Goal: Answer question/provide support: Share knowledge or assist other users

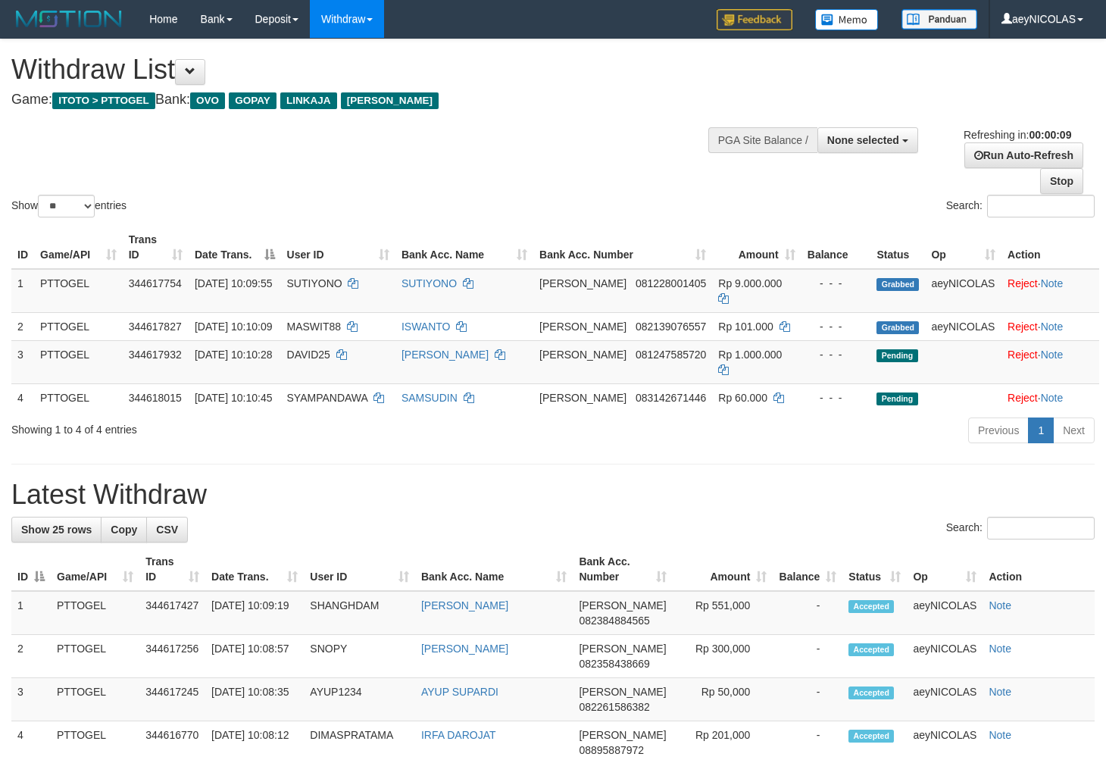
select select
select select "**"
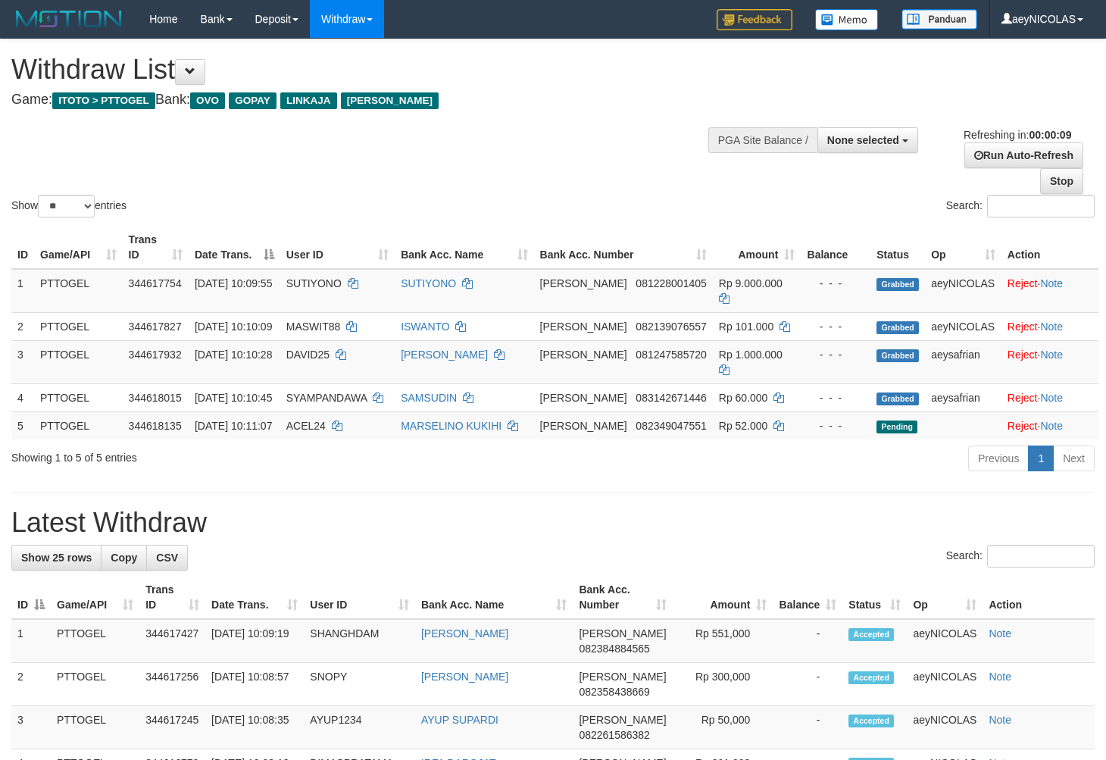
select select
select select "**"
select select
select select "**"
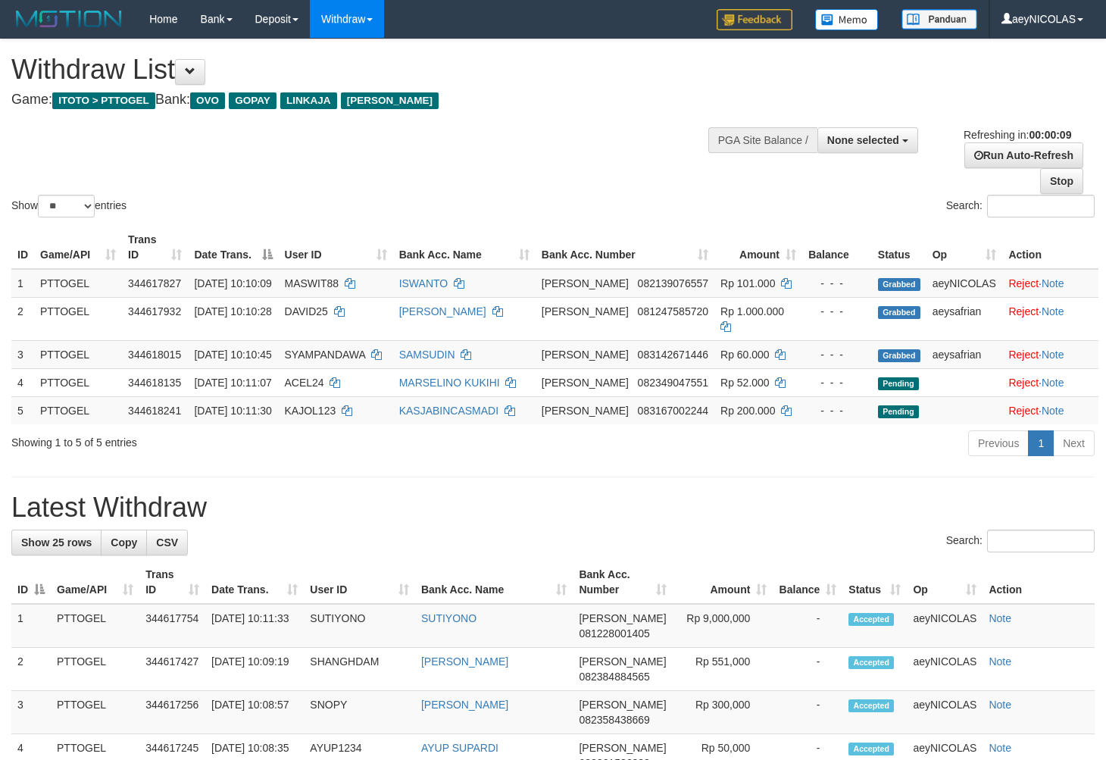
select select
select select "**"
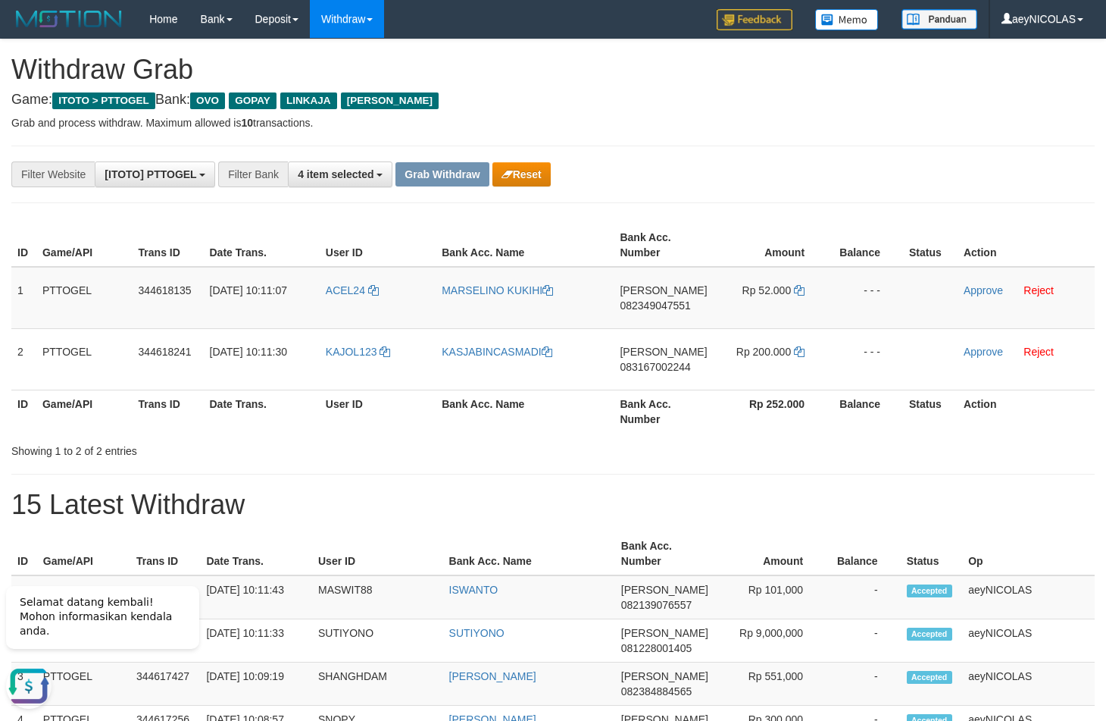
click at [525, 442] on div "Showing 1 to 2 of 2 entries" at bounding box center [553, 447] width 1106 height 21
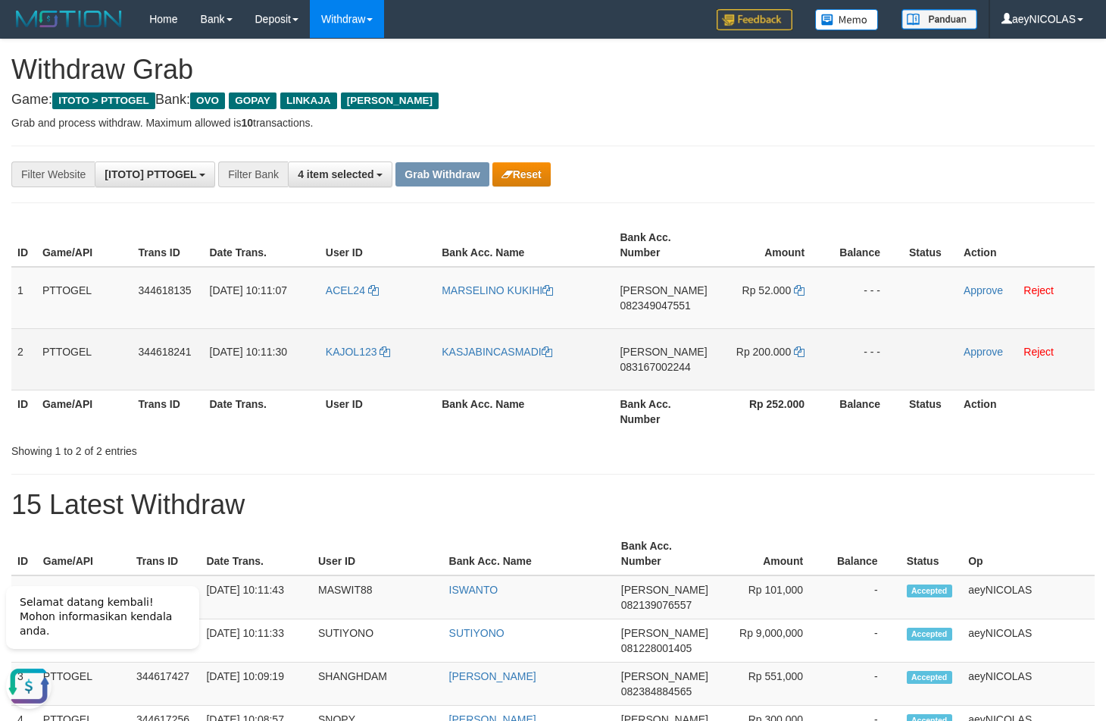
copy tr
drag, startPoint x: 746, startPoint y: 317, endPoint x: 793, endPoint y: 355, distance: 60.4
click at [793, 355] on tbody "1 PTTOGEL 344618135 30/09/2025 10:11:07 ACEL24 MARSELINO KUKIHI DANA 0823490475…" at bounding box center [553, 329] width 1084 height 124
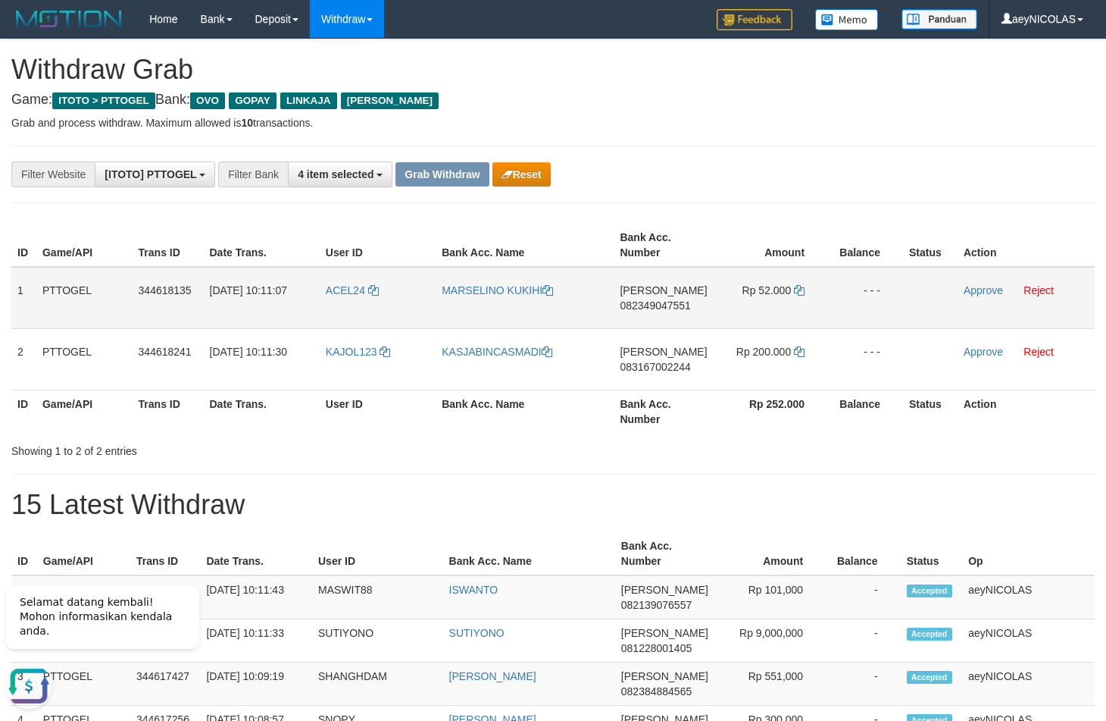
click at [633, 311] on span "082349047551" at bounding box center [655, 305] width 70 height 12
copy tr
drag, startPoint x: 633, startPoint y: 311, endPoint x: 648, endPoint y: 328, distance: 22.6
click at [635, 315] on td "DANA 082349047551" at bounding box center [663, 298] width 99 height 62
click at [825, 106] on h4 "Game: ITOTO > PTTOGEL Bank: OVO GOPAY LINKAJA DANA" at bounding box center [553, 99] width 1084 height 15
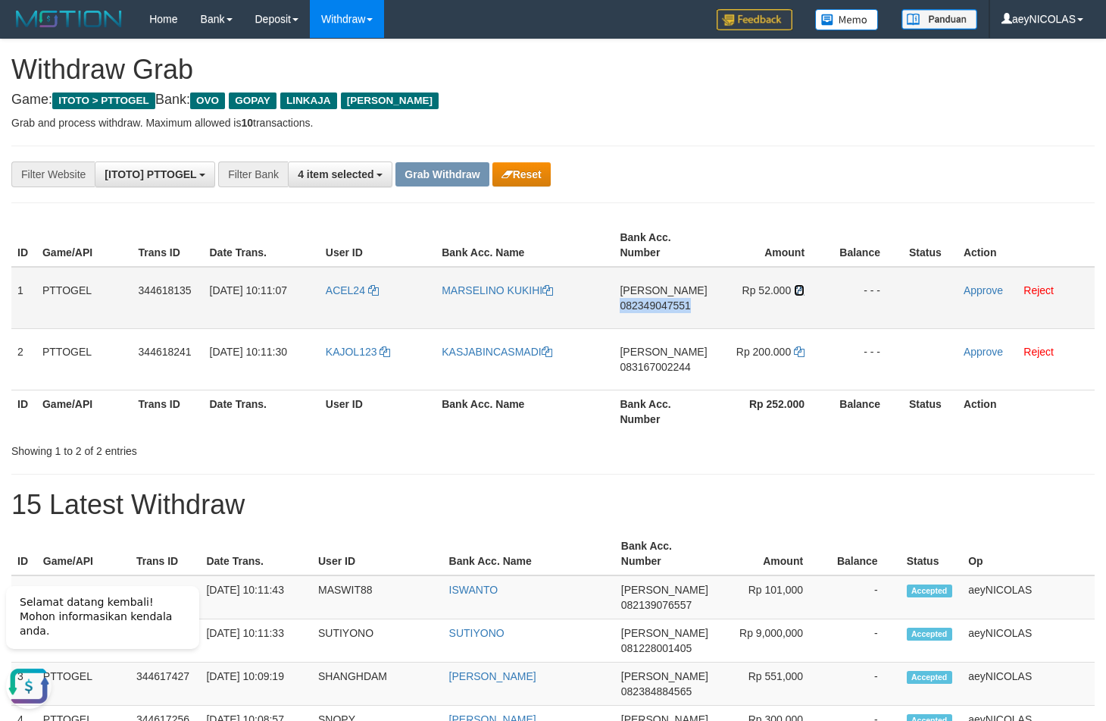
click at [800, 290] on icon at bounding box center [799, 290] width 11 height 11
copy span "082349047551"
click at [800, 290] on icon at bounding box center [799, 290] width 11 height 11
drag, startPoint x: 800, startPoint y: 290, endPoint x: 1021, endPoint y: 285, distance: 221.3
click at [802, 290] on icon at bounding box center [799, 290] width 11 height 11
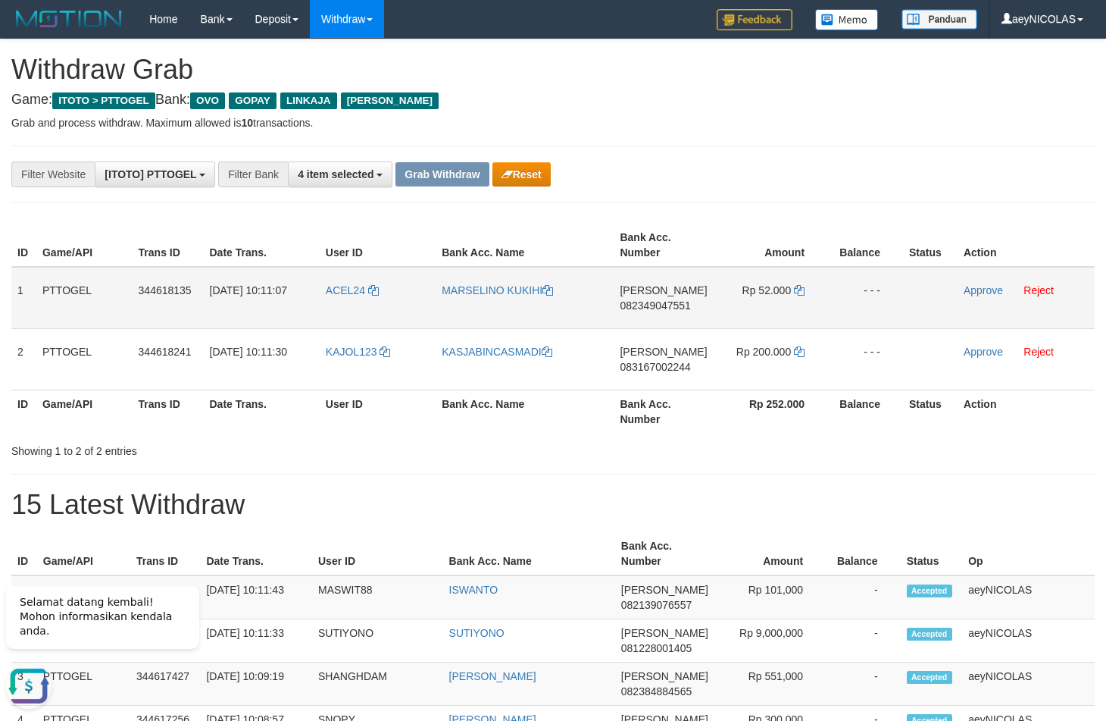
drag, startPoint x: 1021, startPoint y: 285, endPoint x: 1006, endPoint y: 294, distance: 17.7
click at [1019, 288] on td "Approve Reject" at bounding box center [1026, 298] width 137 height 62
click at [989, 290] on link "Approve" at bounding box center [983, 290] width 39 height 12
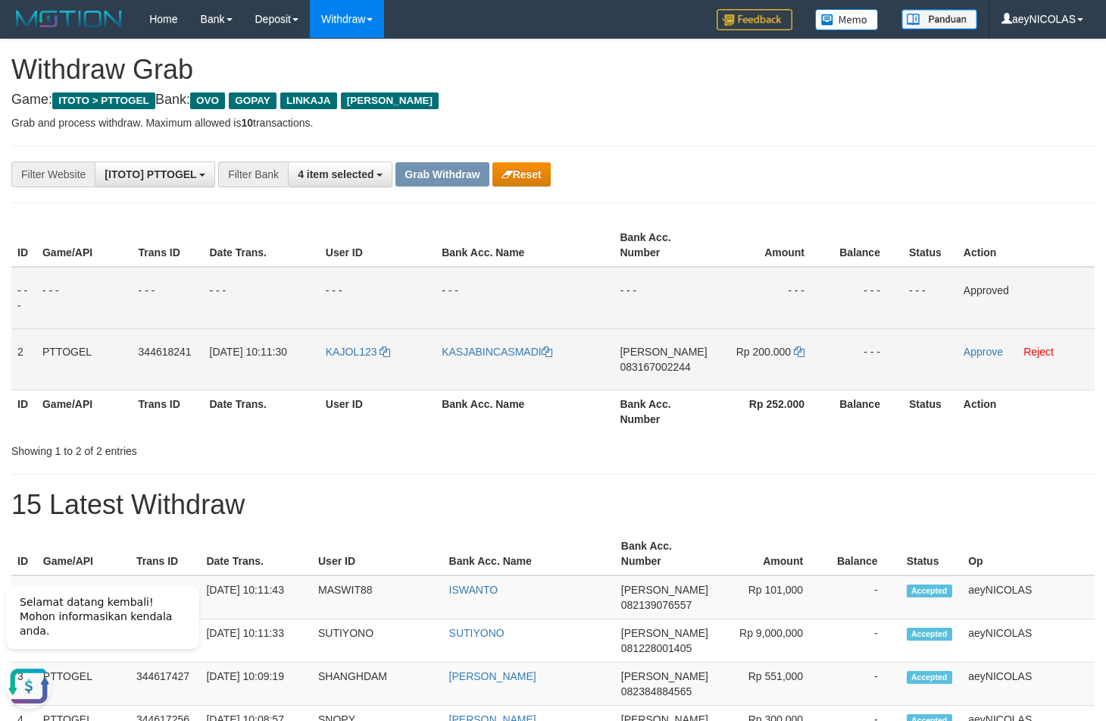
click at [643, 368] on span "083167002244" at bounding box center [655, 367] width 70 height 12
copy span "083167002244"
click at [659, 364] on span "083167002244" at bounding box center [655, 367] width 70 height 12
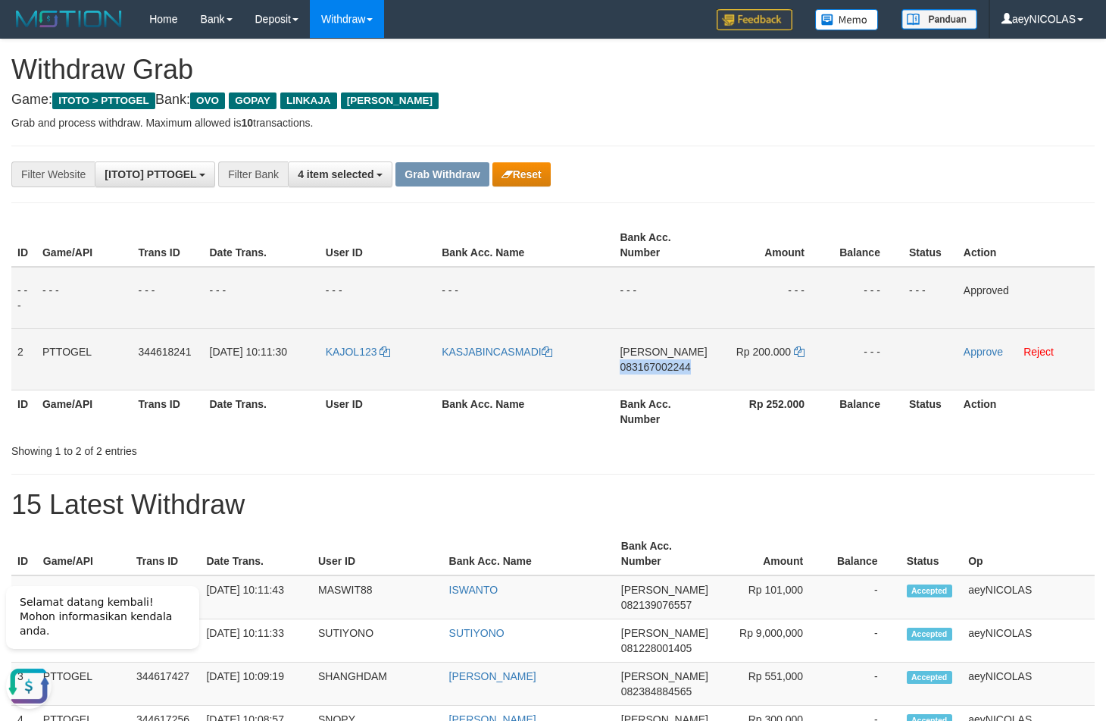
copy span "083167002244"
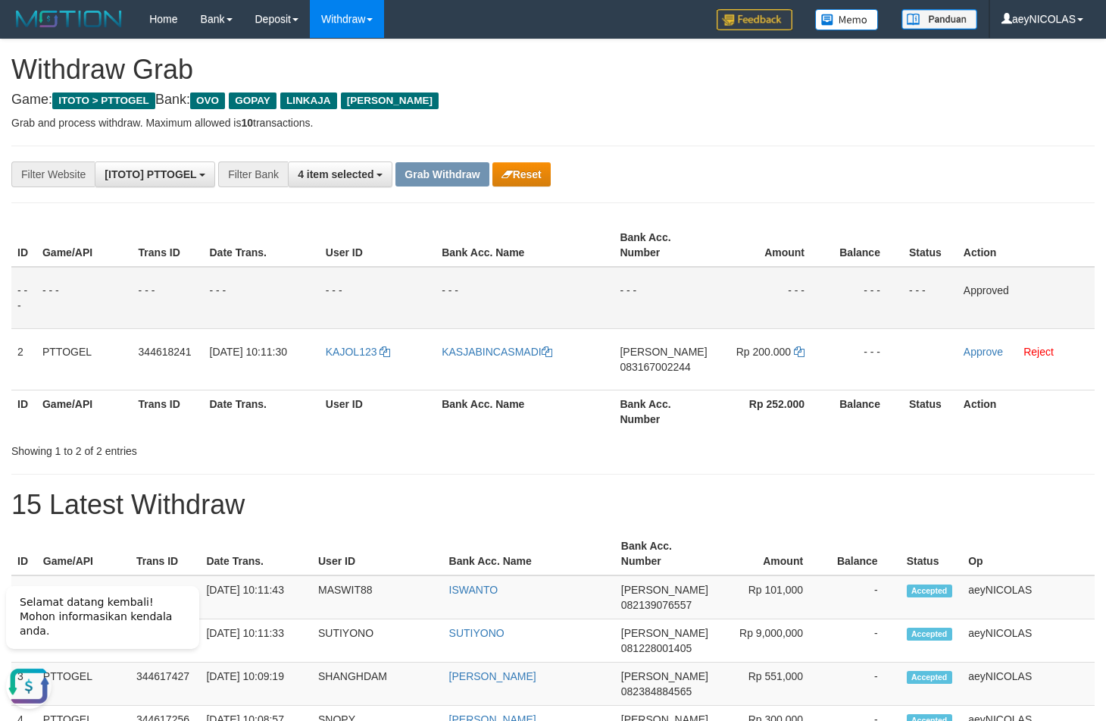
click at [881, 234] on th "Balance" at bounding box center [865, 245] width 76 height 43
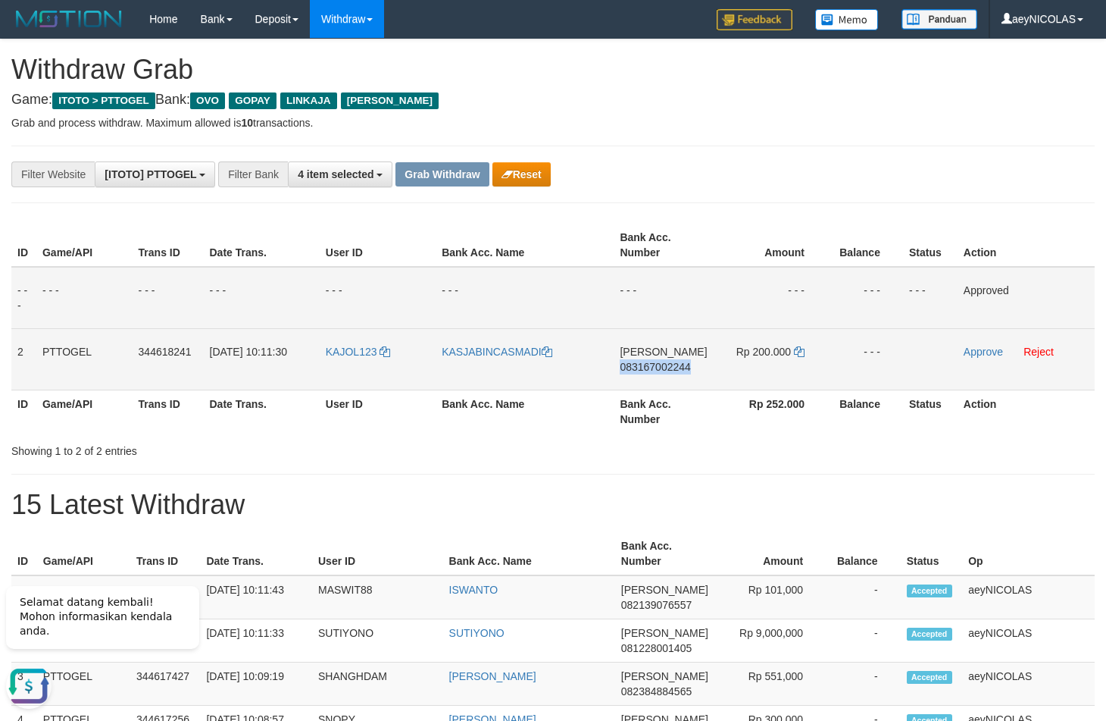
click at [803, 349] on td "Rp 200.000" at bounding box center [771, 358] width 114 height 61
click at [802, 352] on icon at bounding box center [799, 351] width 11 height 11
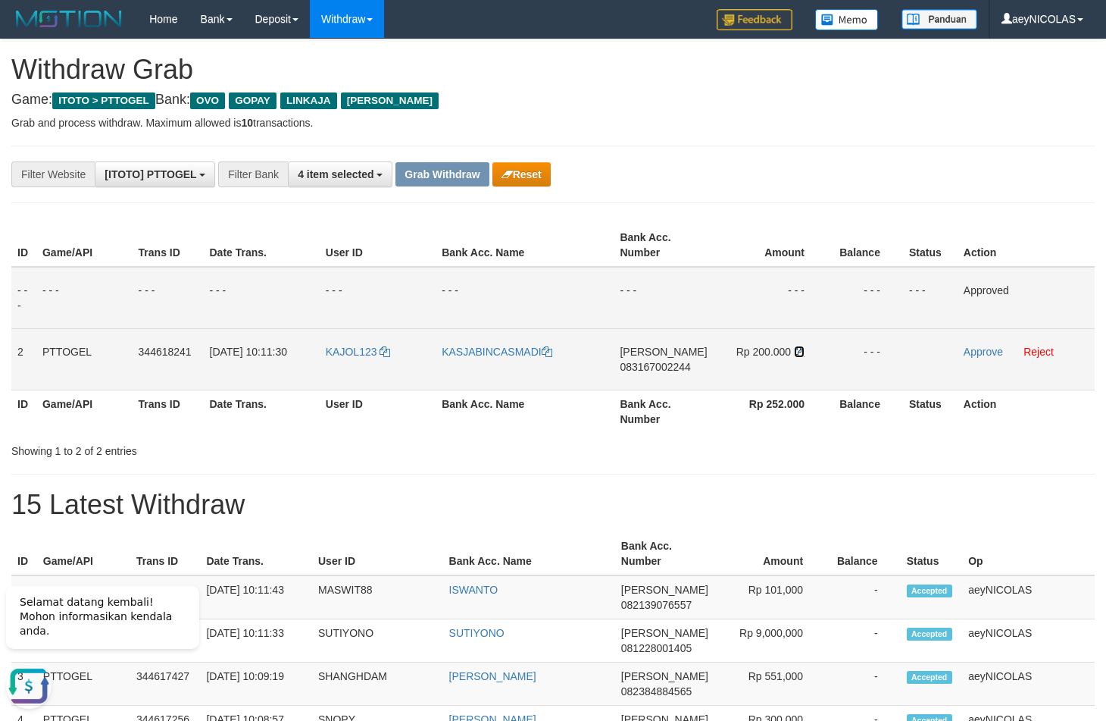
click at [802, 352] on icon at bounding box center [799, 351] width 11 height 11
click at [985, 357] on link "Approve" at bounding box center [983, 352] width 39 height 12
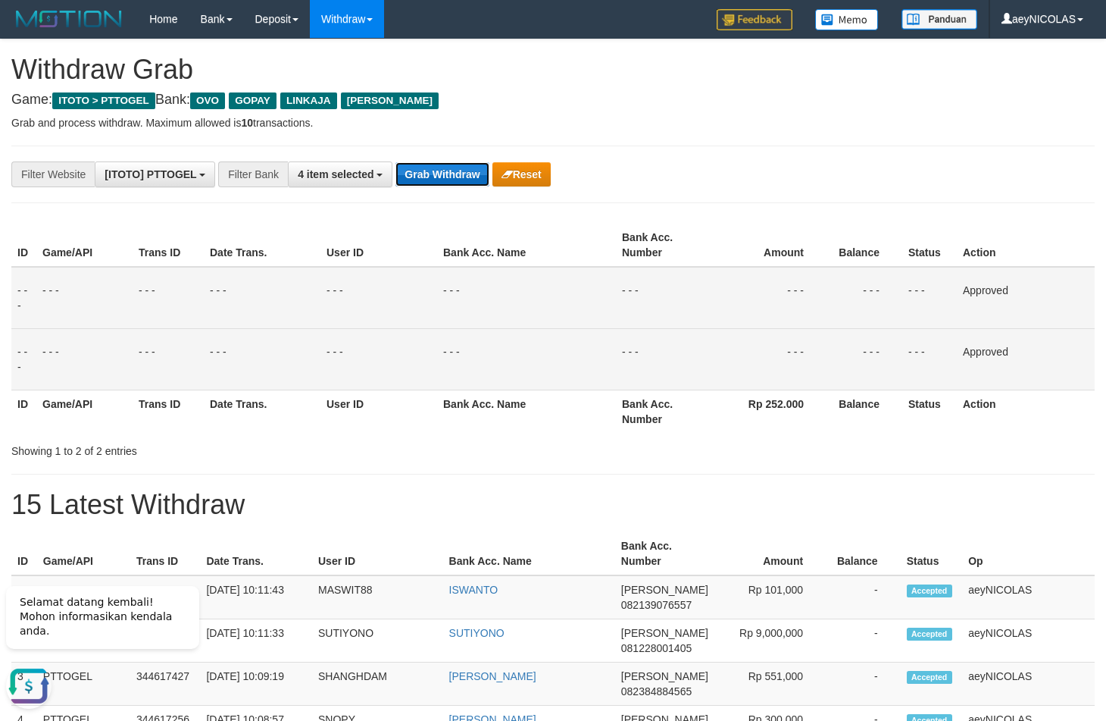
click at [429, 179] on button "Grab Withdraw" at bounding box center [442, 174] width 93 height 24
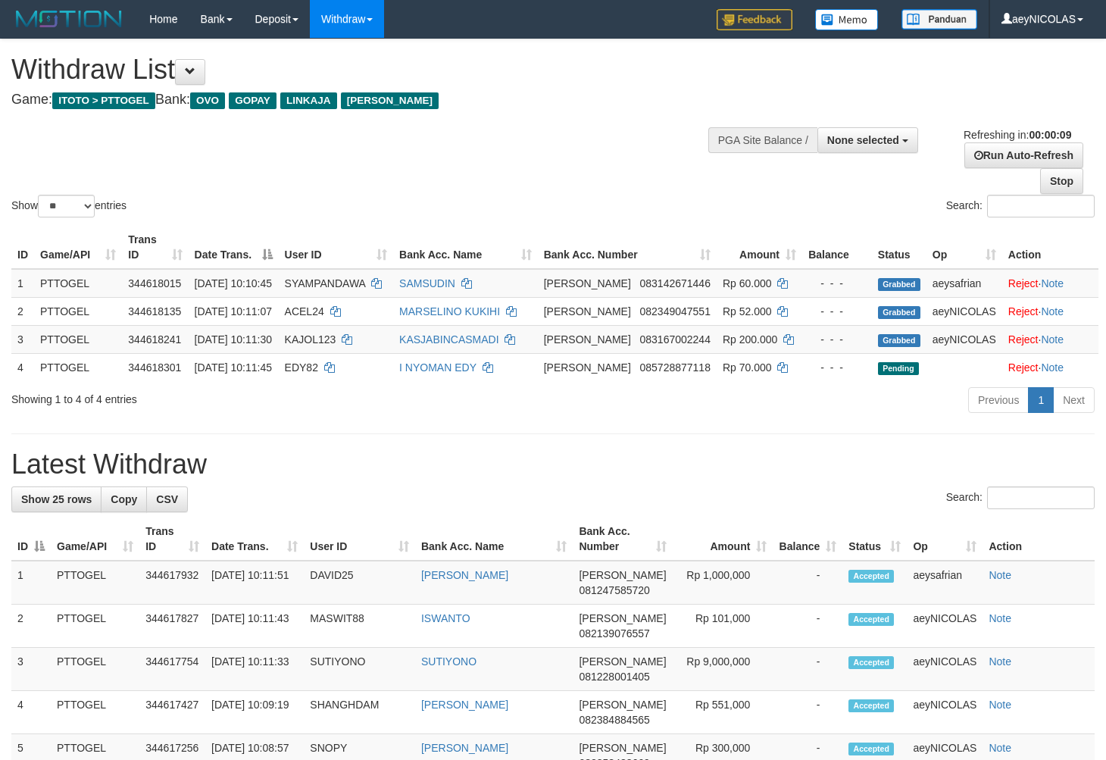
select select
select select "**"
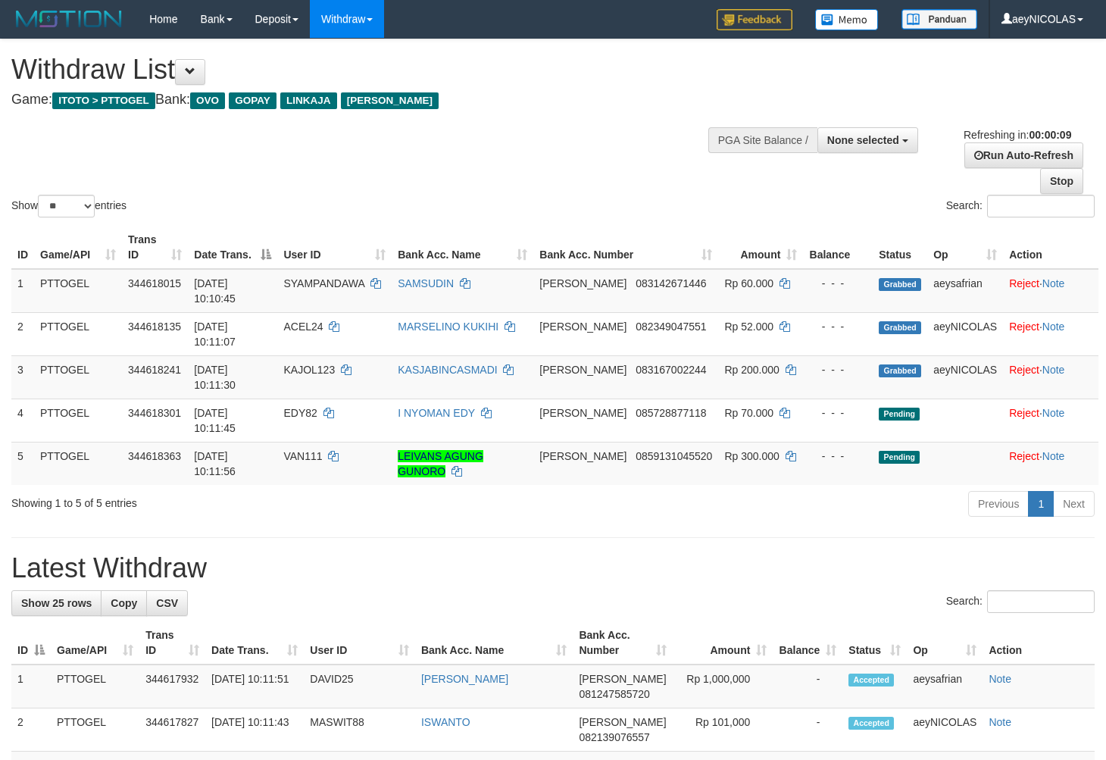
select select
select select "**"
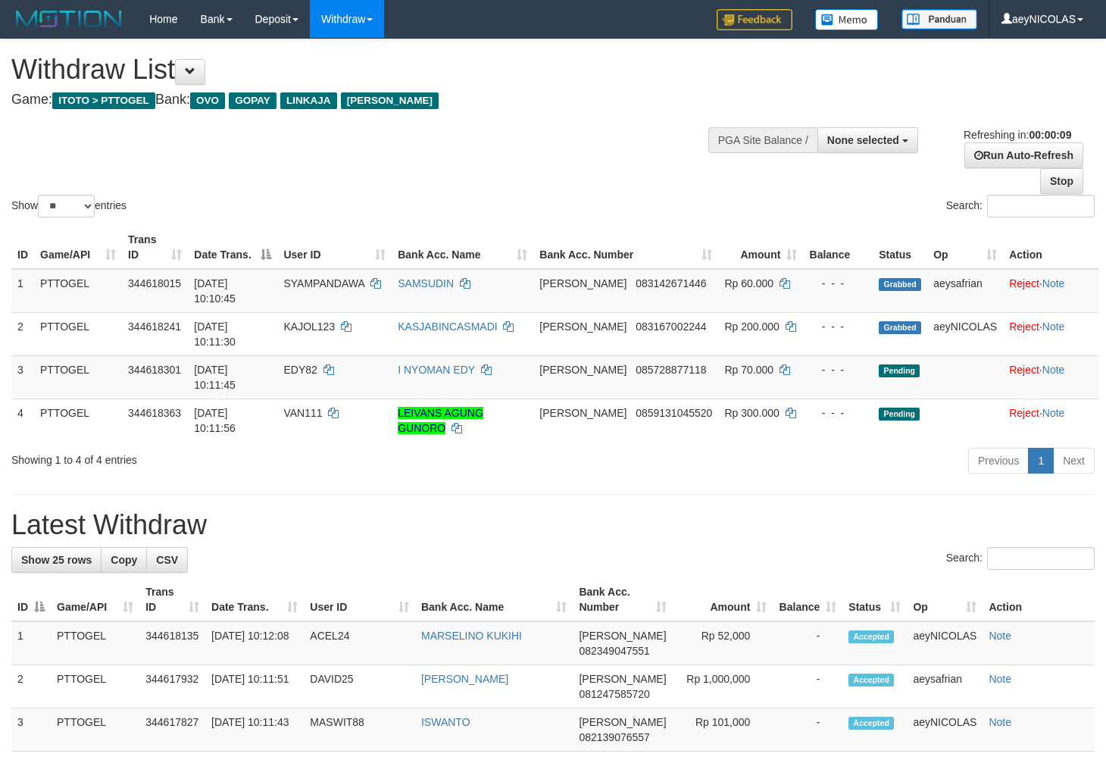
select select
select select "**"
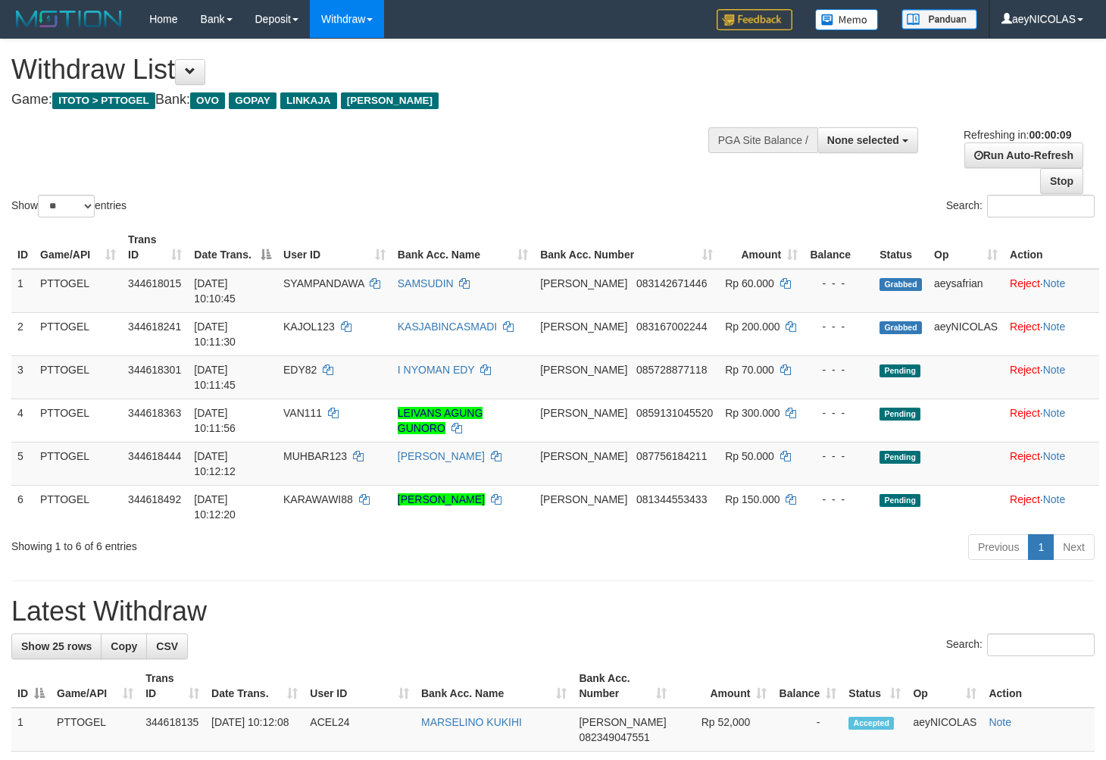
select select
select select "**"
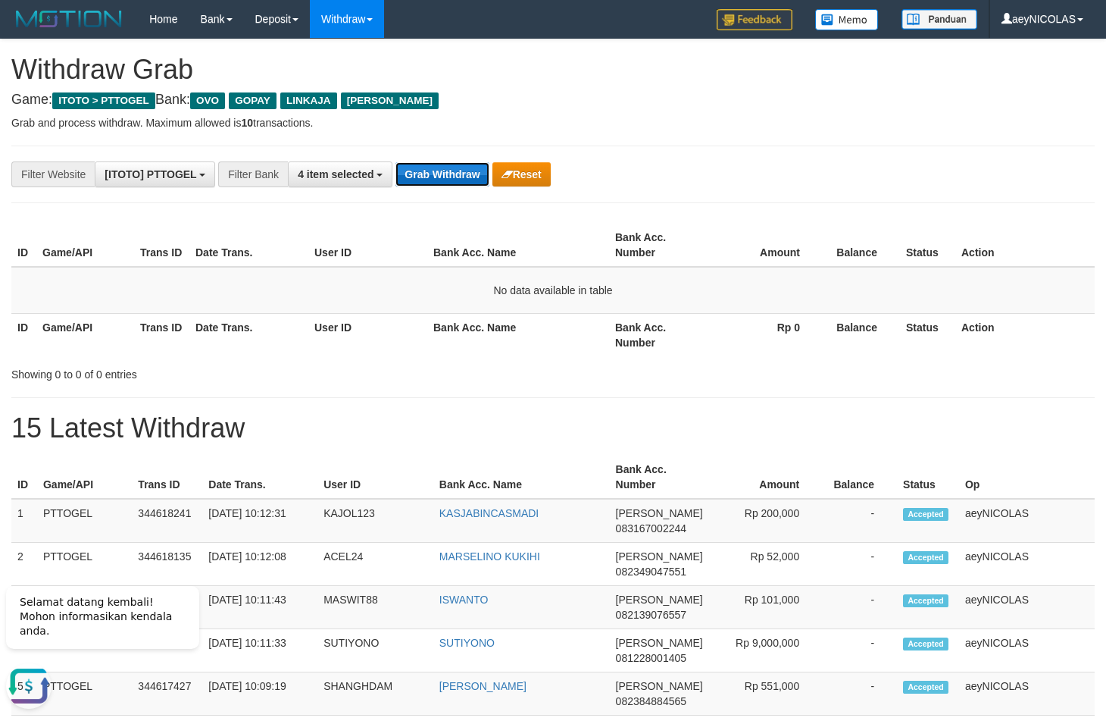
click at [449, 185] on button "Grab Withdraw" at bounding box center [442, 174] width 93 height 24
click at [449, 175] on button "Grab Withdraw" at bounding box center [442, 174] width 93 height 24
drag, startPoint x: 449, startPoint y: 175, endPoint x: 23, endPoint y: 352, distance: 461.0
click at [436, 182] on button "Grab Withdraw" at bounding box center [442, 174] width 93 height 24
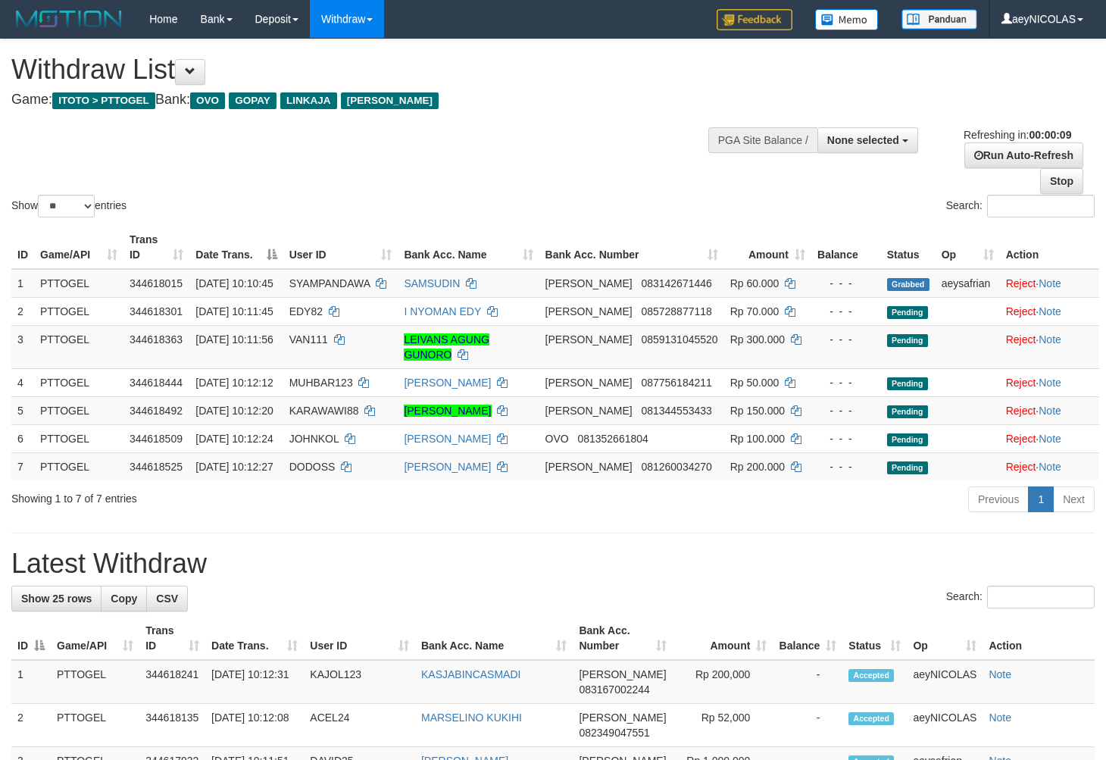
select select
select select "**"
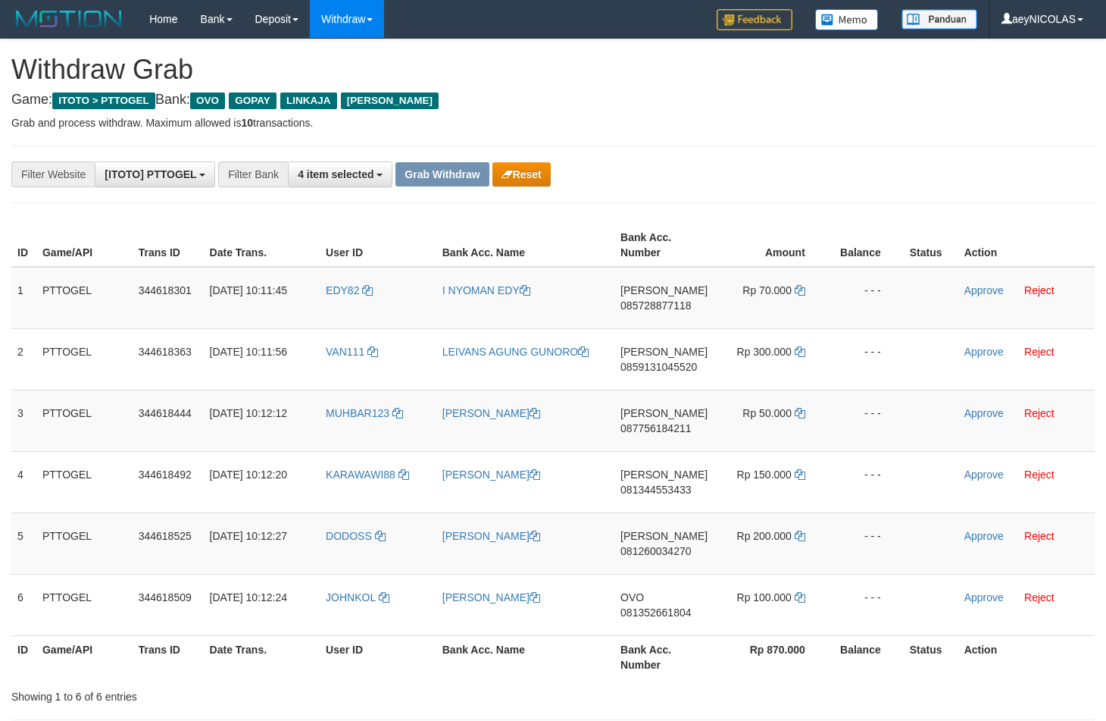
scroll to position [211, 0]
drag, startPoint x: 805, startPoint y: 158, endPoint x: 699, endPoint y: 242, distance: 135.4
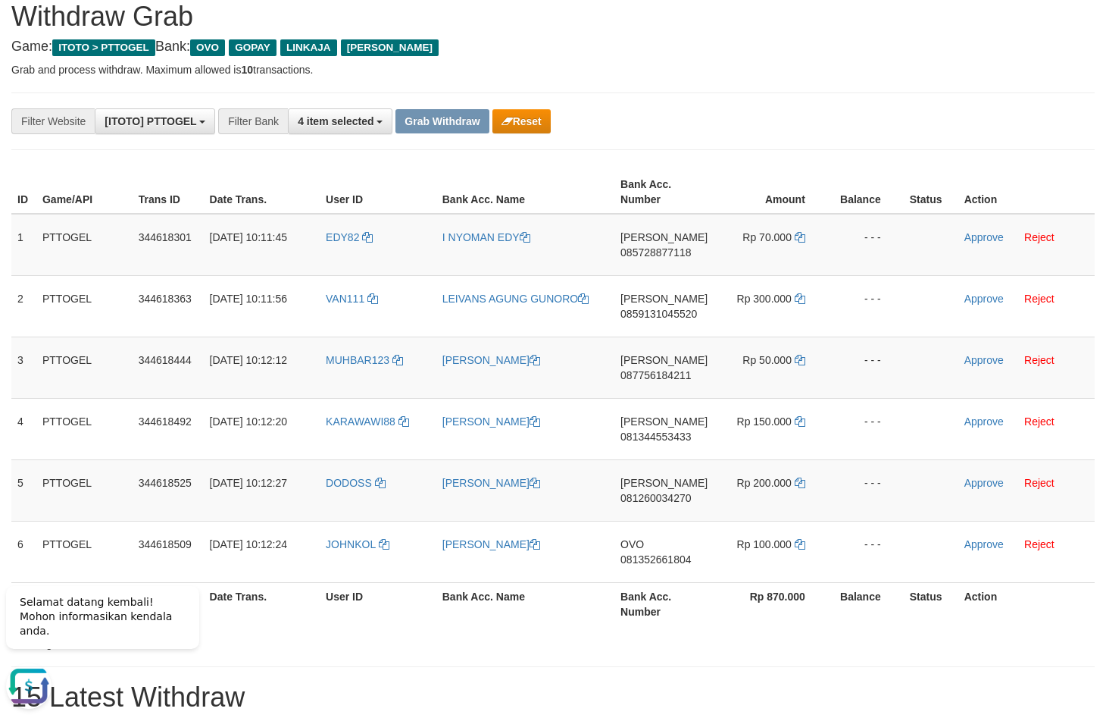
scroll to position [0, 0]
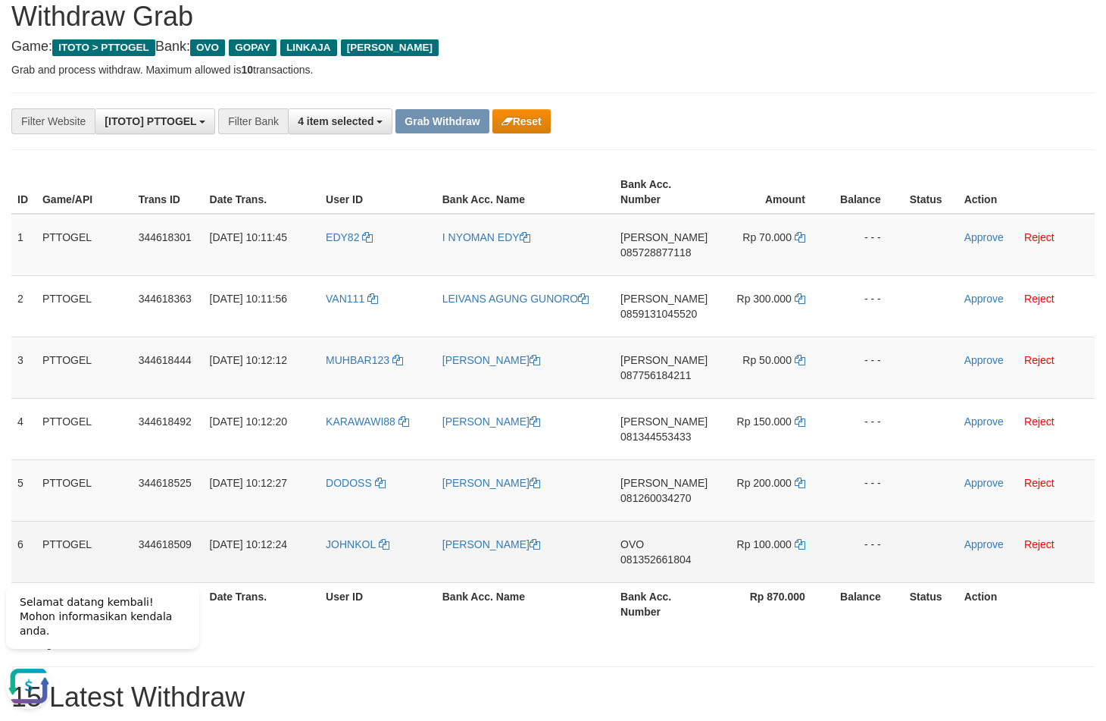
copy tr
drag, startPoint x: 355, startPoint y: 569, endPoint x: 736, endPoint y: 558, distance: 381.3
click at [736, 558] on tr "6 PTTOGEL 344618509 30/09/2025 10:12:24 JOHNKOL ELISABETH GADHI OVO 08135266180…" at bounding box center [553, 551] width 1084 height 61
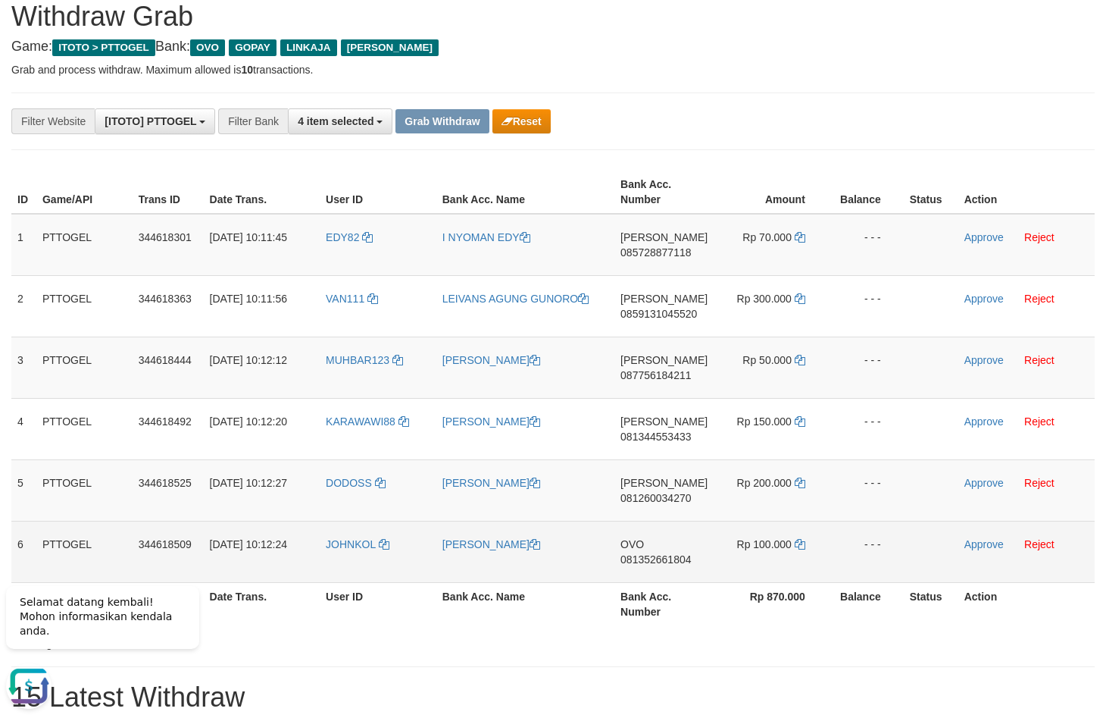
copy tr
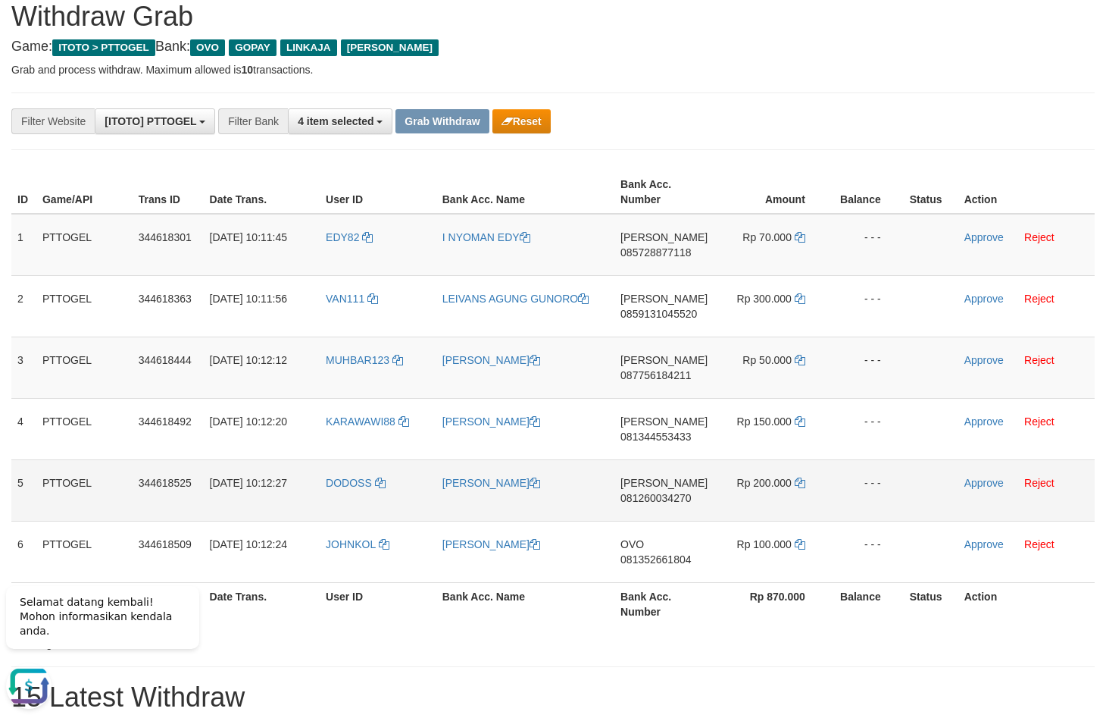
copy tr
drag, startPoint x: 450, startPoint y: 347, endPoint x: 776, endPoint y: 505, distance: 361.9
click at [776, 505] on tbody "1 PTTOGEL 344618301 30/09/2025 10:11:45 EDY82 I NYOMAN EDY DANA 085728877118 Rp…" at bounding box center [553, 398] width 1084 height 369
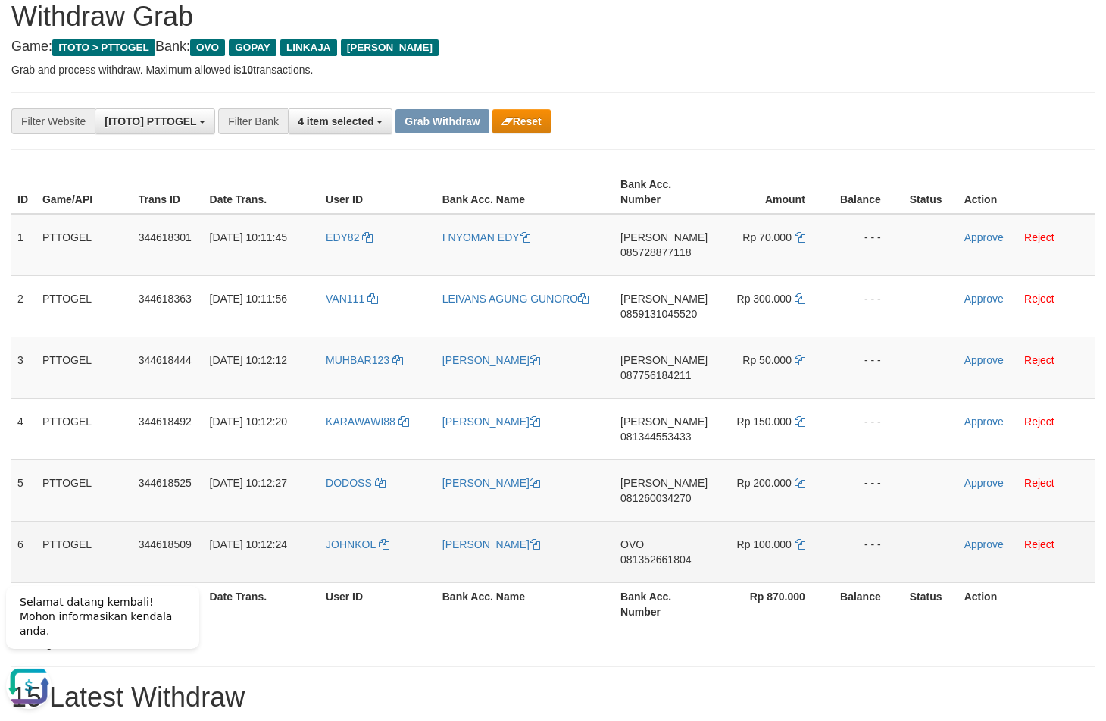
click at [643, 558] on span "081352661804" at bounding box center [656, 559] width 70 height 12
copy span "081352661804"
click at [637, 559] on span "081352661804" at bounding box center [656, 559] width 70 height 12
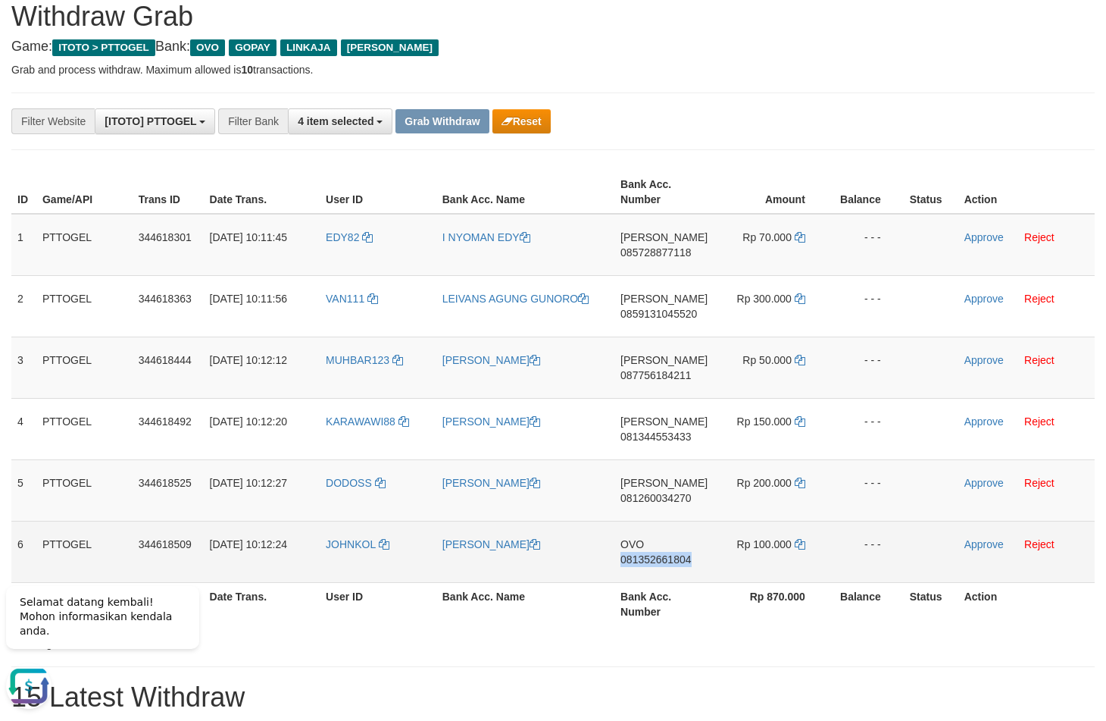
copy span "081352661804"
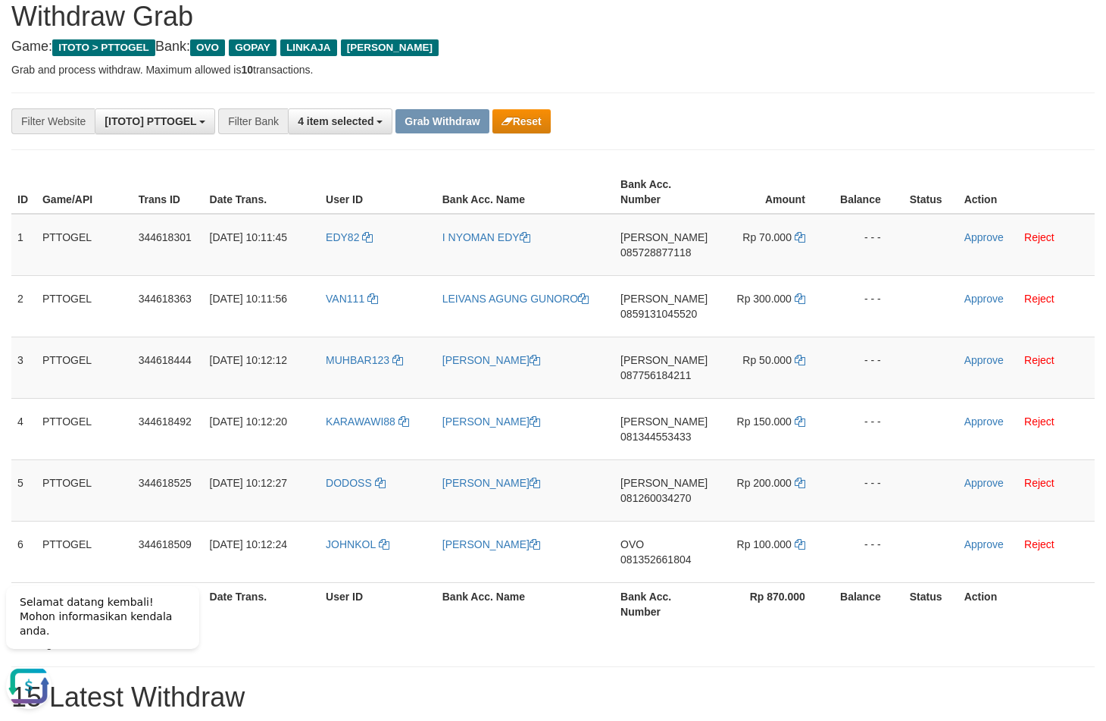
click at [808, 110] on div "**********" at bounding box center [461, 121] width 922 height 26
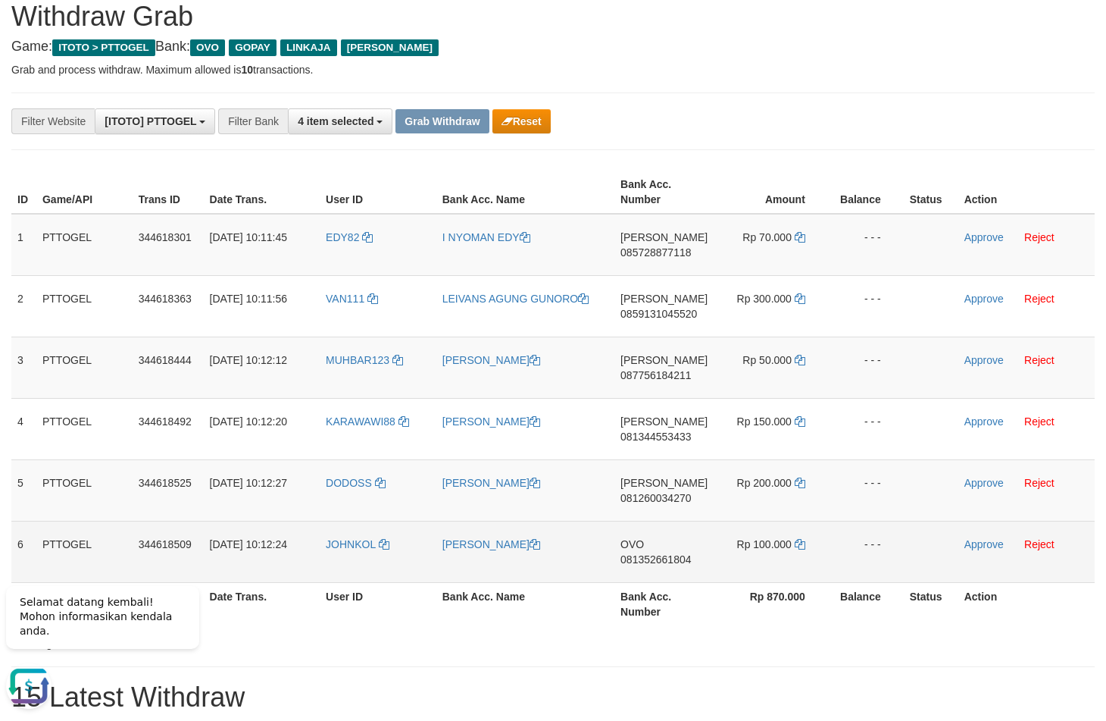
click at [802, 538] on td "Rp 100.000" at bounding box center [771, 551] width 114 height 61
click at [800, 542] on icon at bounding box center [800, 544] width 11 height 11
click at [984, 546] on link "Approve" at bounding box center [984, 544] width 39 height 12
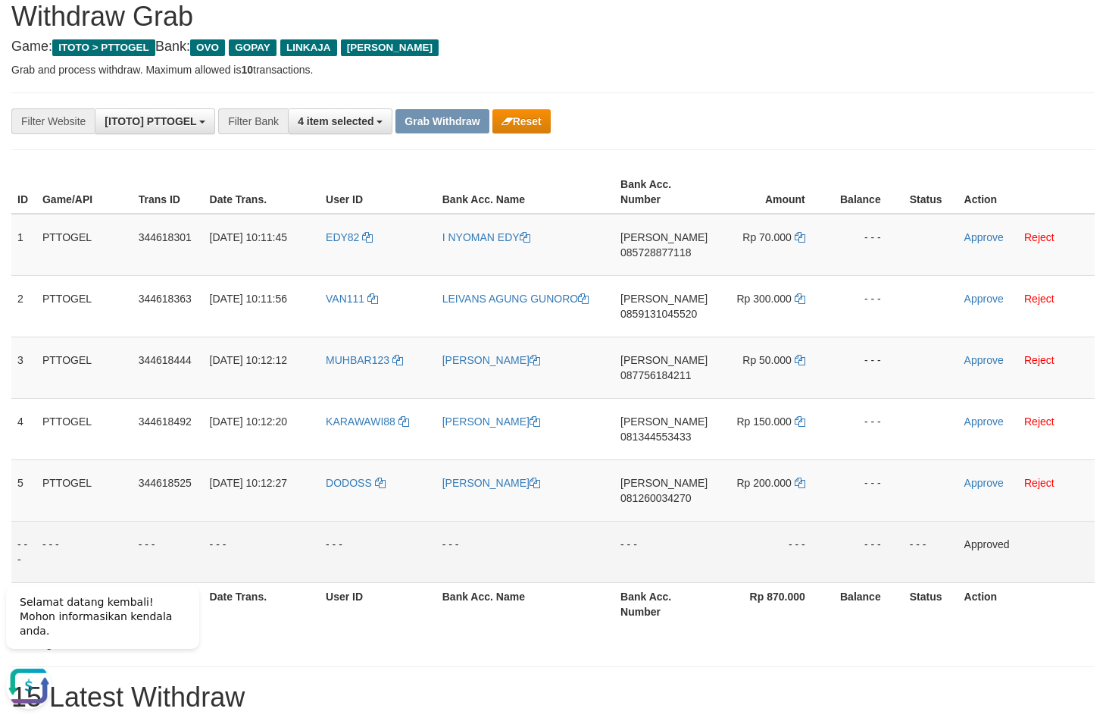
click at [670, 253] on span "085728877118" at bounding box center [656, 252] width 70 height 12
copy span "085728877118"
click at [666, 257] on span "085728877118" at bounding box center [656, 252] width 70 height 12
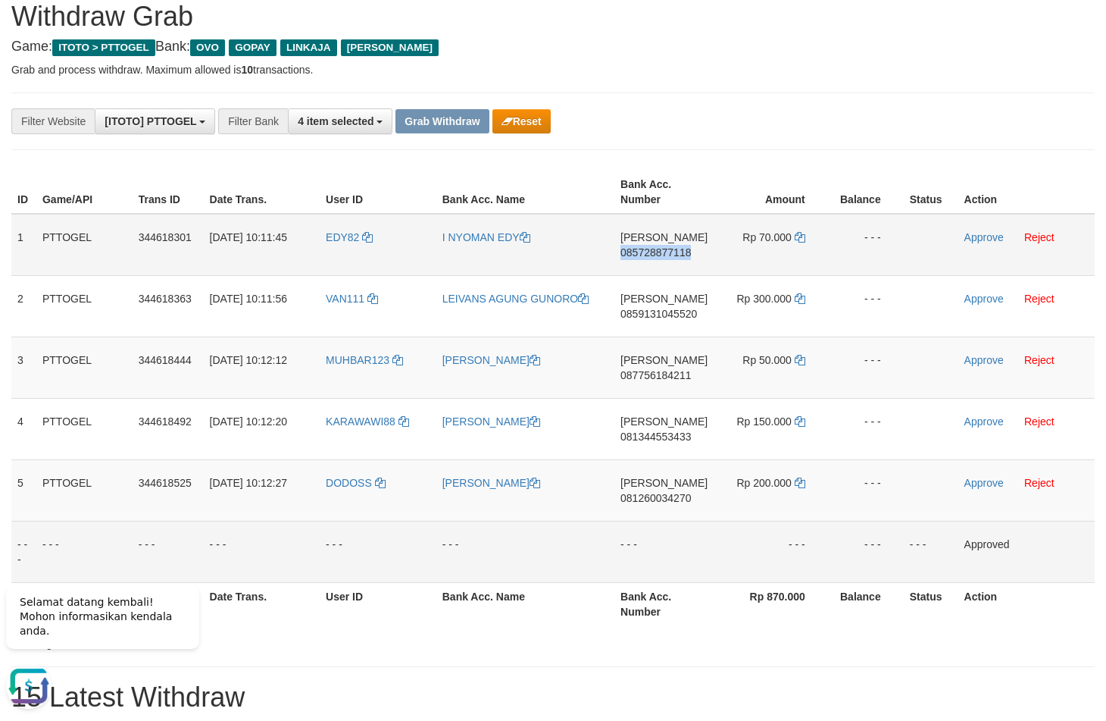
click at [666, 257] on span "085728877118" at bounding box center [656, 252] width 70 height 12
copy span "085728877118"
click at [669, 258] on span "085728877118" at bounding box center [656, 252] width 70 height 12
click at [667, 255] on span "085728877118" at bounding box center [656, 252] width 70 height 12
copy span "085728877118"
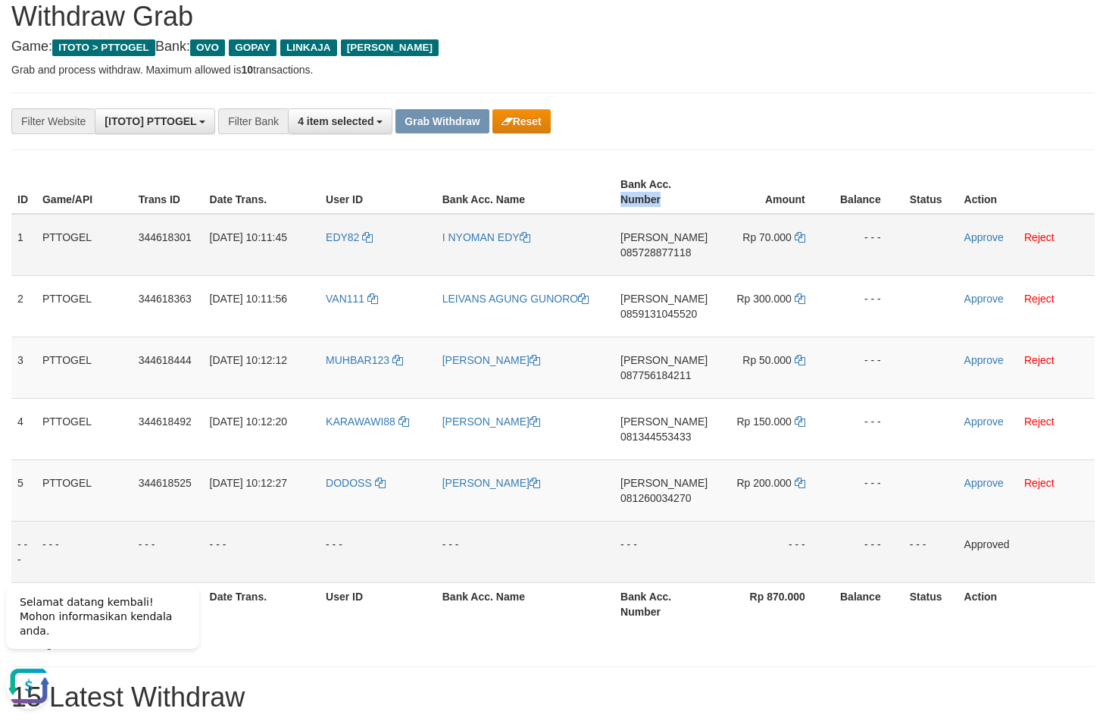
click at [667, 255] on table "ID Game/API Trans ID Date Trans. User ID Bank Acc. Name Bank Acc. Number Amount…" at bounding box center [553, 397] width 1084 height 455
click at [667, 255] on span "085728877118" at bounding box center [656, 252] width 70 height 12
copy td "DANA 085728877118"
click at [652, 254] on span "085728877118" at bounding box center [656, 252] width 70 height 12
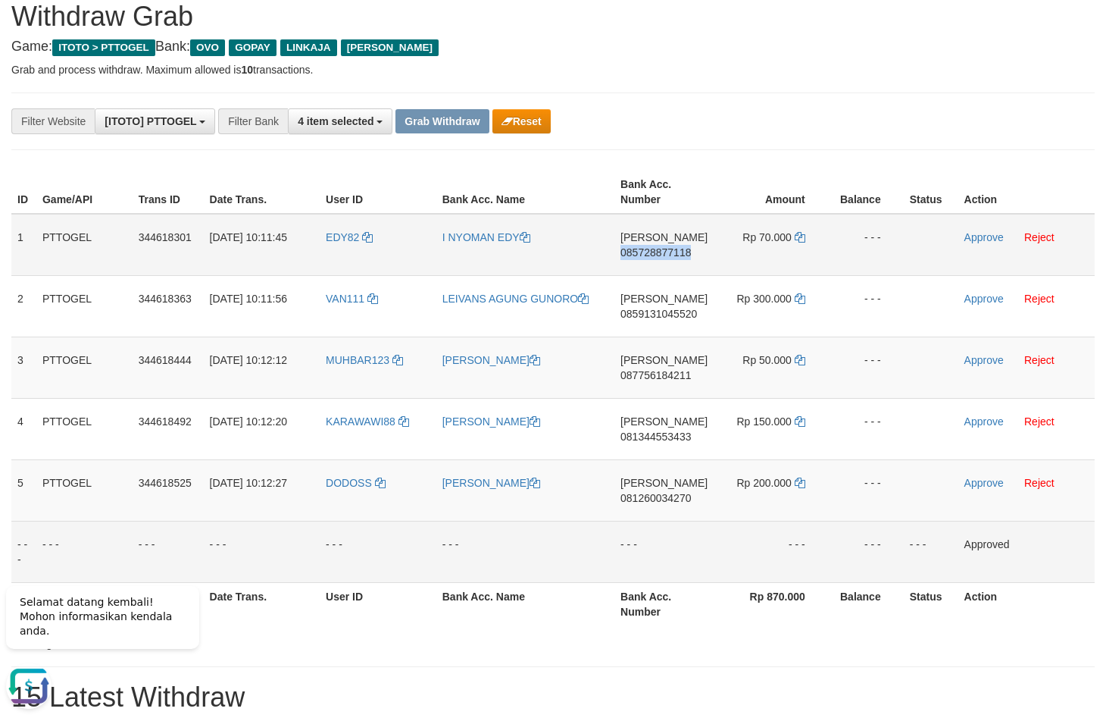
copy span "085728877118"
click at [684, 258] on span "085728877118" at bounding box center [656, 252] width 70 height 12
click at [834, 133] on div "**********" at bounding box center [461, 121] width 922 height 26
click at [802, 242] on icon at bounding box center [800, 237] width 11 height 11
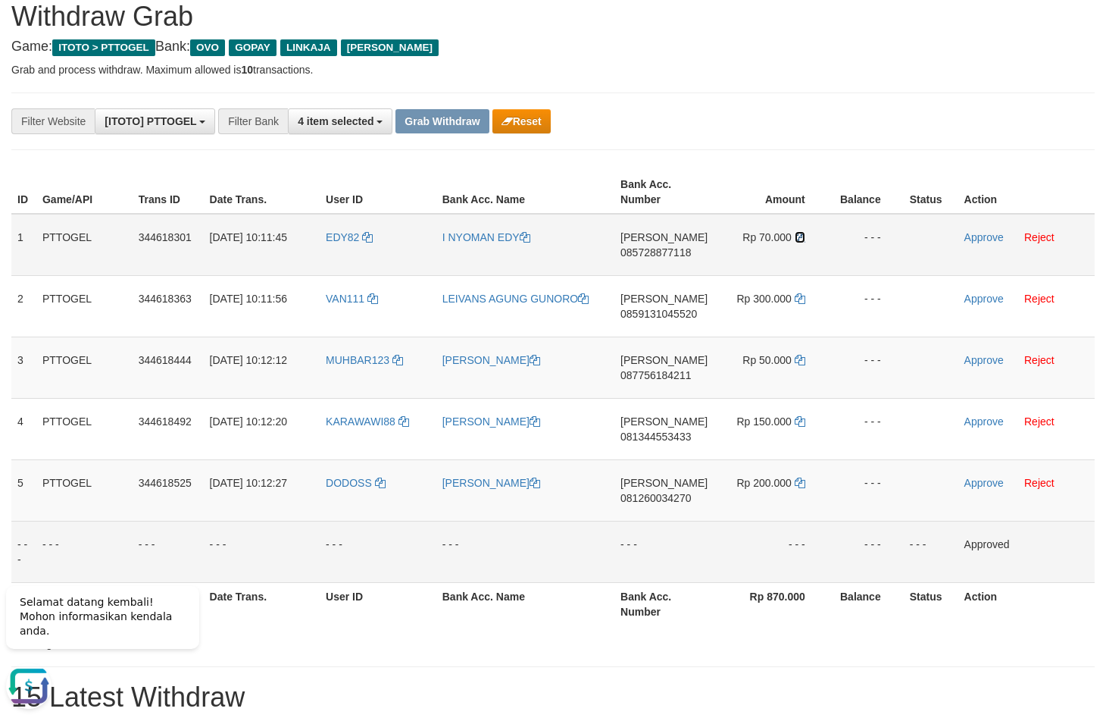
click at [802, 242] on icon at bounding box center [800, 237] width 11 height 11
click at [971, 241] on link "Approve" at bounding box center [984, 237] width 39 height 12
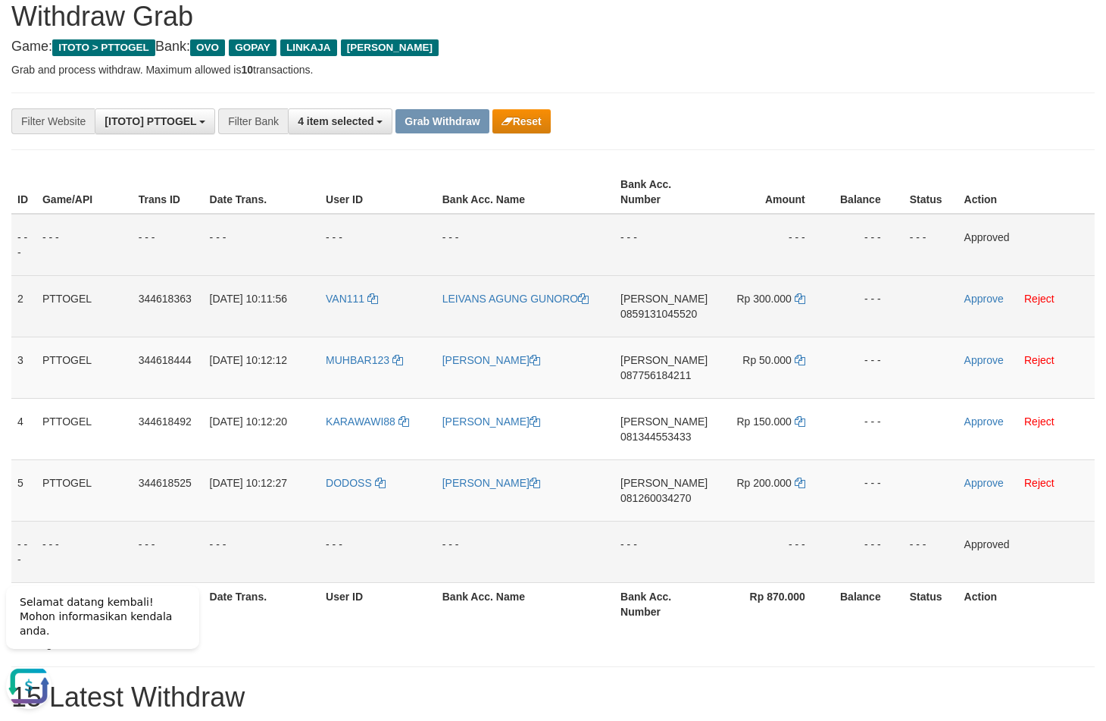
click at [640, 310] on span "0859131045520" at bounding box center [659, 314] width 77 height 12
click at [649, 306] on td "DANA 0859131045520" at bounding box center [664, 305] width 99 height 61
click at [651, 306] on td "DANA 0859131045520" at bounding box center [664, 305] width 99 height 61
click at [651, 311] on span "0859131045520" at bounding box center [659, 314] width 77 height 12
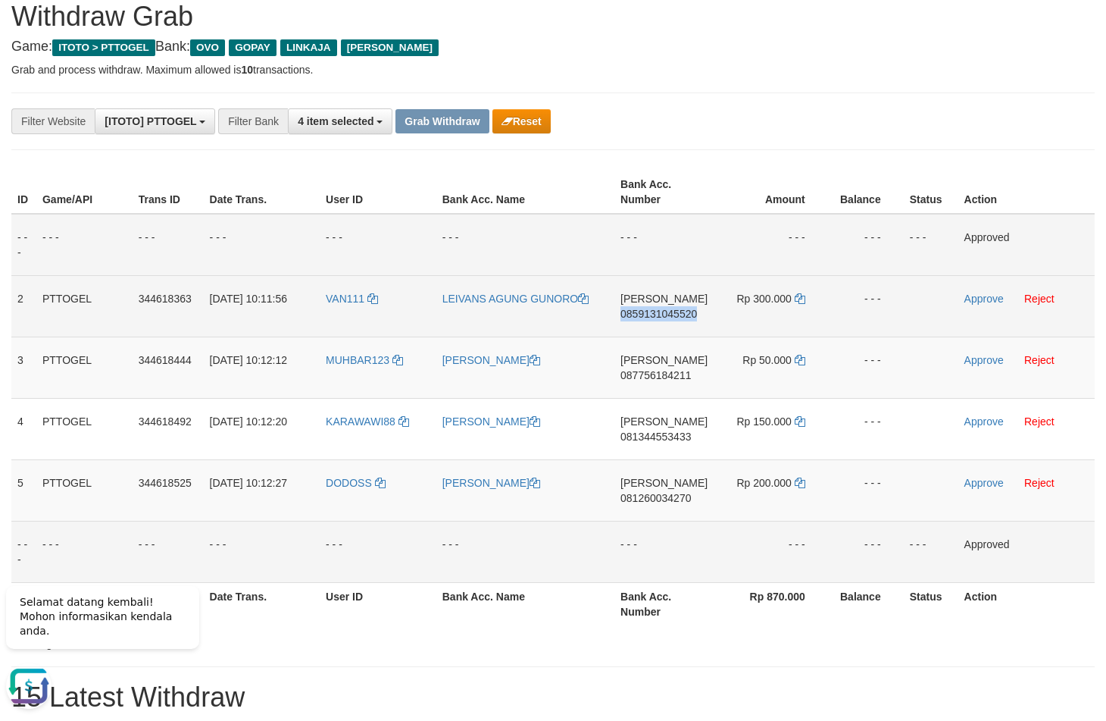
click at [651, 314] on span "0859131045520" at bounding box center [659, 314] width 77 height 12
click at [658, 315] on span "0859131045520" at bounding box center [659, 314] width 77 height 12
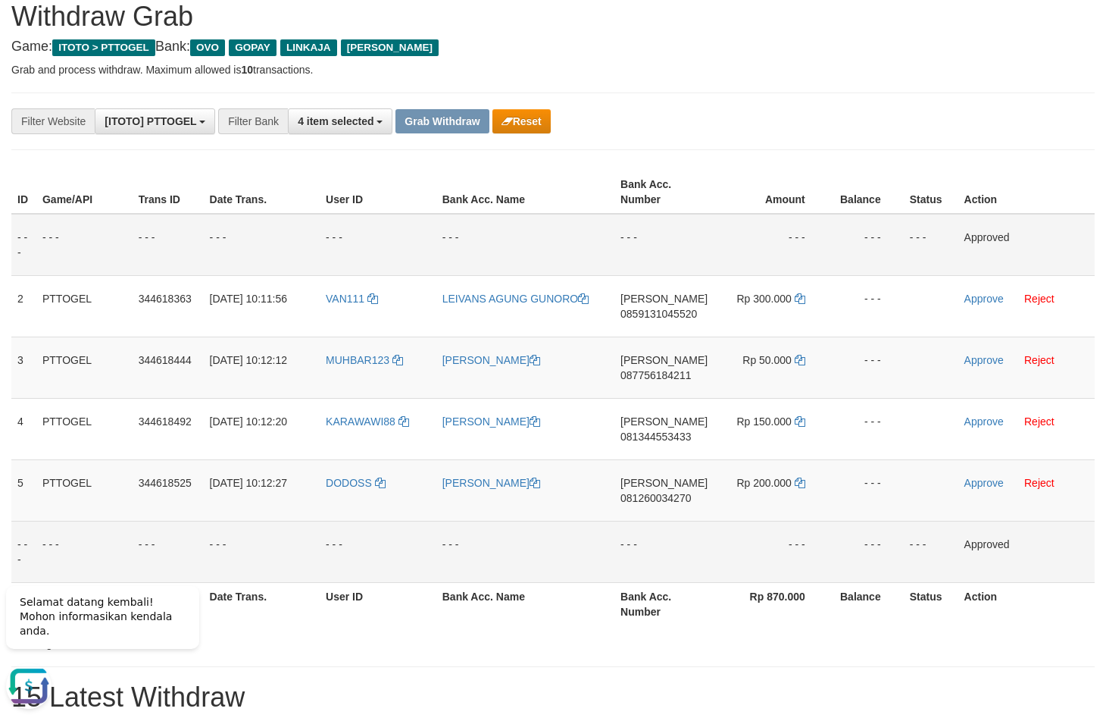
click at [856, 182] on th "Balance" at bounding box center [866, 191] width 76 height 43
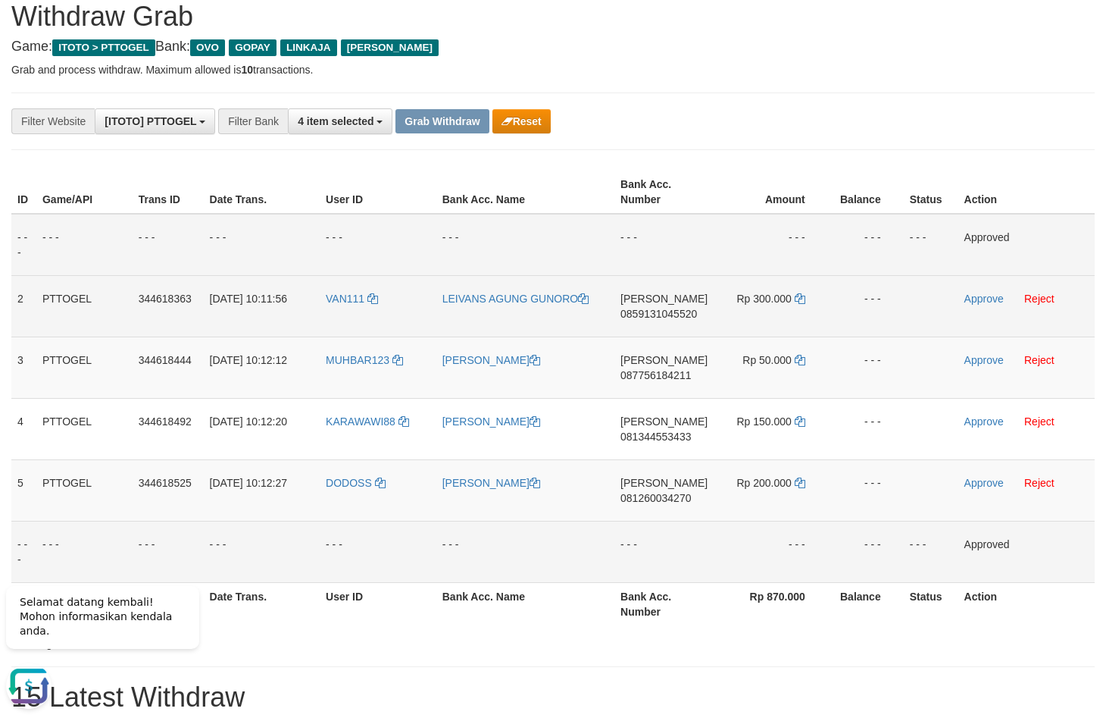
click at [808, 303] on td "Rp 300.000" at bounding box center [771, 305] width 114 height 61
click at [807, 303] on td "Rp 300.000" at bounding box center [771, 305] width 114 height 61
click at [806, 303] on td "Rp 300.000" at bounding box center [771, 305] width 114 height 61
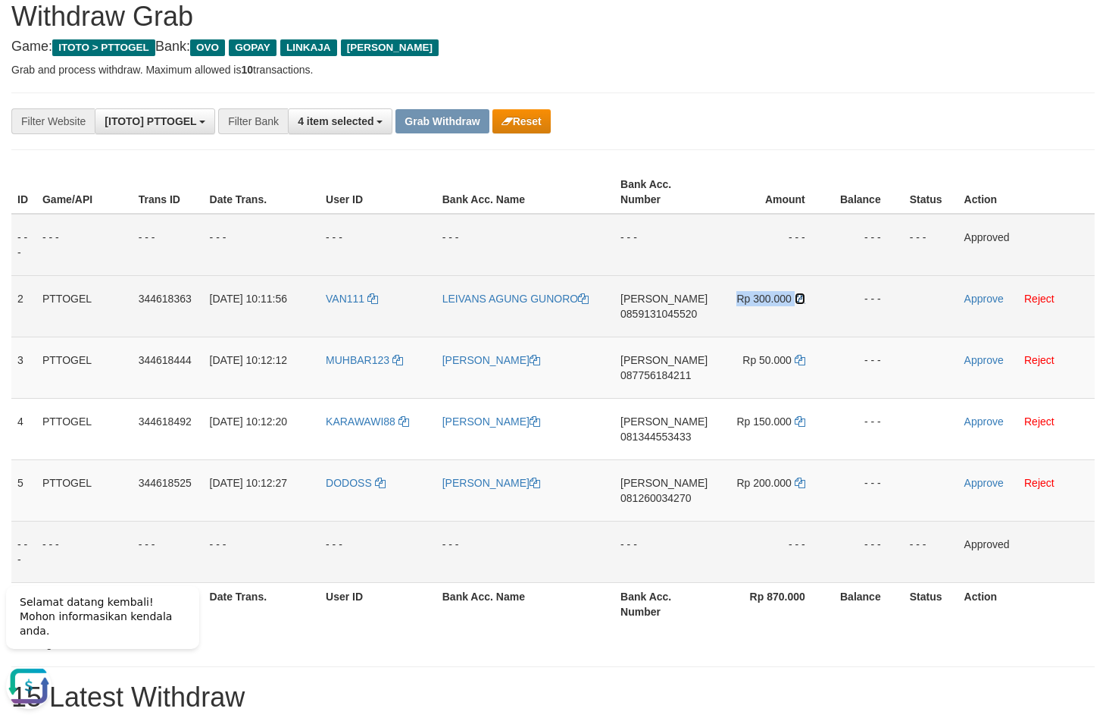
click at [803, 303] on icon at bounding box center [800, 298] width 11 height 11
click at [802, 303] on icon at bounding box center [800, 298] width 11 height 11
drag, startPoint x: 802, startPoint y: 303, endPoint x: 986, endPoint y: 298, distance: 183.4
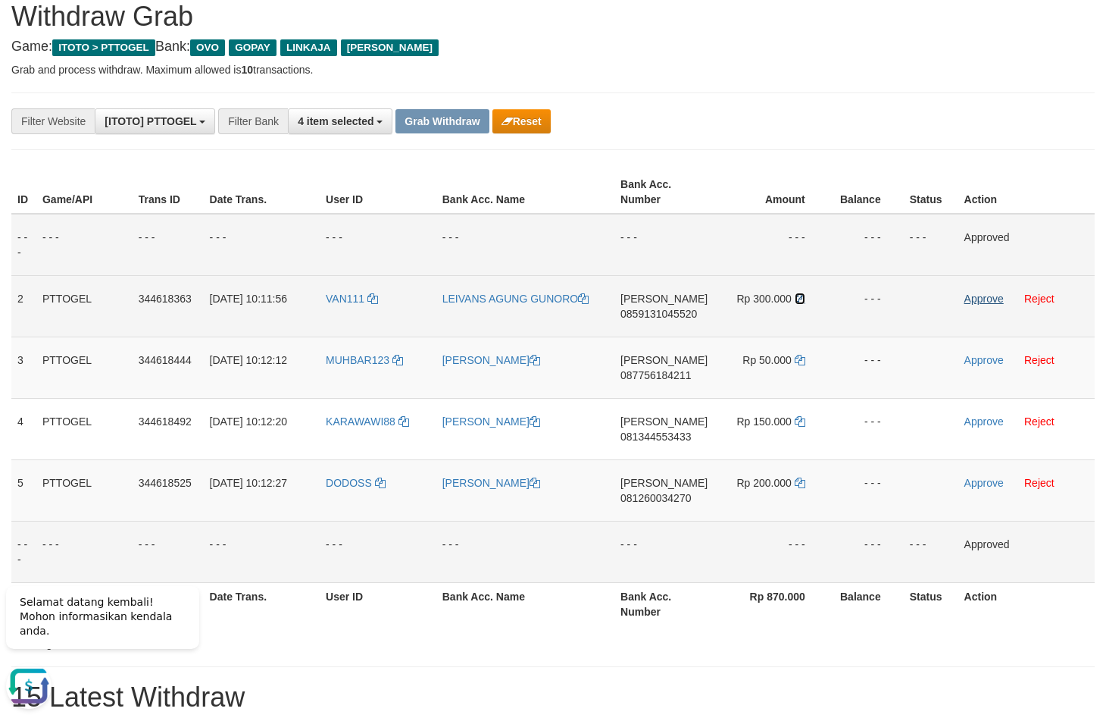
click at [807, 303] on td "Rp 300.000" at bounding box center [771, 305] width 114 height 61
click at [986, 298] on link "Approve" at bounding box center [984, 298] width 39 height 12
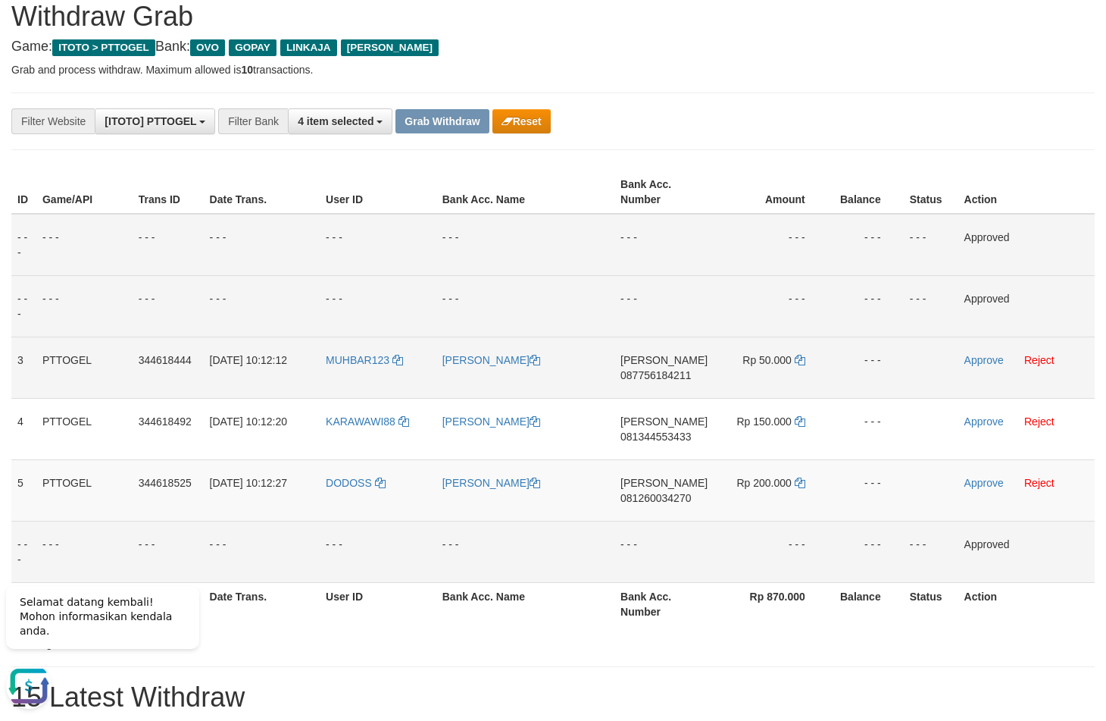
click at [704, 371] on td "DANA 087756184211" at bounding box center [664, 366] width 99 height 61
click at [671, 374] on span "087756184211" at bounding box center [656, 375] width 70 height 12
click at [650, 380] on span "087756184211" at bounding box center [656, 375] width 70 height 12
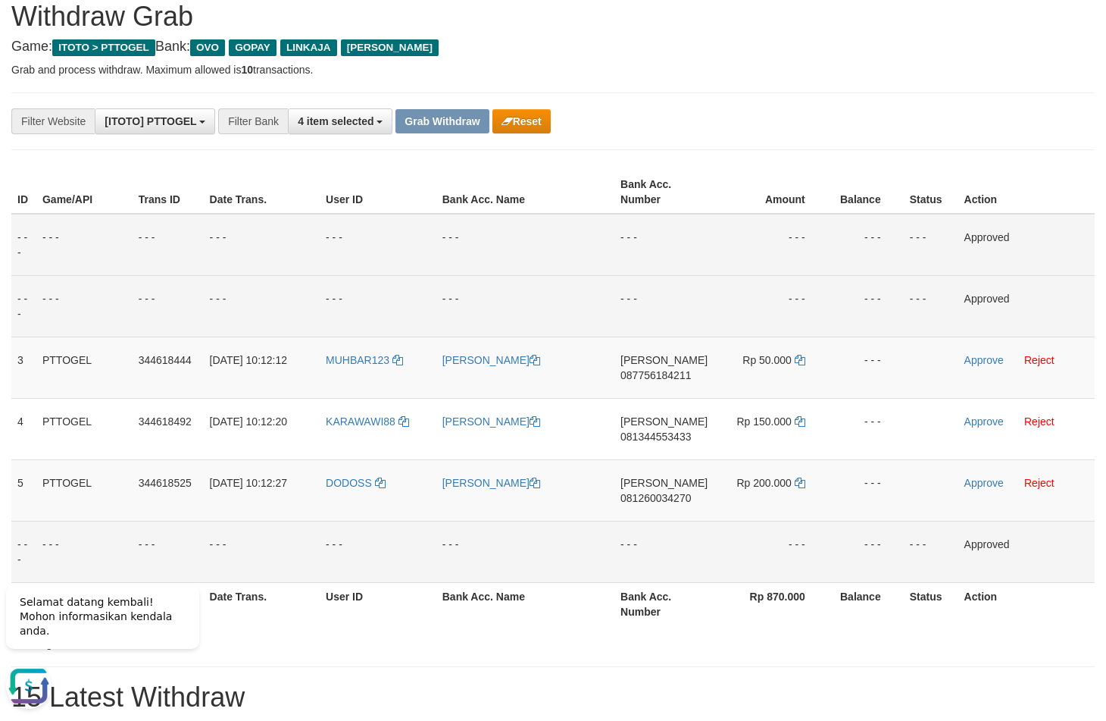
click at [799, 220] on td "- - -" at bounding box center [771, 245] width 114 height 62
click at [804, 364] on icon at bounding box center [800, 360] width 11 height 11
drag, startPoint x: 804, startPoint y: 364, endPoint x: 1046, endPoint y: 361, distance: 242.5
click at [806, 364] on td "Rp 50.000" at bounding box center [771, 366] width 114 height 61
click at [988, 360] on link "Approve" at bounding box center [984, 360] width 39 height 12
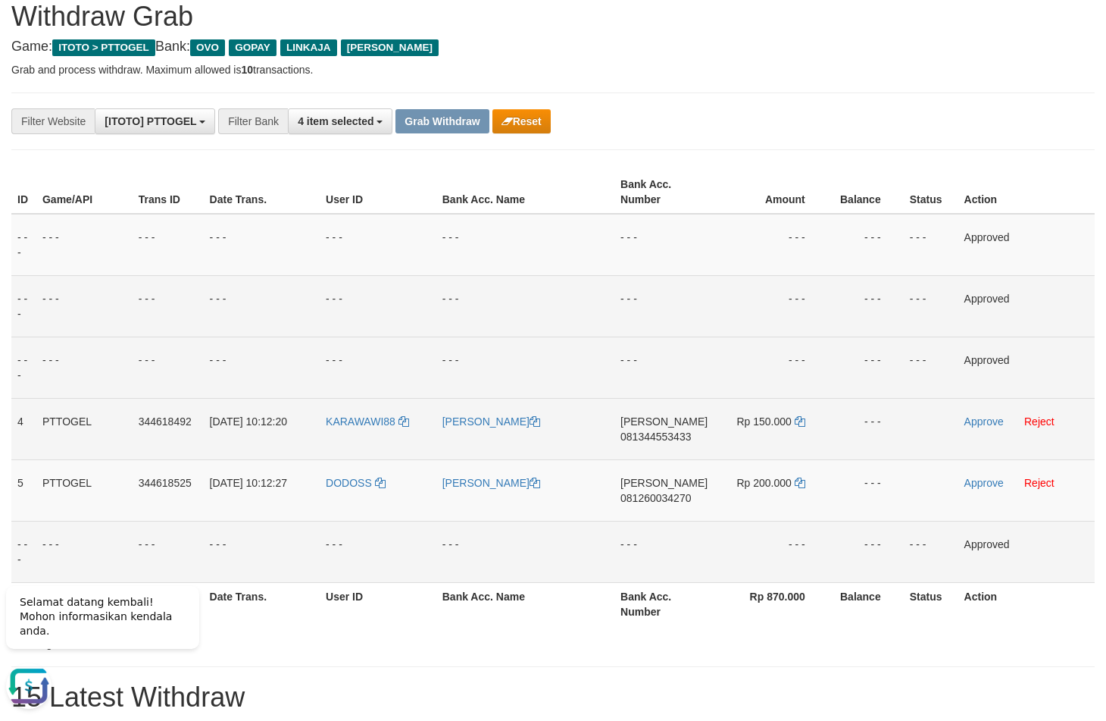
click at [660, 434] on span "081344553433" at bounding box center [656, 436] width 70 height 12
click at [650, 429] on td "DANA 081344553433" at bounding box center [664, 428] width 99 height 61
click at [654, 439] on span "081344553433" at bounding box center [656, 436] width 70 height 12
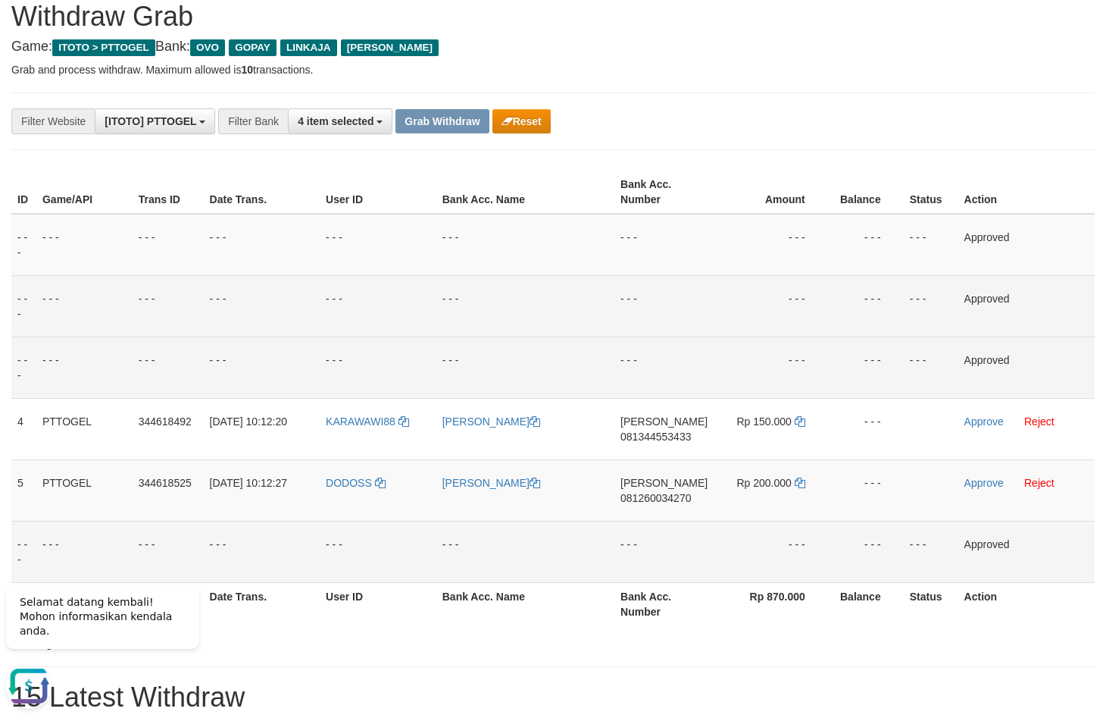
drag, startPoint x: 647, startPoint y: 327, endPoint x: 628, endPoint y: 327, distance: 18.9
click at [641, 327] on td "- - -" at bounding box center [664, 305] width 99 height 61
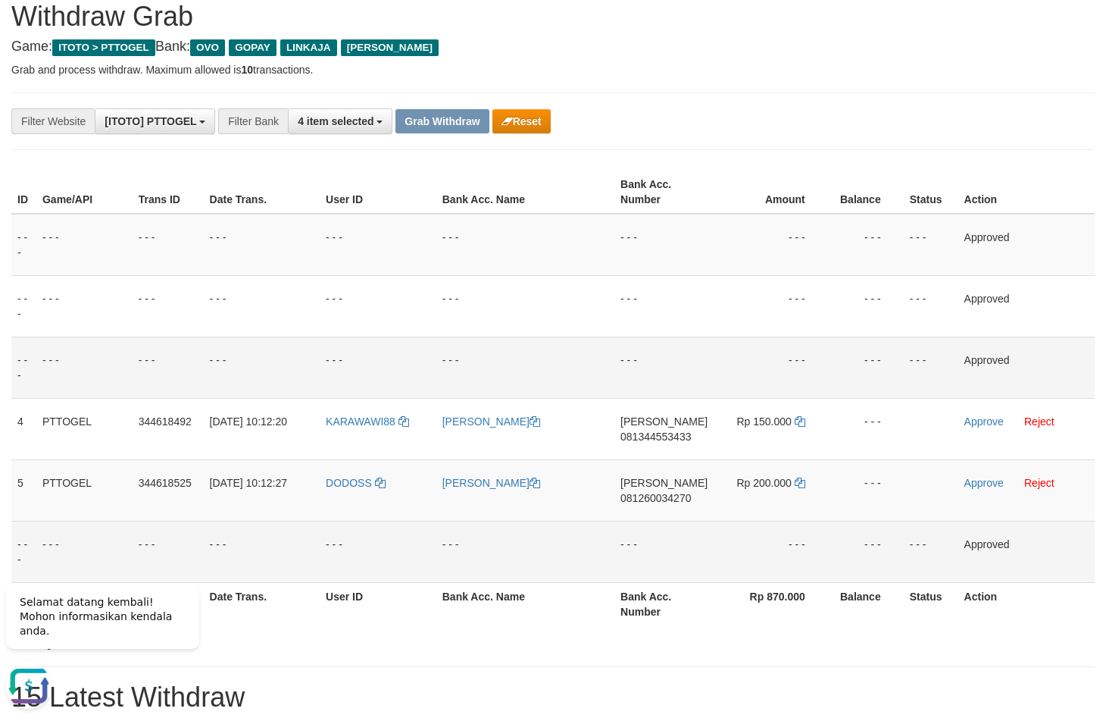
click at [658, 348] on td "- - -" at bounding box center [664, 366] width 99 height 61
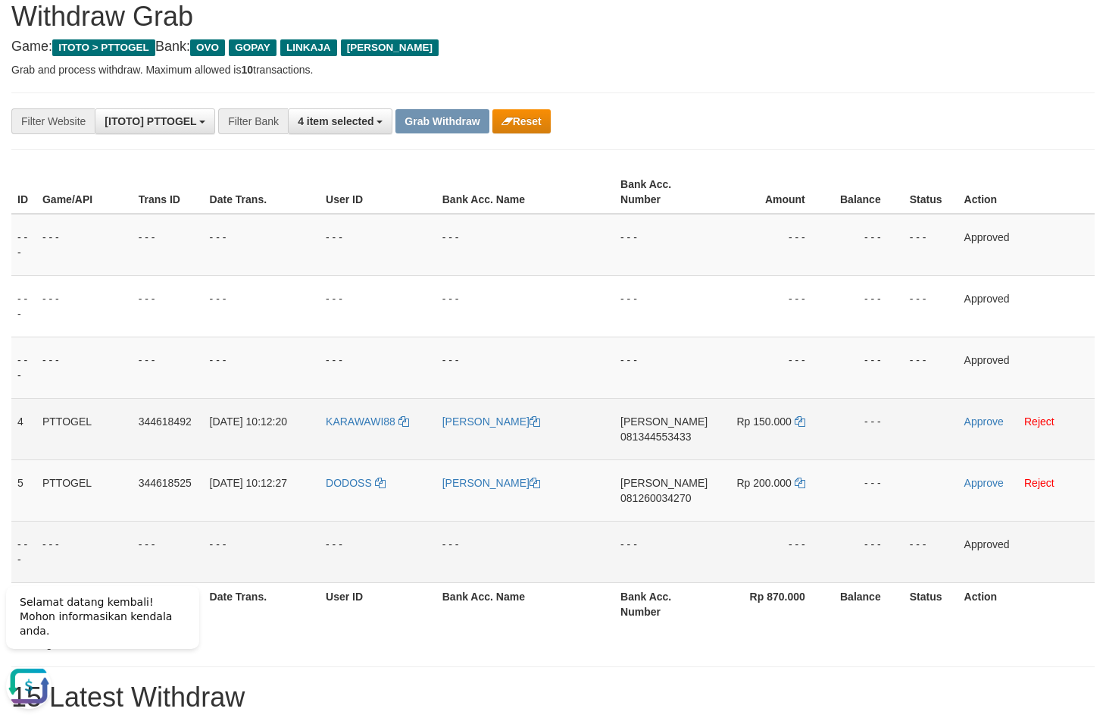
click at [803, 412] on td "Rp 150.000" at bounding box center [771, 428] width 114 height 61
click at [803, 427] on icon at bounding box center [800, 421] width 11 height 11
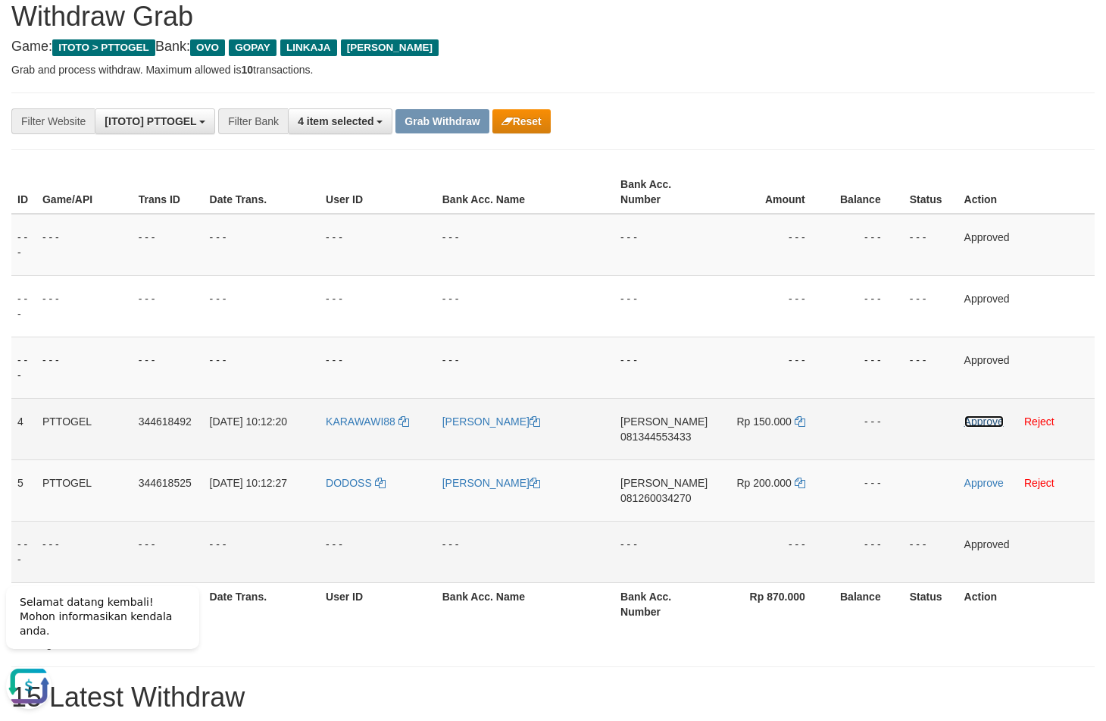
click at [981, 424] on link "Approve" at bounding box center [984, 421] width 39 height 12
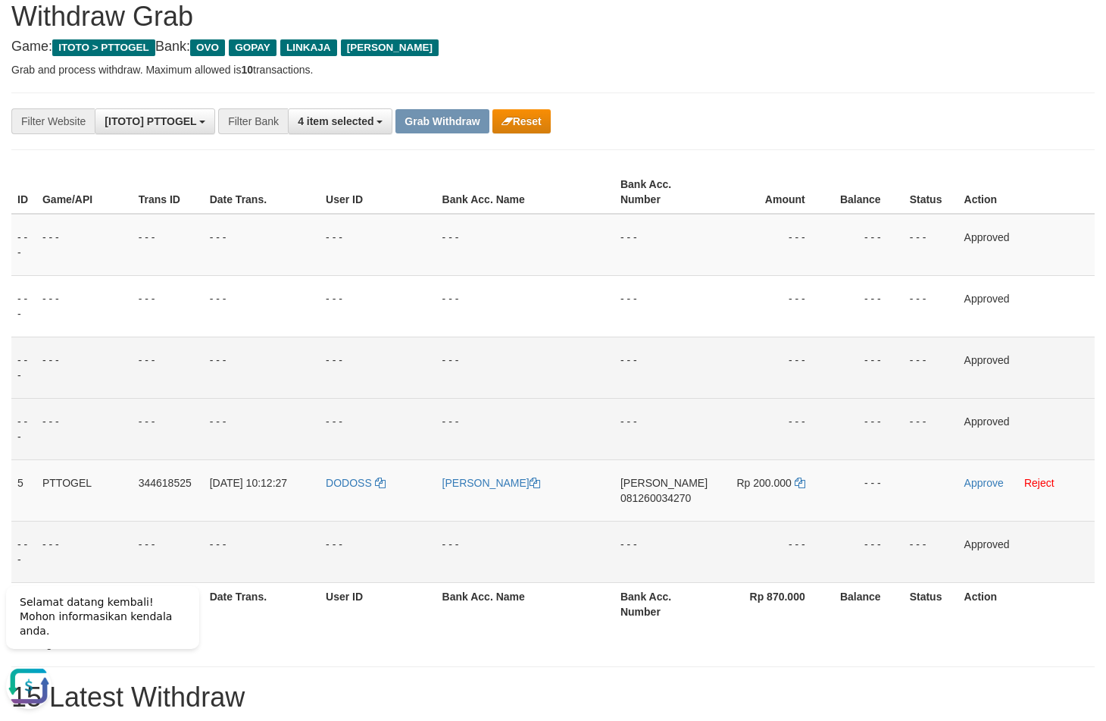
click at [727, 357] on td "- - -" at bounding box center [771, 366] width 114 height 61
click at [656, 508] on td "DANA 081260034270" at bounding box center [664, 489] width 99 height 61
click at [664, 492] on td "DANA 081260034270" at bounding box center [664, 489] width 99 height 61
click at [656, 505] on td "DANA 081260034270" at bounding box center [664, 489] width 99 height 61
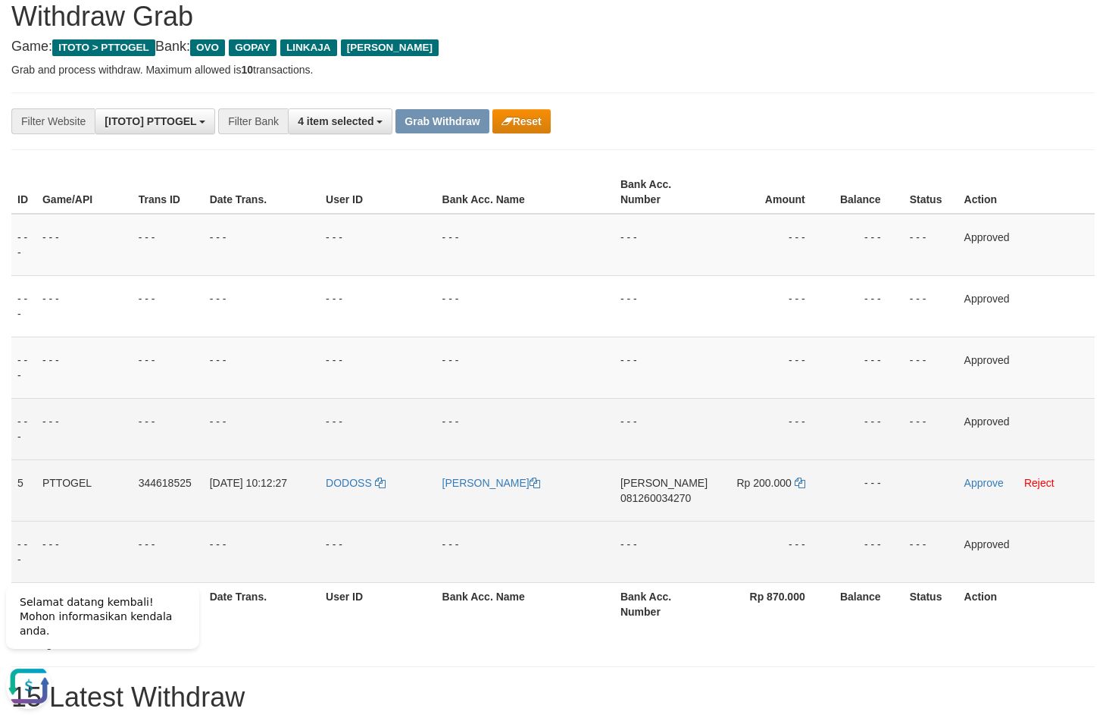
click at [656, 502] on span "081260034270" at bounding box center [656, 498] width 70 height 12
click at [665, 497] on span "081260034270" at bounding box center [656, 498] width 70 height 12
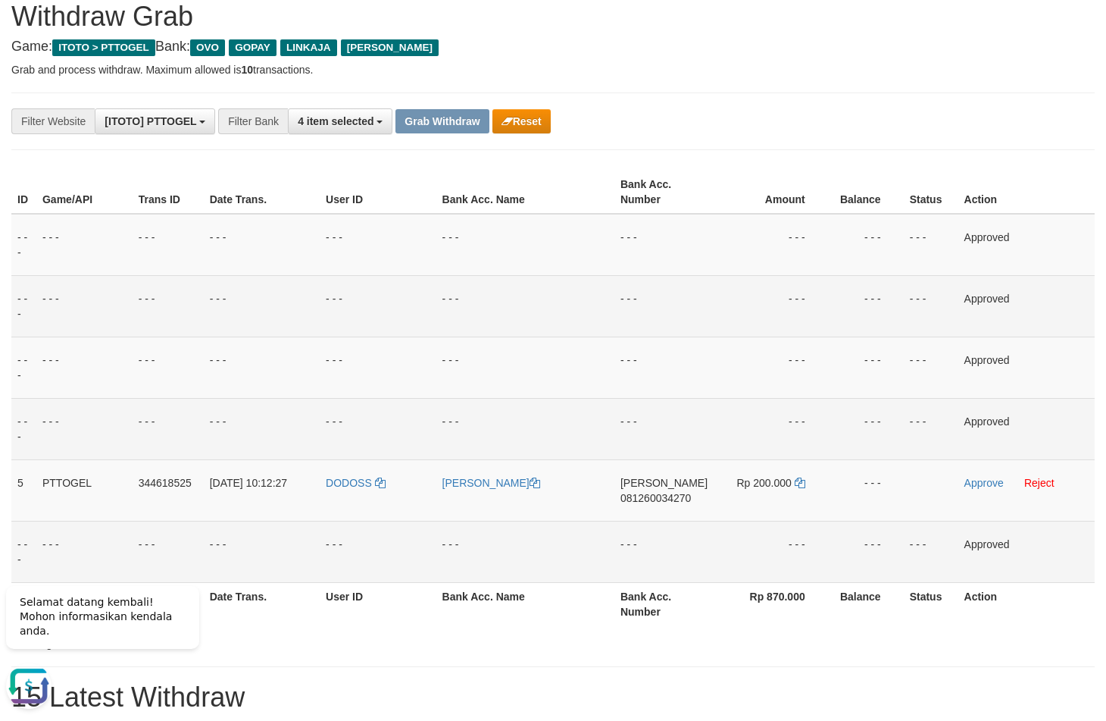
click at [856, 318] on td "- - -" at bounding box center [866, 305] width 76 height 61
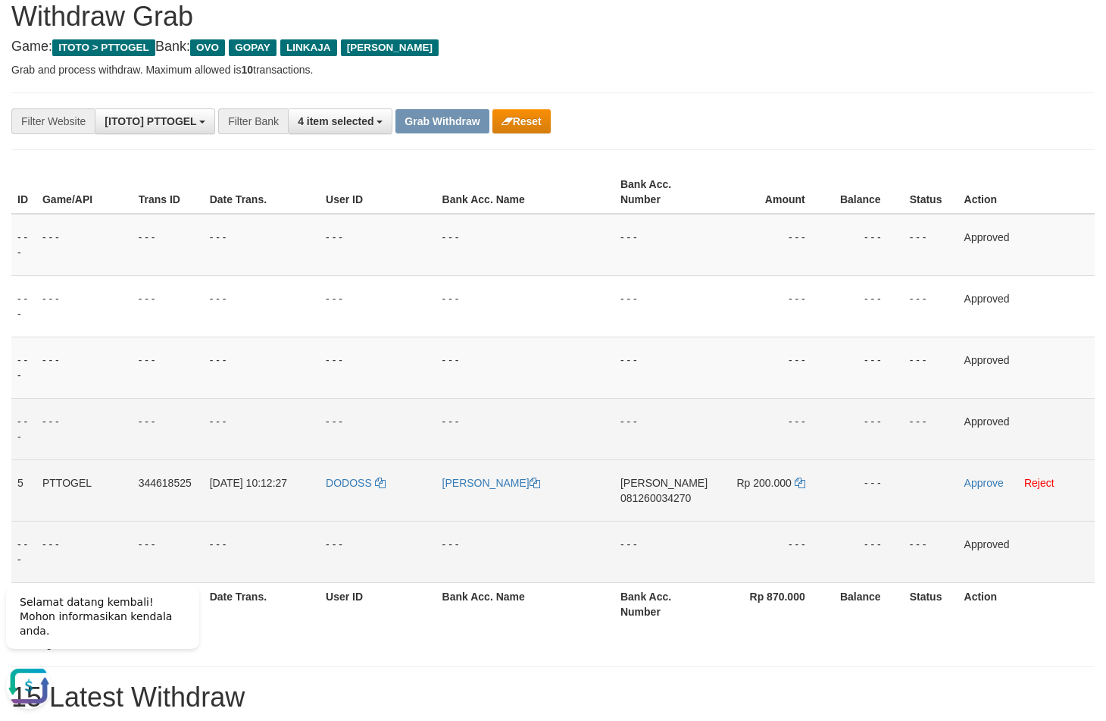
click at [805, 483] on td "Rp 200.000" at bounding box center [771, 489] width 114 height 61
click at [800, 484] on icon at bounding box center [800, 482] width 11 height 11
click at [971, 484] on link "Approve" at bounding box center [984, 483] width 39 height 12
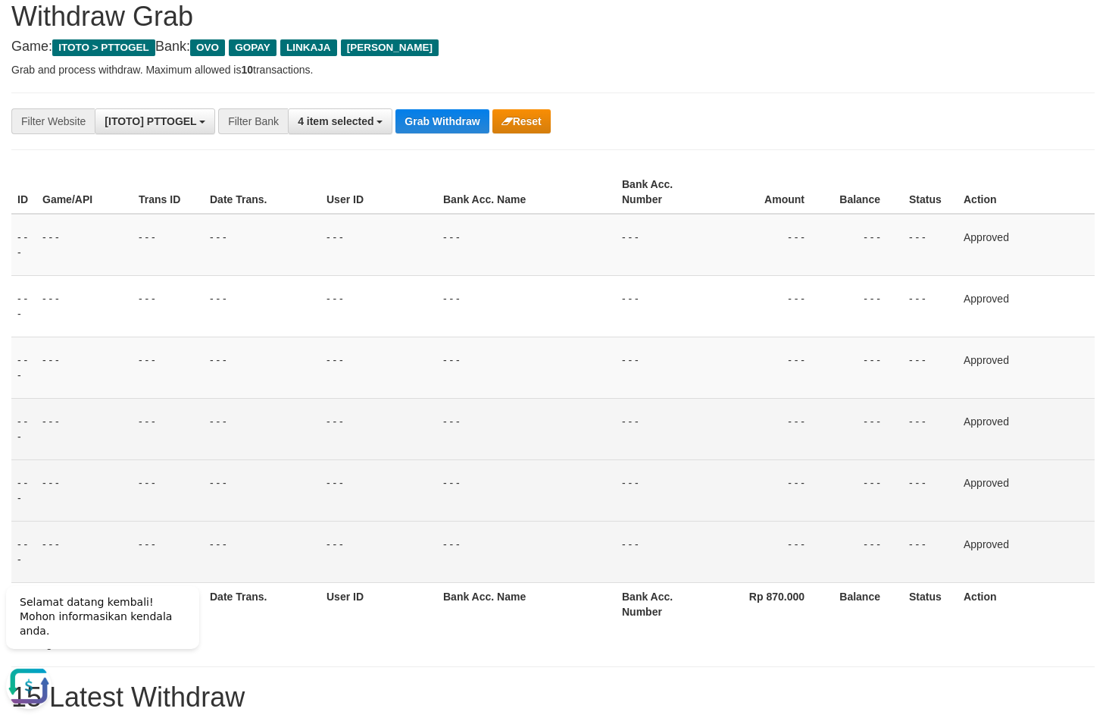
drag, startPoint x: 576, startPoint y: 294, endPoint x: 424, endPoint y: 163, distance: 200.9
click at [560, 276] on tbody "- - - - - - - - - - - - - - - - - - - - - - - - - - - - - - Approved - - - - - …" at bounding box center [553, 398] width 1084 height 369
click at [429, 122] on button "Grab Withdraw" at bounding box center [442, 121] width 93 height 24
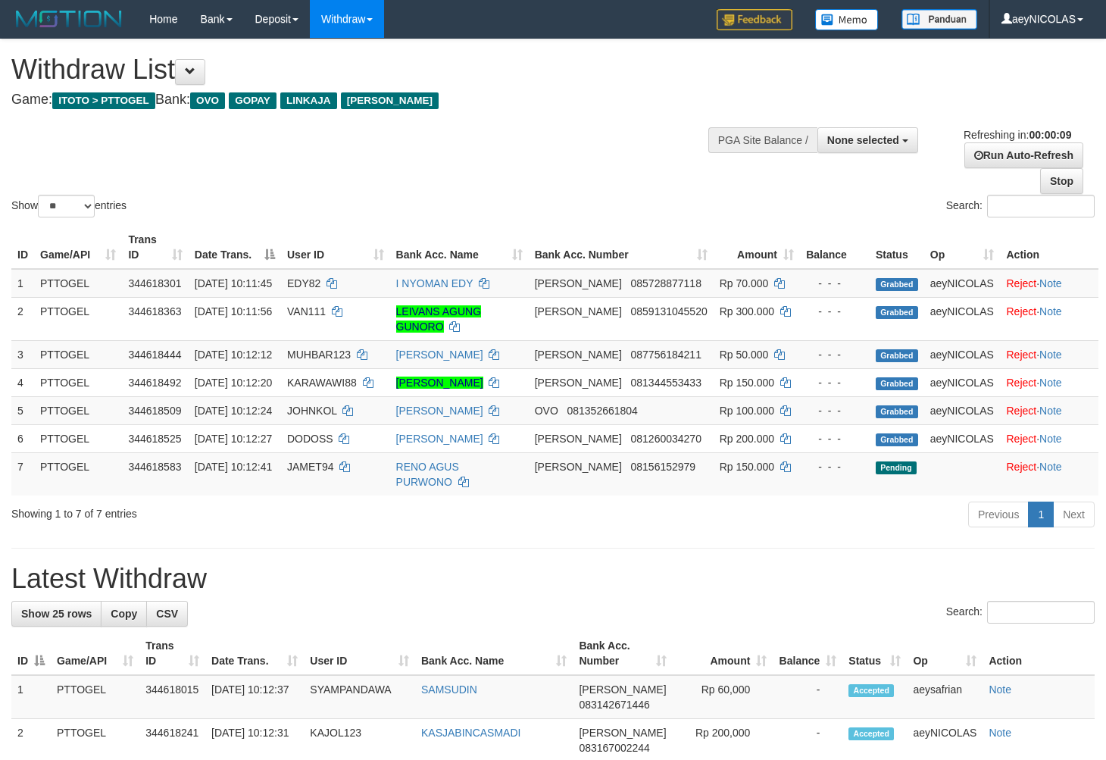
select select
select select "**"
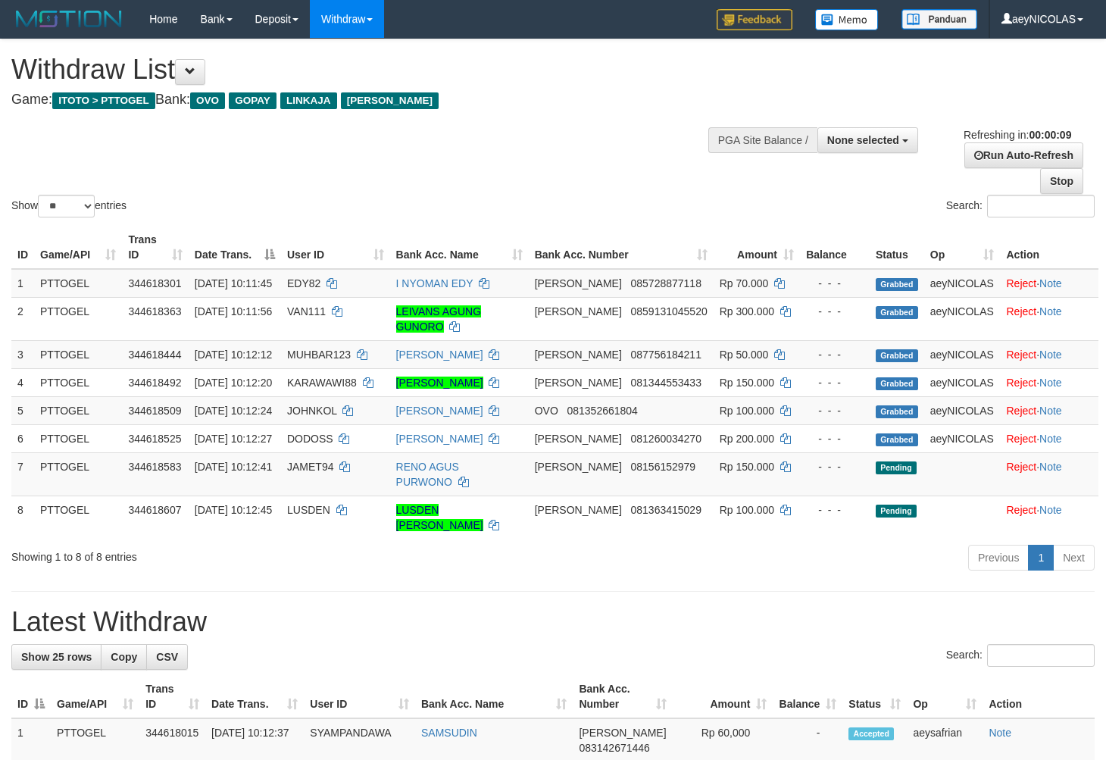
select select
select select "**"
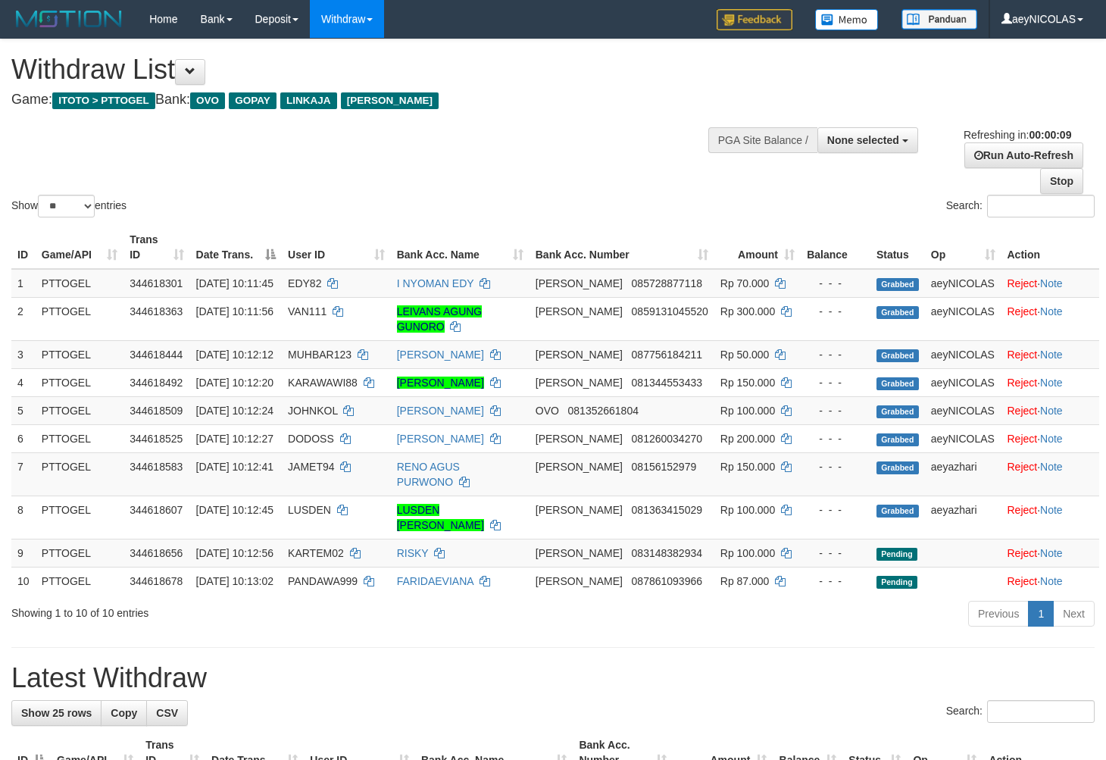
select select
select select "**"
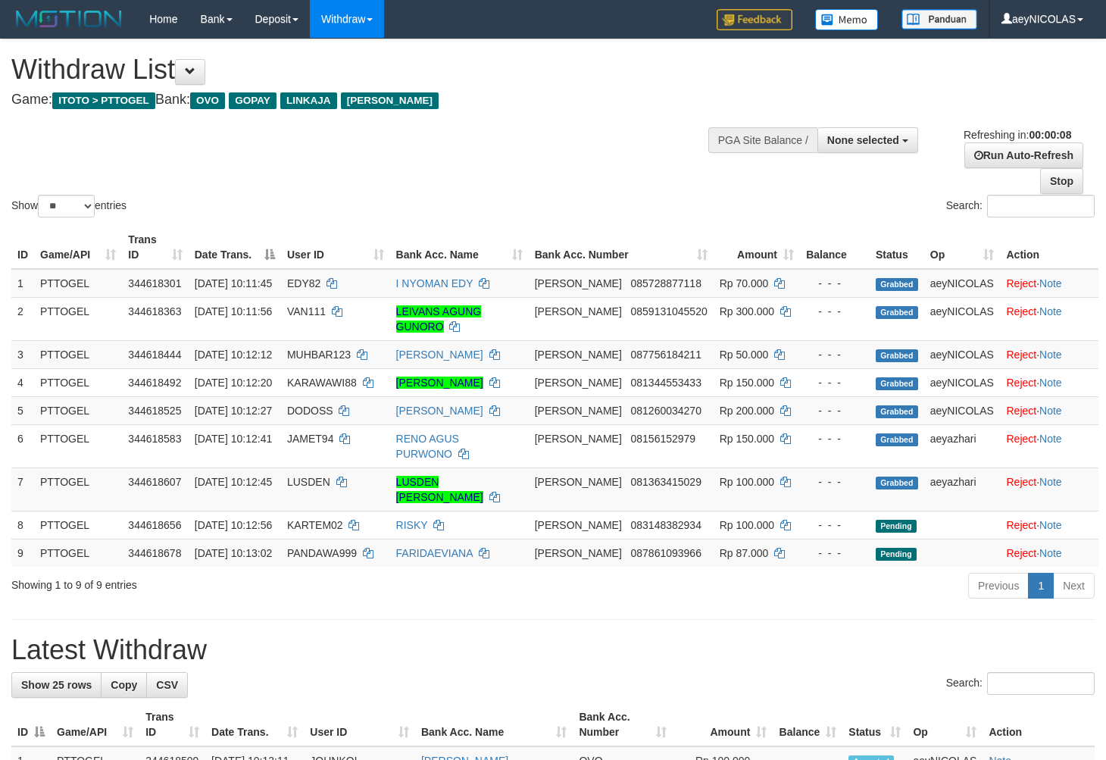
select select
select select "**"
select select
select select "**"
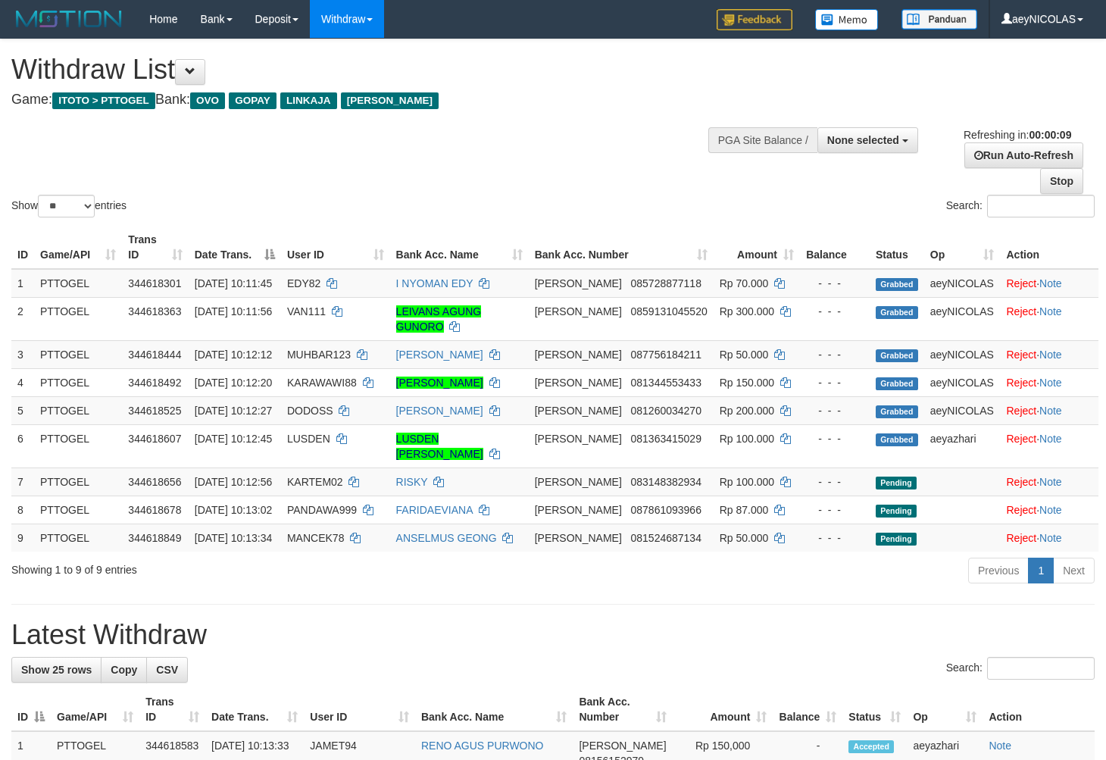
select select
select select "**"
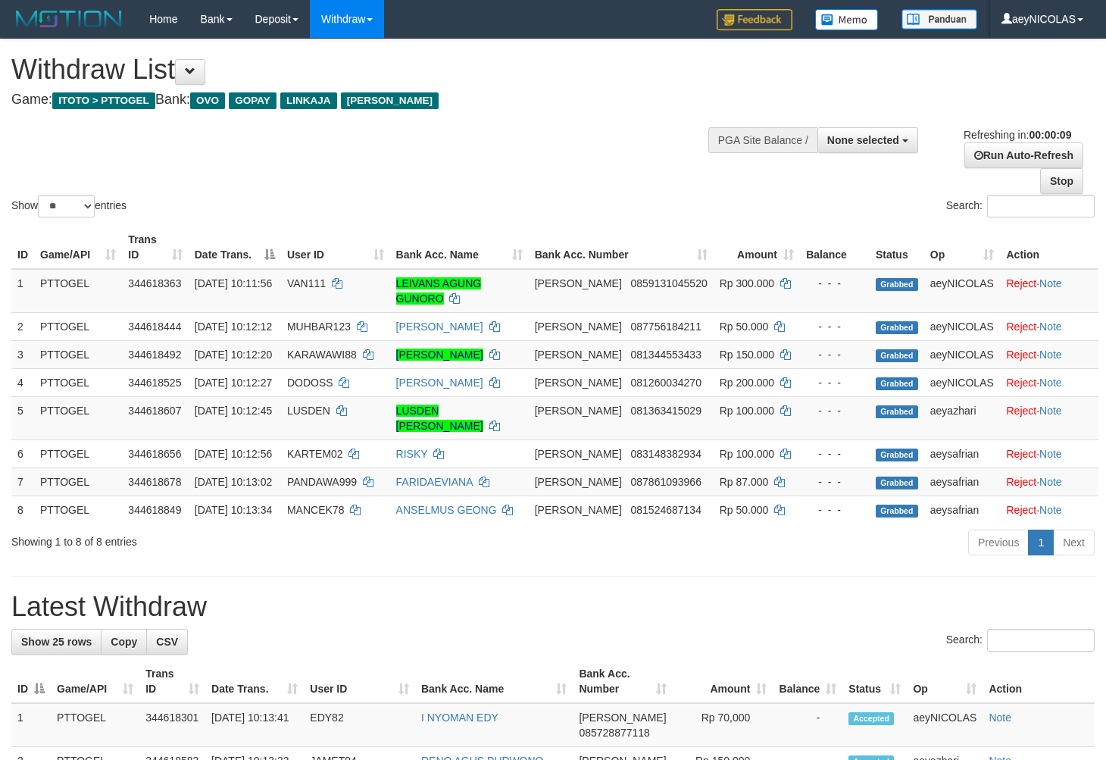
select select
select select "**"
select select
select select "**"
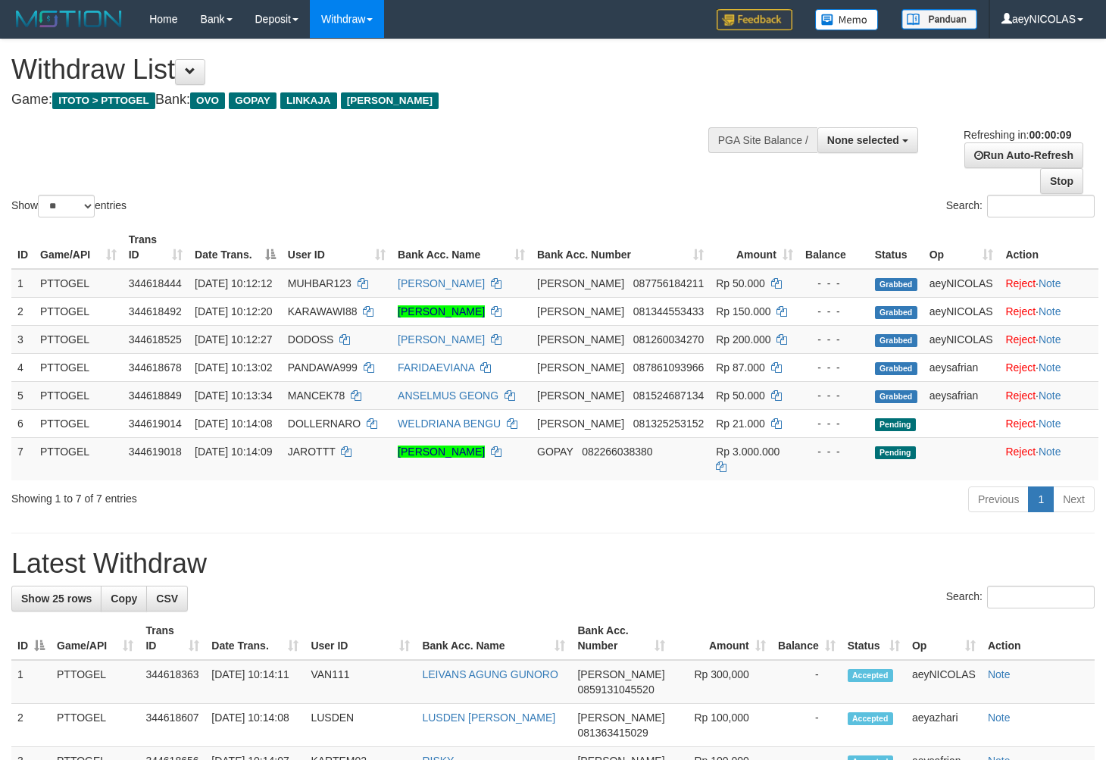
select select
select select "**"
select select
select select "**"
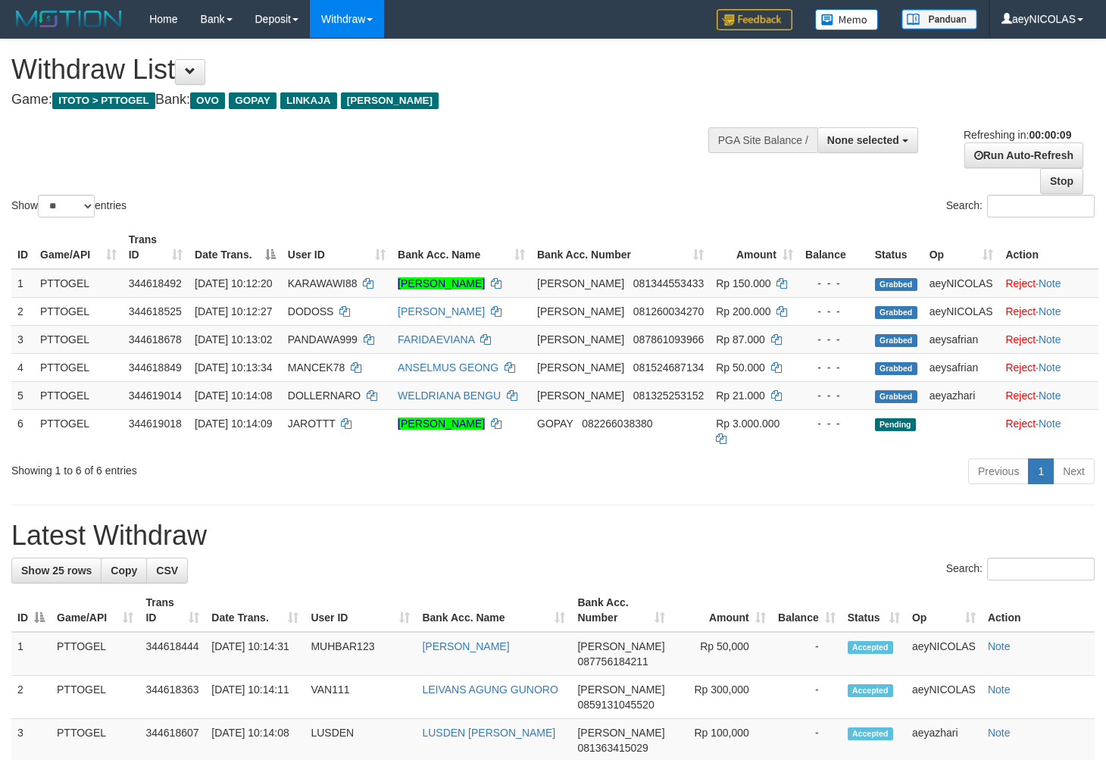
select select
select select "**"
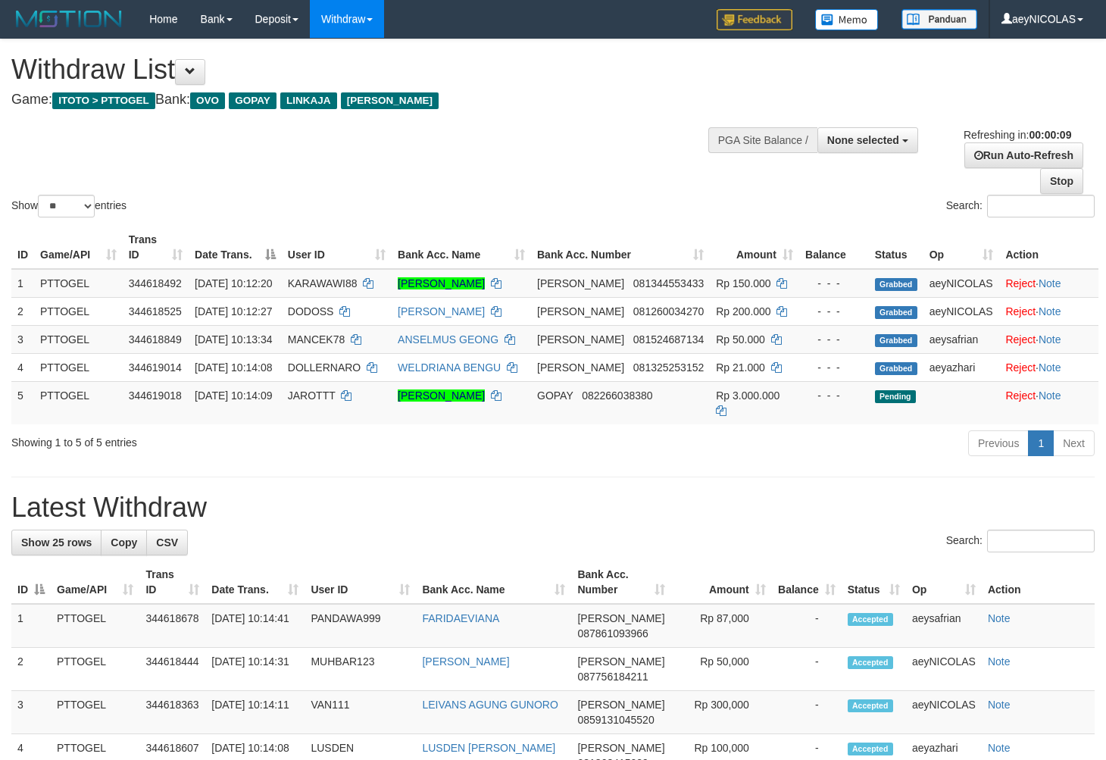
select select
select select "**"
select select
select select "**"
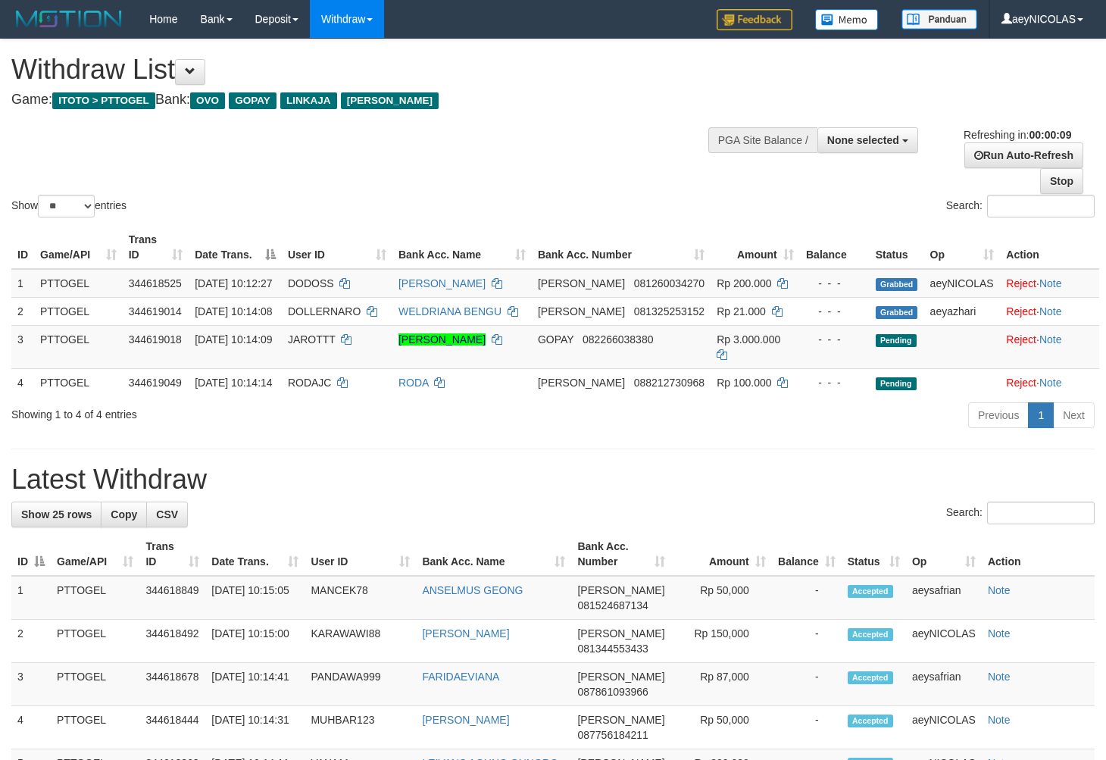
select select
select select "**"
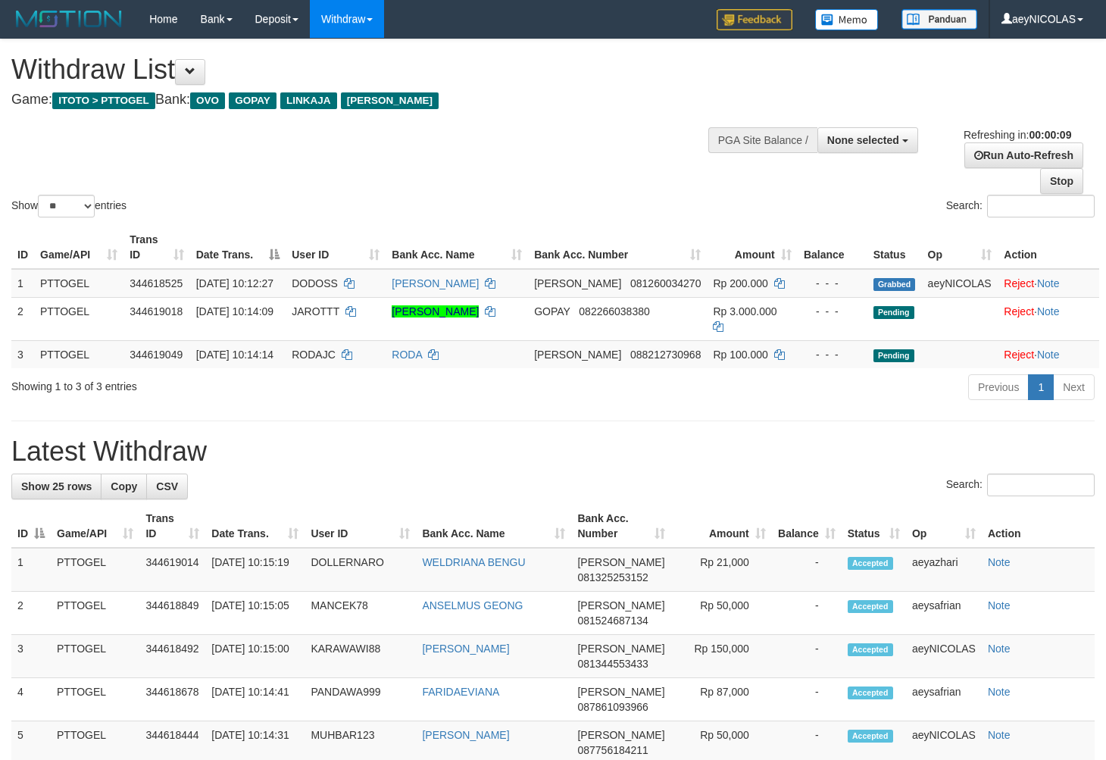
select select
select select "**"
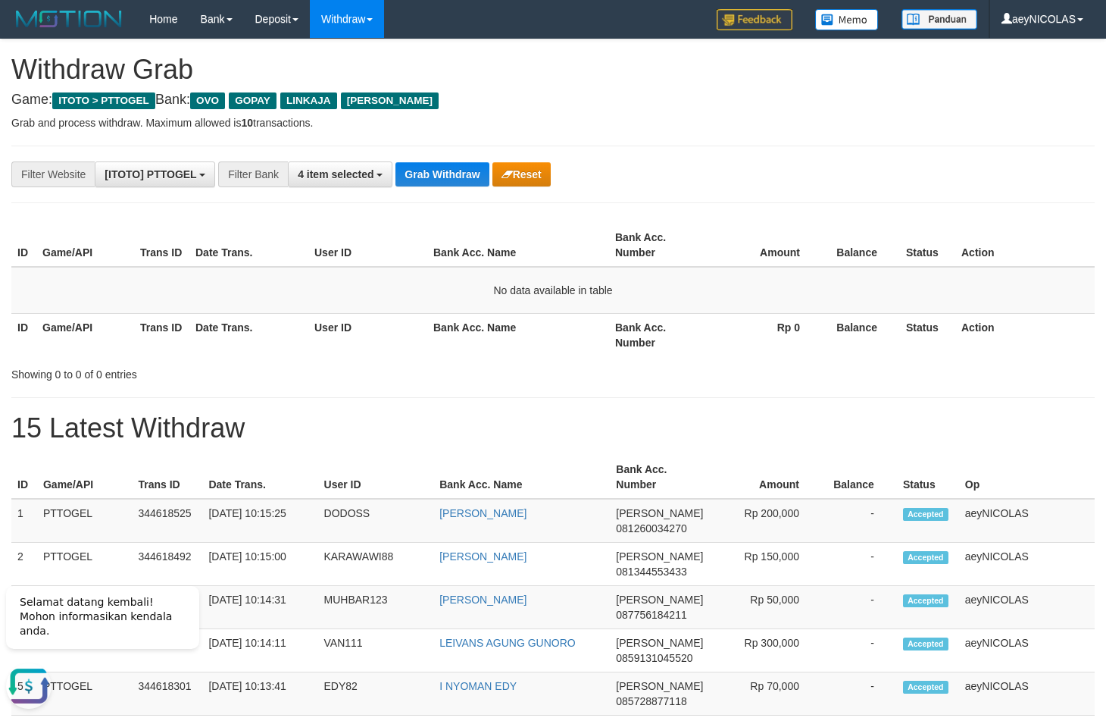
drag, startPoint x: 633, startPoint y: 256, endPoint x: 402, endPoint y: 194, distance: 239.3
click at [628, 253] on th "Bank Acc. Number" at bounding box center [658, 245] width 98 height 43
click at [395, 183] on div "**********" at bounding box center [461, 174] width 922 height 26
click at [409, 183] on button "Grab Withdraw" at bounding box center [442, 174] width 93 height 24
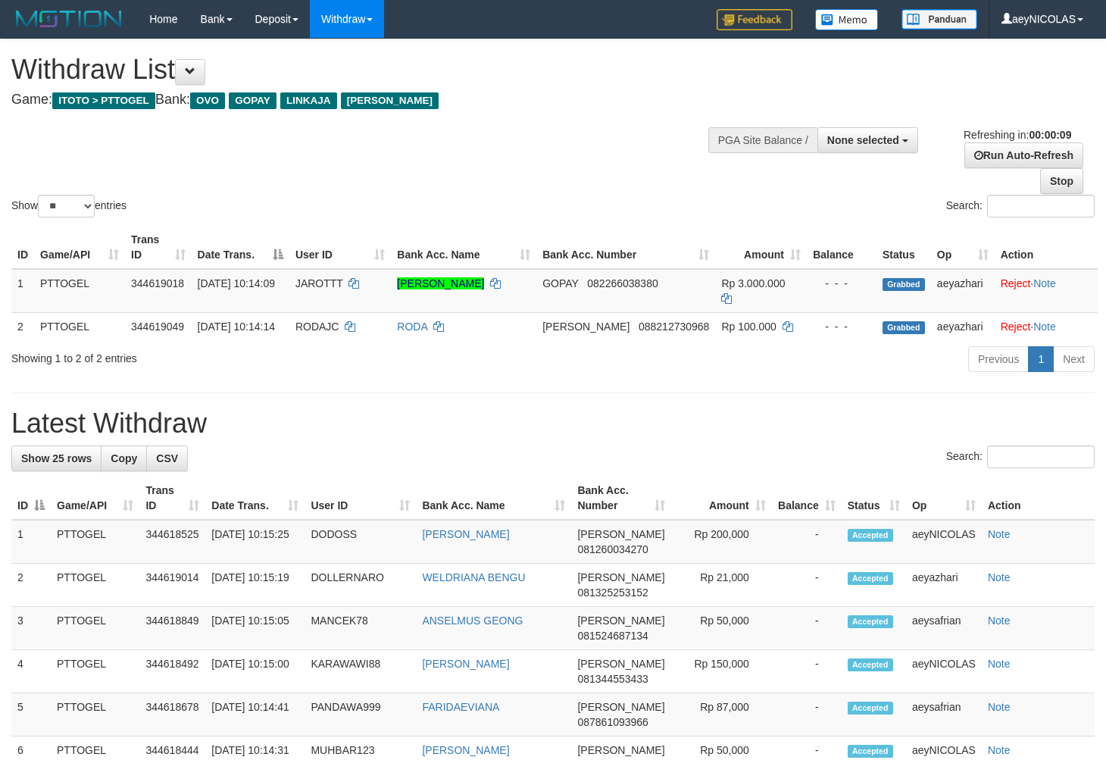
select select
select select "**"
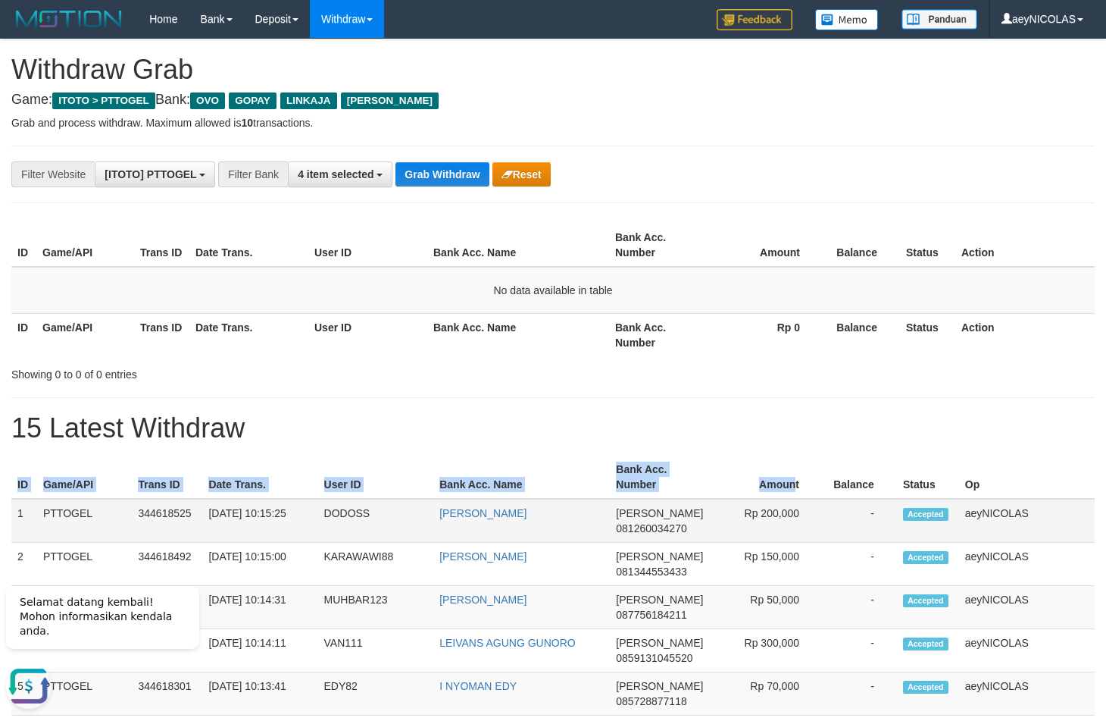
drag, startPoint x: 784, startPoint y: 449, endPoint x: 855, endPoint y: 512, distance: 95.0
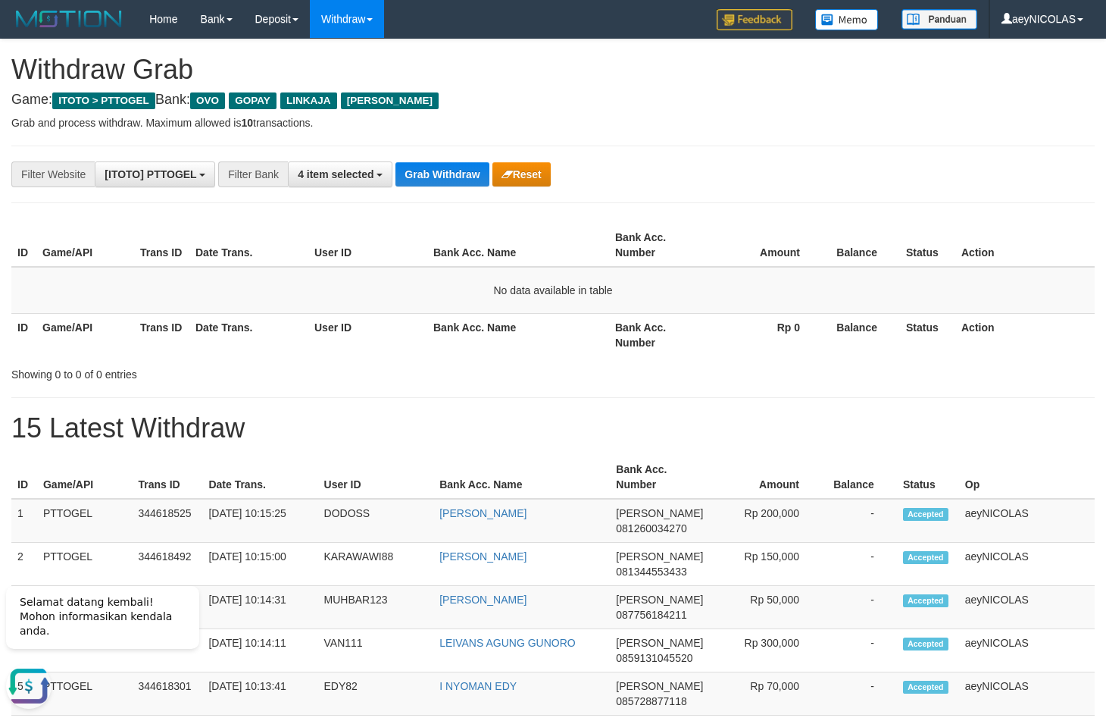
drag, startPoint x: 754, startPoint y: 230, endPoint x: 762, endPoint y: 246, distance: 17.3
click at [754, 230] on th "Amount" at bounding box center [765, 245] width 116 height 43
click at [433, 180] on button "Grab Withdraw" at bounding box center [442, 174] width 93 height 24
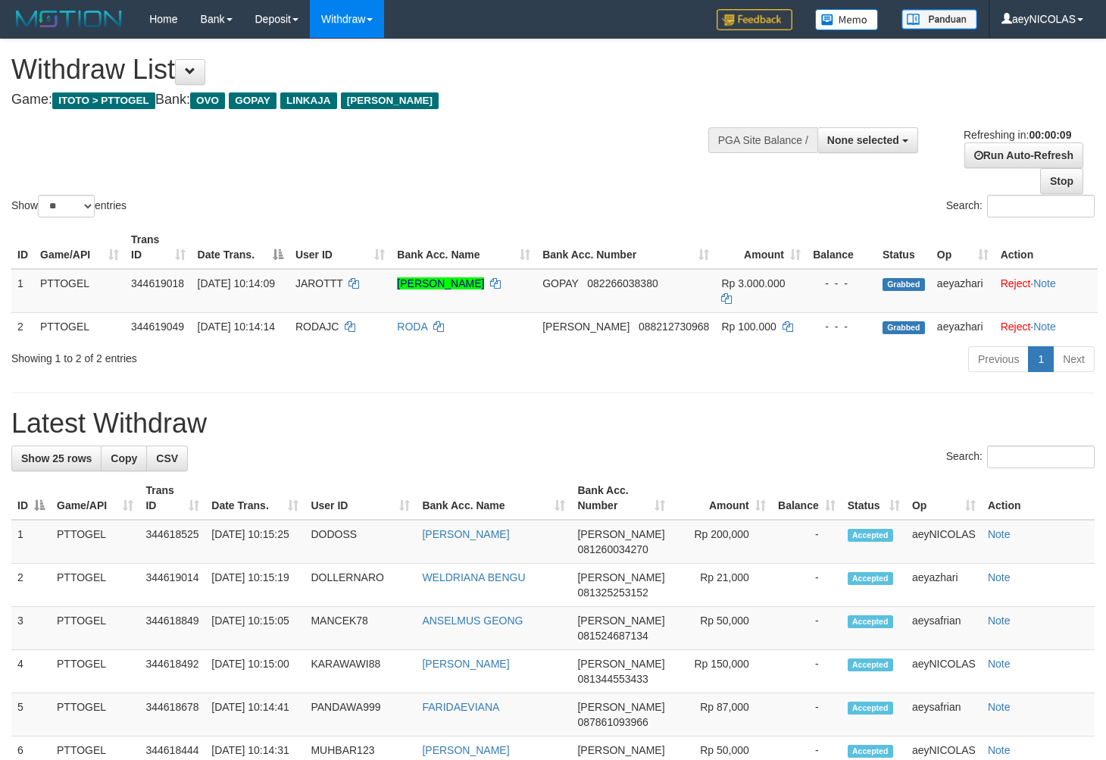
select select
select select "**"
select select
select select "**"
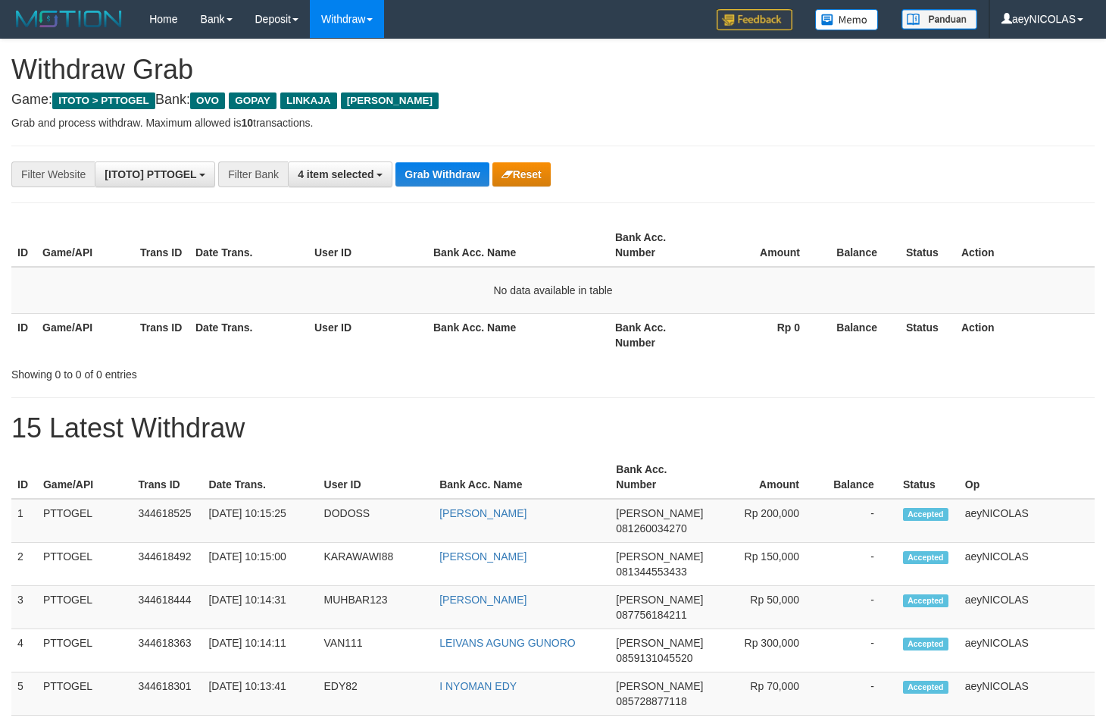
click at [413, 182] on button "Grab Withdraw" at bounding box center [442, 174] width 93 height 24
click at [799, 533] on td "Rp 200,000" at bounding box center [765, 521] width 113 height 44
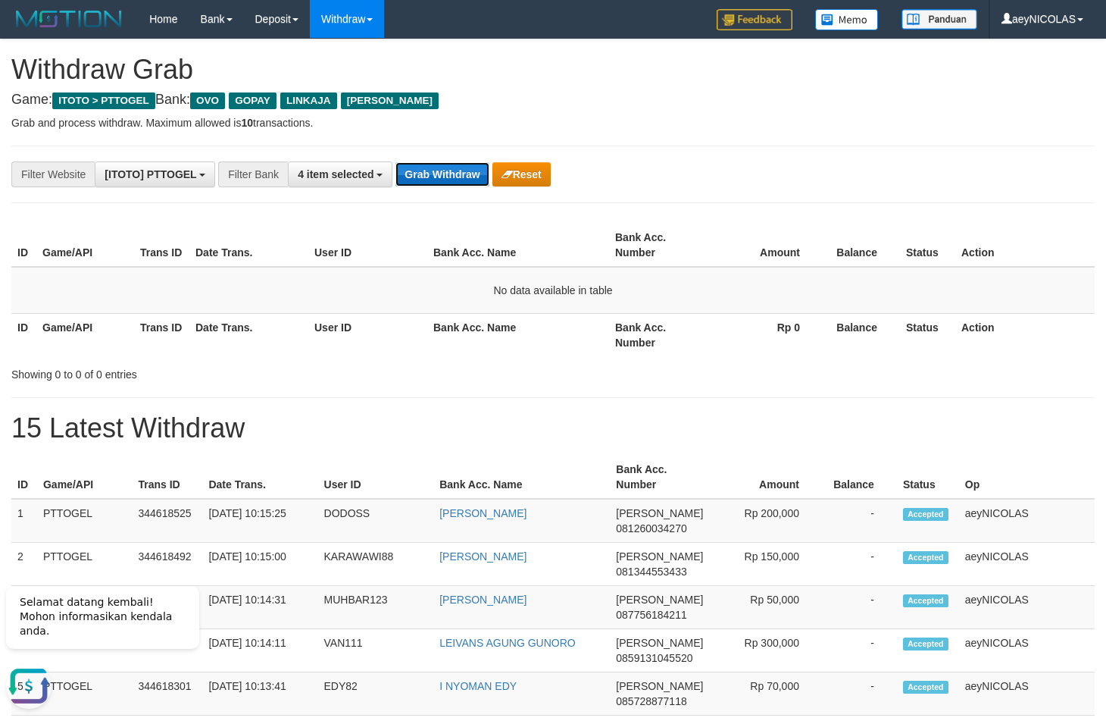
click at [444, 173] on button "Grab Withdraw" at bounding box center [442, 174] width 93 height 24
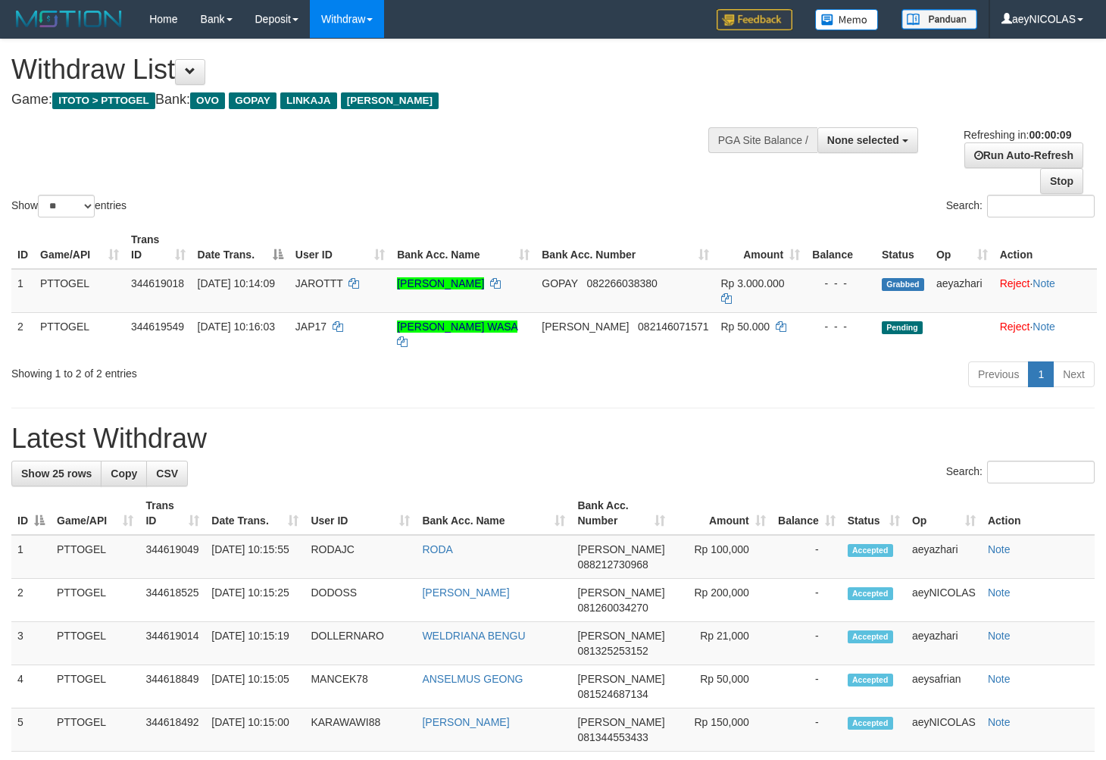
select select
select select "**"
select select
select select "**"
select select
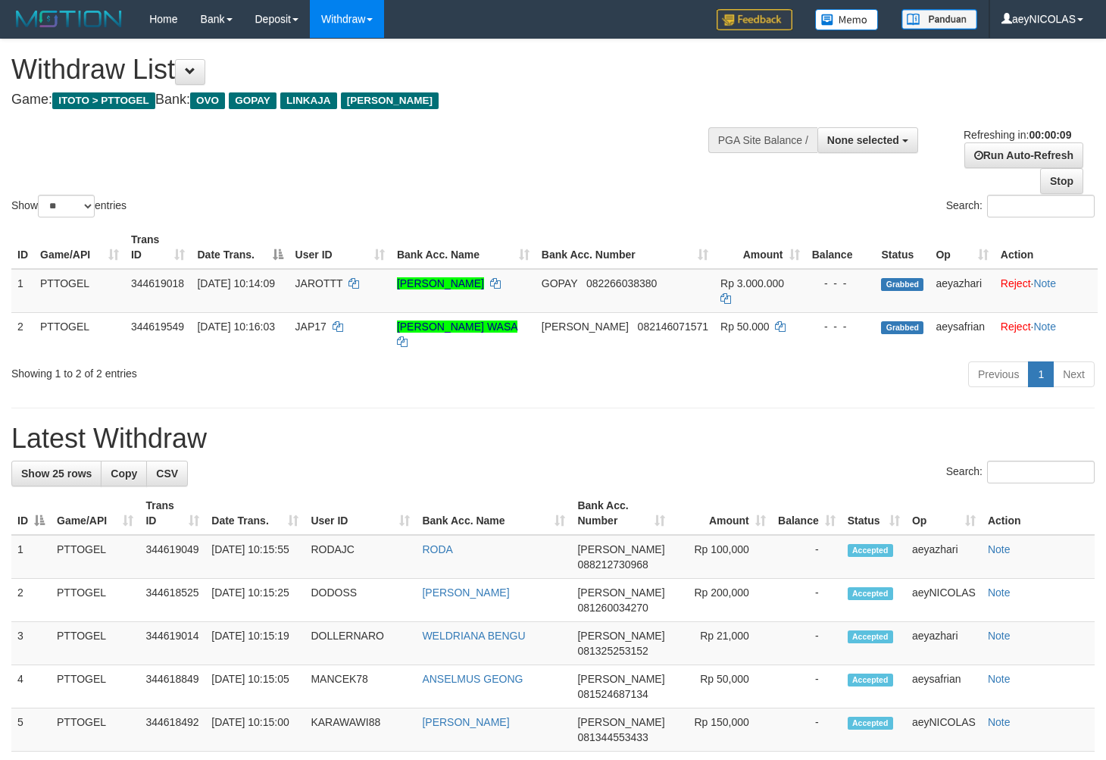
select select "**"
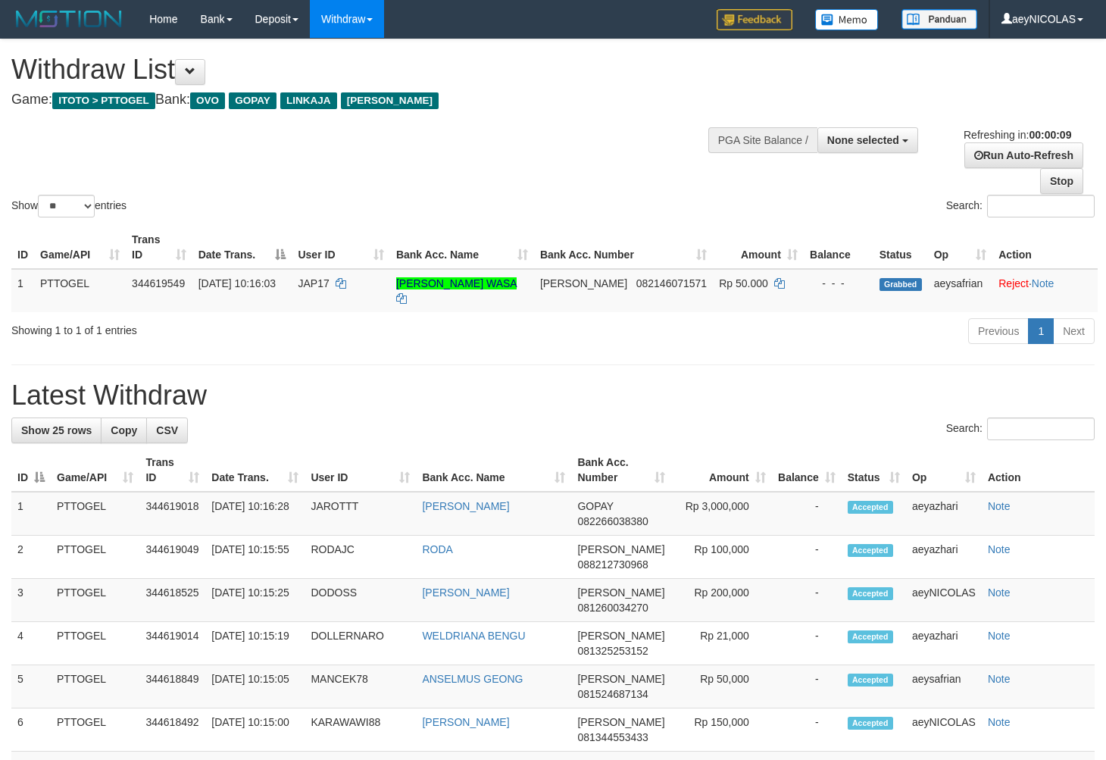
select select
select select "**"
click at [577, 390] on h1 "Latest Withdraw" at bounding box center [553, 395] width 1084 height 30
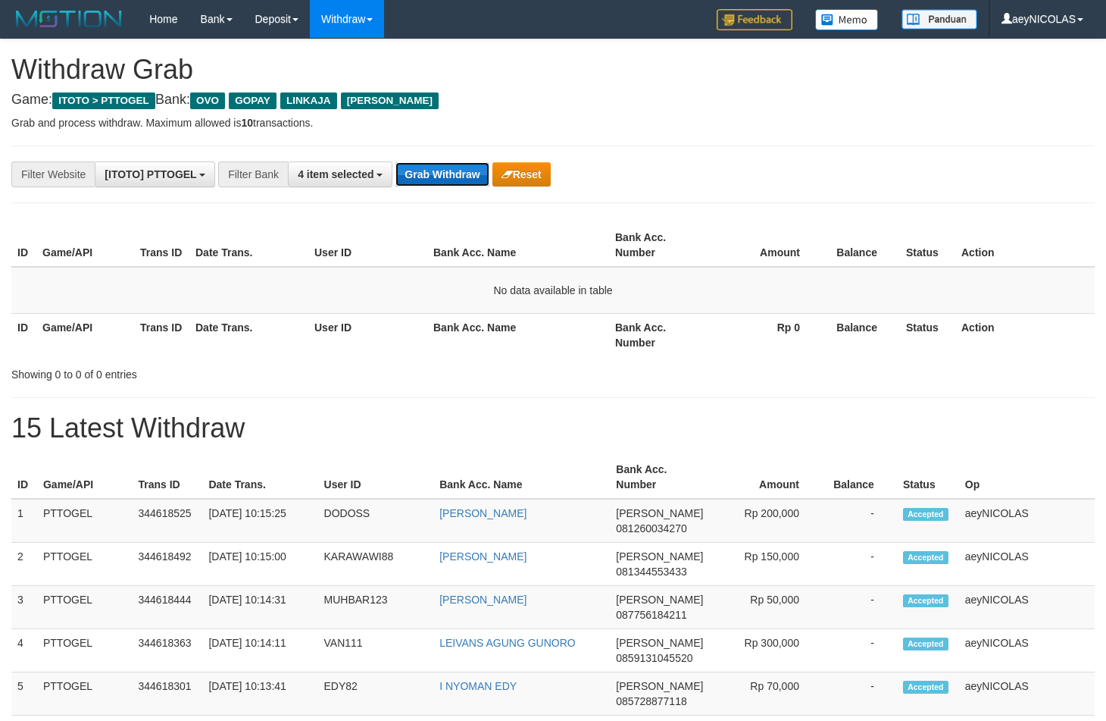
click at [452, 177] on button "Grab Withdraw" at bounding box center [442, 174] width 93 height 24
click at [590, 321] on th "Bank Acc. Name" at bounding box center [518, 334] width 182 height 43
click at [439, 175] on button "Grab Withdraw" at bounding box center [442, 174] width 93 height 24
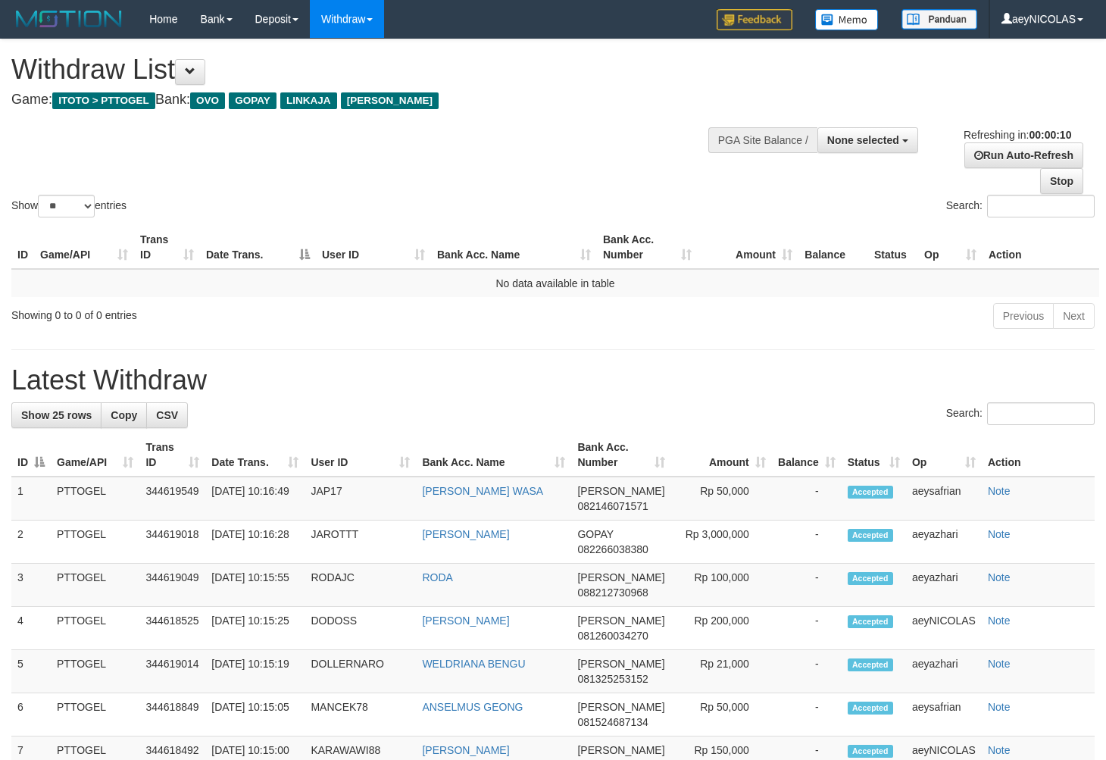
select select
select select "**"
select select
select select "**"
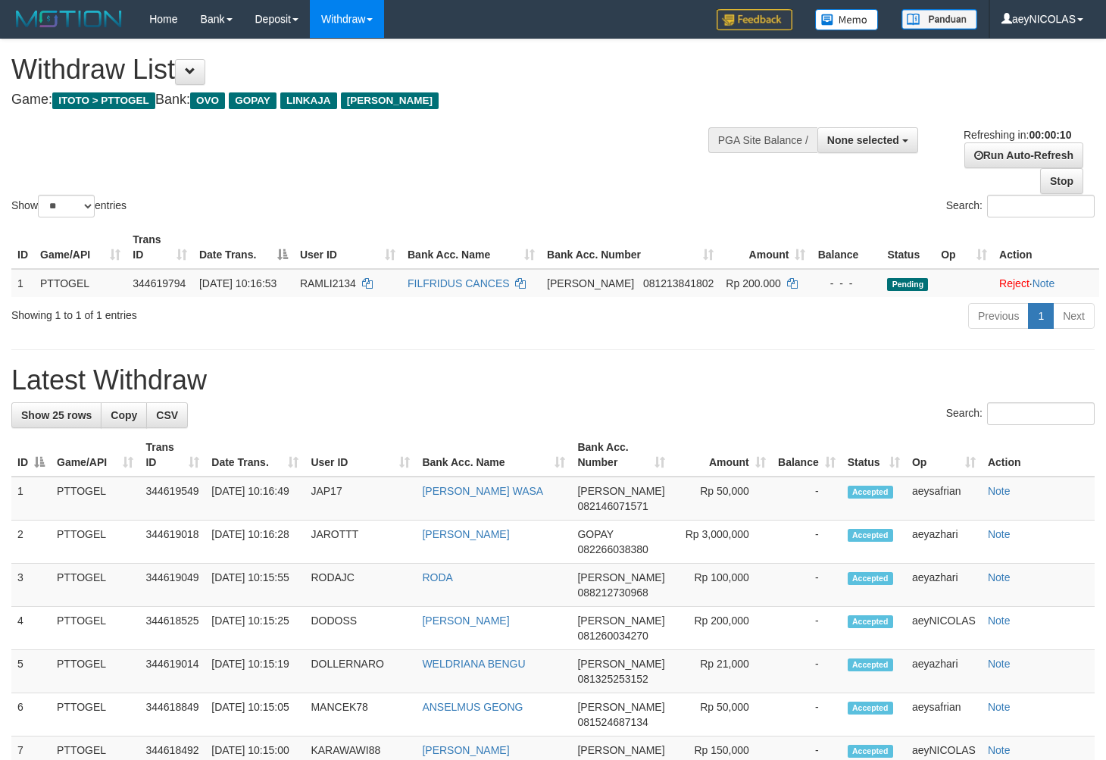
select select
select select "**"
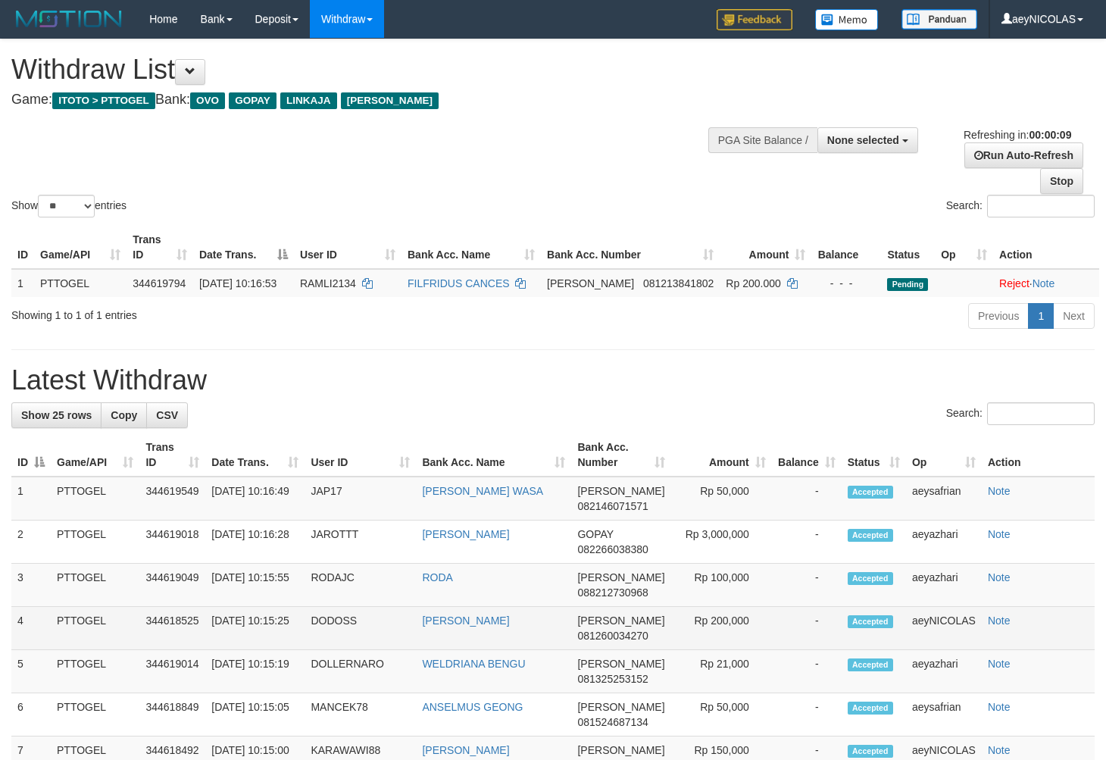
click at [861, 636] on td "Accepted" at bounding box center [874, 628] width 64 height 43
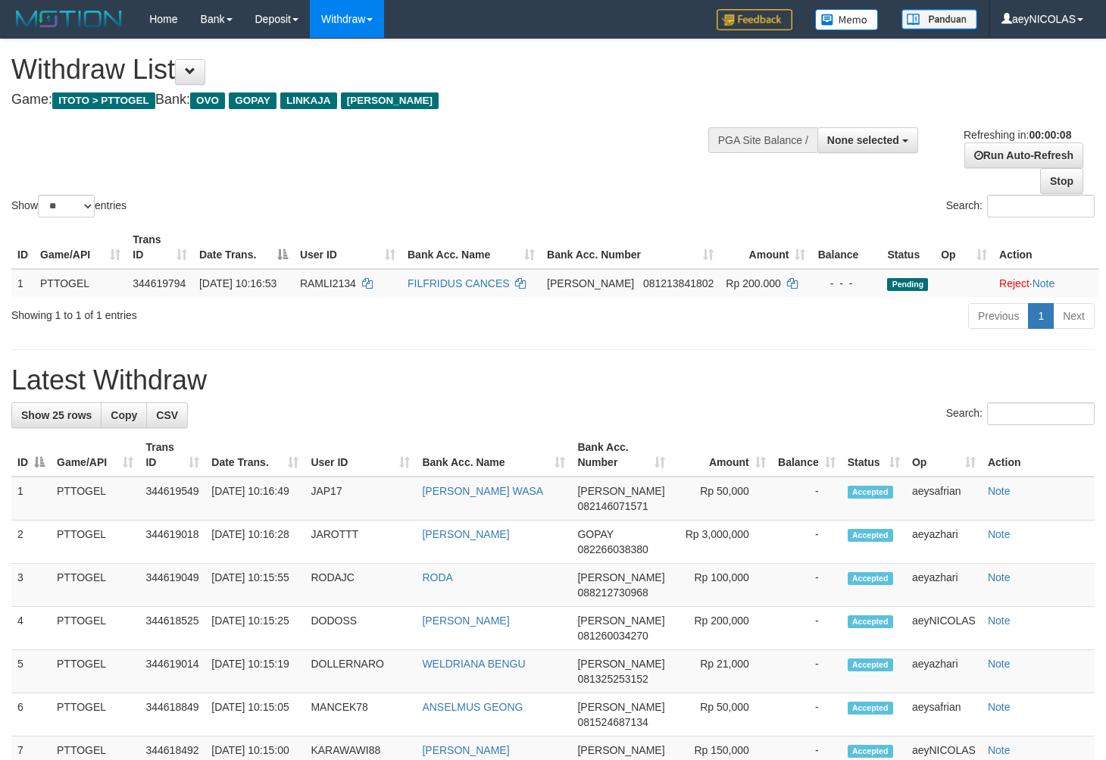
drag, startPoint x: 751, startPoint y: 408, endPoint x: 349, endPoint y: 430, distance: 402.9
click at [747, 408] on div "Search:" at bounding box center [553, 415] width 1084 height 27
click at [435, 383] on h1 "Latest Withdraw" at bounding box center [553, 380] width 1084 height 30
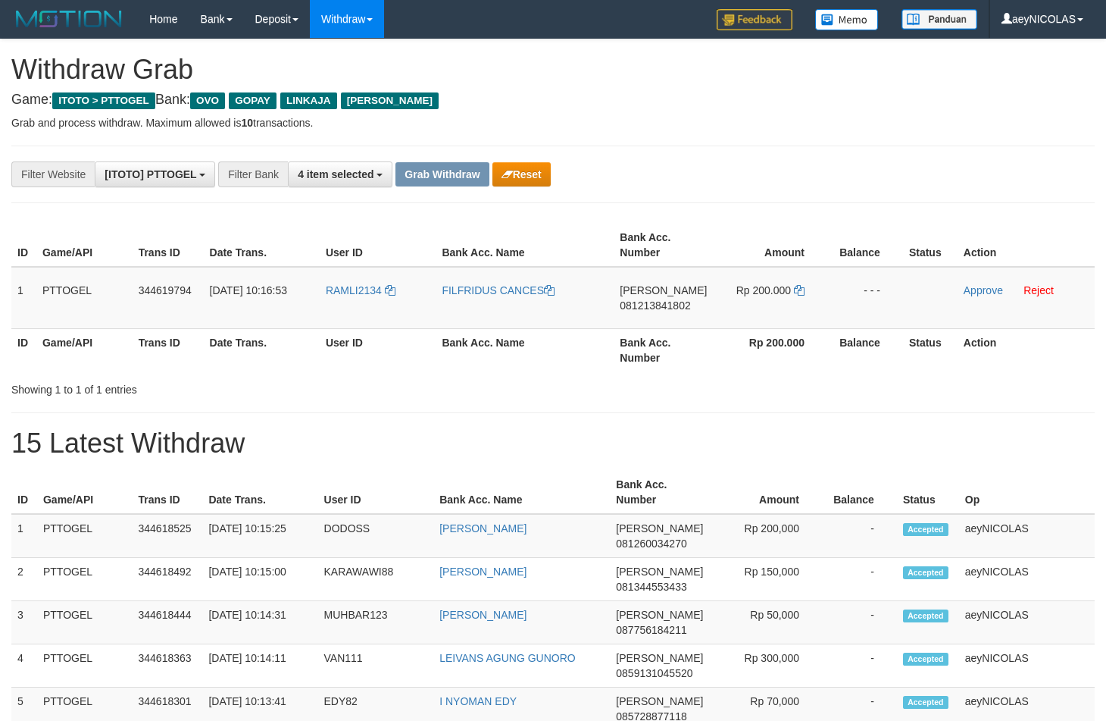
scroll to position [211, 0]
drag, startPoint x: 785, startPoint y: 175, endPoint x: 336, endPoint y: 317, distance: 470.6
click at [764, 180] on div "**********" at bounding box center [461, 174] width 922 height 26
drag, startPoint x: 359, startPoint y: 324, endPoint x: 788, endPoint y: 308, distance: 429.2
click at [788, 308] on tr "1 PTTOGEL 344619794 30/09/2025 10:16:53 RAMLI2134 FILFRIDUS CANCES DANA 0812138…" at bounding box center [553, 298] width 1084 height 62
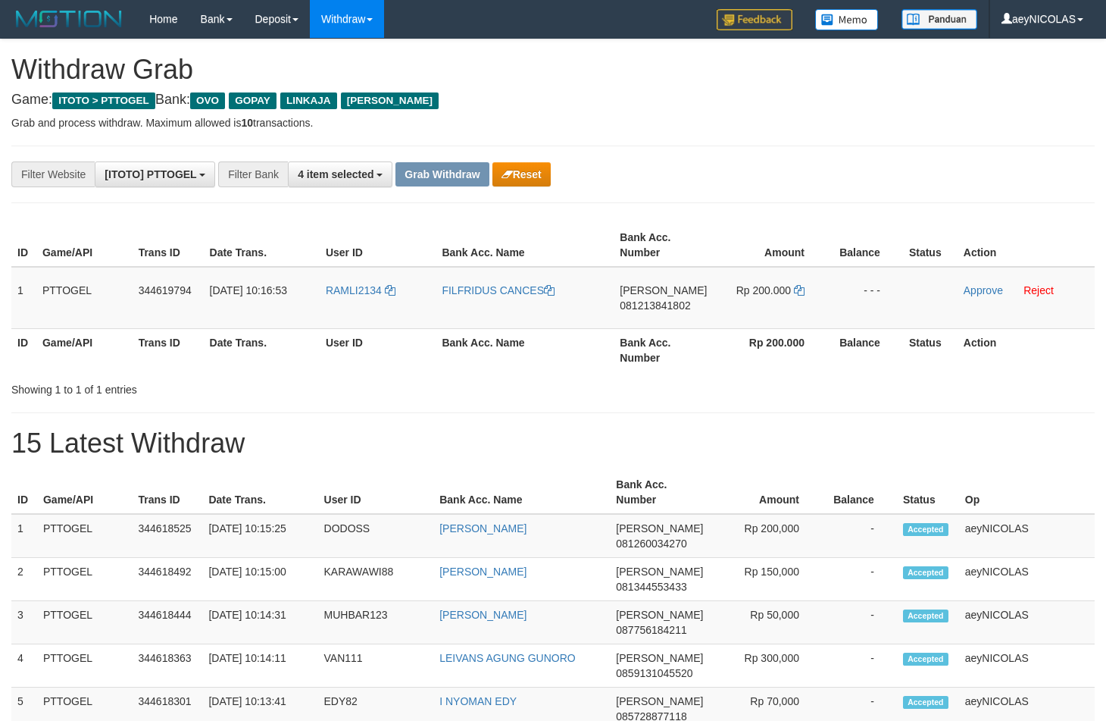
copy tr
click at [667, 305] on span "081213841802" at bounding box center [655, 305] width 70 height 12
copy tr
click at [667, 305] on span "081213841802" at bounding box center [655, 305] width 70 height 12
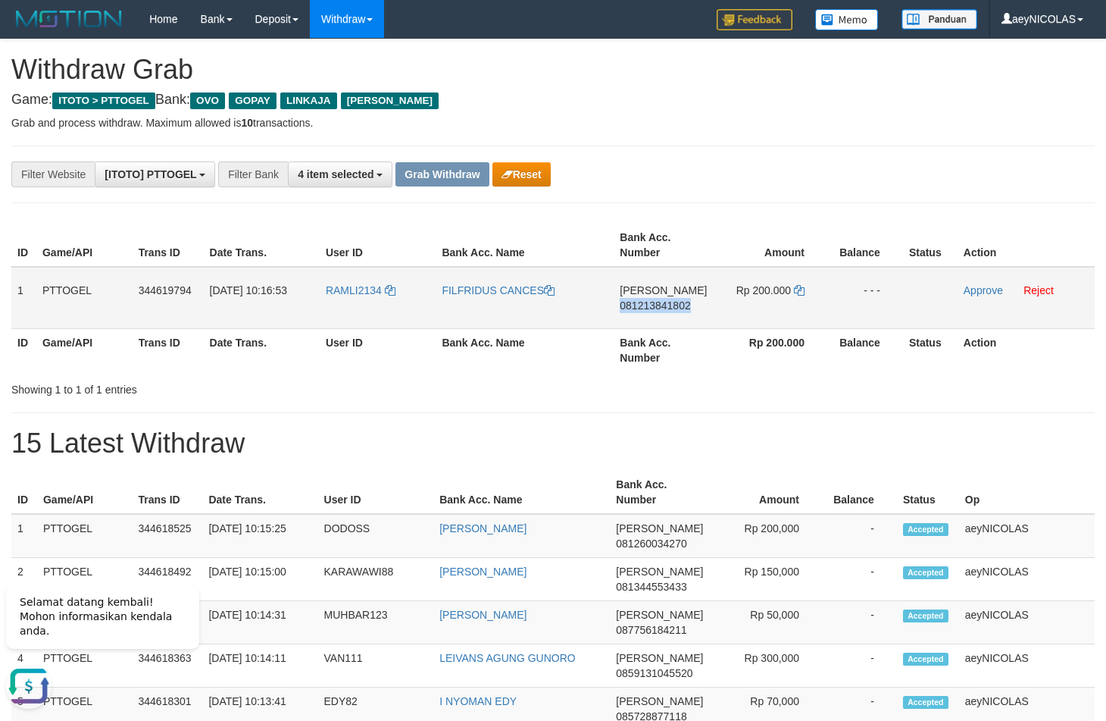
copy span "081213841802"
click at [1044, 292] on link "Reject" at bounding box center [1039, 290] width 30 height 12
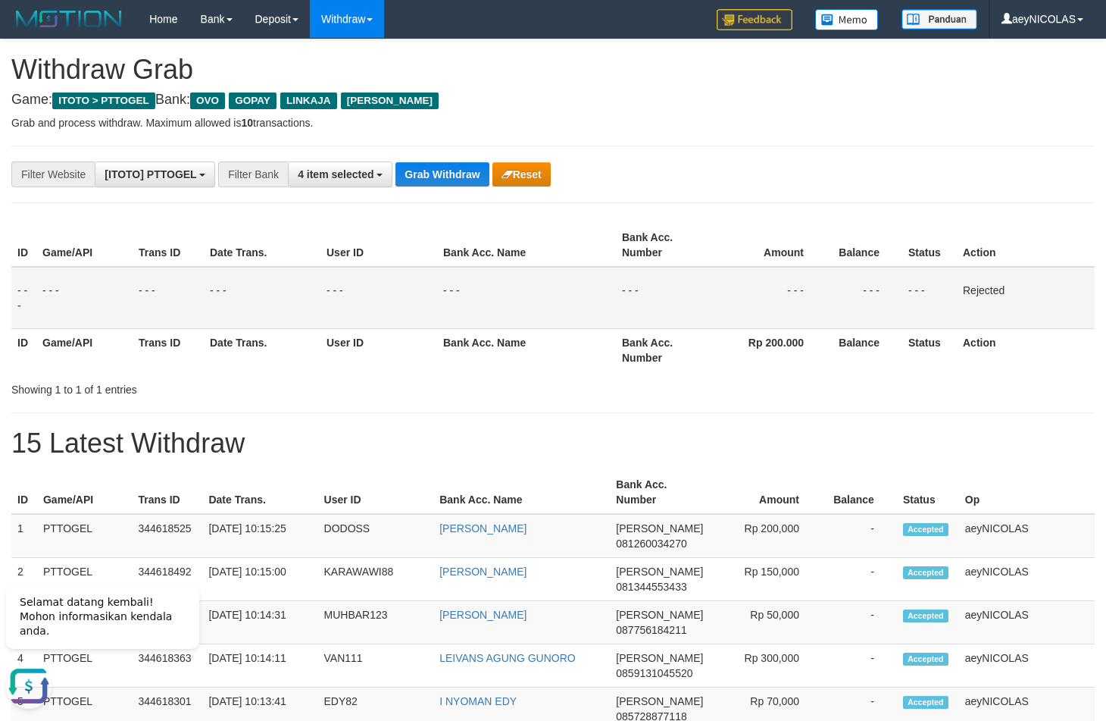
drag, startPoint x: 667, startPoint y: 382, endPoint x: 612, endPoint y: 309, distance: 90.9
click at [667, 381] on div "Showing 1 to 1 of 1 entries" at bounding box center [553, 386] width 1106 height 21
click at [488, 181] on button "Grab Withdraw" at bounding box center [442, 174] width 93 height 24
click at [449, 177] on button "Grab Withdraw" at bounding box center [442, 174] width 93 height 24
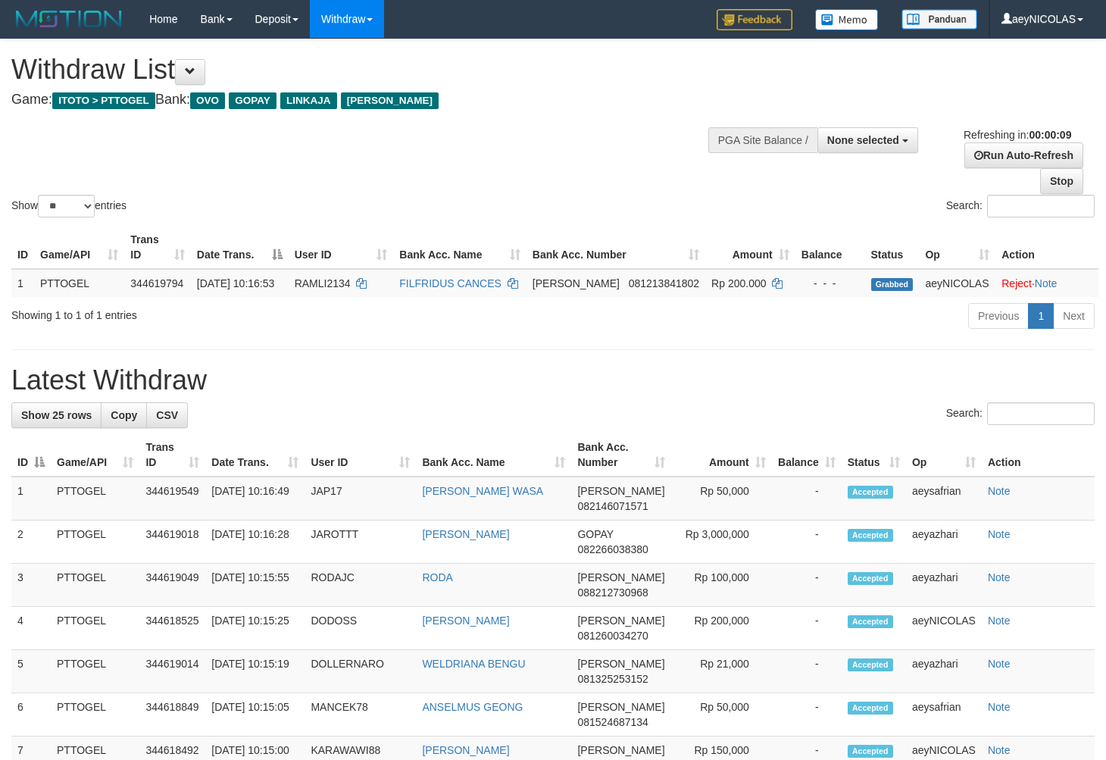
select select
select select "**"
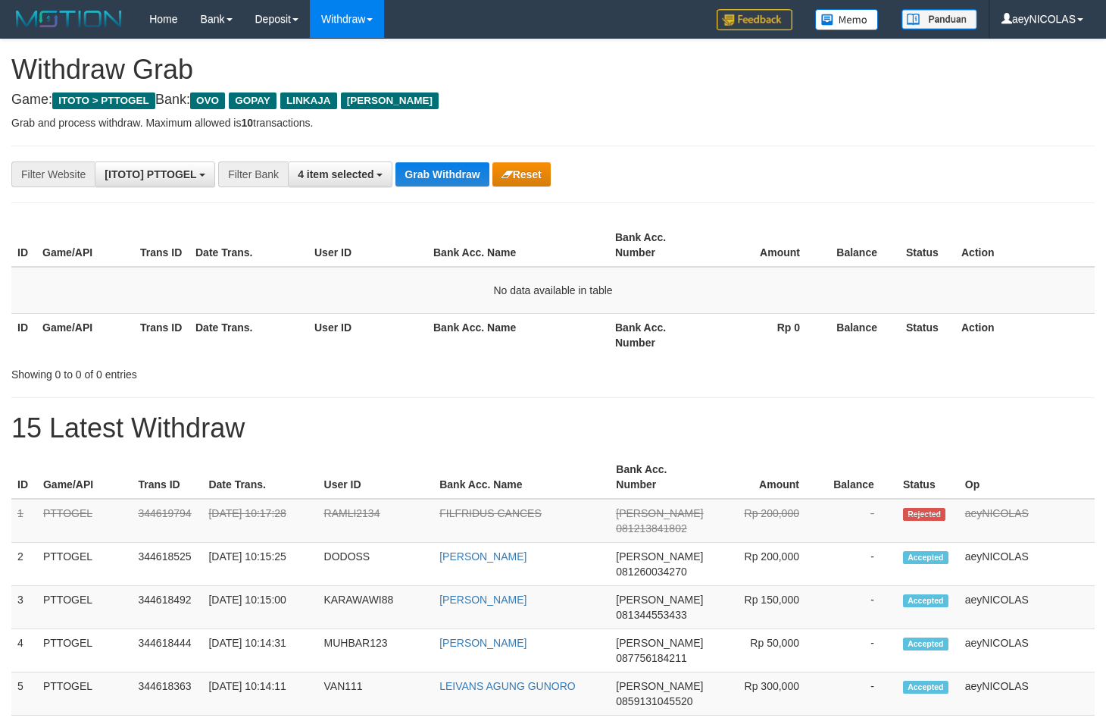
click at [443, 177] on button "Grab Withdraw" at bounding box center [442, 174] width 93 height 24
drag, startPoint x: 0, startPoint y: 0, endPoint x: 353, endPoint y: 67, distance: 359.3
click at [439, 163] on button "Grab Withdraw" at bounding box center [442, 174] width 93 height 24
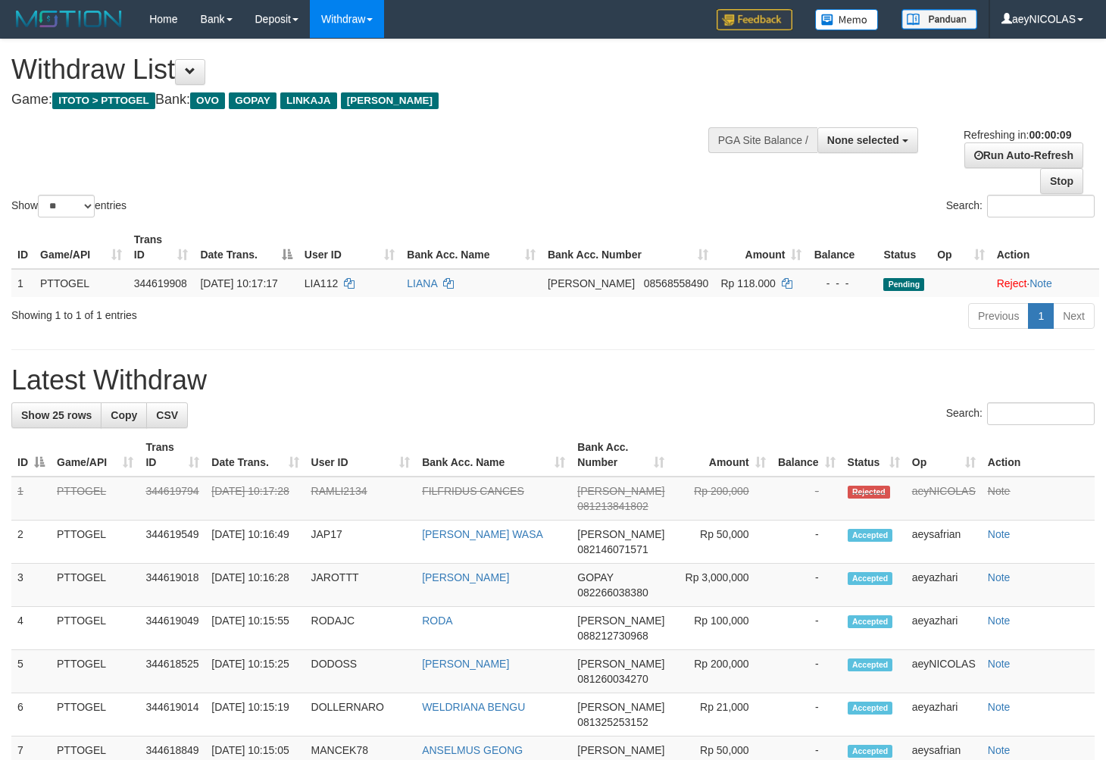
select select
select select "**"
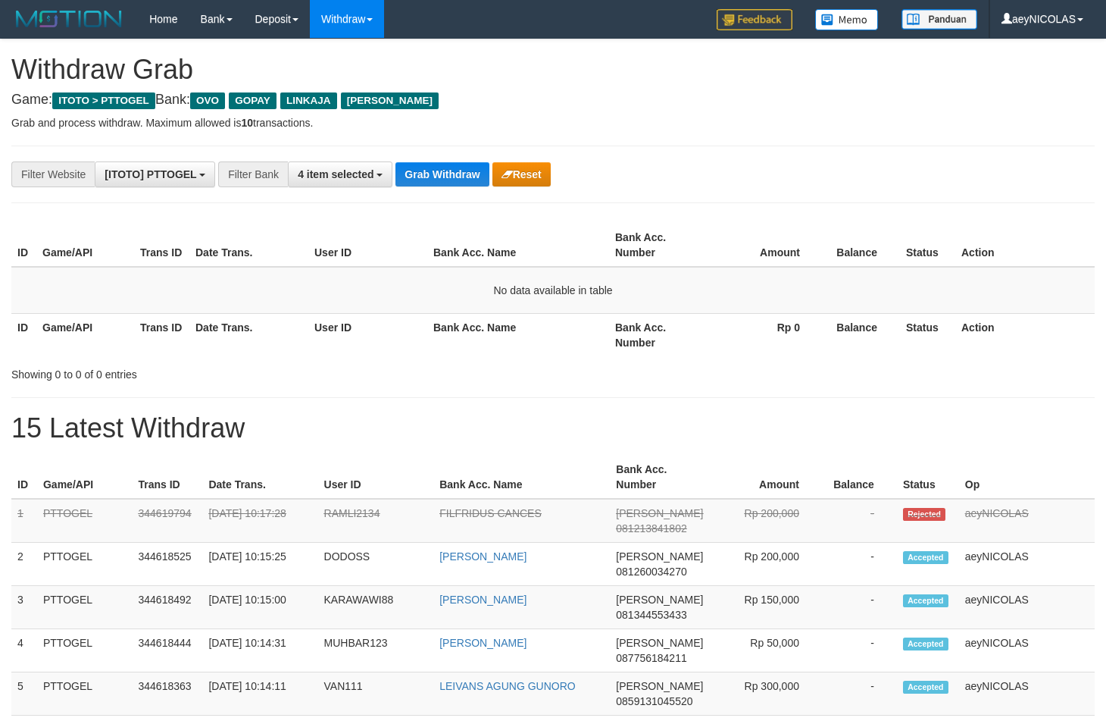
scroll to position [211, 0]
click at [442, 169] on button "Grab Withdraw" at bounding box center [442, 174] width 93 height 24
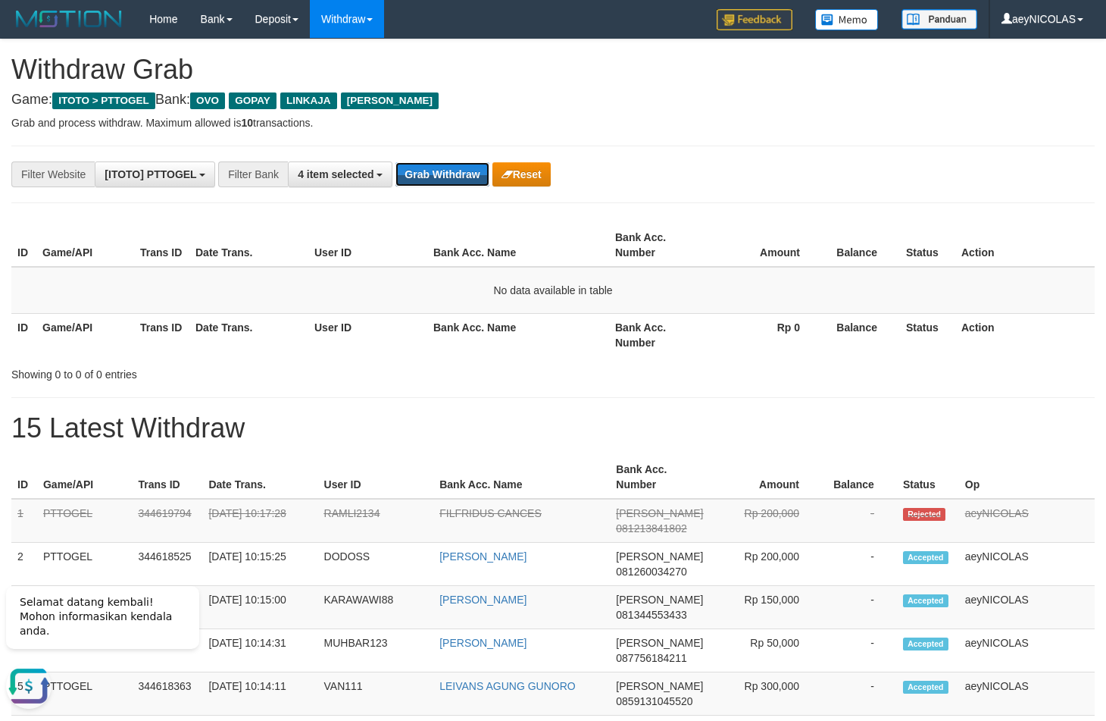
scroll to position [0, 0]
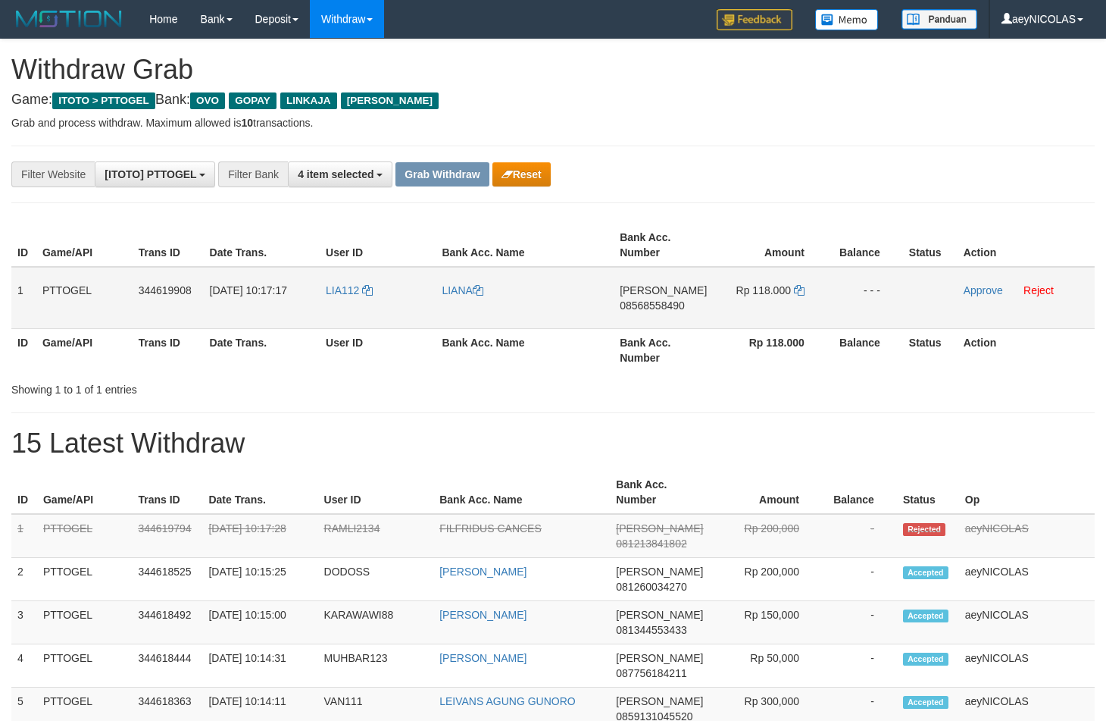
scroll to position [211, 0]
drag, startPoint x: 344, startPoint y: 311, endPoint x: 765, endPoint y: 315, distance: 420.6
click at [765, 315] on tr "1 PTTOGEL 344619908 [DATE] 10:17:17 LIA112 [GEOGRAPHIC_DATA][PERSON_NAME] 08568…" at bounding box center [553, 298] width 1084 height 62
click at [658, 311] on span "08568558490" at bounding box center [652, 305] width 65 height 12
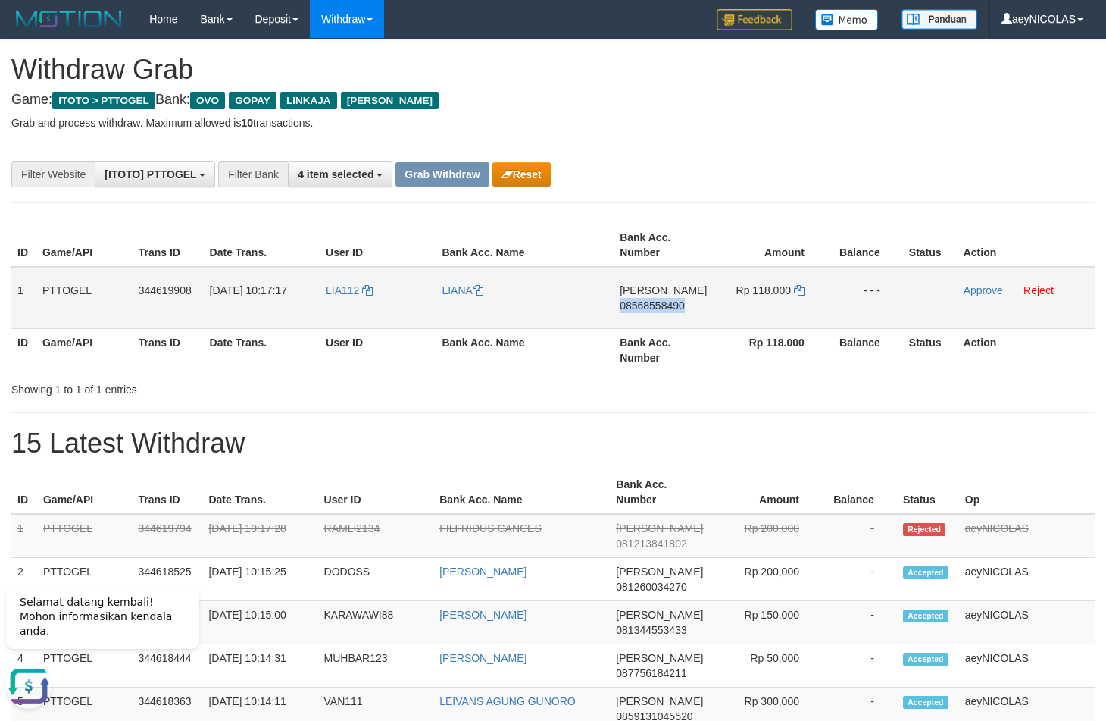
click at [658, 311] on span "08568558490" at bounding box center [652, 305] width 65 height 12
copy span "08568558490"
click at [703, 366] on th "Bank Acc. Number" at bounding box center [663, 349] width 99 height 43
click at [795, 289] on icon at bounding box center [799, 290] width 11 height 11
copy span "08568558490"
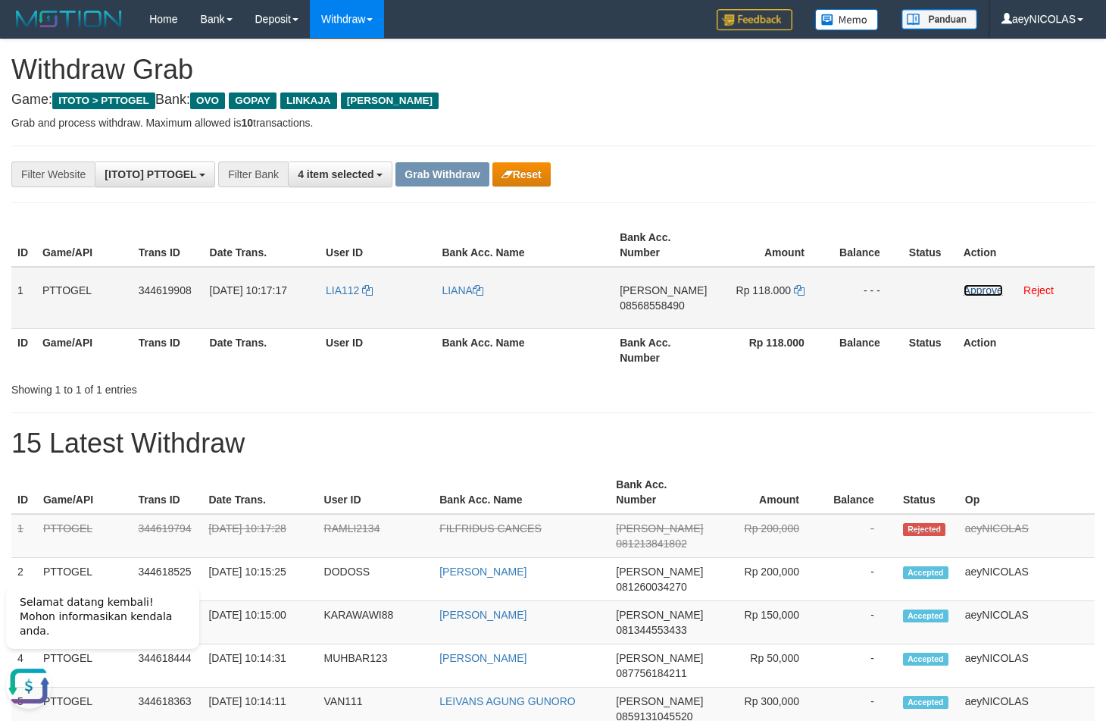
click at [984, 291] on link "Approve" at bounding box center [983, 290] width 39 height 12
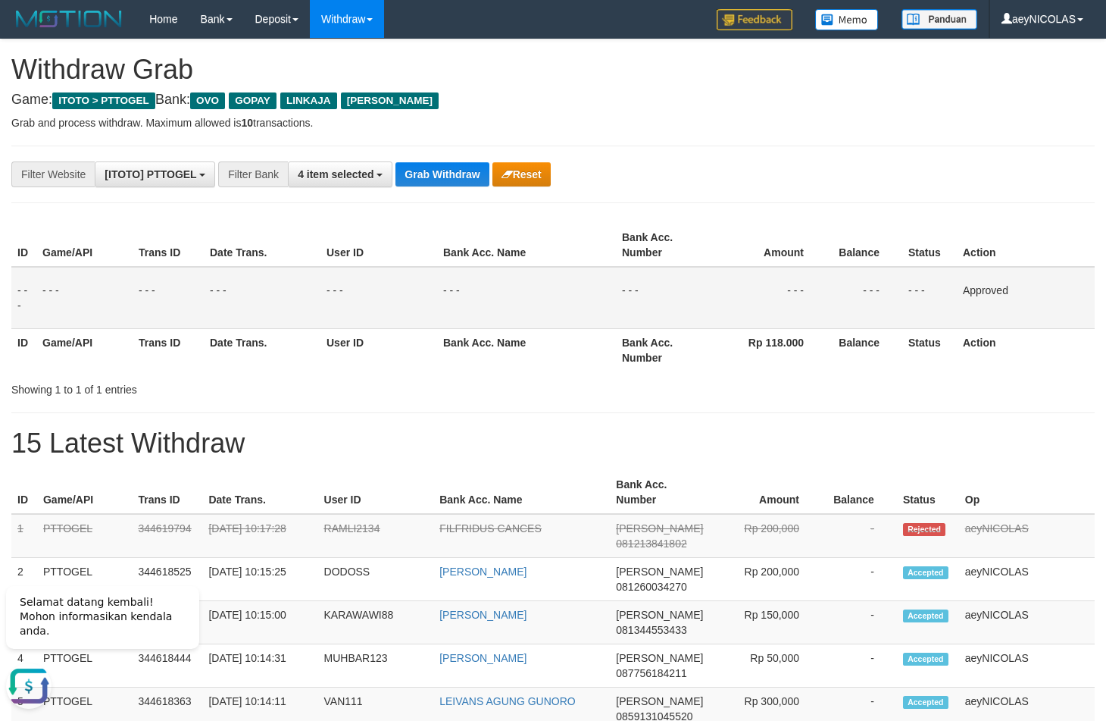
click at [690, 383] on div "Showing 1 to 1 of 1 entries" at bounding box center [553, 386] width 1106 height 21
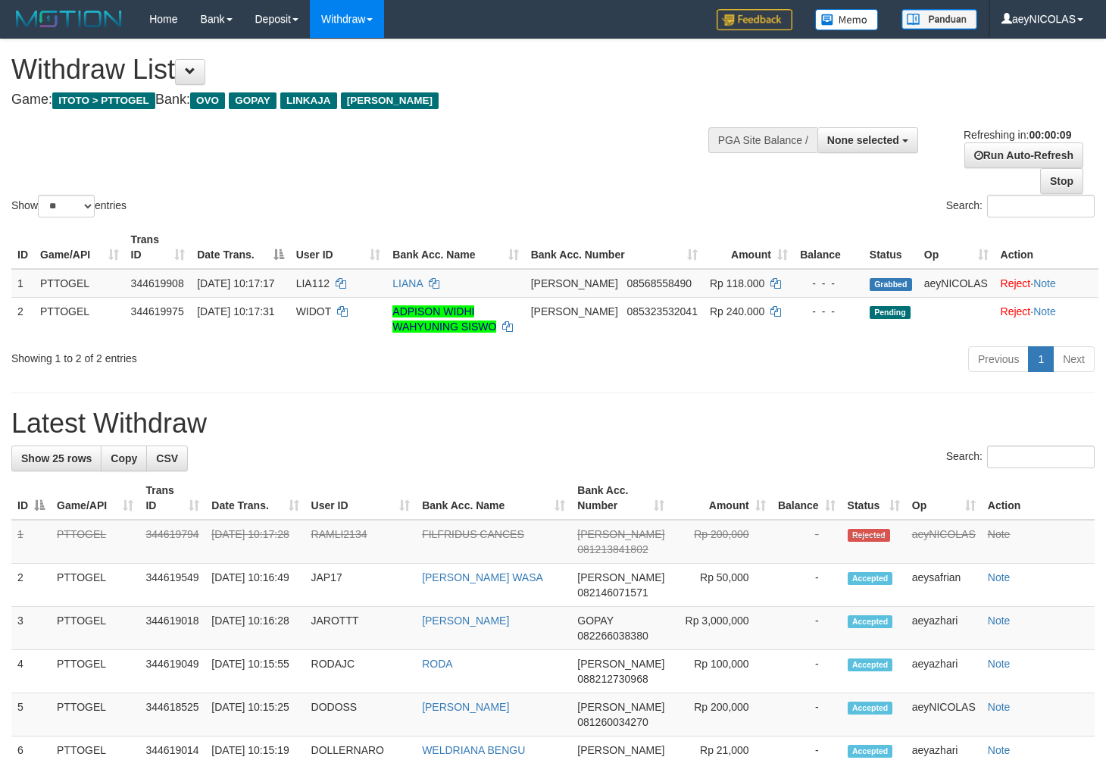
select select
select select "**"
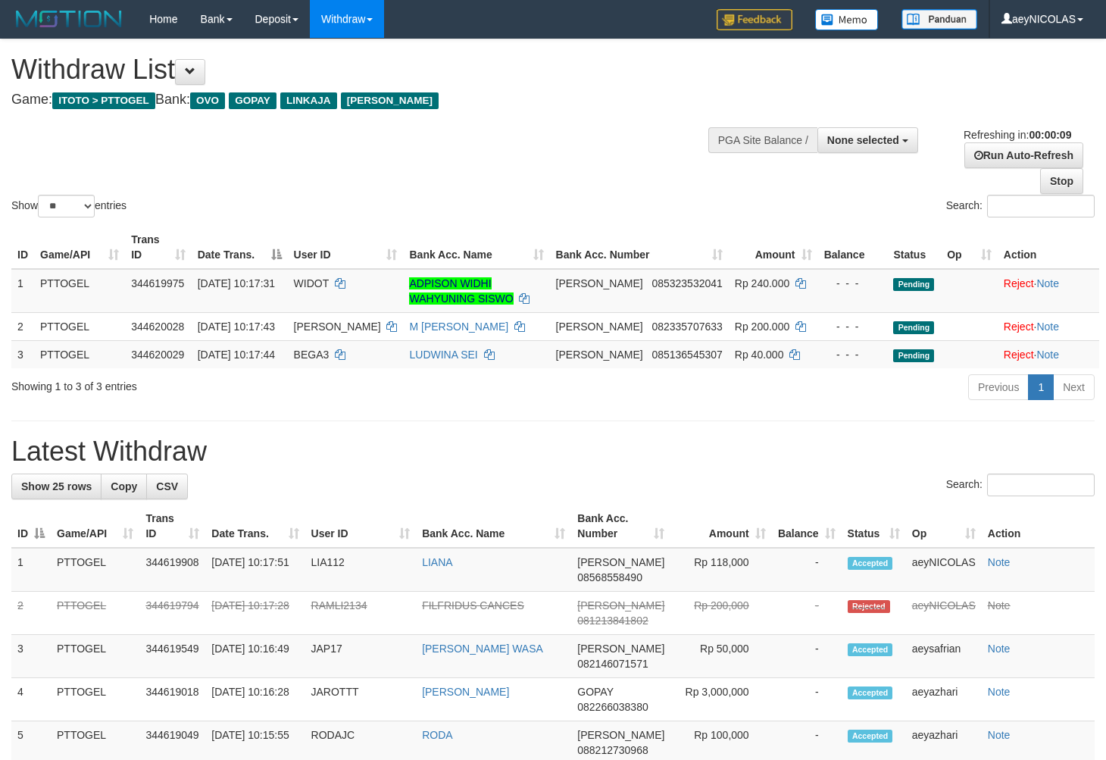
select select
select select "**"
select select
select select "**"
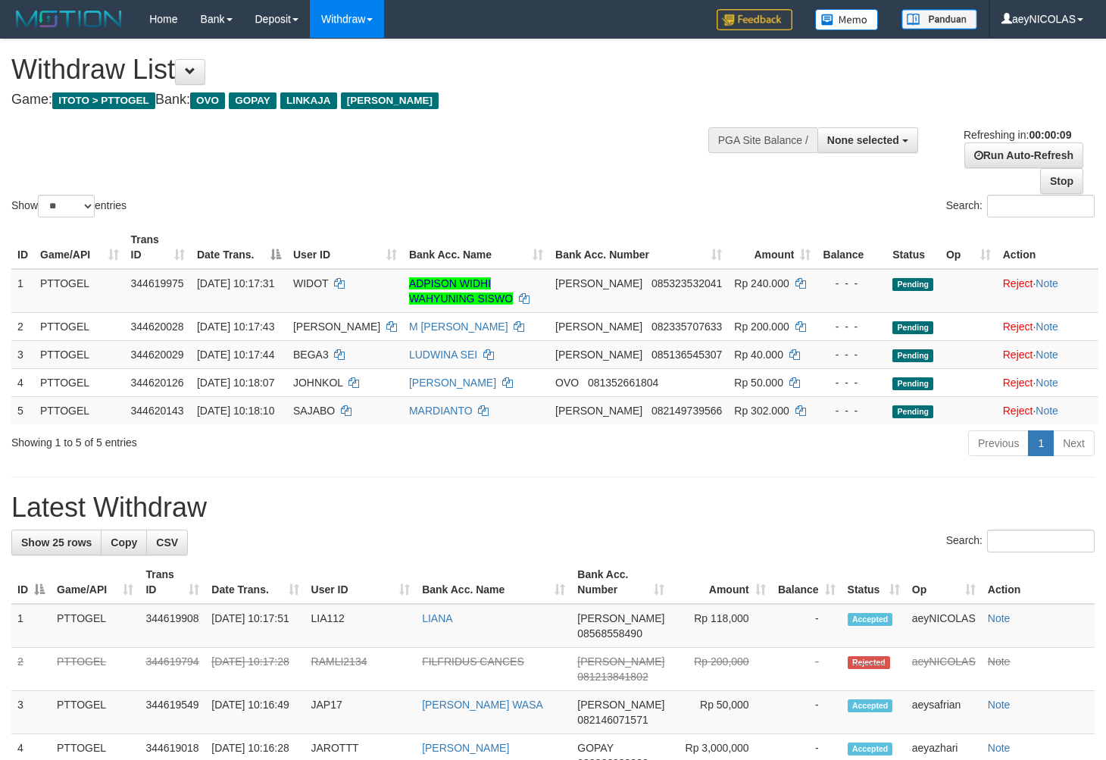
select select
select select "**"
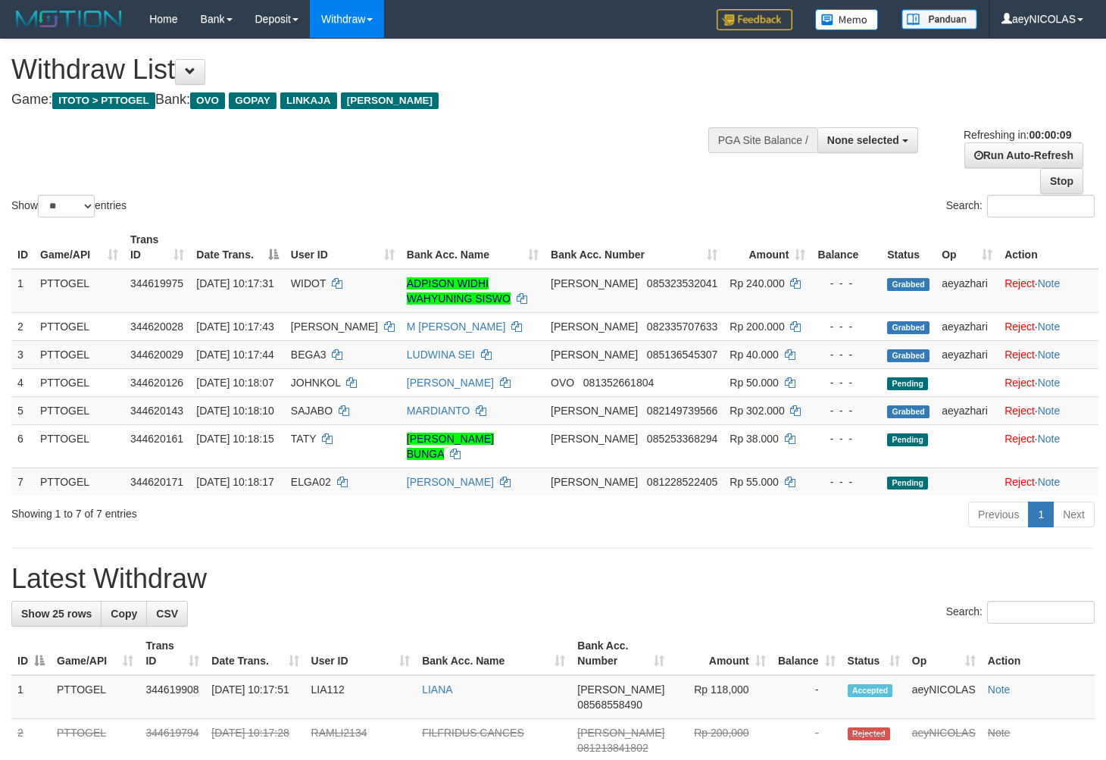
select select
select select "**"
select select
select select "**"
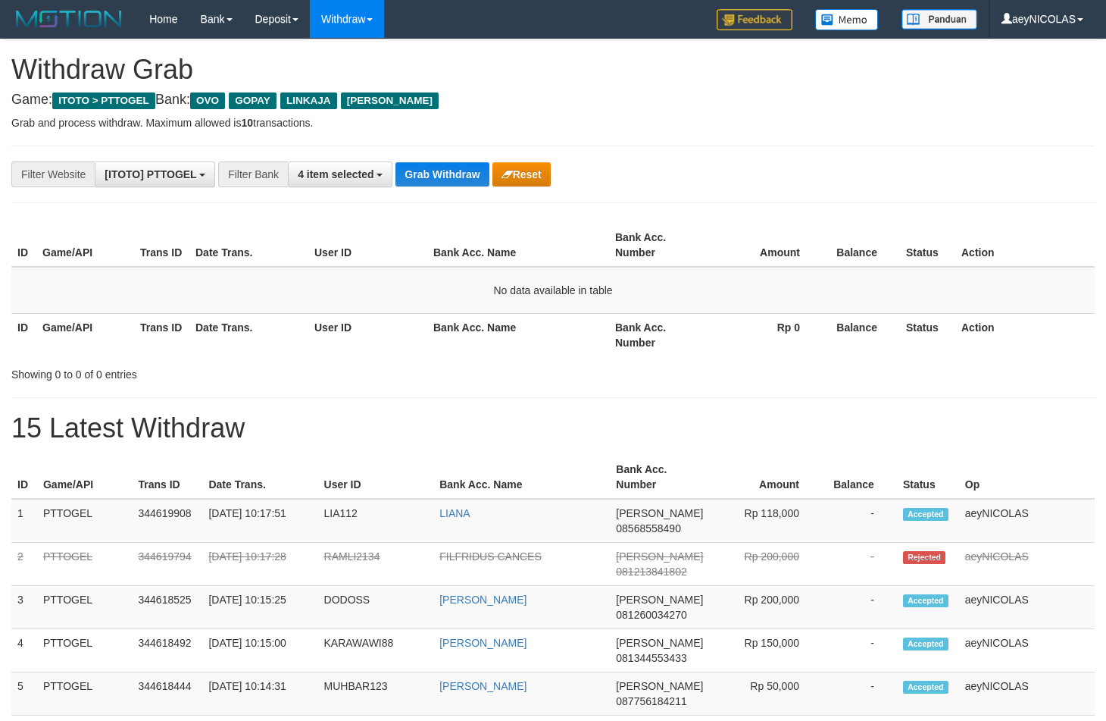
scroll to position [211, 0]
click at [646, 519] on span "[PERSON_NAME]" at bounding box center [659, 513] width 87 height 12
click at [645, 524] on span "08568558490" at bounding box center [648, 528] width 65 height 12
copy span "08568558490"
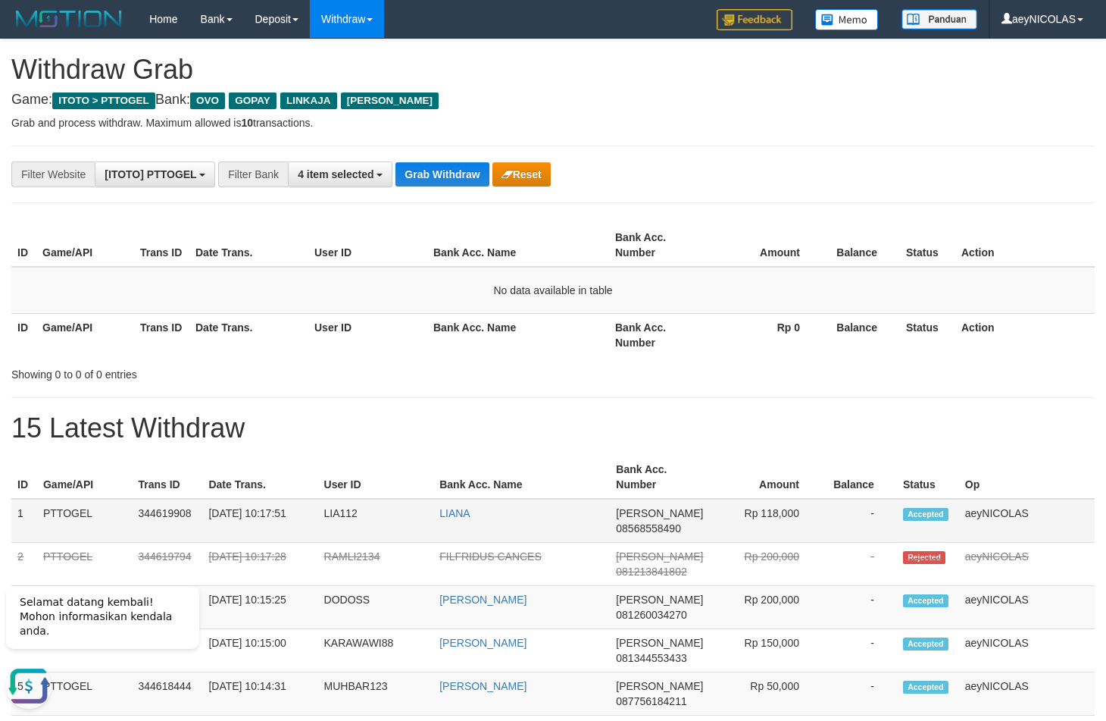
scroll to position [0, 0]
click at [658, 524] on span "08568558490" at bounding box center [648, 528] width 65 height 12
copy span "08568558490"
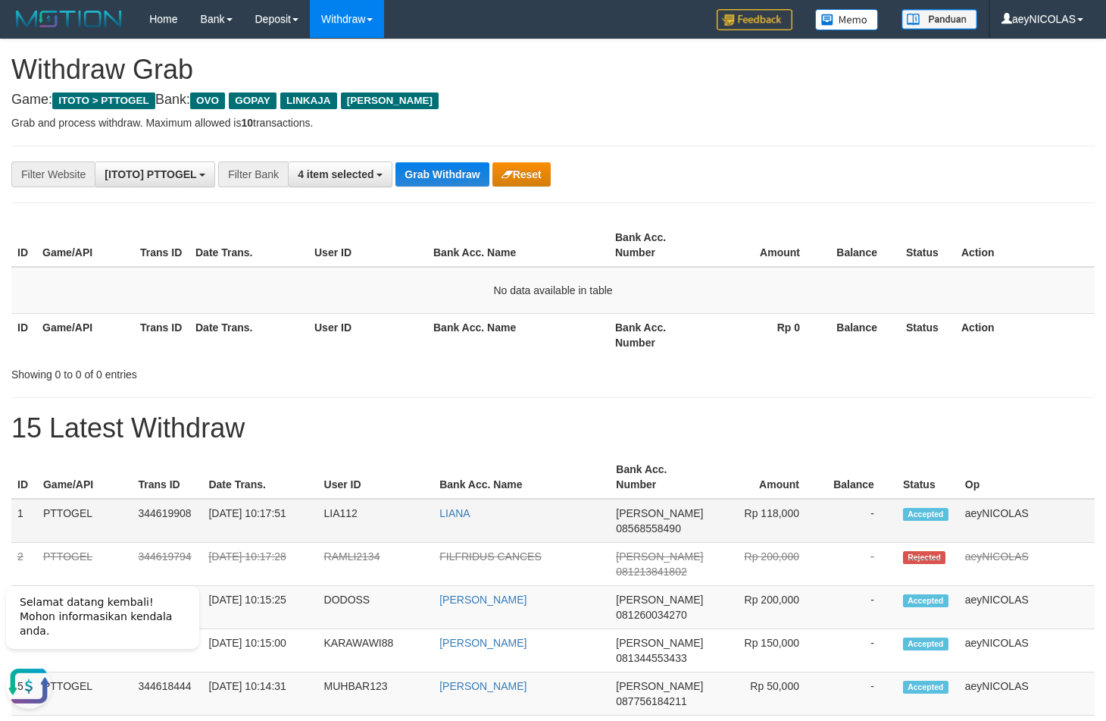
click at [768, 514] on td "Rp 118,000" at bounding box center [765, 521] width 113 height 44
drag, startPoint x: 768, startPoint y: 514, endPoint x: 791, endPoint y: 511, distance: 23.6
click at [791, 511] on td "Rp 118,000" at bounding box center [765, 521] width 113 height 44
copy td "118,000"
drag, startPoint x: 806, startPoint y: 356, endPoint x: 749, endPoint y: 317, distance: 69.2
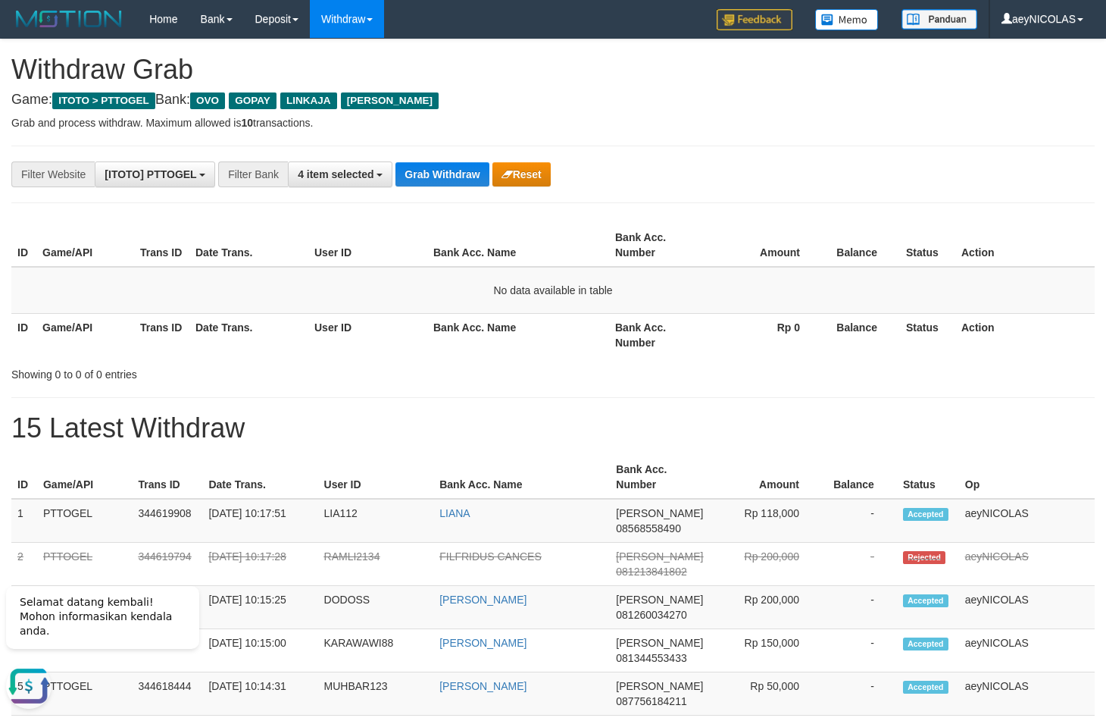
click at [775, 333] on th "Rp 0" at bounding box center [765, 334] width 116 height 43
click at [442, 182] on button "Grab Withdraw" at bounding box center [442, 174] width 93 height 24
drag, startPoint x: 442, startPoint y: 182, endPoint x: 14, endPoint y: 296, distance: 442.2
click at [424, 185] on button "Grab Withdraw" at bounding box center [442, 174] width 93 height 24
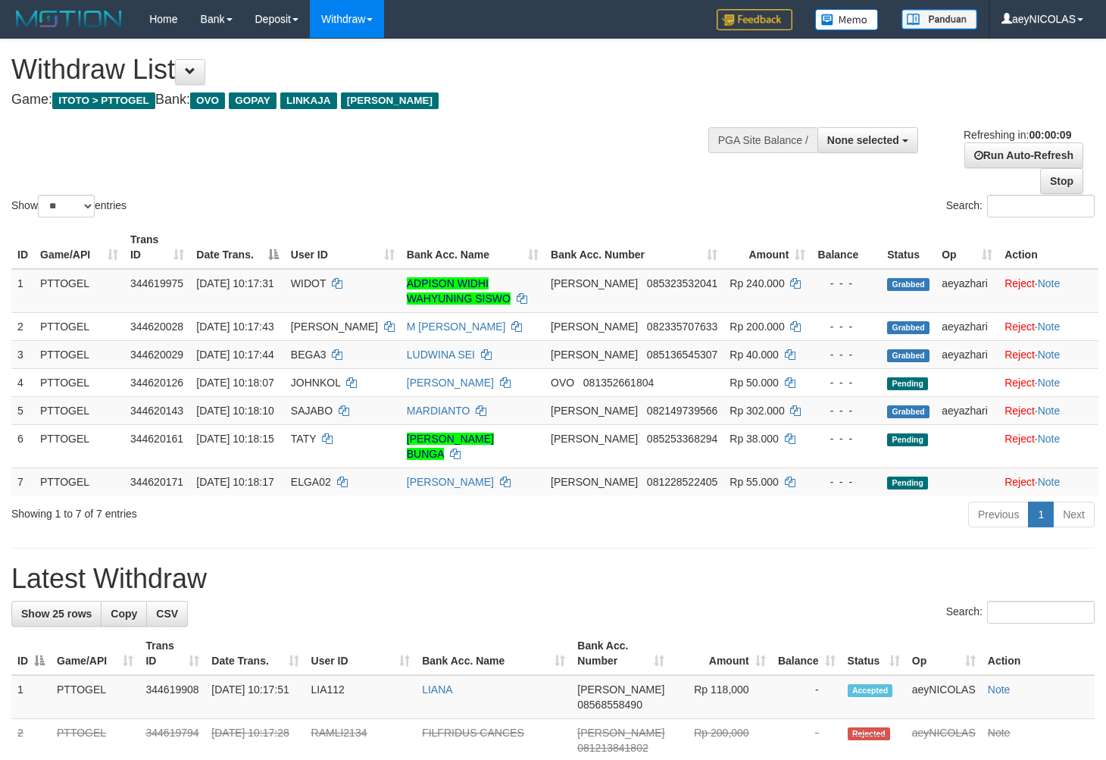
select select
select select "**"
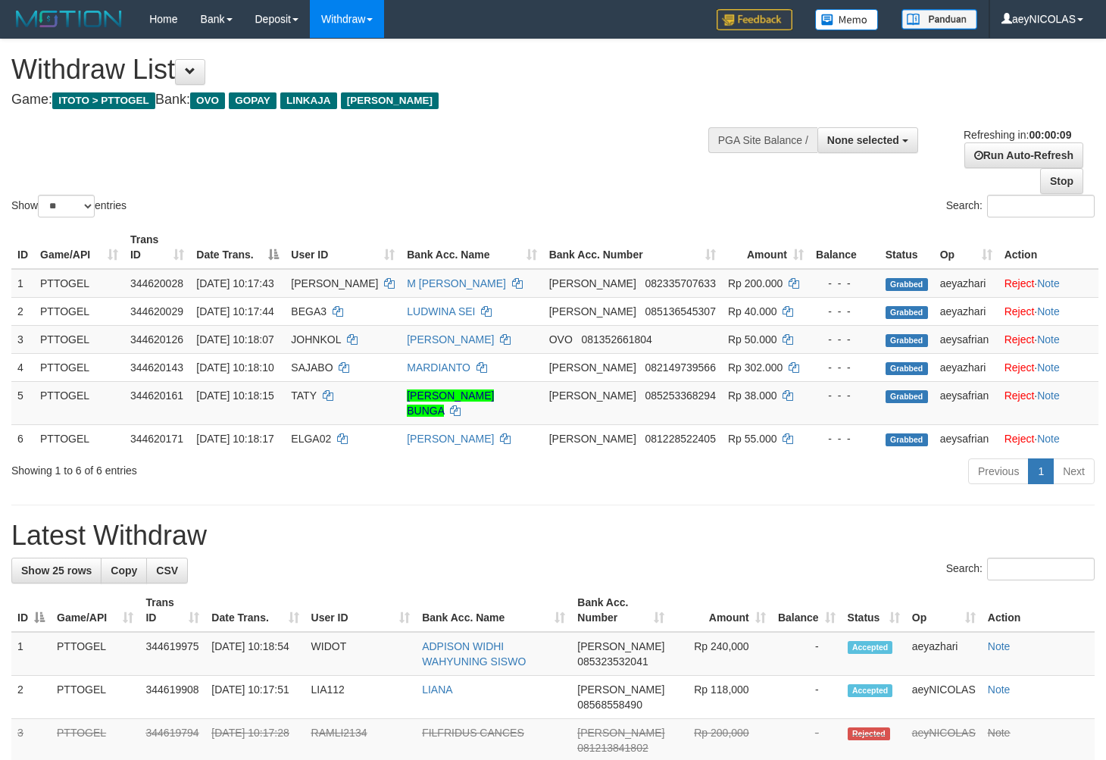
select select
select select "**"
select select
select select "**"
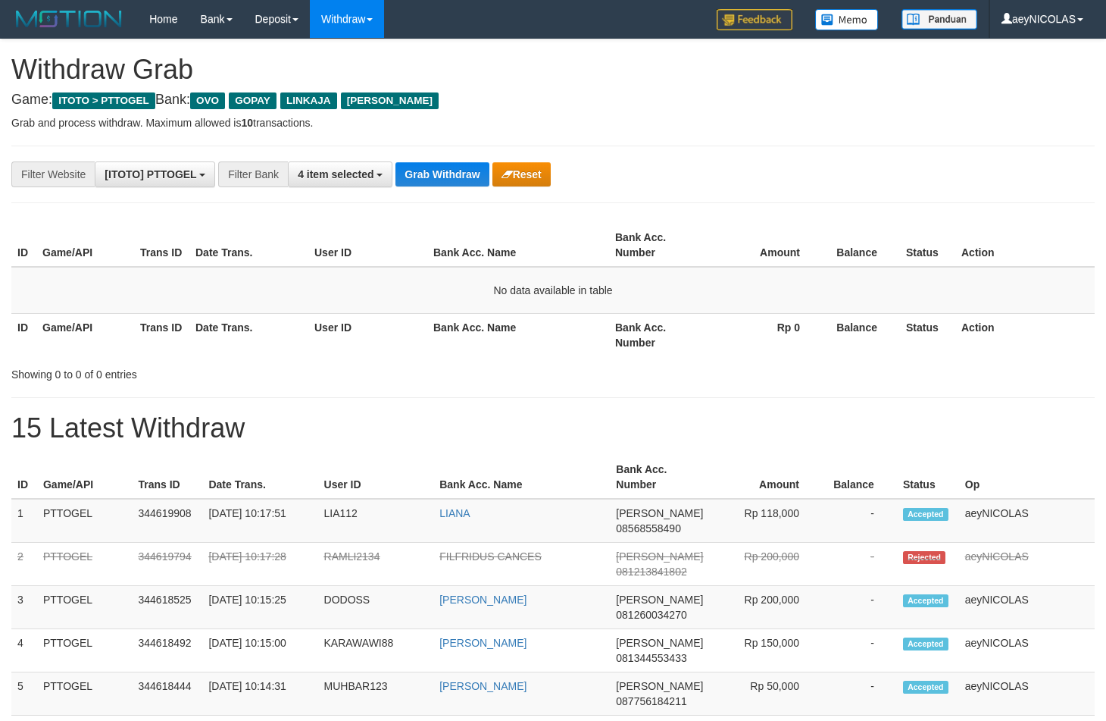
scroll to position [211, 0]
click at [717, 314] on td "No data available in table" at bounding box center [553, 290] width 1084 height 47
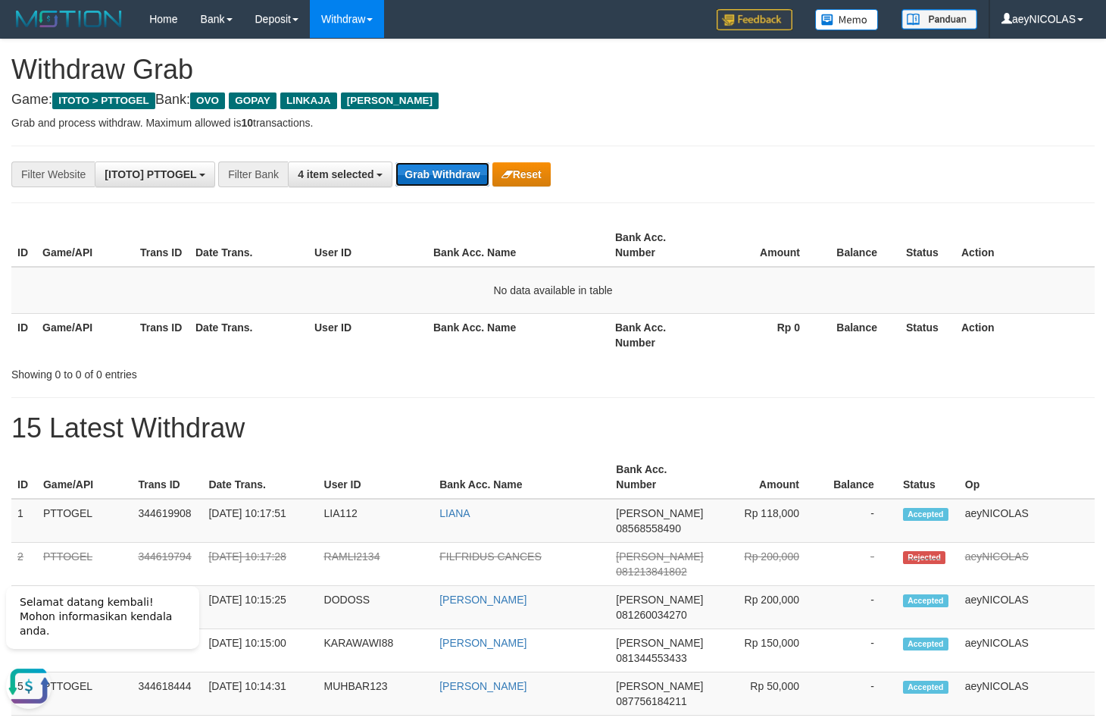
click at [457, 178] on button "Grab Withdraw" at bounding box center [442, 174] width 93 height 24
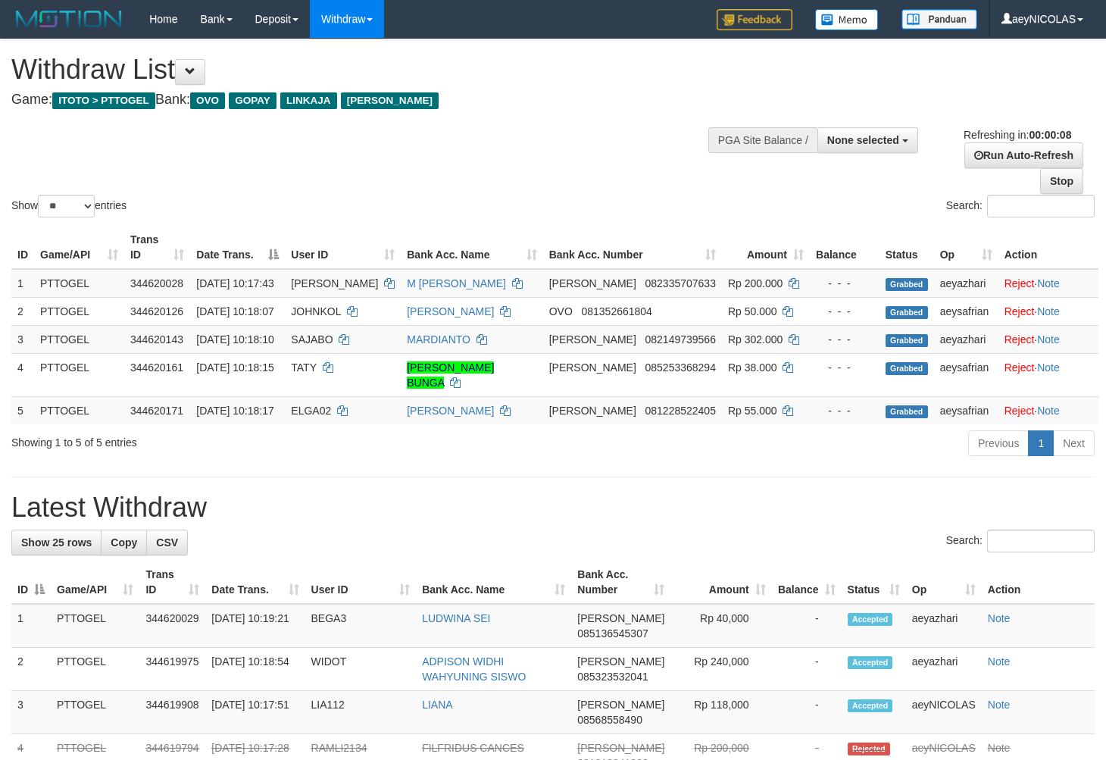
select select
select select "**"
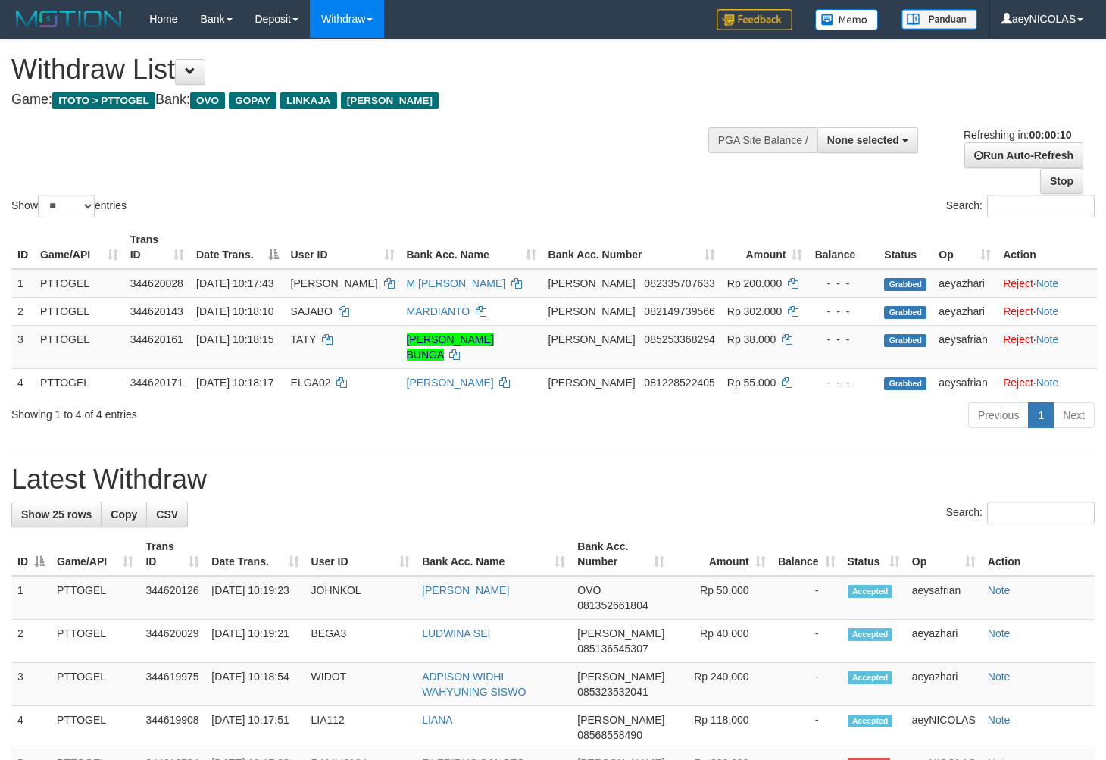
select select
select select "**"
select select
select select "**"
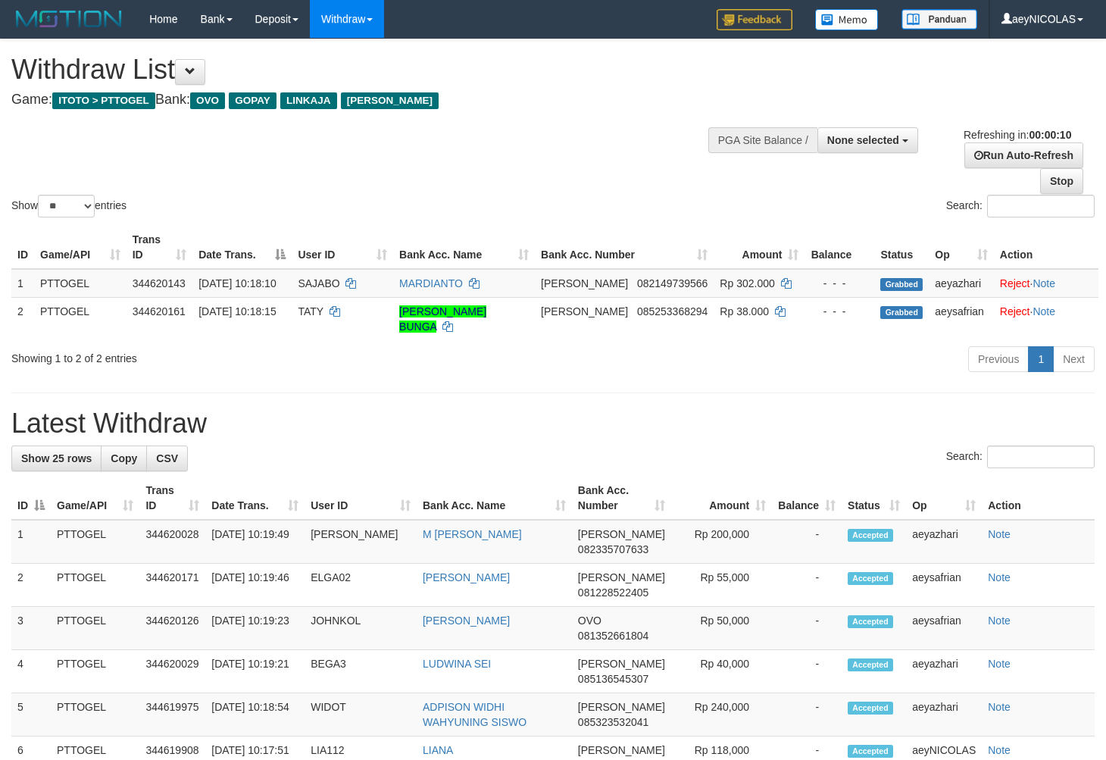
select select
select select "**"
select select
select select "**"
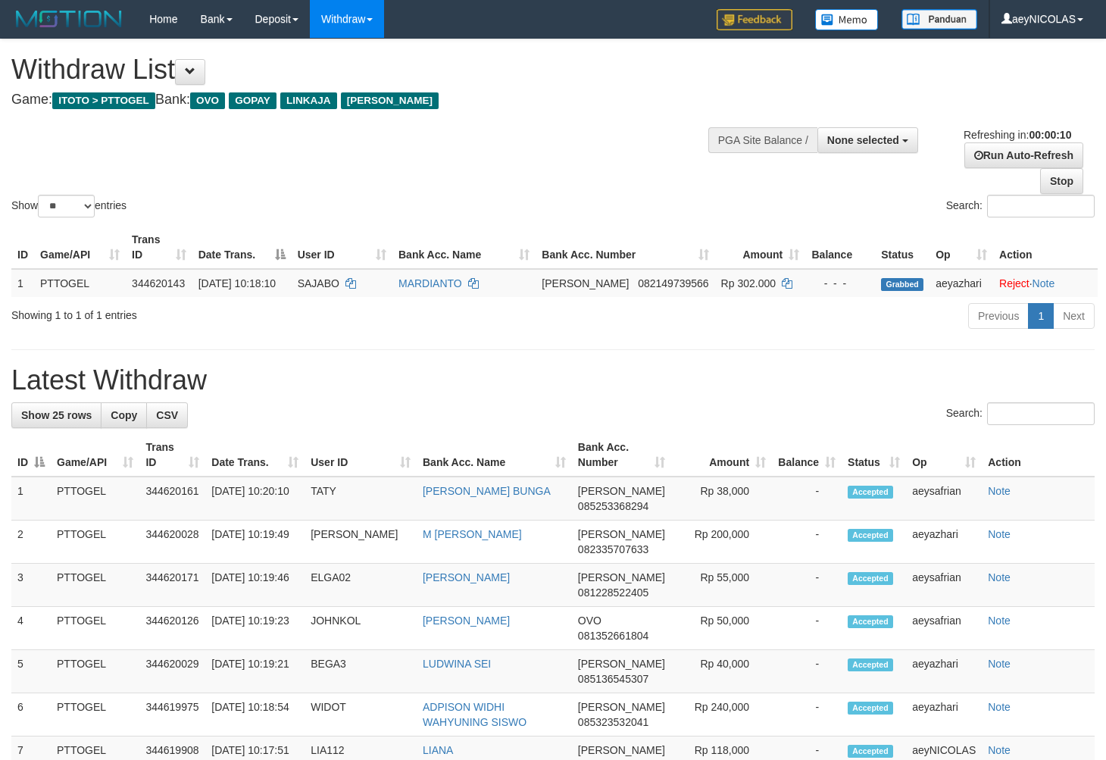
select select
select select "**"
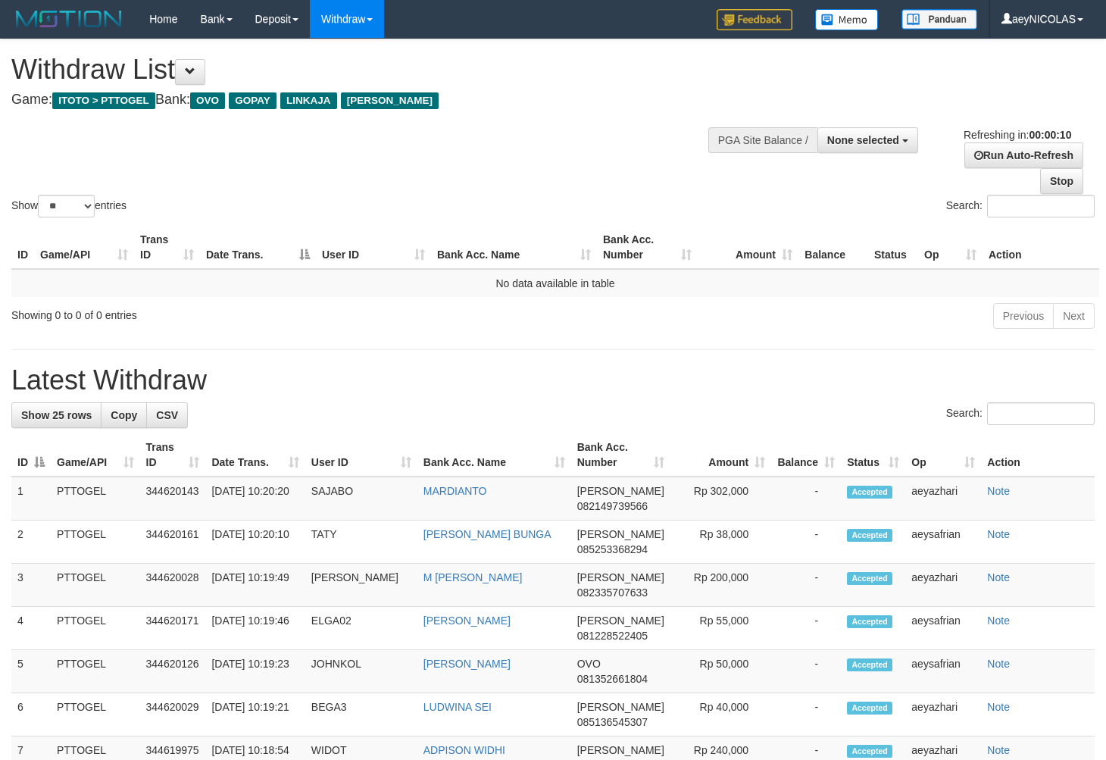
select select
select select "**"
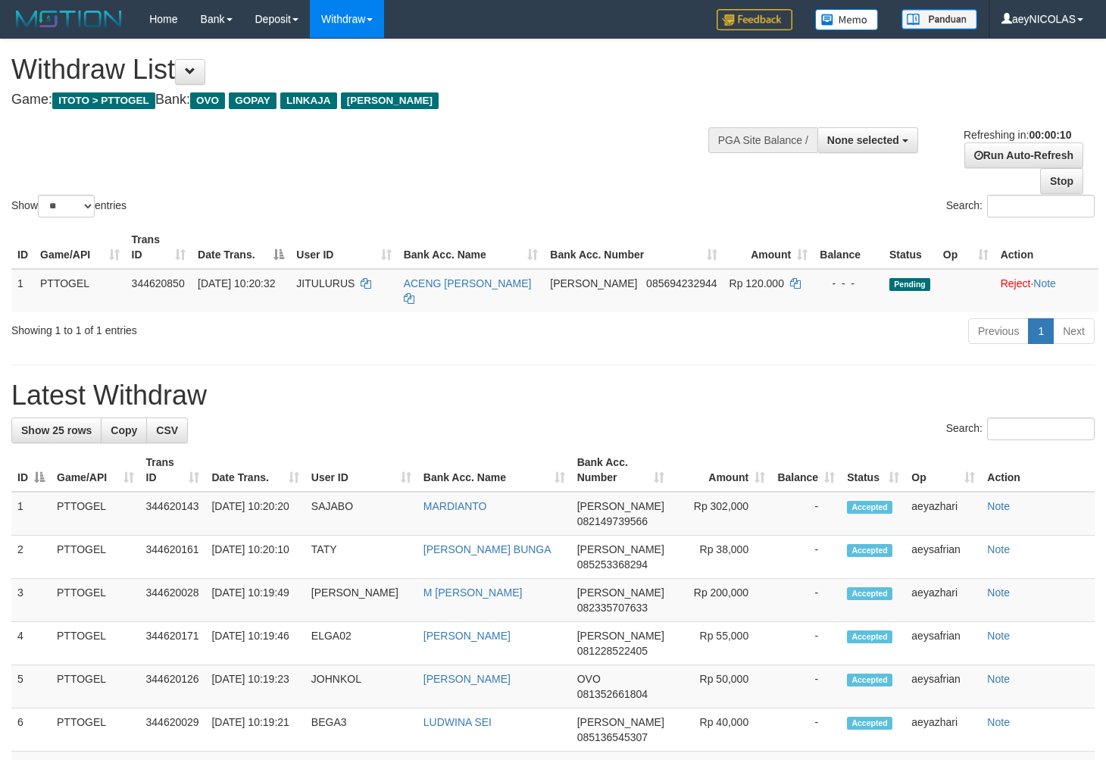
select select
select select "**"
select select
select select "**"
select select
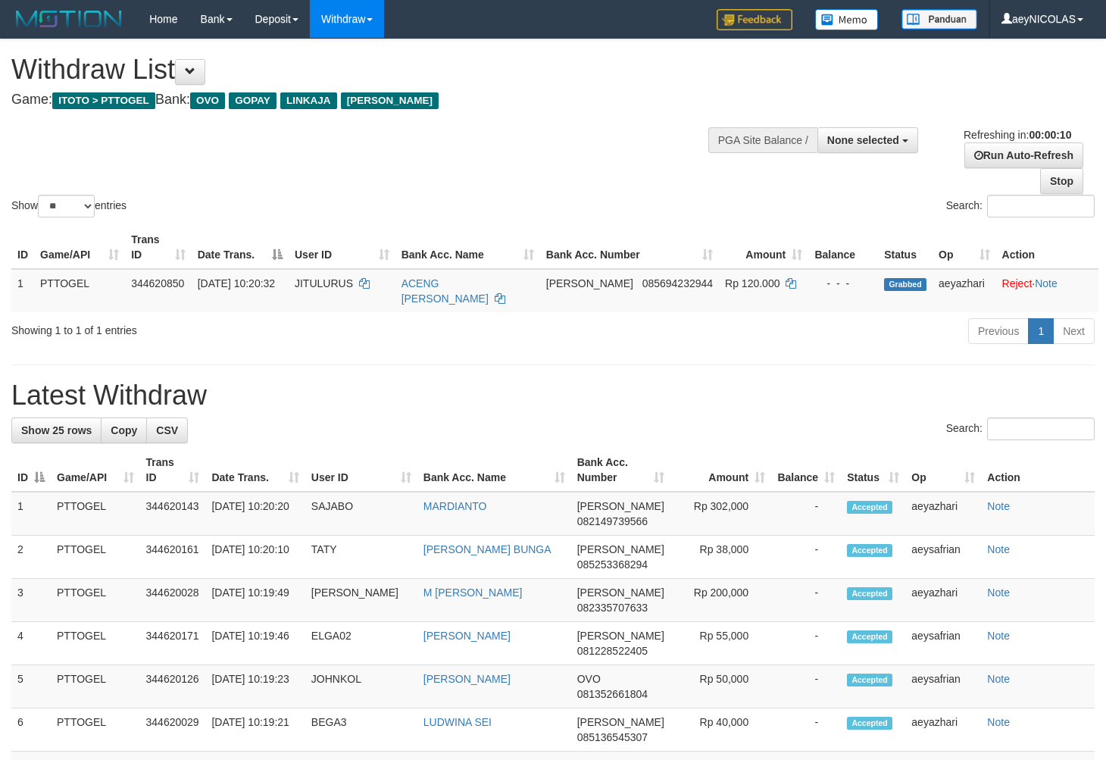
select select "**"
select select
select select "**"
click at [708, 364] on hr at bounding box center [553, 364] width 1084 height 1
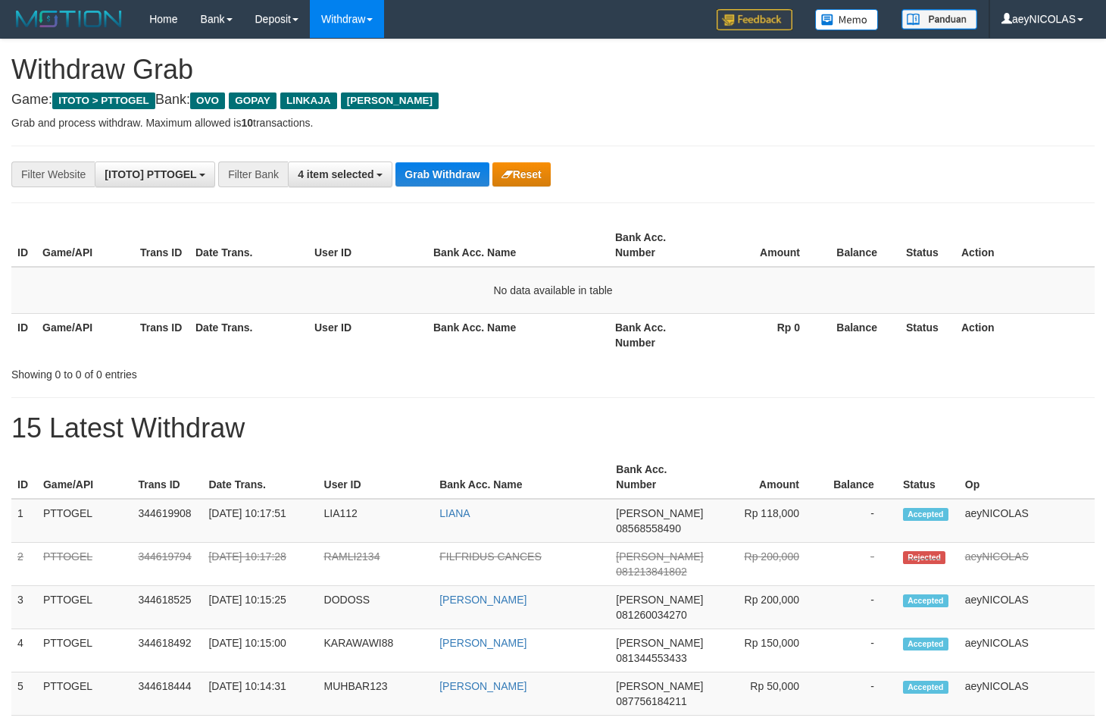
scroll to position [211, 0]
click at [457, 178] on button "Grab Withdraw" at bounding box center [442, 174] width 93 height 24
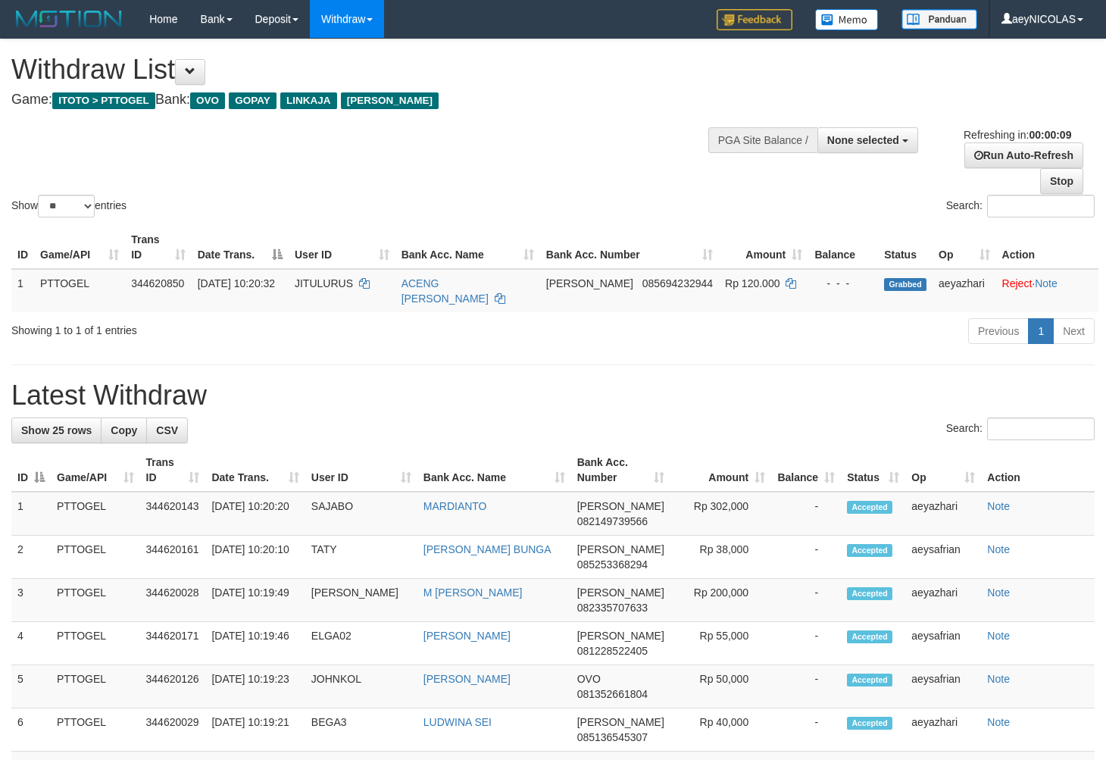
select select
select select "**"
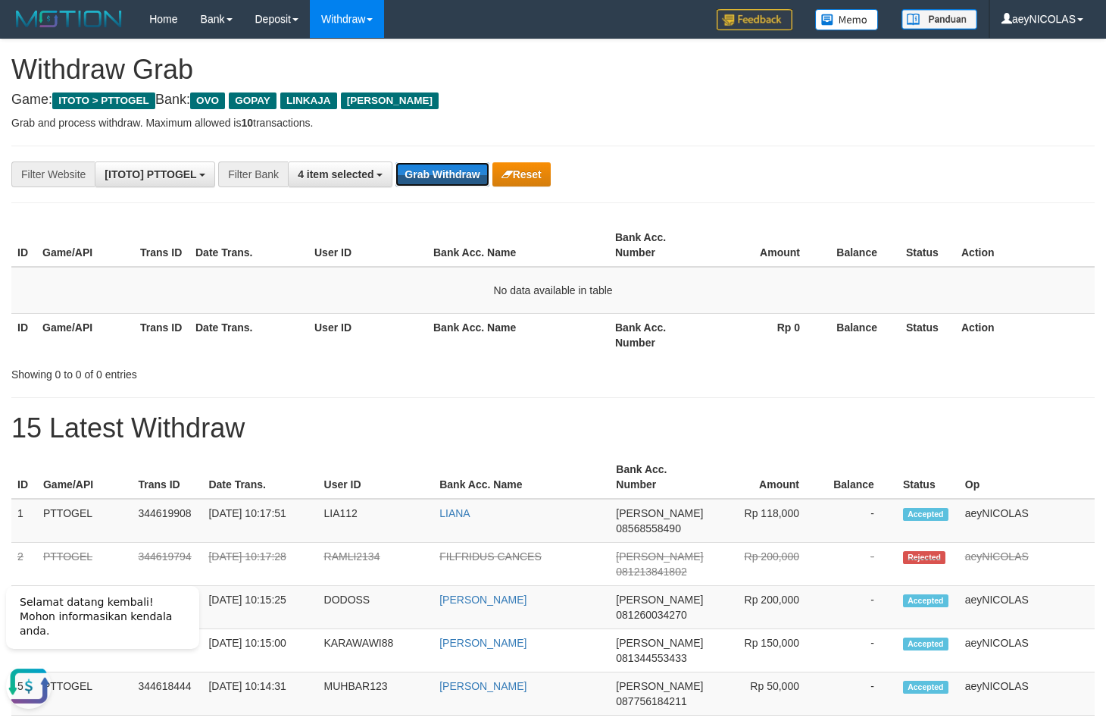
click at [457, 178] on button "Grab Withdraw" at bounding box center [442, 174] width 93 height 24
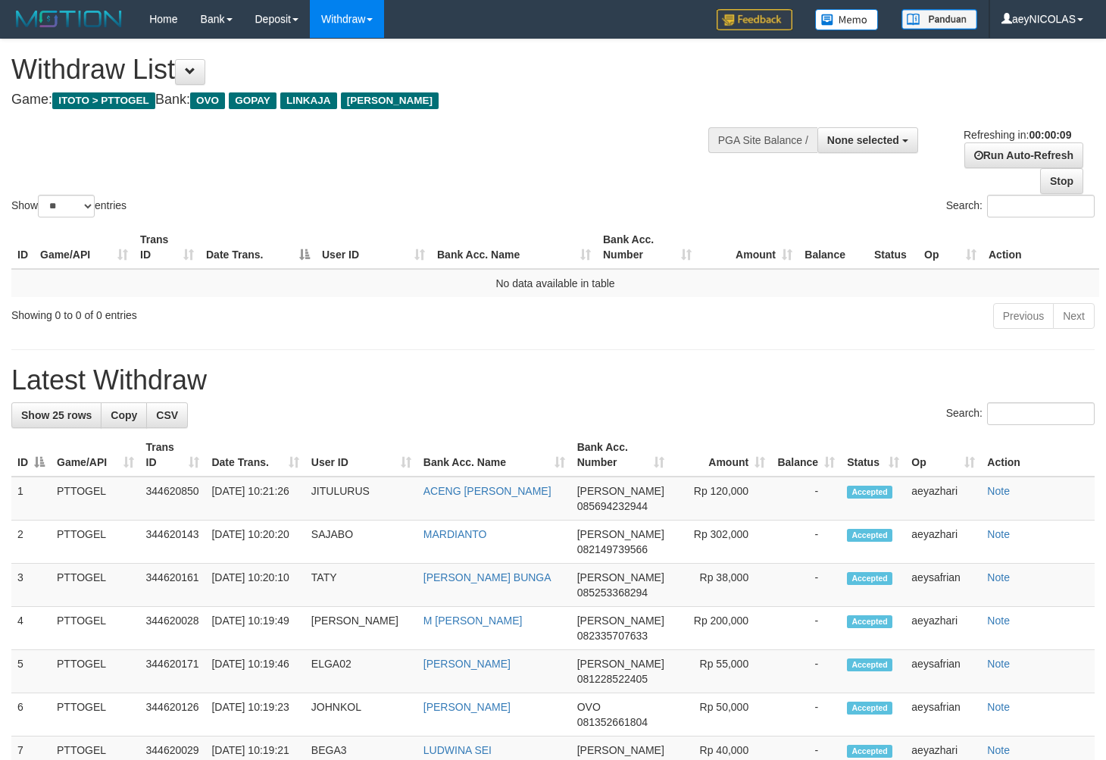
select select
select select "**"
select select
select select "**"
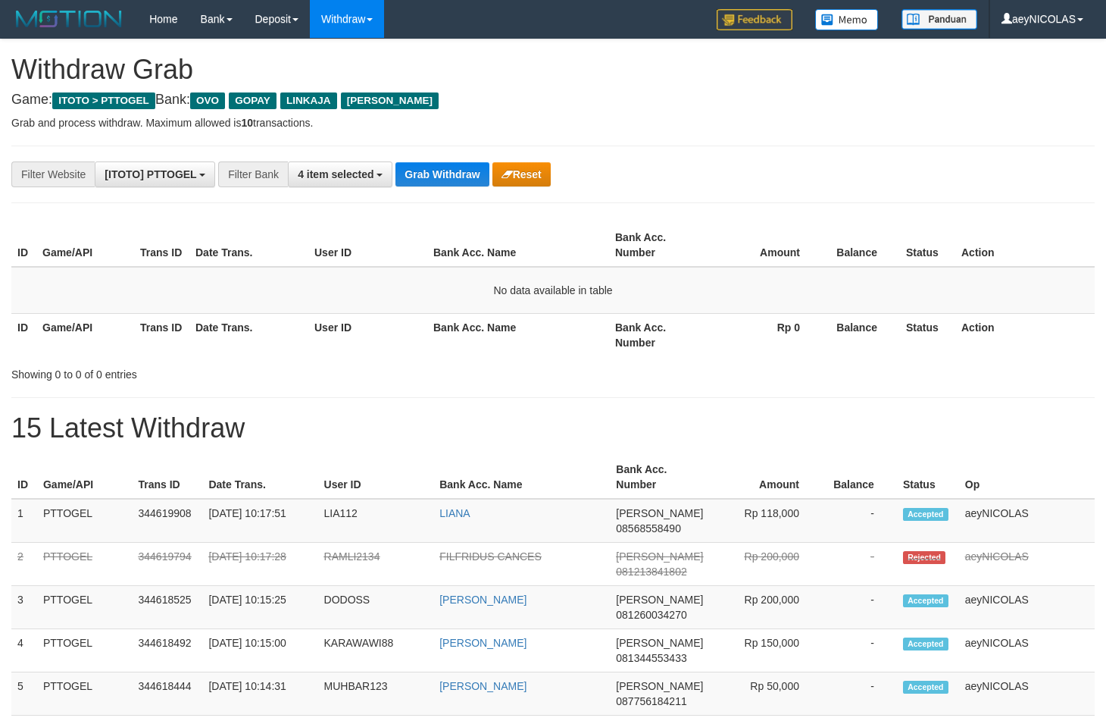
scroll to position [211, 0]
click at [457, 178] on button "Grab Withdraw" at bounding box center [442, 174] width 93 height 24
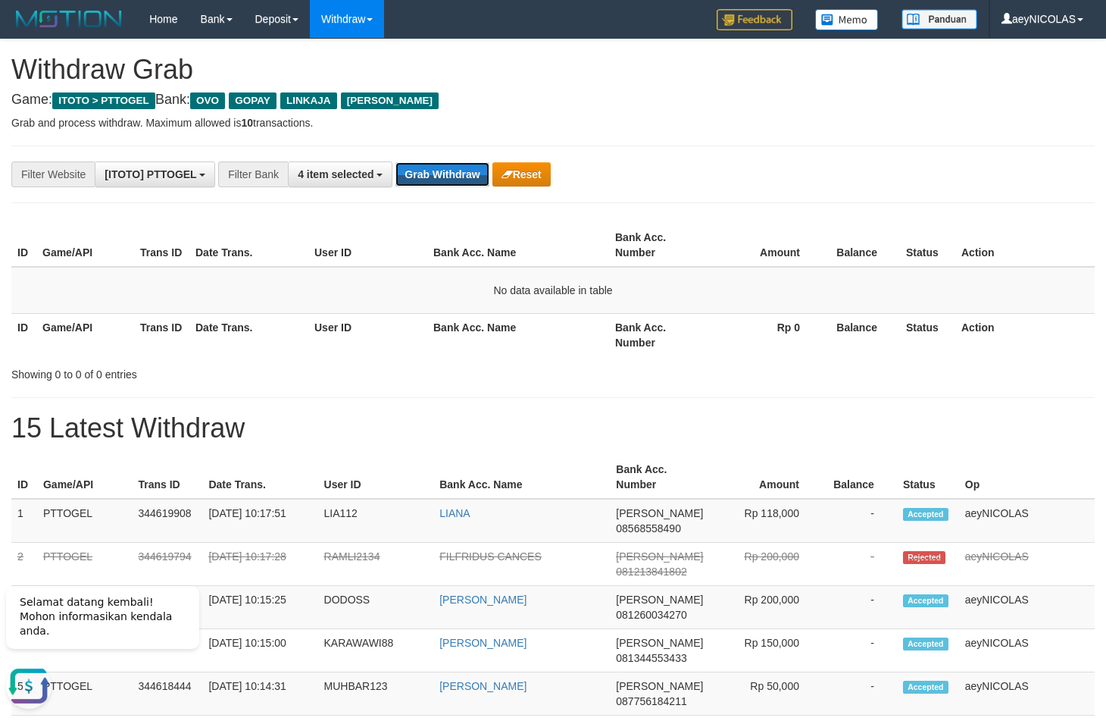
click at [457, 178] on button "Grab Withdraw" at bounding box center [442, 174] width 93 height 24
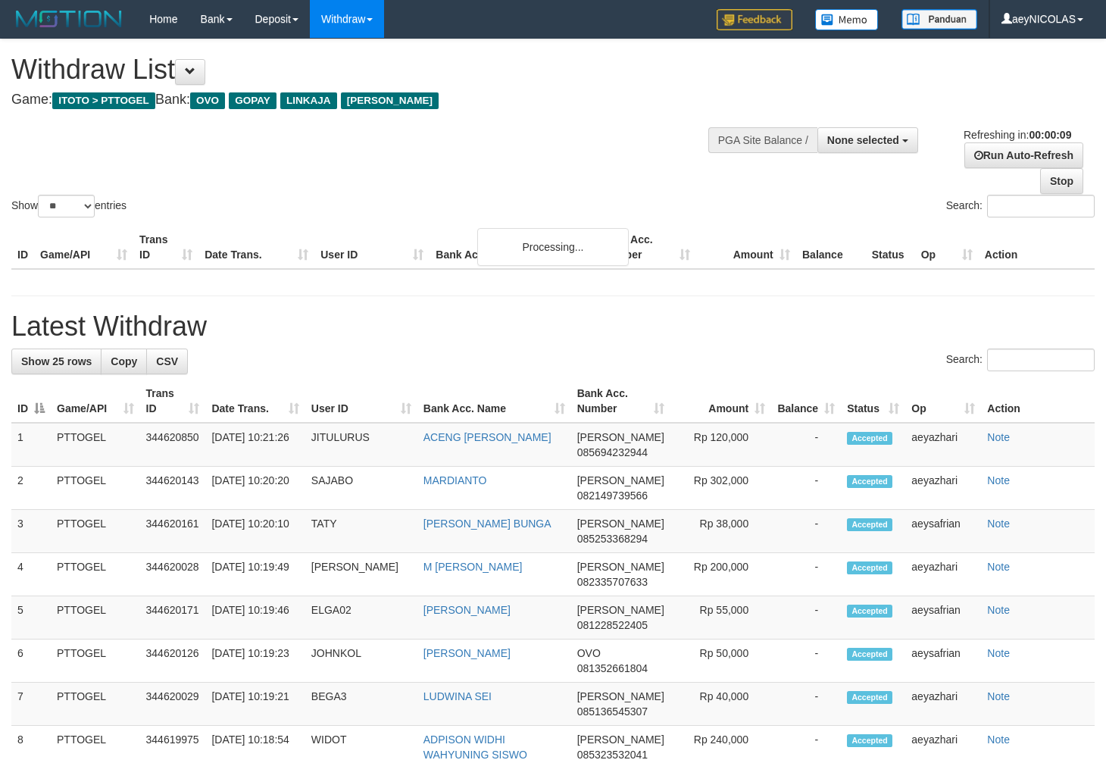
select select
select select "**"
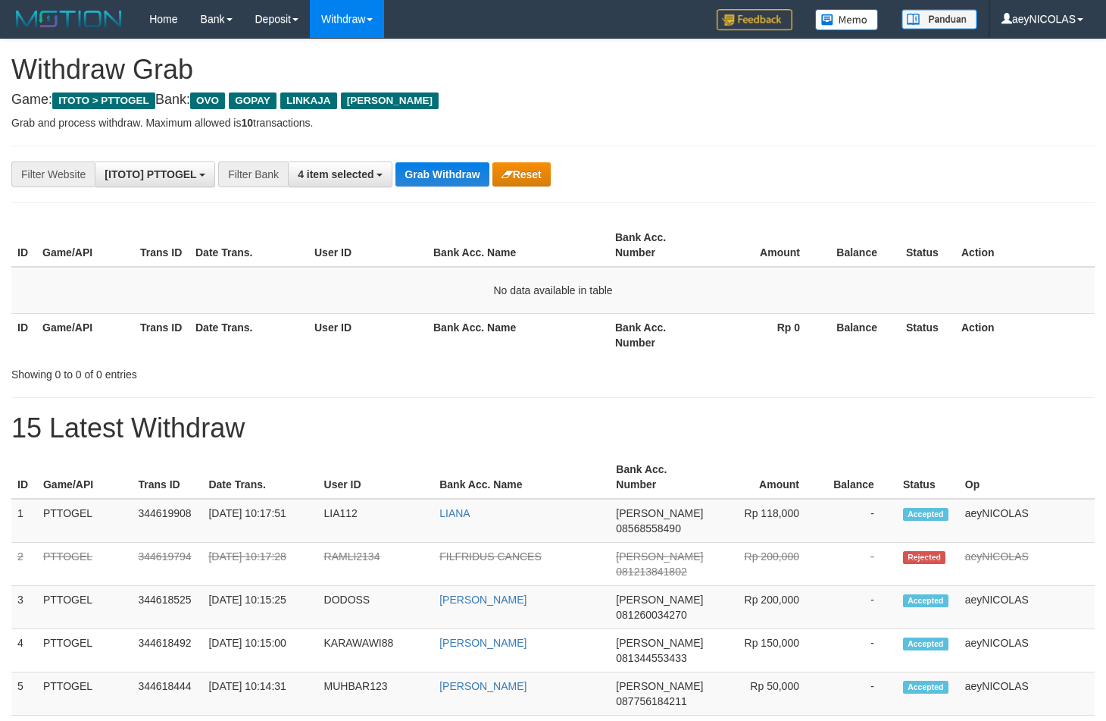
drag, startPoint x: 0, startPoint y: 0, endPoint x: 446, endPoint y: 174, distance: 478.4
click at [444, 175] on button "Grab Withdraw" at bounding box center [442, 174] width 93 height 24
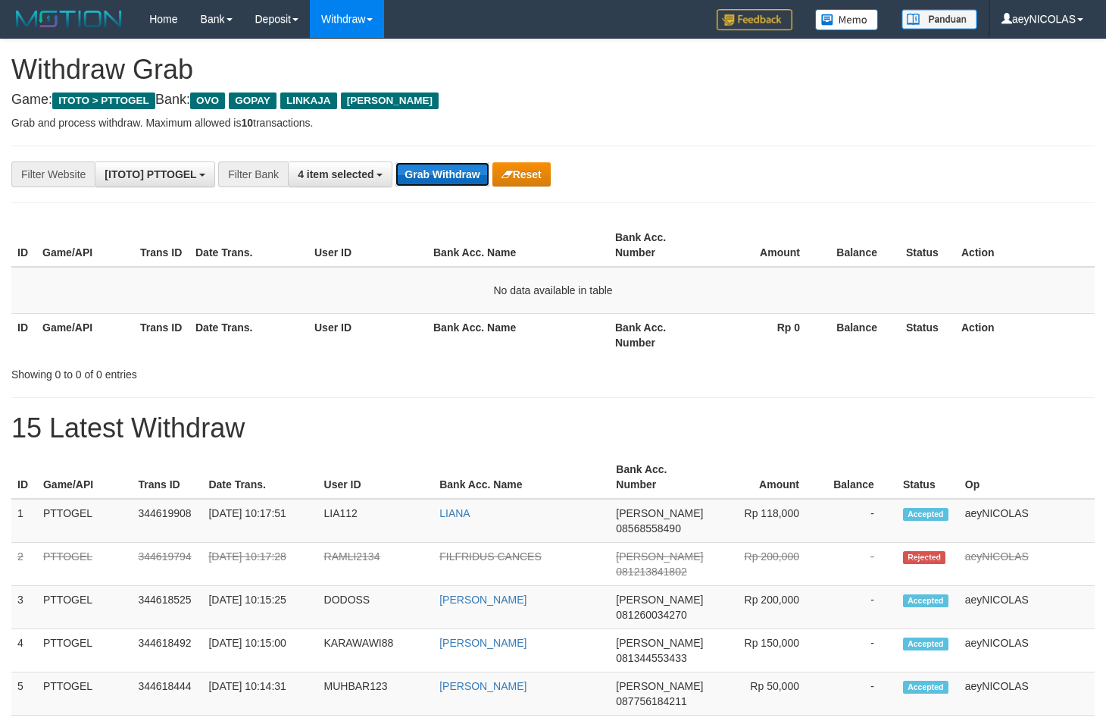
click at [444, 175] on button "Grab Withdraw" at bounding box center [442, 174] width 93 height 24
click at [429, 177] on button "Grab Withdraw" at bounding box center [442, 174] width 93 height 24
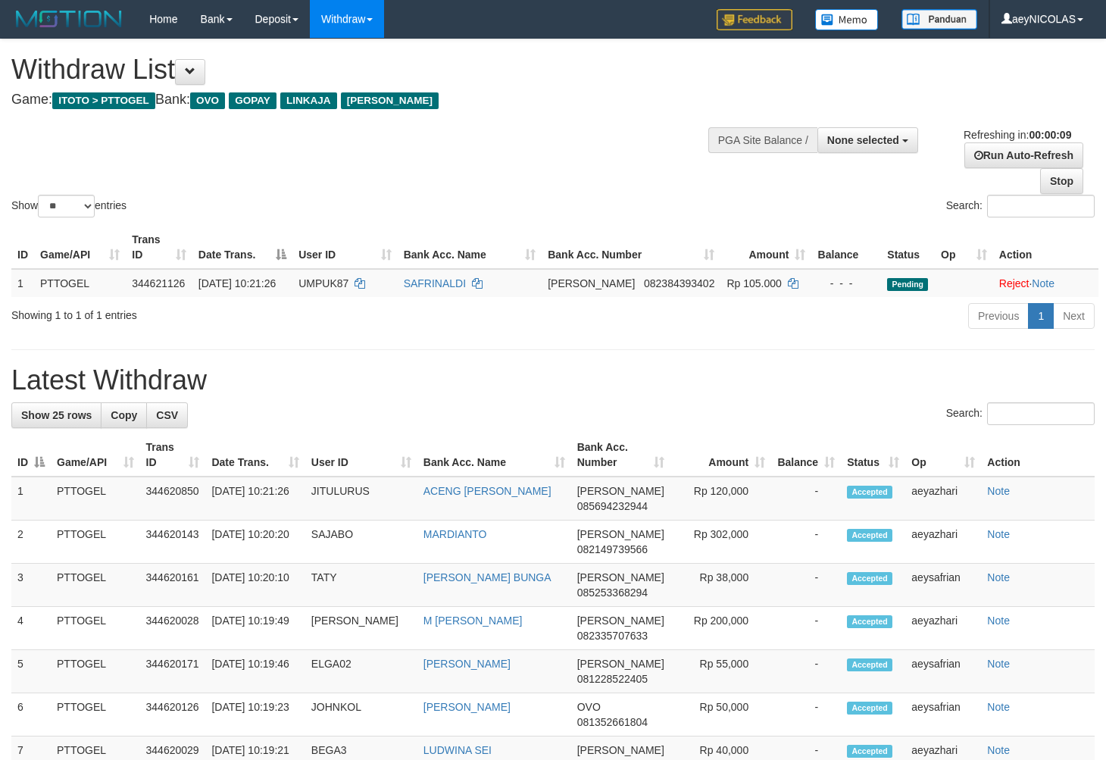
select select
select select "**"
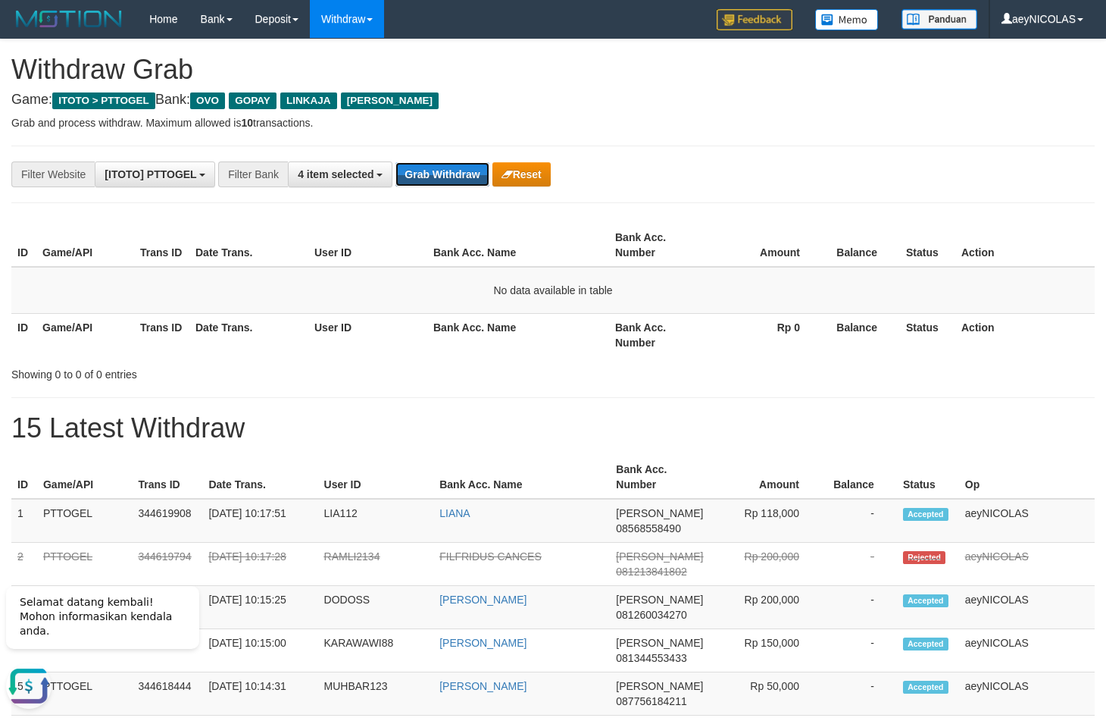
click at [429, 177] on button "Grab Withdraw" at bounding box center [442, 174] width 93 height 24
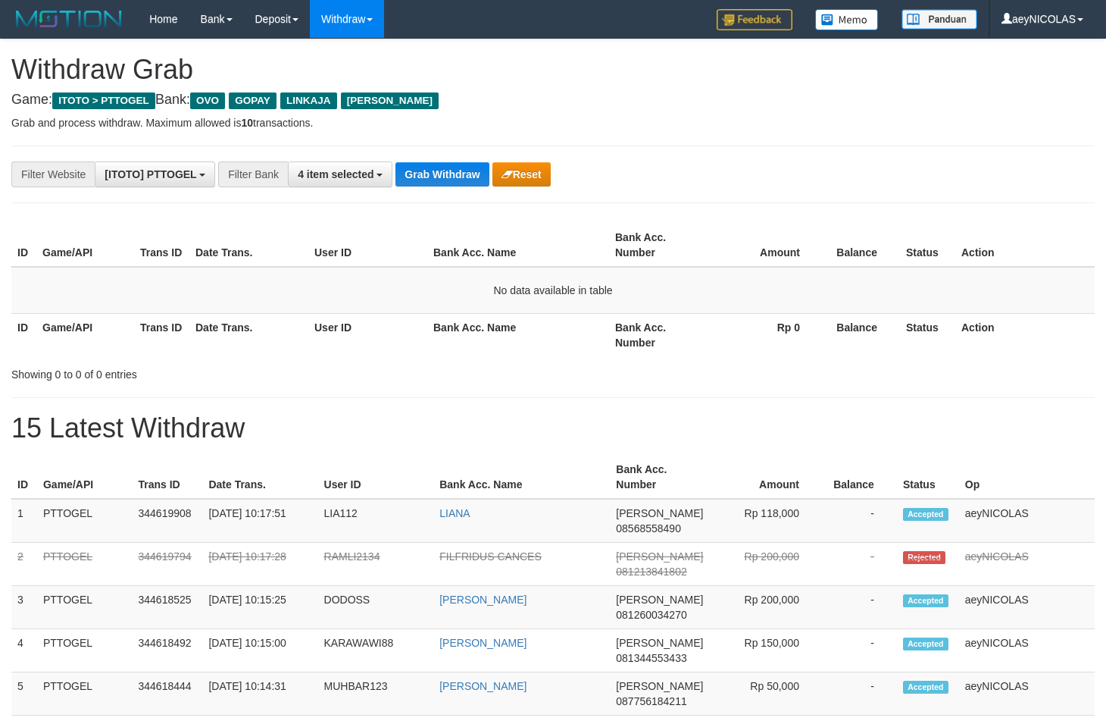
click at [446, 174] on button "Grab Withdraw" at bounding box center [442, 174] width 93 height 24
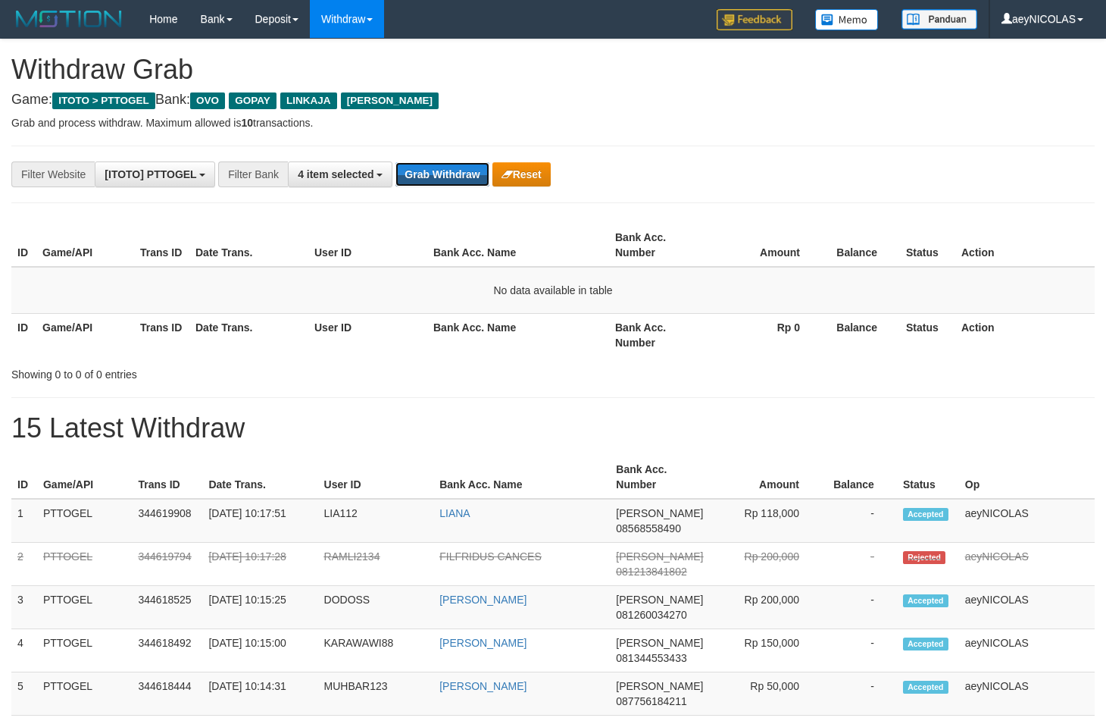
click at [446, 174] on button "Grab Withdraw" at bounding box center [442, 174] width 93 height 24
click at [440, 182] on button "Grab Withdraw" at bounding box center [442, 174] width 93 height 24
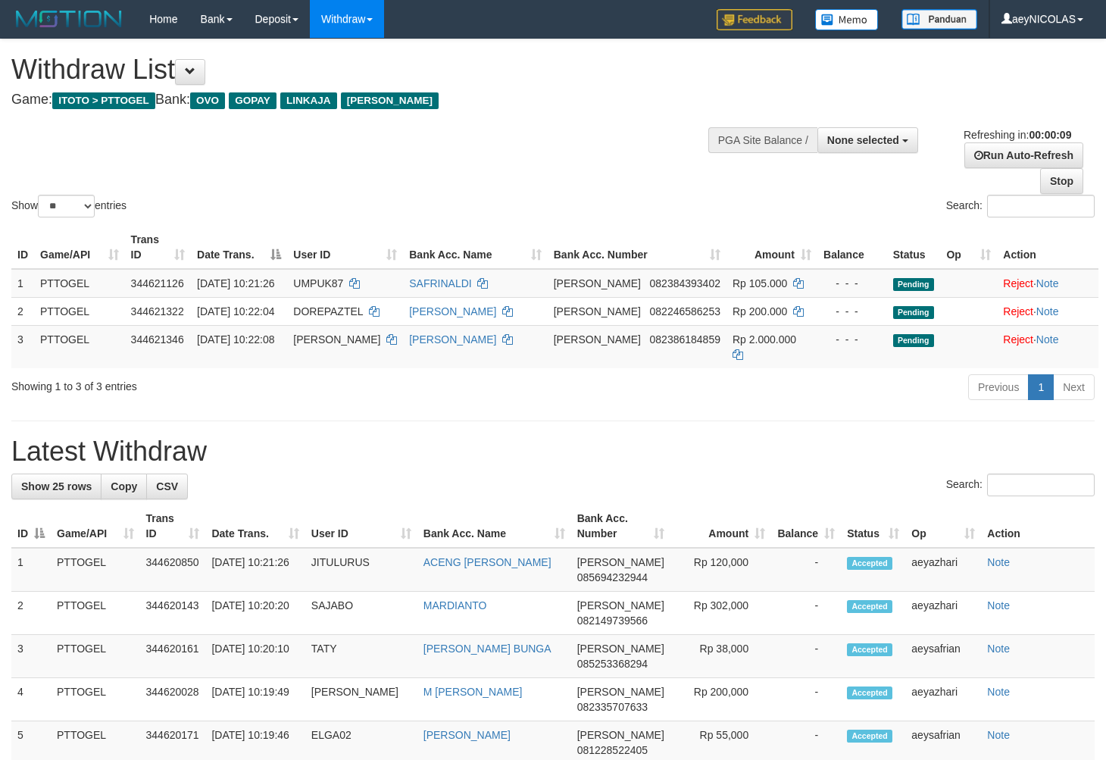
select select
select select "**"
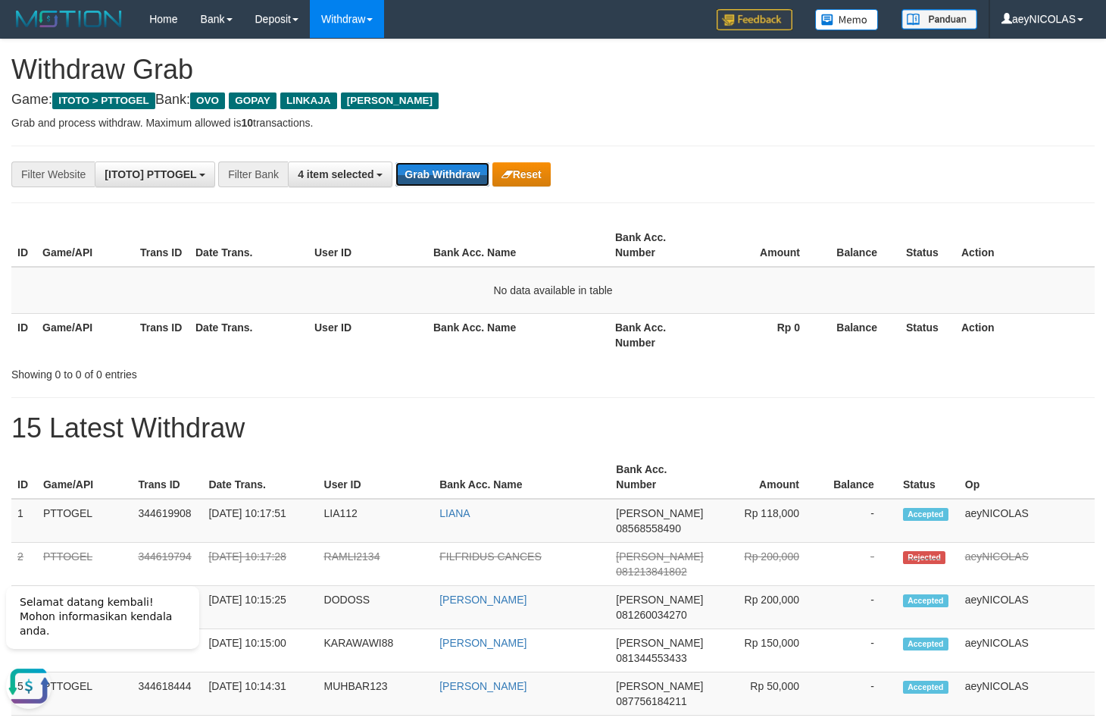
click at [440, 182] on button "Grab Withdraw" at bounding box center [442, 174] width 93 height 24
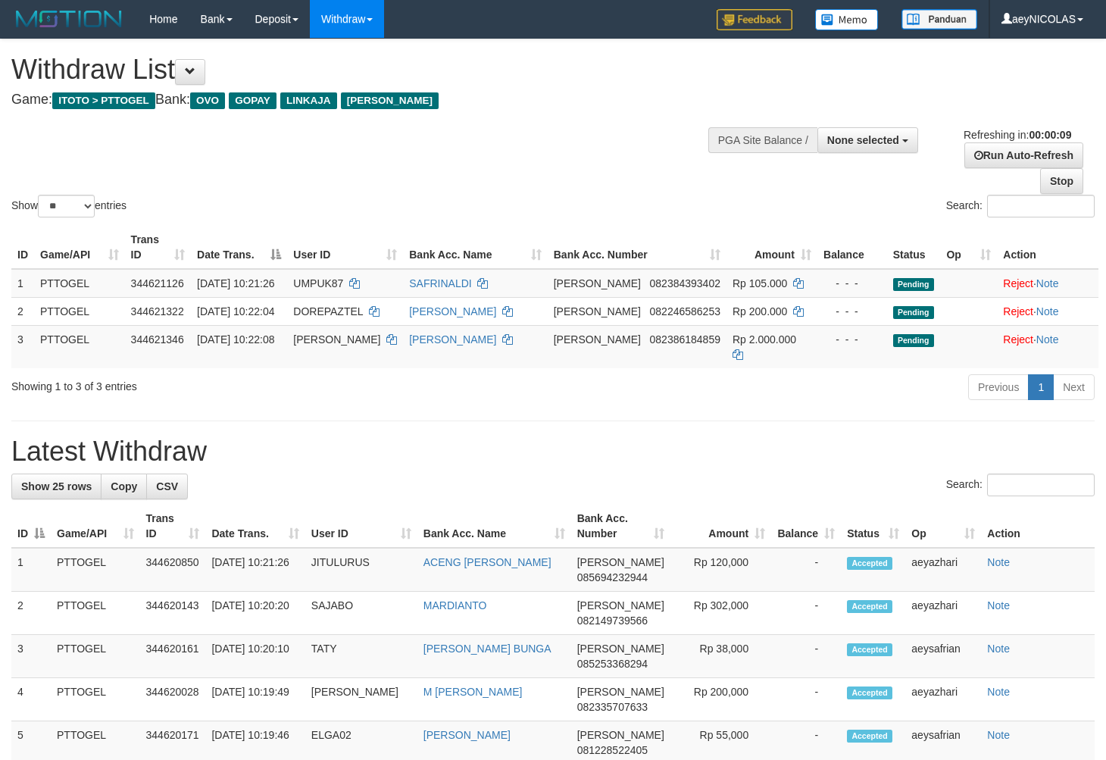
select select
select select "**"
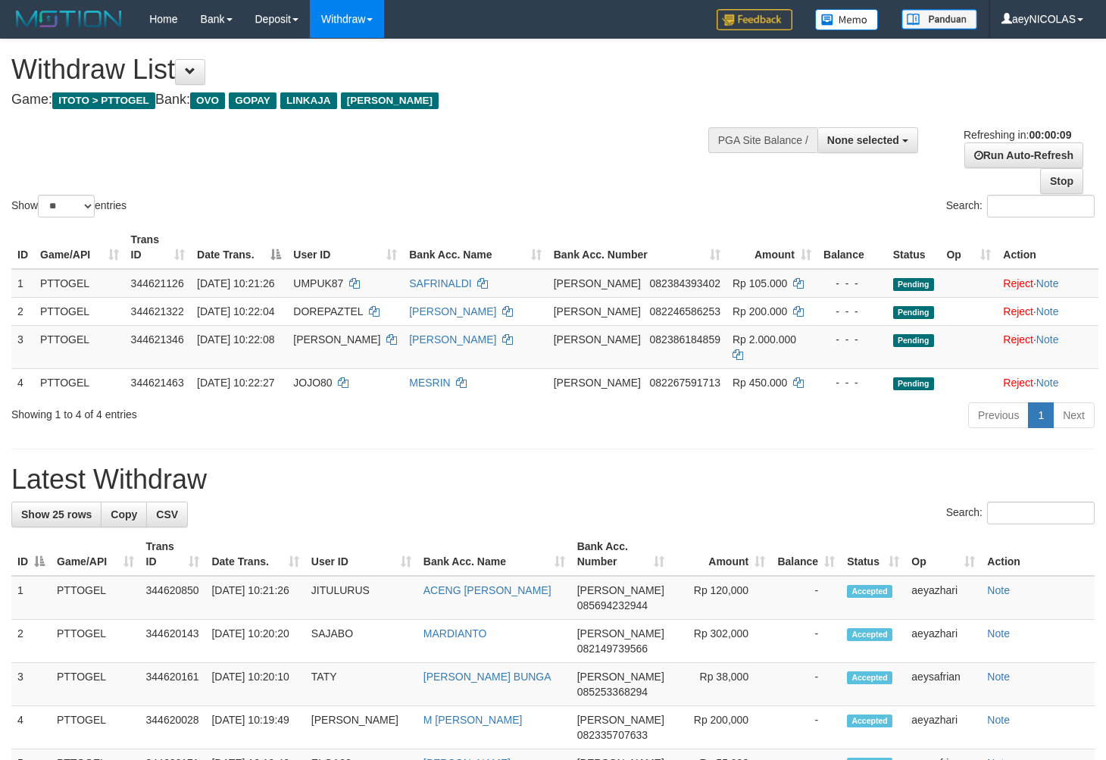
select select
select select "**"
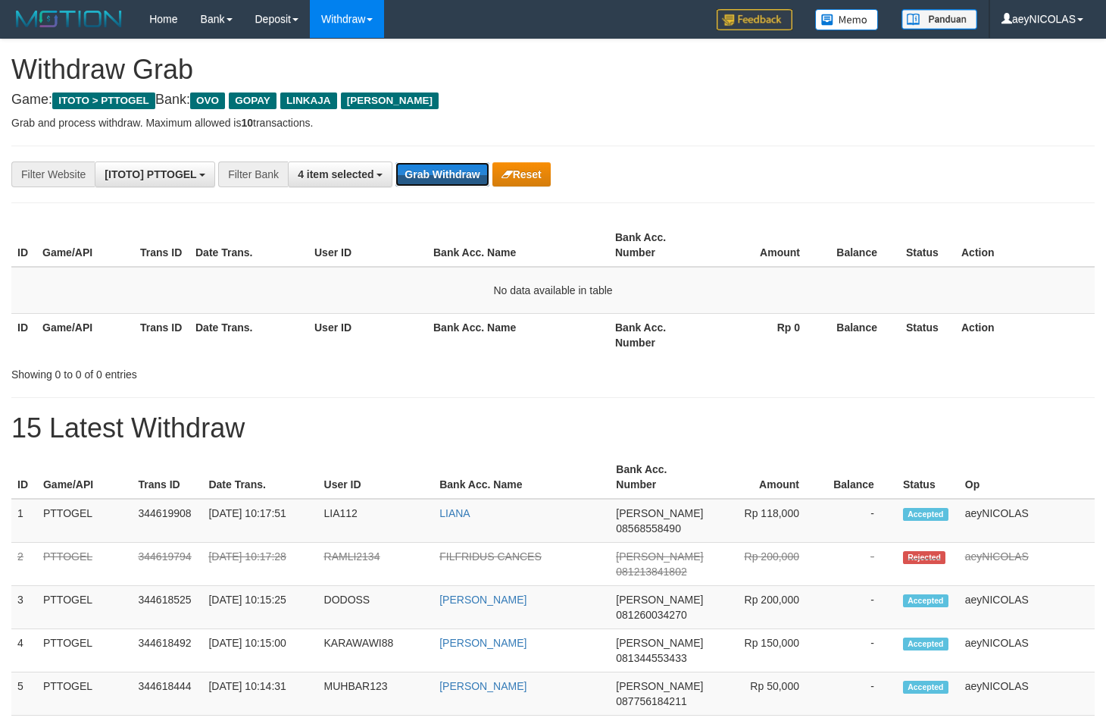
click at [440, 182] on button "Grab Withdraw" at bounding box center [442, 174] width 93 height 24
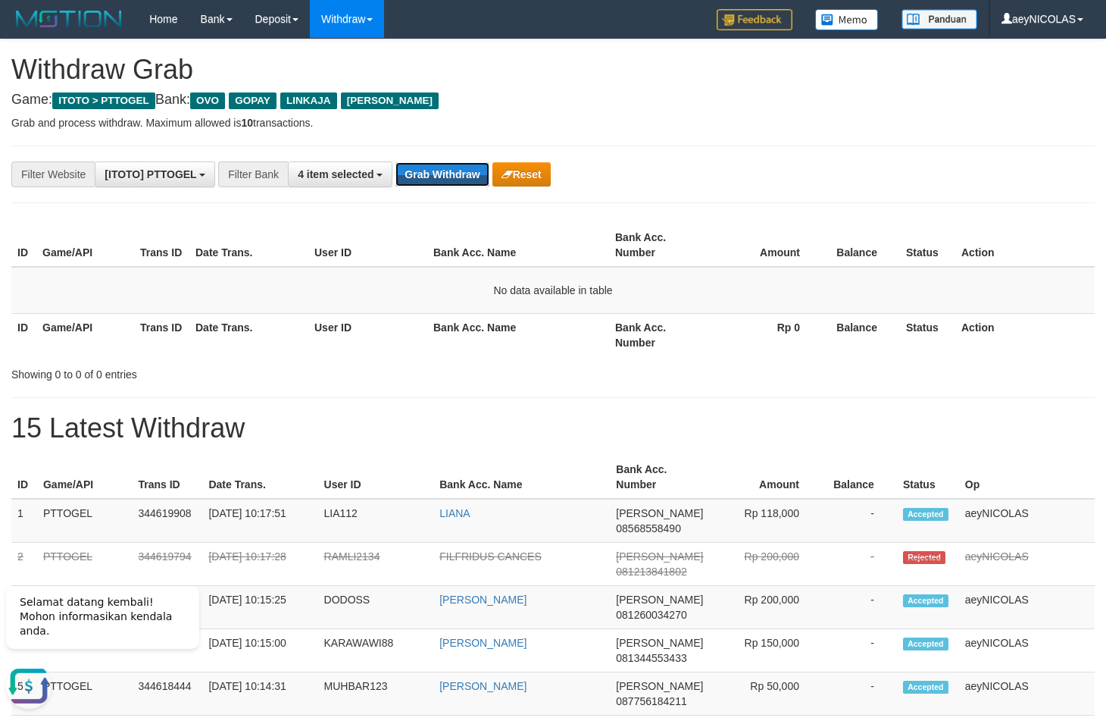
click at [440, 182] on button "Grab Withdraw" at bounding box center [442, 174] width 93 height 24
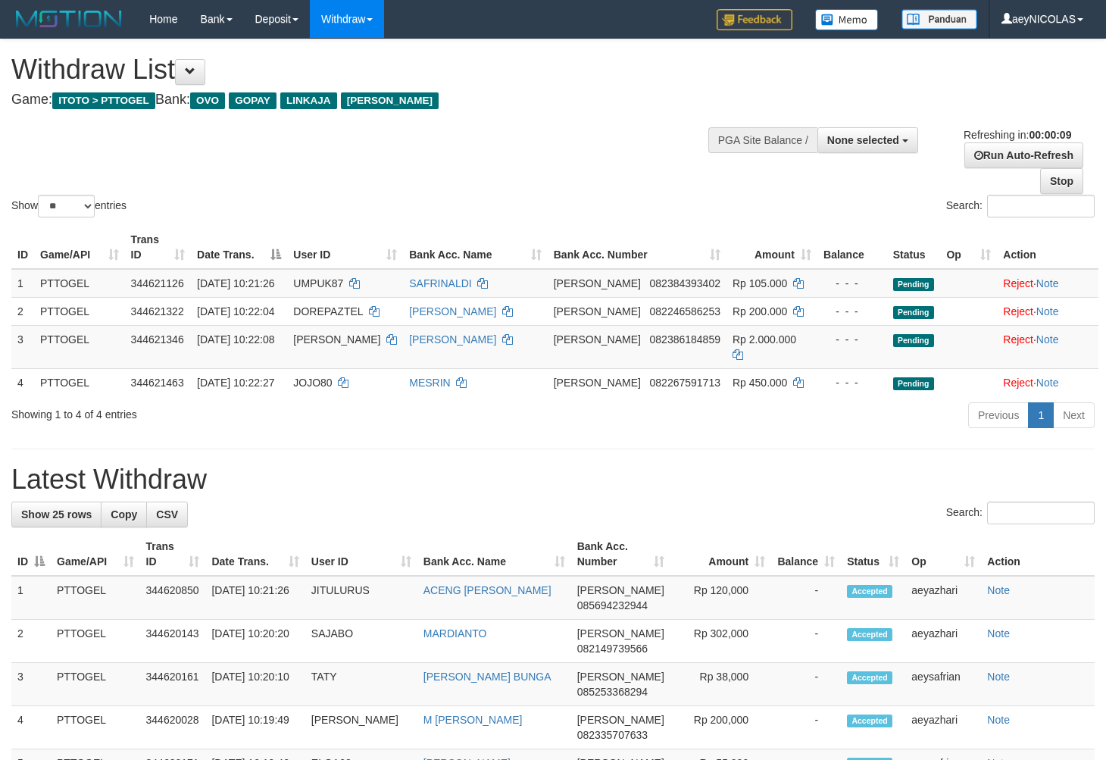
select select
select select "**"
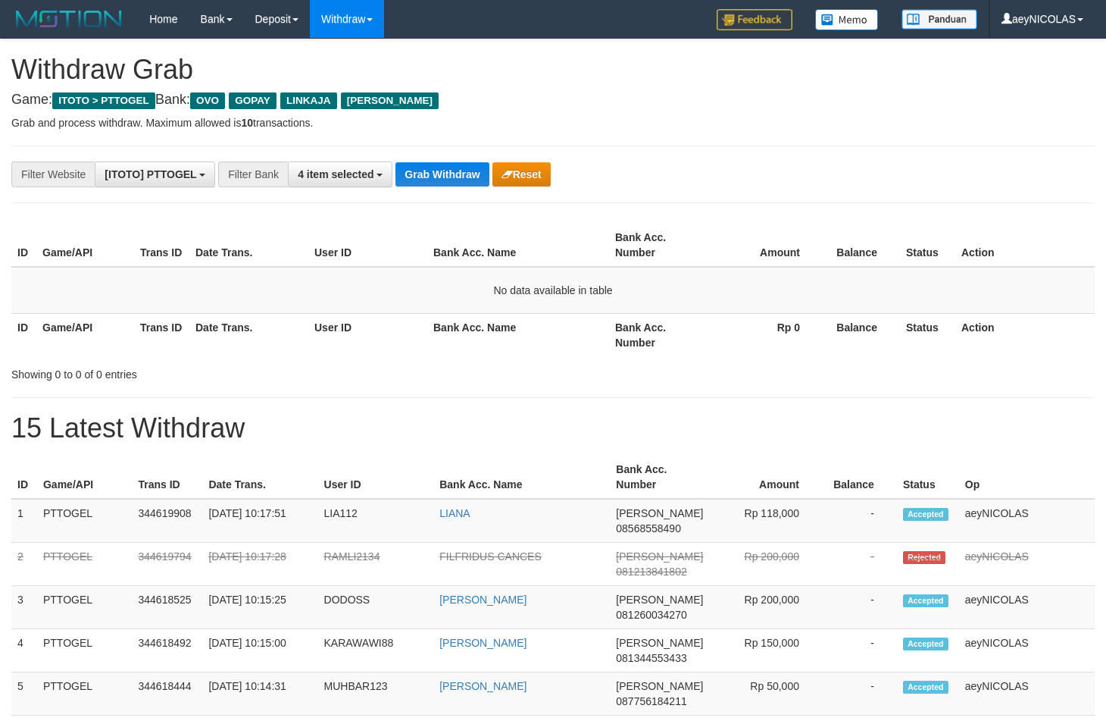
scroll to position [211, 0]
click at [440, 182] on button "Grab Withdraw" at bounding box center [442, 174] width 93 height 24
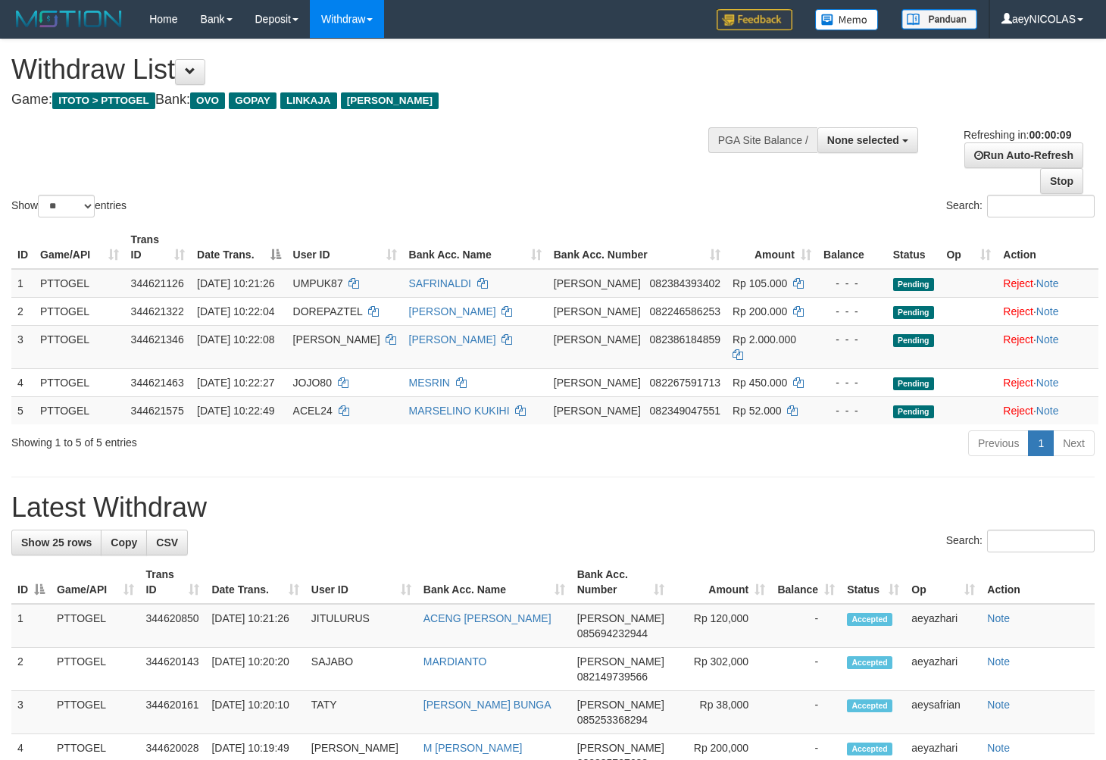
select select
select select "**"
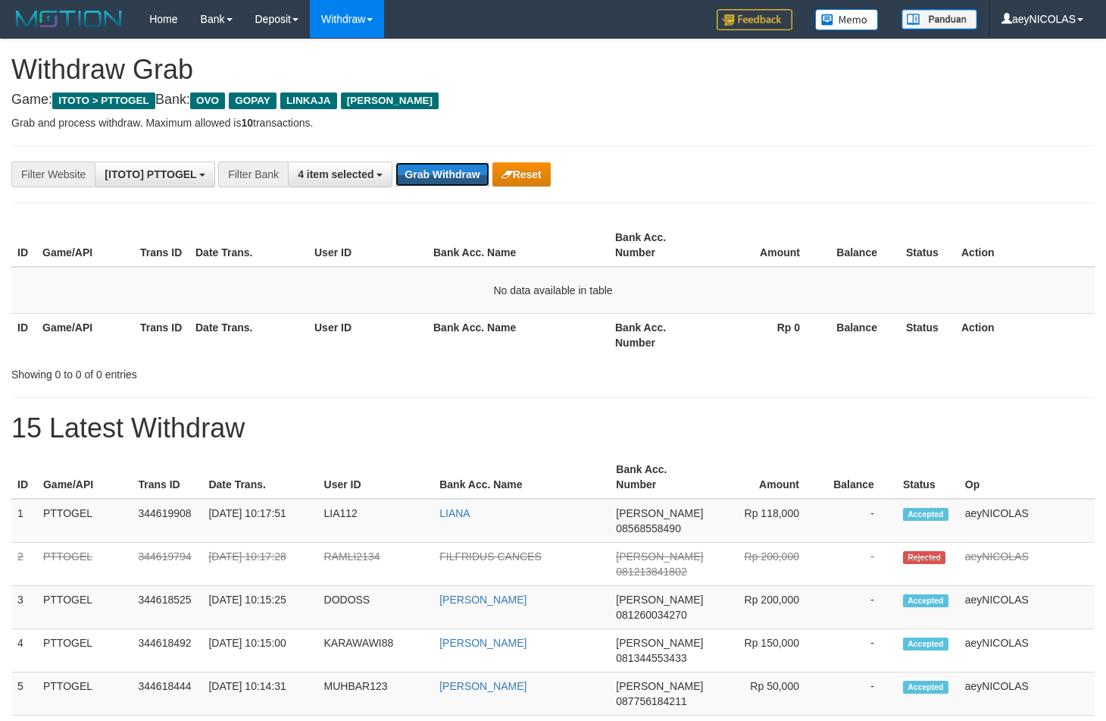
click at [436, 183] on button "Grab Withdraw" at bounding box center [442, 174] width 93 height 24
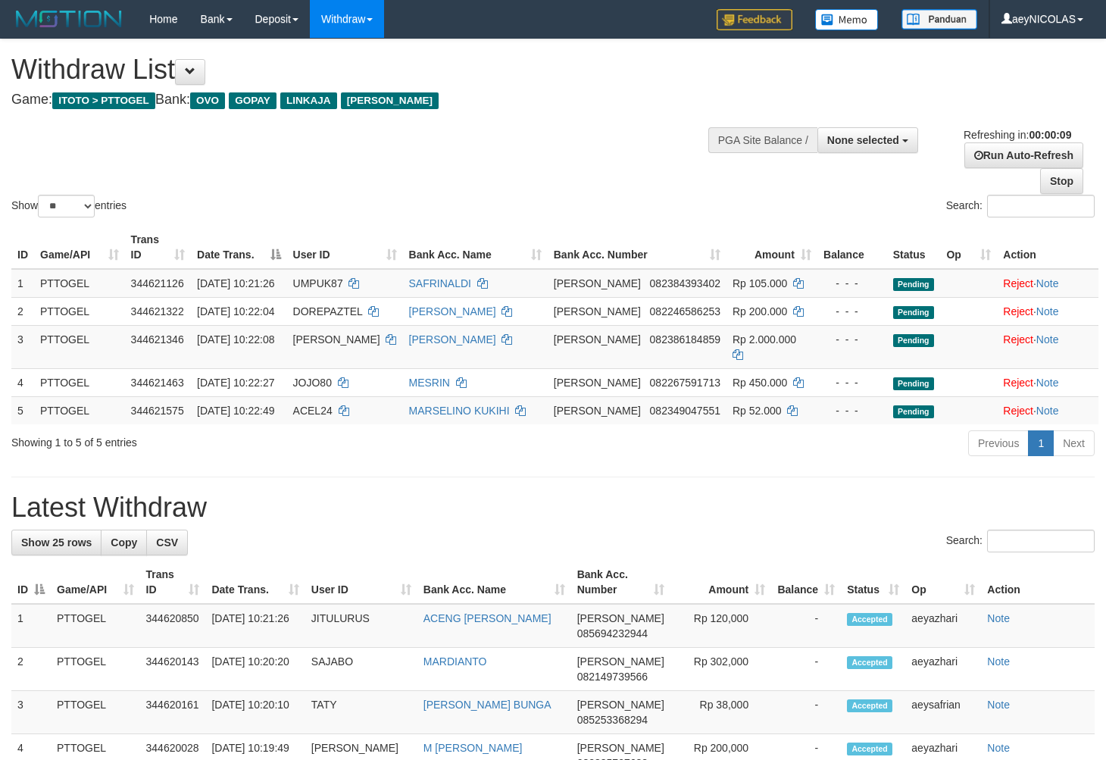
select select
select select "**"
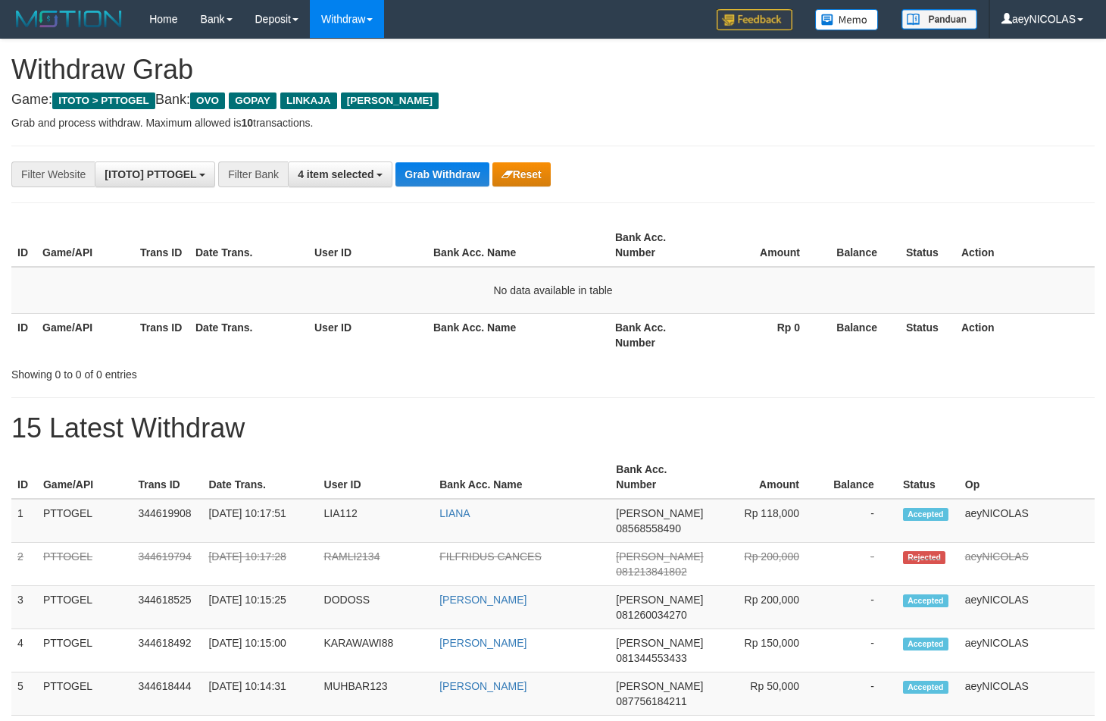
scroll to position [211, 0]
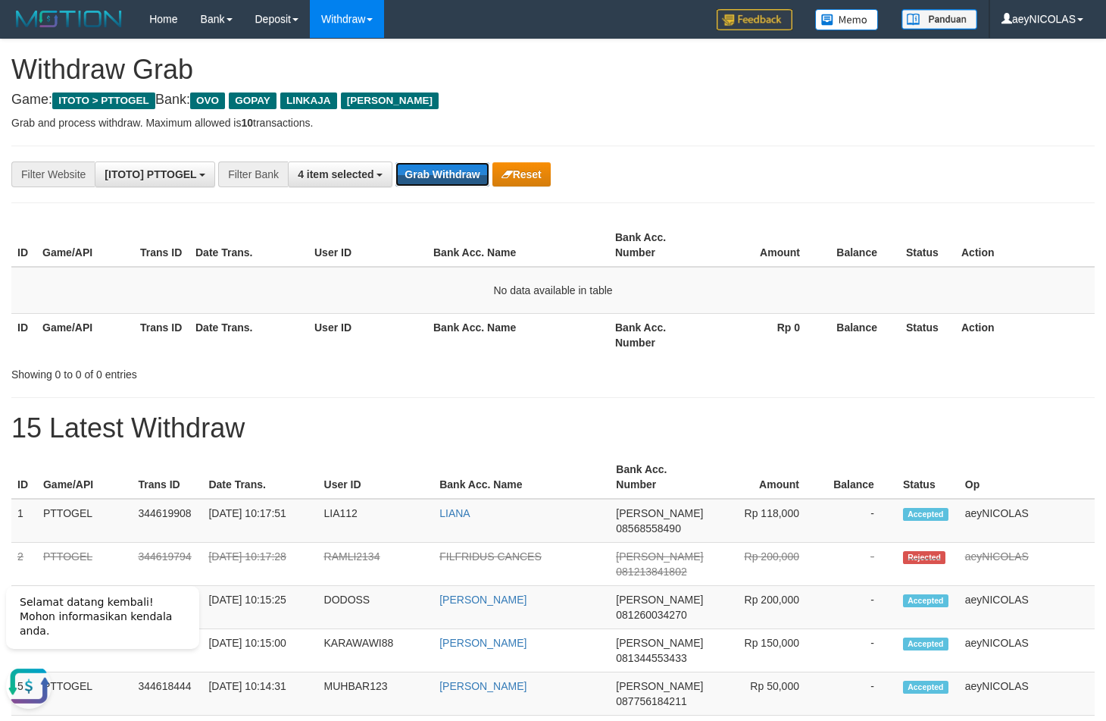
click at [436, 183] on button "Grab Withdraw" at bounding box center [442, 174] width 93 height 24
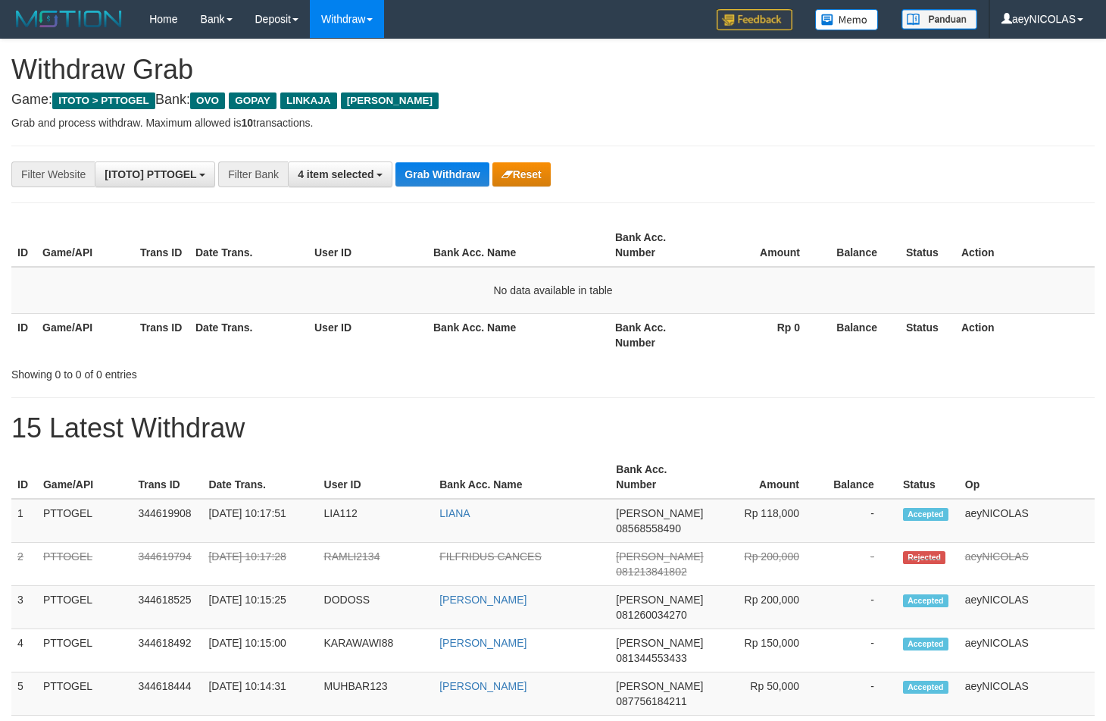
scroll to position [211, 0]
click at [474, 179] on button "Grab Withdraw" at bounding box center [442, 174] width 93 height 24
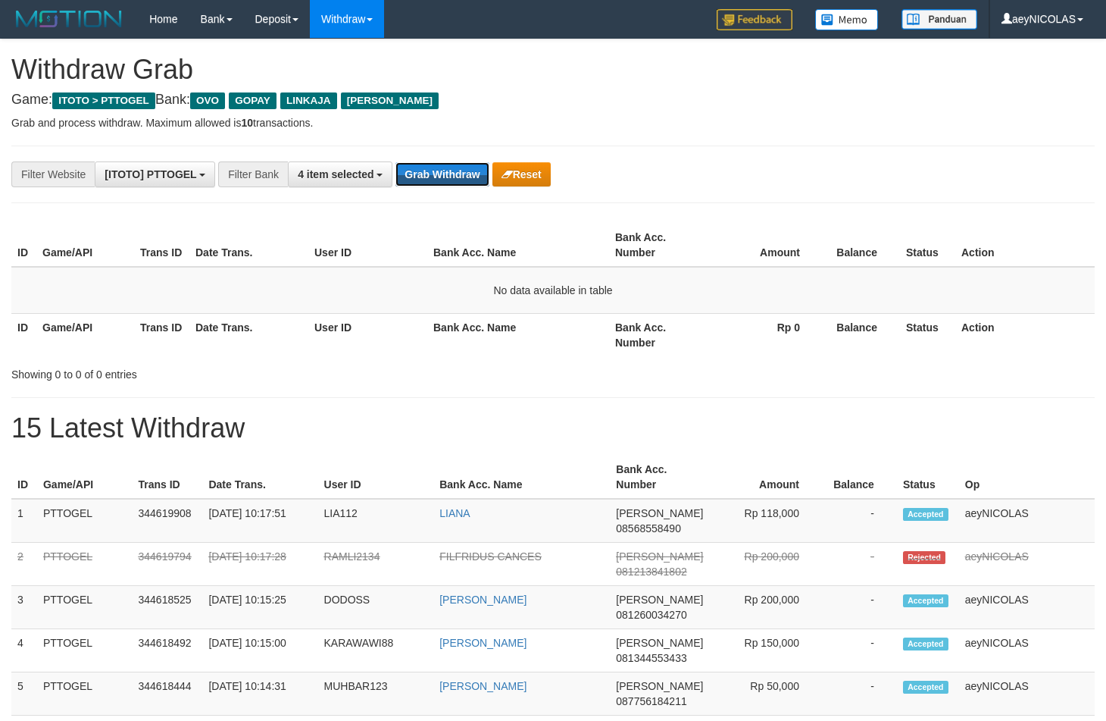
click at [474, 179] on button "Grab Withdraw" at bounding box center [442, 174] width 93 height 24
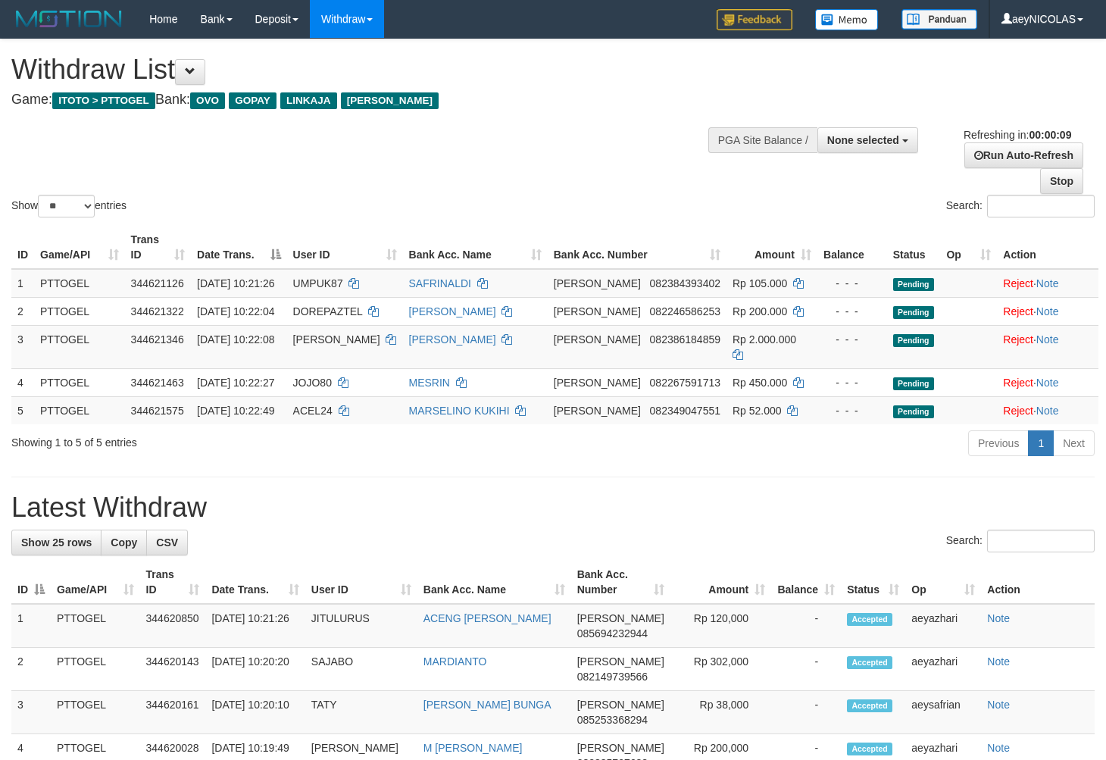
select select
select select "**"
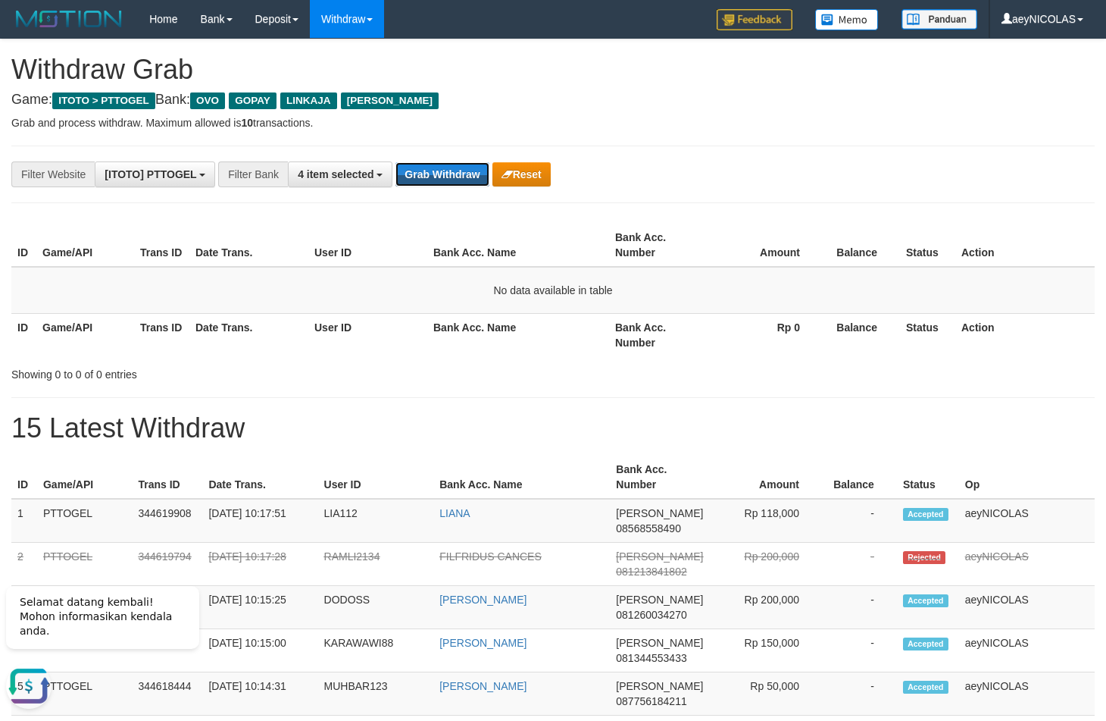
click at [474, 179] on button "Grab Withdraw" at bounding box center [442, 174] width 93 height 24
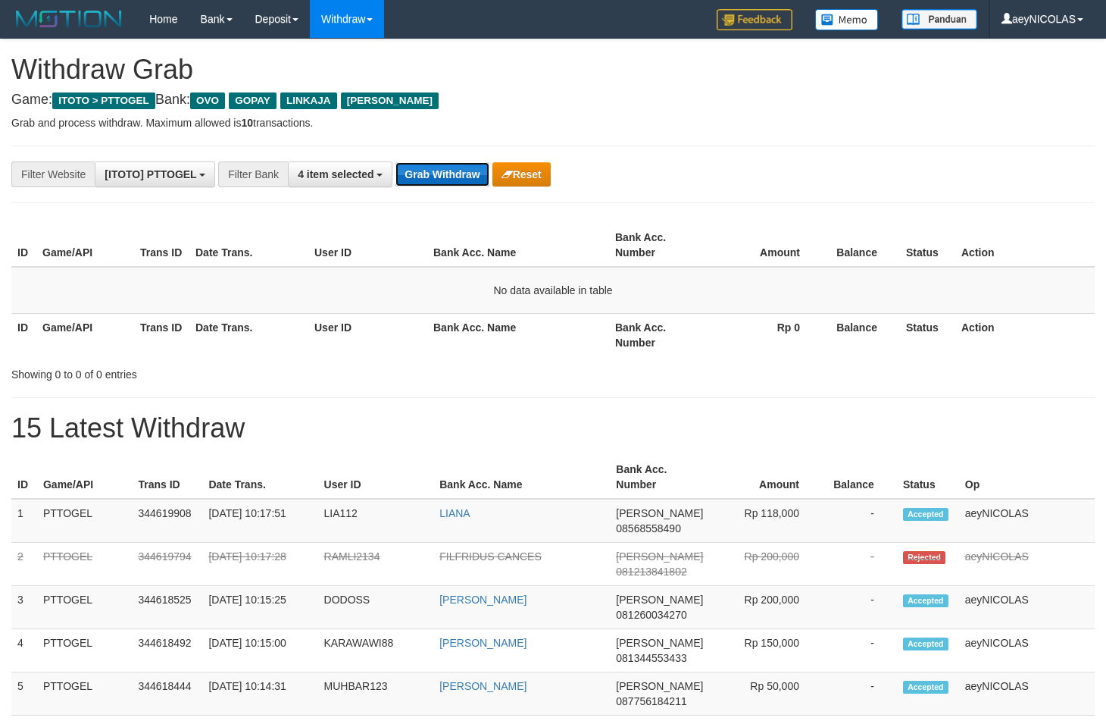
click at [476, 179] on button "Grab Withdraw" at bounding box center [442, 174] width 93 height 24
click at [477, 179] on button "Grab Withdraw" at bounding box center [442, 174] width 93 height 24
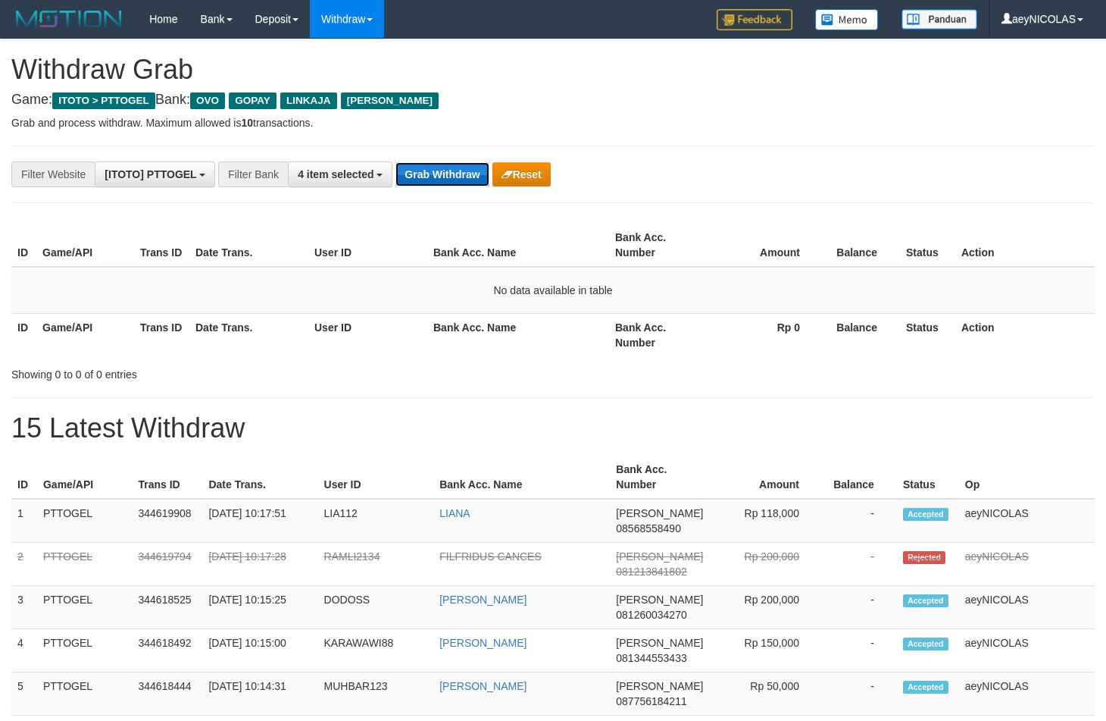
click at [477, 179] on button "Grab Withdraw" at bounding box center [442, 174] width 93 height 24
click at [478, 179] on button "Grab Withdraw" at bounding box center [442, 174] width 93 height 24
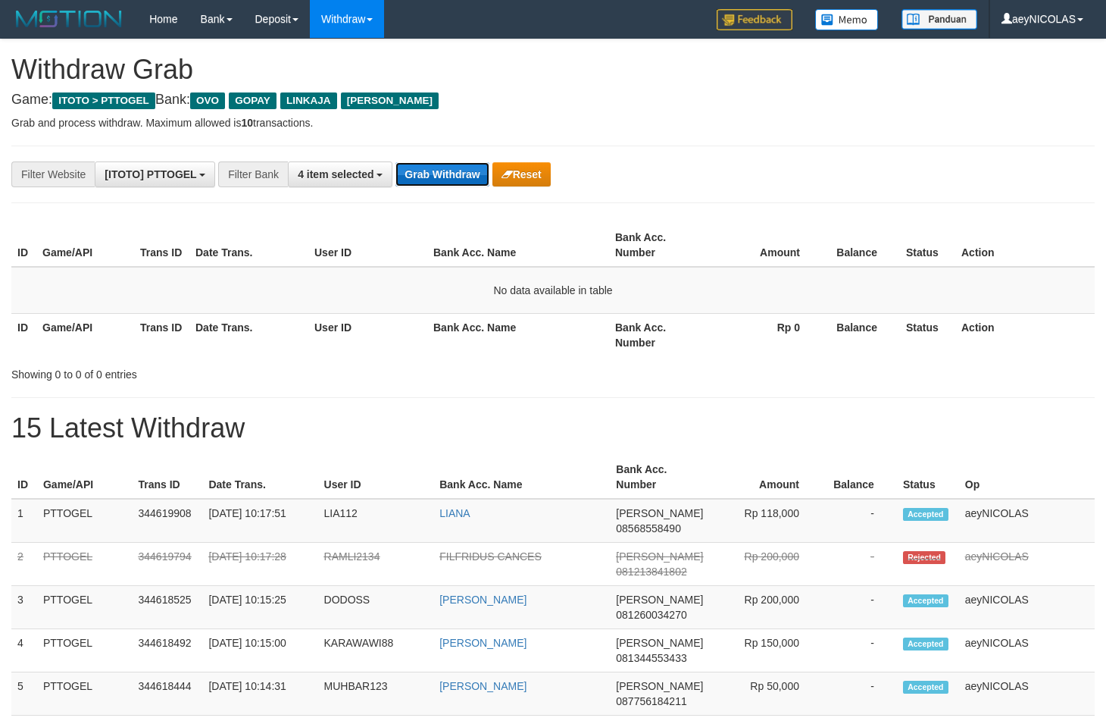
click at [480, 179] on button "Grab Withdraw" at bounding box center [442, 174] width 93 height 24
drag, startPoint x: 480, startPoint y: 179, endPoint x: 472, endPoint y: 182, distance: 8.2
click at [473, 181] on button "Grab Withdraw" at bounding box center [442, 174] width 93 height 24
click at [472, 182] on button "Grab Withdraw" at bounding box center [442, 174] width 93 height 24
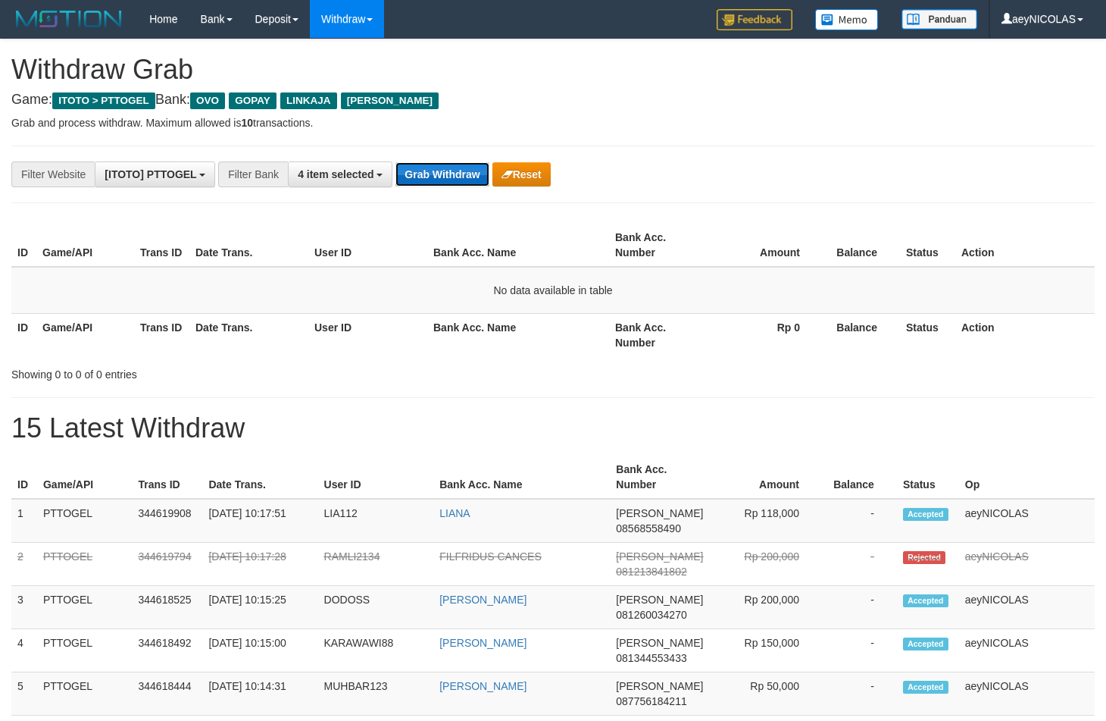
click at [472, 182] on button "Grab Withdraw" at bounding box center [442, 174] width 93 height 24
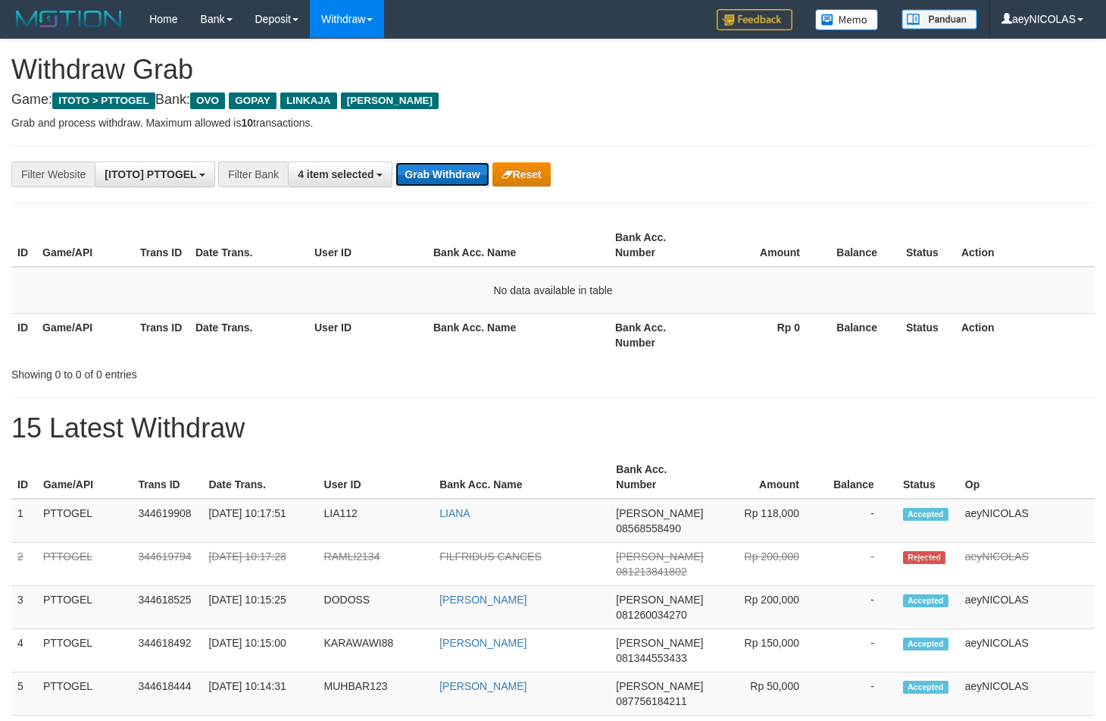
click at [472, 182] on button "Grab Withdraw" at bounding box center [442, 174] width 93 height 24
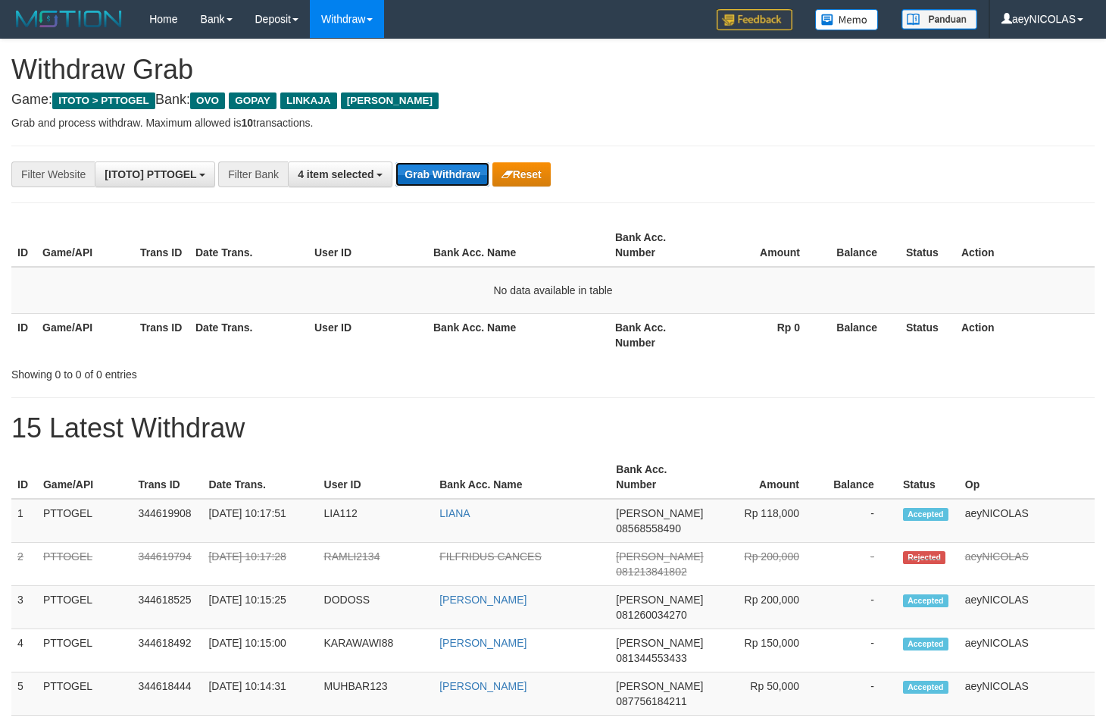
click at [472, 182] on button "Grab Withdraw" at bounding box center [442, 174] width 93 height 24
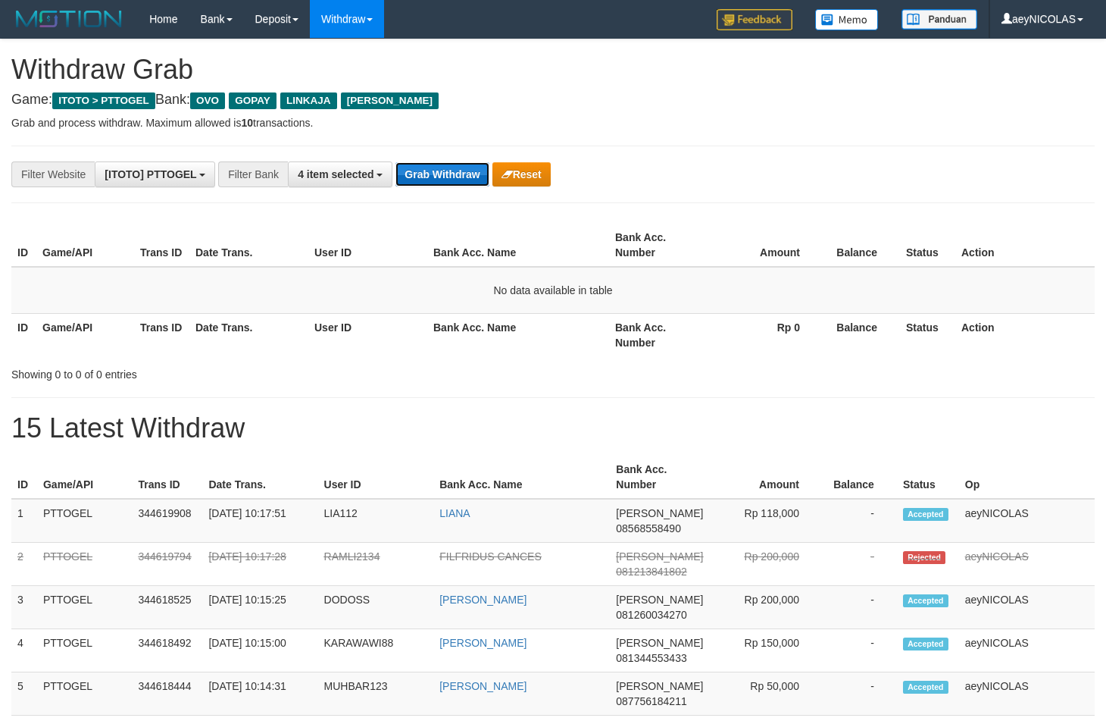
click at [472, 182] on button "Grab Withdraw" at bounding box center [442, 174] width 93 height 24
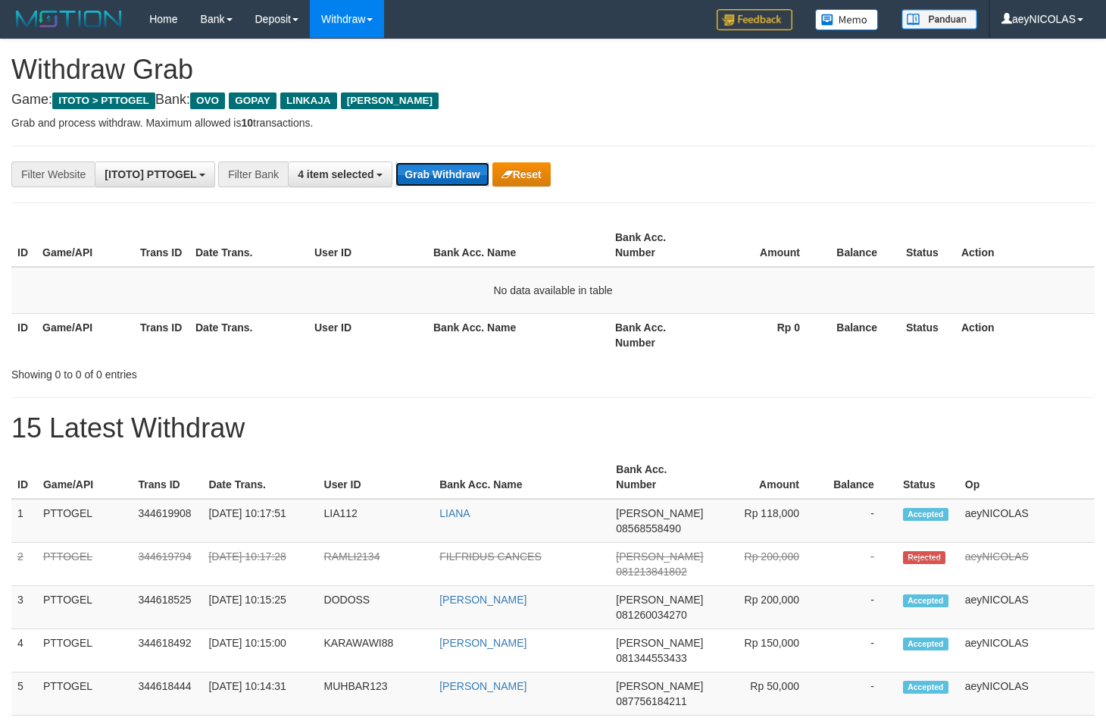
click at [472, 182] on button "Grab Withdraw" at bounding box center [442, 174] width 93 height 24
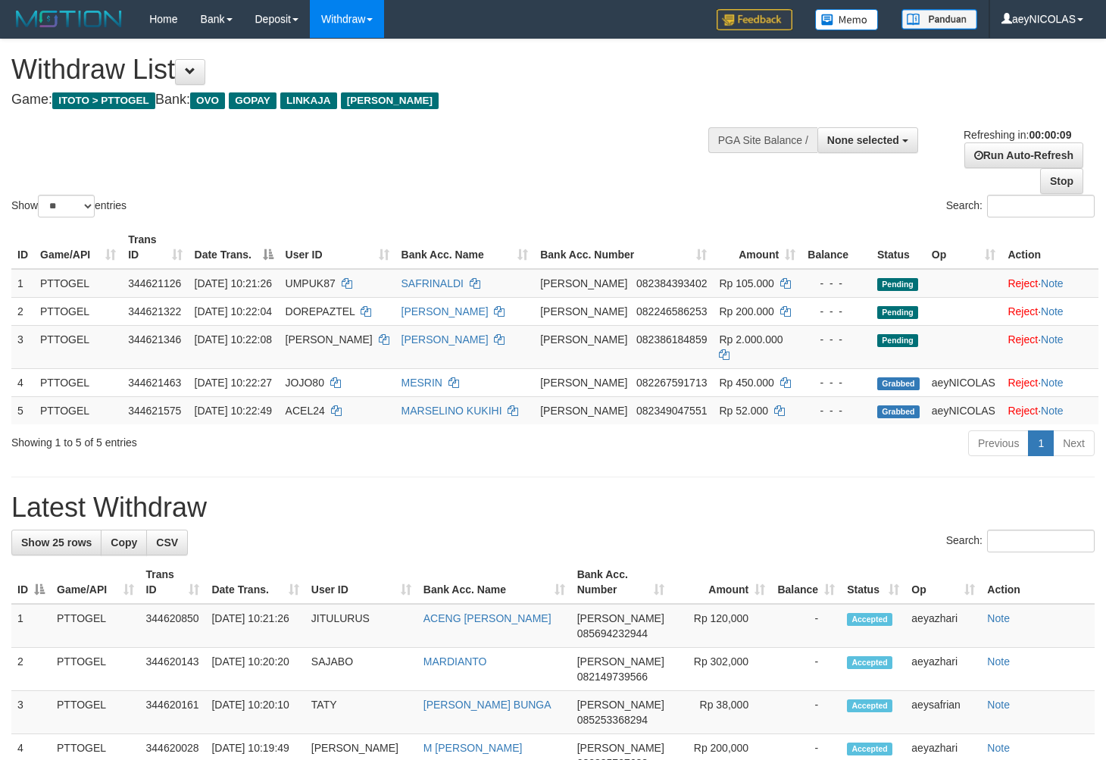
select select
select select "**"
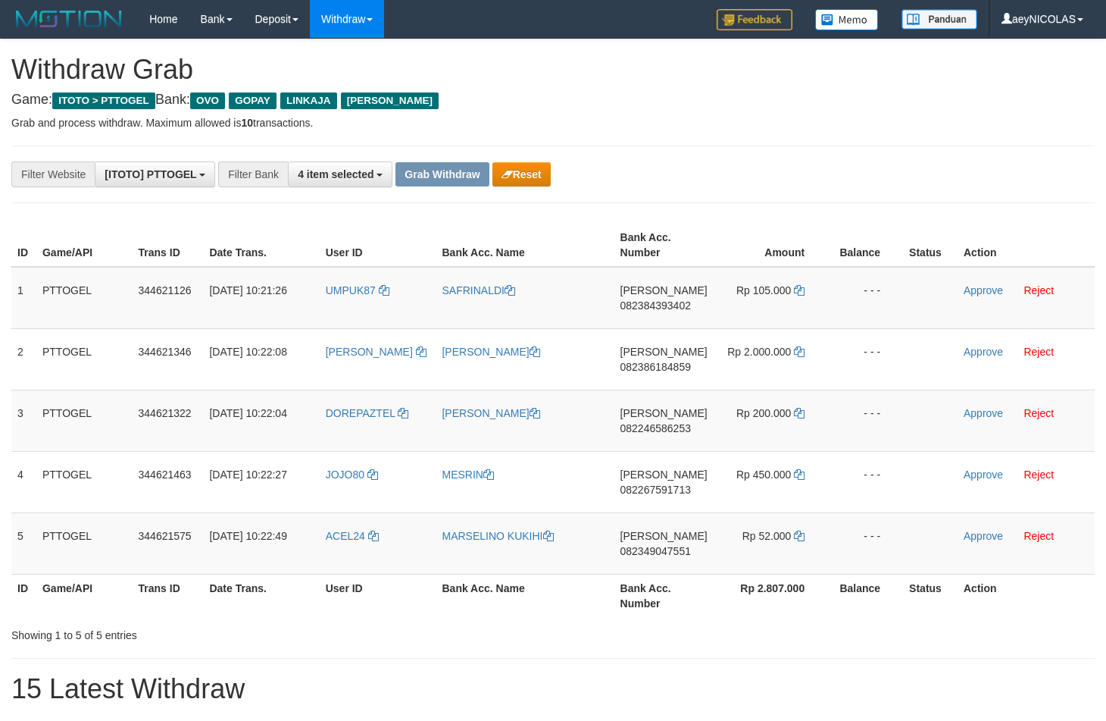
scroll to position [211, 0]
drag, startPoint x: 371, startPoint y: 314, endPoint x: 746, endPoint y: 546, distance: 442.0
click at [746, 546] on tbody "1 PTTOGEL 344621126 30/09/2025 10:21:26 UMPUK87 SAFRINALDI DANA 082384393402 Rp…" at bounding box center [553, 421] width 1084 height 308
click at [677, 308] on span "082384393402" at bounding box center [656, 305] width 70 height 12
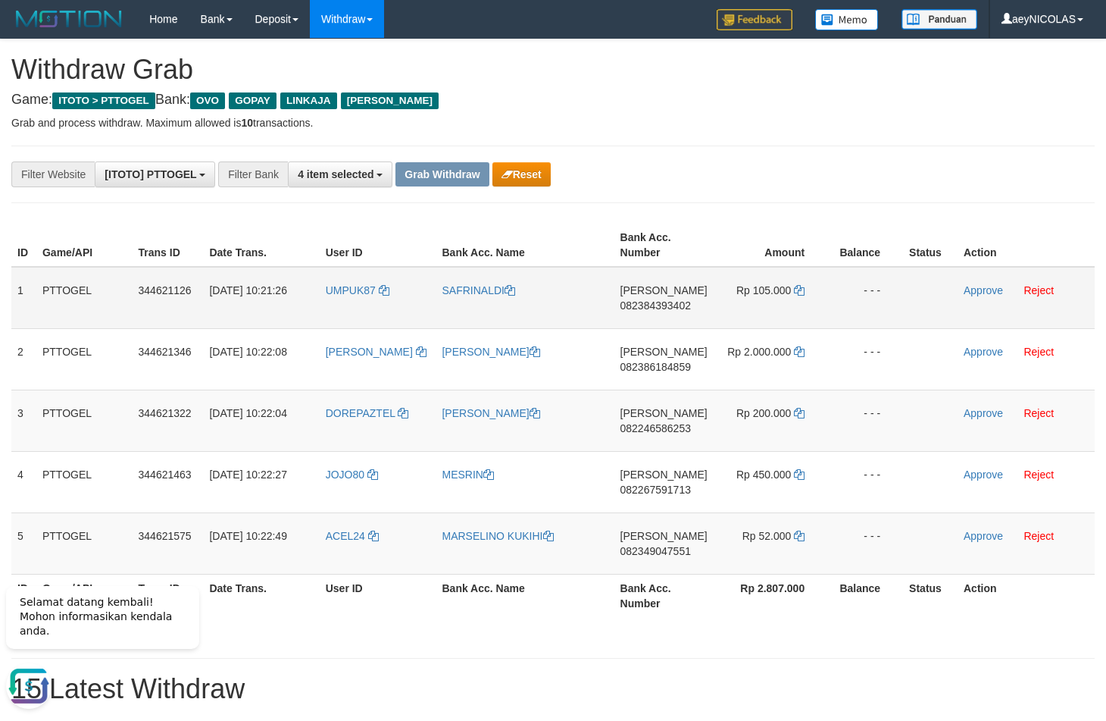
click at [674, 307] on span "082384393402" at bounding box center [656, 305] width 70 height 12
click at [647, 302] on span "082384393402" at bounding box center [656, 305] width 70 height 12
copy span "082384393402"
click at [728, 179] on div "**********" at bounding box center [461, 174] width 922 height 26
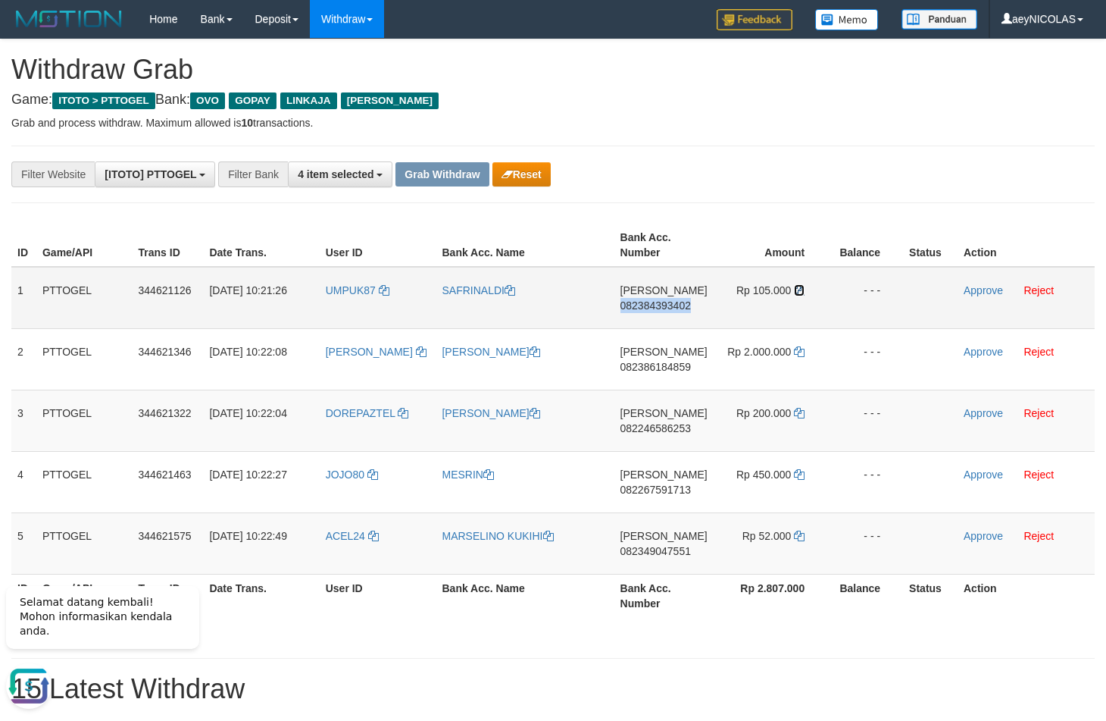
click at [799, 292] on icon at bounding box center [799, 290] width 11 height 11
copy span "082384393402"
click at [799, 292] on icon at bounding box center [799, 290] width 11 height 11
click at [969, 290] on link "Approve" at bounding box center [983, 290] width 39 height 12
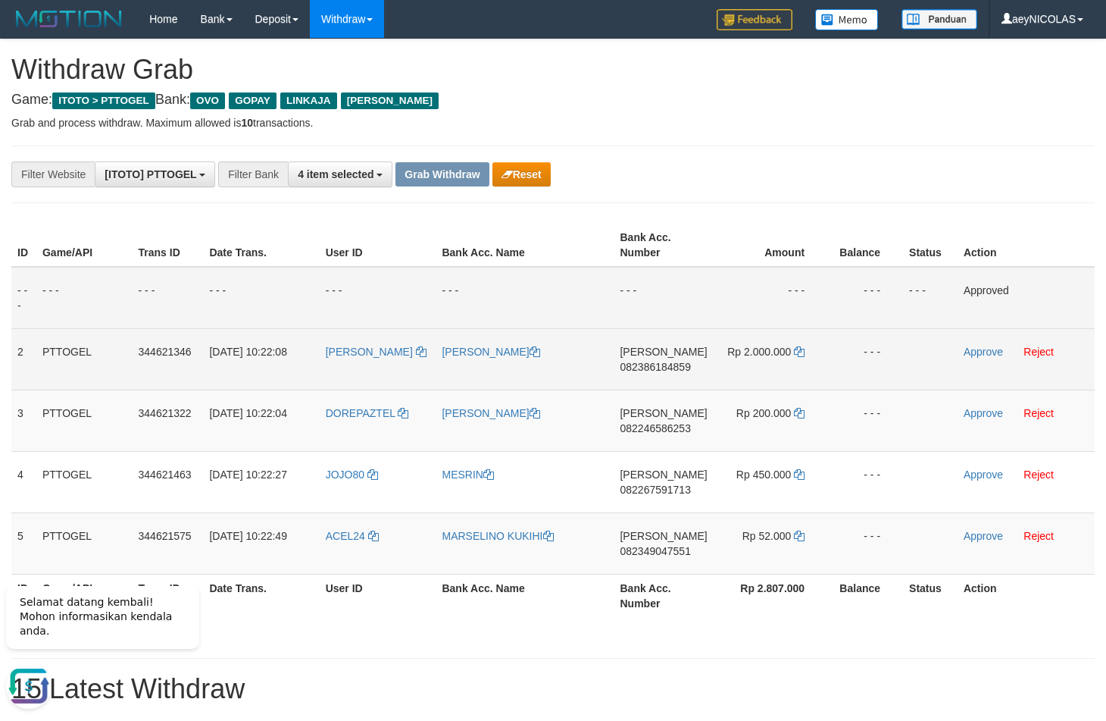
click at [656, 366] on span "082386184859" at bounding box center [655, 367] width 70 height 12
copy span "082386184859"
click at [709, 367] on td "DANA 082386184859" at bounding box center [663, 358] width 99 height 61
click at [690, 367] on span "082386184859" at bounding box center [655, 367] width 70 height 12
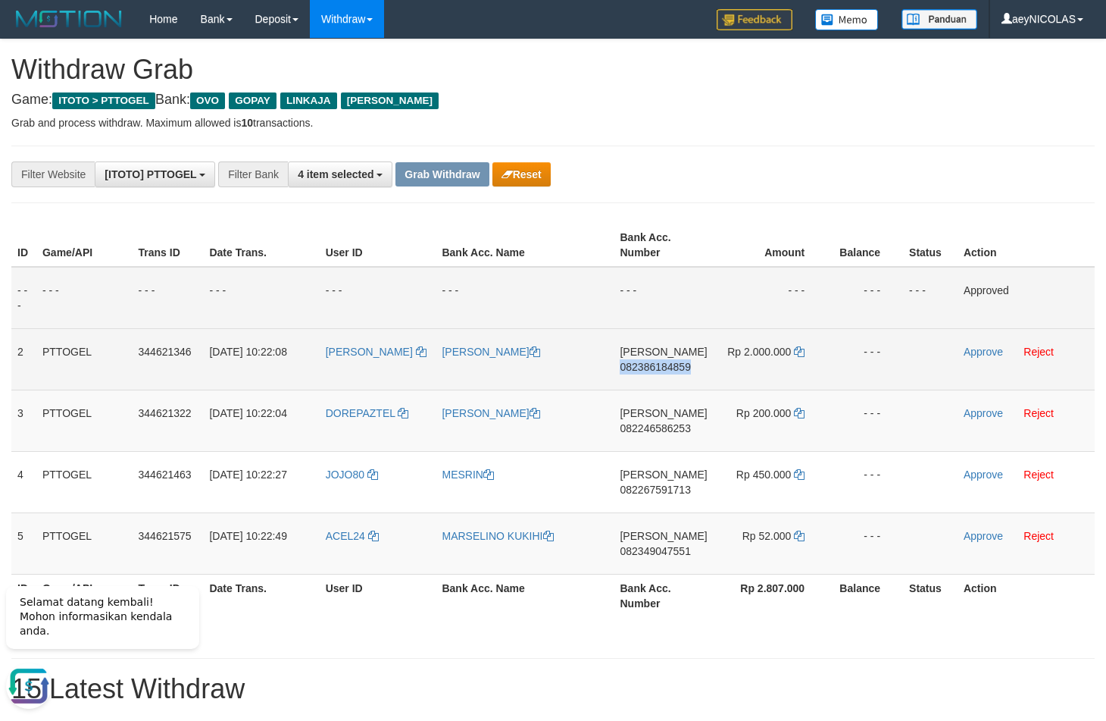
click at [690, 367] on span "082386184859" at bounding box center [655, 367] width 70 height 12
copy span "082386184859"
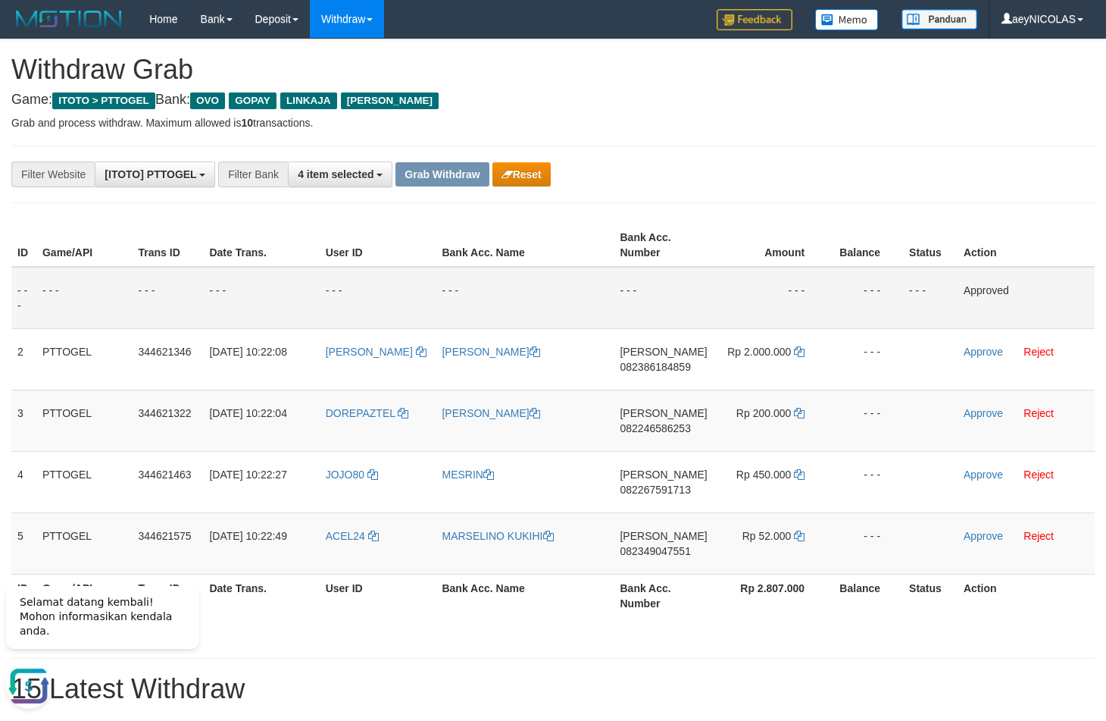
click at [654, 298] on td "- - -" at bounding box center [663, 298] width 99 height 62
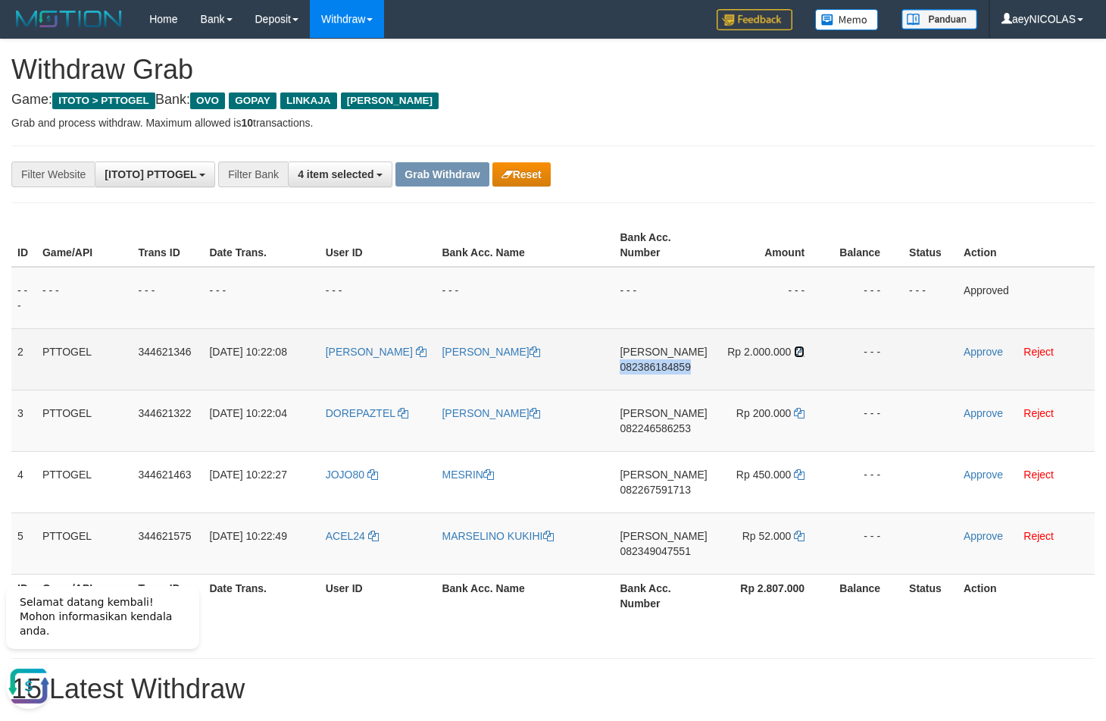
click at [799, 352] on icon at bounding box center [799, 351] width 11 height 11
copy span "082386184859"
click at [799, 352] on icon at bounding box center [799, 351] width 11 height 11
click at [986, 352] on link "Approve" at bounding box center [983, 352] width 39 height 12
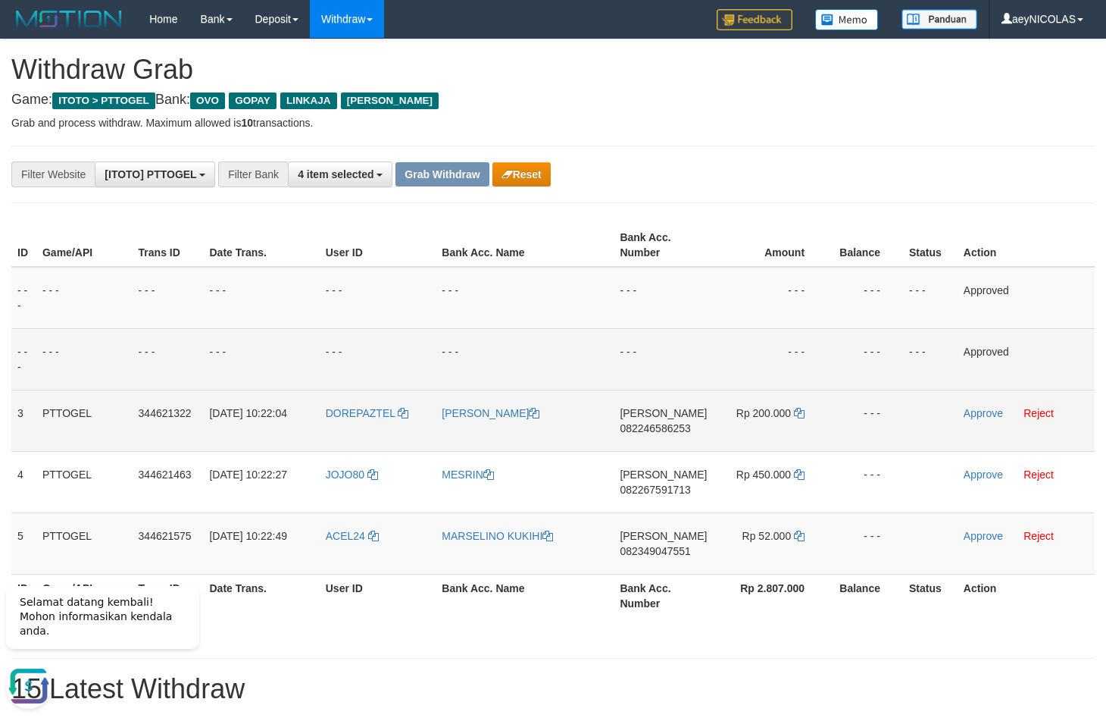
click at [677, 432] on span "082246586253" at bounding box center [655, 428] width 70 height 12
copy span "082246586253"
click at [658, 427] on span "082246586253" at bounding box center [655, 428] width 70 height 12
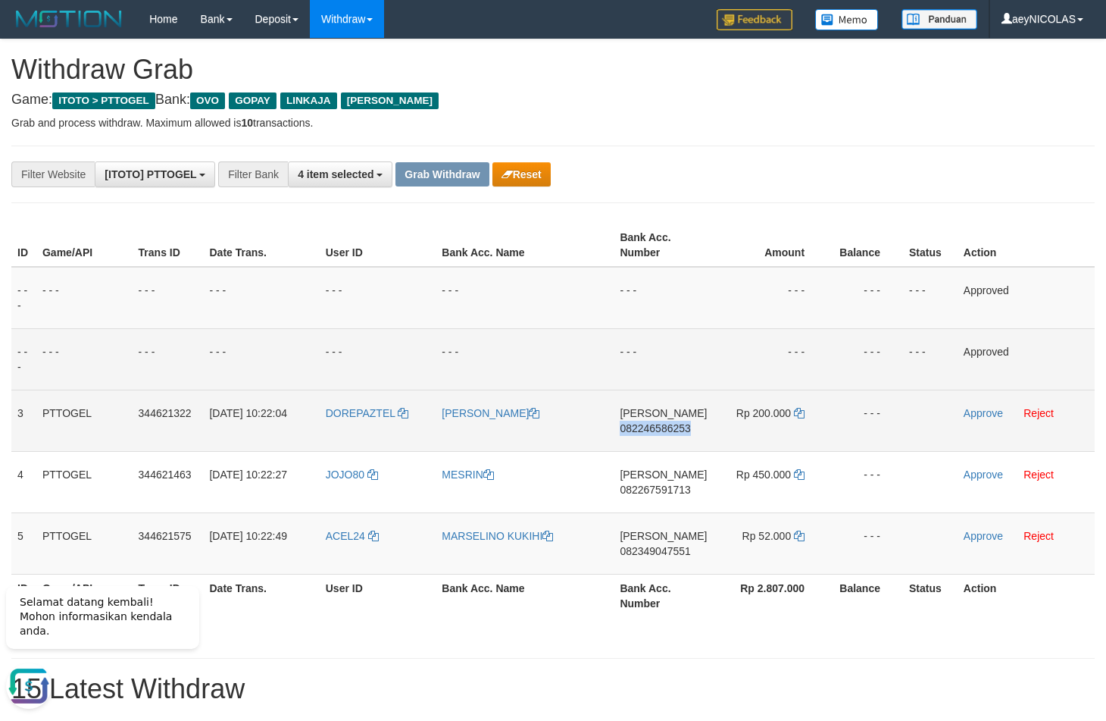
copy span "082246586253"
click at [658, 442] on td "DANA 082246586253" at bounding box center [663, 419] width 99 height 61
click at [660, 434] on span "082246586253" at bounding box center [655, 428] width 70 height 12
copy span "082246586253"
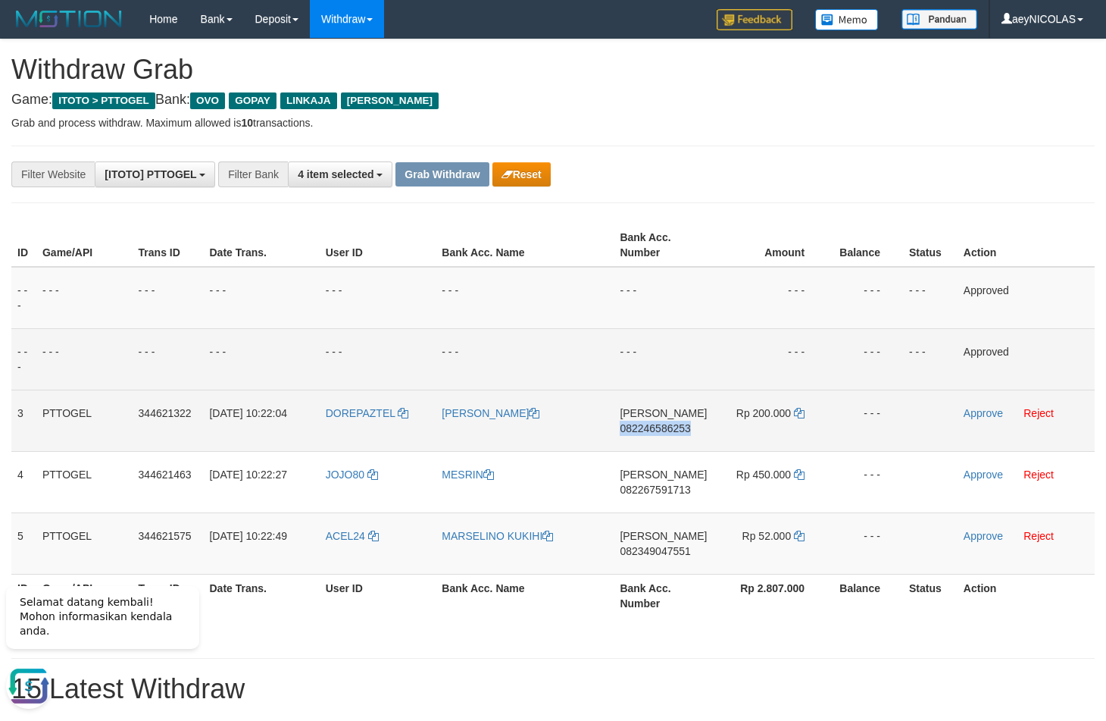
click at [660, 434] on span "082246586253" at bounding box center [655, 428] width 70 height 12
copy span "082246586253"
click at [652, 427] on span "082246586253" at bounding box center [655, 428] width 70 height 12
copy span "082246586253"
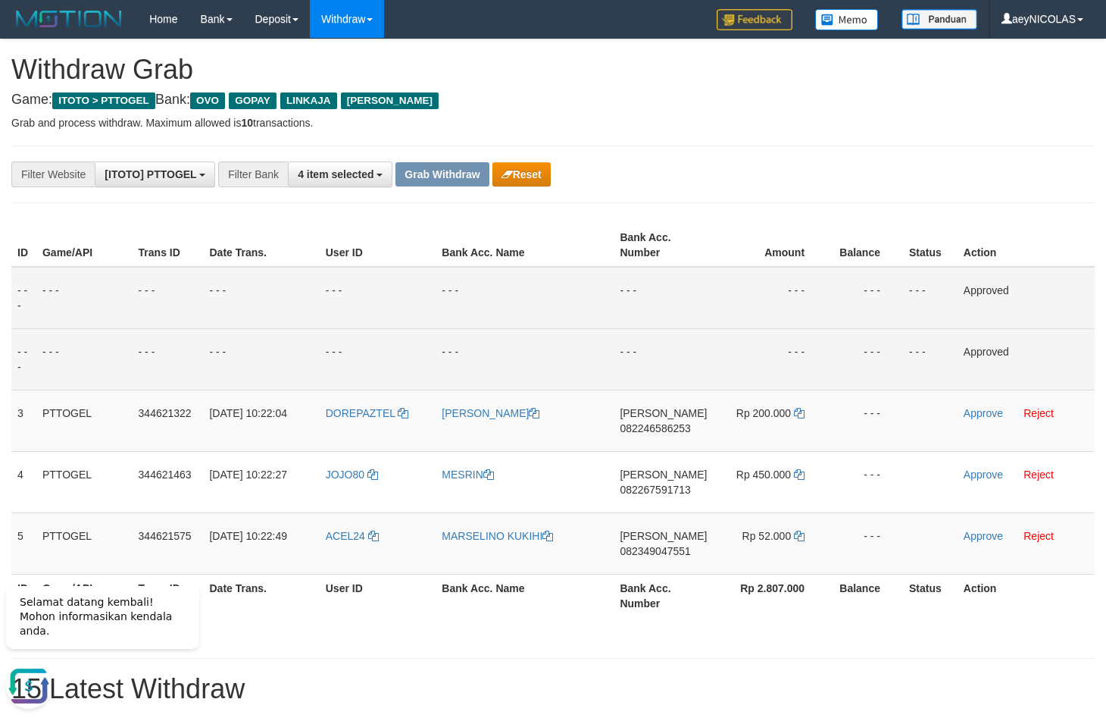
drag, startPoint x: 737, startPoint y: 280, endPoint x: 747, endPoint y: 265, distance: 18.1
click at [733, 280] on td "- - -" at bounding box center [771, 298] width 114 height 62
click at [802, 416] on icon at bounding box center [799, 413] width 11 height 11
drag, startPoint x: 802, startPoint y: 416, endPoint x: 961, endPoint y: 415, distance: 158.4
click at [817, 415] on td "Rp 200.000" at bounding box center [771, 419] width 114 height 61
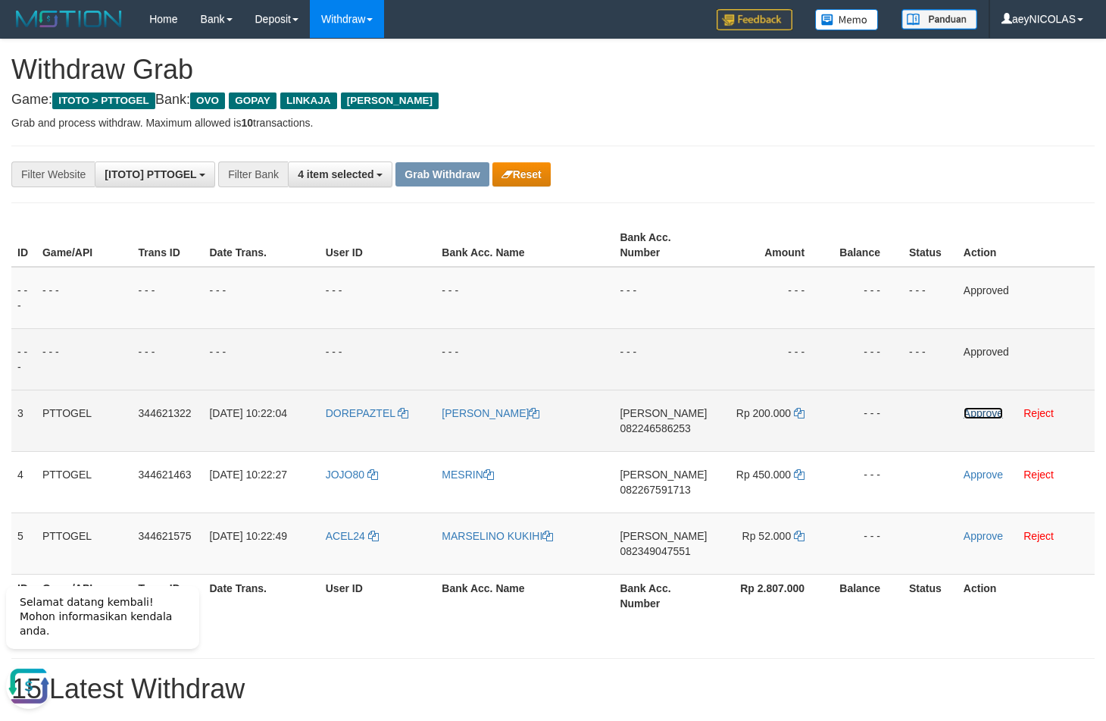
click at [969, 415] on link "Approve" at bounding box center [983, 413] width 39 height 12
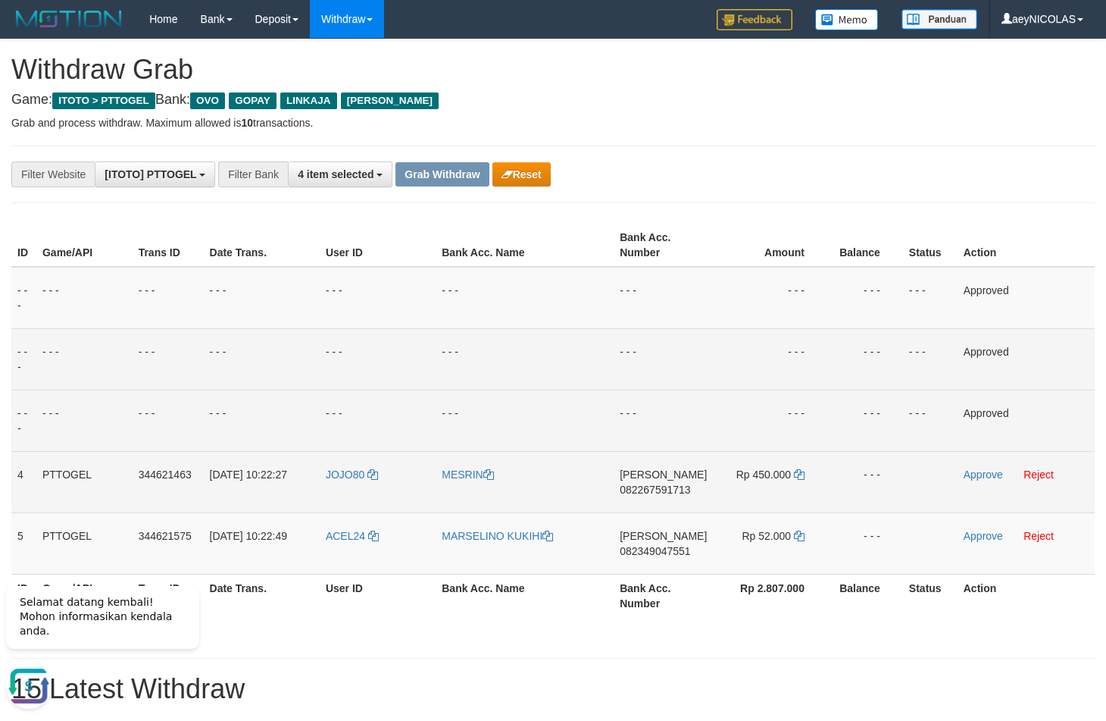
click at [677, 483] on td "DANA 082267591713" at bounding box center [663, 481] width 99 height 61
click at [666, 491] on span "082267591713" at bounding box center [655, 489] width 70 height 12
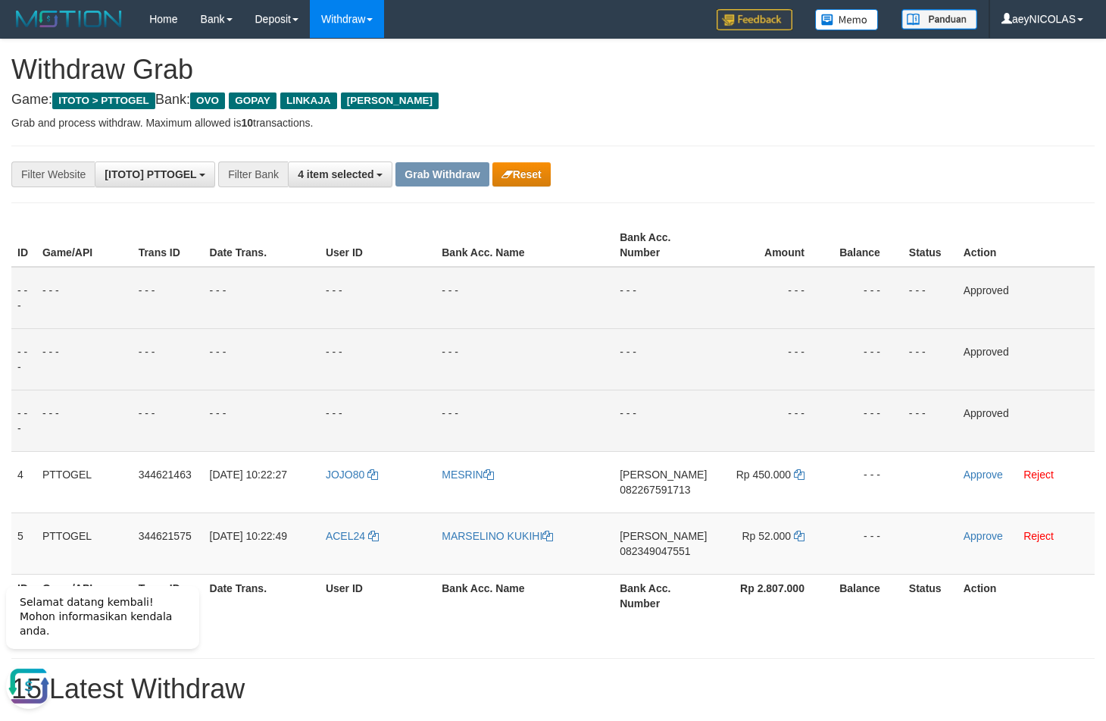
click at [594, 317] on td "- - -" at bounding box center [525, 298] width 178 height 62
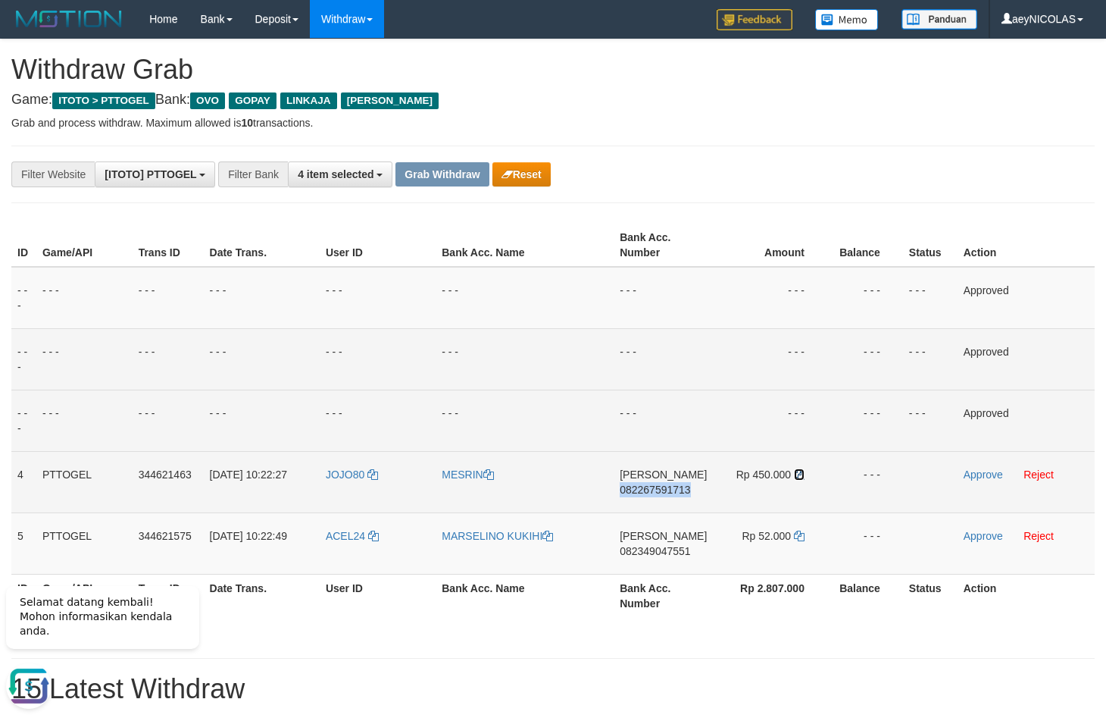
click at [800, 477] on icon at bounding box center [799, 474] width 11 height 11
click at [968, 470] on link "Approve" at bounding box center [983, 474] width 39 height 12
click at [662, 556] on span "082349047551" at bounding box center [655, 551] width 70 height 12
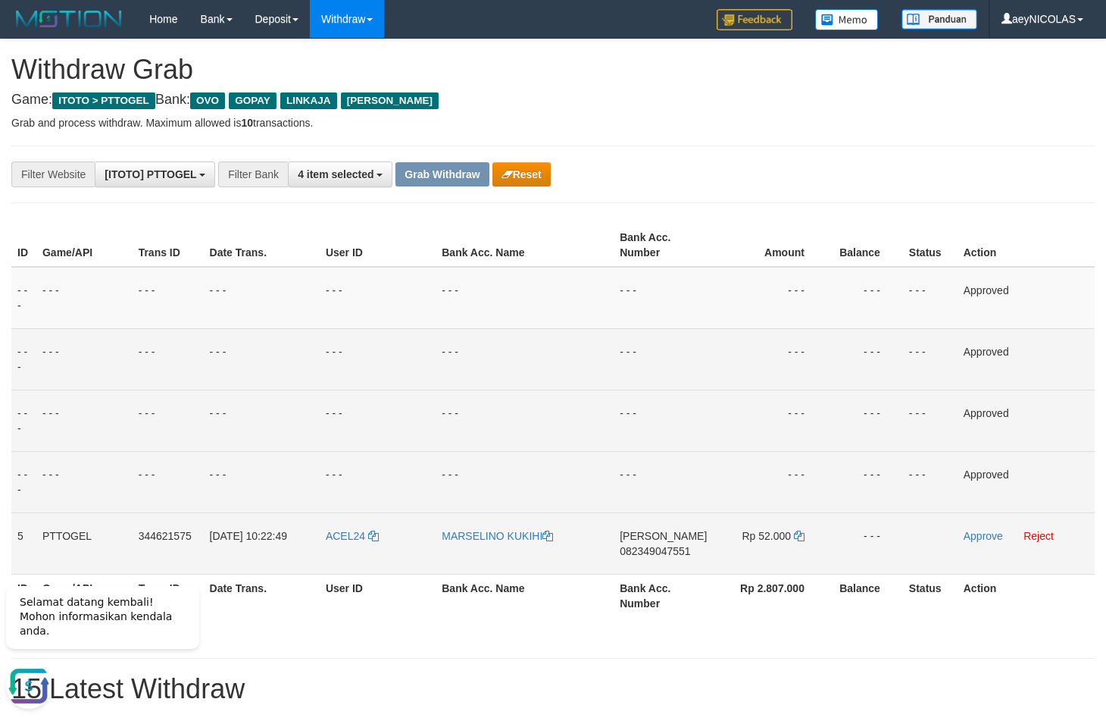
click at [645, 552] on span "082349047551" at bounding box center [655, 551] width 70 height 12
click at [785, 279] on td "- - -" at bounding box center [770, 298] width 114 height 62
click at [800, 536] on icon at bounding box center [799, 535] width 11 height 11
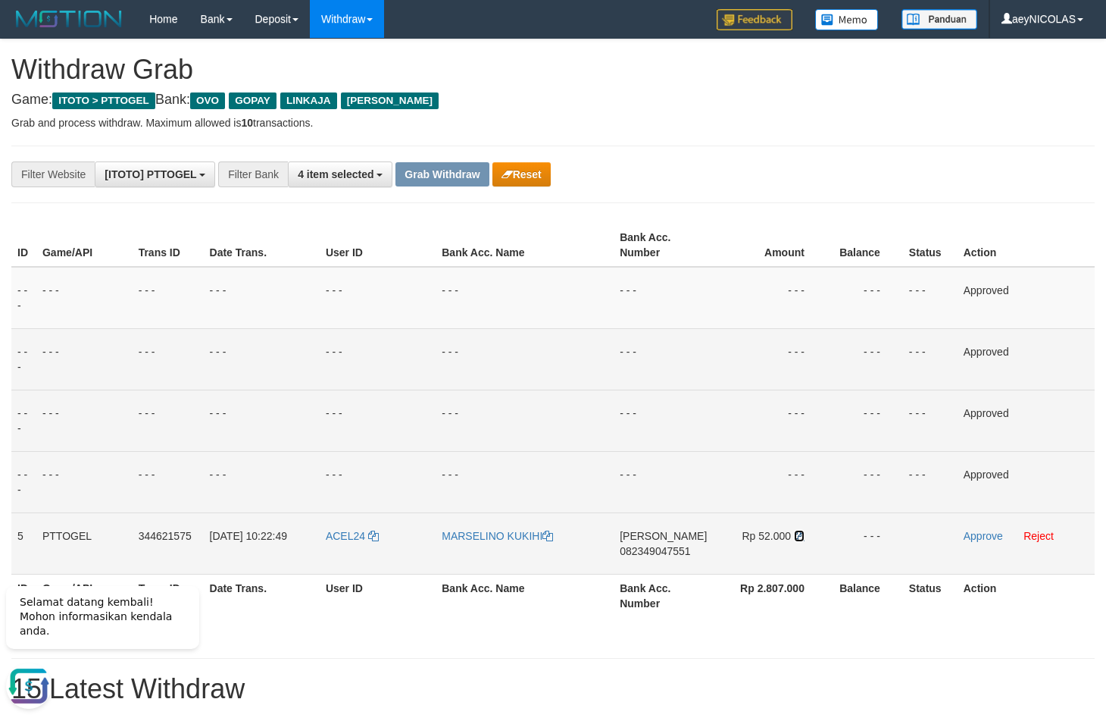
click at [800, 536] on icon at bounding box center [799, 535] width 11 height 11
click at [967, 537] on link "Approve" at bounding box center [983, 536] width 39 height 12
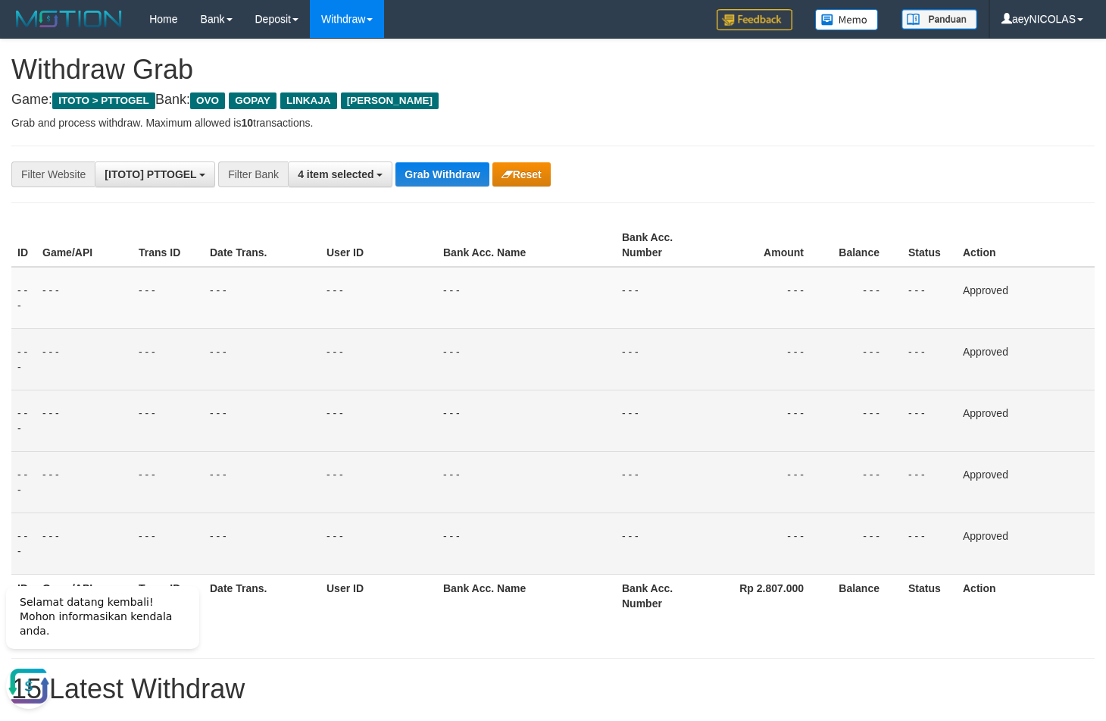
click at [616, 432] on td "- - -" at bounding box center [526, 419] width 179 height 61
click at [461, 178] on button "Grab Withdraw" at bounding box center [442, 174] width 93 height 24
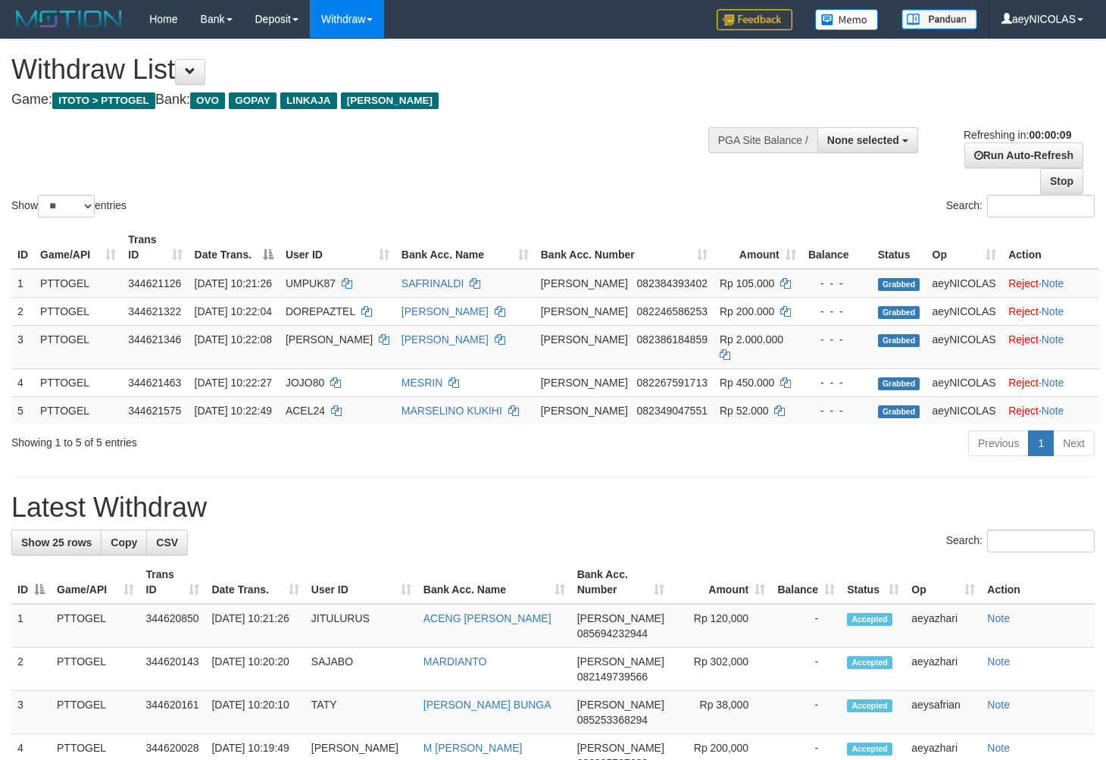
select select
select select "**"
select select
select select "**"
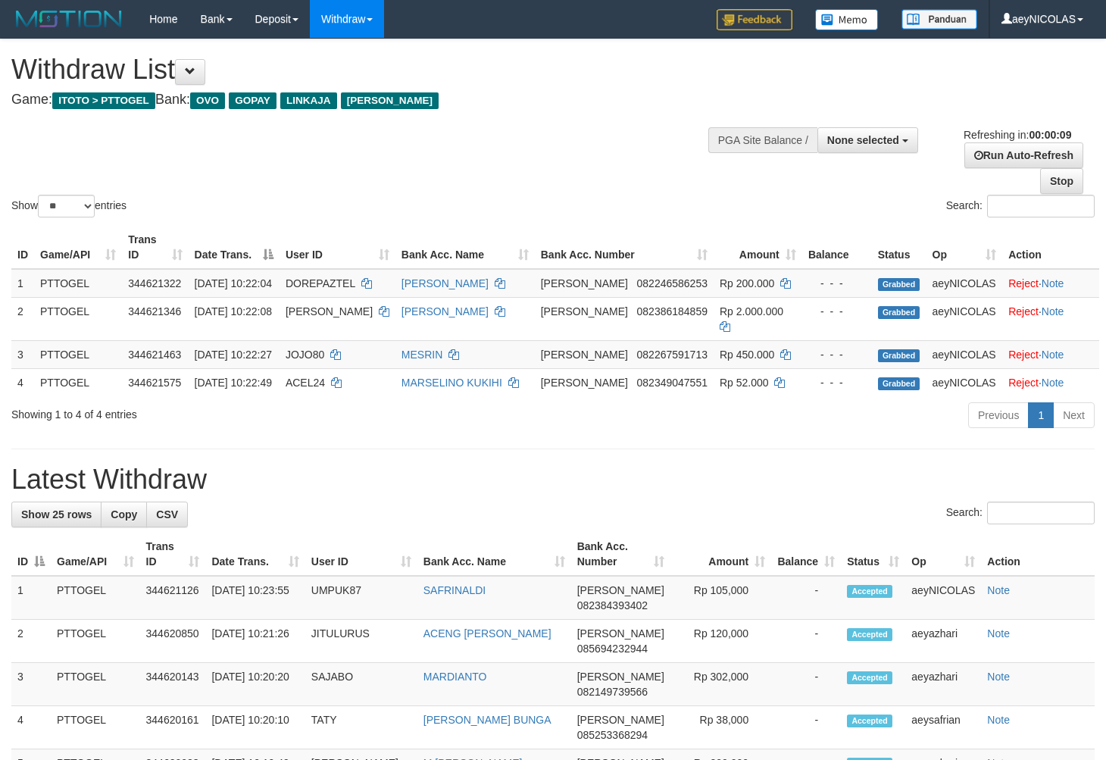
select select
select select "**"
select select
select select "**"
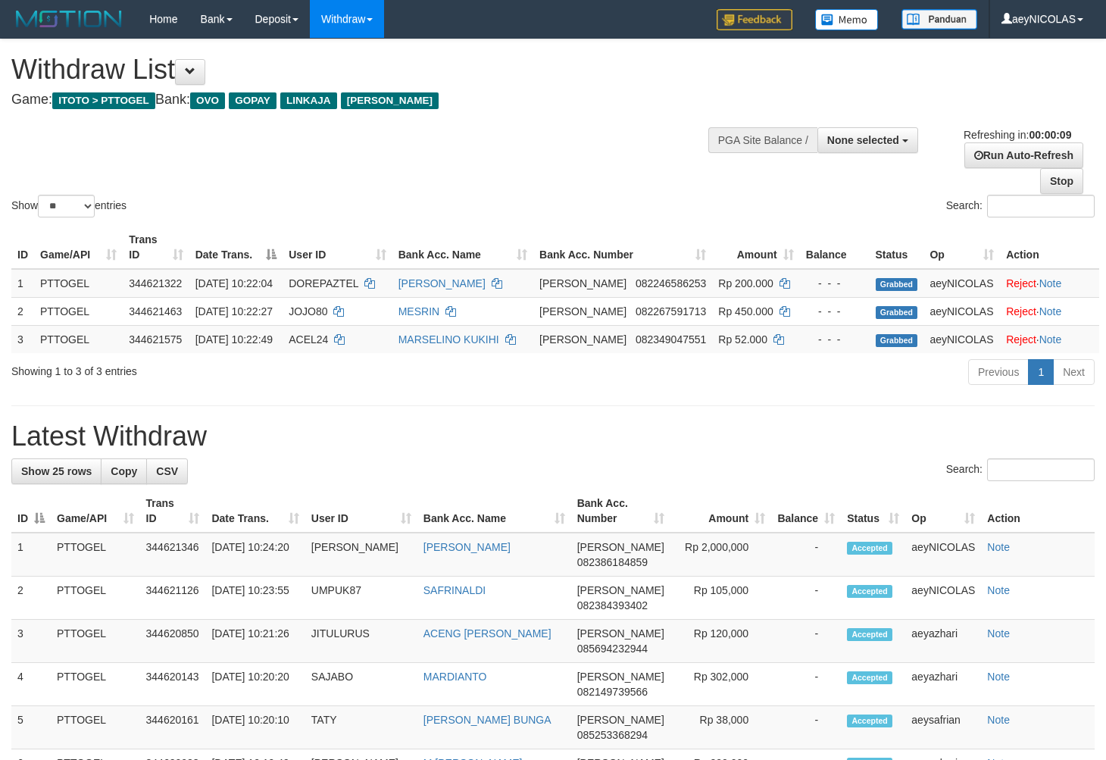
select select
select select "**"
select select
select select "**"
select select
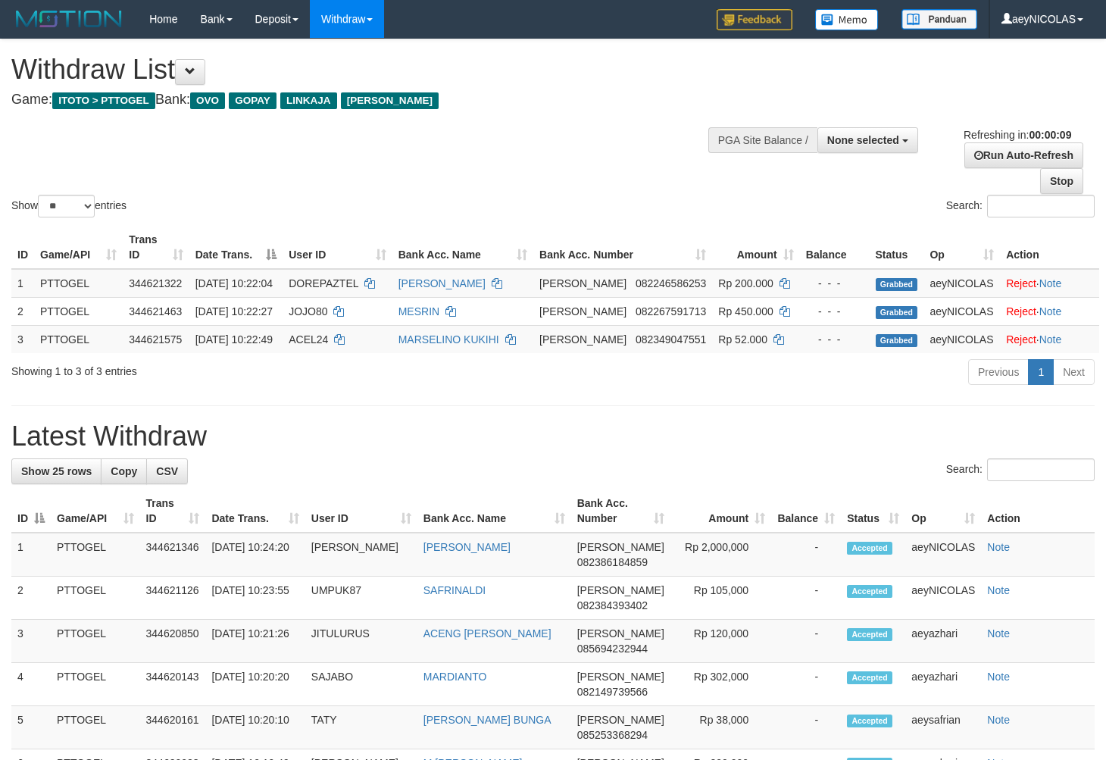
select select "**"
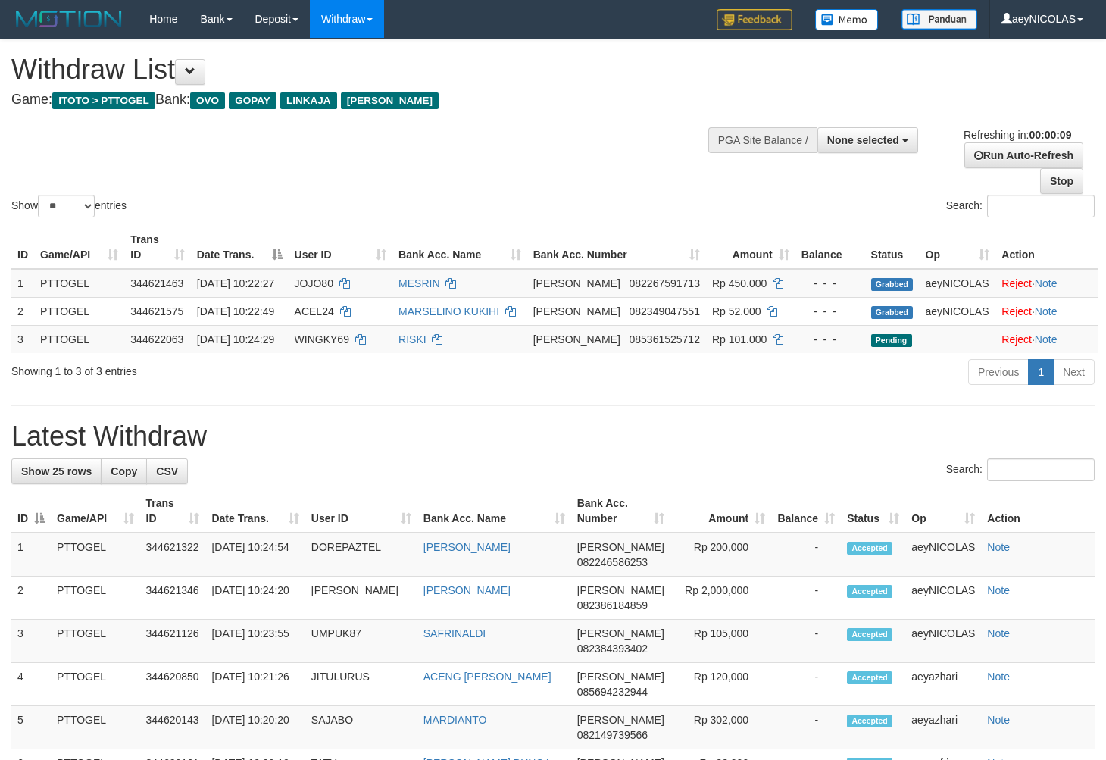
select select
select select "**"
select select
select select "**"
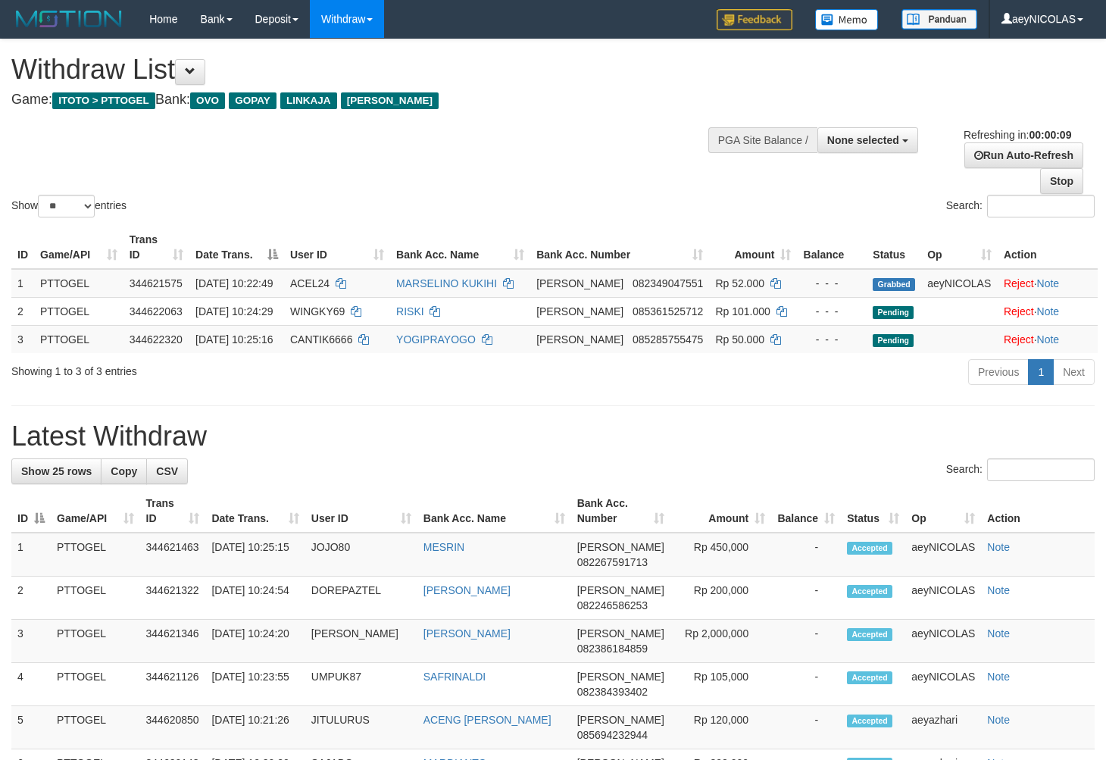
select select
select select "**"
select select
select select "**"
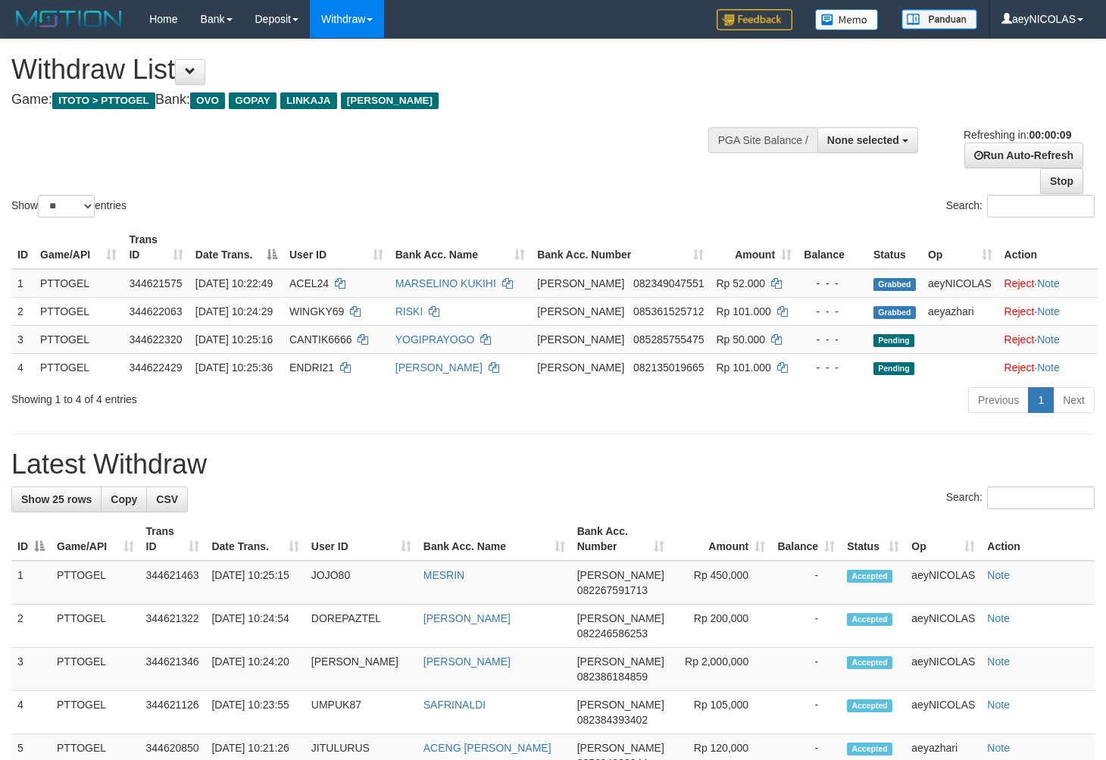
select select
select select "**"
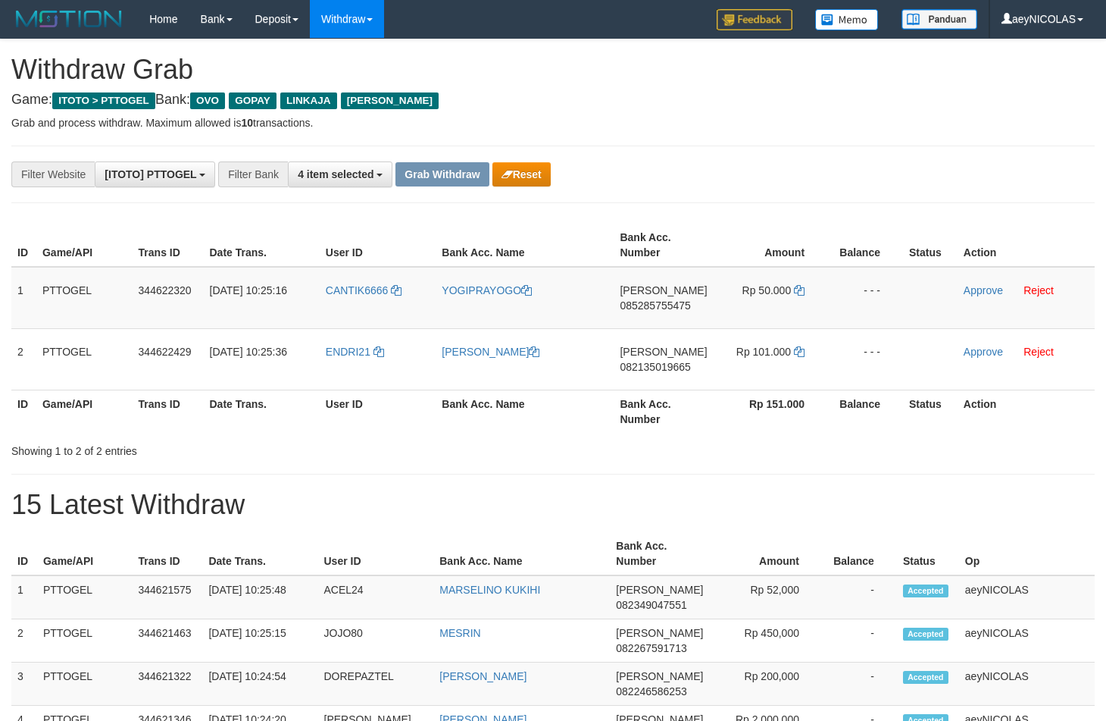
scroll to position [211, 0]
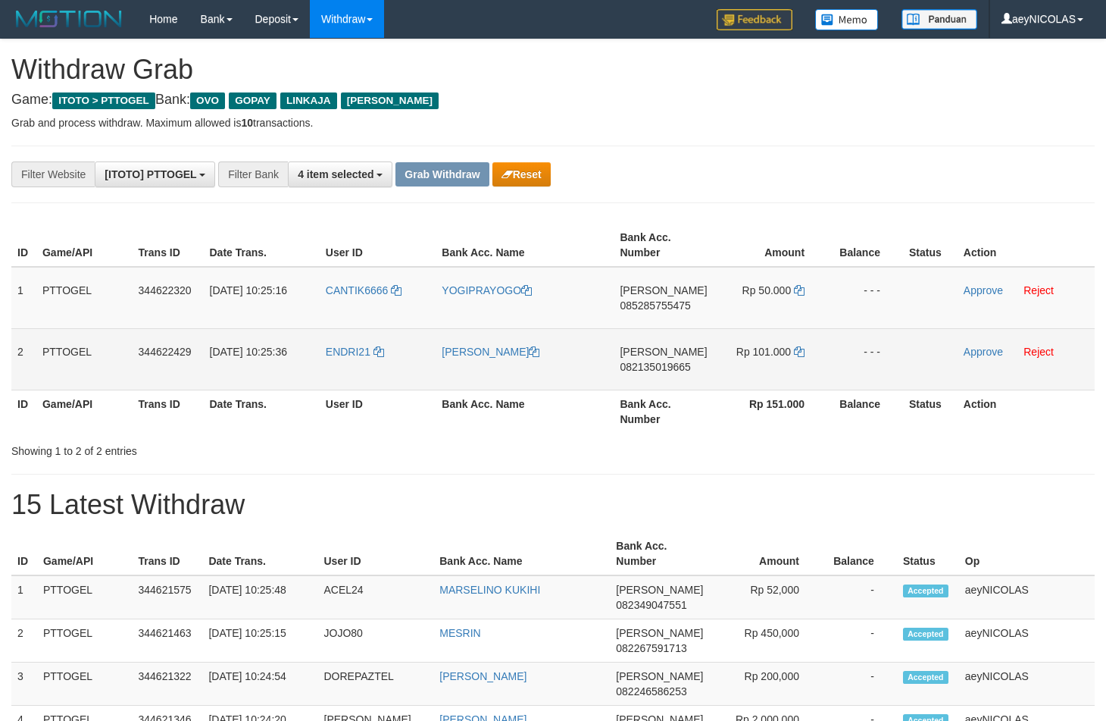
drag, startPoint x: 363, startPoint y: 332, endPoint x: 693, endPoint y: 333, distance: 329.6
click at [693, 333] on tr "2 PTTOGEL 344622429 [DATE] 10:25:36 ENDRI21 ENDRI [PERSON_NAME] 082135019665 Rp…" at bounding box center [553, 358] width 1084 height 61
drag, startPoint x: 356, startPoint y: 314, endPoint x: 733, endPoint y: 360, distance: 380.1
click at [733, 360] on tbody "1 PTTOGEL 344622320 30/09/2025 10:25:16 CANTIK6666 YOGIPRAYOGO DANA 08528575547…" at bounding box center [553, 329] width 1084 height 124
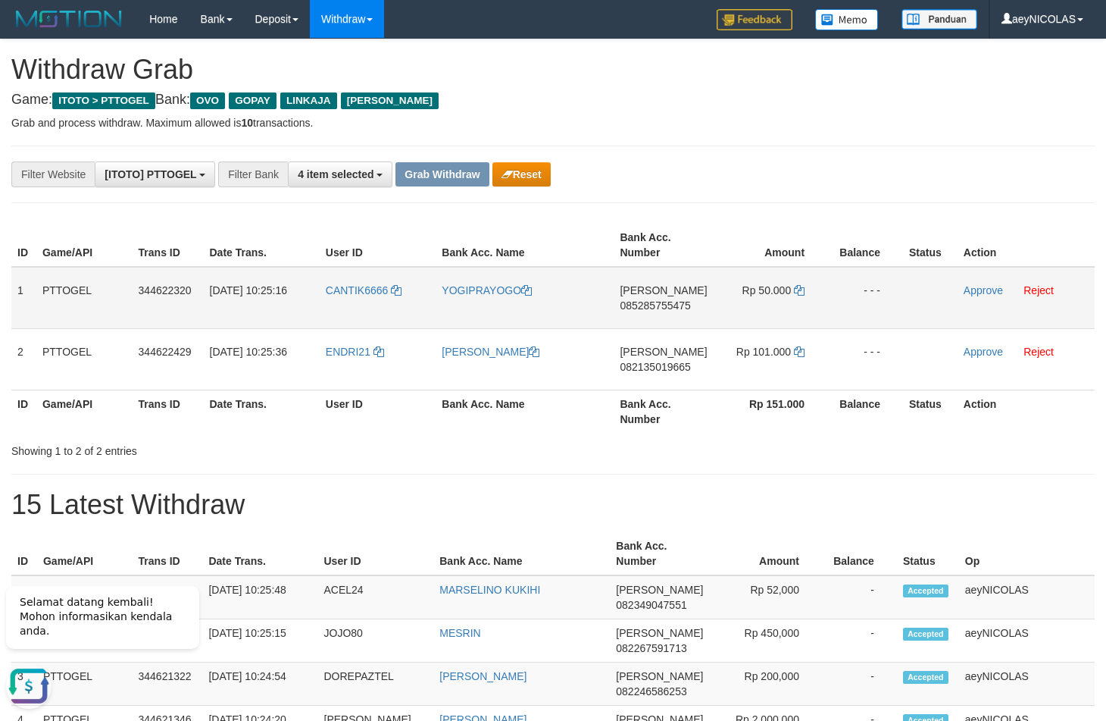
click at [651, 311] on span "085285755475" at bounding box center [655, 305] width 70 height 12
copy span "085285755475"
click at [794, 292] on icon at bounding box center [799, 290] width 11 height 11
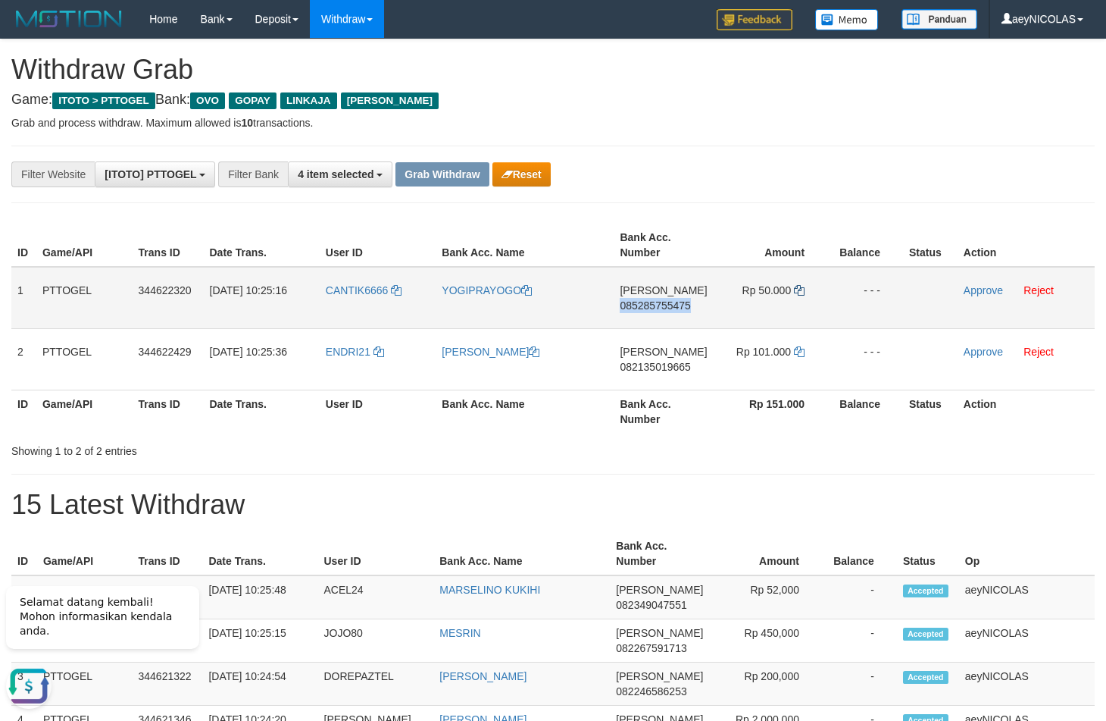
copy span "085285755475"
click at [794, 292] on icon at bounding box center [799, 290] width 11 height 11
click at [966, 292] on link "Approve" at bounding box center [983, 290] width 39 height 12
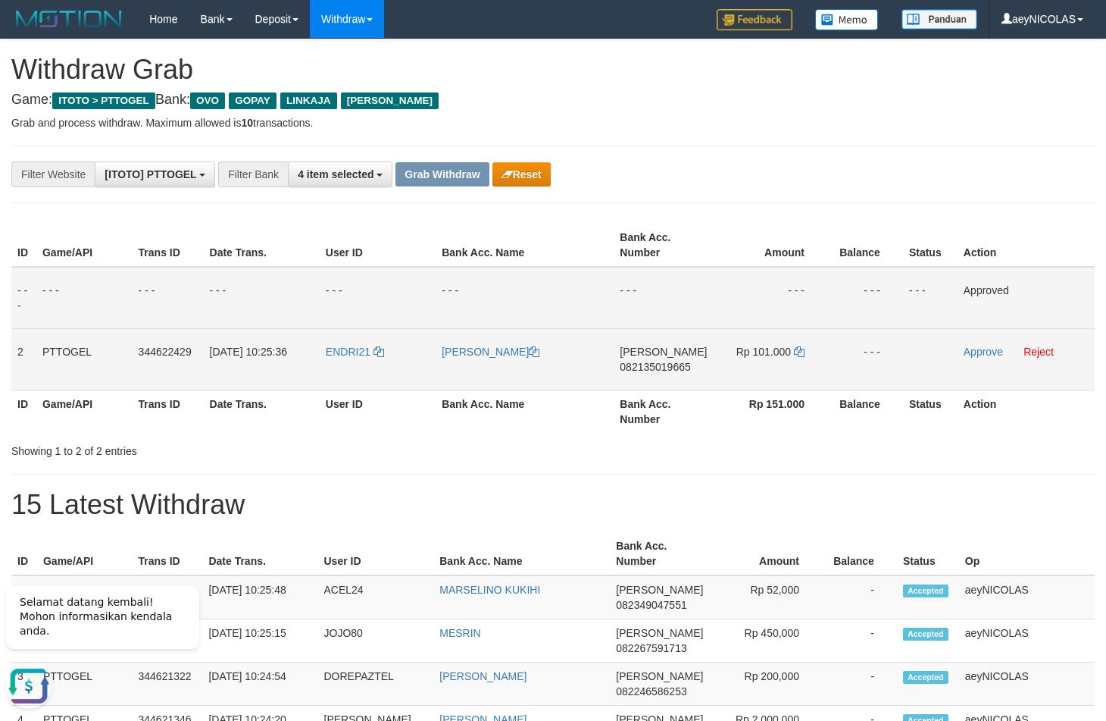
click at [670, 368] on span "082135019665" at bounding box center [655, 367] width 70 height 12
copy span "082135019665"
click at [628, 362] on span "082135019665" at bounding box center [655, 367] width 70 height 12
click at [629, 362] on span "082135019665" at bounding box center [655, 367] width 70 height 12
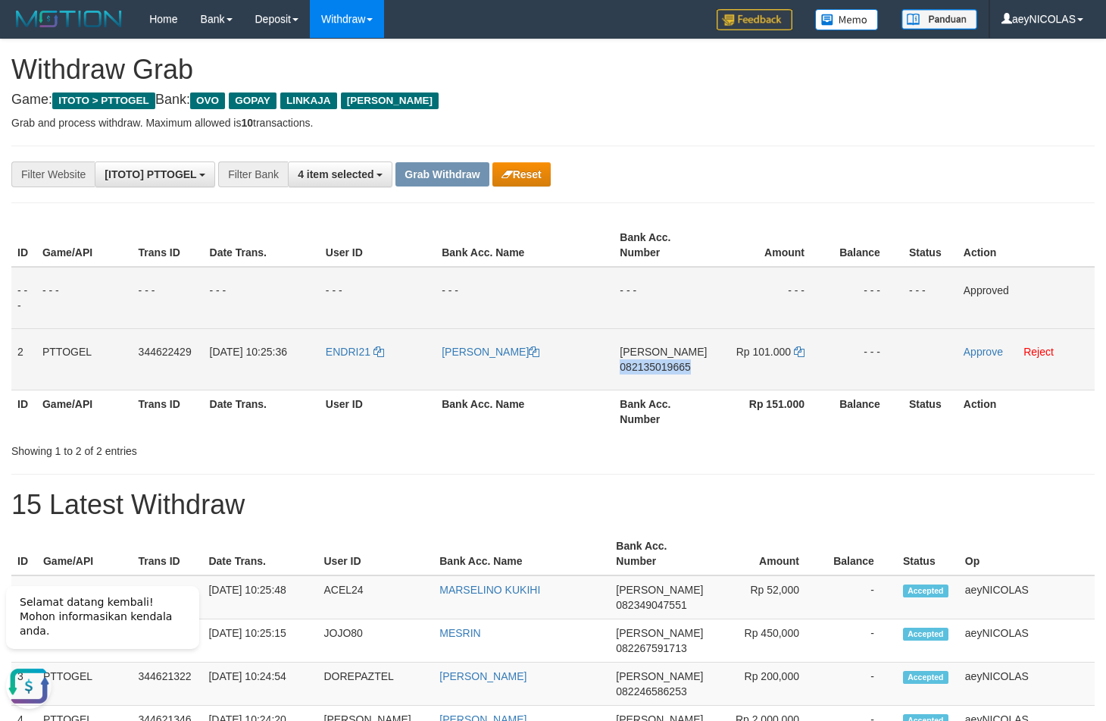
copy span "082135019665"
click at [661, 361] on td "DANA 082135019665" at bounding box center [663, 358] width 99 height 61
click at [661, 371] on span "082135019665" at bounding box center [655, 367] width 70 height 12
copy span "082135019665"
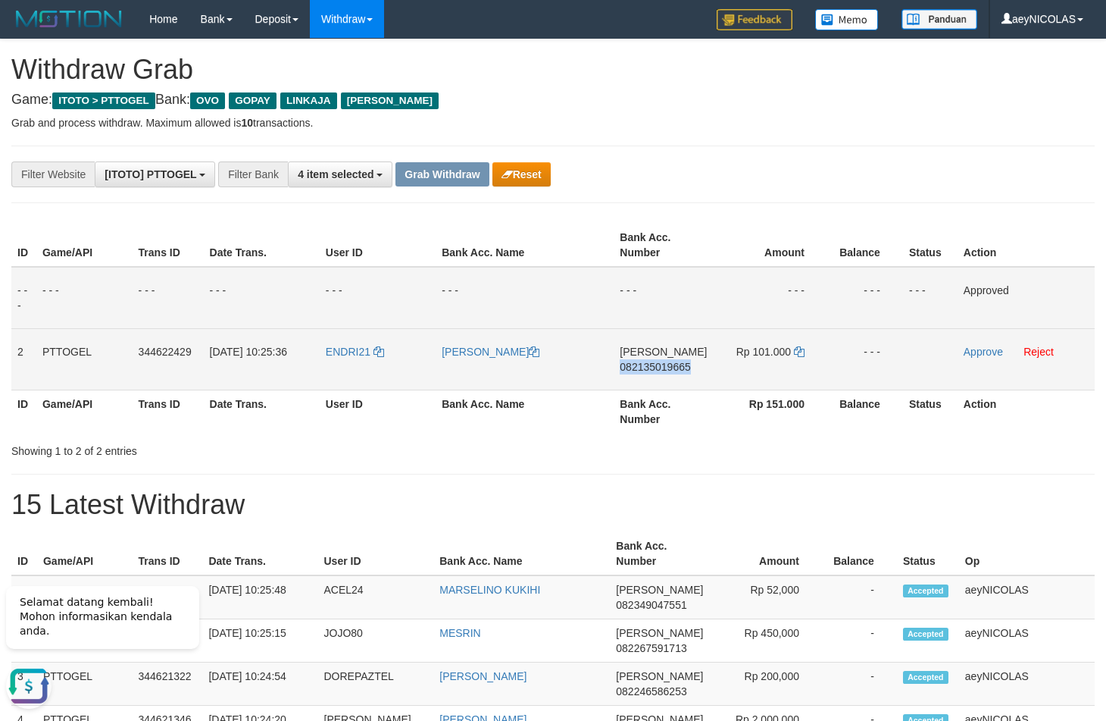
click at [661, 371] on span "082135019665" at bounding box center [655, 367] width 70 height 12
copy span "082135019665"
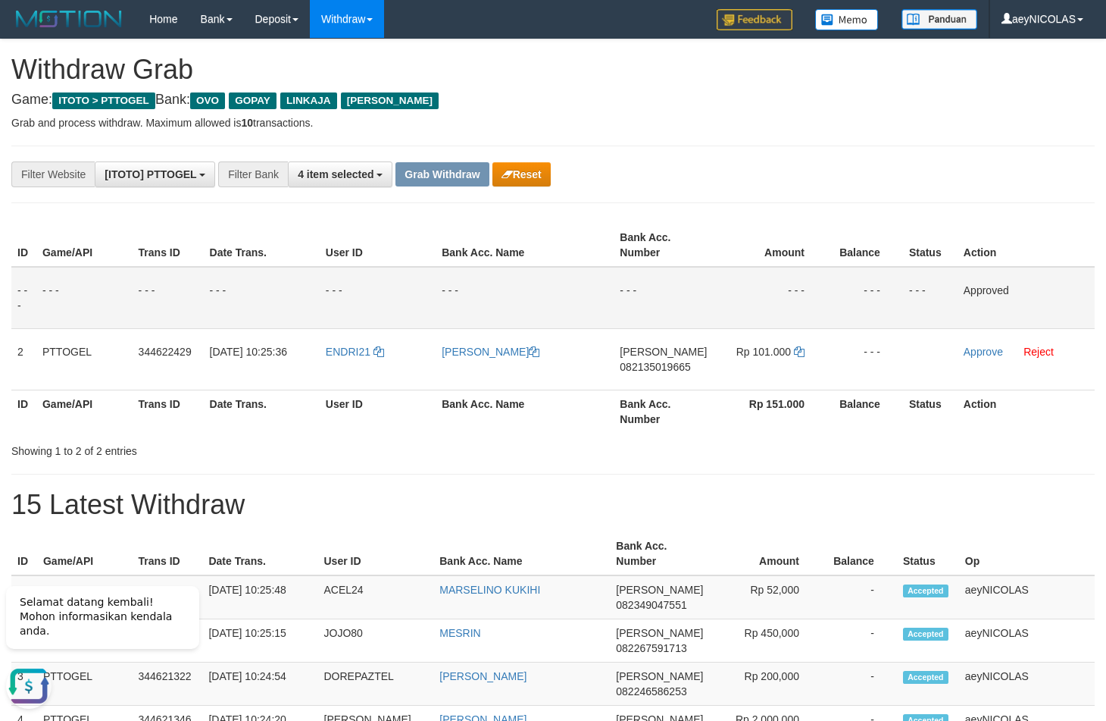
click at [699, 292] on td "- - -" at bounding box center [663, 298] width 99 height 62
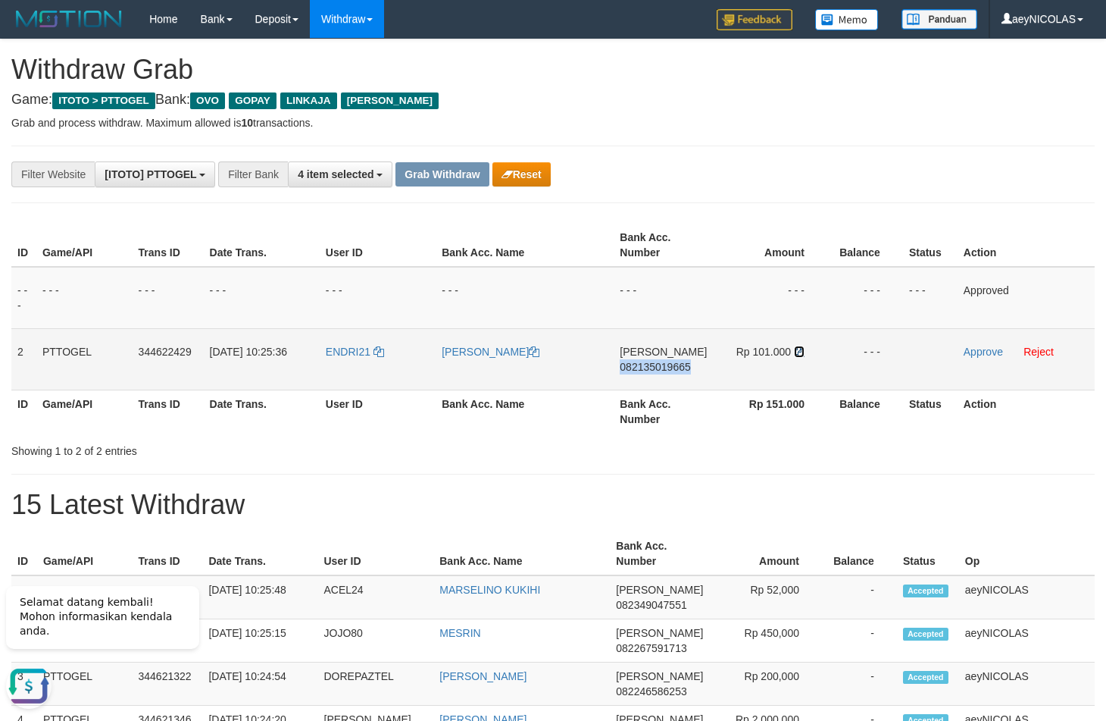
click at [798, 349] on icon at bounding box center [799, 351] width 11 height 11
copy span "082135019665"
click at [798, 349] on icon at bounding box center [799, 351] width 11 height 11
drag, startPoint x: 798, startPoint y: 349, endPoint x: 821, endPoint y: 361, distance: 25.8
click at [810, 357] on td "Rp 101.000" at bounding box center [770, 358] width 114 height 61
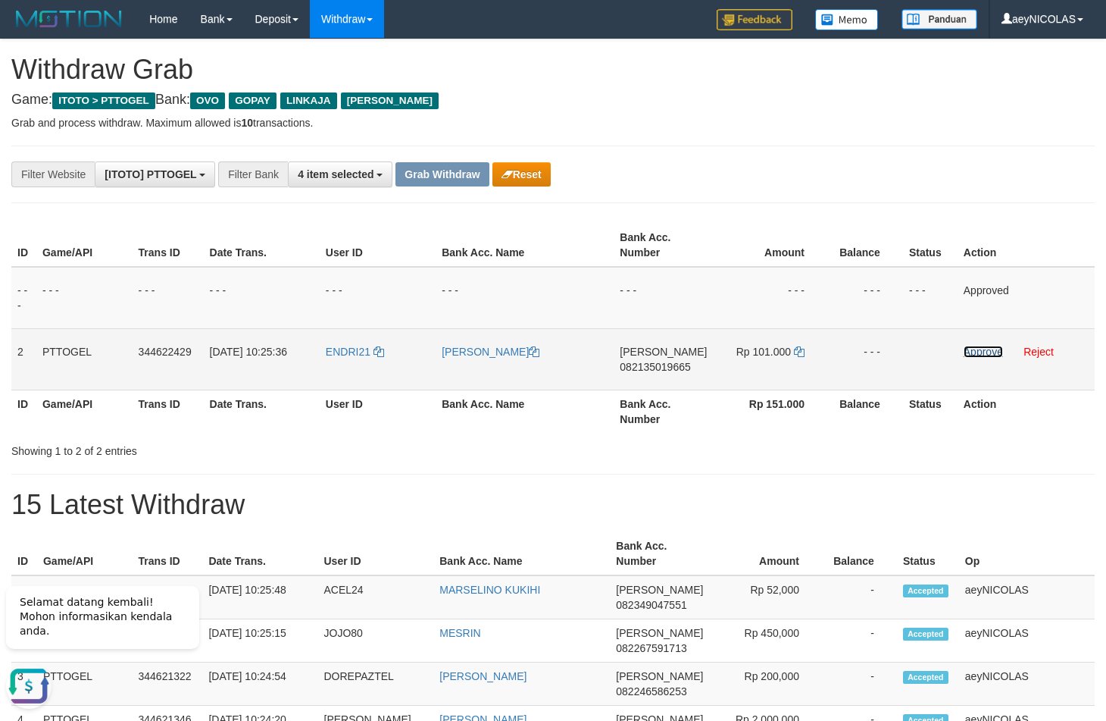
click at [985, 353] on link "Approve" at bounding box center [983, 352] width 39 height 12
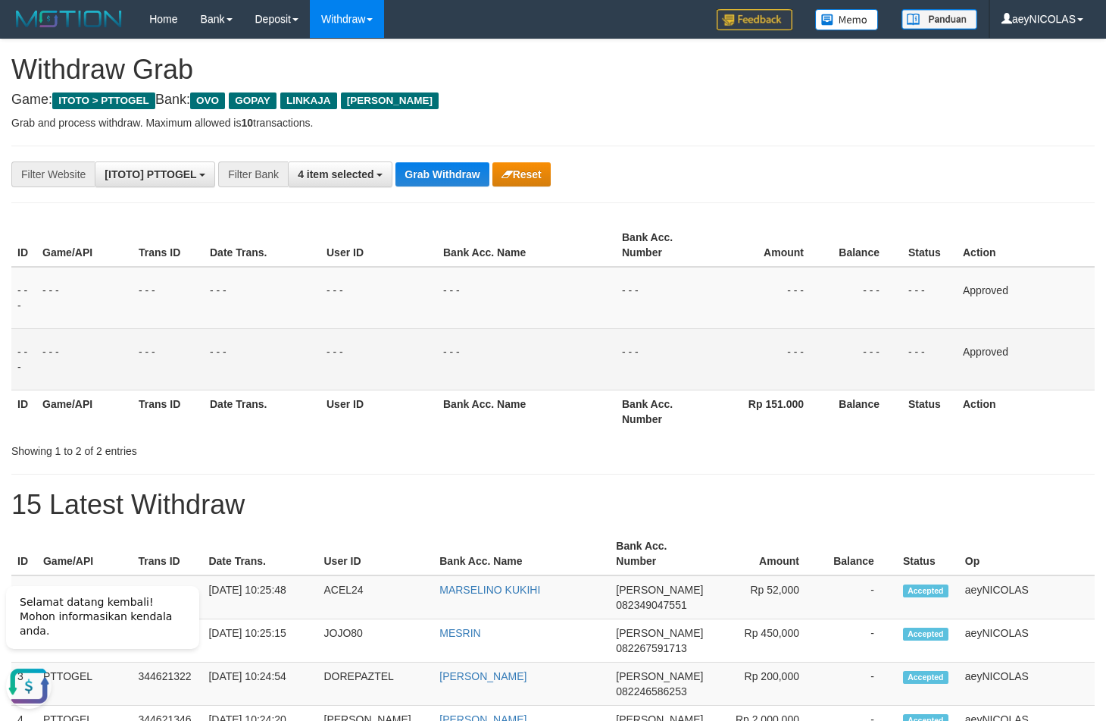
click at [938, 424] on th "Status" at bounding box center [929, 410] width 55 height 43
click at [442, 174] on button "Grab Withdraw" at bounding box center [442, 174] width 93 height 24
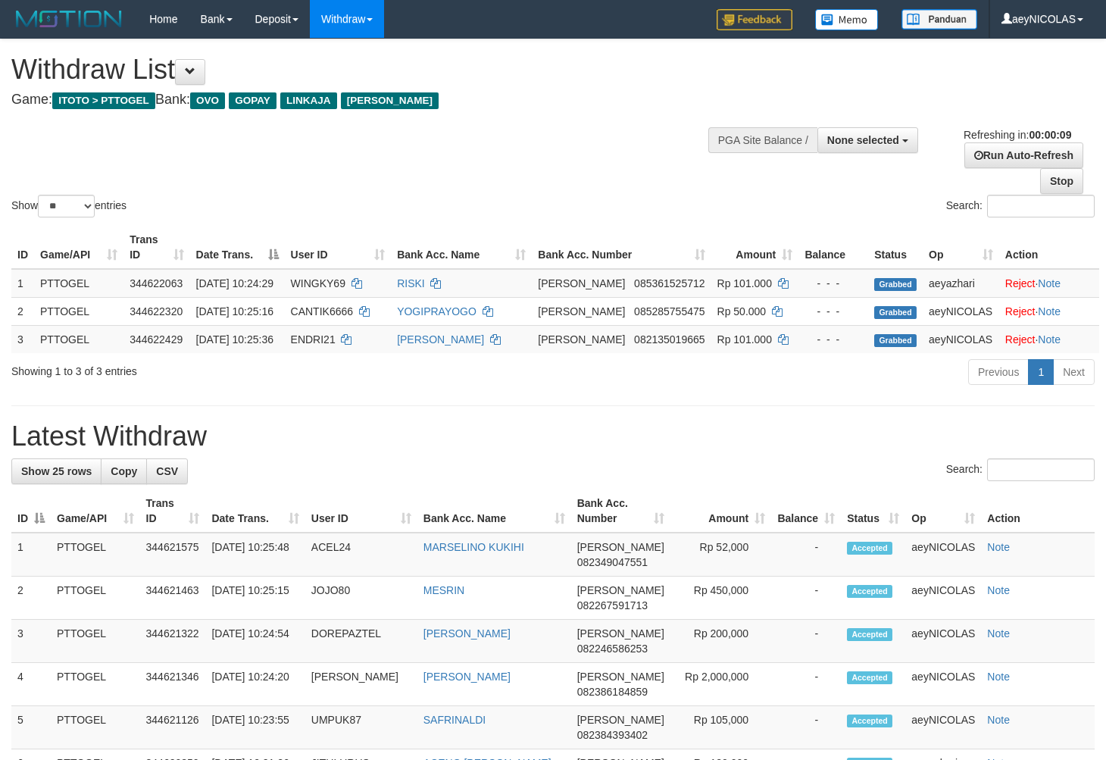
select select
select select "**"
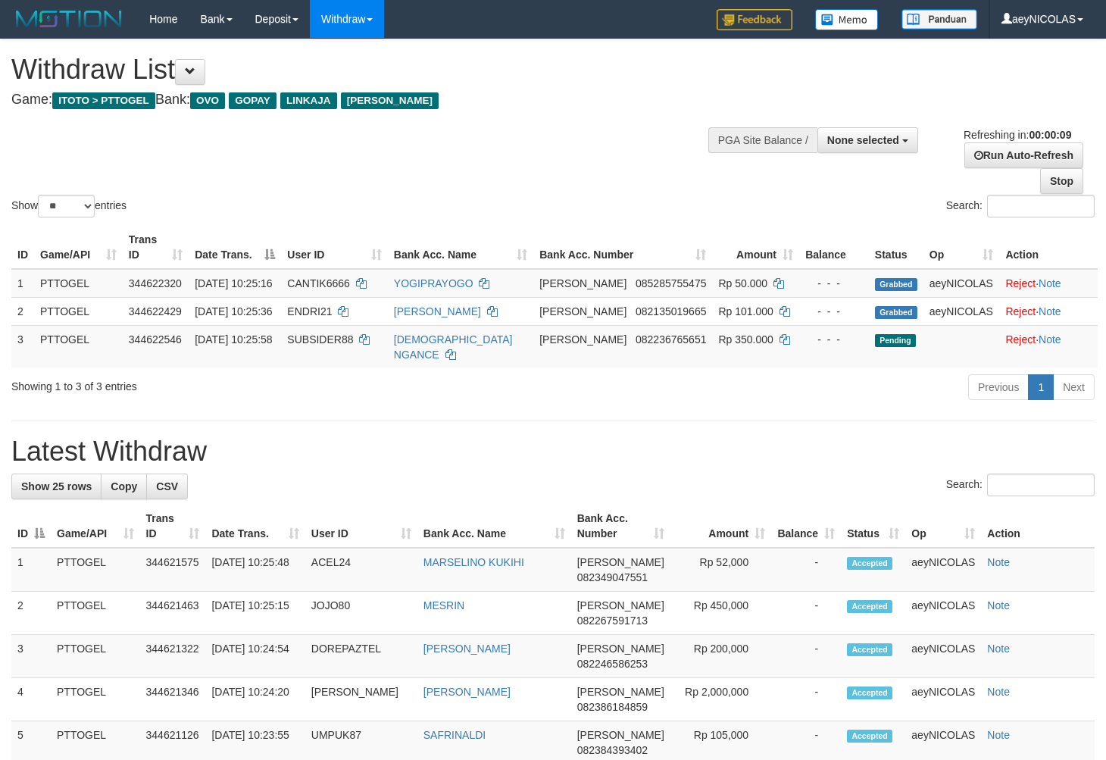
select select
select select "**"
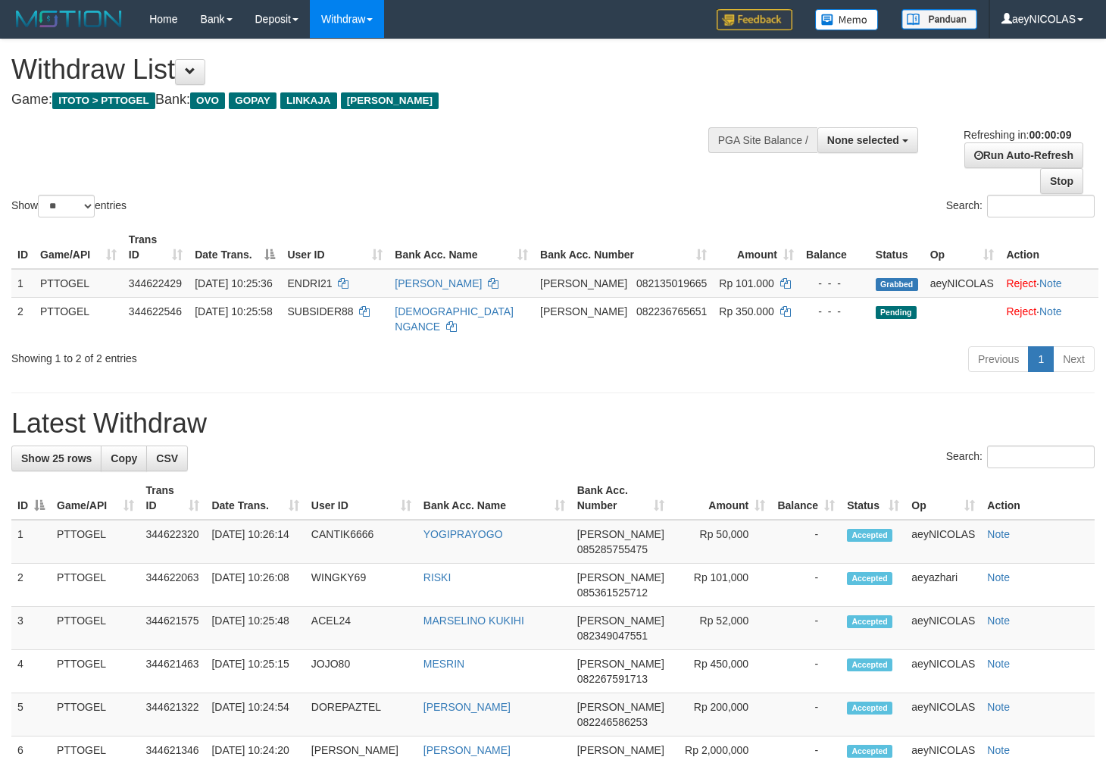
select select
select select "**"
select select
select select "**"
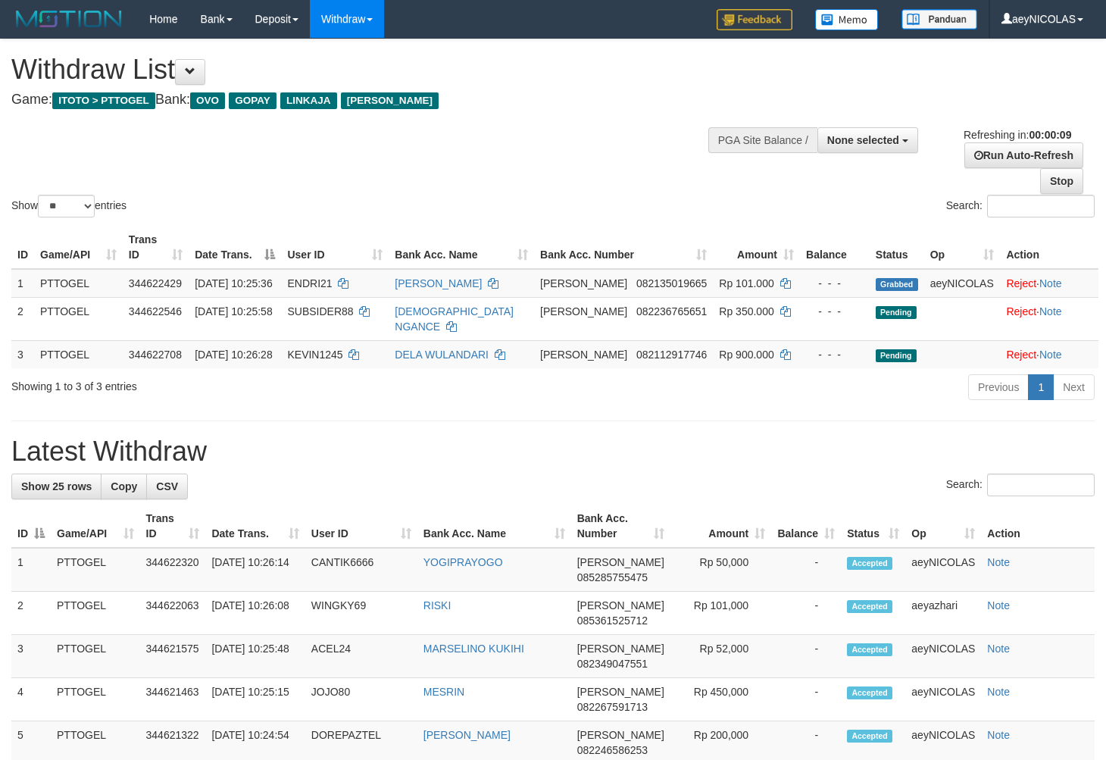
select select
select select "**"
select select
select select "**"
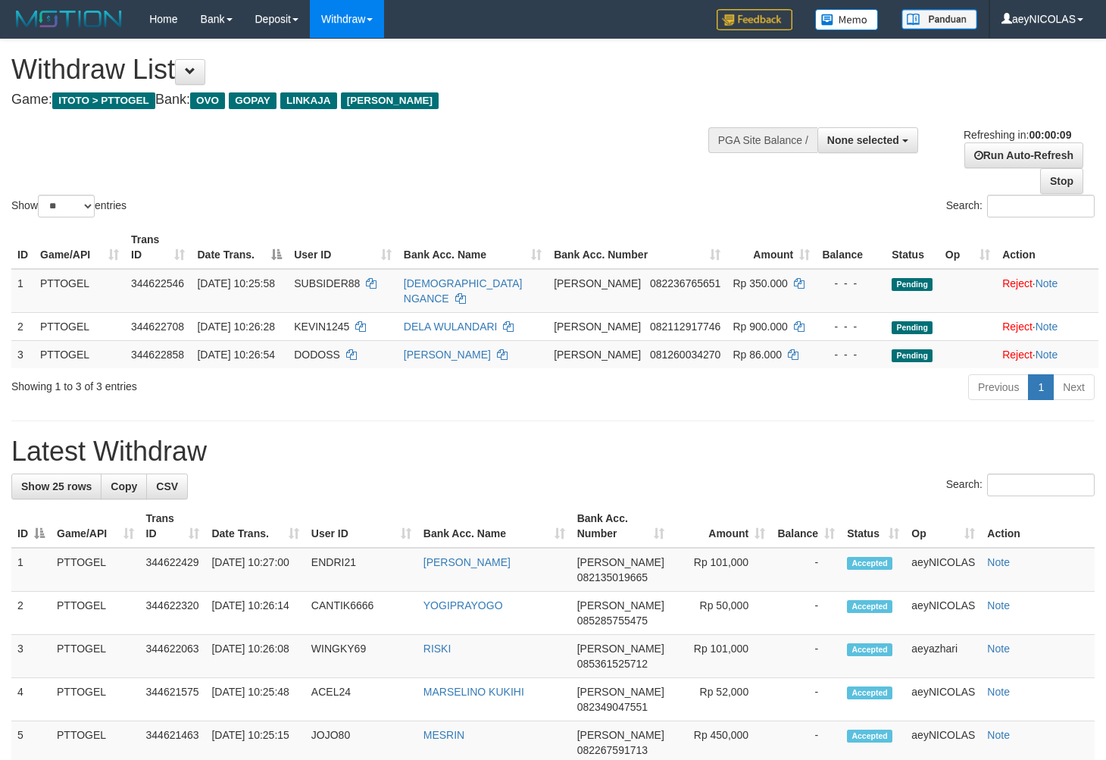
select select
select select "**"
select select
select select "**"
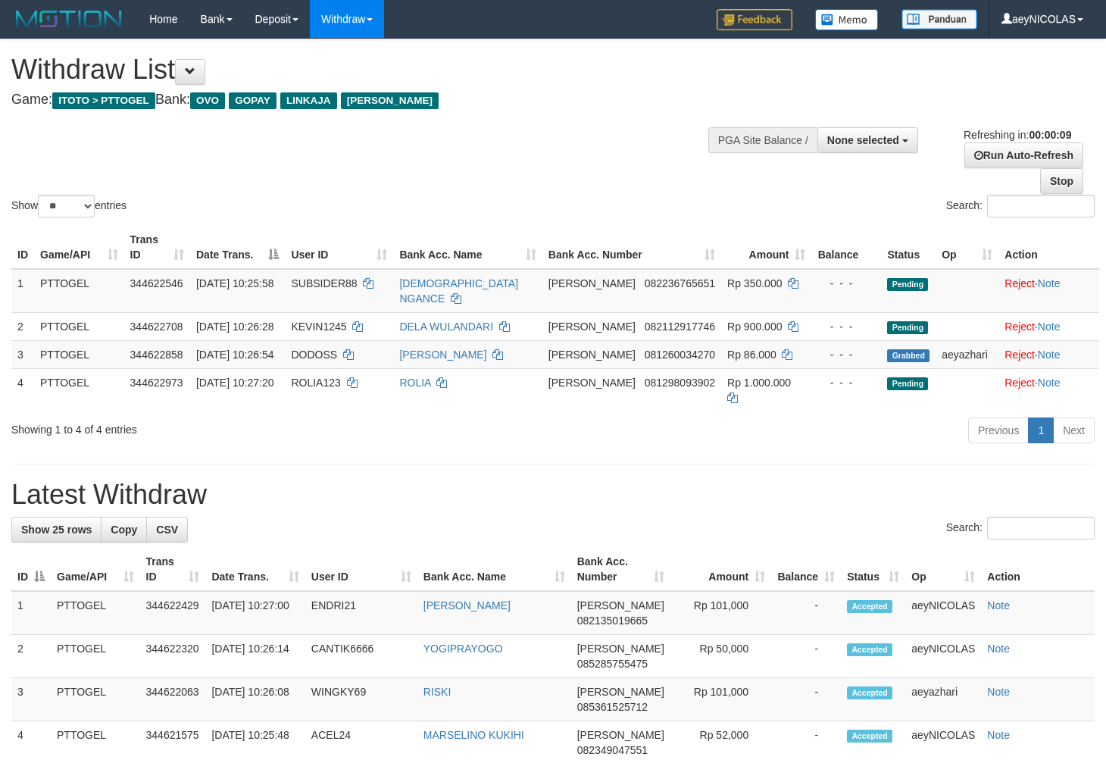
select select
select select "**"
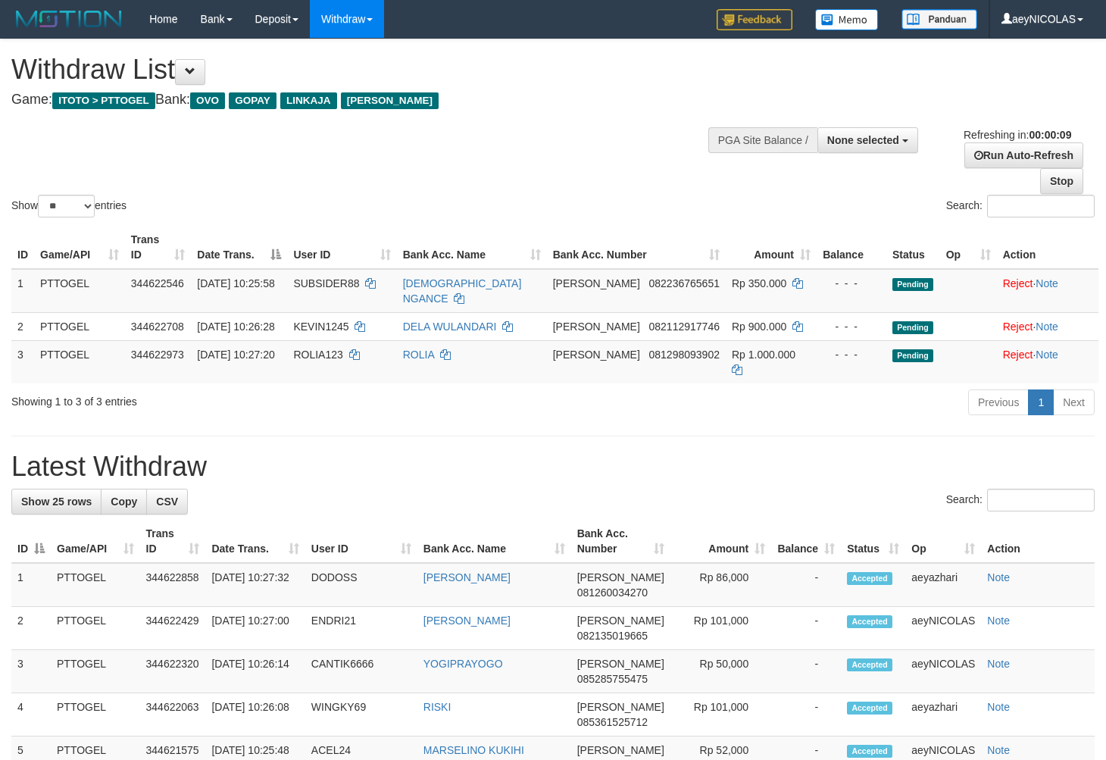
select select
select select "**"
select select
select select "**"
select select
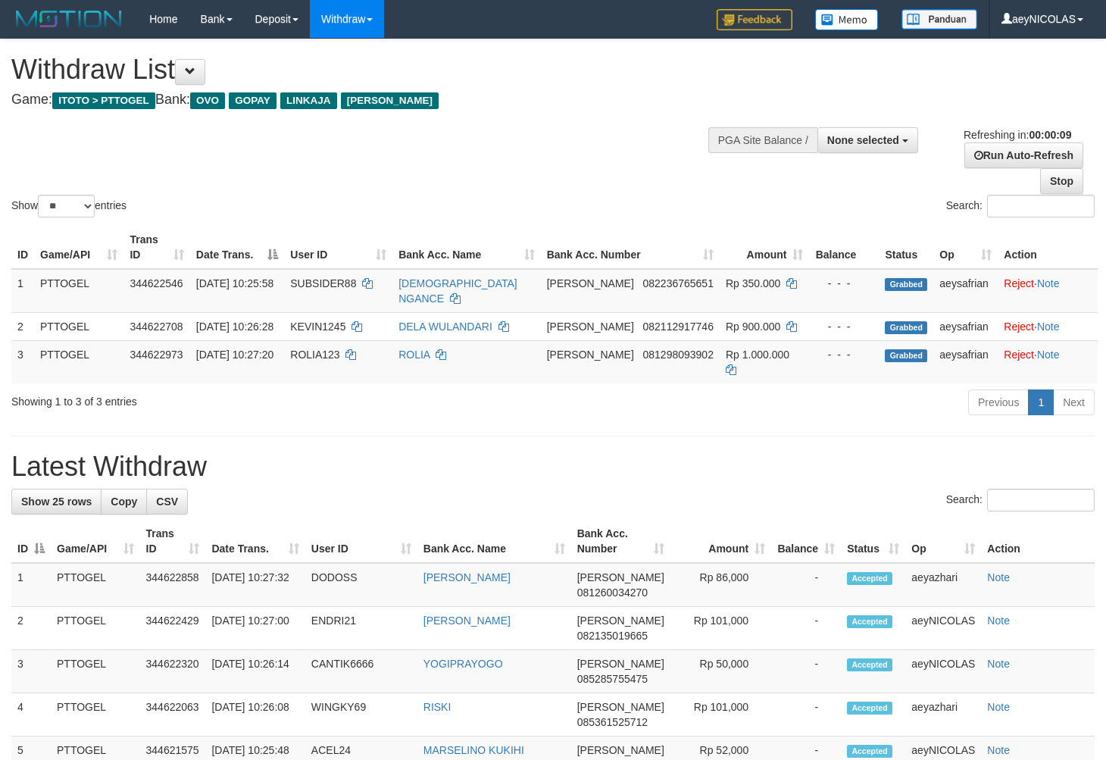
select select "**"
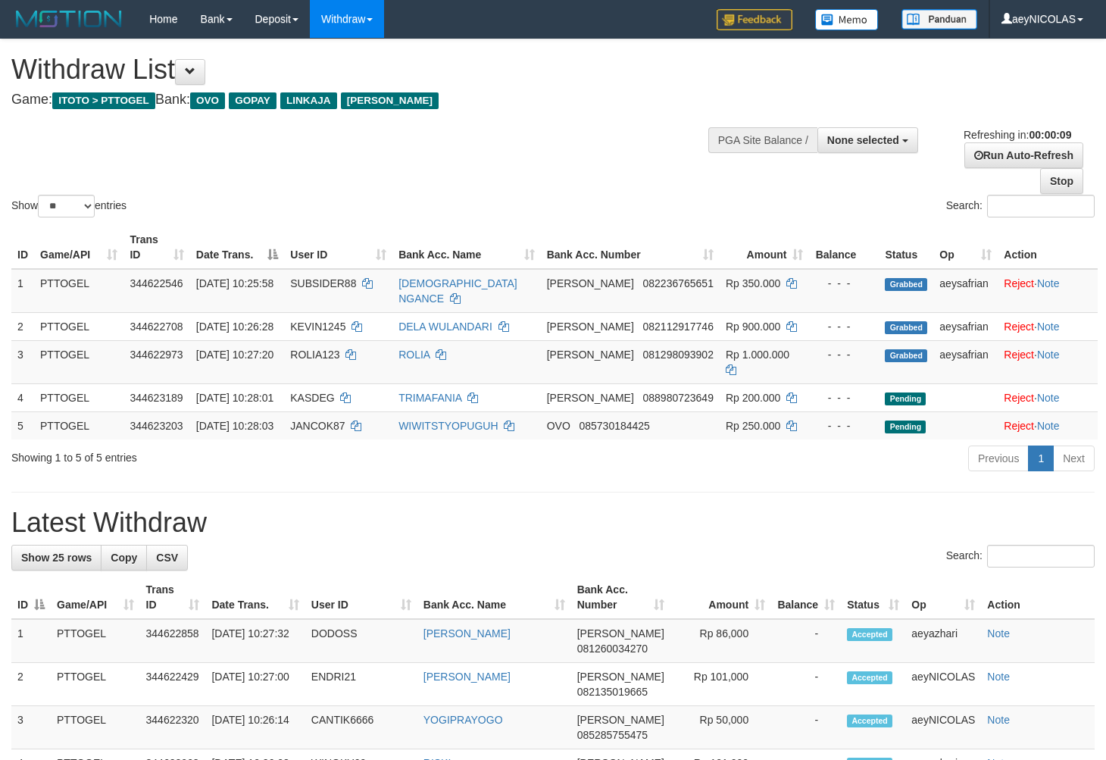
select select
select select "**"
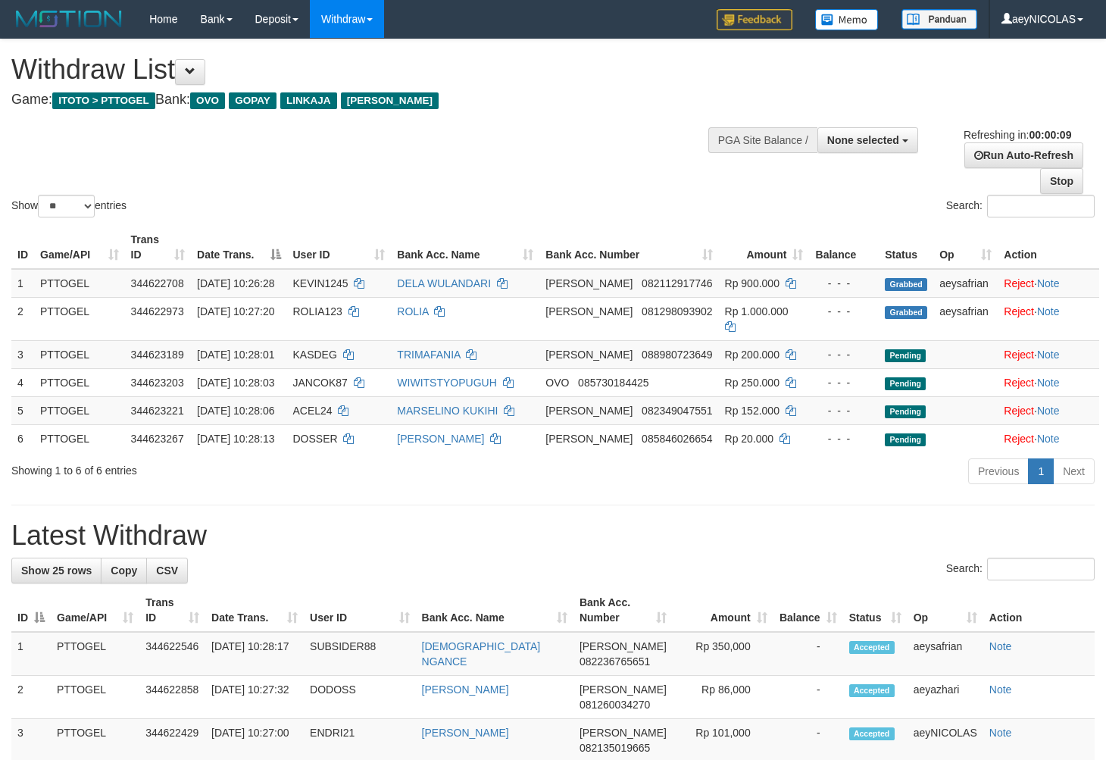
select select
select select "**"
select select
select select "**"
select select
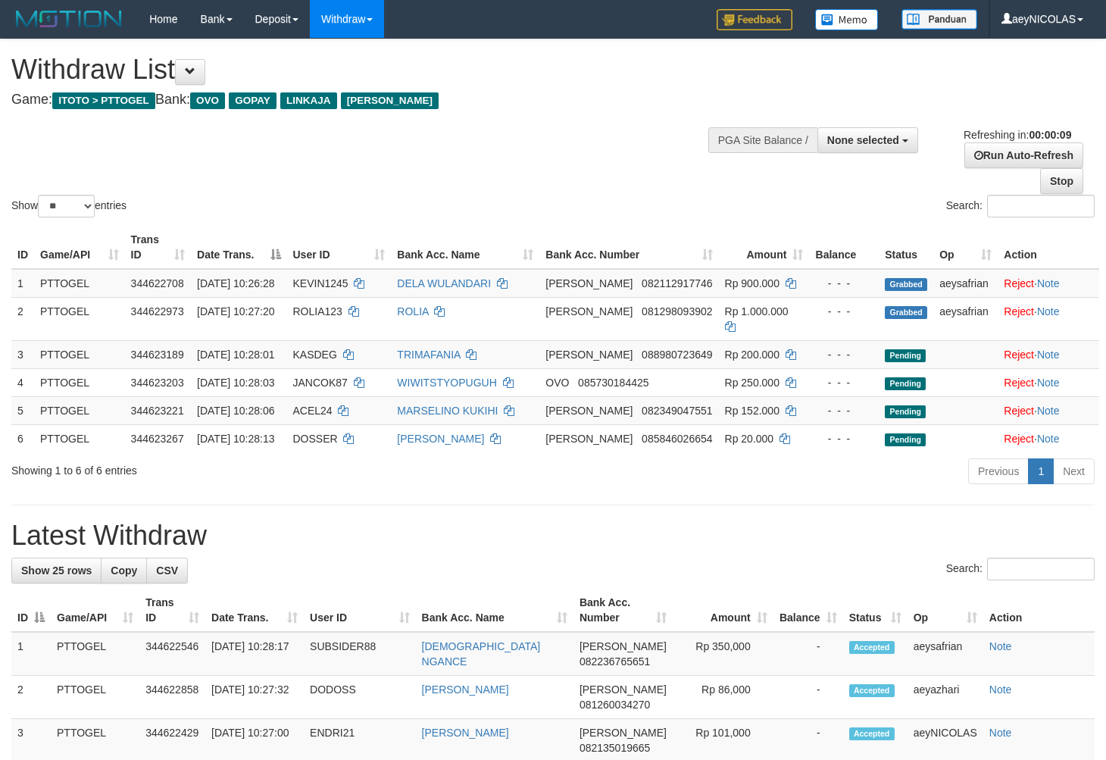
select select "**"
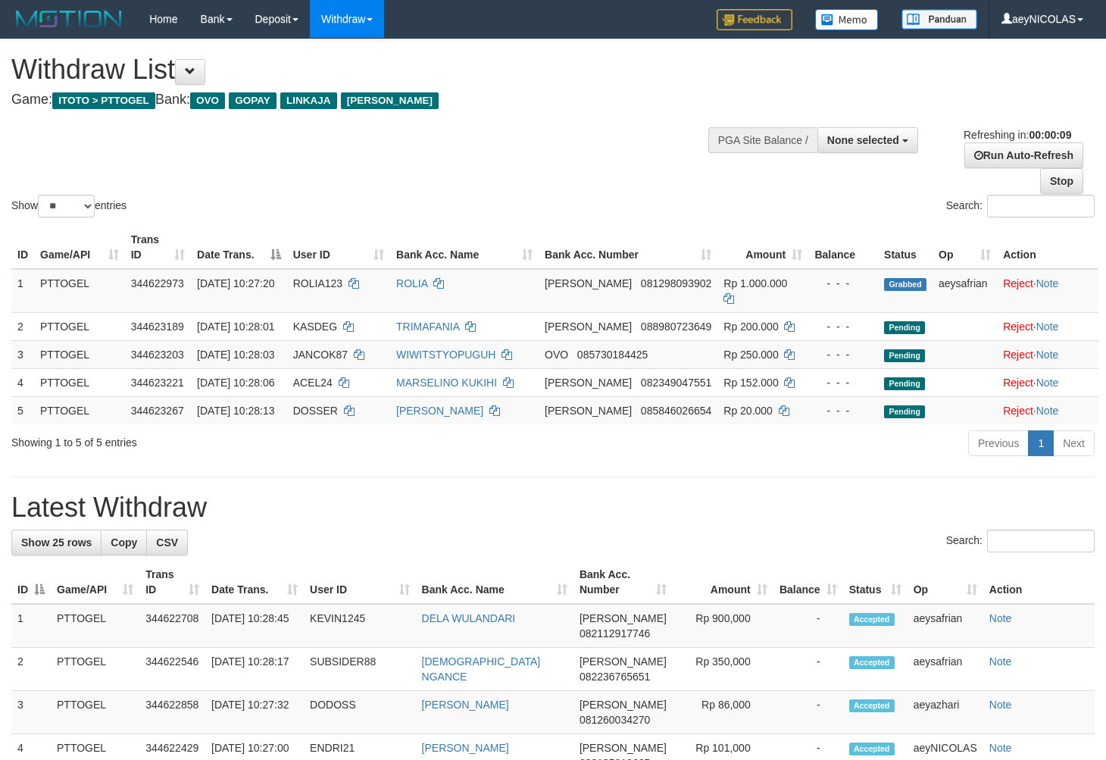
select select
select select "**"
select select
select select "**"
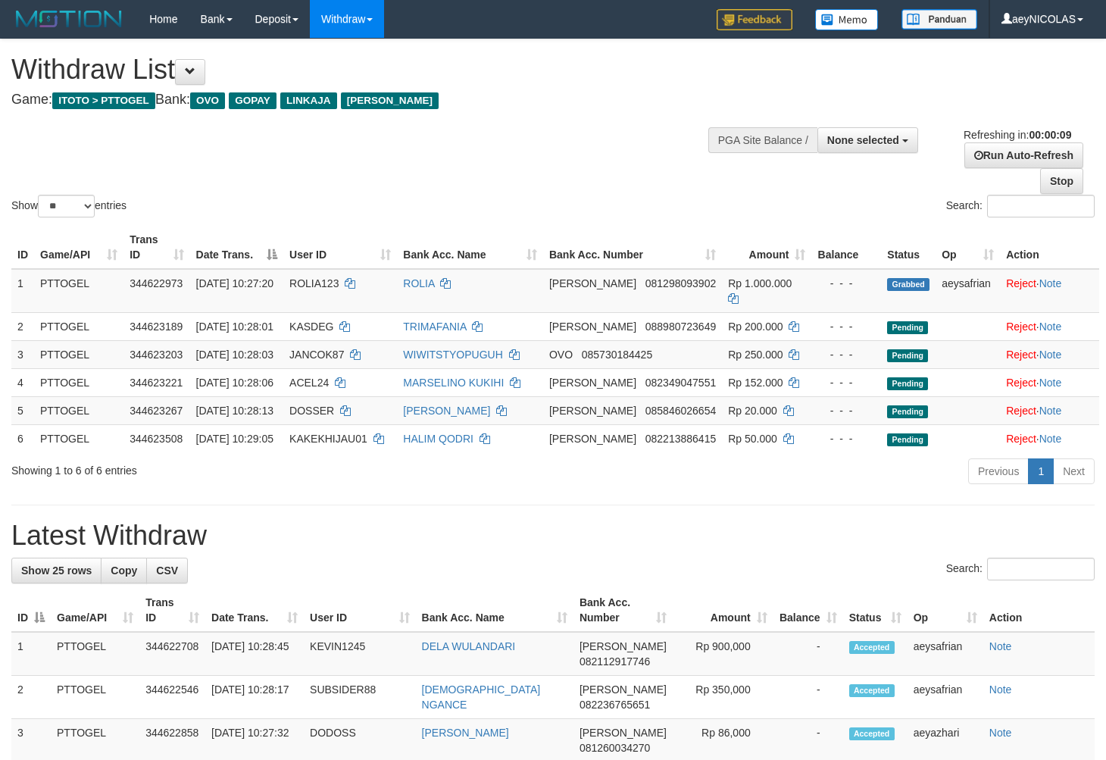
select select
select select "**"
click at [715, 220] on div "Search:" at bounding box center [830, 208] width 530 height 27
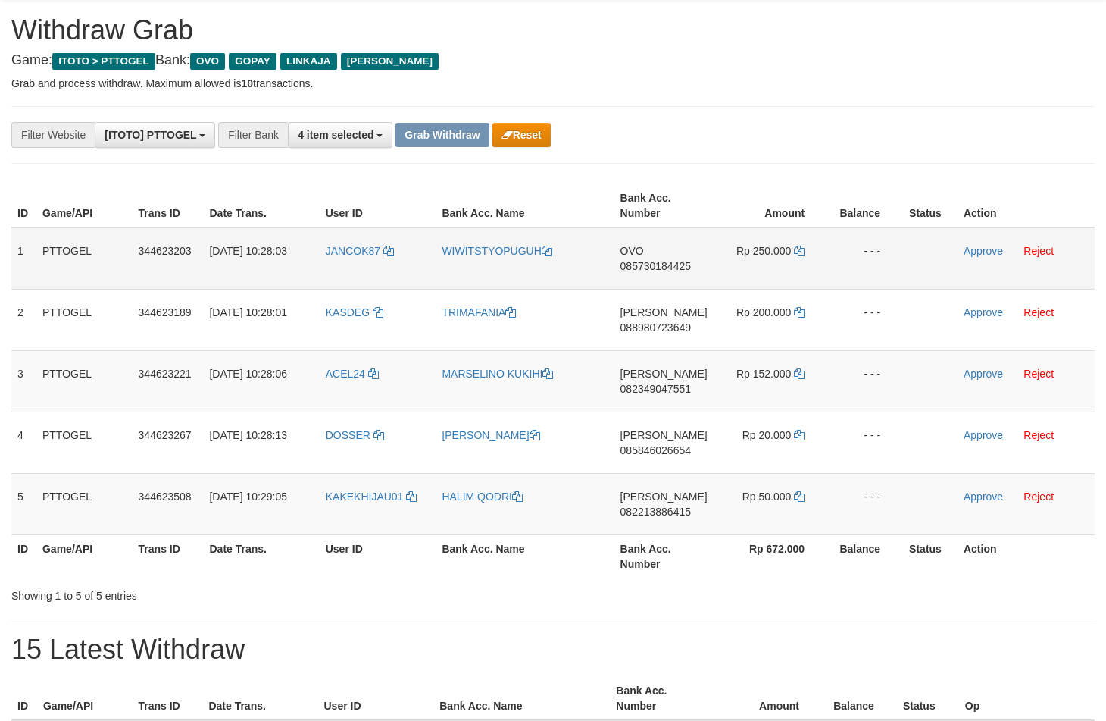
scroll to position [53, 0]
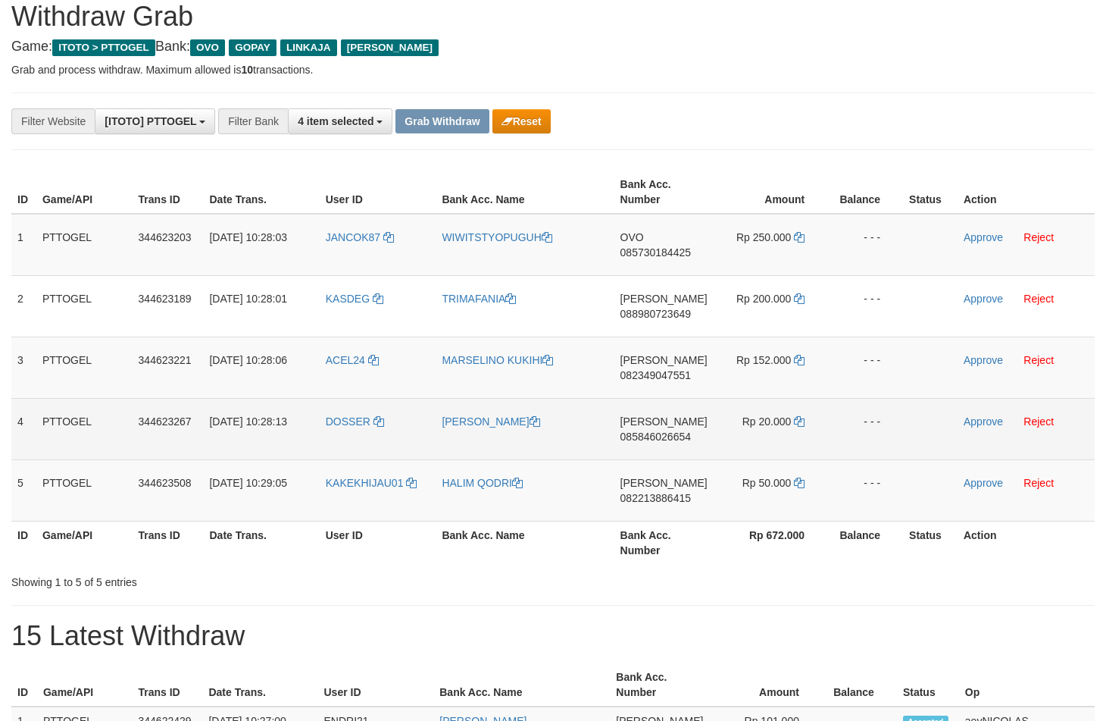
drag, startPoint x: 374, startPoint y: 255, endPoint x: 44, endPoint y: 432, distance: 374.9
click at [793, 249] on tr "1 PTTOGEL 344623203 [DATE] 10:28:03 JANCOK87 WIWITSTYOPUGUH OVO 085730184425 Rp…" at bounding box center [553, 245] width 1084 height 62
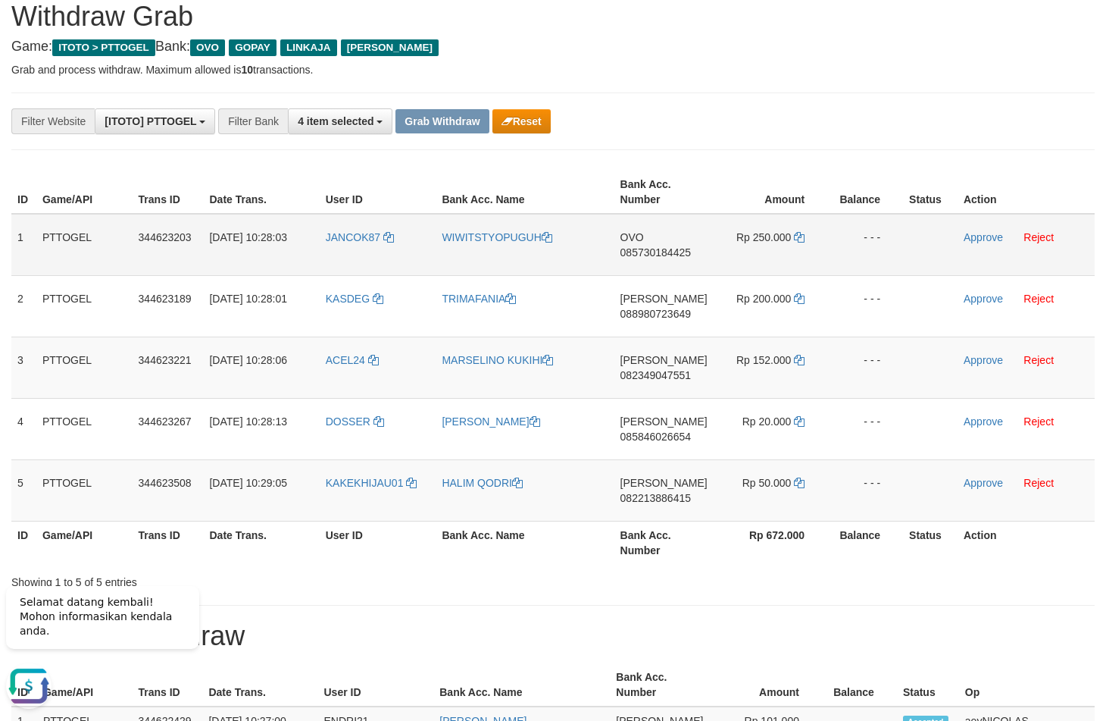
click at [658, 250] on span "085730184425" at bounding box center [656, 252] width 70 height 12
copy span "085730184425"
click at [659, 258] on span "085730184425" at bounding box center [656, 252] width 70 height 12
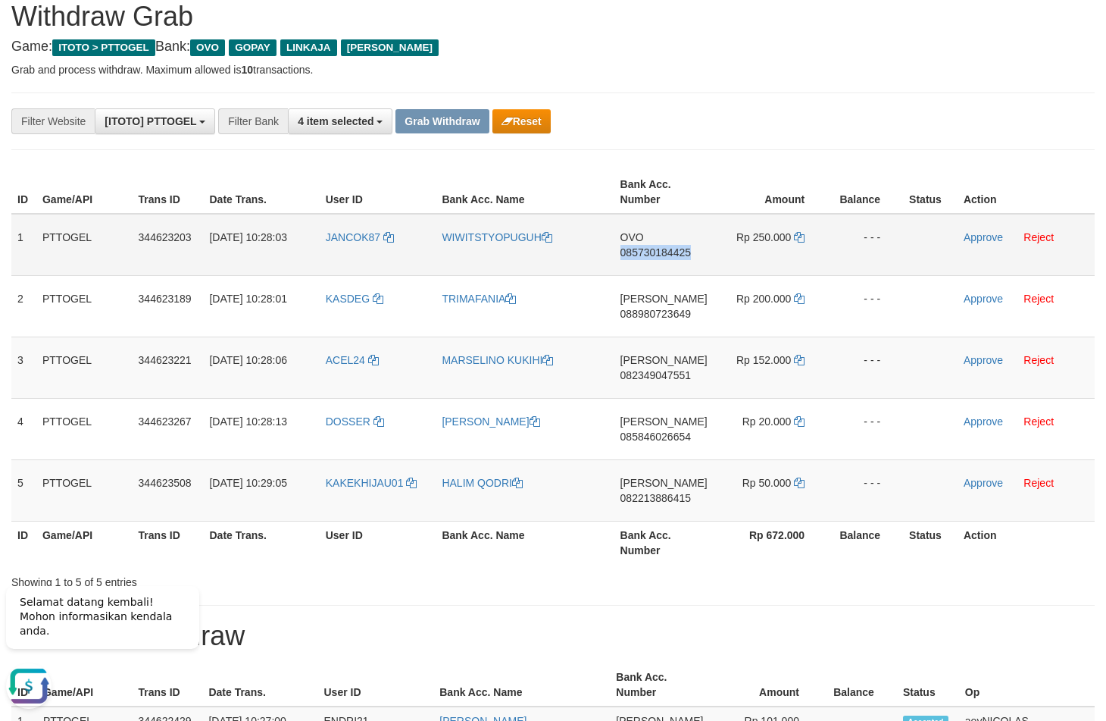
copy span "085730184425"
click at [742, 120] on div "**********" at bounding box center [461, 121] width 922 height 26
click at [796, 239] on icon at bounding box center [799, 237] width 11 height 11
copy span "085730184425"
click at [796, 239] on icon at bounding box center [799, 237] width 11 height 11
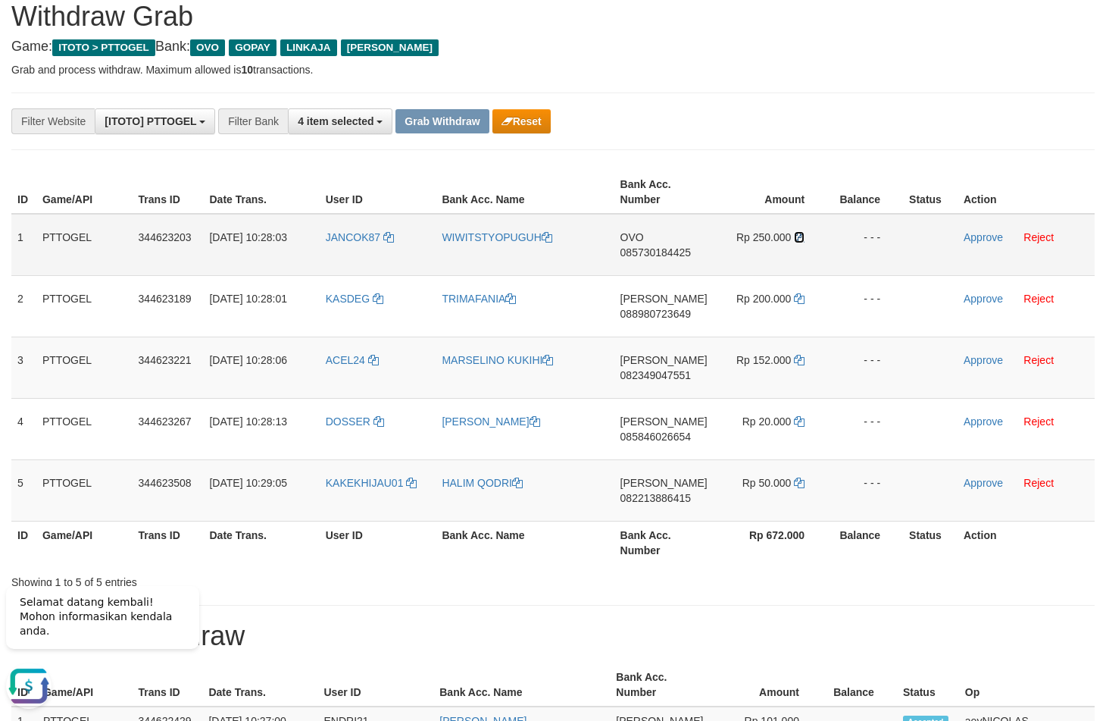
drag, startPoint x: 796, startPoint y: 239, endPoint x: 942, endPoint y: 239, distance: 145.5
click at [798, 239] on icon at bounding box center [799, 237] width 11 height 11
click at [972, 239] on link "Approve" at bounding box center [983, 237] width 39 height 12
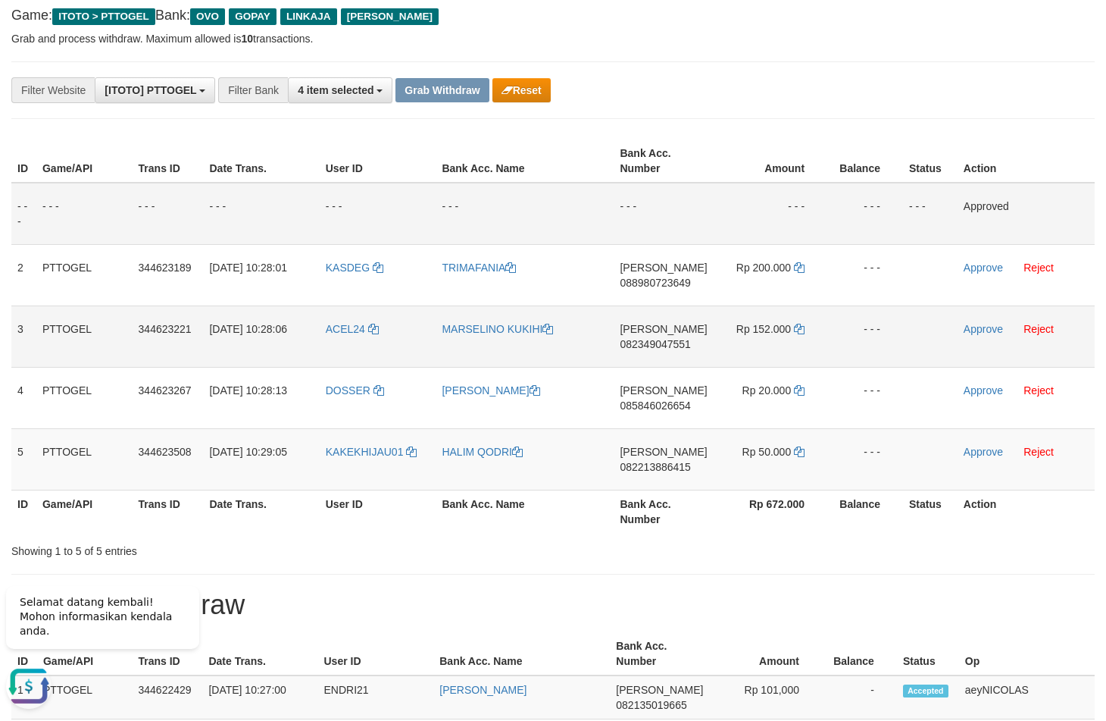
scroll to position [106, 0]
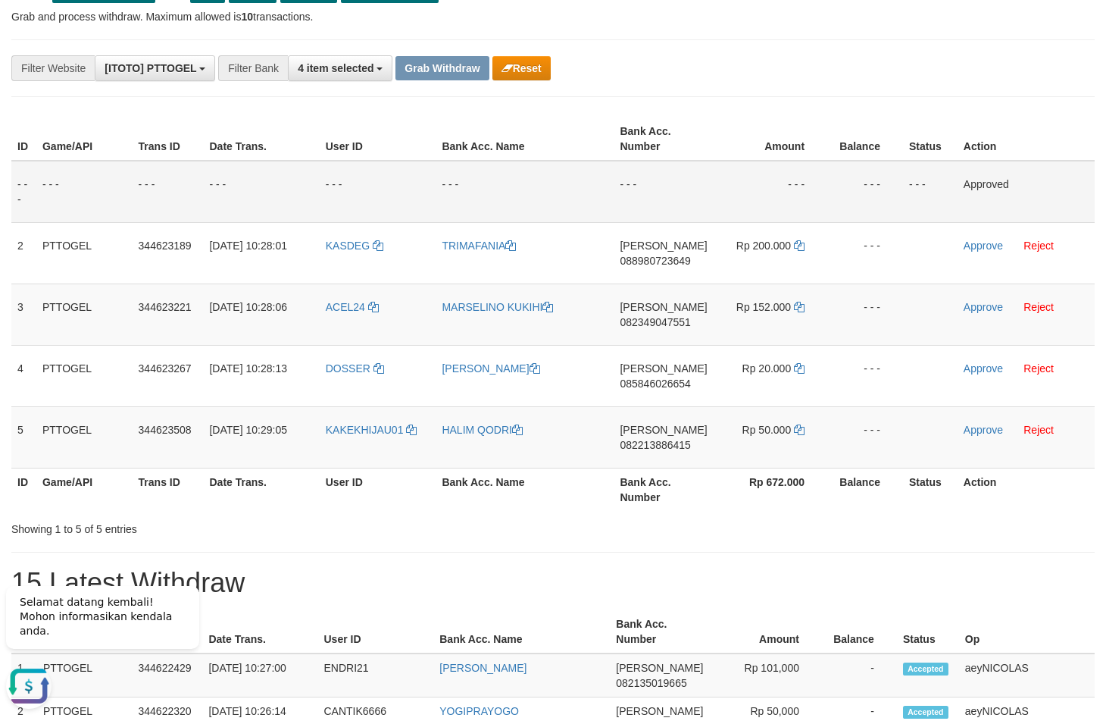
click at [660, 190] on td "- - -" at bounding box center [663, 192] width 99 height 62
drag, startPoint x: 697, startPoint y: 170, endPoint x: 692, endPoint y: 220, distance: 50.3
click at [696, 171] on td "- - -" at bounding box center [663, 192] width 99 height 62
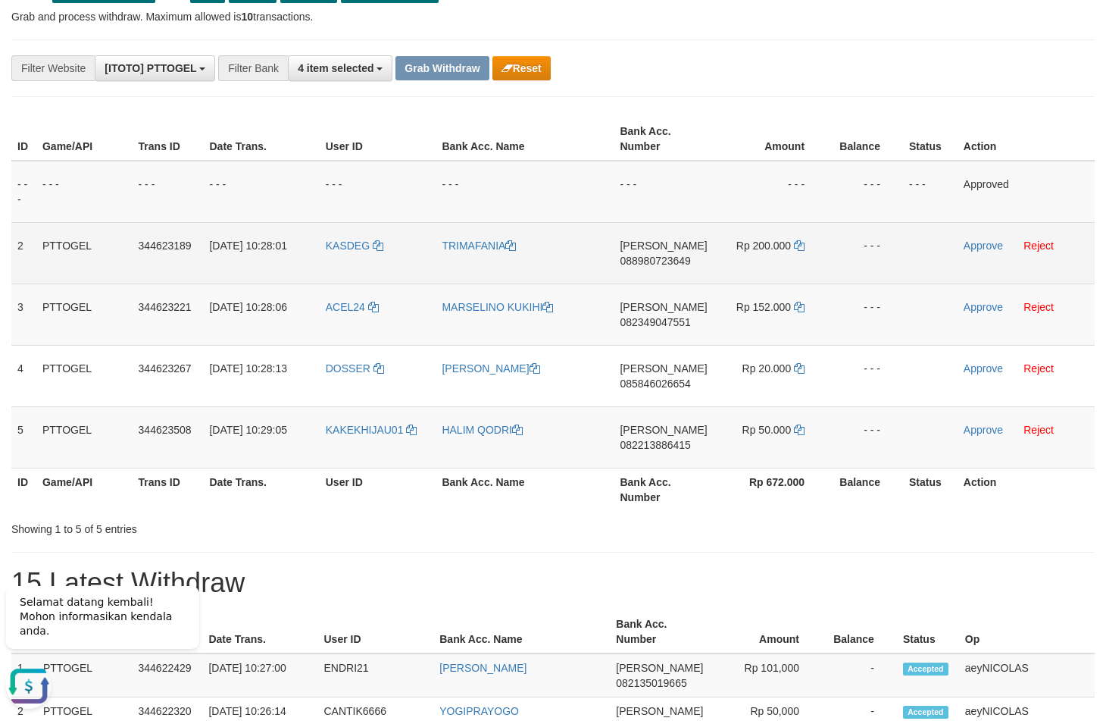
click at [674, 261] on span "088980723649" at bounding box center [655, 261] width 70 height 12
copy span "088980723649"
click at [664, 261] on span "088980723649" at bounding box center [655, 261] width 70 height 12
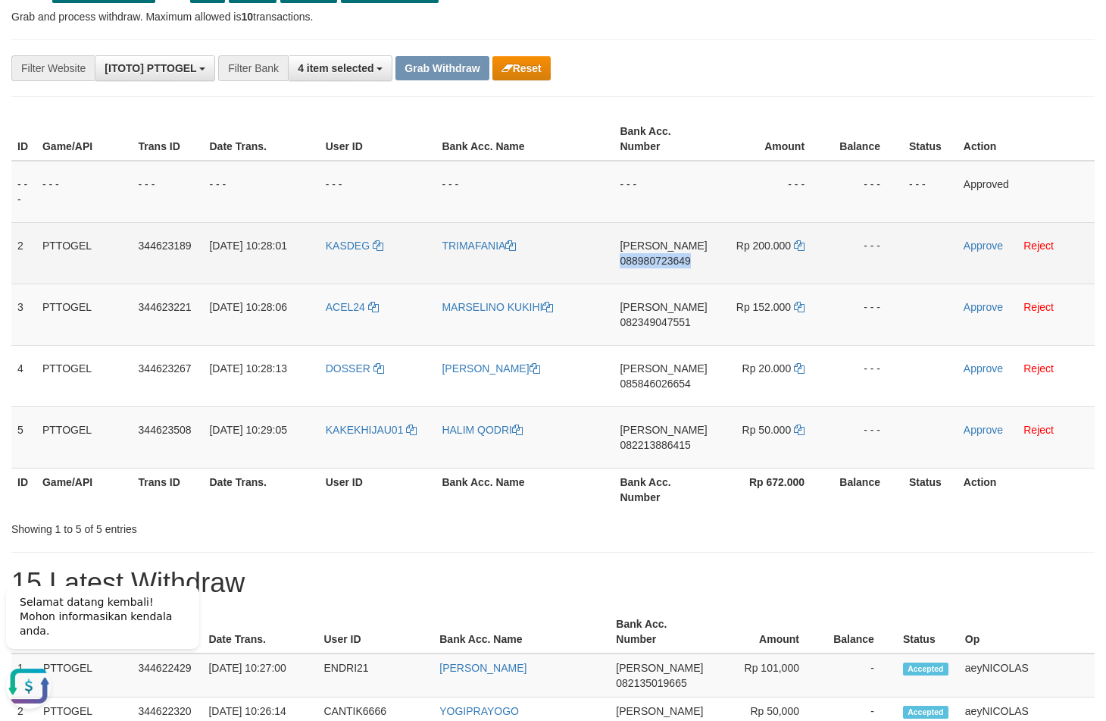
copy span "088980723649"
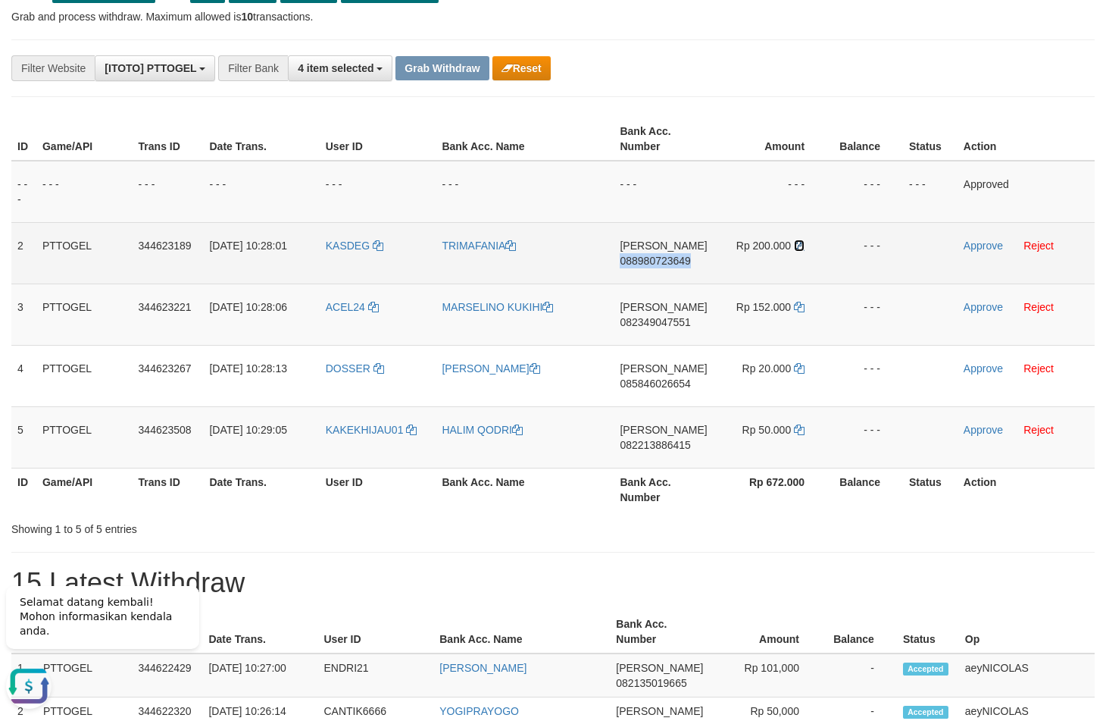
click at [794, 246] on icon at bounding box center [799, 245] width 11 height 11
copy span "088980723649"
click at [800, 246] on icon at bounding box center [799, 245] width 11 height 11
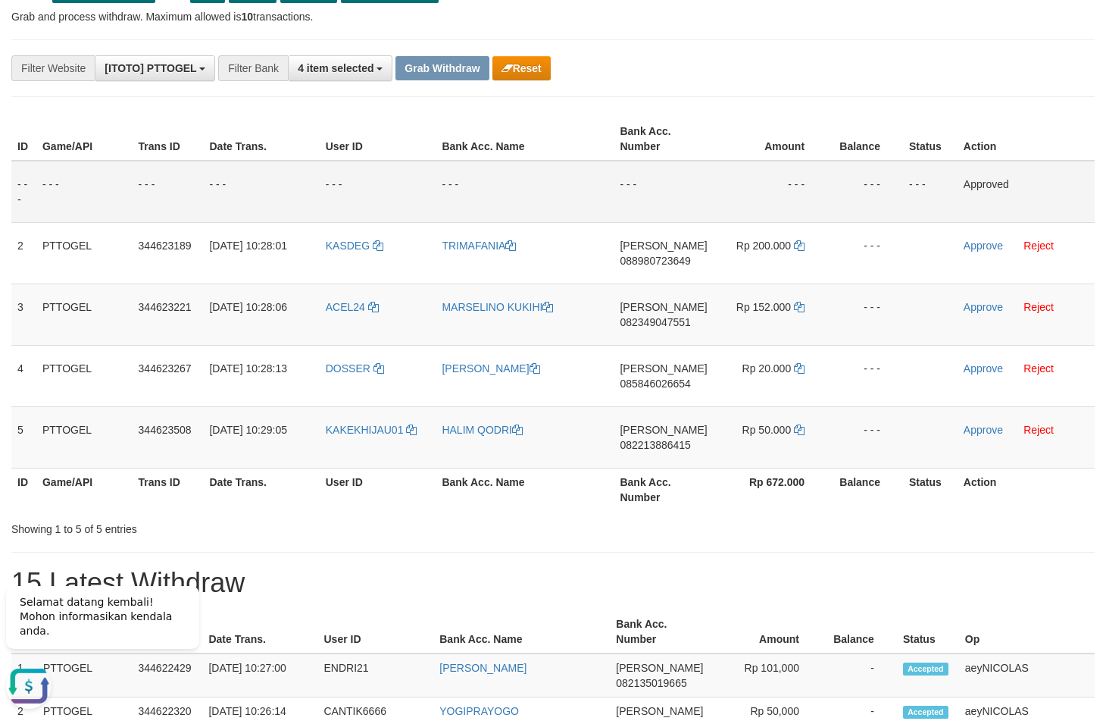
click at [804, 201] on td "- - -" at bounding box center [771, 192] width 114 height 62
copy tr
drag, startPoint x: 351, startPoint y: 273, endPoint x: 802, endPoint y: 434, distance: 478.9
click at [802, 434] on tbody "- - - - - - - - - - - - - - - - - - - - - - - - - - - - - - Approved 2 PTTOGEL …" at bounding box center [553, 315] width 1084 height 308
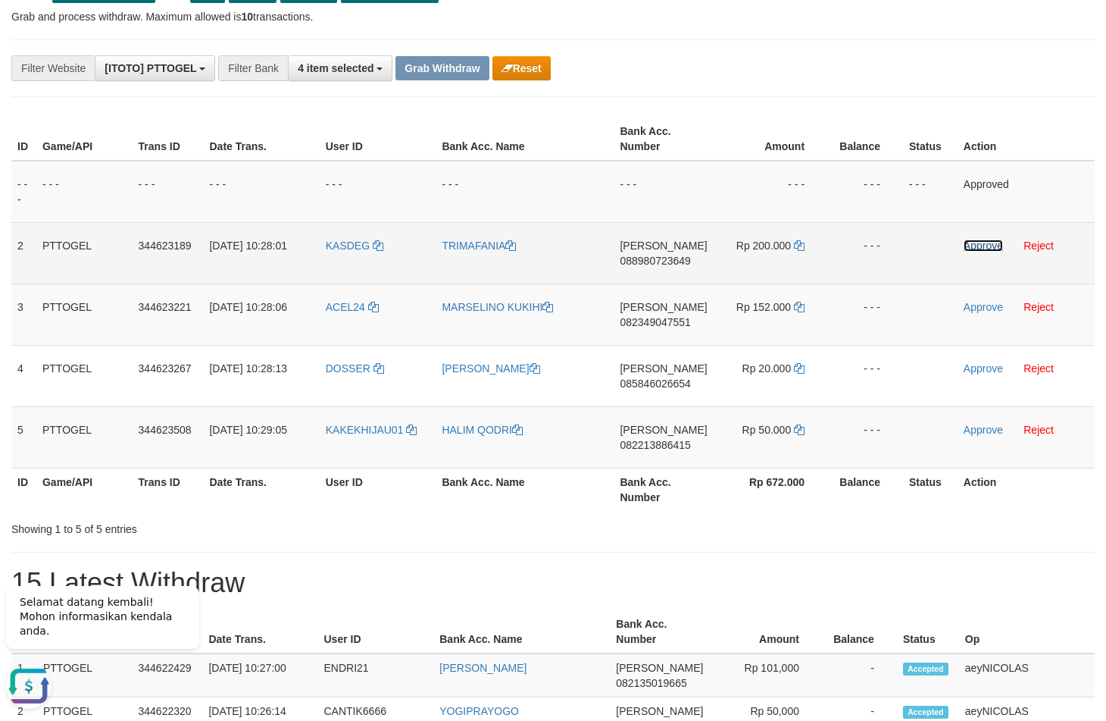
click at [990, 250] on link "Approve" at bounding box center [983, 245] width 39 height 12
click at [651, 322] on span "082349047551" at bounding box center [655, 322] width 70 height 12
copy tr
click at [651, 322] on span "082349047551" at bounding box center [655, 322] width 70 height 12
copy span "082349047551"
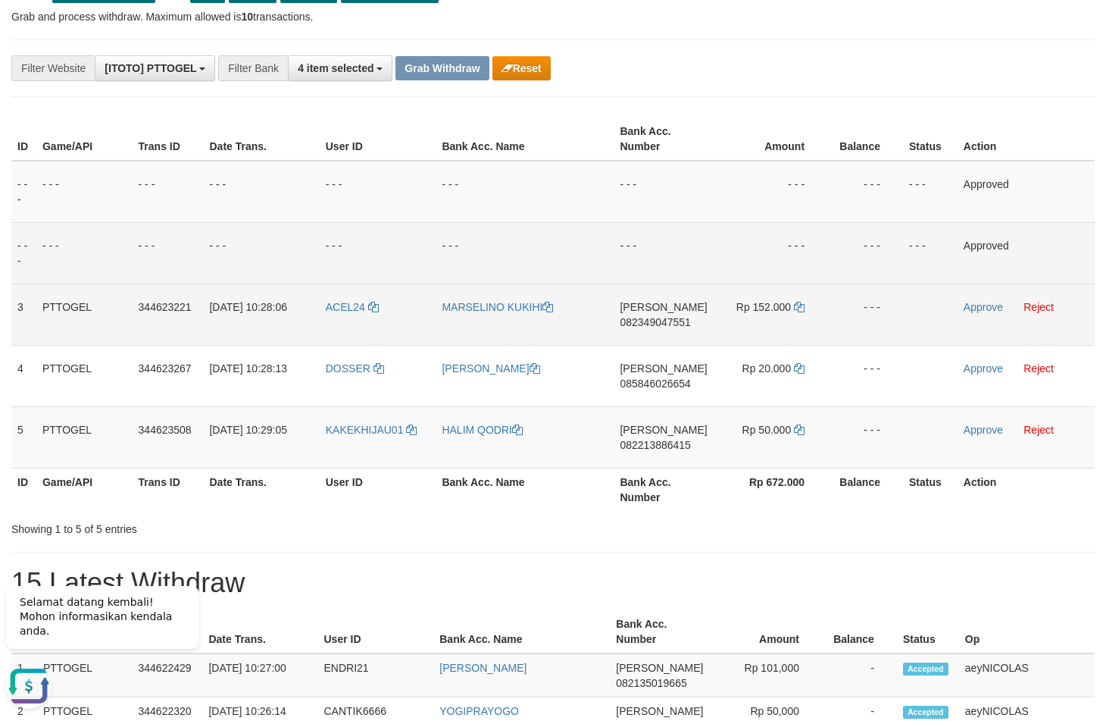
click at [636, 325] on span "082349047551" at bounding box center [655, 322] width 70 height 12
copy span "082349047551"
click at [622, 262] on td "- - -" at bounding box center [663, 252] width 99 height 61
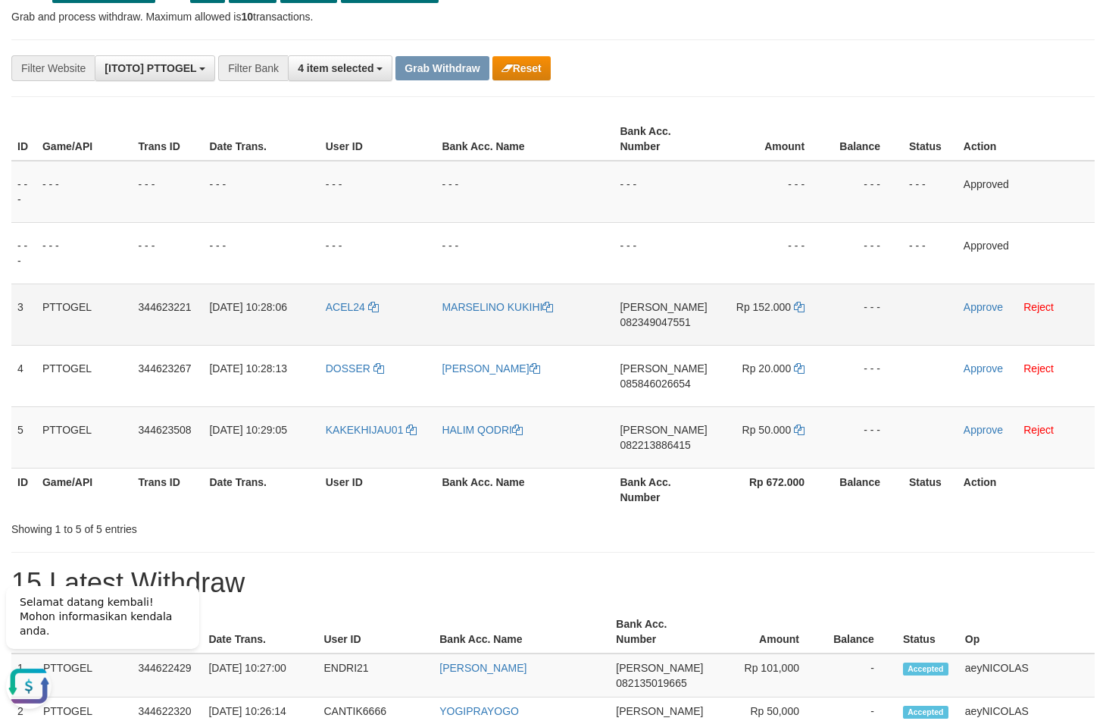
click at [792, 311] on td "Rp 152.000" at bounding box center [771, 313] width 114 height 61
click at [795, 311] on icon at bounding box center [799, 307] width 11 height 11
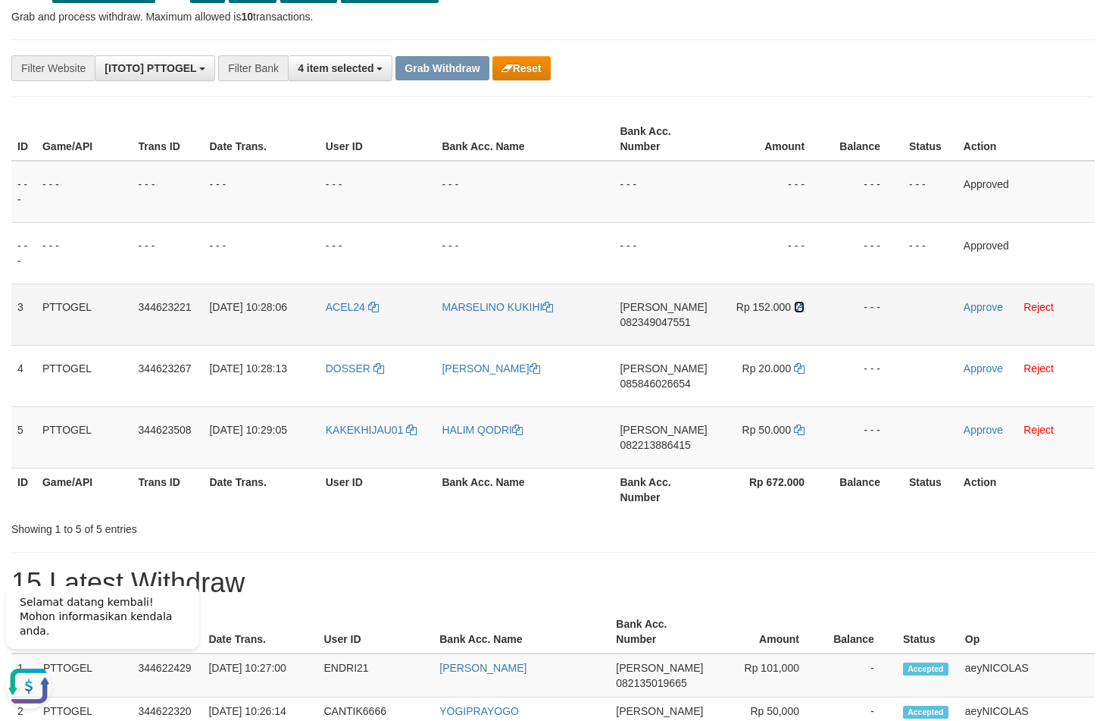
click at [795, 311] on icon at bounding box center [799, 307] width 11 height 11
click at [977, 306] on link "Approve" at bounding box center [983, 307] width 39 height 12
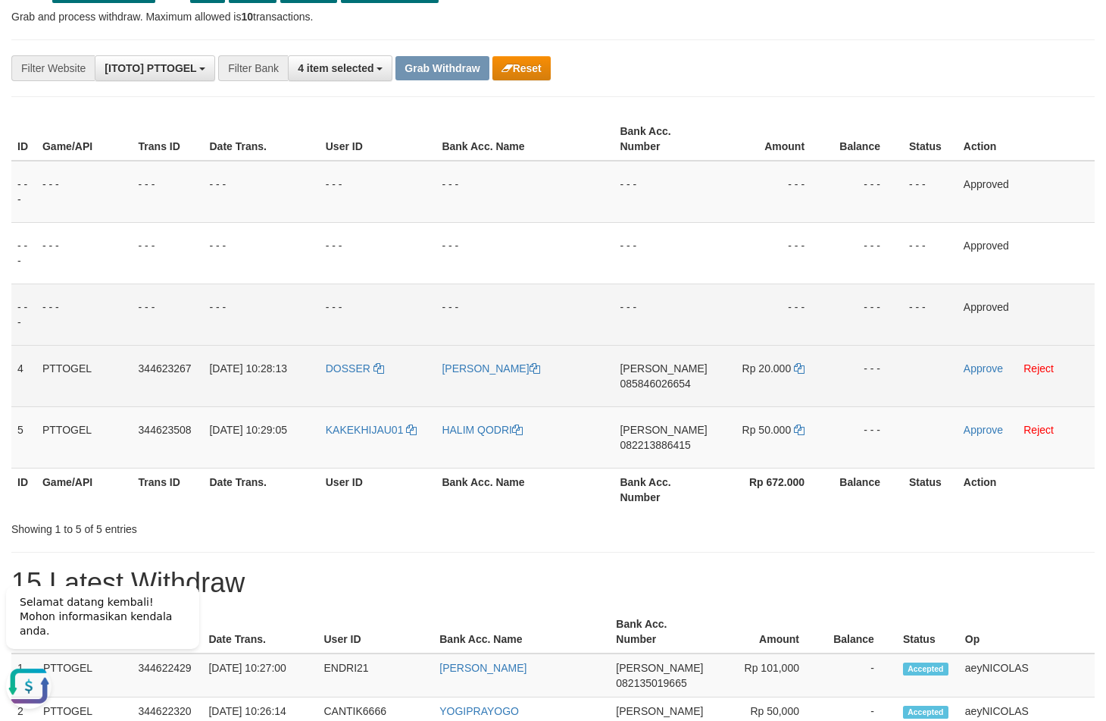
click at [636, 387] on span "085846026654" at bounding box center [655, 383] width 70 height 12
click at [658, 383] on span "085846026654" at bounding box center [655, 383] width 70 height 12
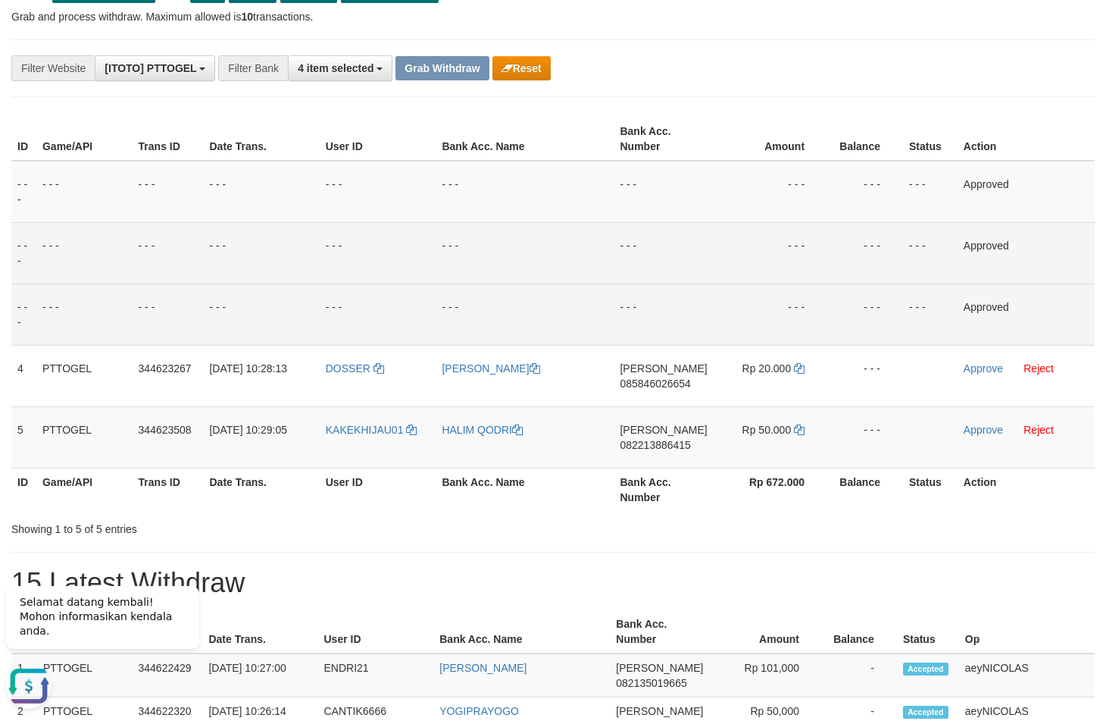
click at [815, 252] on td "- - -" at bounding box center [771, 252] width 114 height 61
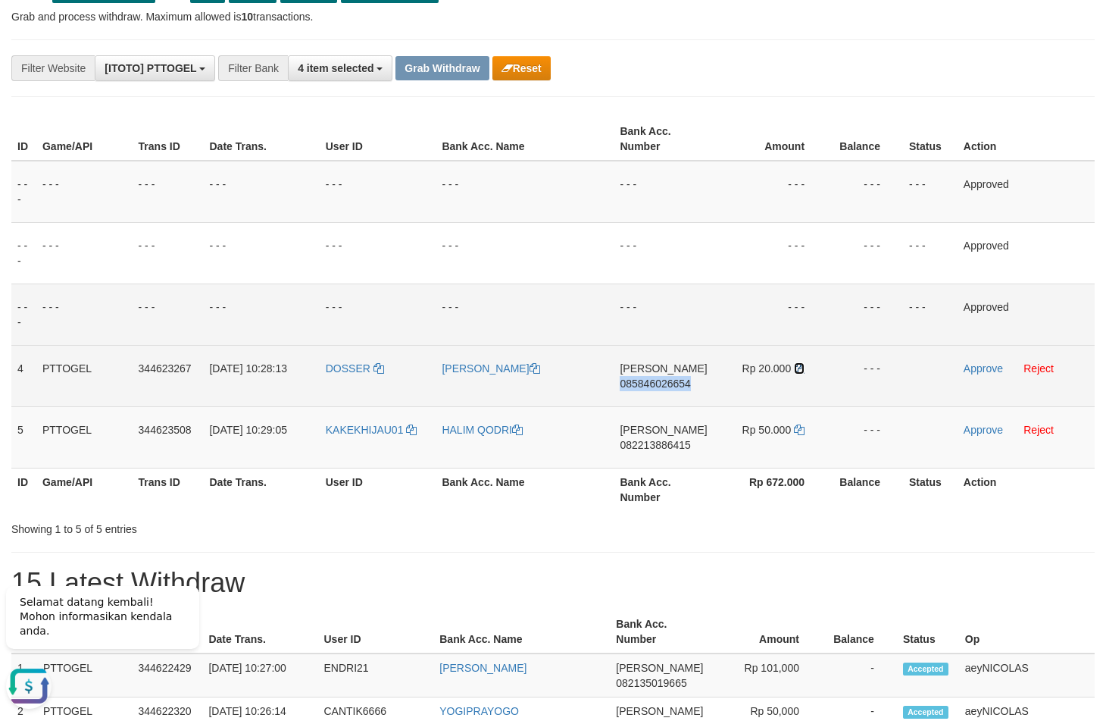
click at [799, 370] on icon at bounding box center [799, 368] width 11 height 11
click at [980, 370] on link "Approve" at bounding box center [983, 368] width 39 height 12
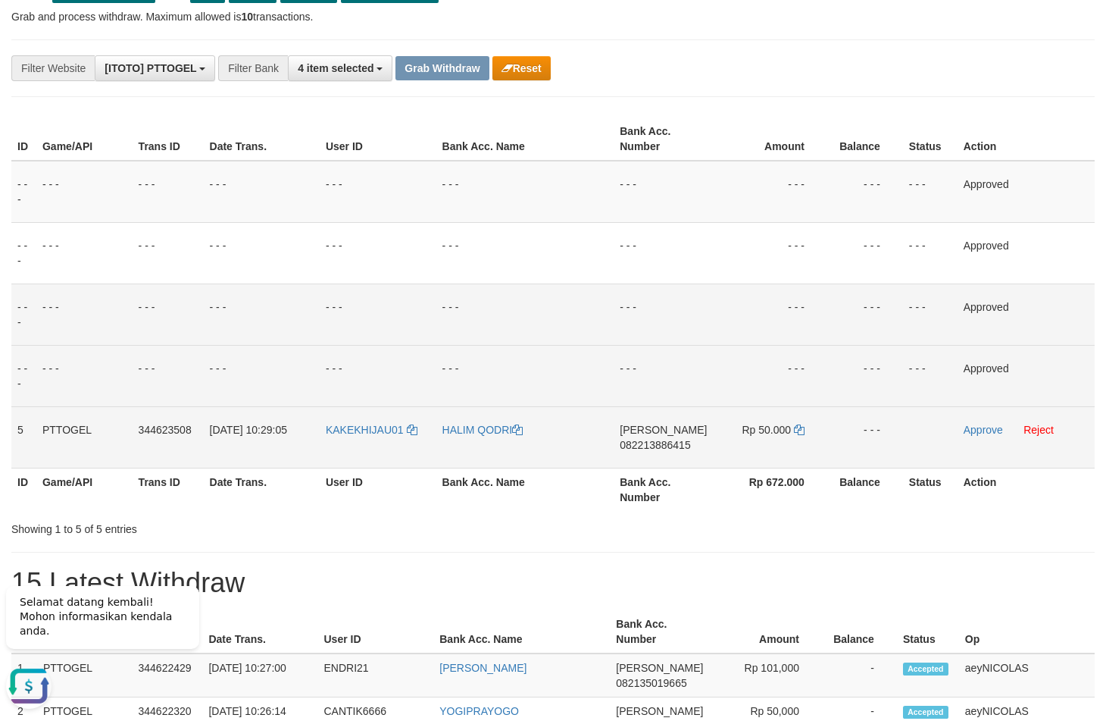
click at [671, 450] on span "082213886415" at bounding box center [655, 445] width 70 height 12
click at [662, 447] on span "082213886415" at bounding box center [655, 445] width 70 height 12
click at [680, 468] on td "DANA 082213886415" at bounding box center [663, 436] width 99 height 61
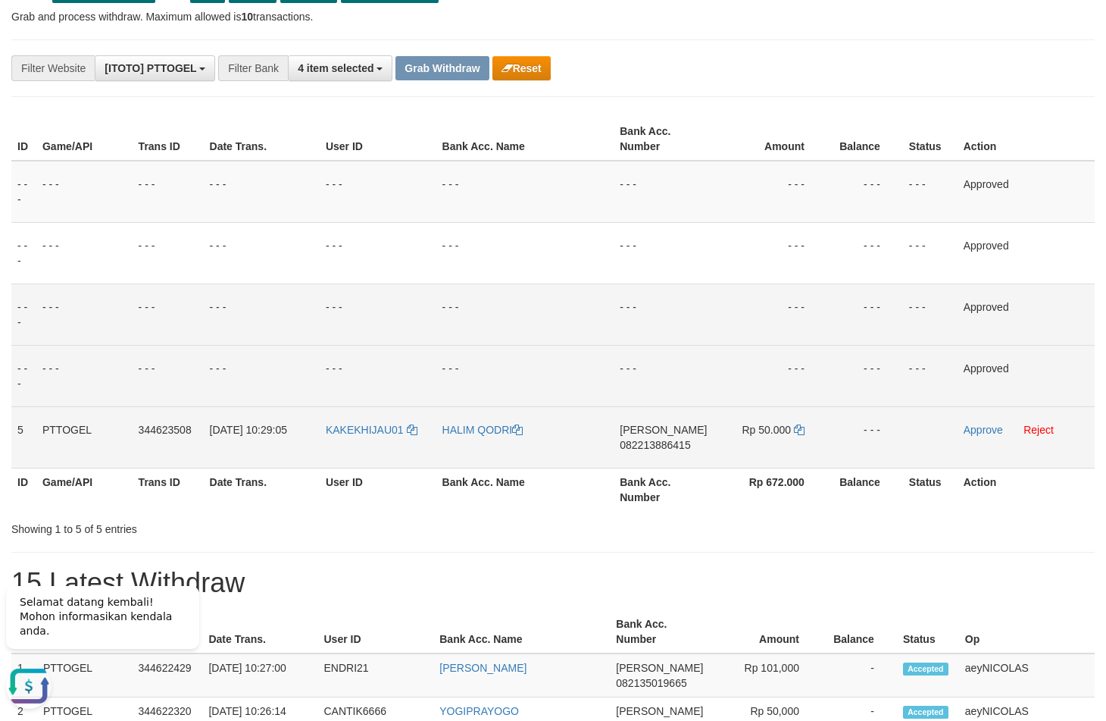
click at [671, 455] on td "DANA 082213886415" at bounding box center [663, 436] width 99 height 61
click at [670, 450] on span "082213886415" at bounding box center [655, 445] width 70 height 12
click at [650, 449] on span "082213886415" at bounding box center [655, 445] width 70 height 12
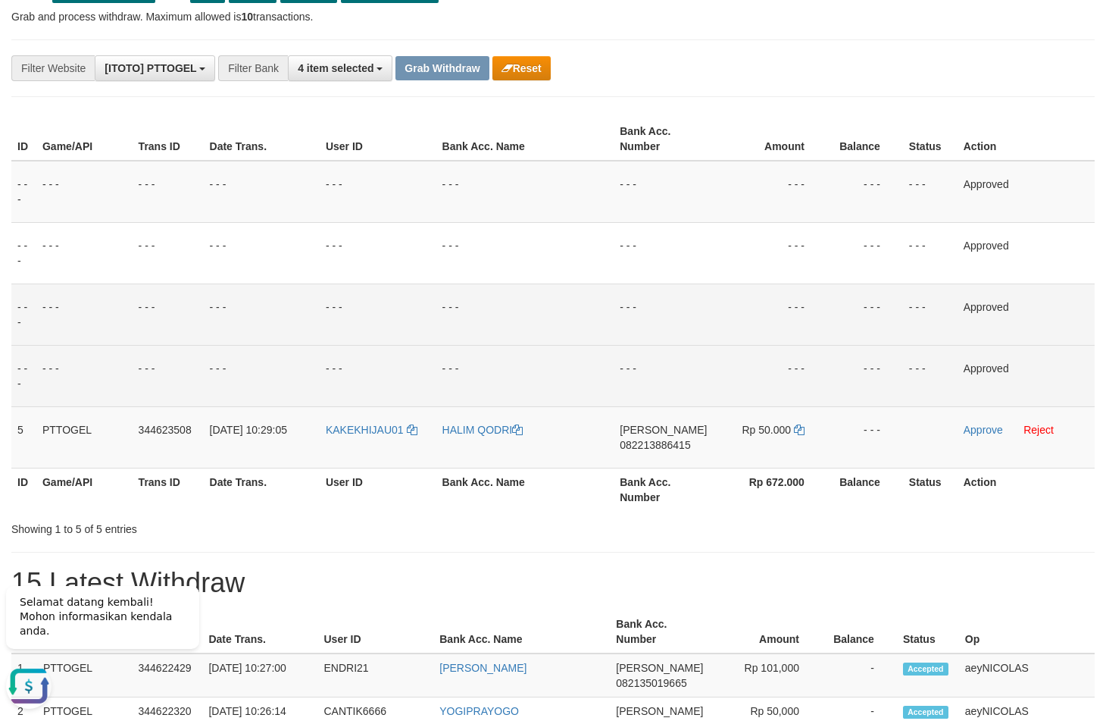
click at [669, 352] on td "- - -" at bounding box center [663, 375] width 99 height 61
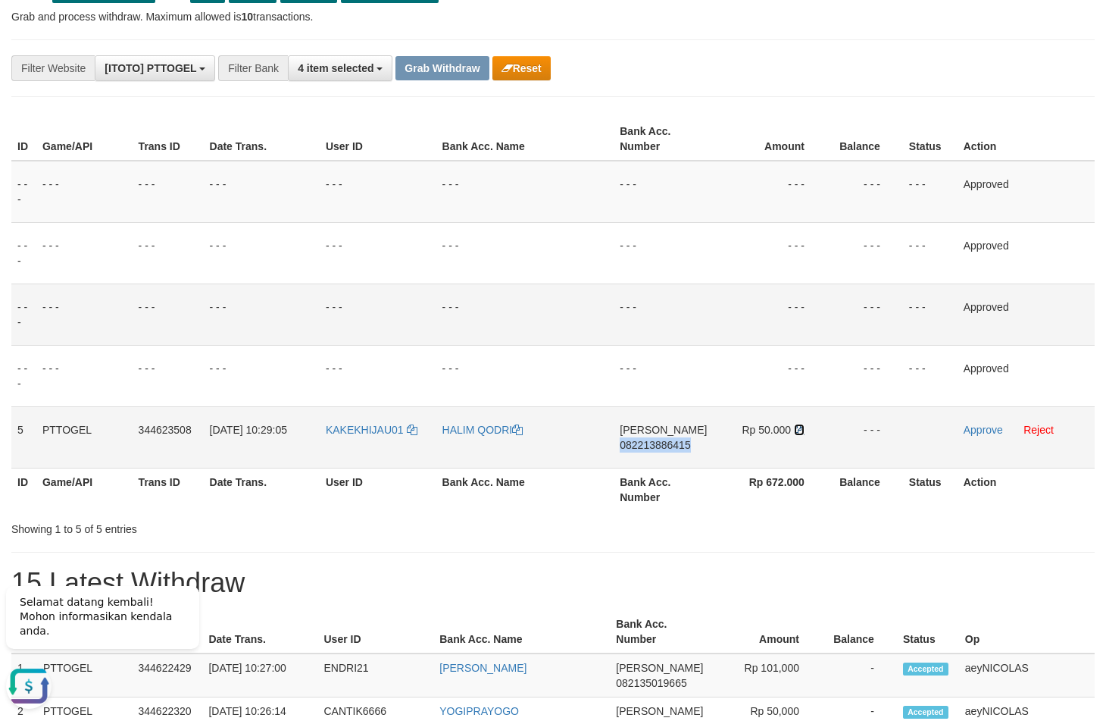
click at [796, 428] on icon at bounding box center [799, 429] width 11 height 11
click at [984, 424] on td "Approve Reject" at bounding box center [1026, 436] width 137 height 61
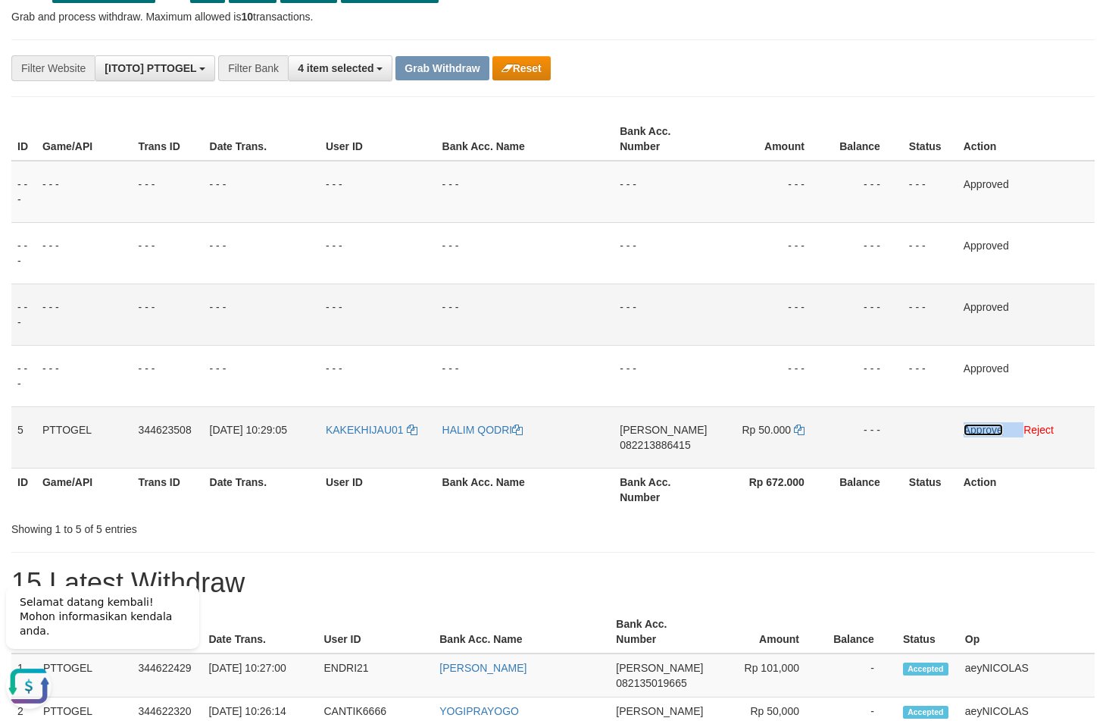
click at [984, 429] on link "Approve" at bounding box center [983, 430] width 39 height 12
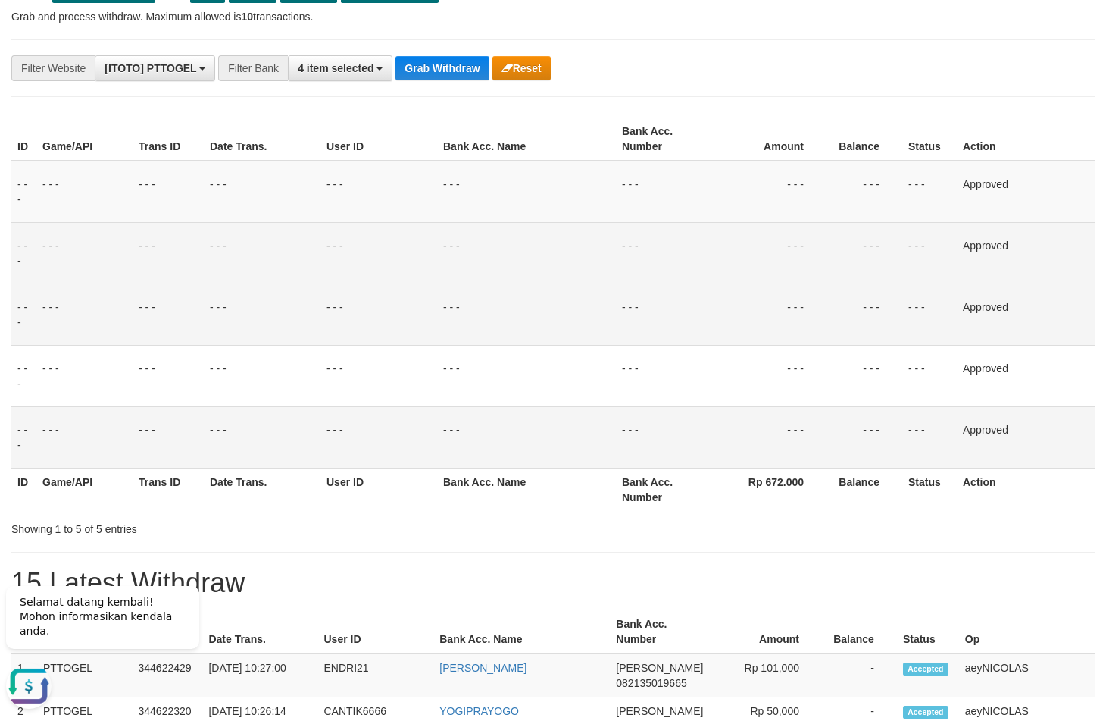
drag, startPoint x: 883, startPoint y: 274, endPoint x: 727, endPoint y: 233, distance: 161.2
click at [876, 273] on td "- - -" at bounding box center [865, 252] width 76 height 61
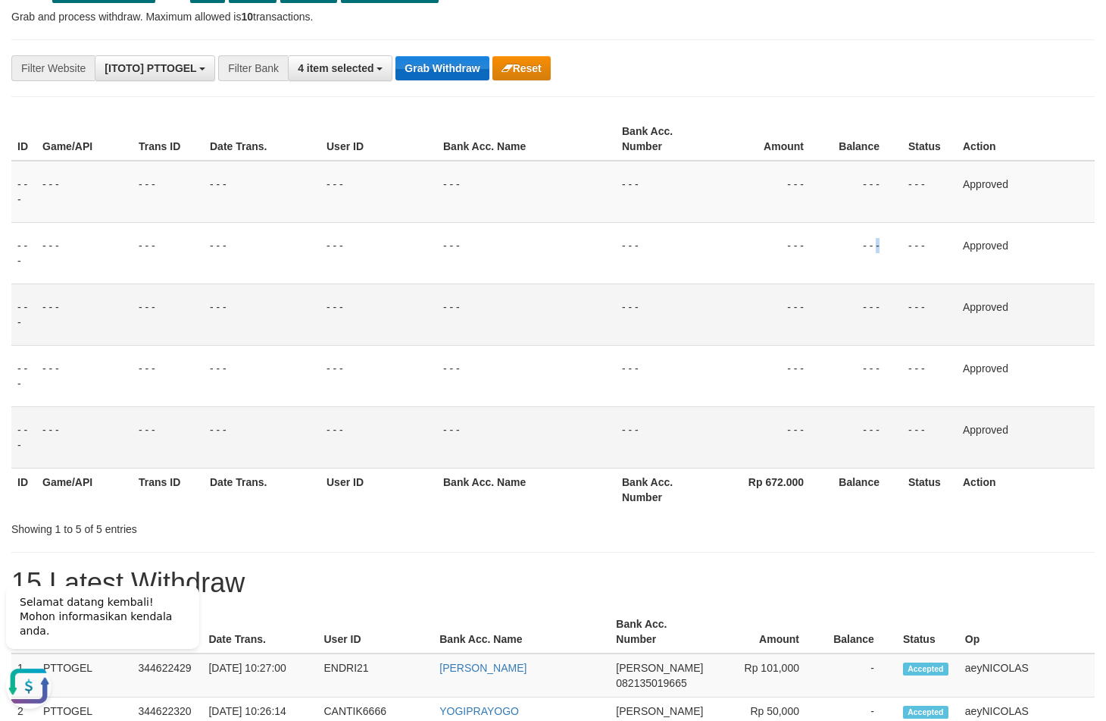
scroll to position [0, 0]
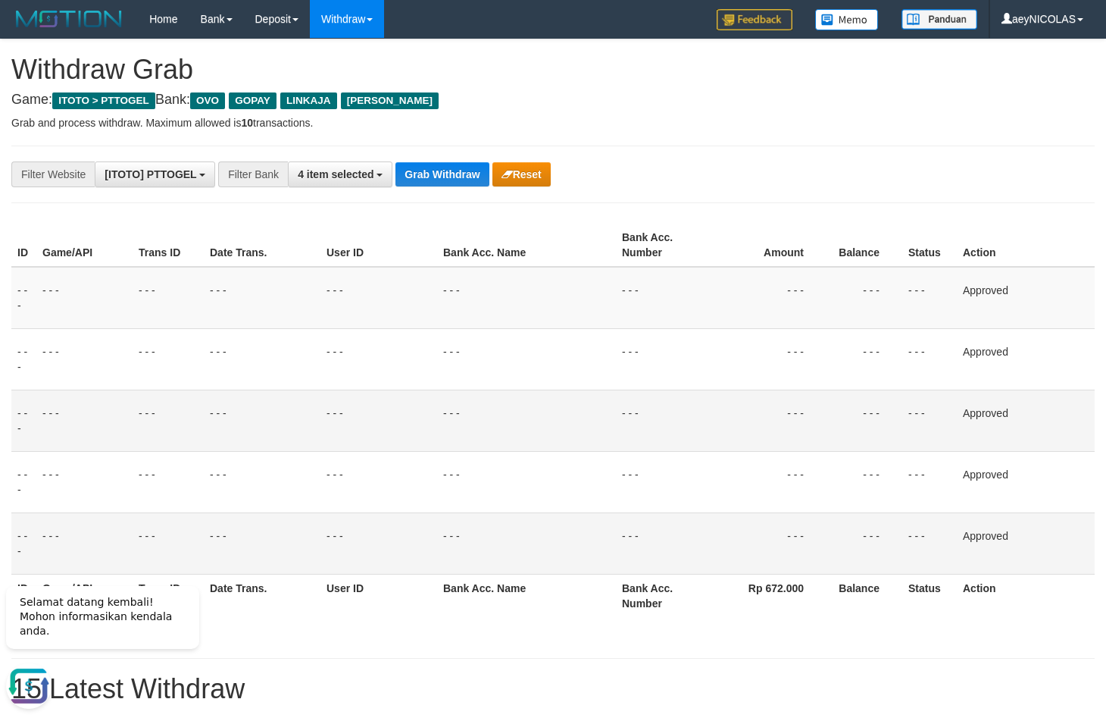
click at [458, 171] on button "Grab Withdraw" at bounding box center [442, 174] width 93 height 24
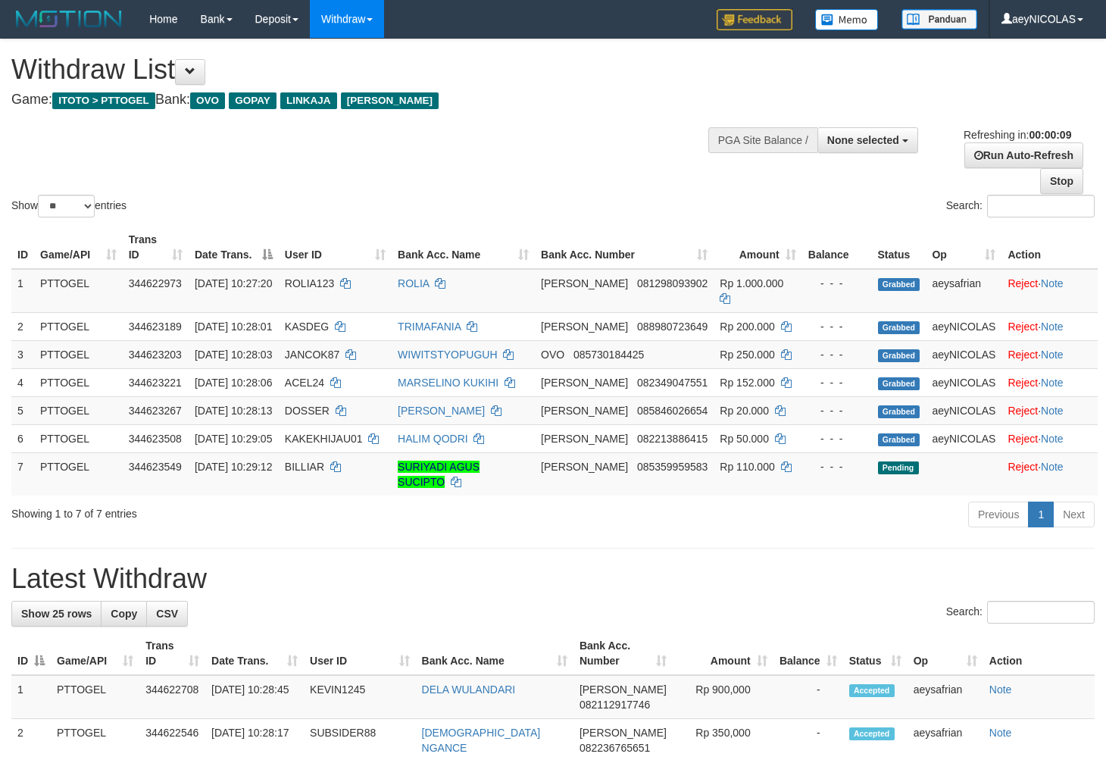
select select
select select "**"
select select
select select "**"
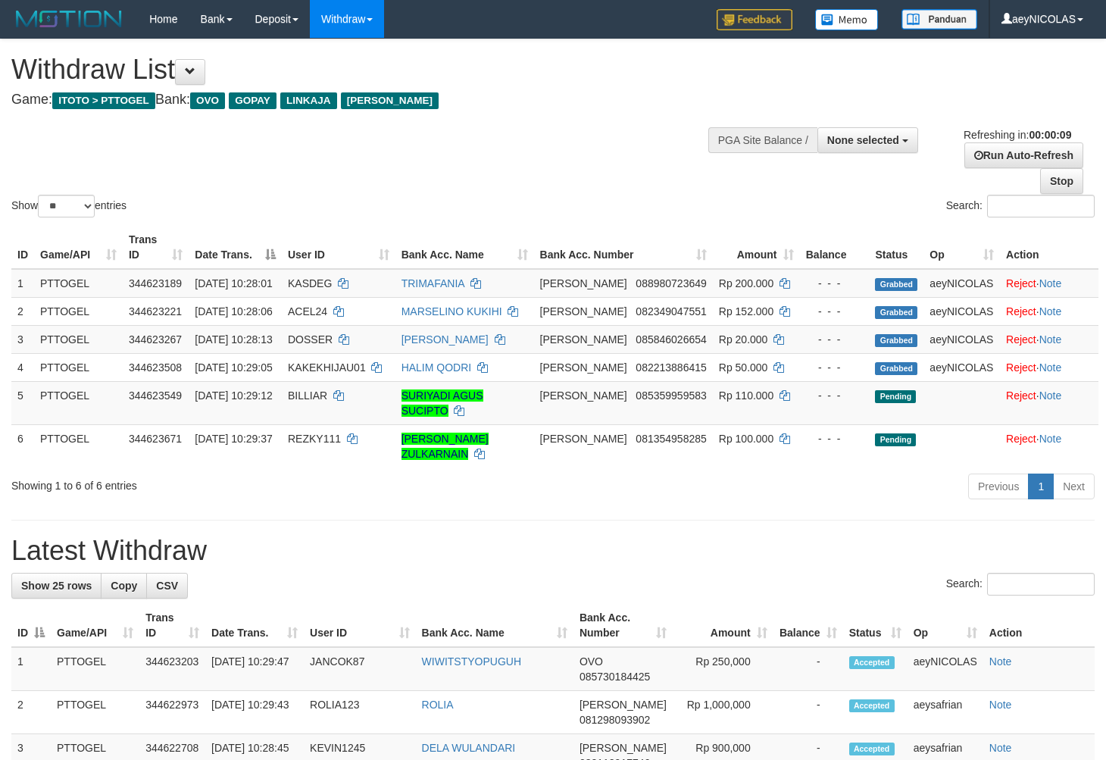
select select
select select "**"
select select
select select "**"
select select
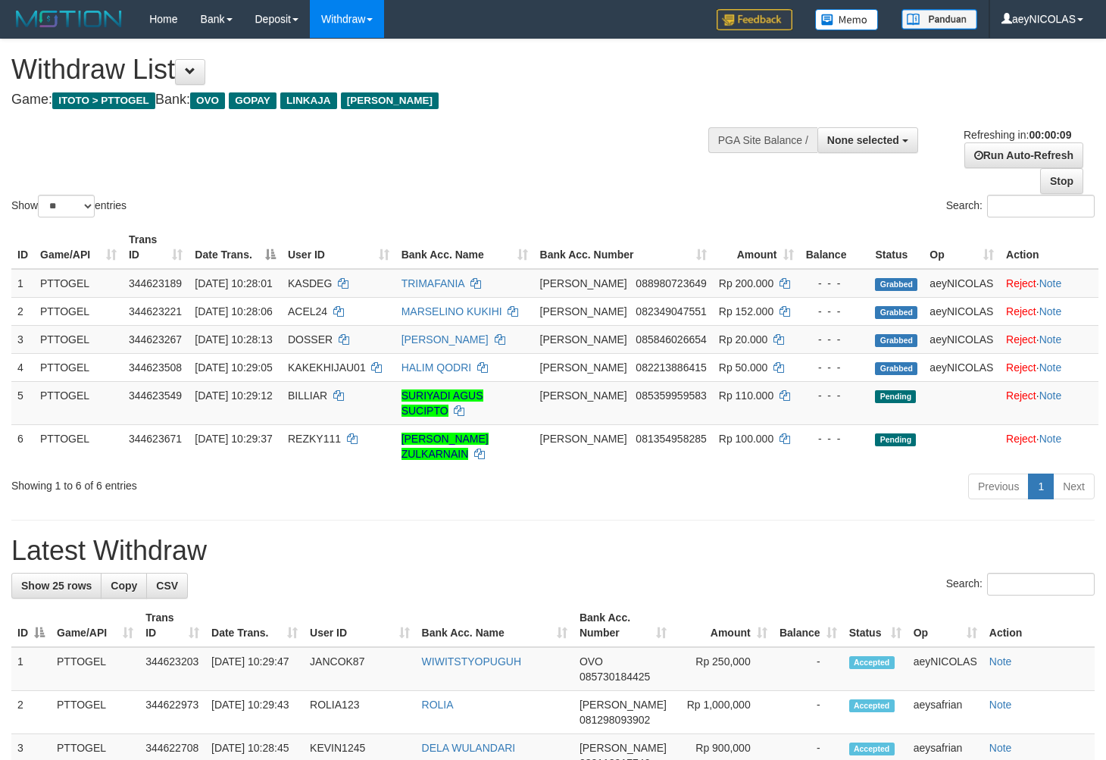
select select "**"
select select
select select "**"
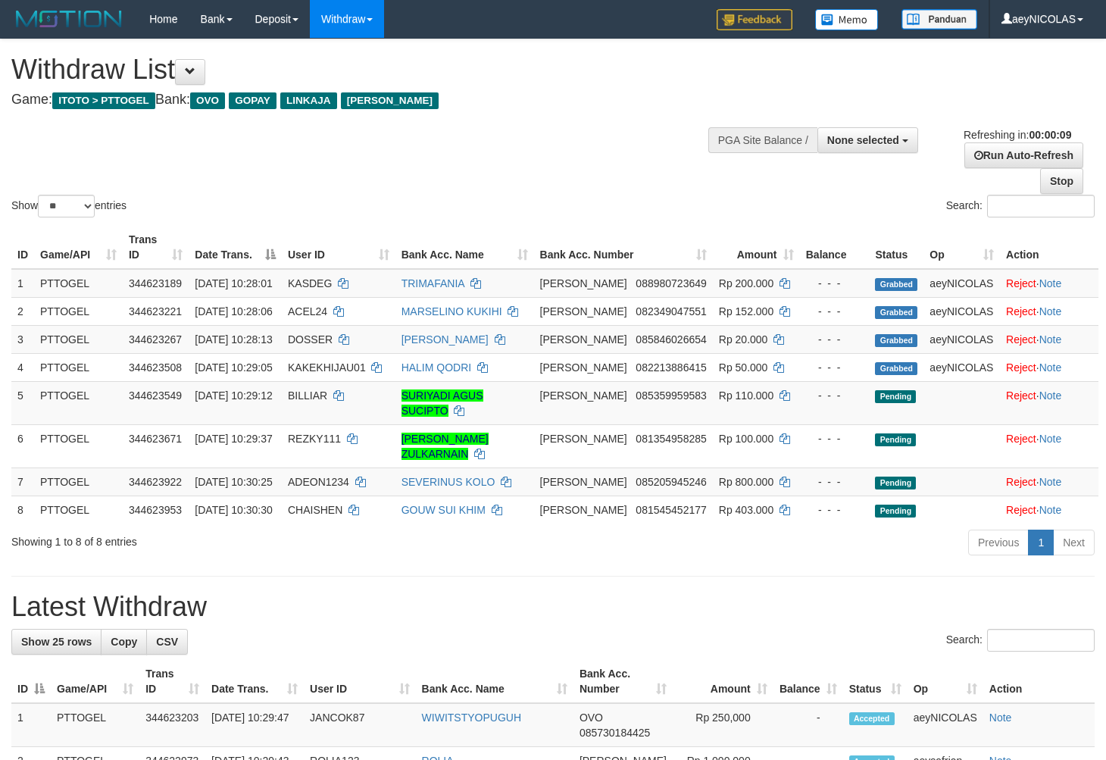
select select
select select "**"
select select
select select "**"
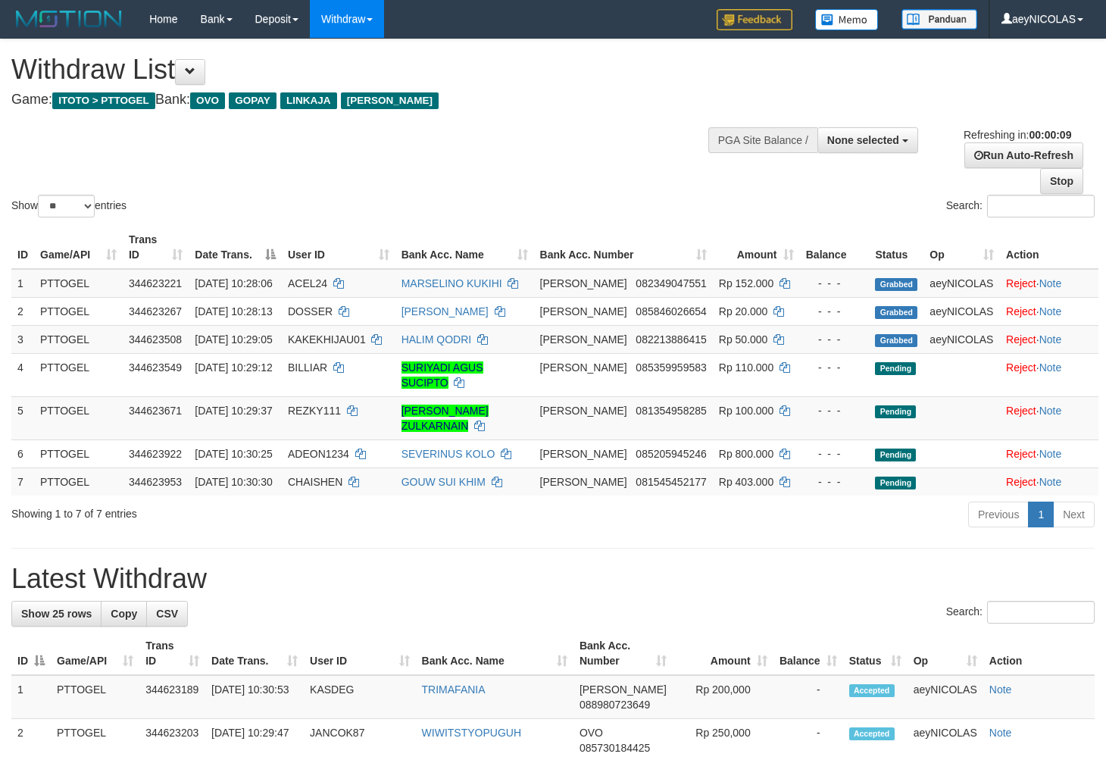
select select
select select "**"
select select
select select "**"
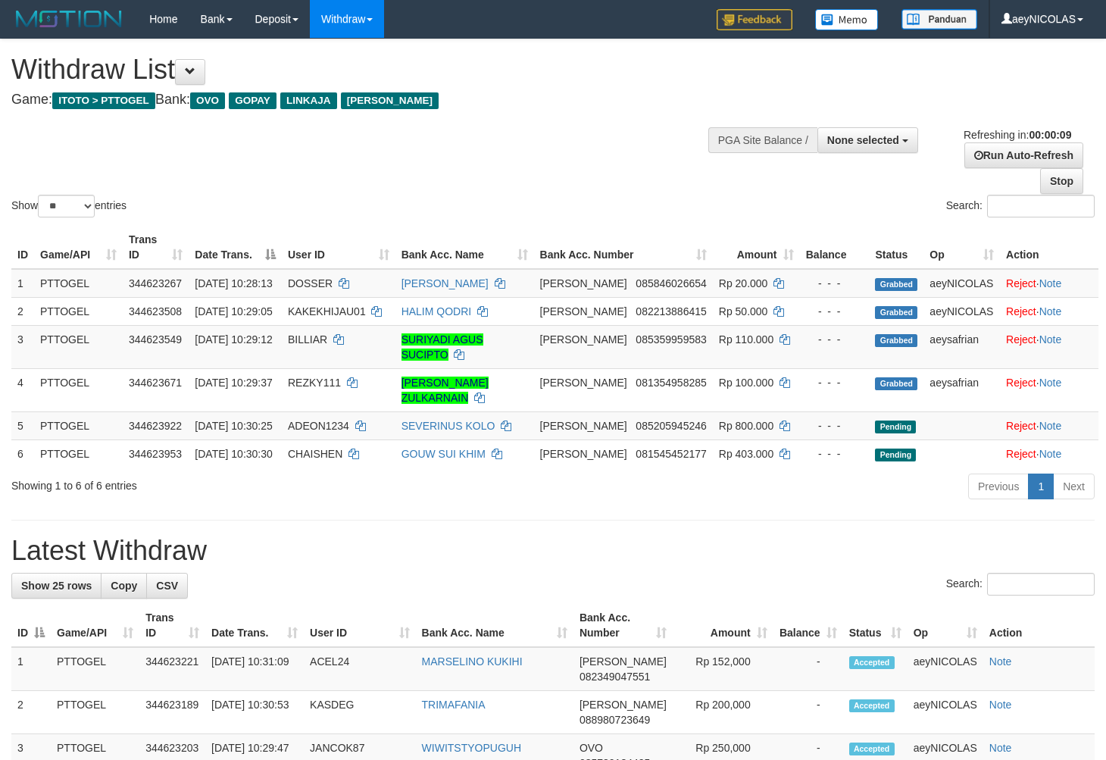
select select
select select "**"
select select
select select "**"
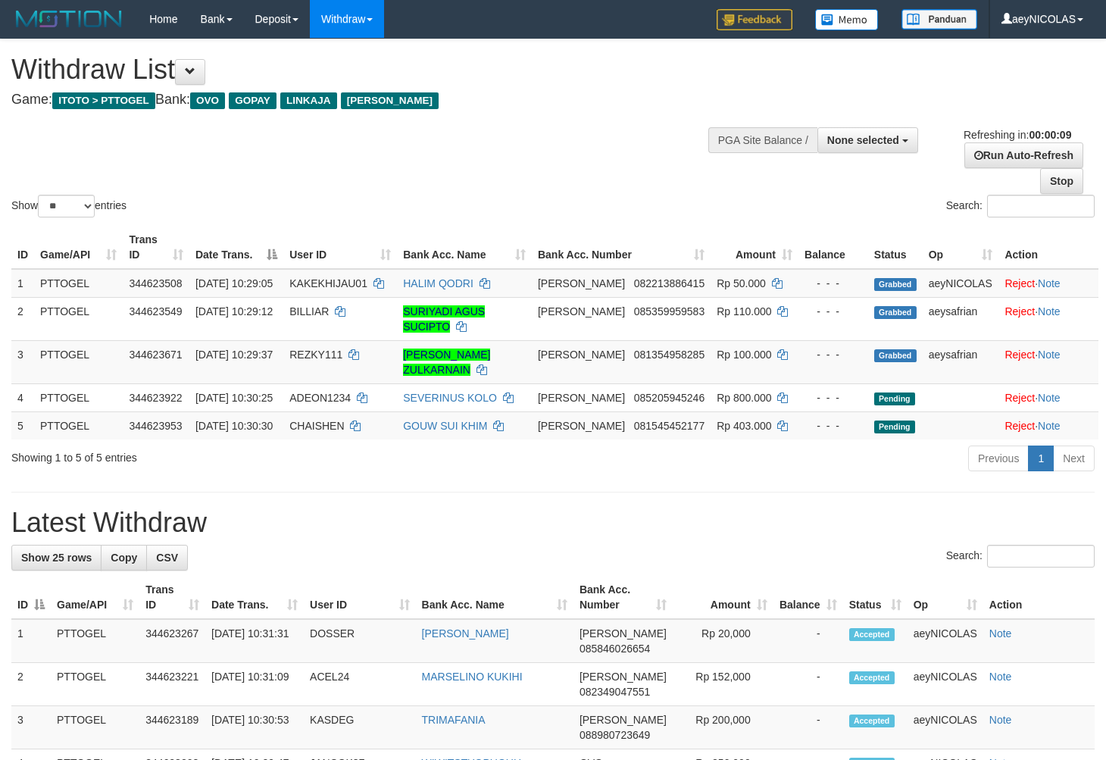
select select
select select "**"
select select
select select "**"
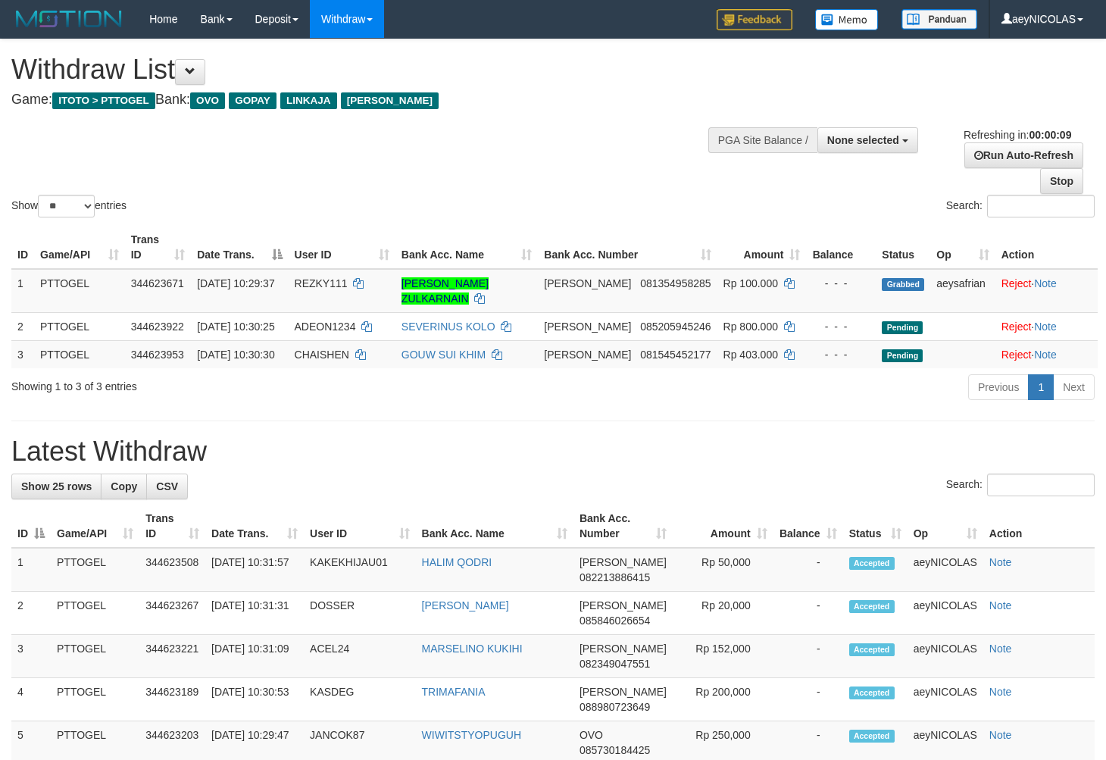
select select
select select "**"
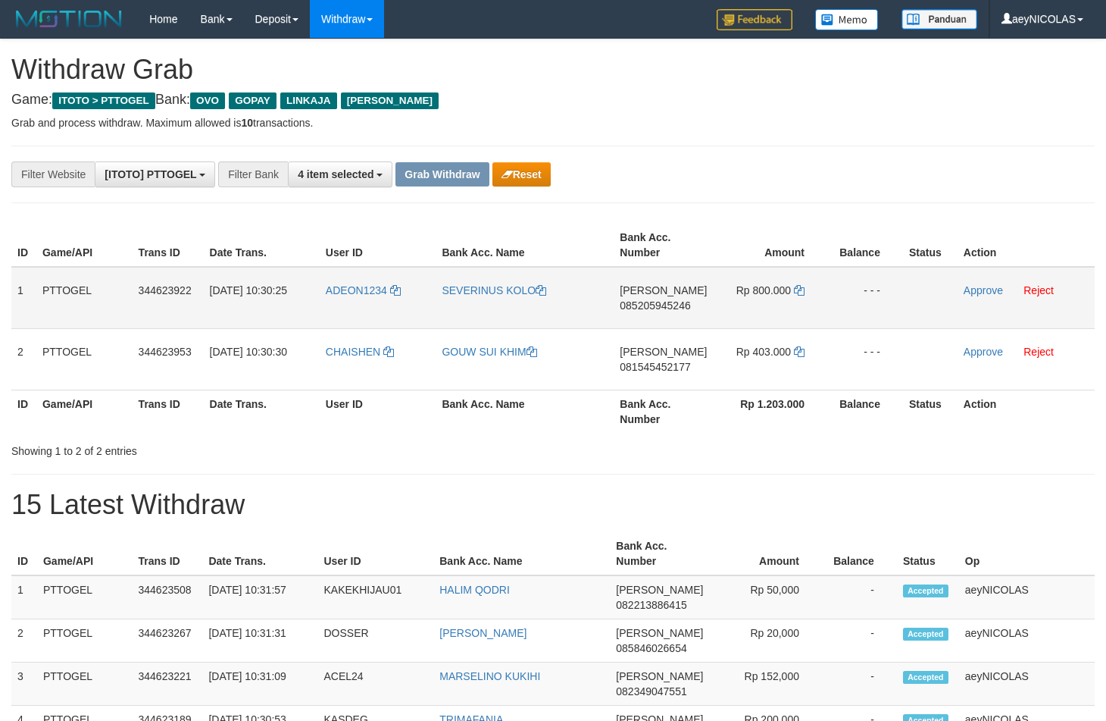
scroll to position [211, 0]
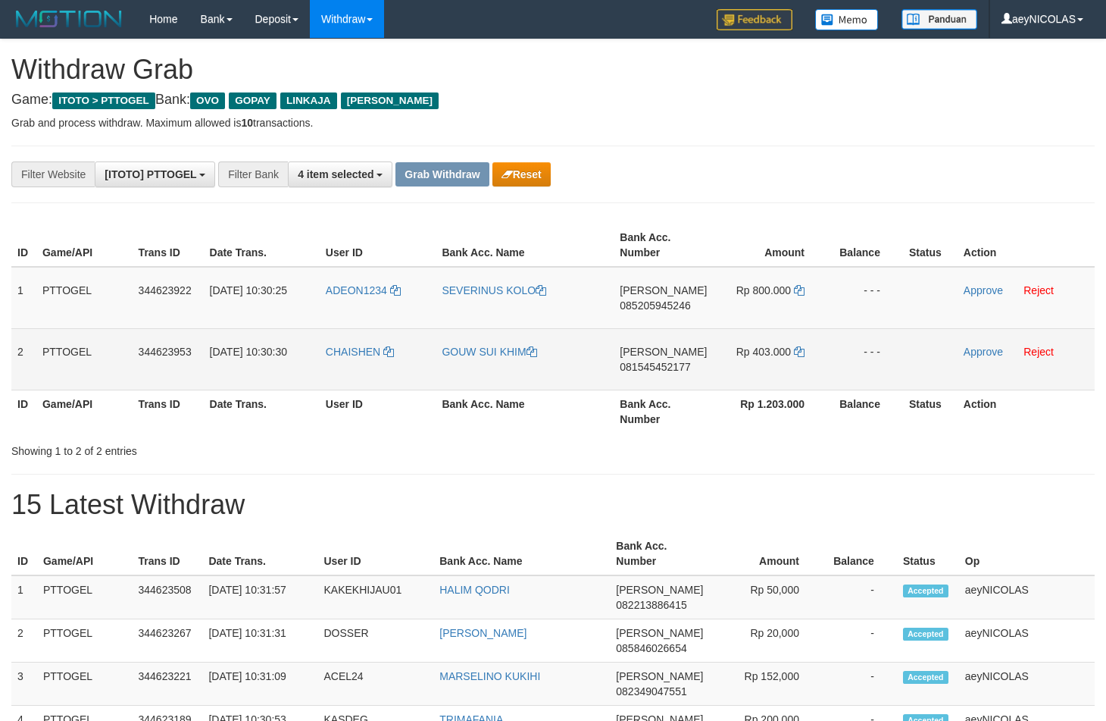
drag, startPoint x: 376, startPoint y: 318, endPoint x: 777, endPoint y: 355, distance: 403.3
click at [777, 355] on tbody "1 PTTOGEL 344623922 30/09/2025 10:30:25 ADEON1234 SEVERINUS KOLO DANA 085205945…" at bounding box center [553, 329] width 1084 height 124
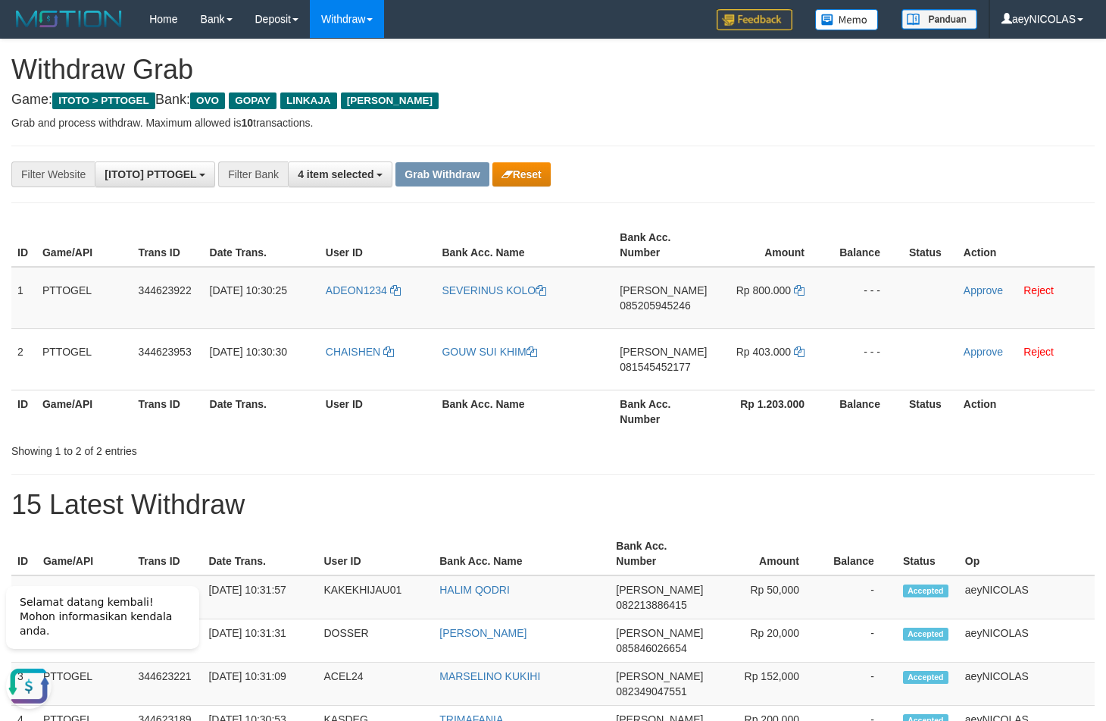
scroll to position [0, 0]
click at [671, 308] on span "085205945246" at bounding box center [655, 305] width 70 height 12
drag, startPoint x: 671, startPoint y: 308, endPoint x: 582, endPoint y: 357, distance: 102.1
click at [671, 308] on span "085205945246" at bounding box center [655, 305] width 70 height 12
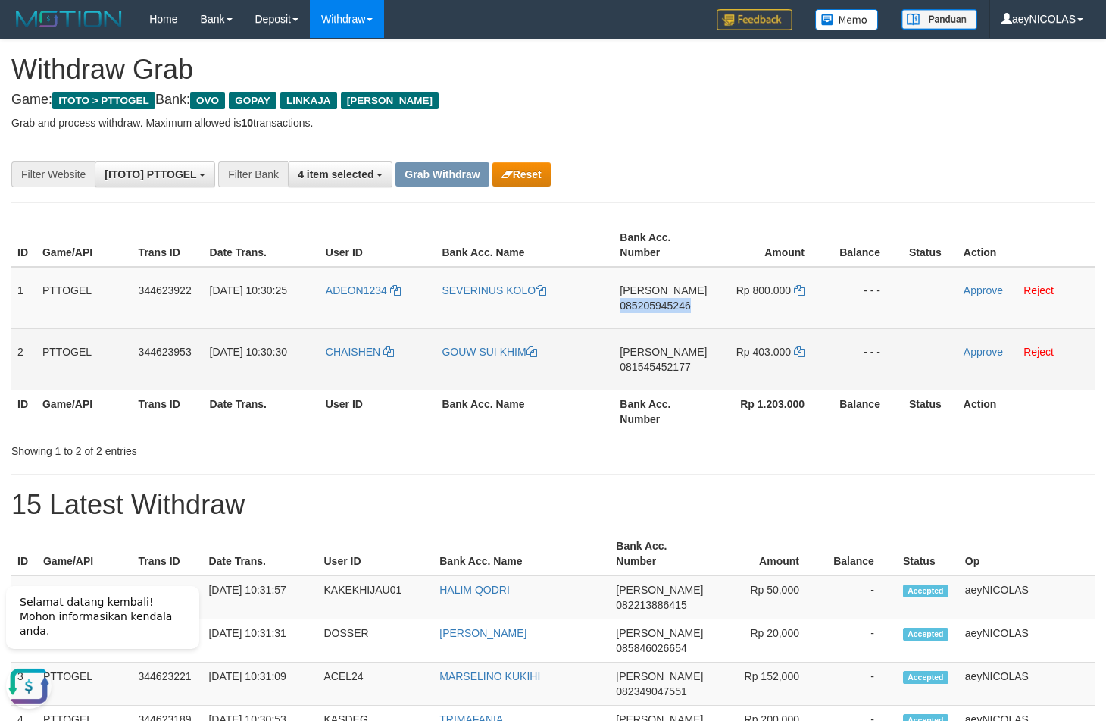
copy span "085205945246"
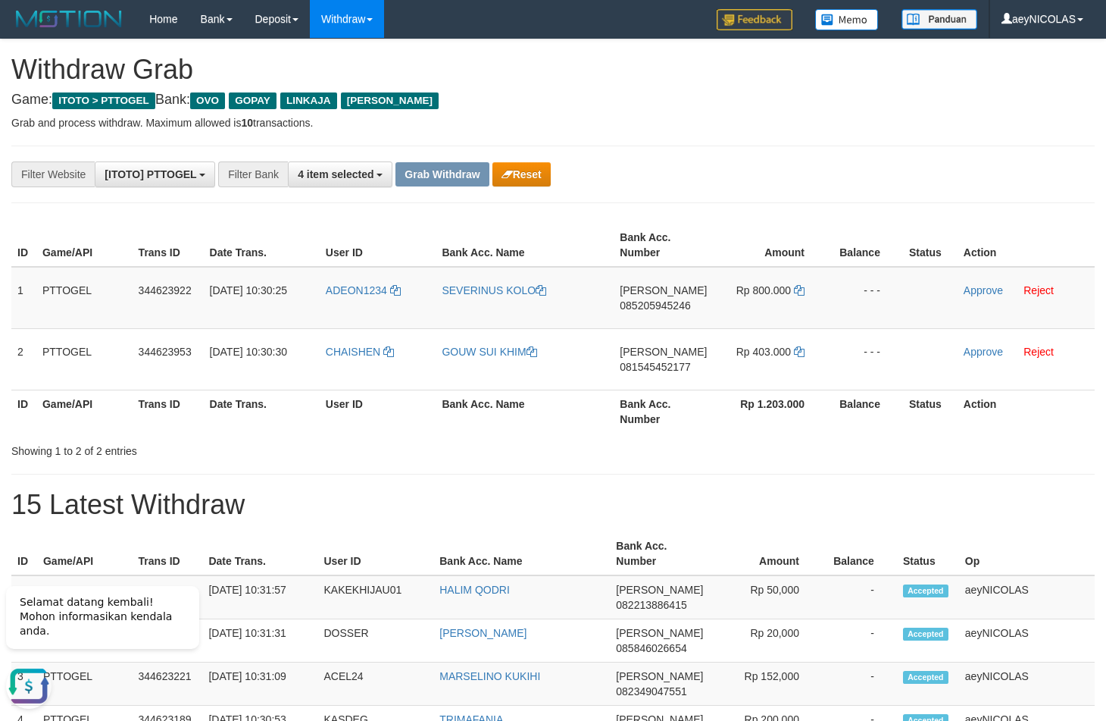
click at [681, 178] on div "**********" at bounding box center [461, 174] width 922 height 26
click at [803, 290] on icon at bounding box center [799, 290] width 11 height 11
copy span "085205945246"
click at [802, 290] on icon at bounding box center [799, 290] width 11 height 11
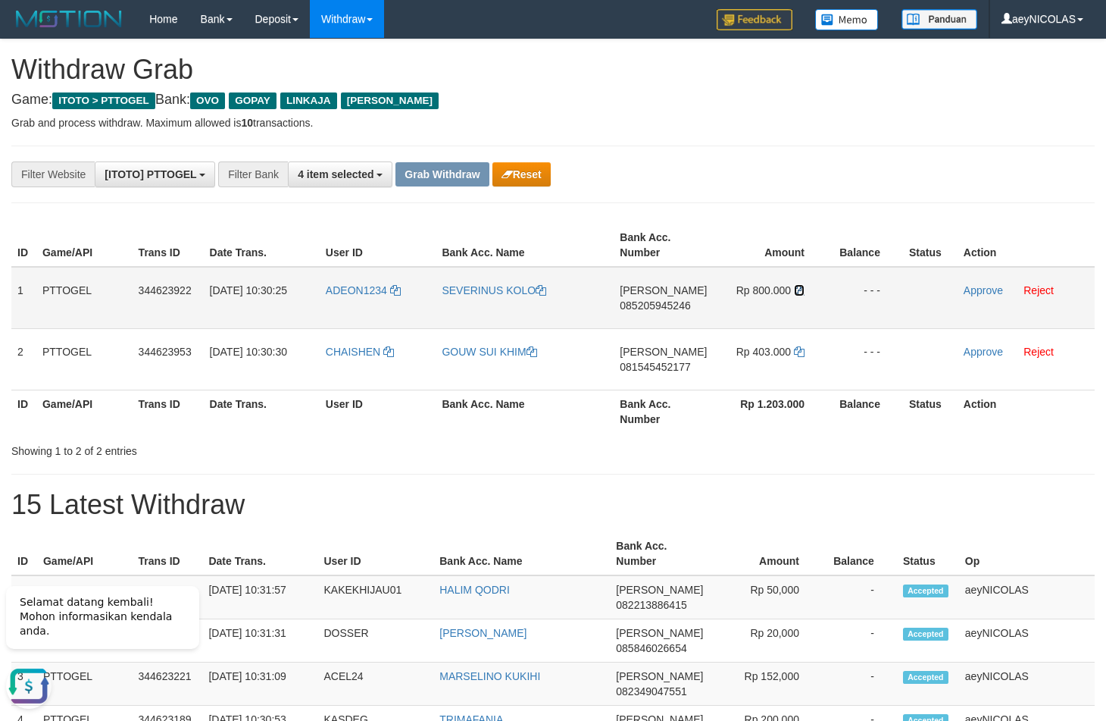
click at [802, 290] on icon at bounding box center [799, 290] width 11 height 11
click at [993, 290] on link "Approve" at bounding box center [983, 290] width 39 height 12
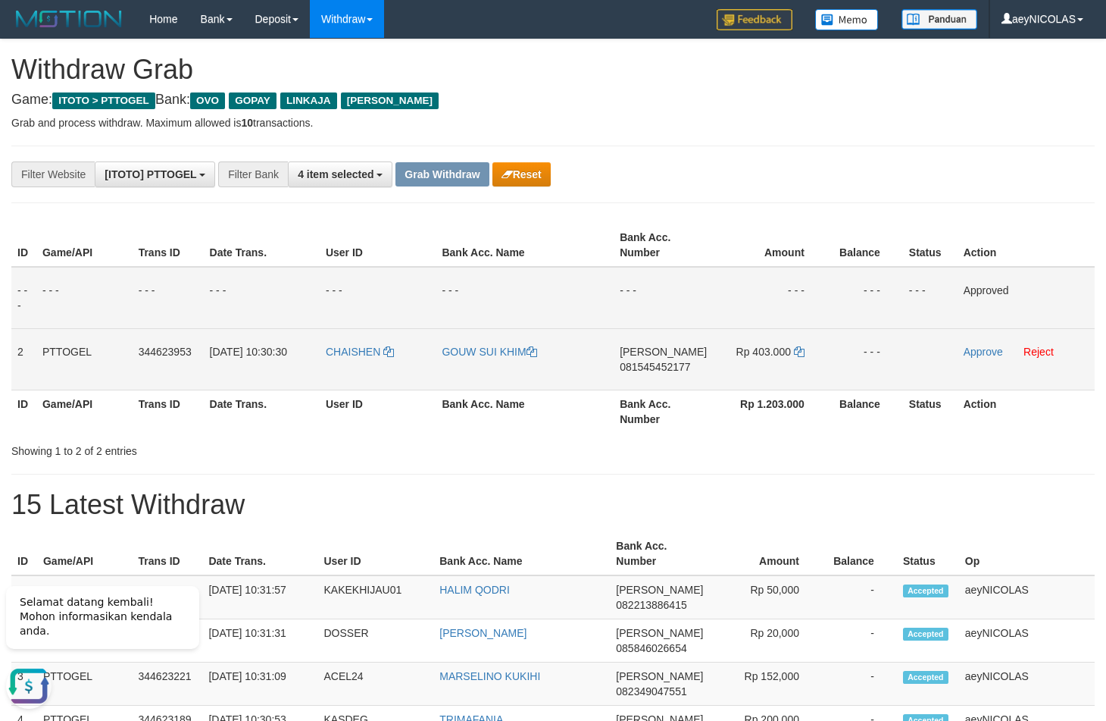
click at [624, 374] on td "DANA 081545452177" at bounding box center [663, 358] width 99 height 61
click at [629, 371] on span "081545452177" at bounding box center [655, 367] width 70 height 12
copy span "081545452177"
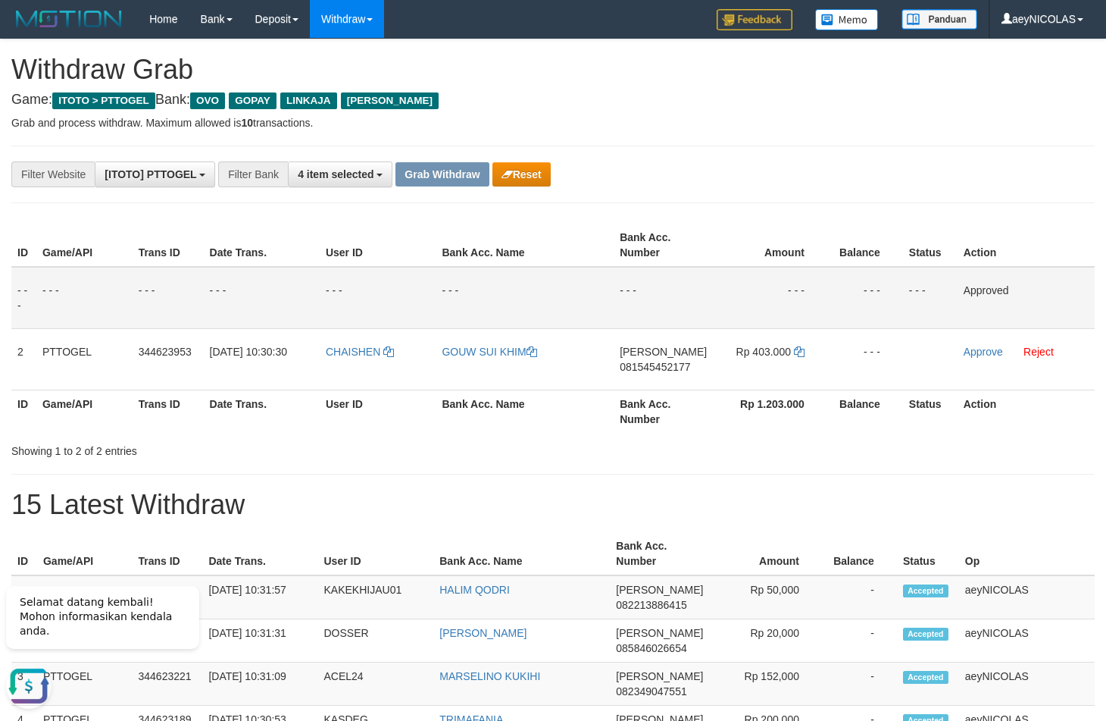
click at [467, 421] on th "Bank Acc. Name" at bounding box center [525, 410] width 178 height 43
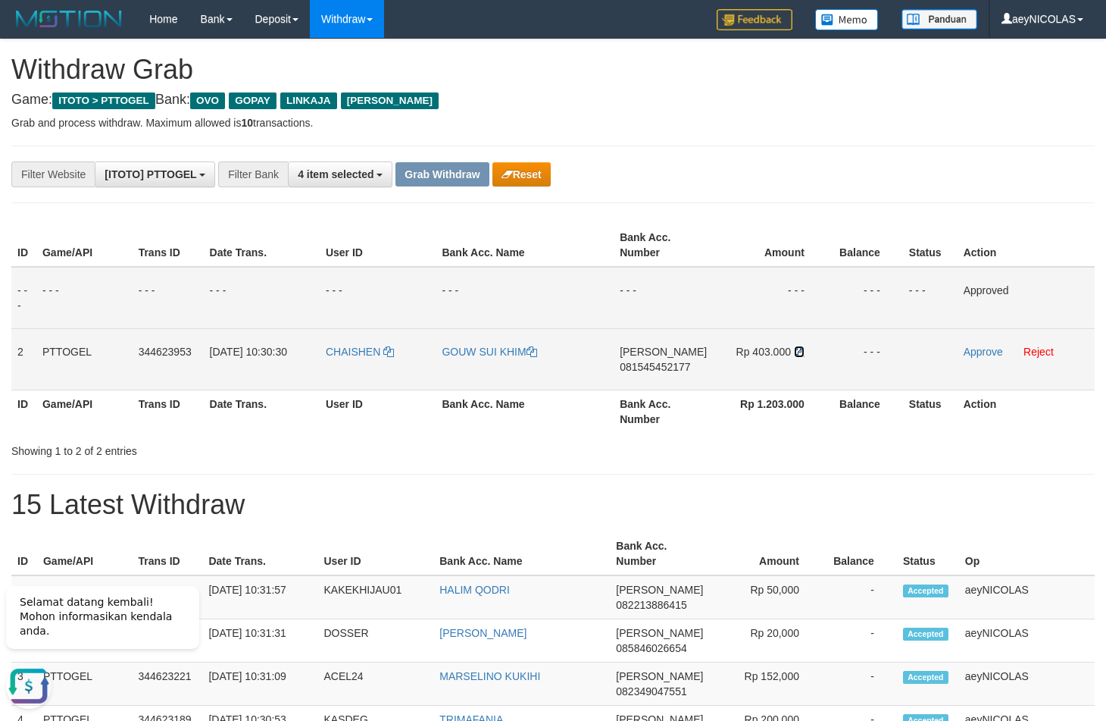
click at [799, 353] on icon at bounding box center [799, 351] width 11 height 11
drag, startPoint x: 799, startPoint y: 353, endPoint x: 984, endPoint y: 364, distance: 185.2
click at [803, 356] on icon at bounding box center [799, 351] width 11 height 11
click at [986, 357] on link "Approve" at bounding box center [983, 352] width 39 height 12
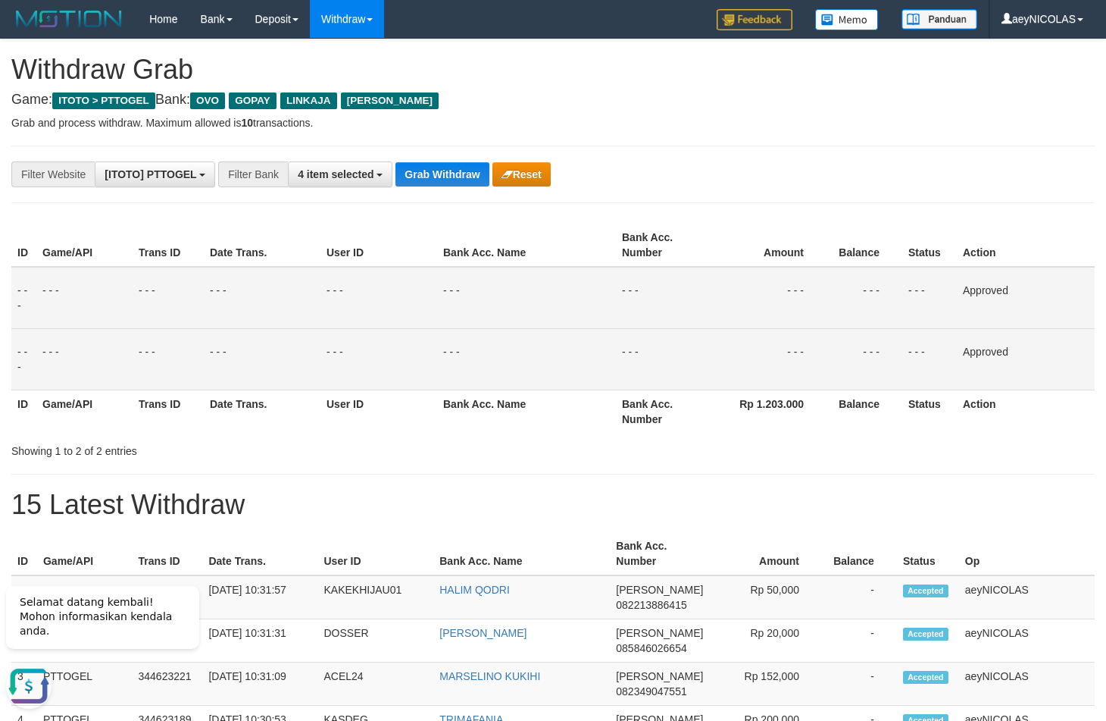
drag, startPoint x: 523, startPoint y: 464, endPoint x: 408, endPoint y: 283, distance: 214.6
click at [433, 170] on button "Grab Withdraw" at bounding box center [442, 174] width 93 height 24
drag, startPoint x: 433, startPoint y: 170, endPoint x: 84, endPoint y: 382, distance: 408.0
click at [431, 174] on button "Grab Withdraw" at bounding box center [442, 174] width 93 height 24
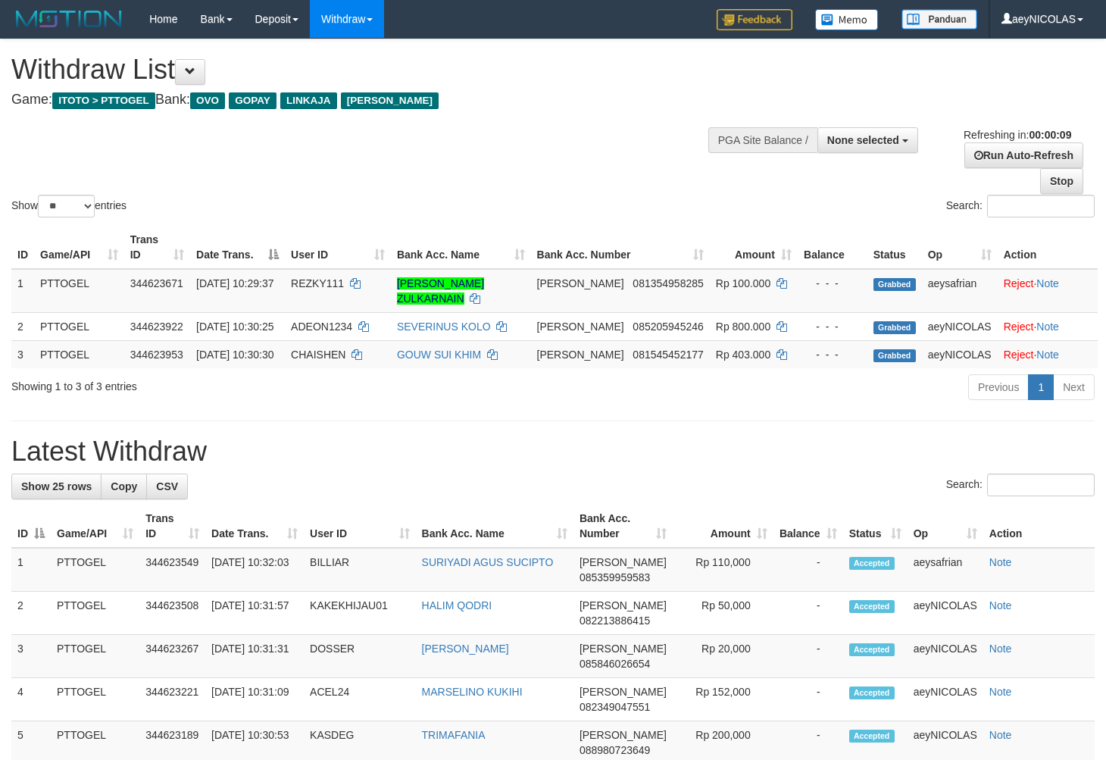
select select
select select "**"
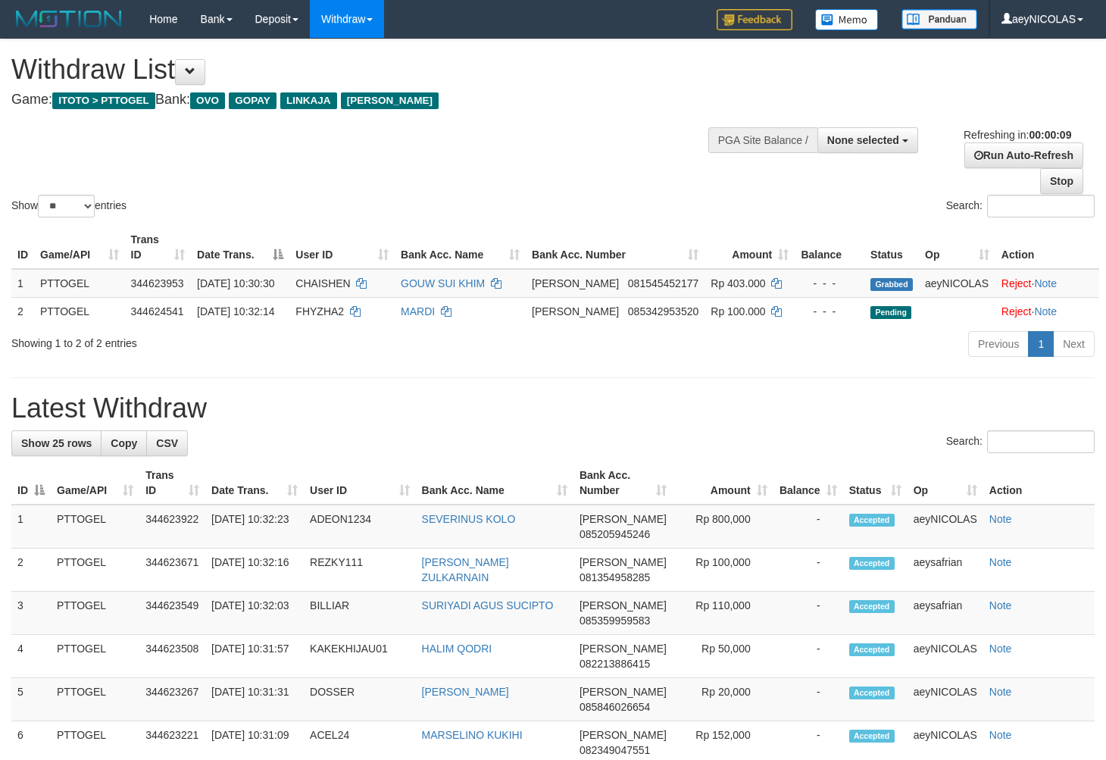
select select
select select "**"
select select
select select "**"
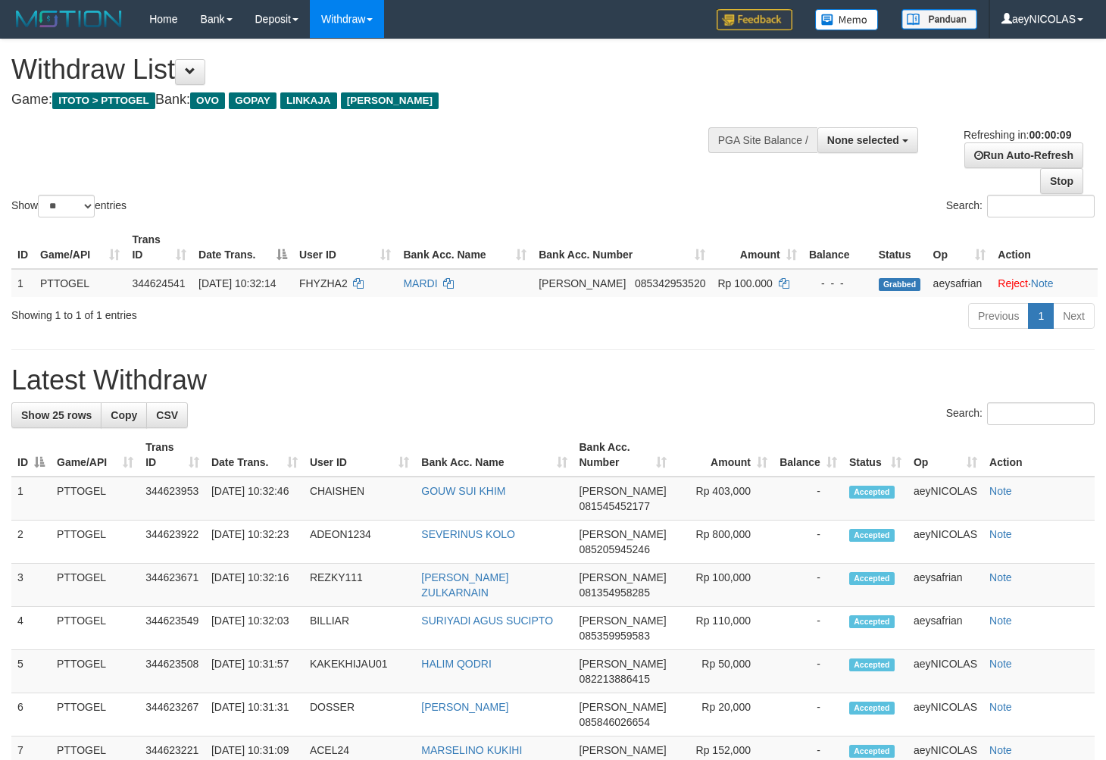
select select
select select "**"
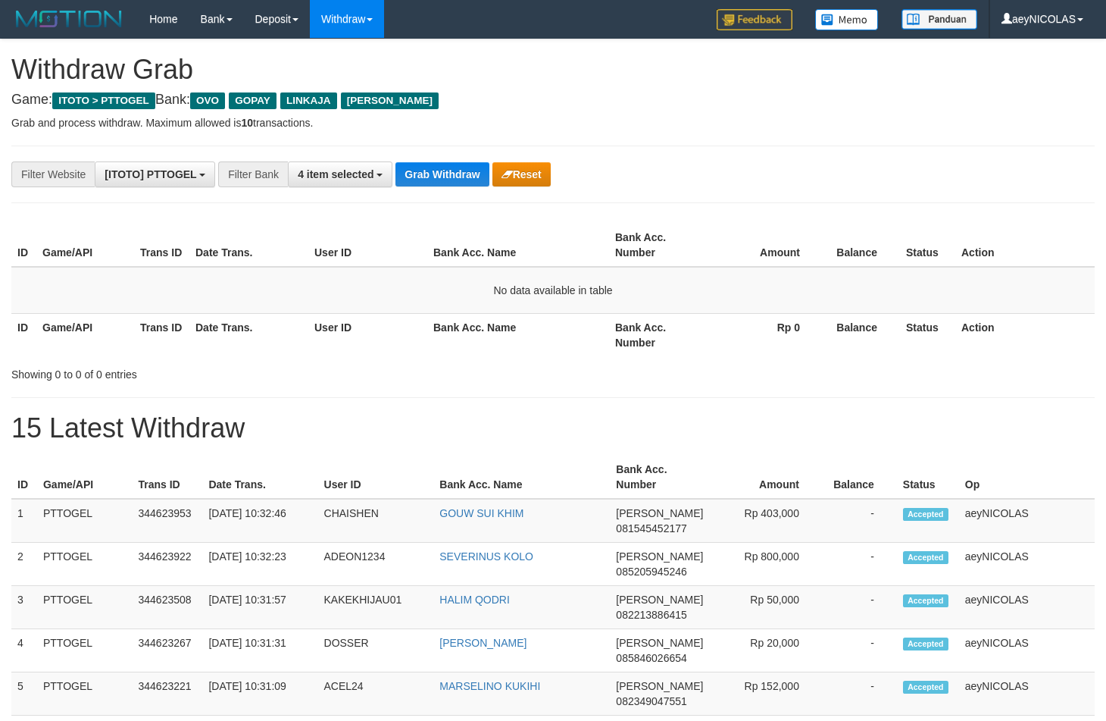
scroll to position [211, 0]
drag, startPoint x: 637, startPoint y: 393, endPoint x: 493, endPoint y: 167, distance: 268.4
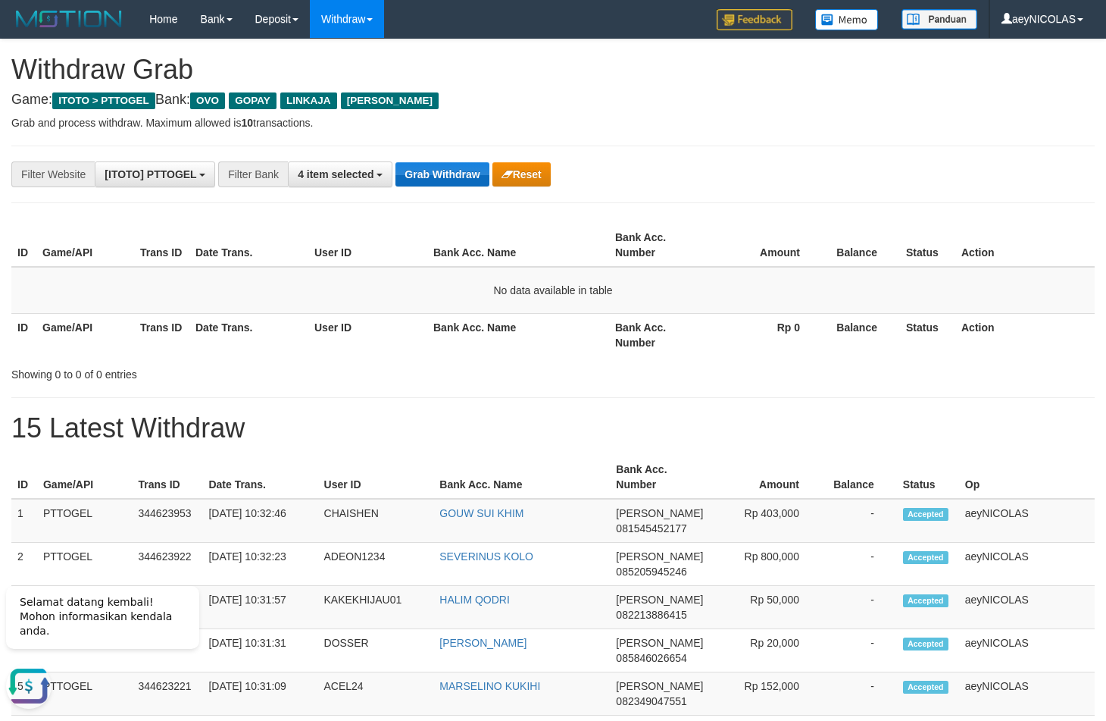
drag, startPoint x: 742, startPoint y: 385, endPoint x: 442, endPoint y: 167, distance: 371.0
click at [427, 169] on button "Grab Withdraw" at bounding box center [442, 174] width 93 height 24
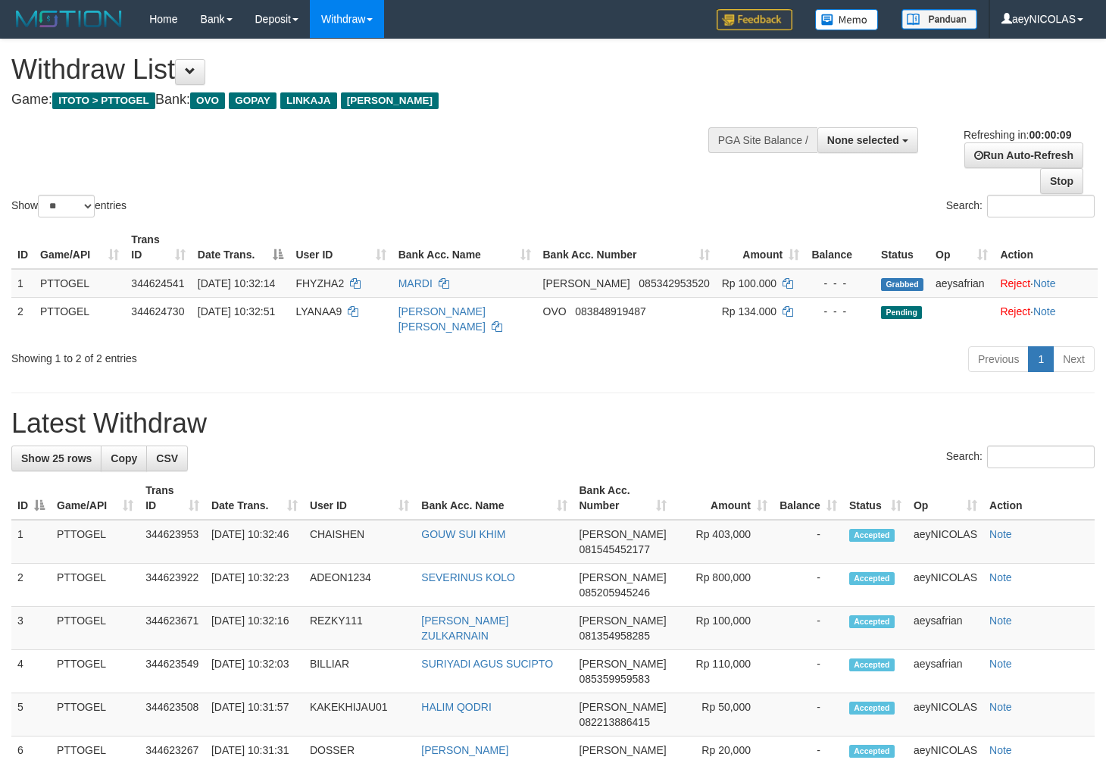
select select
select select "**"
select select
select select "**"
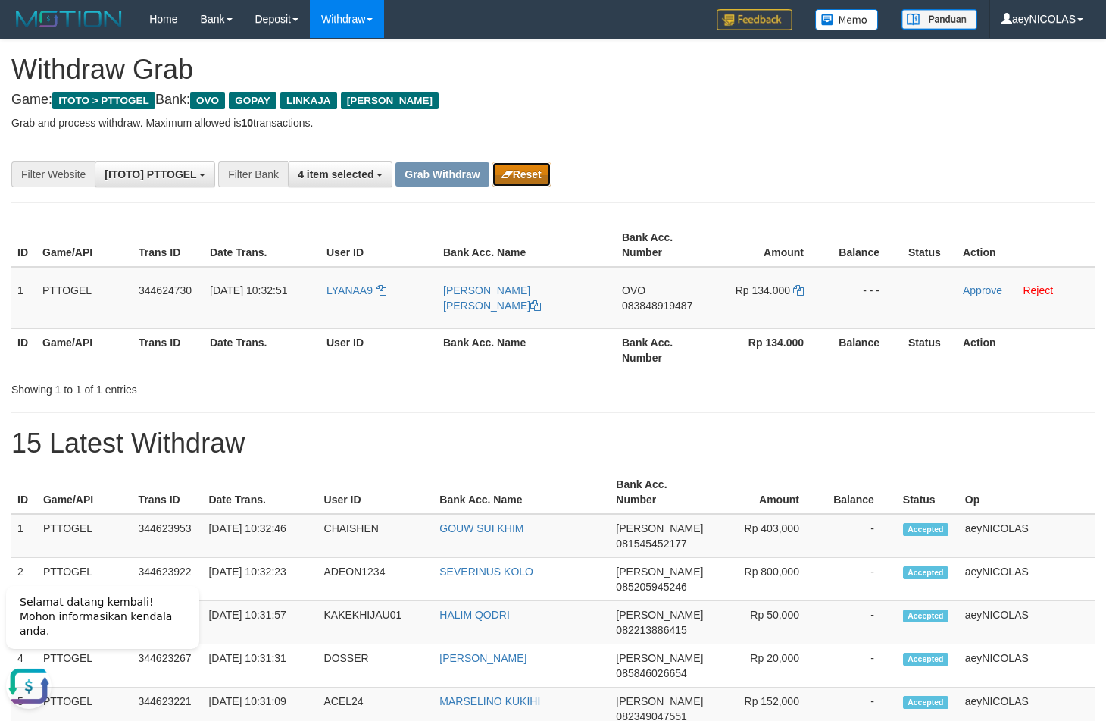
click at [518, 171] on button "Reset" at bounding box center [522, 174] width 58 height 24
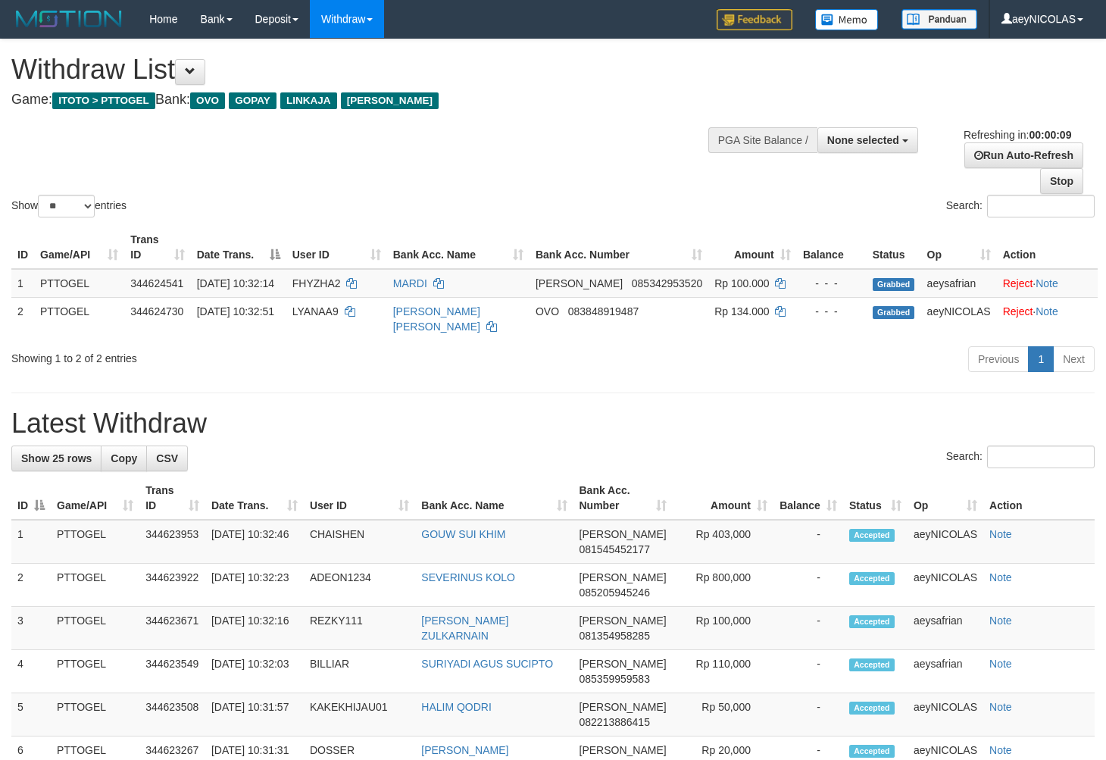
select select
select select "**"
select select
select select "**"
select select
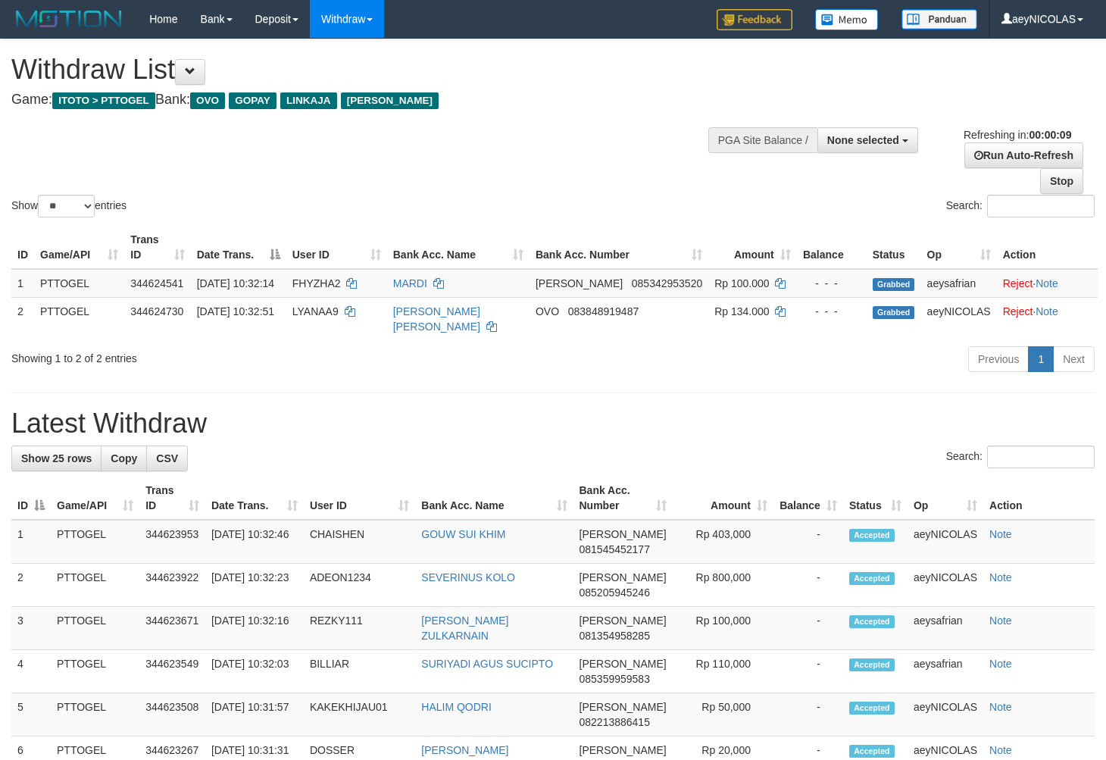
select select "**"
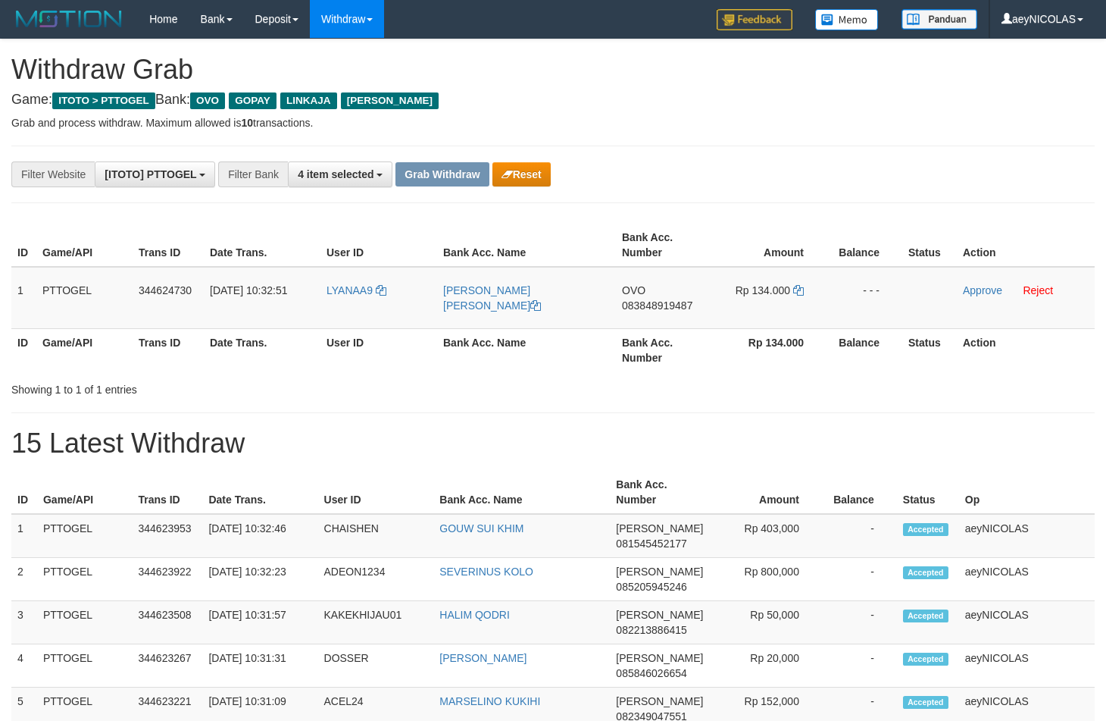
scroll to position [211, 0]
drag, startPoint x: 398, startPoint y: 309, endPoint x: 743, endPoint y: 326, distance: 345.2
click at [817, 283] on tr "1 PTTOGEL 344624730 [DATE] 10:32:51 LYANAA9 [PERSON_NAME] [PERSON_NAME] OVO 083…" at bounding box center [553, 298] width 1084 height 62
click at [641, 308] on span "083848919487" at bounding box center [657, 305] width 70 height 12
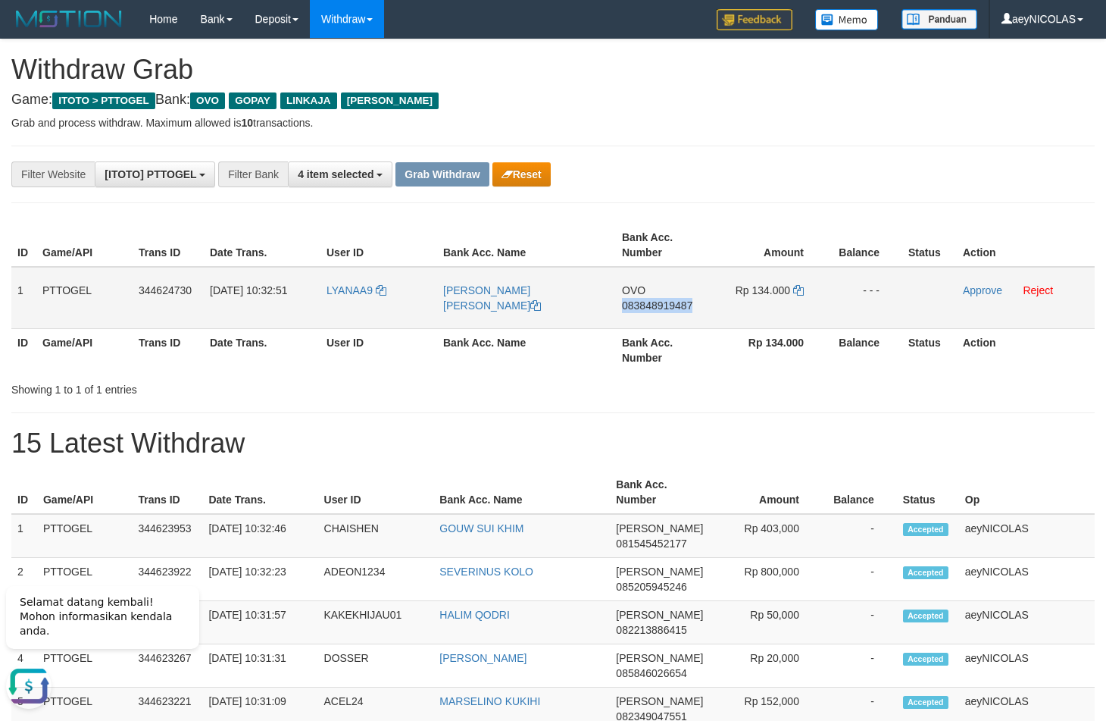
click at [641, 308] on span "083848919487" at bounding box center [657, 305] width 70 height 12
copy span "083848919487"
click at [655, 305] on span "083848919487" at bounding box center [657, 305] width 70 height 12
copy span "083848919487"
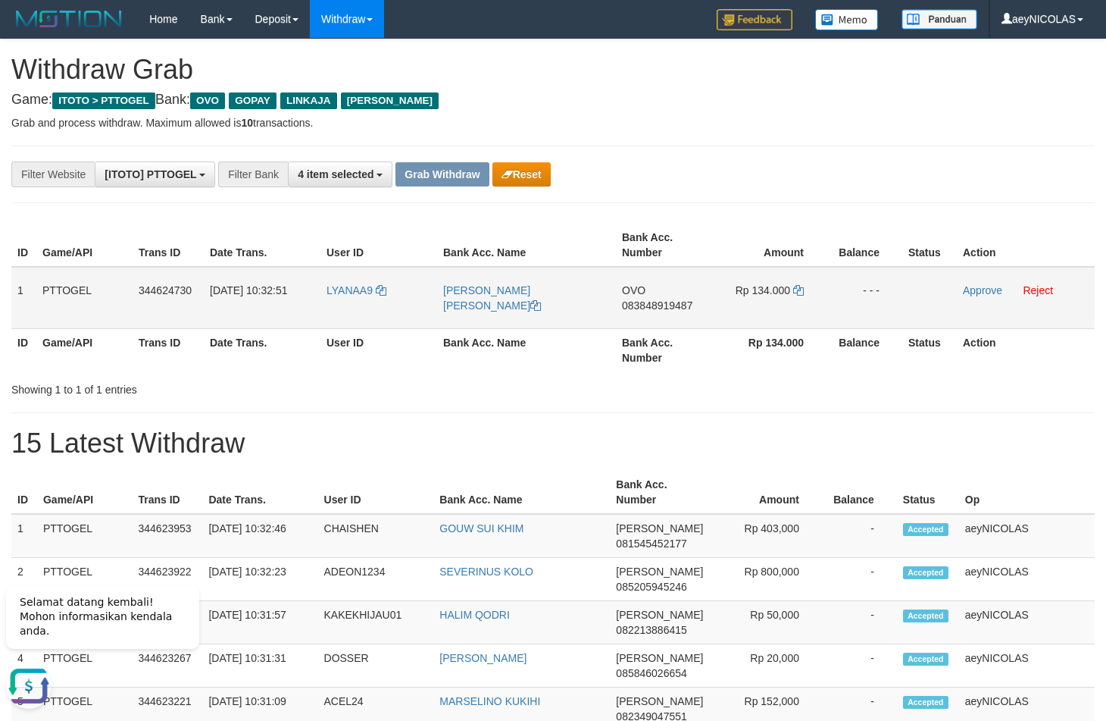
click at [708, 302] on td "OVO 083848919487" at bounding box center [664, 298] width 96 height 62
click at [756, 167] on div "**********" at bounding box center [461, 174] width 922 height 26
click at [802, 292] on icon at bounding box center [798, 290] width 11 height 11
copy span "083848919487"
click at [802, 292] on icon at bounding box center [798, 290] width 11 height 11
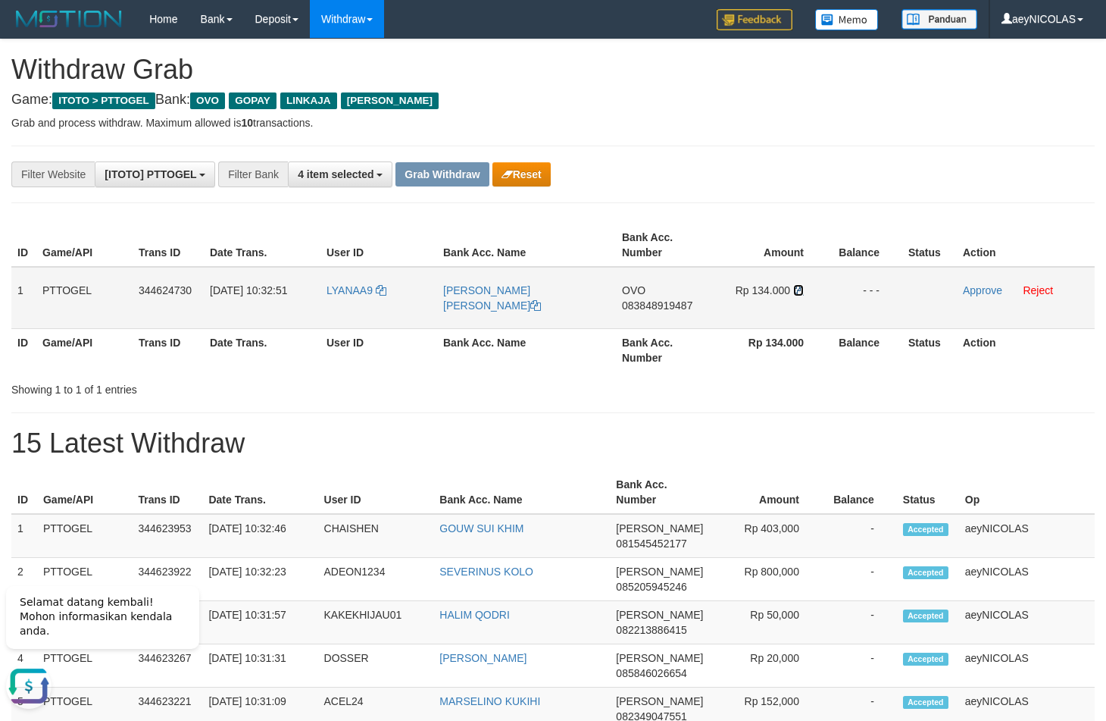
click at [802, 292] on icon at bounding box center [798, 290] width 11 height 11
click at [973, 292] on link "Approve" at bounding box center [982, 290] width 39 height 12
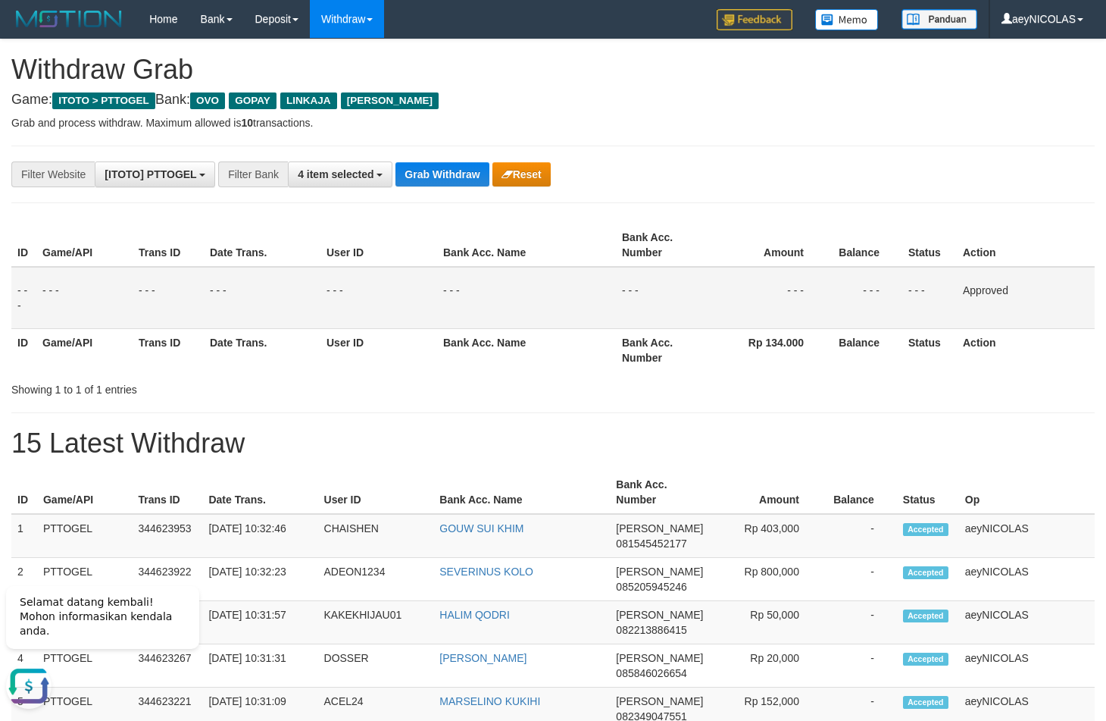
click at [626, 327] on table "ID Game/API Trans ID Date Trans. User ID Bank Acc. Name Bank Acc. Number Amount…" at bounding box center [553, 298] width 1084 height 148
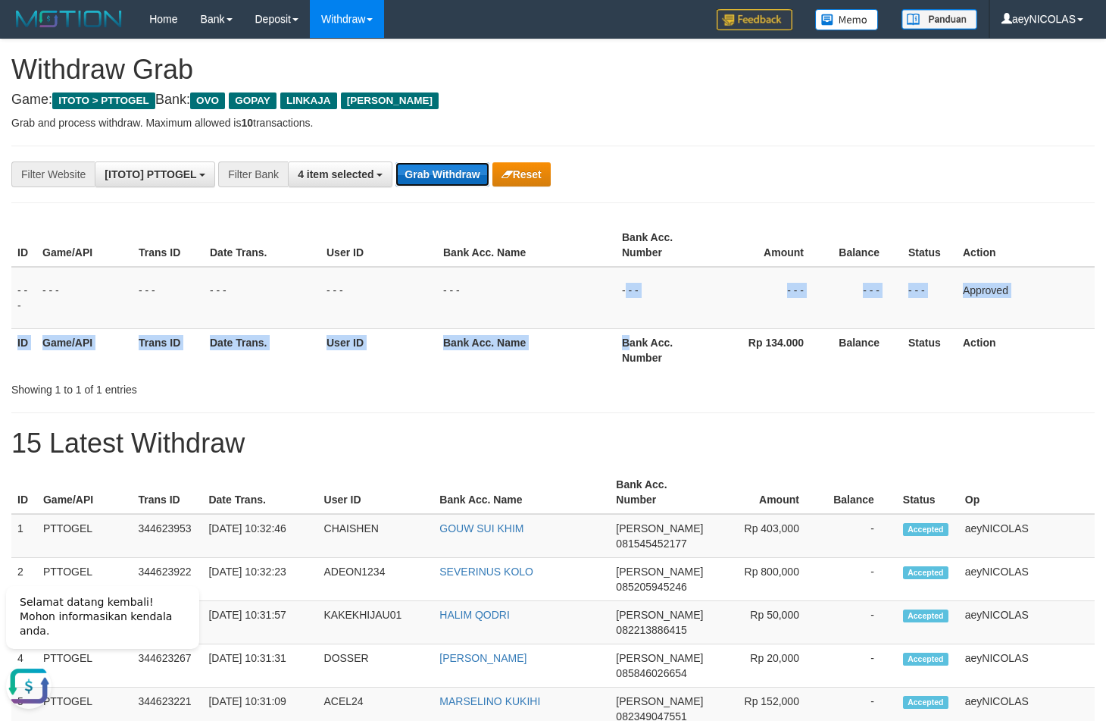
click at [443, 185] on button "Grab Withdraw" at bounding box center [442, 174] width 93 height 24
click at [443, 175] on button "Grab Withdraw" at bounding box center [442, 174] width 93 height 24
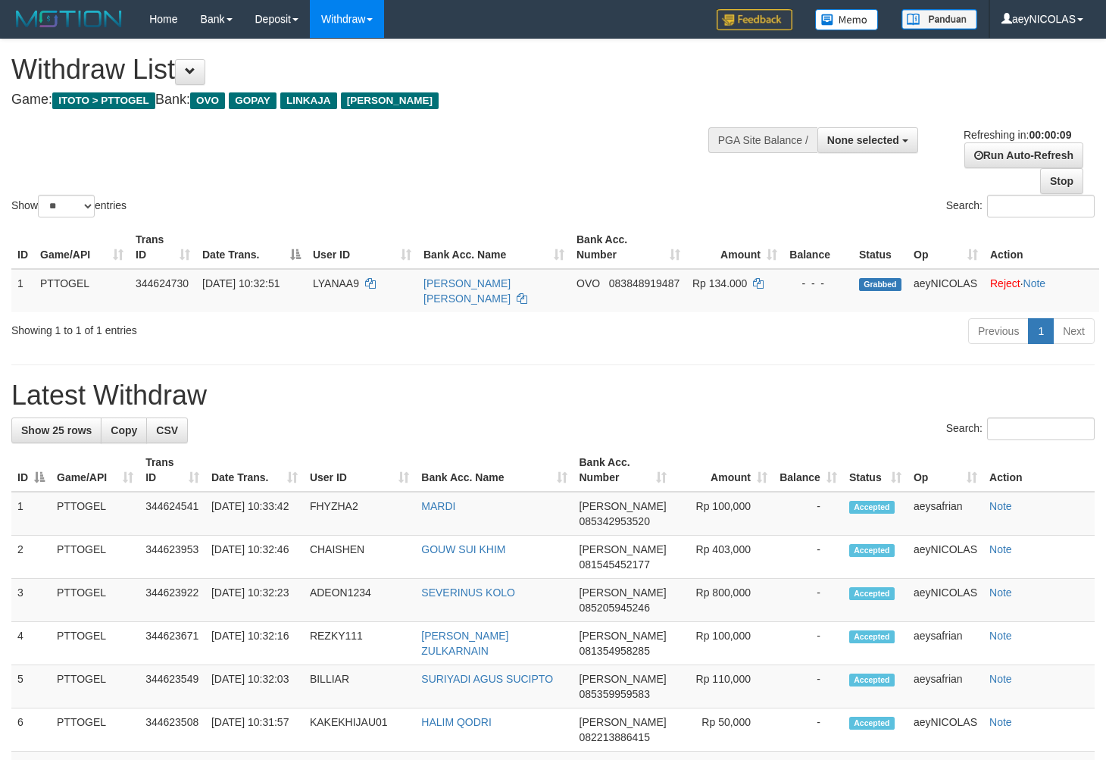
select select
select select "**"
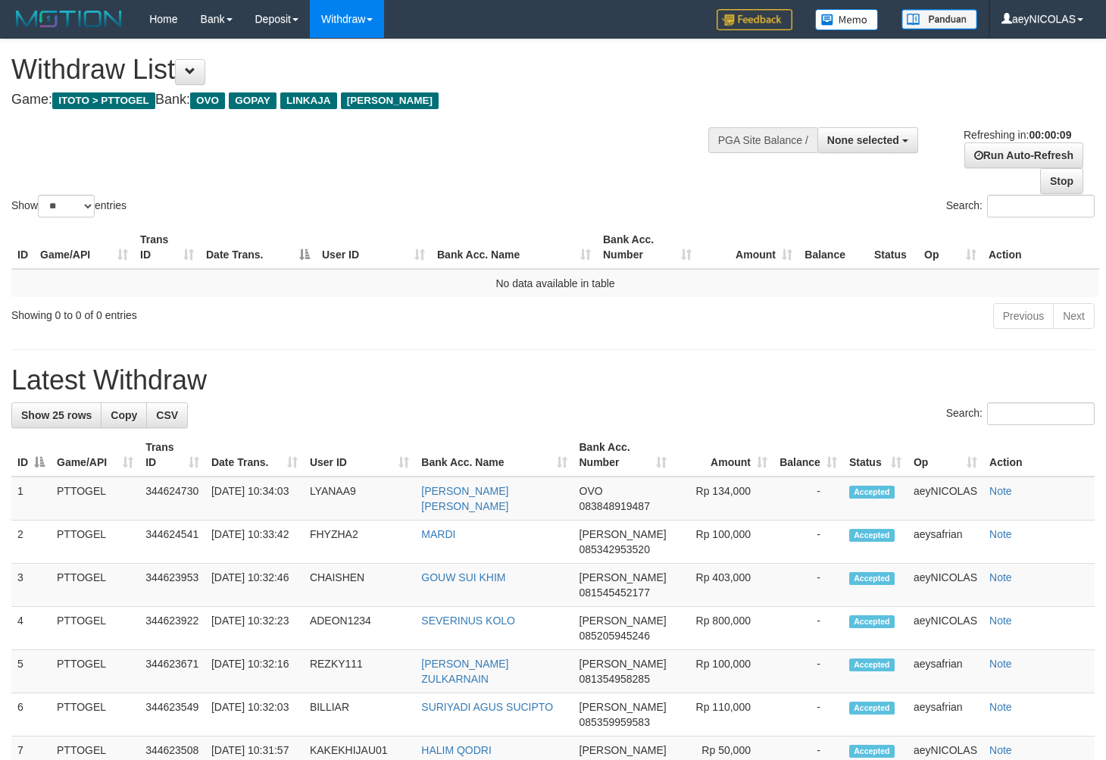
select select
select select "**"
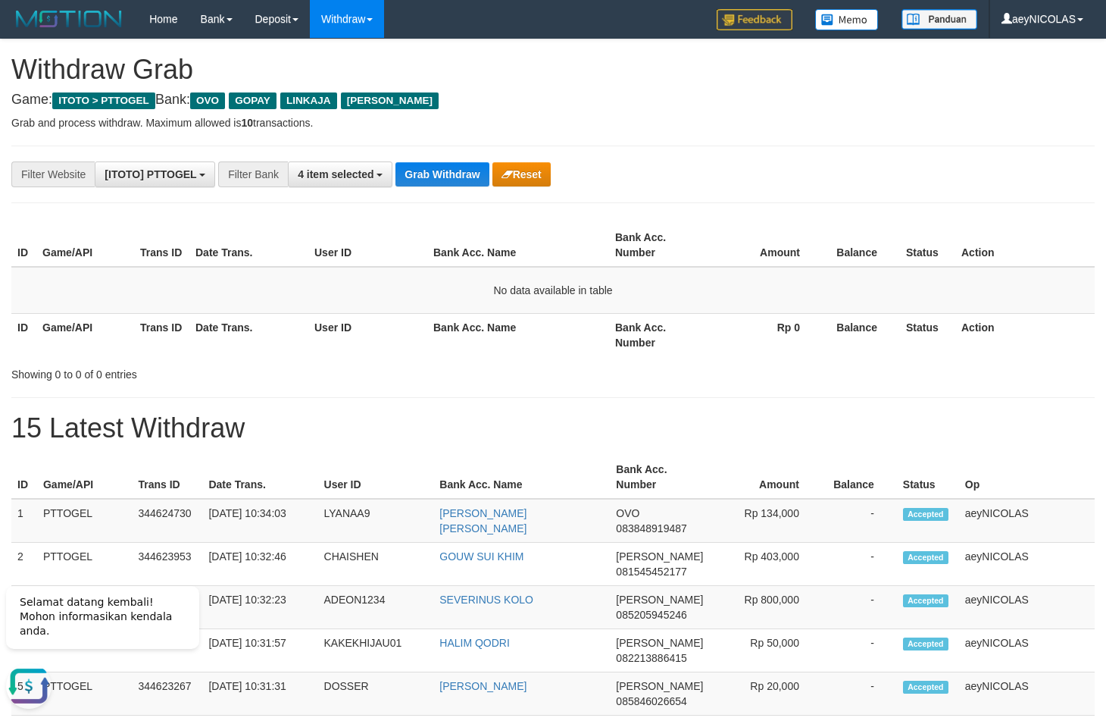
drag, startPoint x: 601, startPoint y: 349, endPoint x: 573, endPoint y: 311, distance: 46.5
click at [599, 348] on th "Bank Acc. Name" at bounding box center [518, 334] width 182 height 43
click at [421, 178] on button "Grab Withdraw" at bounding box center [442, 174] width 93 height 24
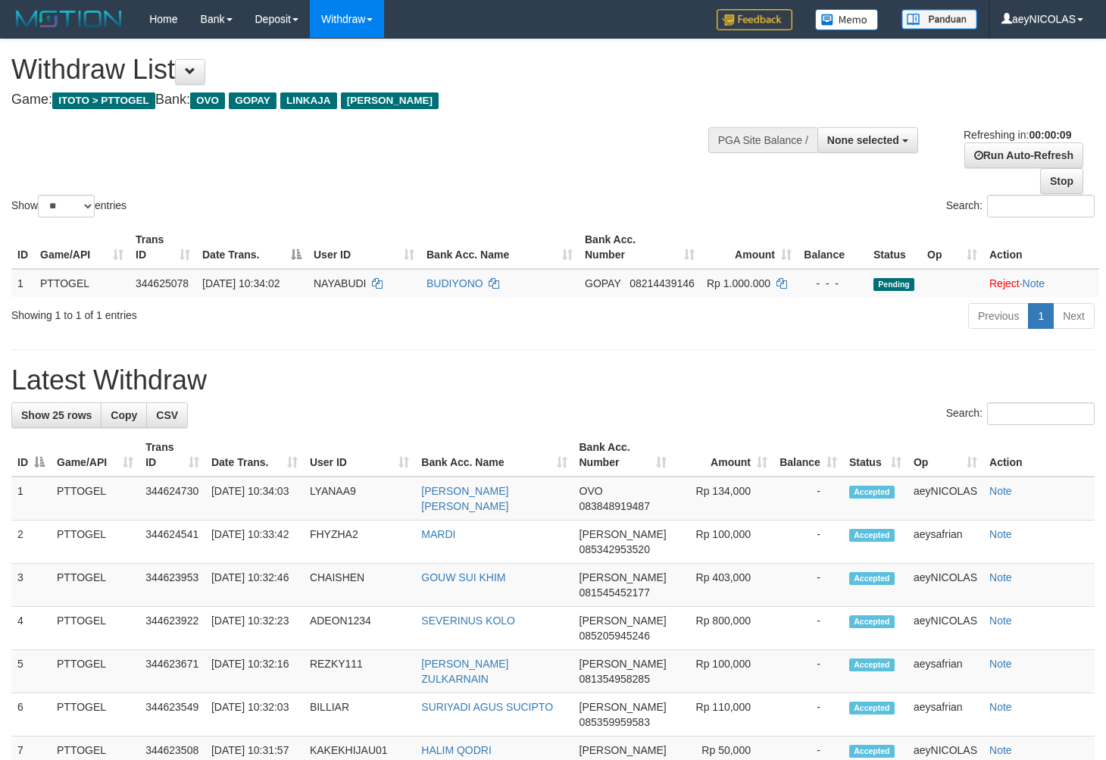
select select
select select "**"
select select
select select "**"
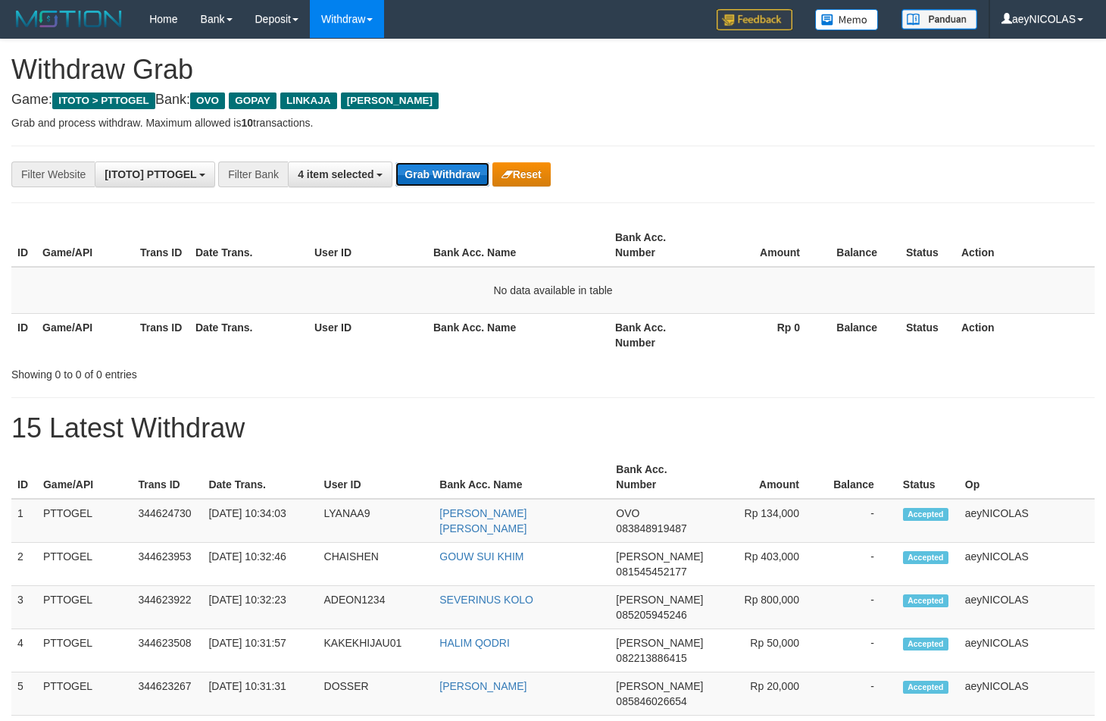
click at [444, 186] on button "Grab Withdraw" at bounding box center [442, 174] width 93 height 24
click at [444, 178] on button "Grab Withdraw" at bounding box center [442, 174] width 93 height 24
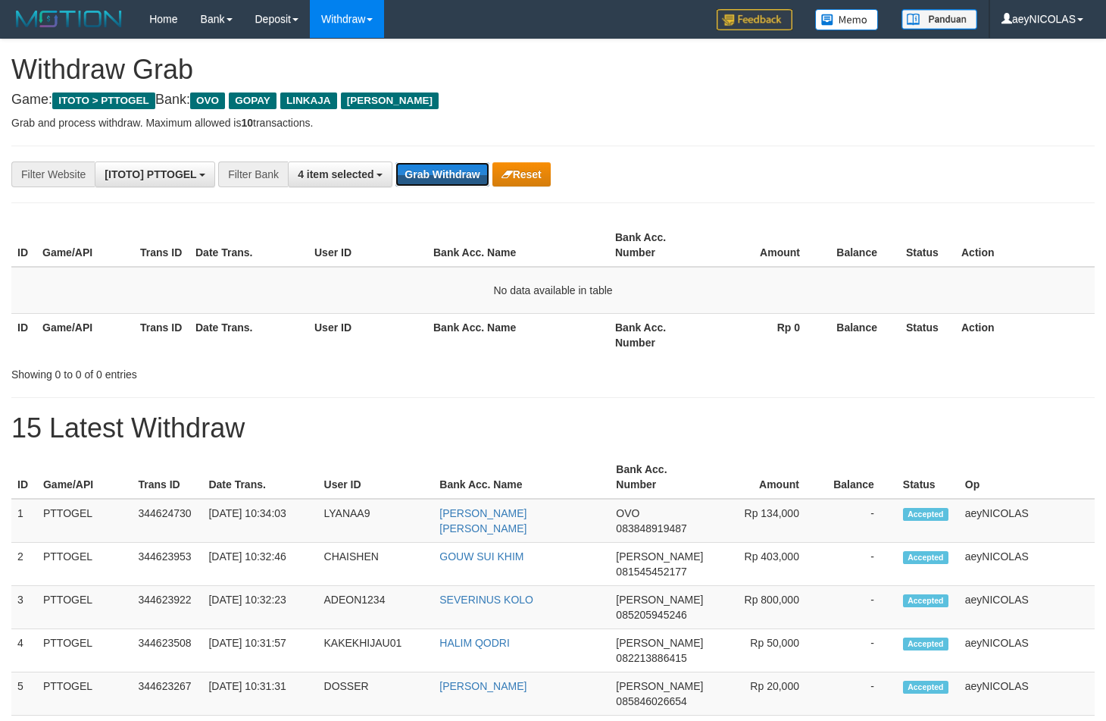
click at [444, 178] on button "Grab Withdraw" at bounding box center [442, 174] width 93 height 24
click at [449, 179] on button "Grab Withdraw" at bounding box center [442, 174] width 93 height 24
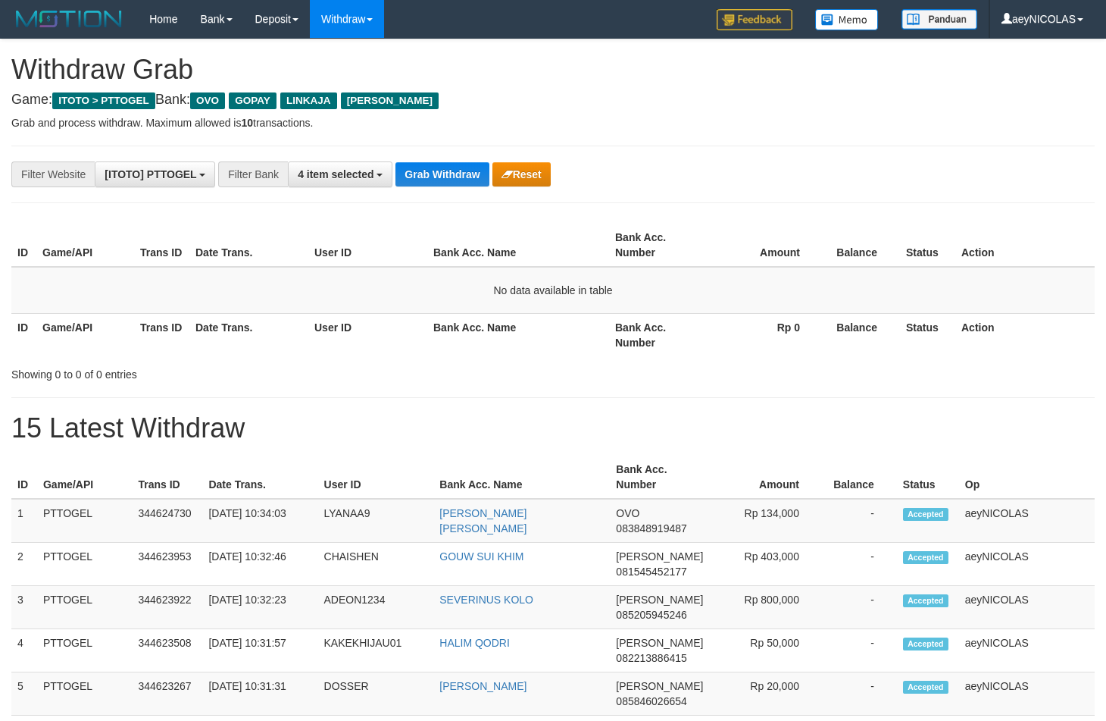
click at [449, 179] on button "Grab Withdraw" at bounding box center [442, 174] width 93 height 24
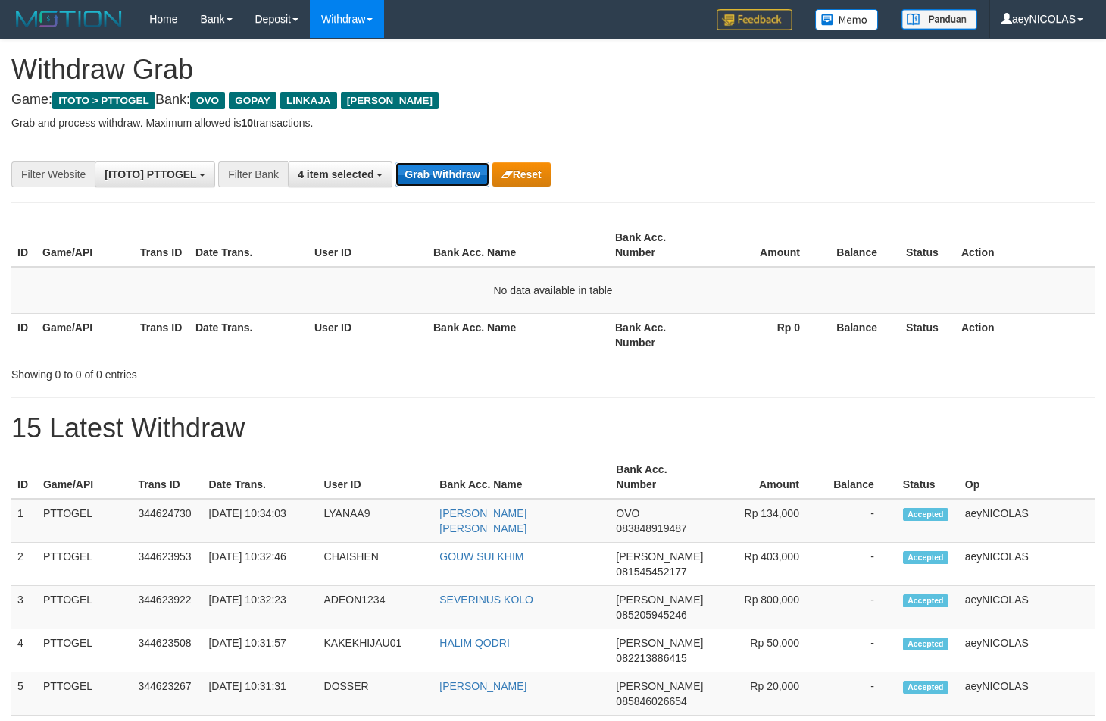
drag, startPoint x: 0, startPoint y: 0, endPoint x: 450, endPoint y: 183, distance: 485.7
click at [450, 183] on button "Grab Withdraw" at bounding box center [442, 174] width 93 height 24
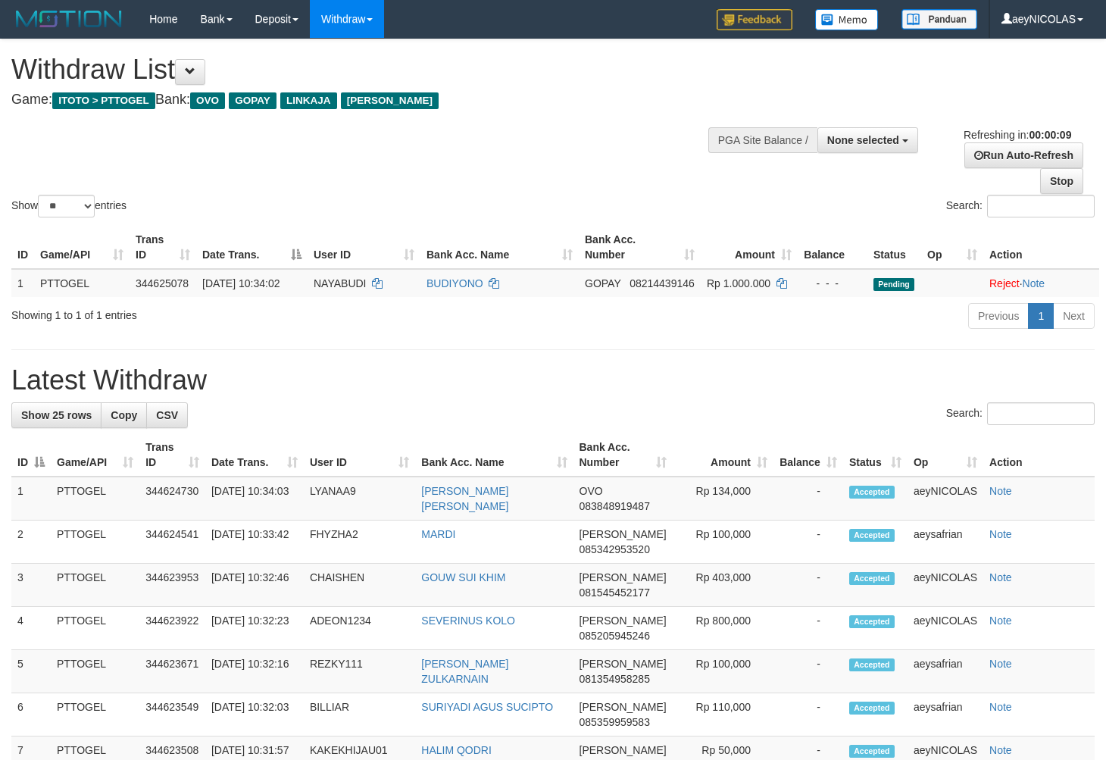
select select
select select "**"
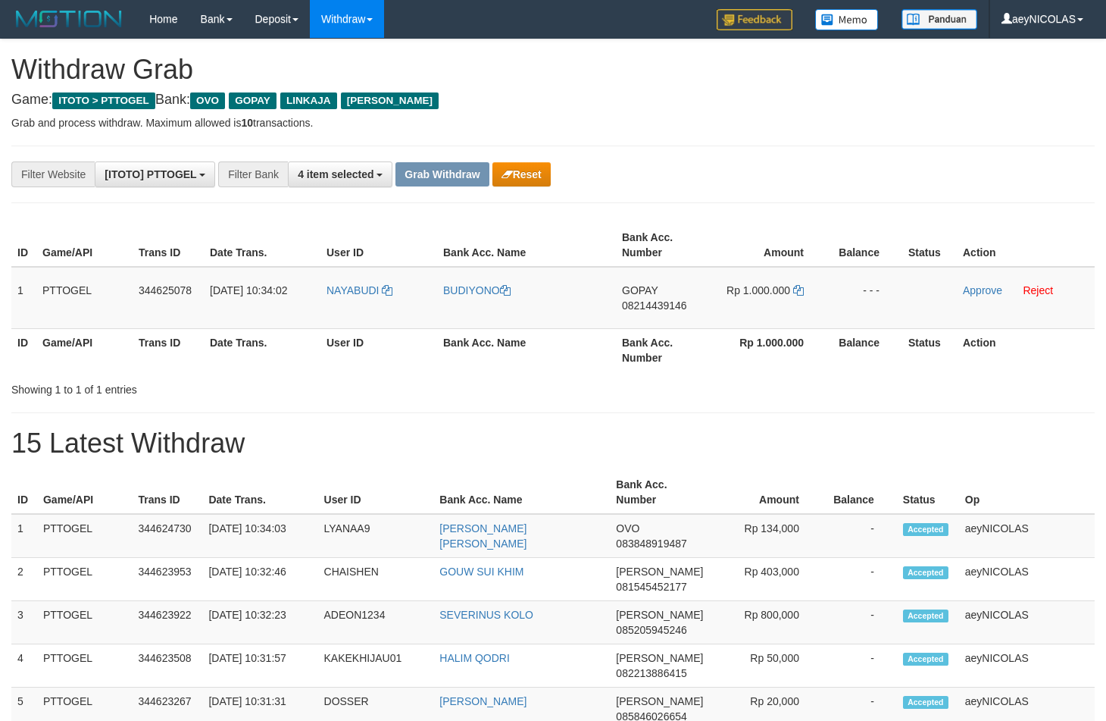
scroll to position [211, 0]
drag, startPoint x: 368, startPoint y: 317, endPoint x: 773, endPoint y: 311, distance: 404.7
click at [773, 311] on tr "1 PTTOGEL 344625078 30/09/2025 10:34:02 NAYABUDI BUDIYONO GOPAY 08214439146 Rp …" at bounding box center [553, 298] width 1084 height 62
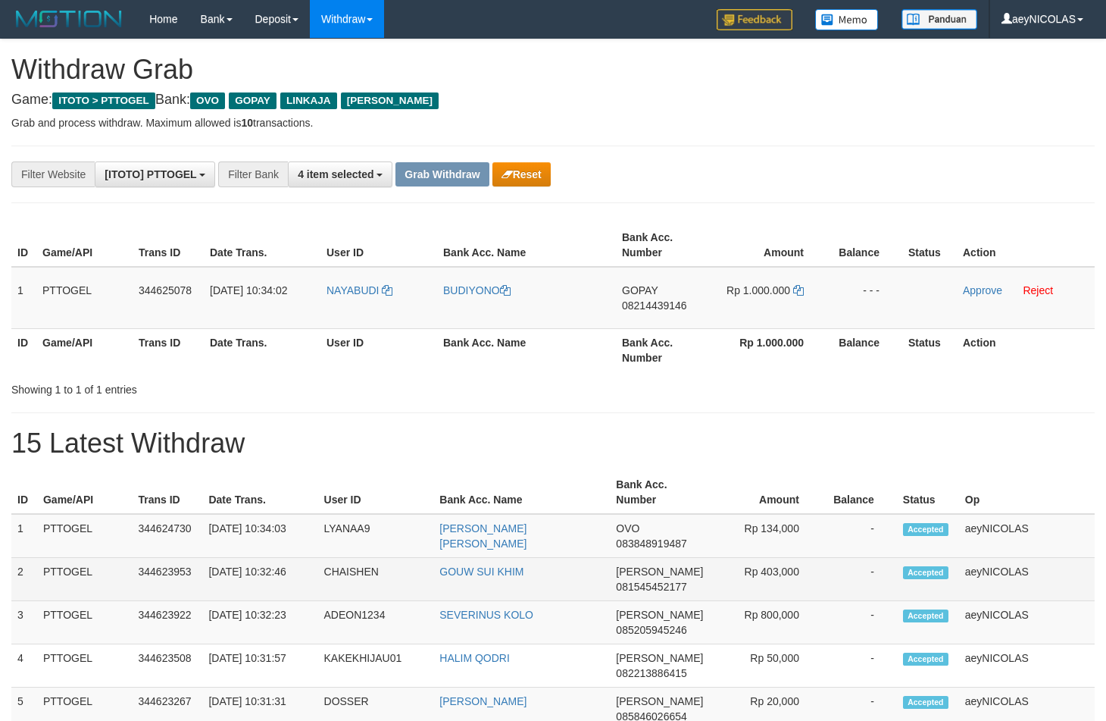
scroll to position [0, 0]
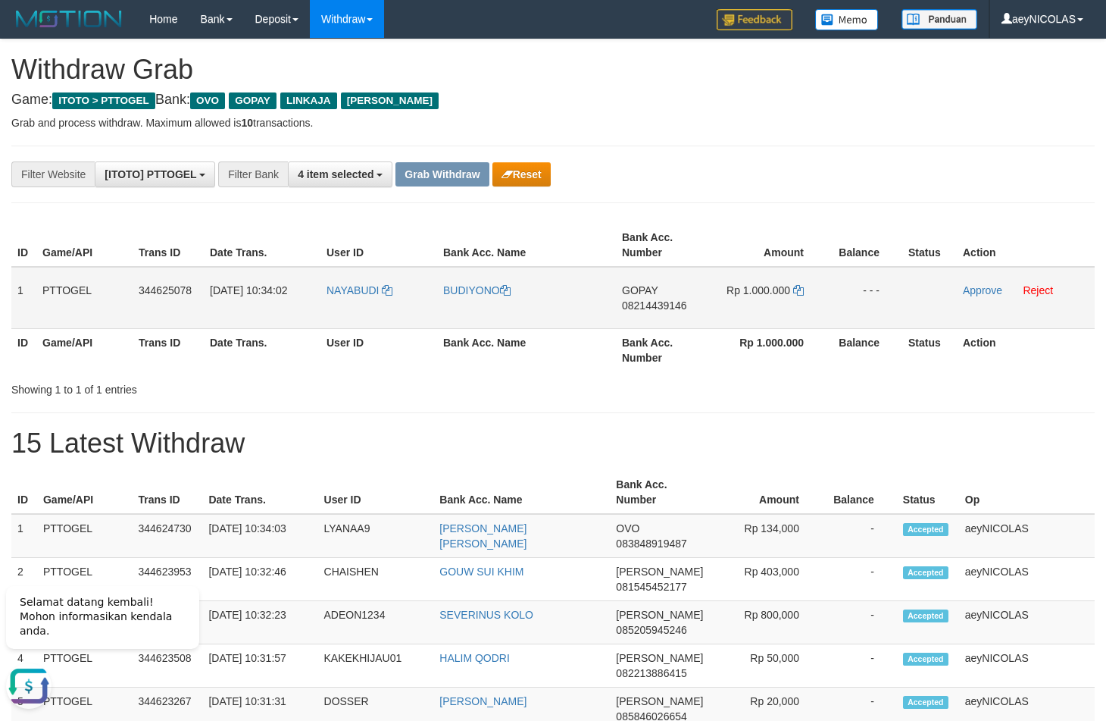
click at [666, 309] on span "08214439146" at bounding box center [654, 305] width 65 height 12
copy span "08214439146"
click at [646, 305] on span "08214439146" at bounding box center [654, 305] width 65 height 12
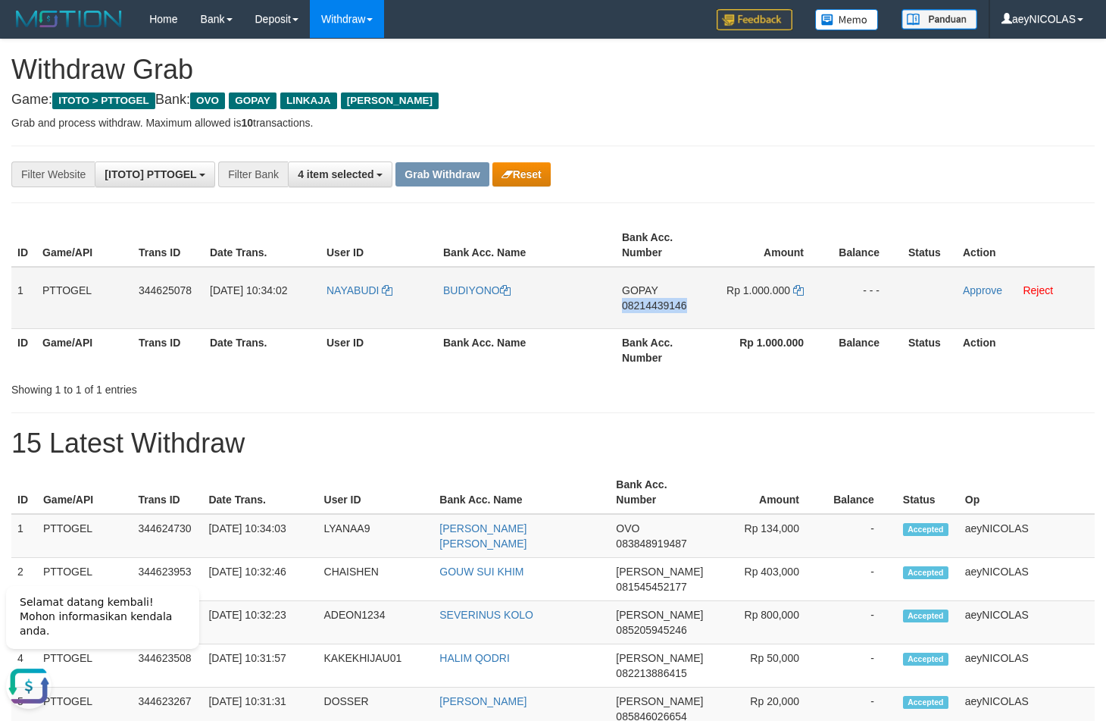
copy span "08214439146"
click at [702, 455] on h1 "15 Latest Withdraw" at bounding box center [553, 443] width 1084 height 30
drag, startPoint x: 561, startPoint y: 358, endPoint x: 364, endPoint y: 324, distance: 199.9
click at [559, 358] on th "Bank Acc. Name" at bounding box center [526, 349] width 179 height 43
click at [1038, 295] on link "Reject" at bounding box center [1038, 290] width 30 height 12
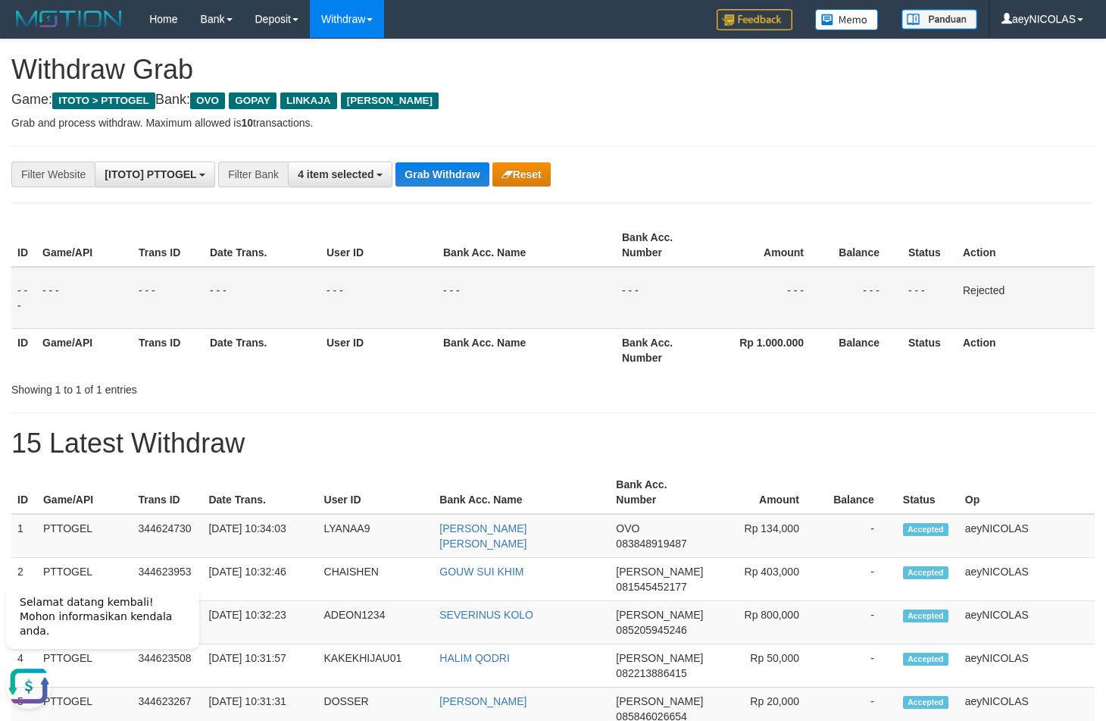
click at [561, 381] on div "Showing 1 to 1 of 1 entries" at bounding box center [553, 386] width 1106 height 21
click at [452, 179] on button "Grab Withdraw" at bounding box center [442, 174] width 93 height 24
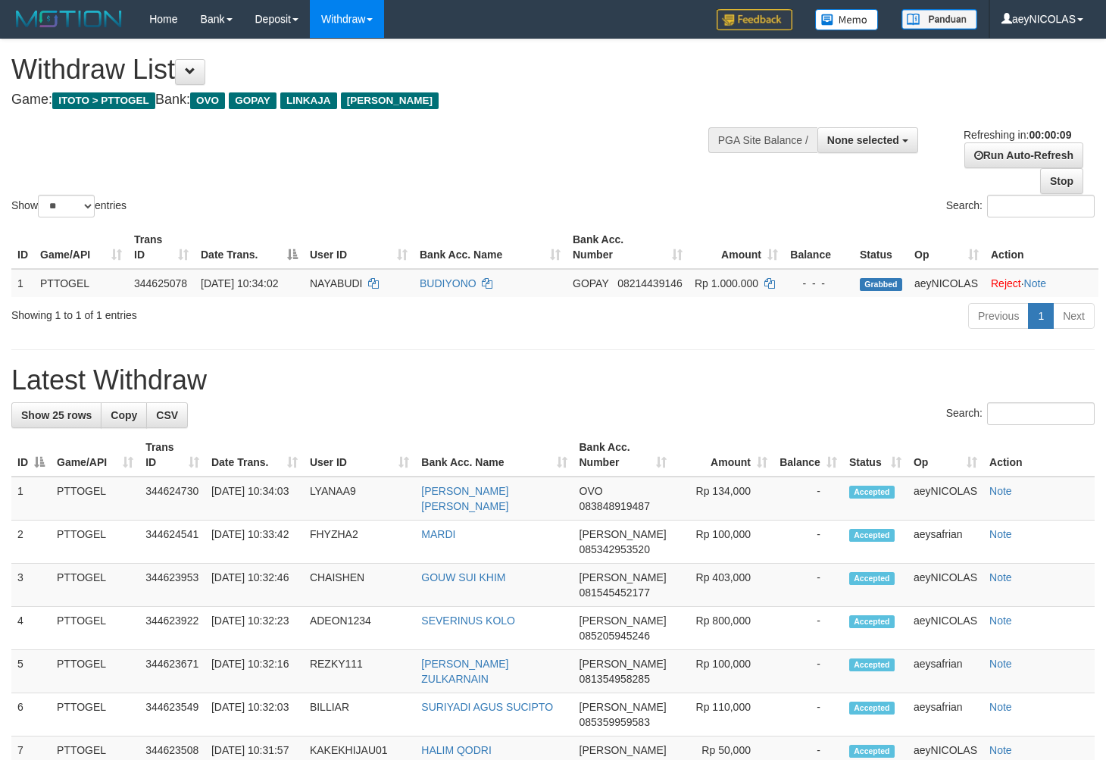
select select
select select "**"
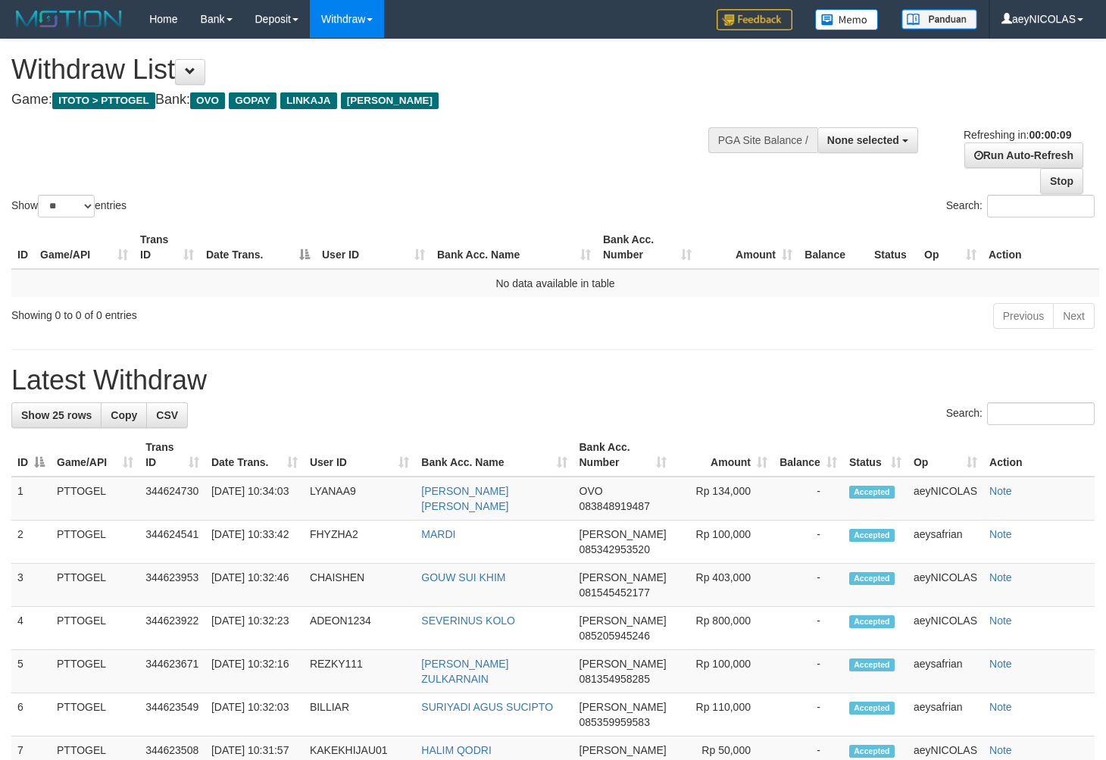
select select
select select "**"
click at [689, 283] on td "No data available in table" at bounding box center [555, 283] width 1088 height 28
click at [555, 125] on div "Show ** ** ** *** entries Search:" at bounding box center [553, 129] width 1106 height 181
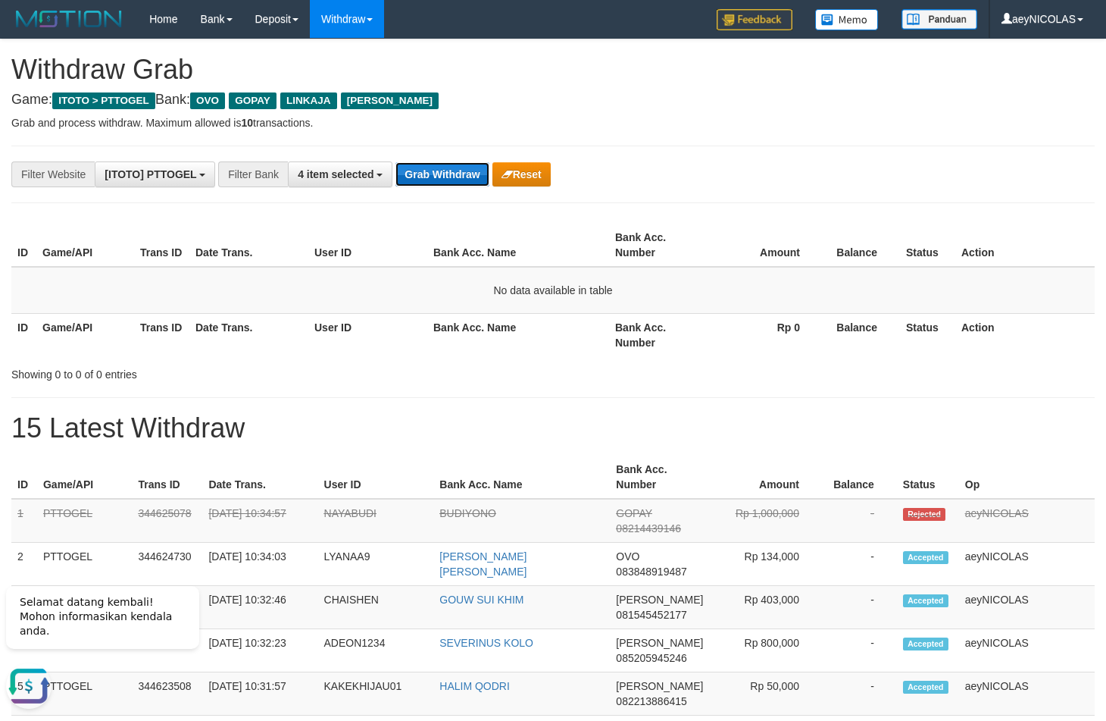
click at [446, 173] on button "Grab Withdraw" at bounding box center [442, 174] width 93 height 24
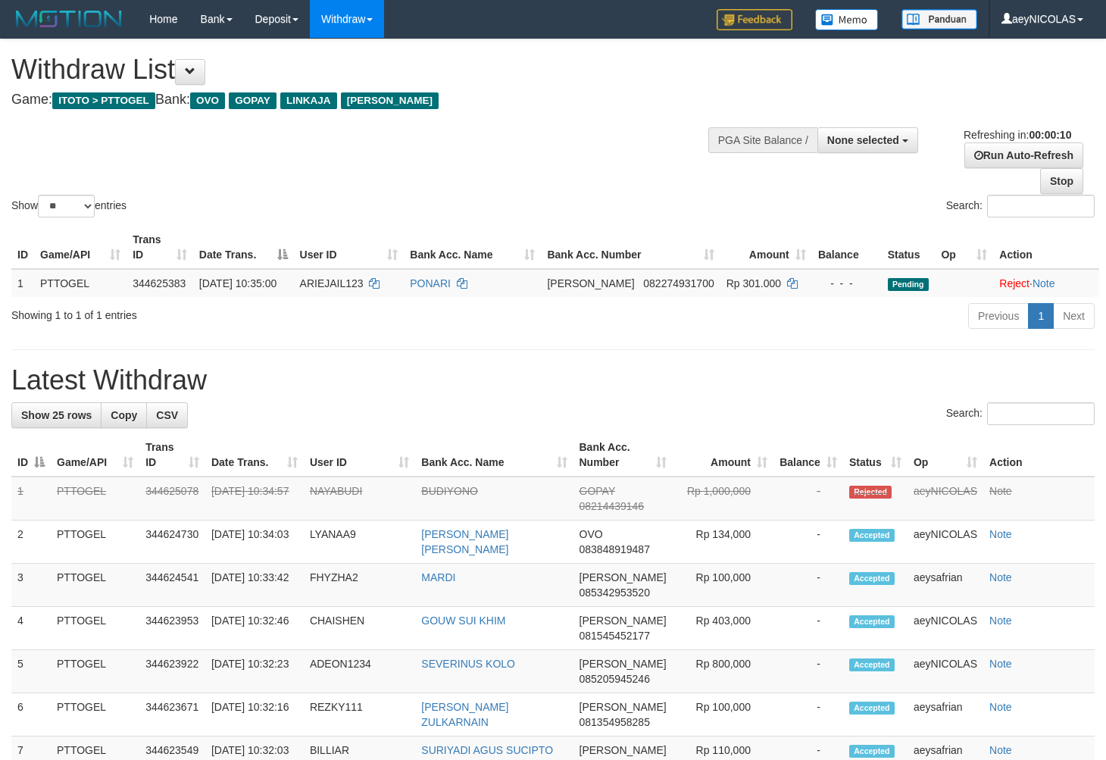
select select
select select "**"
select select
select select "**"
click at [568, 133] on div "Show ** ** ** *** entries Search:" at bounding box center [553, 129] width 1106 height 181
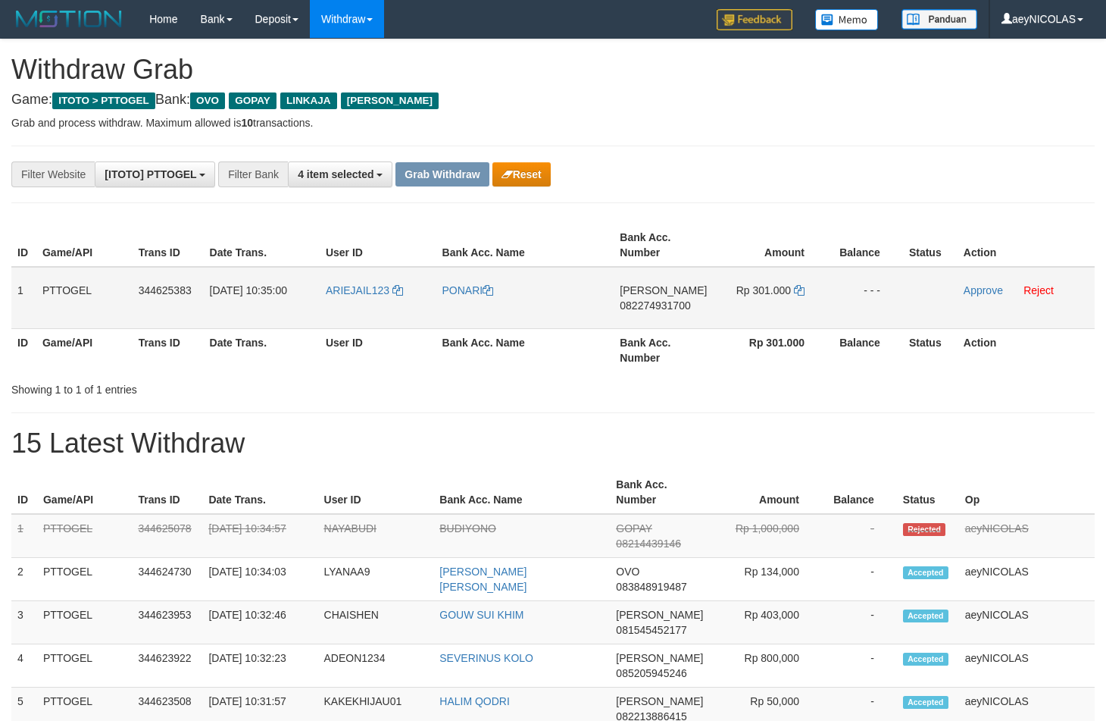
scroll to position [211, 0]
click at [773, 286] on tr "1 PTTOGEL 344625383 [DATE] 10:35:00 ARIEJAIL123 [GEOGRAPHIC_DATA][PERSON_NAME] …" at bounding box center [553, 298] width 1084 height 62
click at [670, 323] on td "[PERSON_NAME] 082274931700" at bounding box center [663, 298] width 99 height 62
click at [670, 315] on td "[PERSON_NAME] 082274931700" at bounding box center [663, 298] width 99 height 62
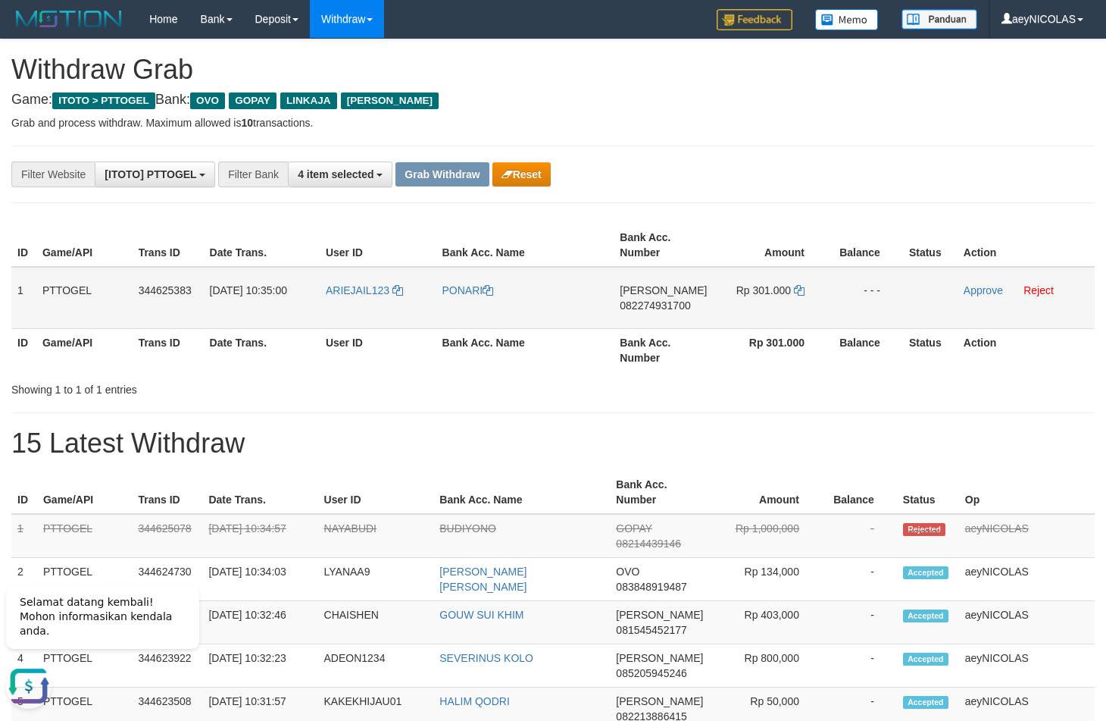
click at [670, 311] on span "082274931700" at bounding box center [655, 305] width 70 height 12
copy span "082274931700"
click at [655, 302] on span "082274931700" at bounding box center [655, 305] width 70 height 12
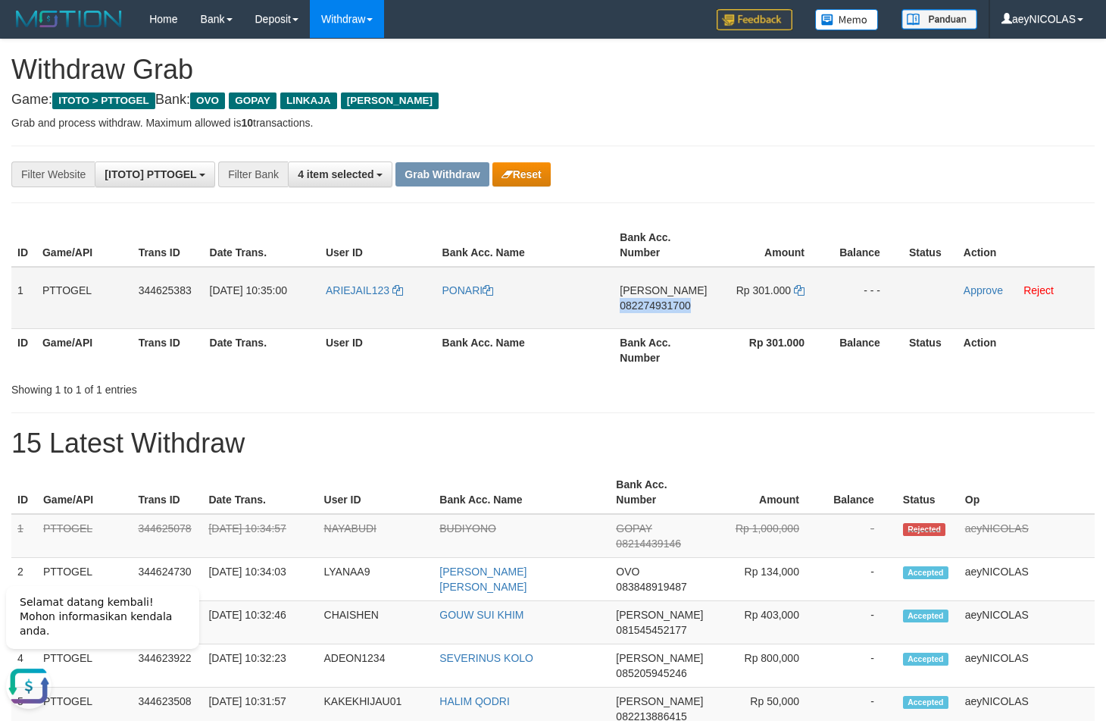
copy span "082274931700"
click at [810, 186] on div "**********" at bounding box center [461, 174] width 922 height 26
click at [807, 288] on td "Rp 301.000" at bounding box center [770, 298] width 114 height 62
click at [805, 288] on td "Rp 301.000" at bounding box center [770, 298] width 114 height 62
click at [802, 290] on icon at bounding box center [799, 290] width 11 height 11
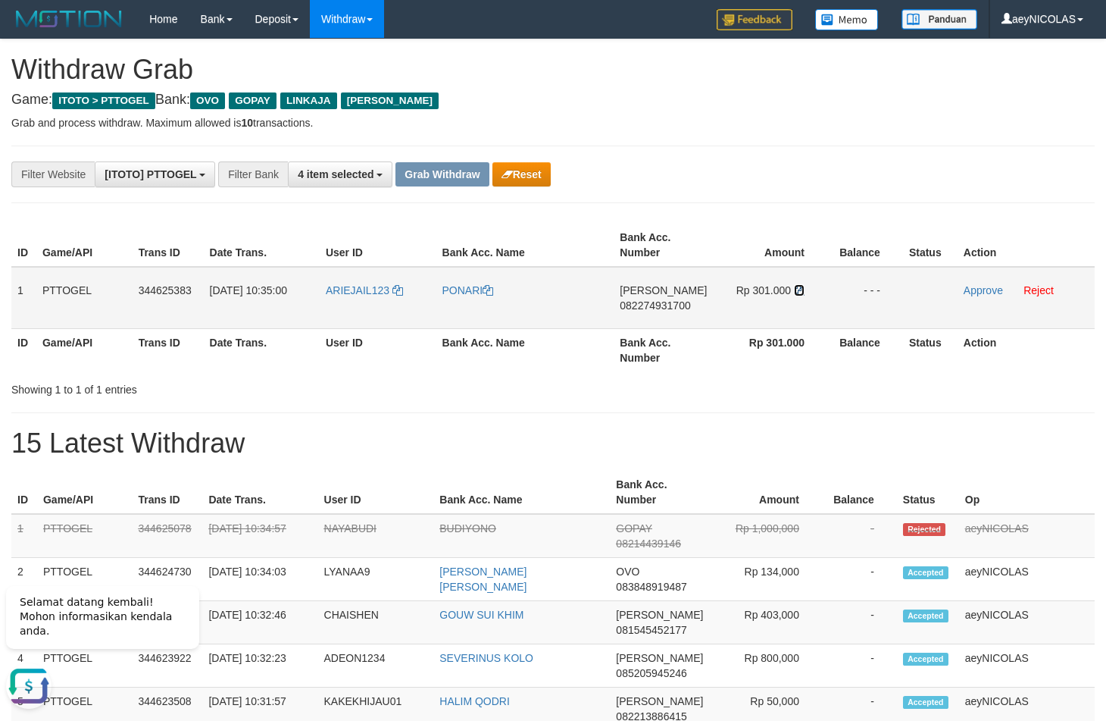
click at [802, 290] on icon at bounding box center [799, 290] width 11 height 11
click at [993, 292] on link "Approve" at bounding box center [983, 290] width 39 height 12
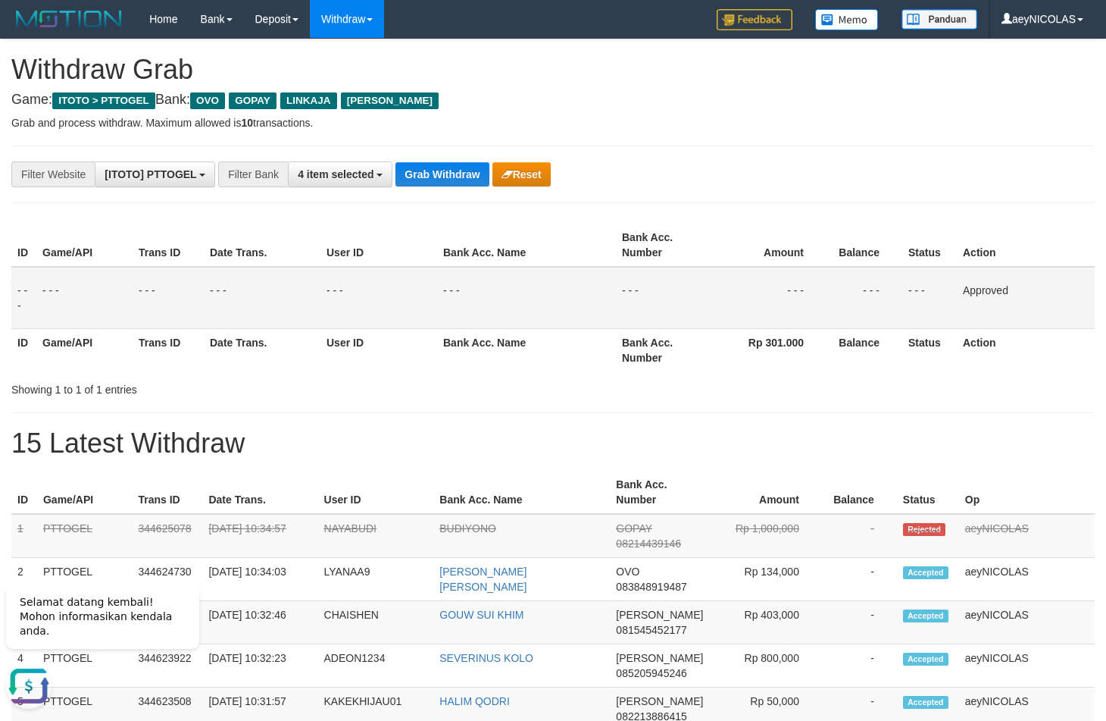
click at [542, 429] on h1 "15 Latest Withdraw" at bounding box center [553, 443] width 1084 height 30
click at [439, 171] on button "Grab Withdraw" at bounding box center [442, 174] width 93 height 24
drag, startPoint x: 439, startPoint y: 171, endPoint x: 4, endPoint y: 402, distance: 492.2
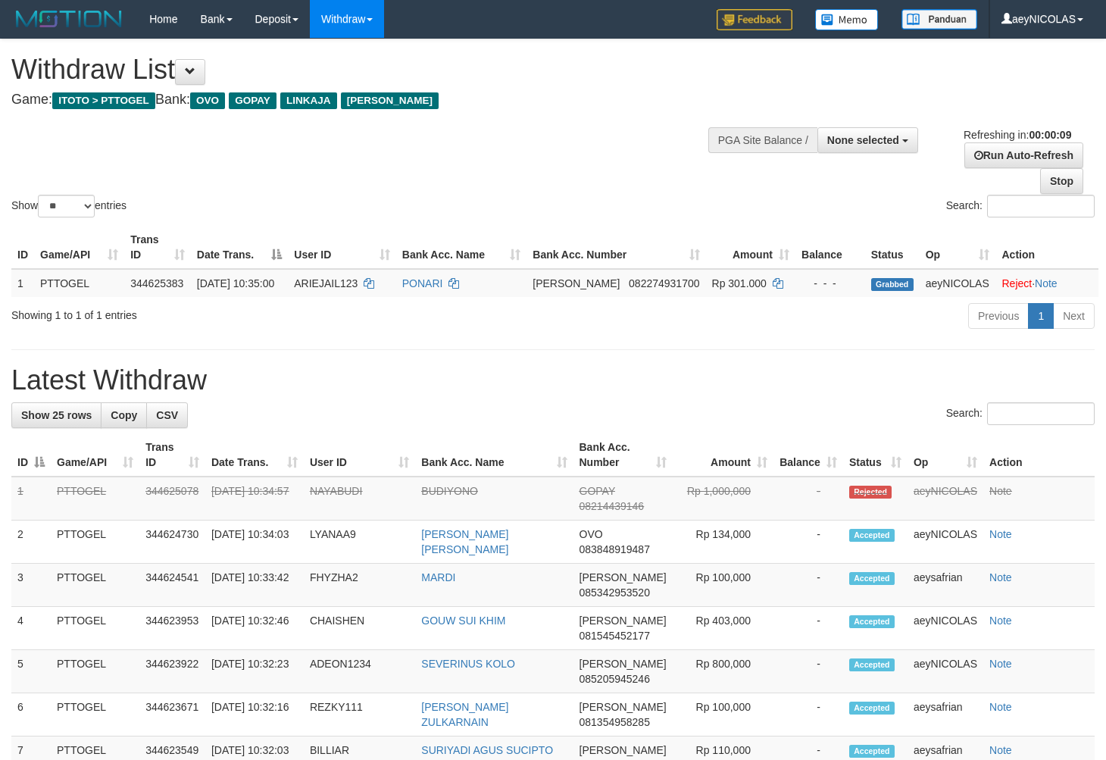
select select
select select "**"
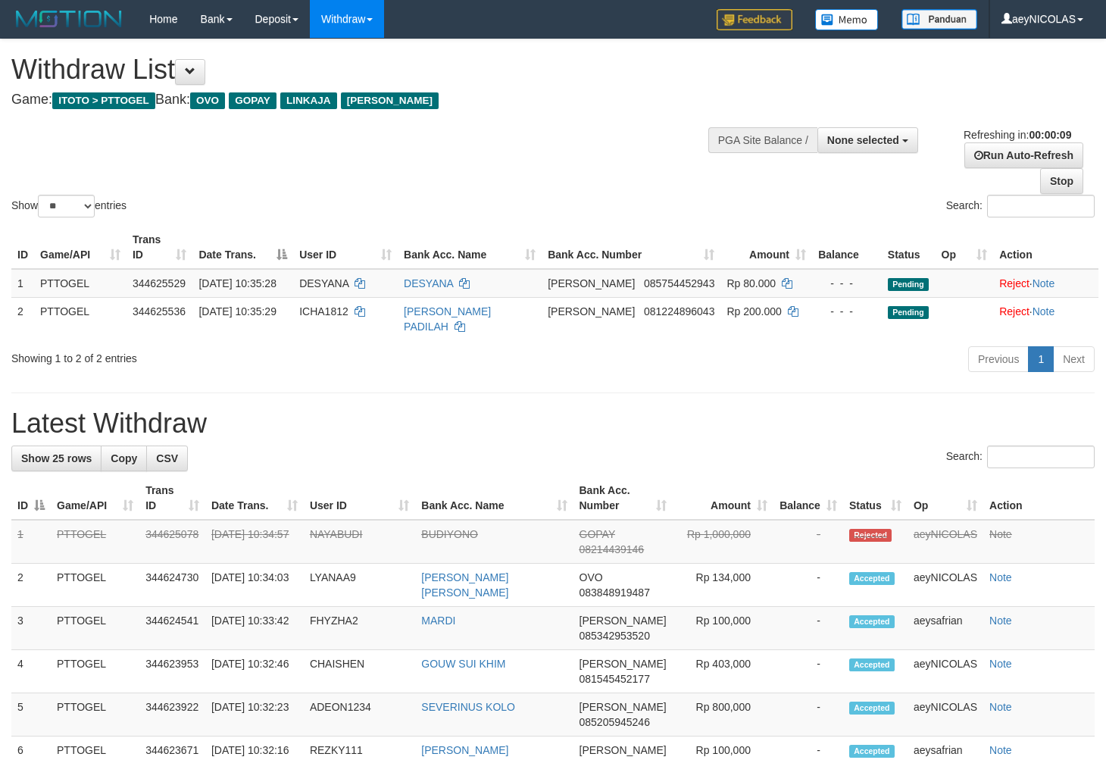
select select
select select "**"
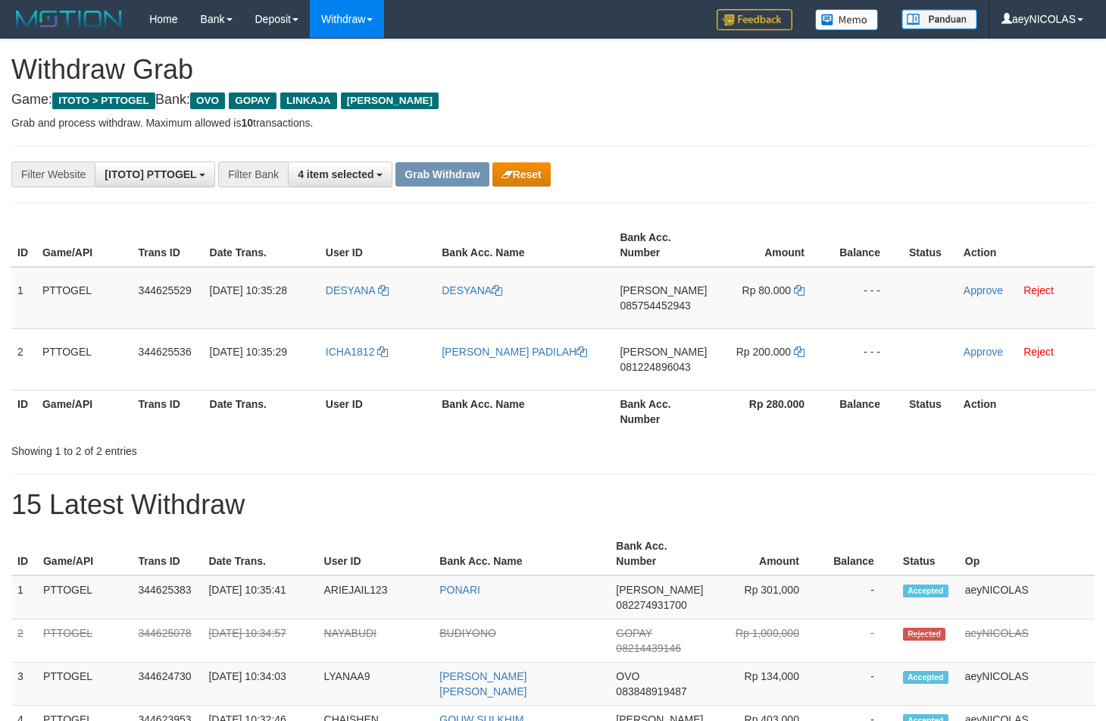
scroll to position [211, 0]
drag, startPoint x: 745, startPoint y: 405, endPoint x: 731, endPoint y: 405, distance: 13.6
click at [743, 405] on th "Rp 280.000" at bounding box center [771, 410] width 114 height 43
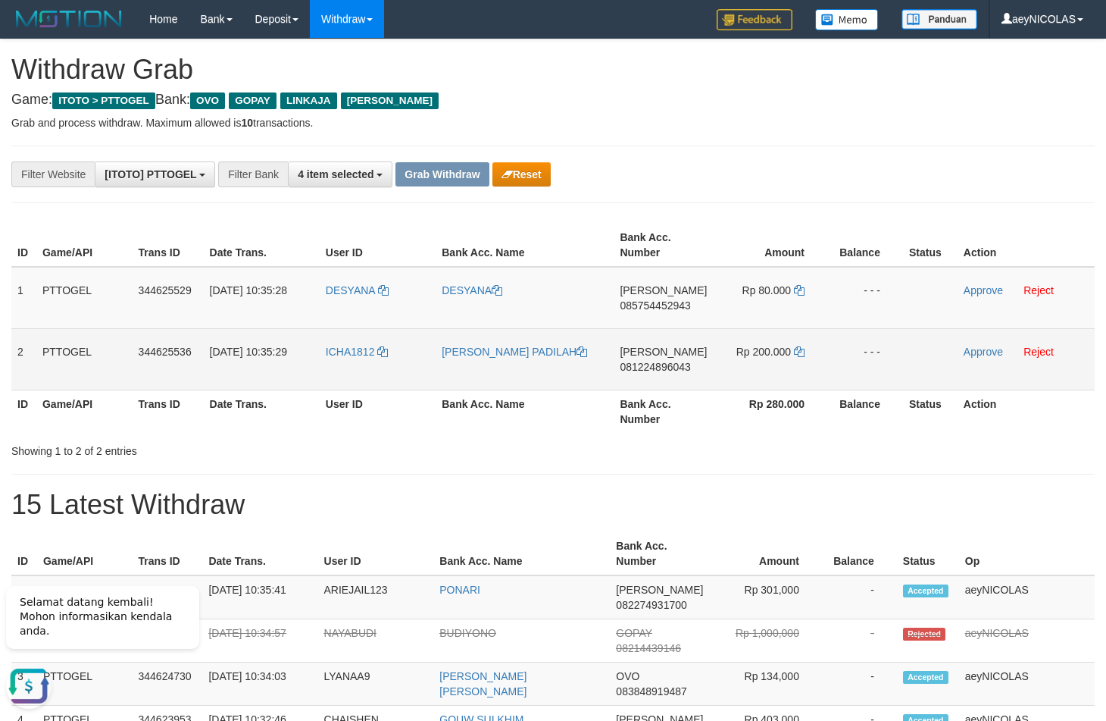
drag, startPoint x: 359, startPoint y: 303, endPoint x: 804, endPoint y: 359, distance: 448.3
click at [804, 359] on tbody "1 PTTOGEL 344625529 [DATE] 10:35:28 [GEOGRAPHIC_DATA] [GEOGRAPHIC_DATA] [PERSON…" at bounding box center [553, 329] width 1084 height 124
copy tr
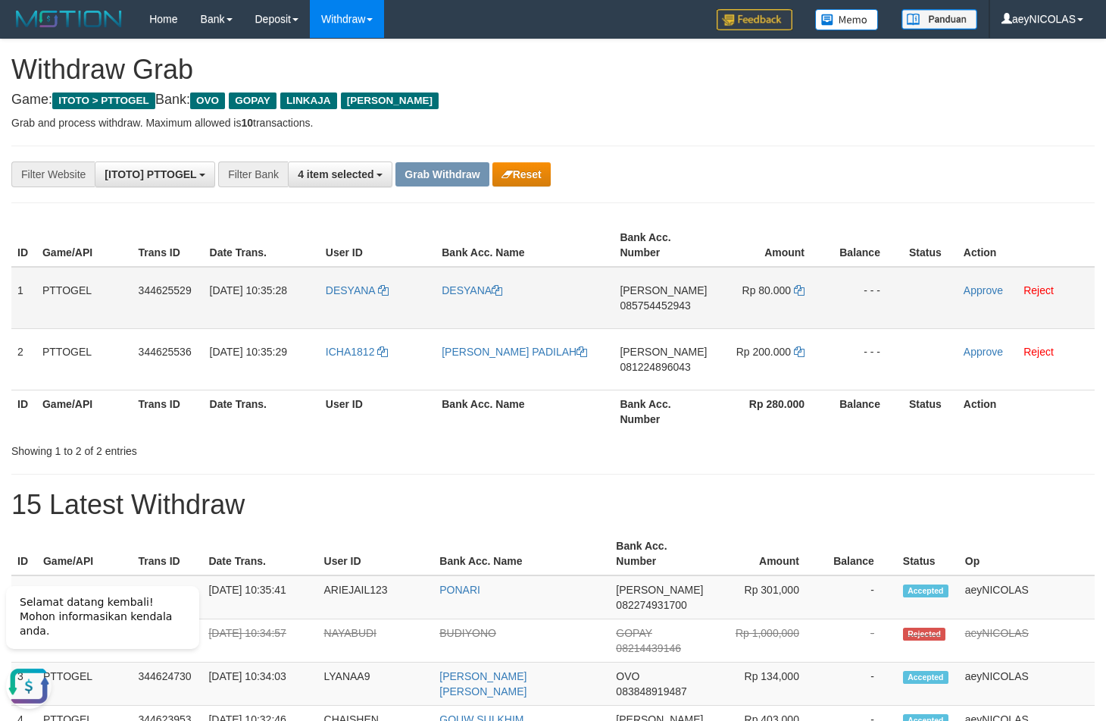
click at [661, 310] on span "085754452943" at bounding box center [655, 305] width 70 height 12
copy tr
click at [661, 310] on span "085754452943" at bounding box center [655, 305] width 70 height 12
copy span "085754452943"
click at [643, 306] on span "085754452943" at bounding box center [655, 305] width 70 height 12
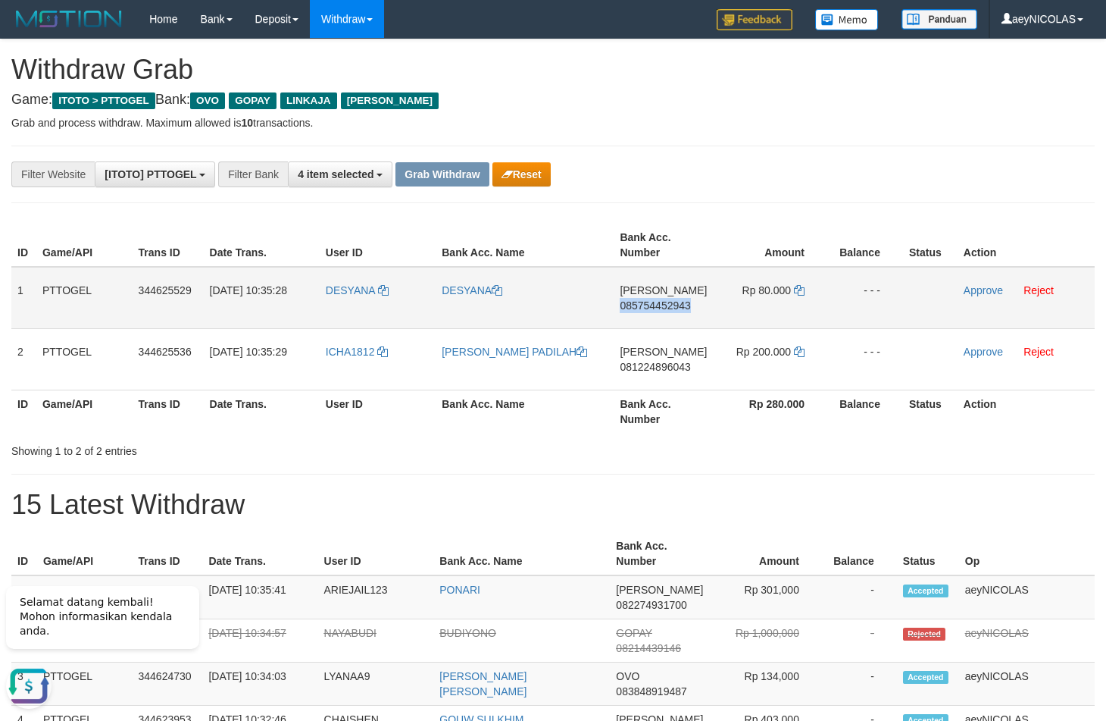
click at [643, 306] on span "085754452943" at bounding box center [655, 305] width 70 height 12
copy span "085754452943"
click at [800, 294] on icon at bounding box center [799, 290] width 11 height 11
copy span "085754452943"
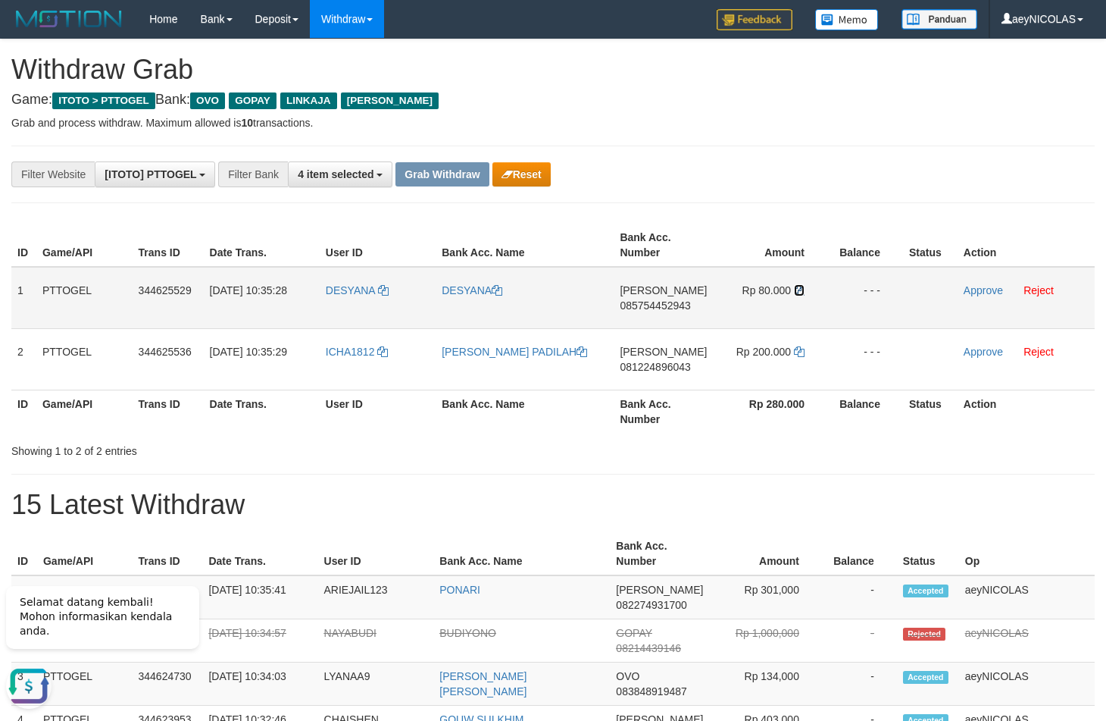
click at [800, 294] on icon at bounding box center [799, 290] width 11 height 11
click at [984, 292] on link "Approve" at bounding box center [983, 290] width 39 height 12
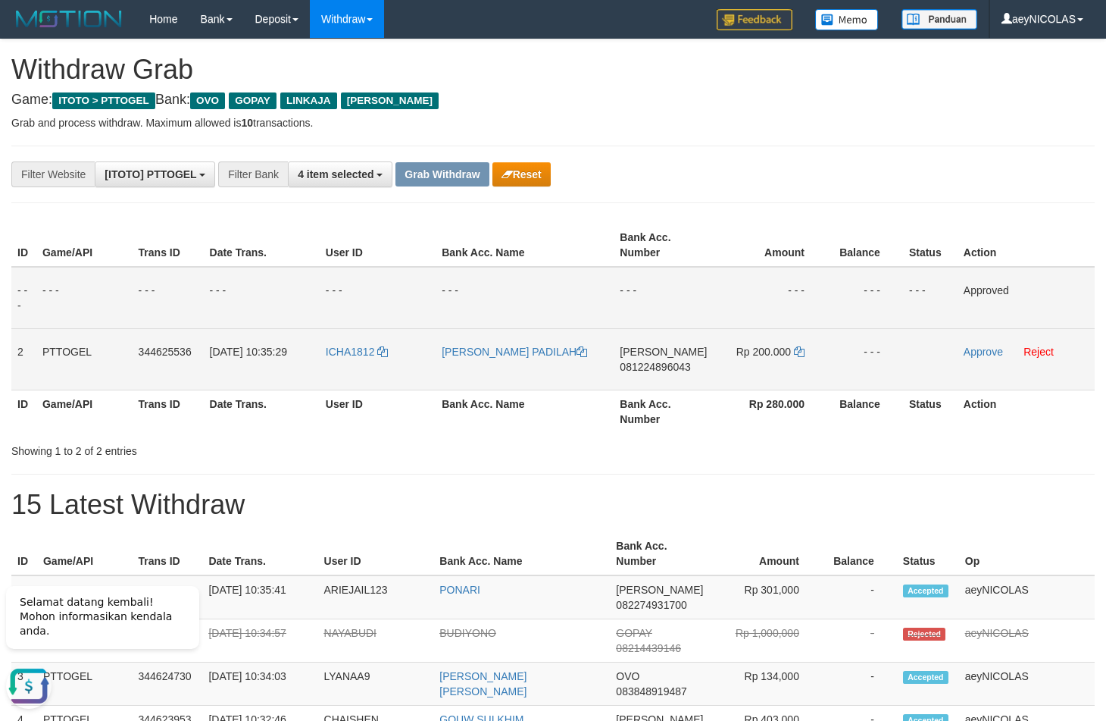
click at [680, 366] on span "081224896043" at bounding box center [655, 367] width 70 height 12
copy span "081224896043"
click at [639, 367] on span "081224896043" at bounding box center [655, 367] width 70 height 12
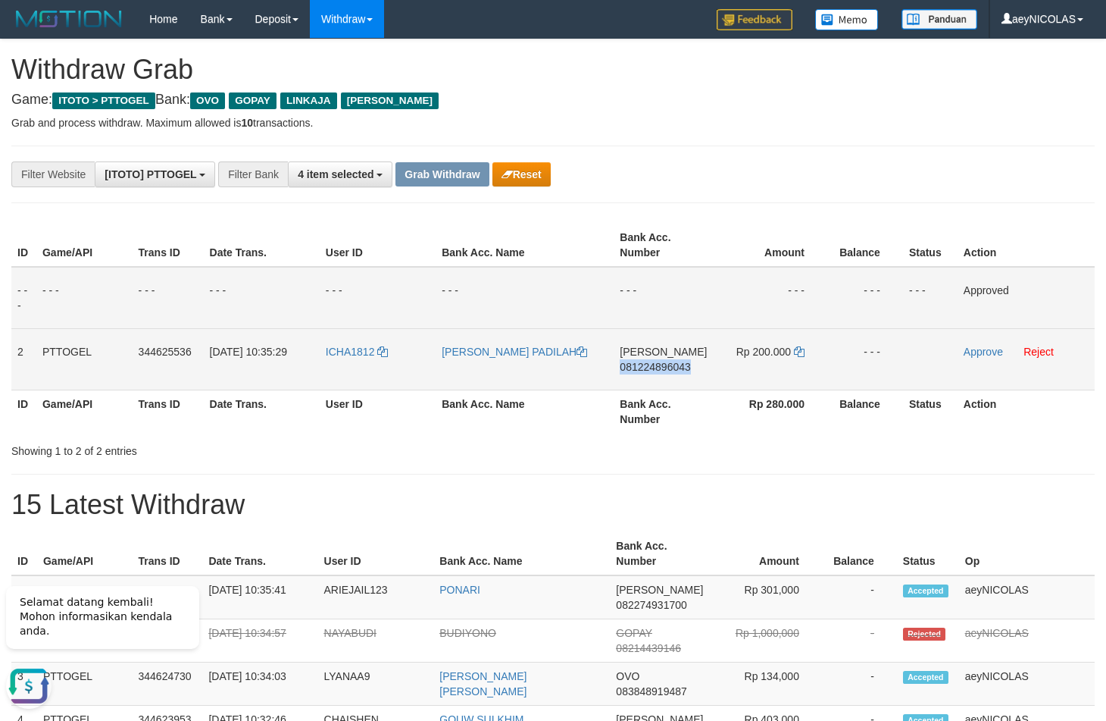
copy span "081224896043"
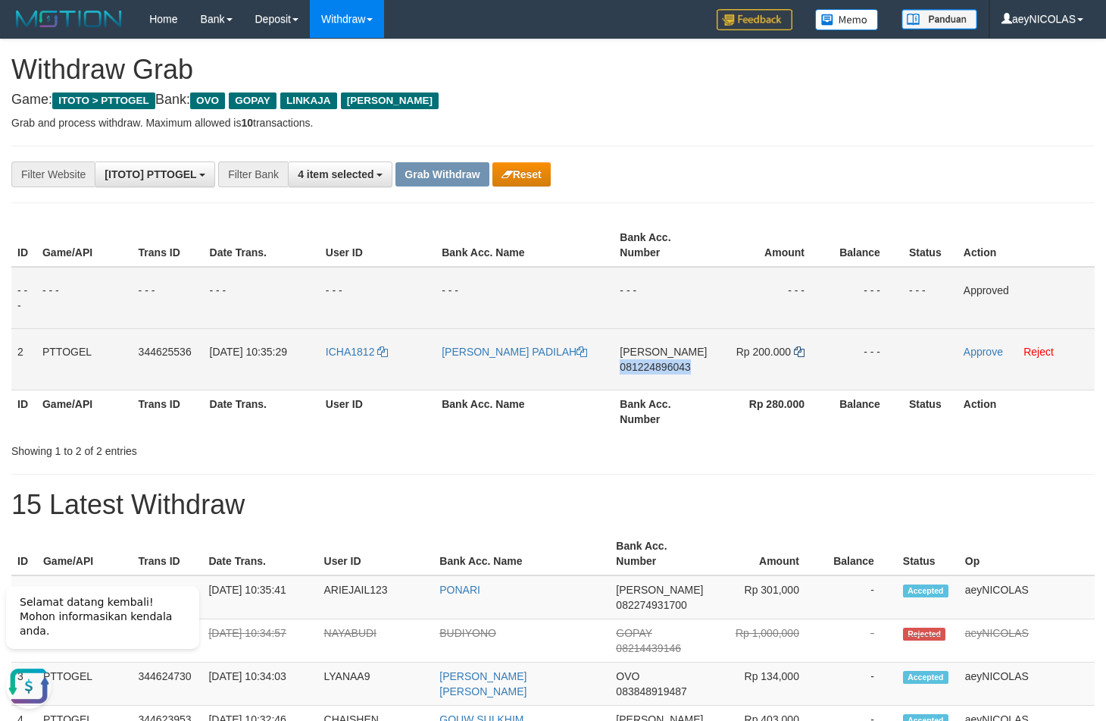
click at [791, 349] on td "Rp 200.000" at bounding box center [770, 358] width 114 height 61
click at [800, 349] on icon at bounding box center [799, 351] width 11 height 11
drag, startPoint x: 800, startPoint y: 349, endPoint x: 841, endPoint y: 349, distance: 40.9
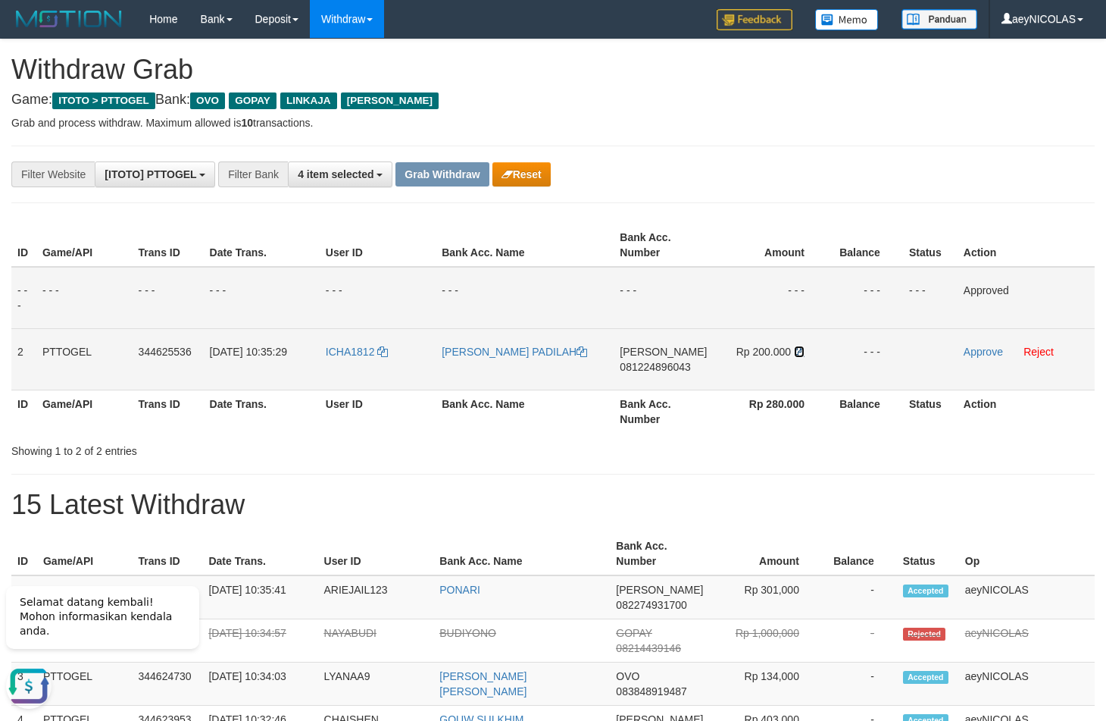
click at [803, 349] on icon at bounding box center [799, 351] width 11 height 11
click at [995, 349] on link "Approve" at bounding box center [983, 352] width 39 height 12
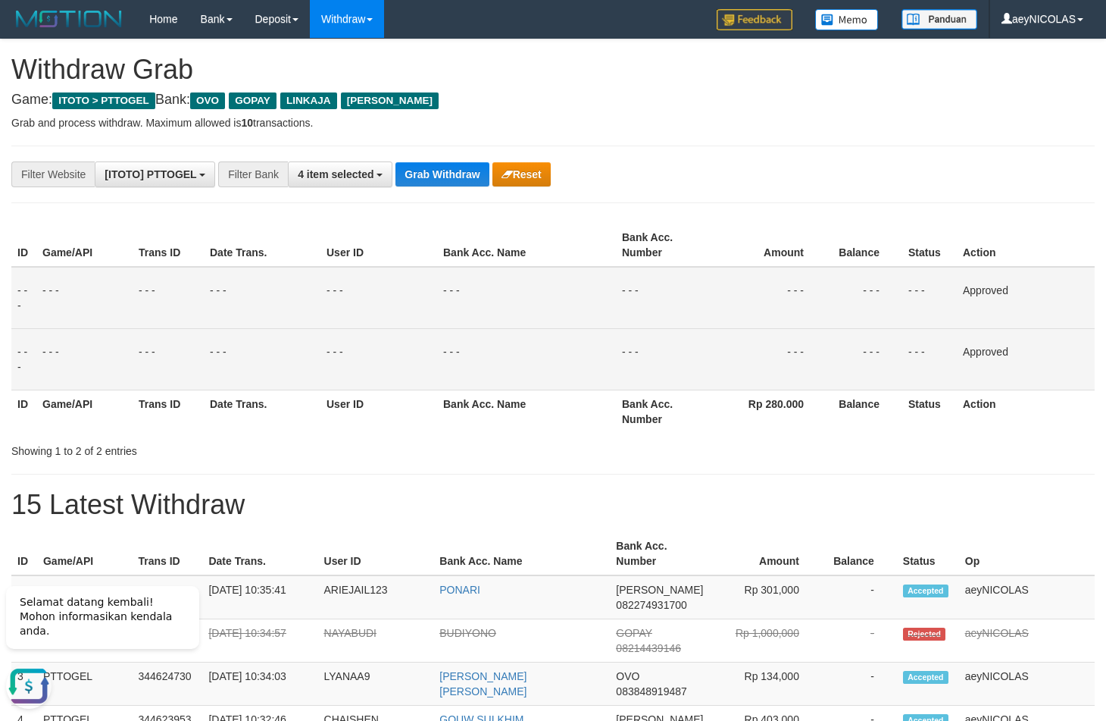
click at [539, 453] on div "Showing 1 to 2 of 2 entries" at bounding box center [553, 447] width 1106 height 21
click at [451, 186] on button "Grab Withdraw" at bounding box center [442, 174] width 93 height 24
click at [451, 184] on button "Grab Withdraw" at bounding box center [442, 174] width 93 height 24
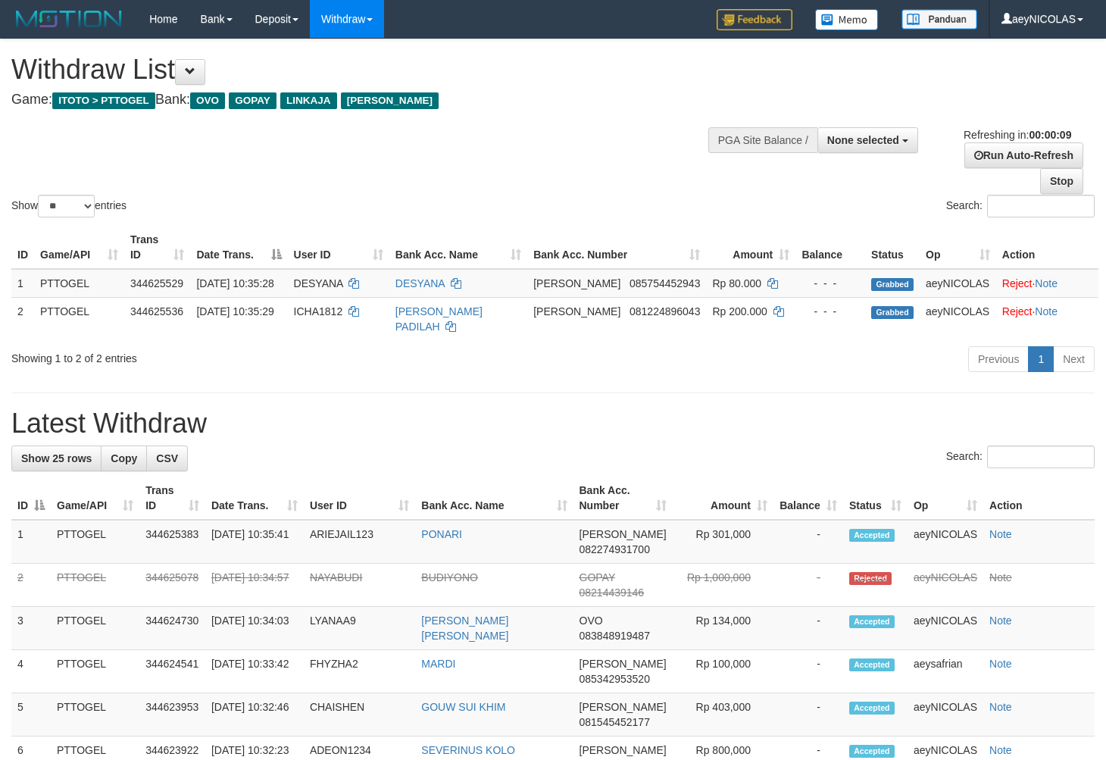
select select
select select "**"
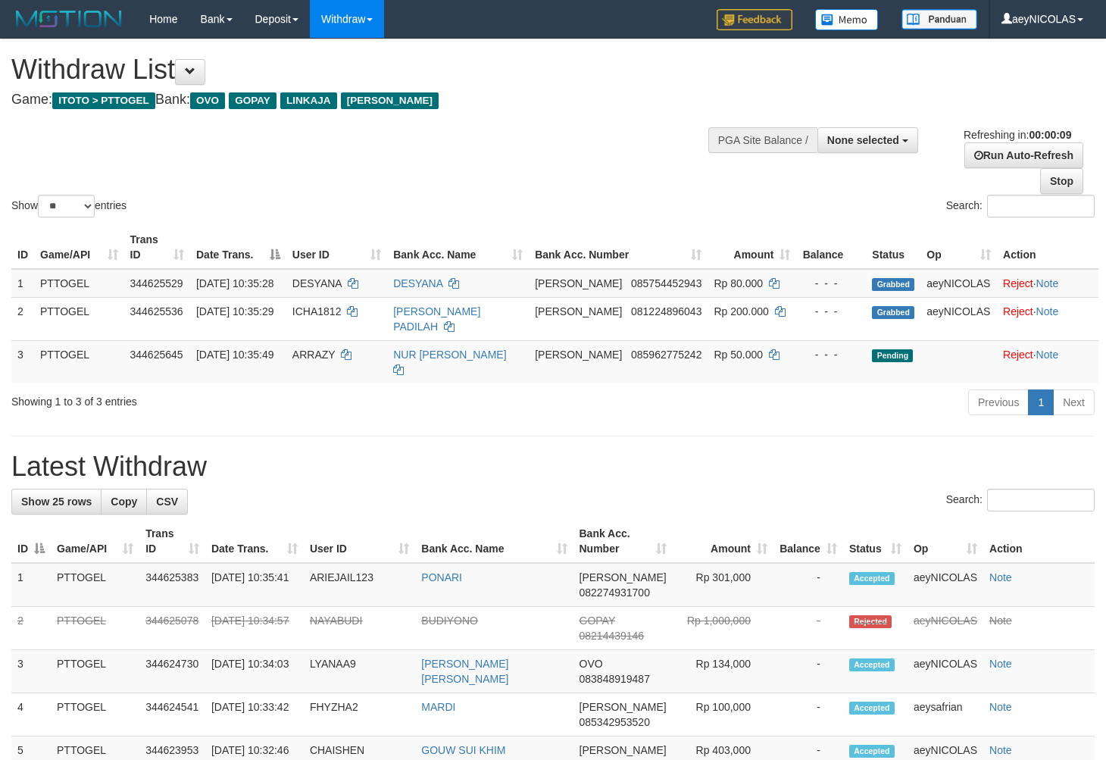
select select
select select "**"
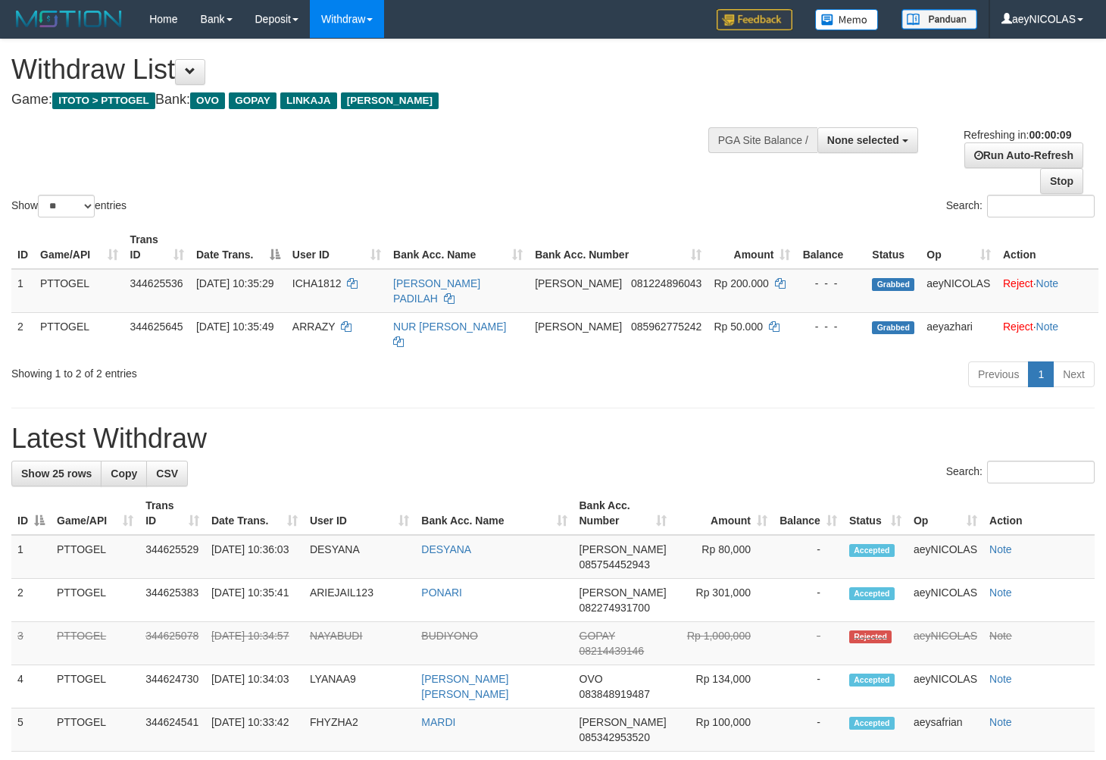
select select
select select "**"
select select
select select "**"
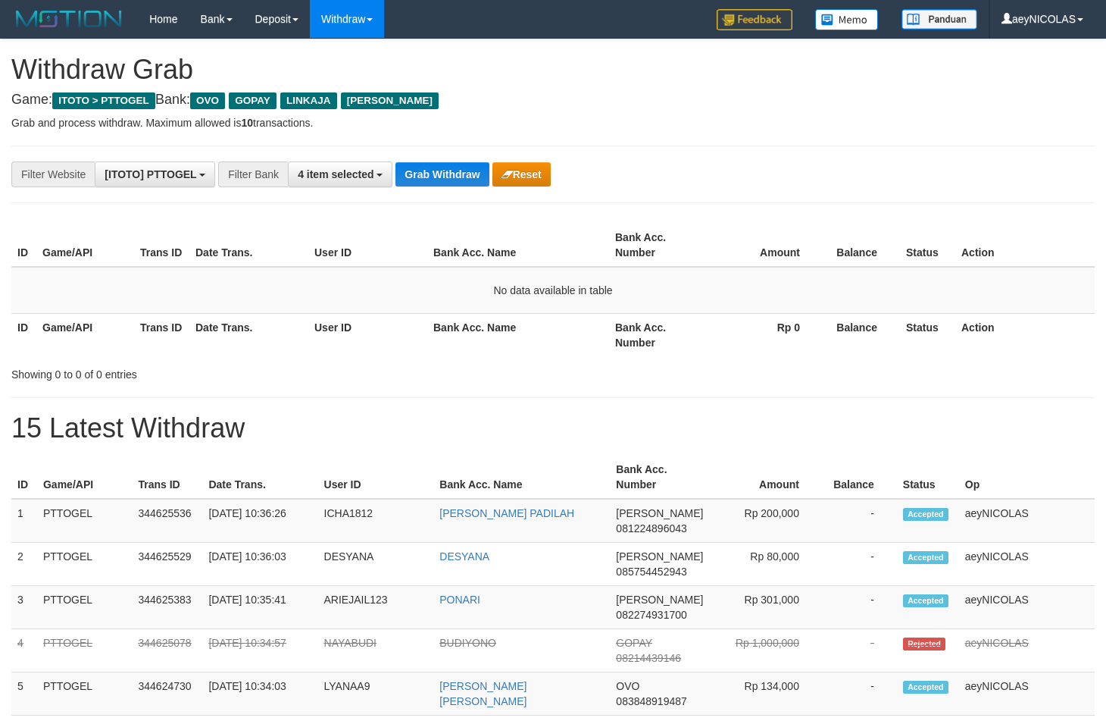
scroll to position [211, 0]
drag, startPoint x: 805, startPoint y: 402, endPoint x: 436, endPoint y: 164, distance: 440.1
click at [449, 180] on button "Grab Withdraw" at bounding box center [442, 174] width 93 height 24
drag, startPoint x: 449, startPoint y: 180, endPoint x: 333, endPoint y: 265, distance: 143.7
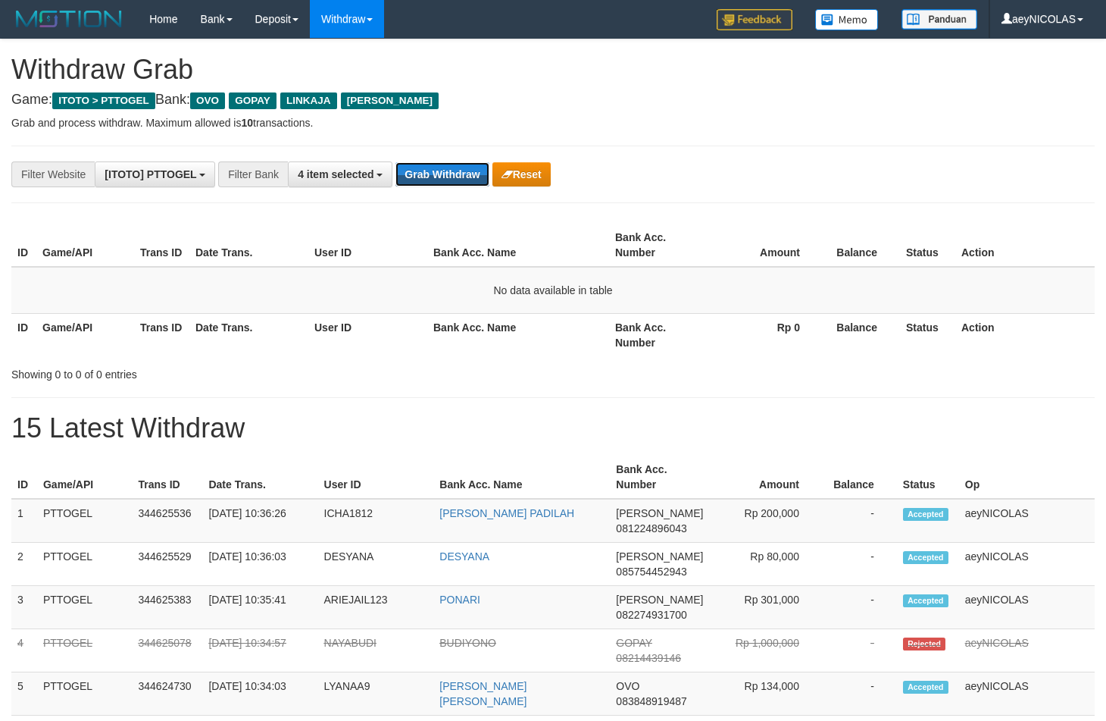
click at [450, 181] on button "Grab Withdraw" at bounding box center [442, 174] width 93 height 24
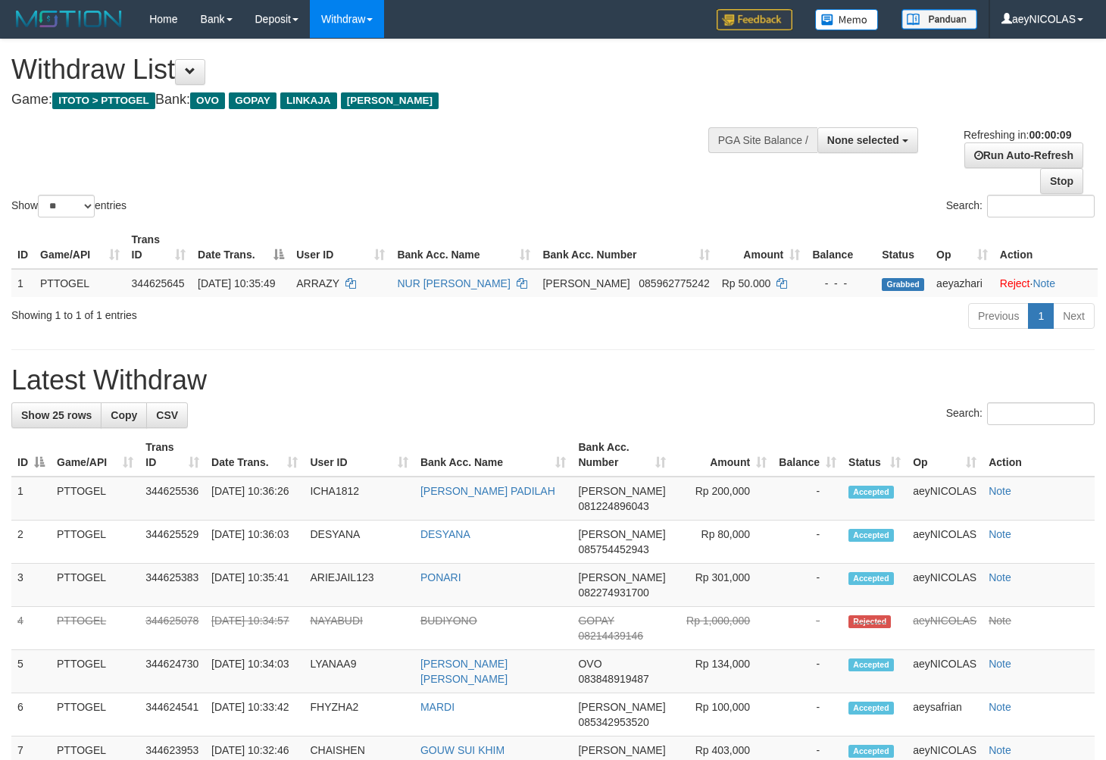
select select
select select "**"
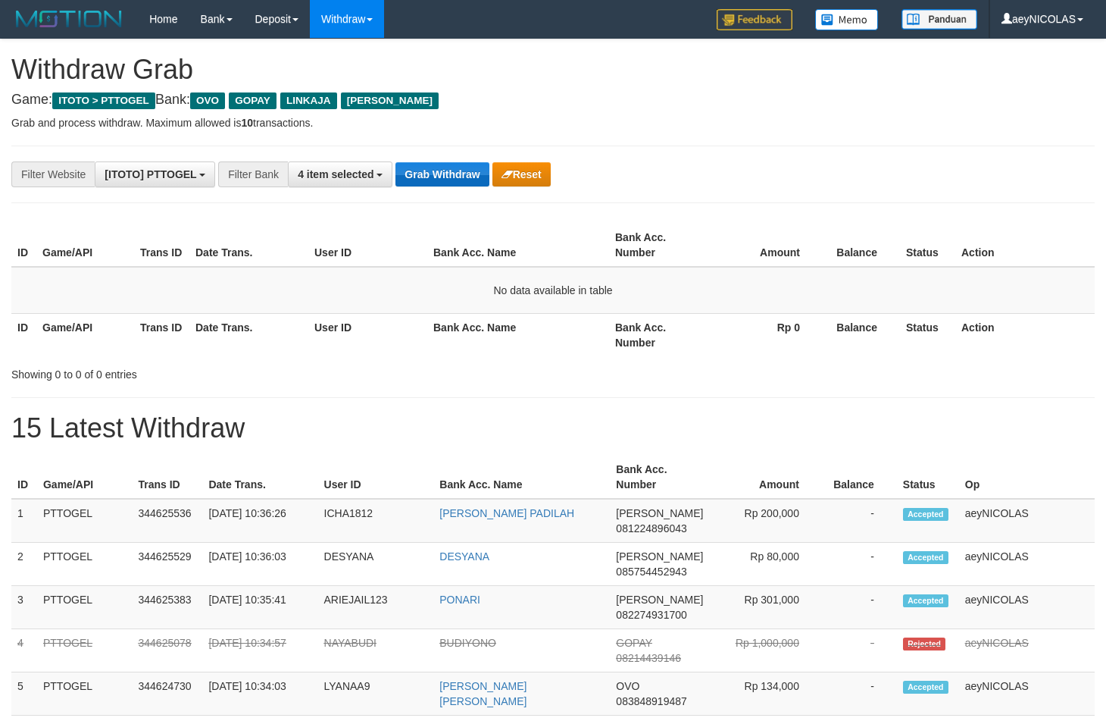
scroll to position [211, 0]
click at [448, 182] on button "Grab Withdraw" at bounding box center [442, 174] width 93 height 24
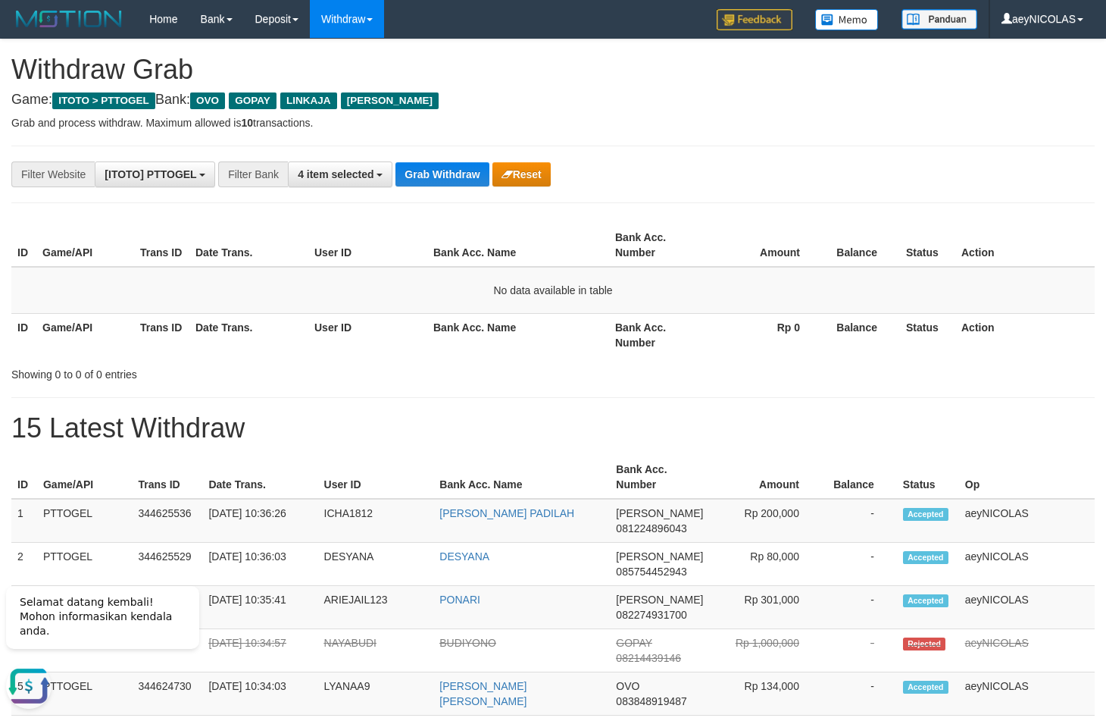
drag, startPoint x: 574, startPoint y: 341, endPoint x: 470, endPoint y: 230, distance: 152.8
click at [575, 334] on th "Bank Acc. Name" at bounding box center [518, 334] width 182 height 43
click at [448, 167] on button "Grab Withdraw" at bounding box center [442, 174] width 93 height 24
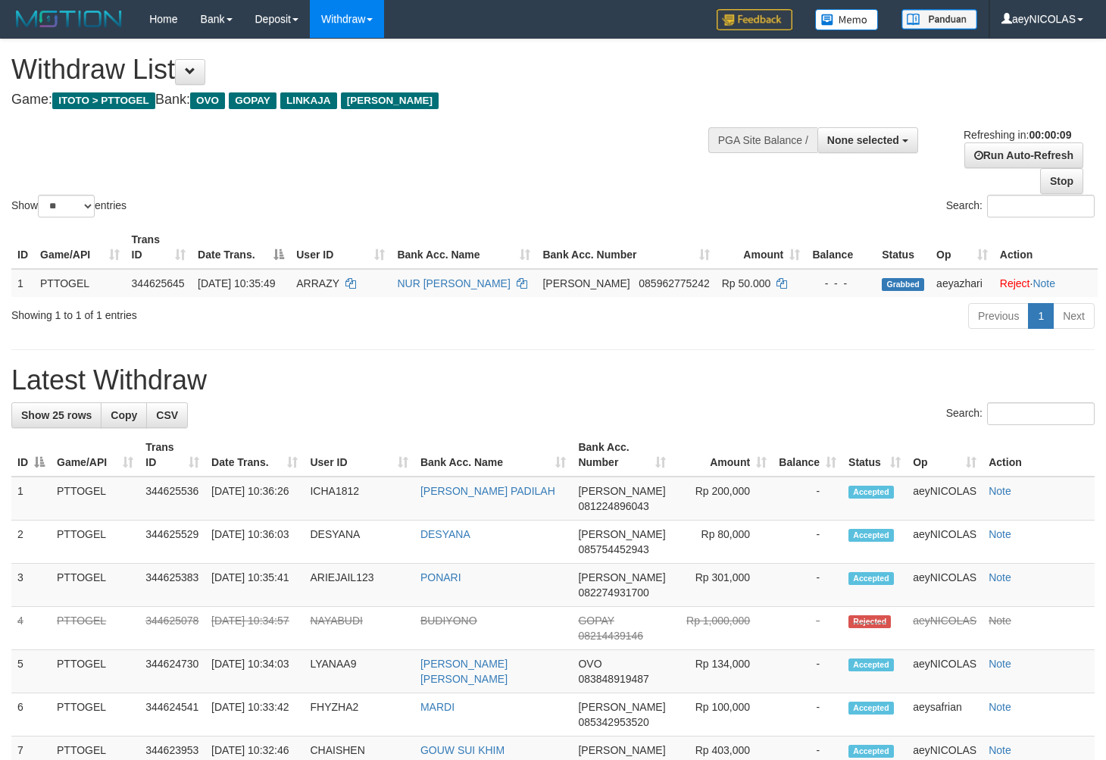
select select
select select "**"
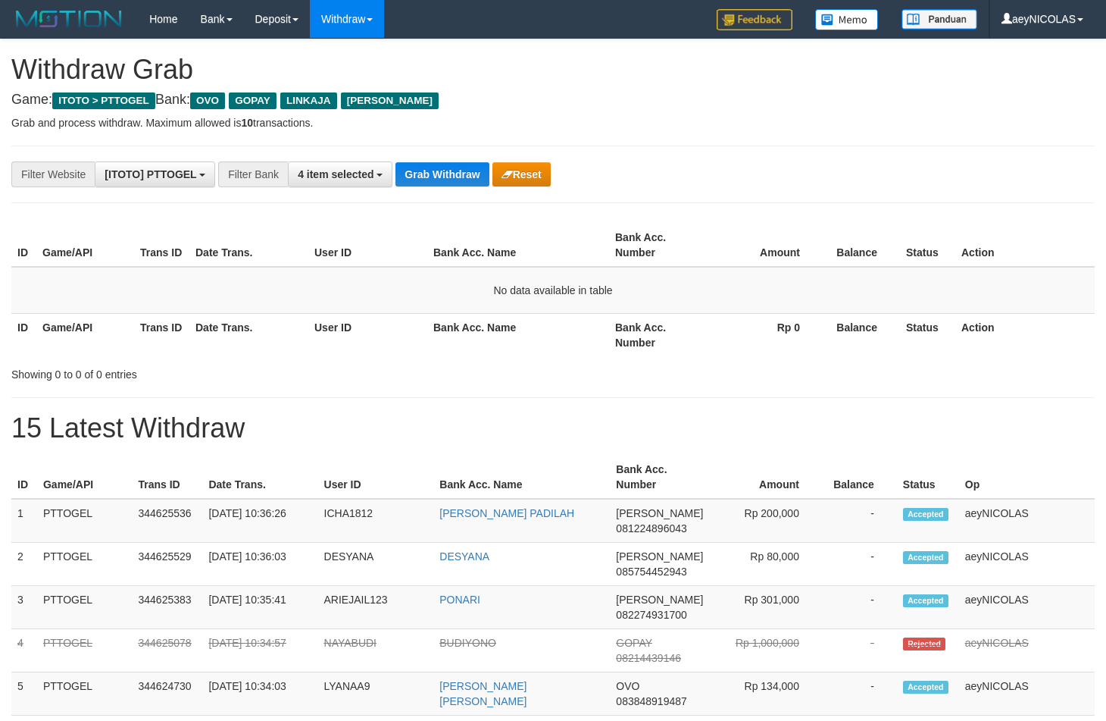
click at [442, 180] on button "Grab Withdraw" at bounding box center [442, 174] width 93 height 24
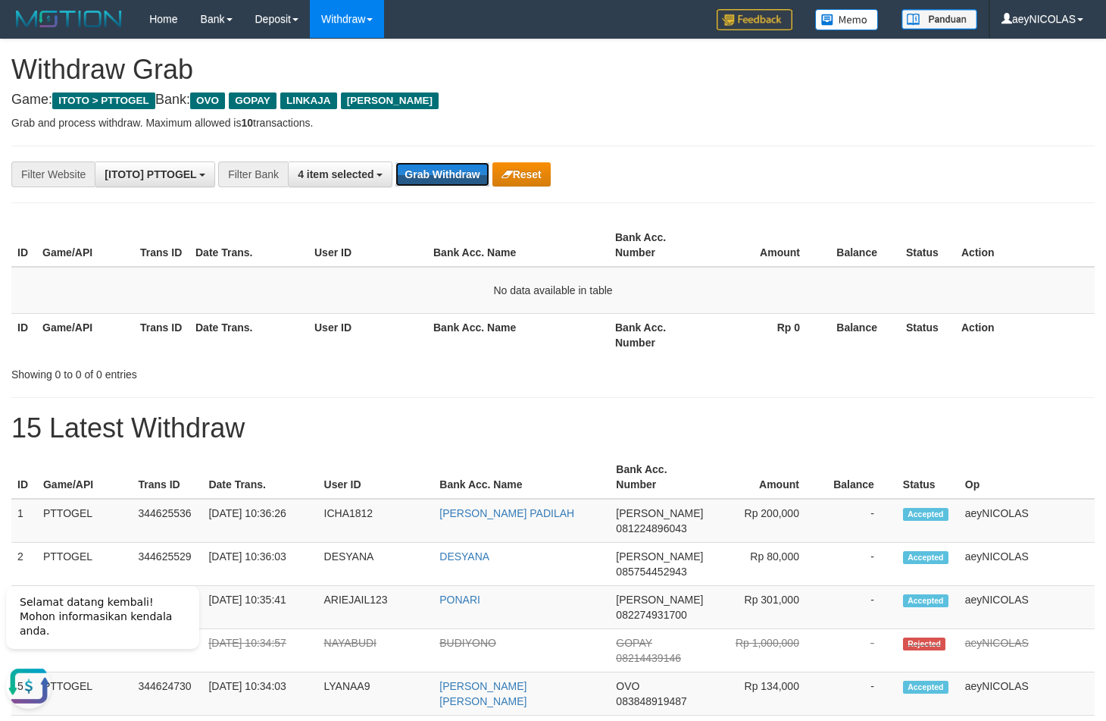
click at [442, 180] on button "Grab Withdraw" at bounding box center [442, 174] width 93 height 24
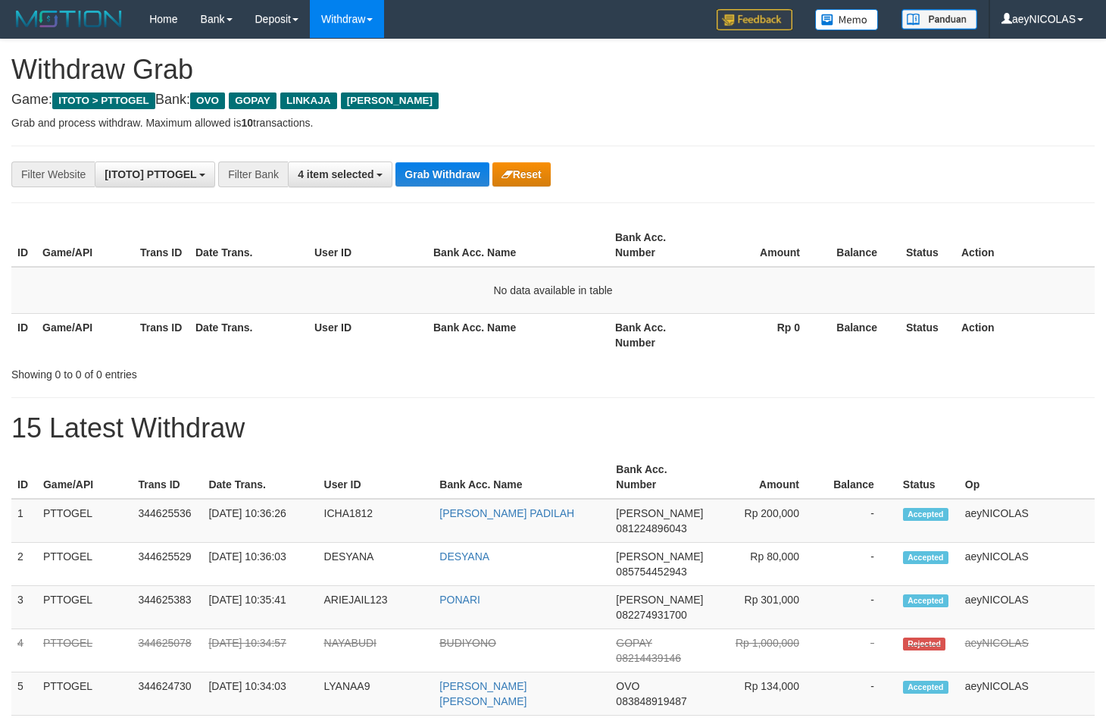
scroll to position [211, 0]
click at [420, 165] on button "Grab Withdraw" at bounding box center [442, 174] width 93 height 24
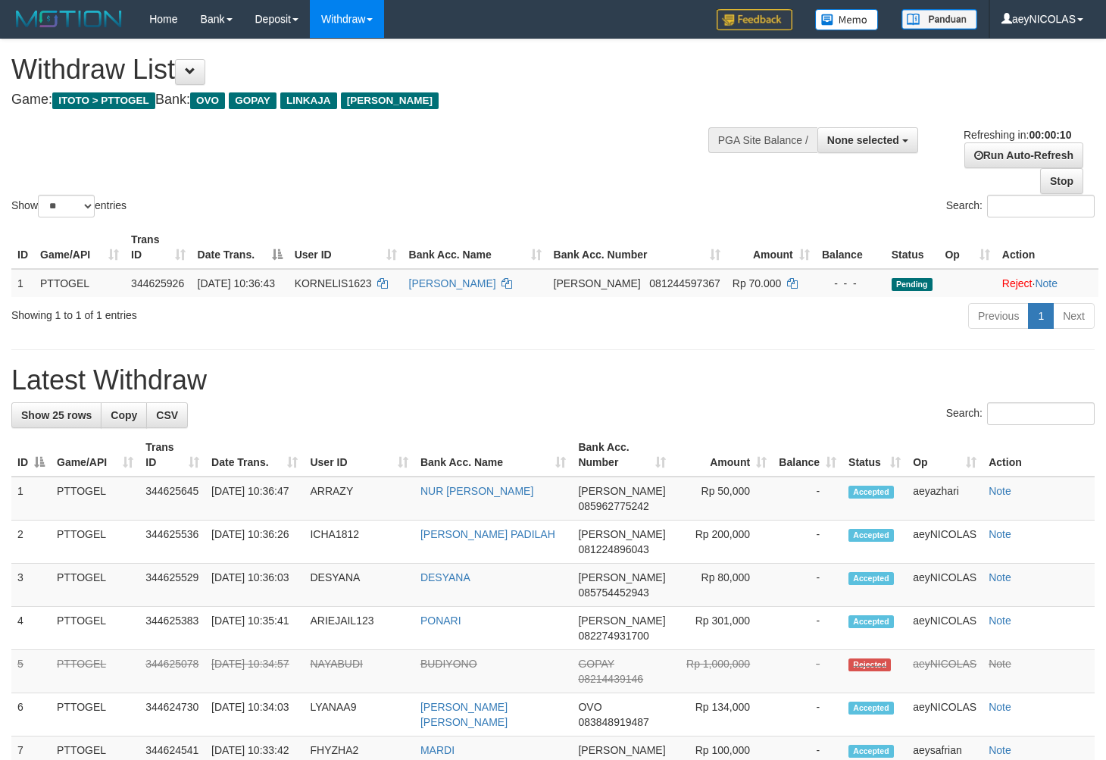
select select
select select "**"
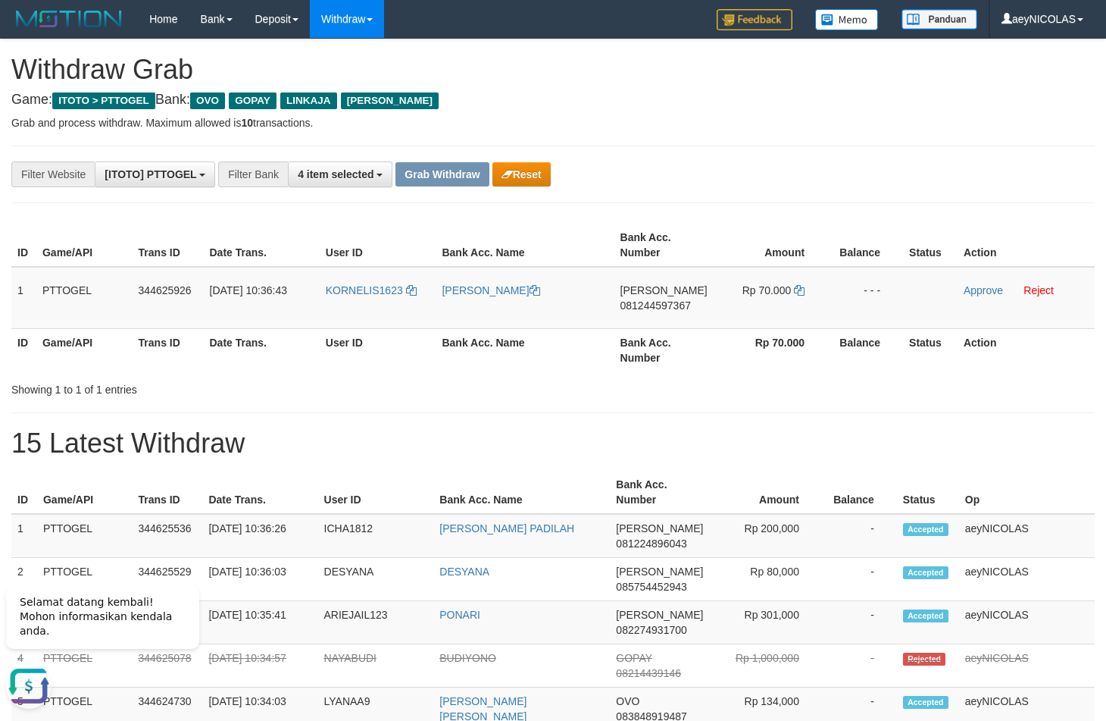
drag, startPoint x: 379, startPoint y: 314, endPoint x: 765, endPoint y: 266, distance: 388.6
click at [761, 289] on tr "1 PTTOGEL 344625926 [DATE] 10:36:43 KORNELIS1623 [PERSON_NAME] [PERSON_NAME] 08…" at bounding box center [553, 298] width 1084 height 62
click at [644, 308] on span "081244597367" at bounding box center [656, 305] width 70 height 12
copy span "081244597367"
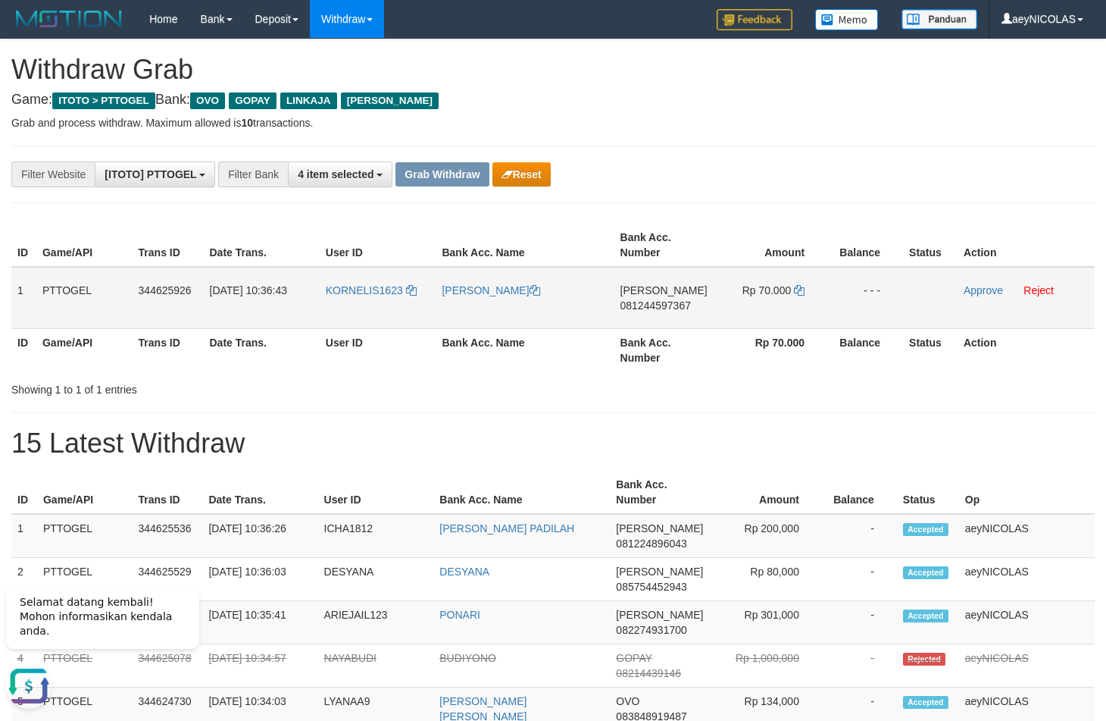
click at [641, 299] on td "[PERSON_NAME] 081244597367" at bounding box center [664, 298] width 99 height 62
click at [645, 304] on span "081244597367" at bounding box center [656, 305] width 70 height 12
copy span "081244597367"
click at [708, 238] on th "Bank Acc. Number" at bounding box center [664, 245] width 99 height 43
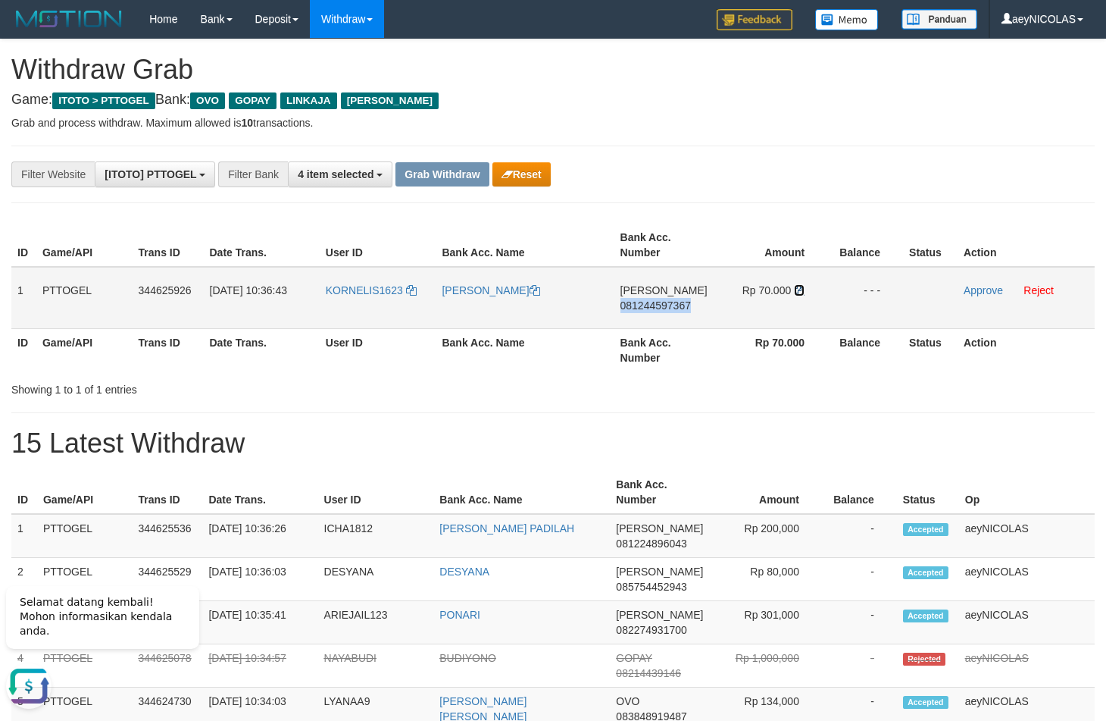
click at [795, 292] on icon at bounding box center [799, 290] width 11 height 11
copy span "081244597367"
click at [795, 292] on icon at bounding box center [799, 290] width 11 height 11
click at [992, 292] on link "Approve" at bounding box center [983, 290] width 39 height 12
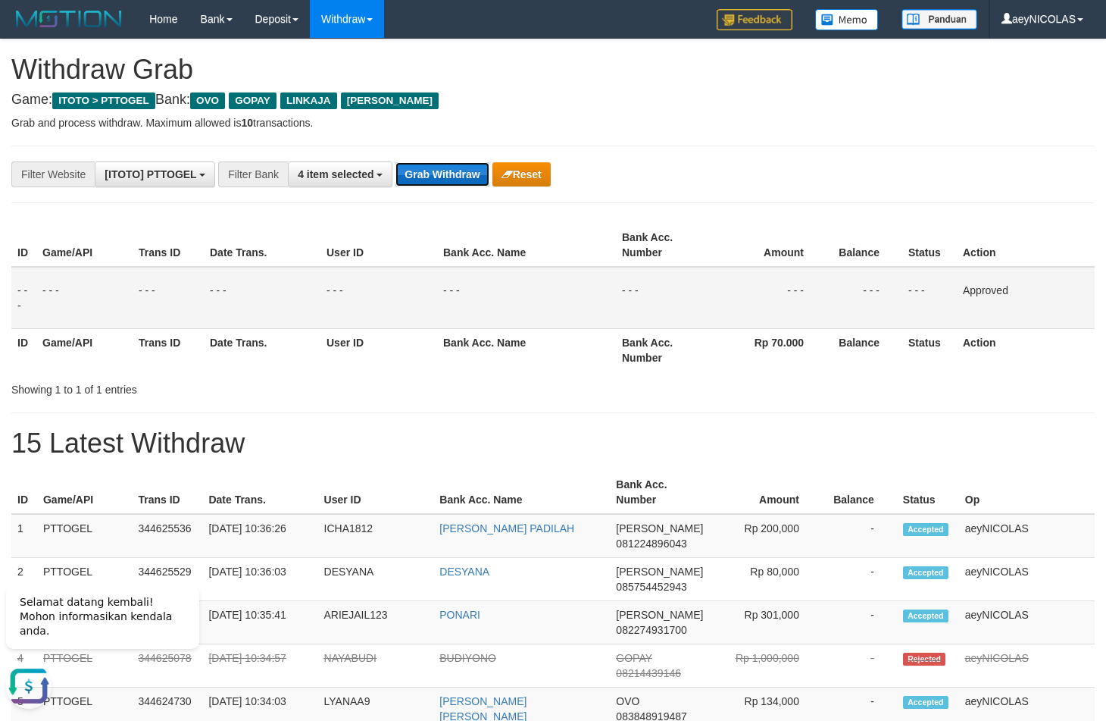
click at [464, 184] on button "Grab Withdraw" at bounding box center [442, 174] width 93 height 24
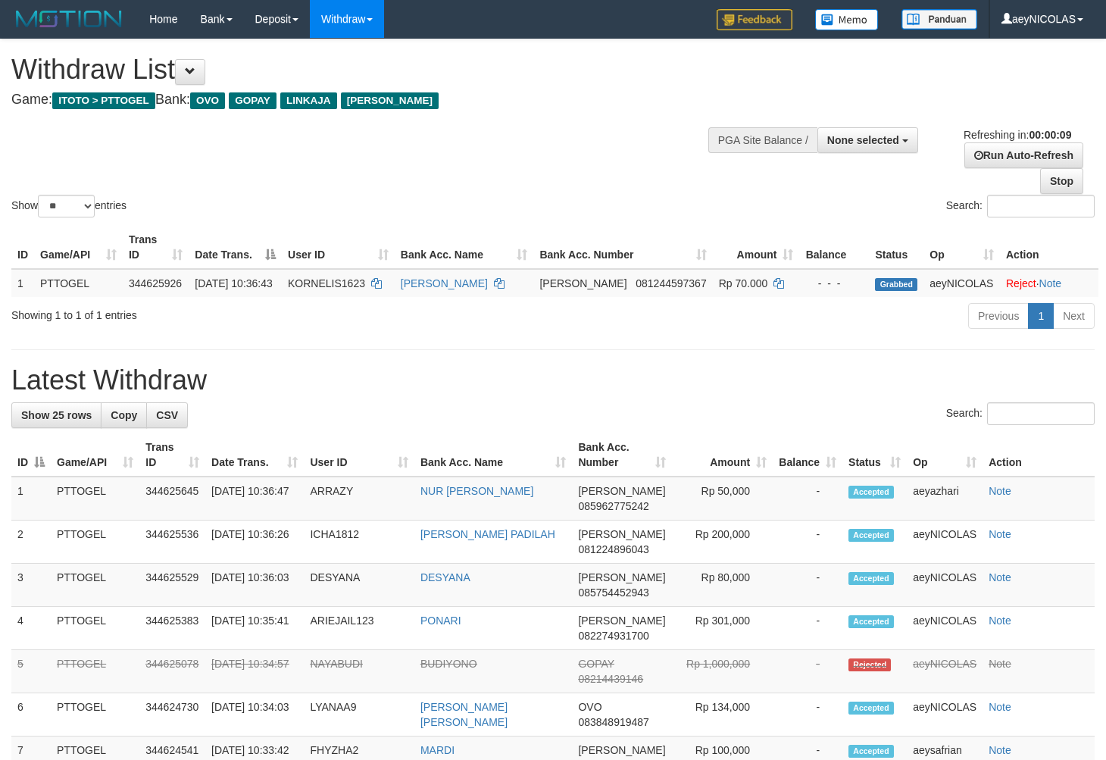
select select
select select "**"
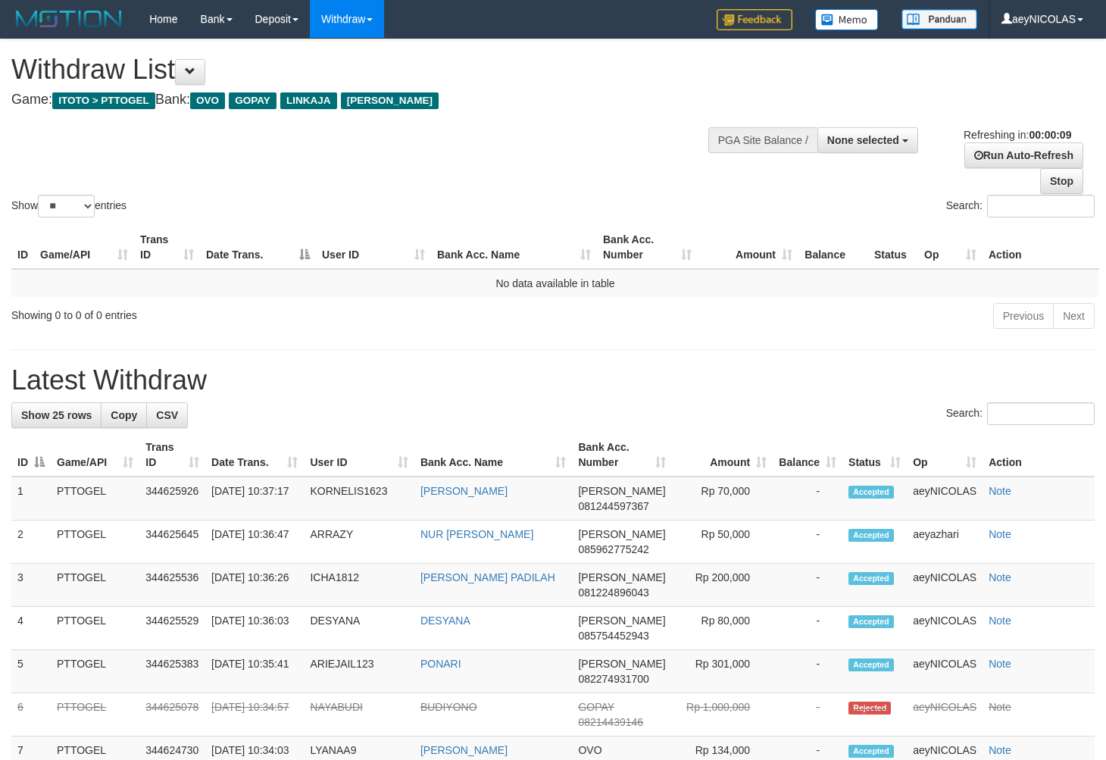
select select
select select "**"
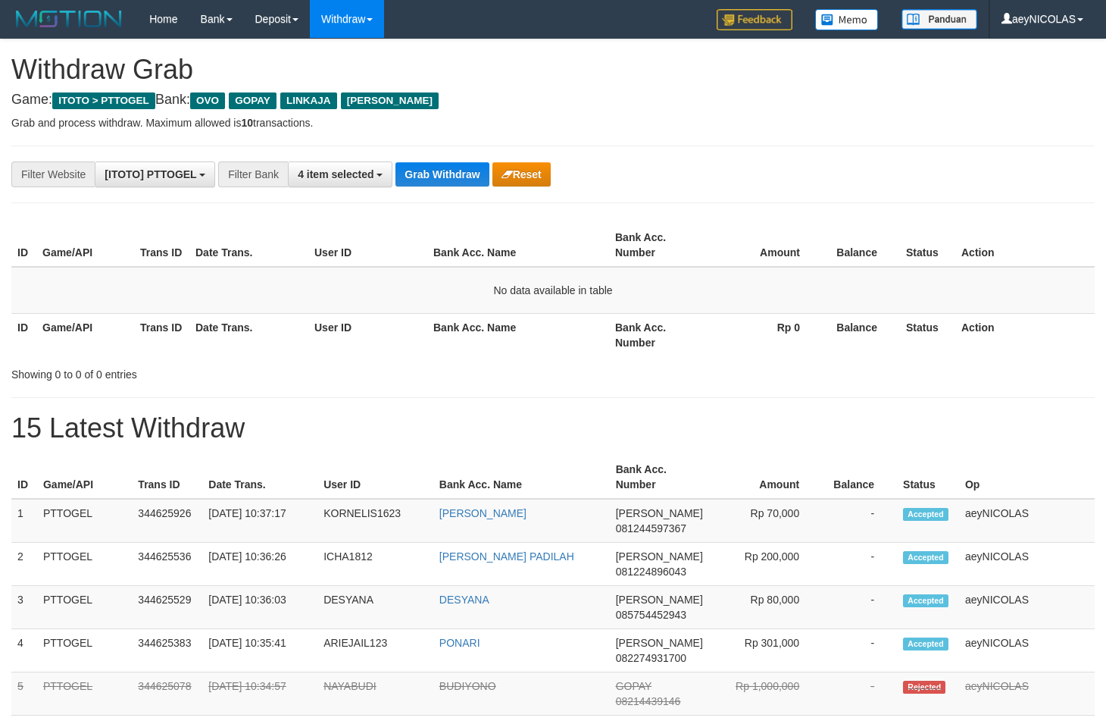
scroll to position [211, 0]
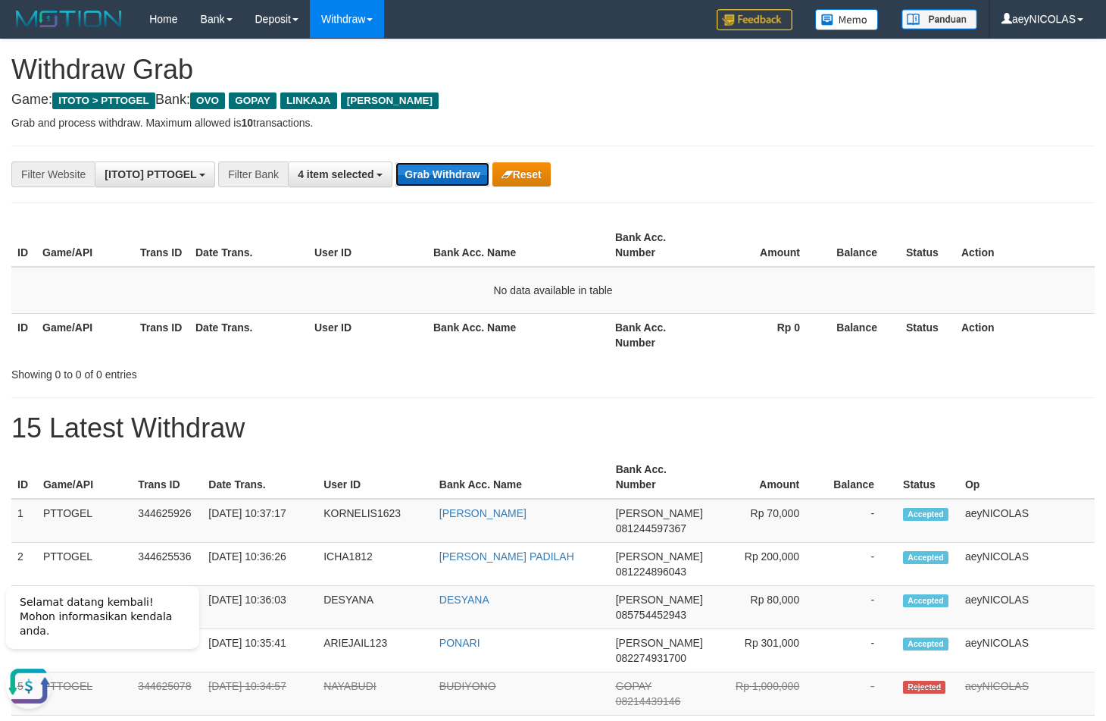
click at [457, 177] on button "Grab Withdraw" at bounding box center [442, 174] width 93 height 24
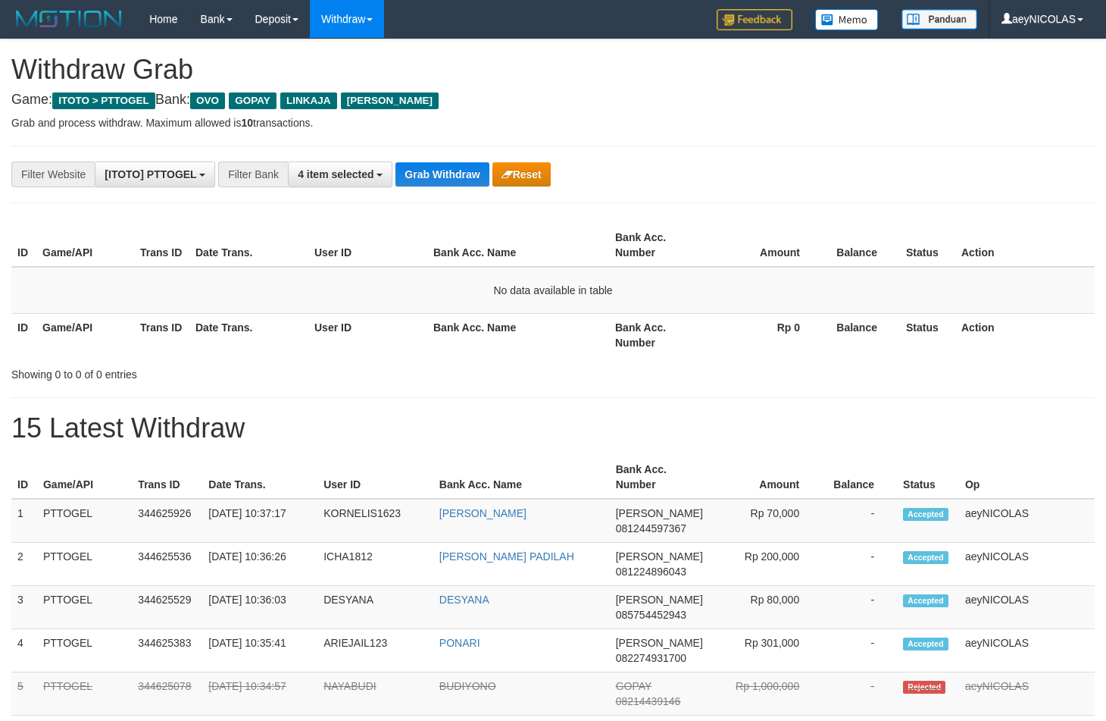
scroll to position [211, 0]
click at [633, 286] on td "No data available in table" at bounding box center [553, 290] width 1084 height 47
click at [443, 177] on button "Grab Withdraw" at bounding box center [442, 174] width 93 height 24
drag, startPoint x: 443, startPoint y: 177, endPoint x: 439, endPoint y: 270, distance: 92.5
click at [442, 177] on button "Grab Withdraw" at bounding box center [442, 174] width 93 height 24
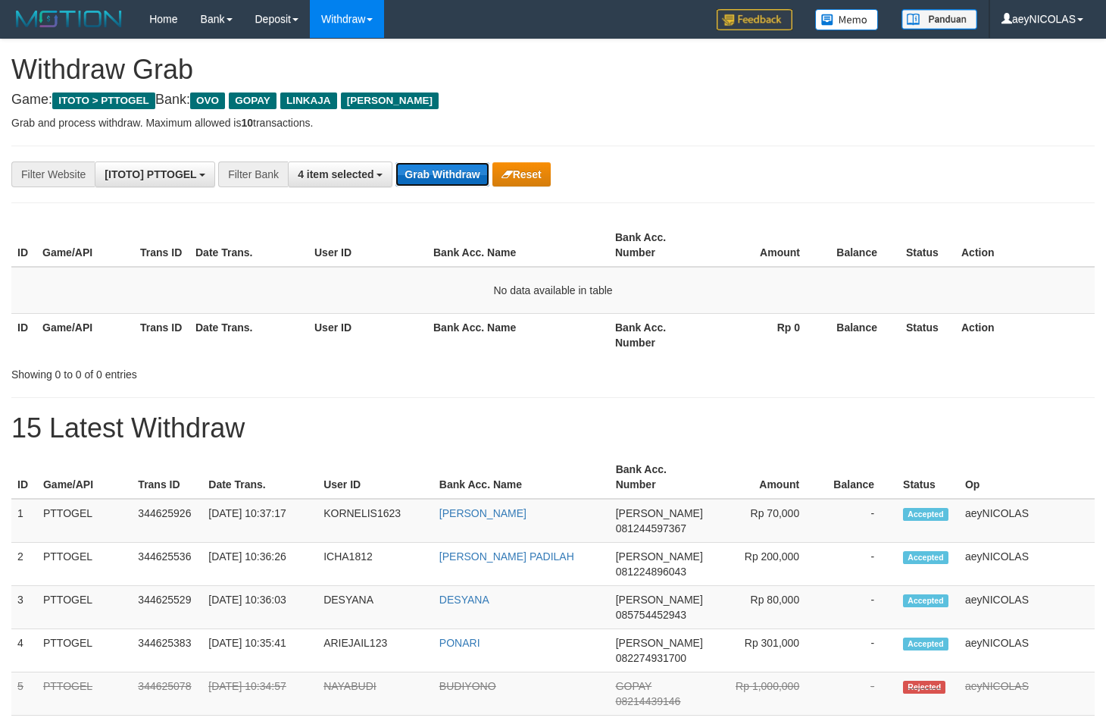
scroll to position [211, 0]
drag, startPoint x: 439, startPoint y: 186, endPoint x: 436, endPoint y: 175, distance: 10.8
click at [439, 183] on button "Grab Withdraw" at bounding box center [442, 174] width 93 height 24
click at [436, 174] on button "Grab Withdraw" at bounding box center [442, 174] width 93 height 24
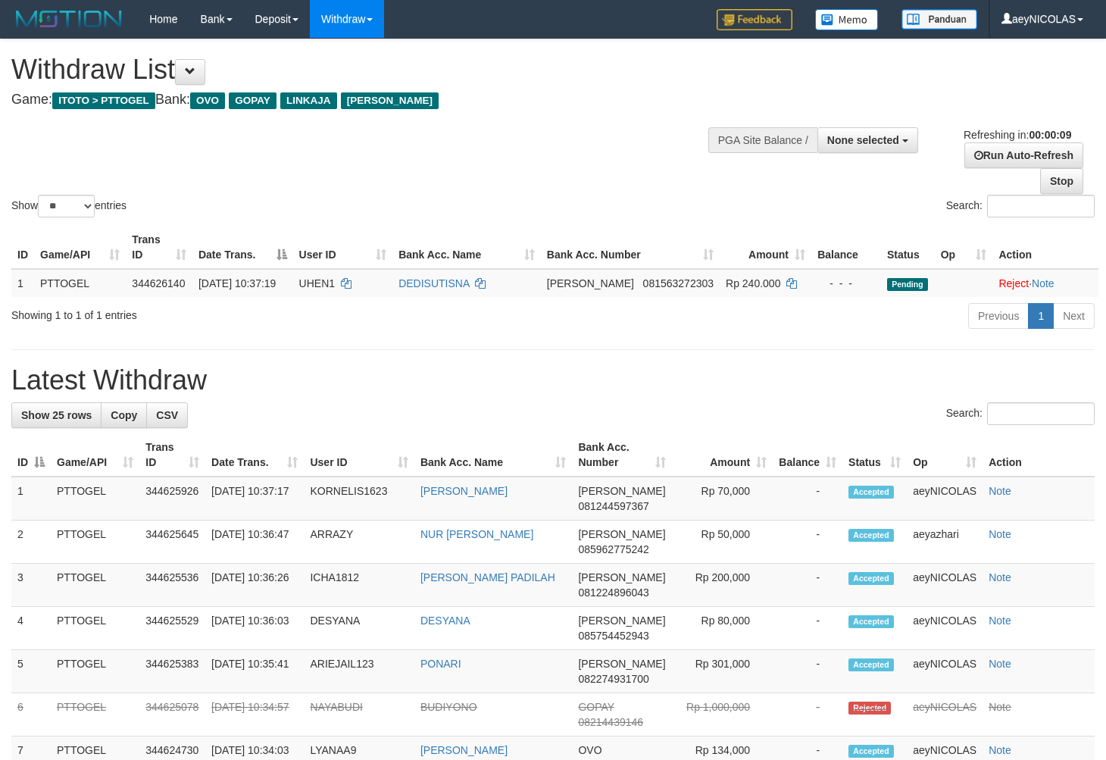
select select
select select "**"
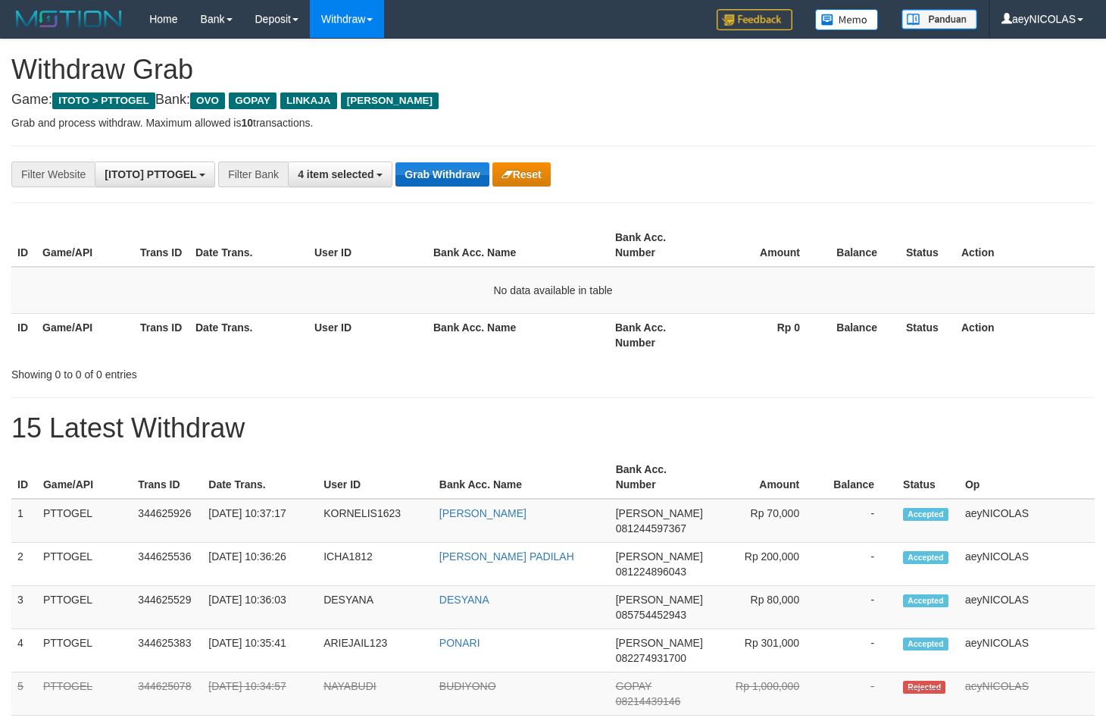
scroll to position [211, 0]
click at [435, 177] on button "Grab Withdraw" at bounding box center [442, 174] width 93 height 24
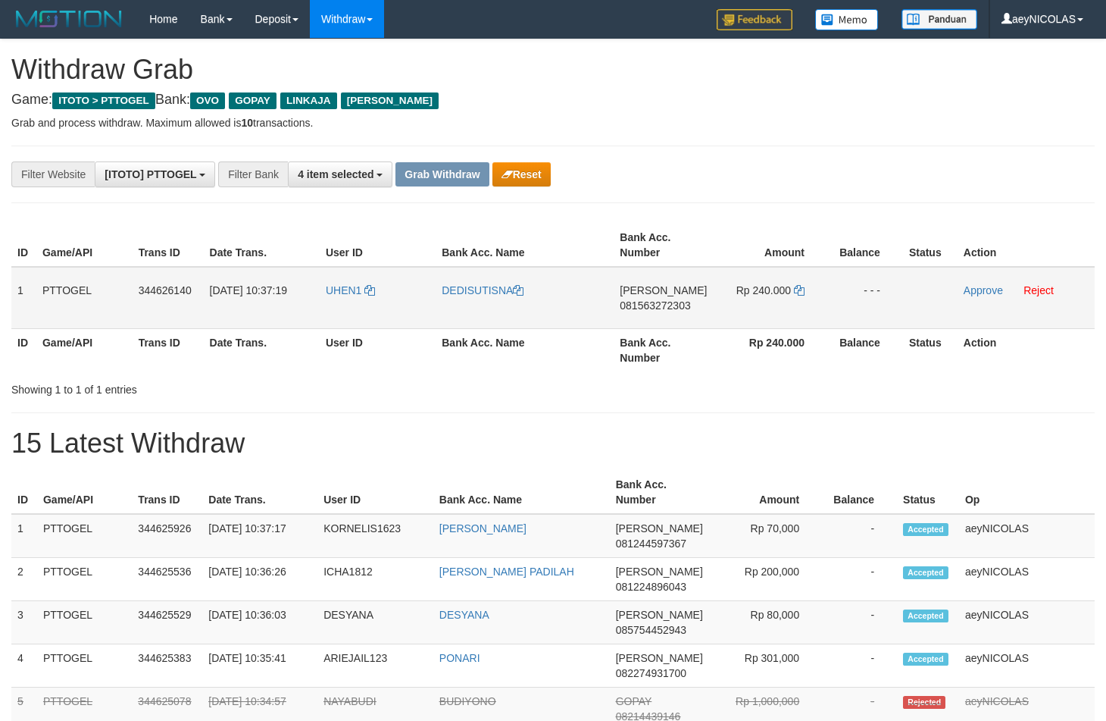
scroll to position [211, 0]
click at [739, 300] on tr "1 PTTOGEL 344626140 30/09/2025 10:37:19 UHEN1 DEDISUTISNA DANA 081563272303 Rp …" at bounding box center [553, 298] width 1084 height 62
click at [673, 296] on td "DANA 081563272303" at bounding box center [663, 298] width 99 height 62
click at [663, 309] on span "081563272303" at bounding box center [655, 305] width 70 height 12
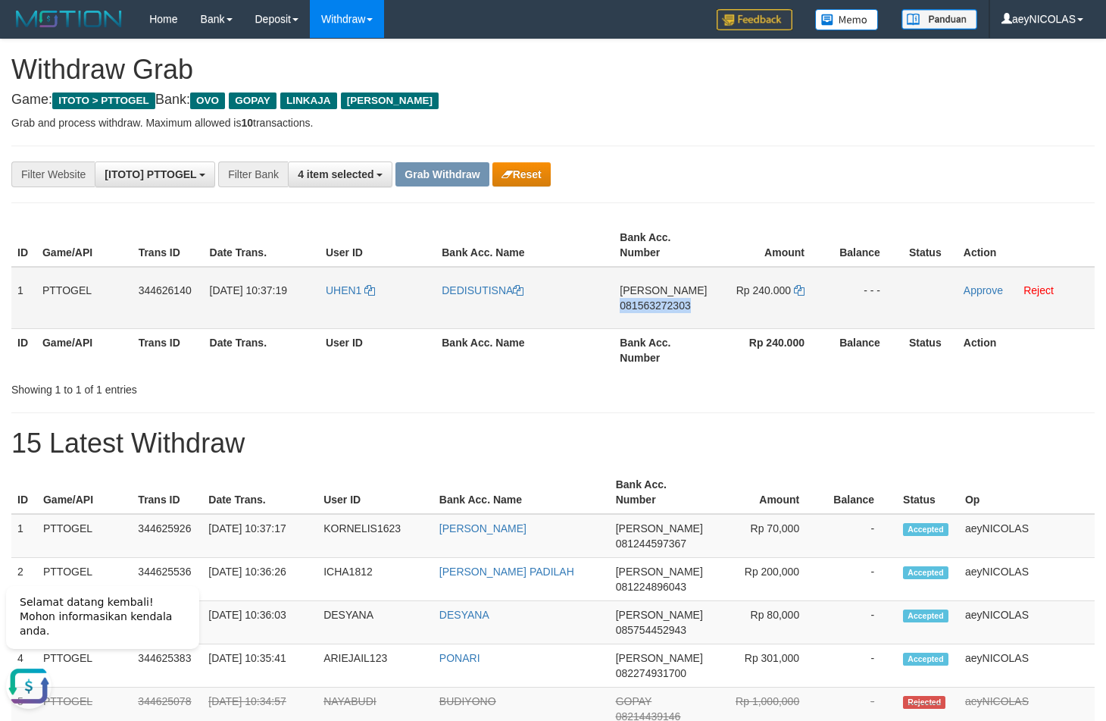
click at [663, 309] on span "081563272303" at bounding box center [655, 305] width 70 height 12
copy span "081563272303"
click at [793, 294] on td "Rp 240.000" at bounding box center [770, 298] width 114 height 62
click at [794, 294] on icon at bounding box center [799, 290] width 11 height 11
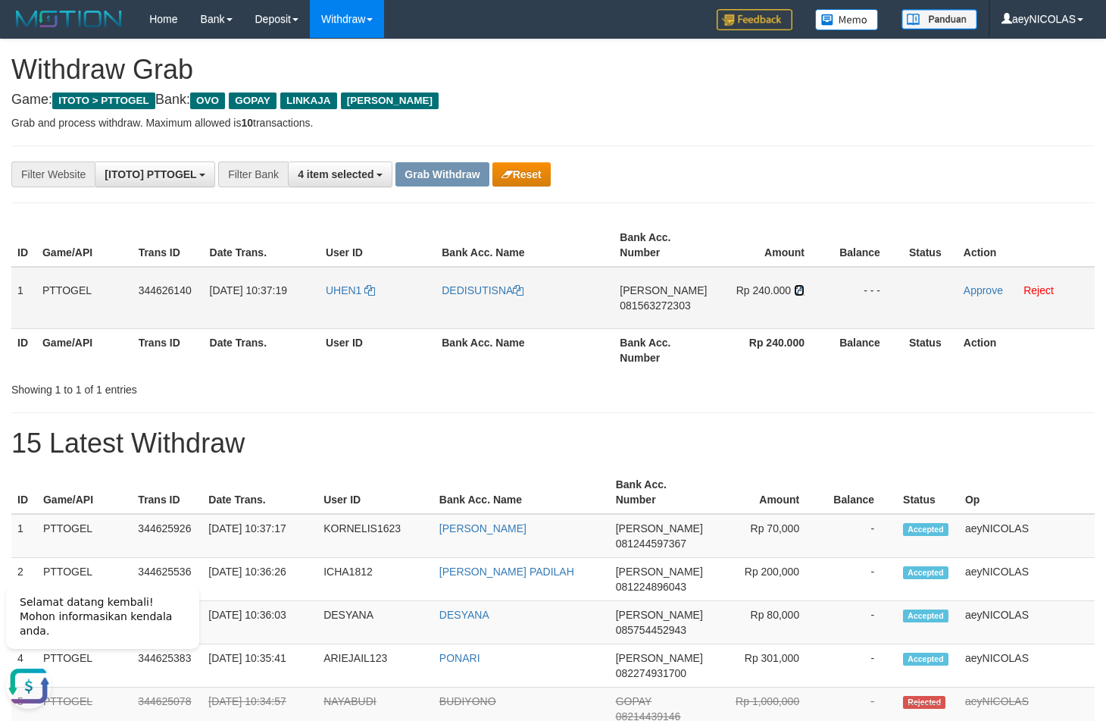
click at [795, 294] on icon at bounding box center [799, 290] width 11 height 11
click at [796, 294] on icon at bounding box center [799, 290] width 11 height 11
click at [978, 294] on link "Approve" at bounding box center [983, 290] width 39 height 12
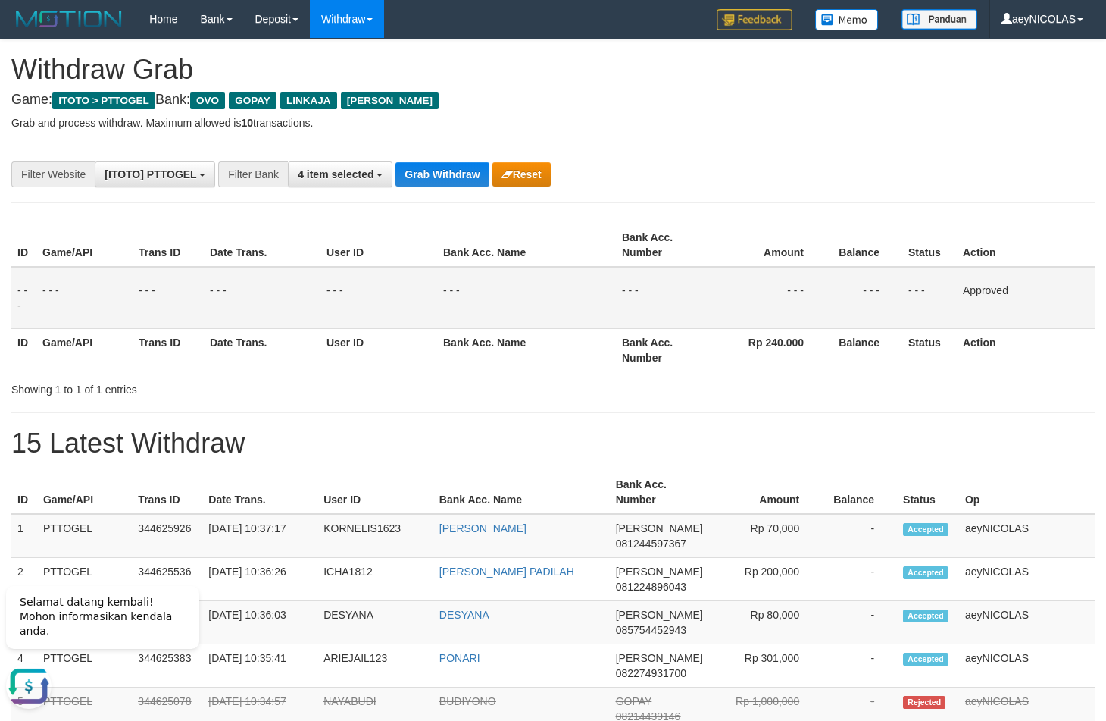
drag, startPoint x: 563, startPoint y: 337, endPoint x: 470, endPoint y: 147, distance: 211.8
click at [553, 308] on table "ID Game/API Trans ID Date Trans. User ID Bank Acc. Name Bank Acc. Number Amount…" at bounding box center [553, 298] width 1084 height 148
click at [451, 169] on button "Grab Withdraw" at bounding box center [442, 174] width 93 height 24
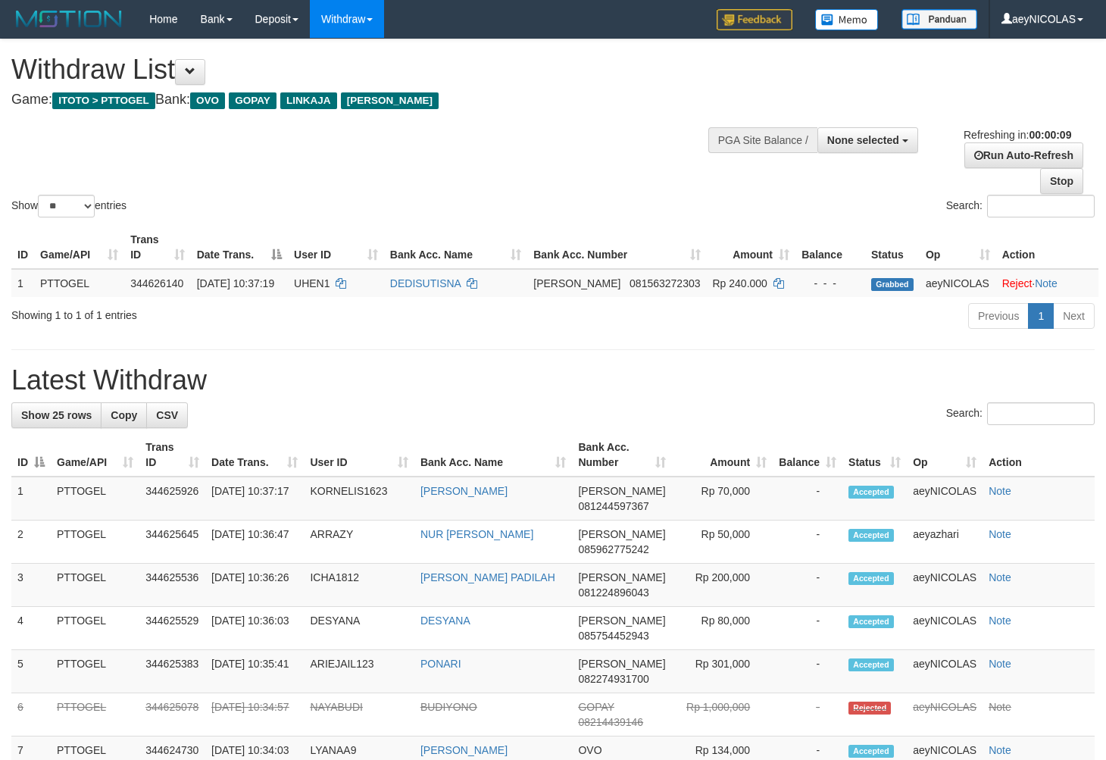
select select
select select "**"
select select
select select "**"
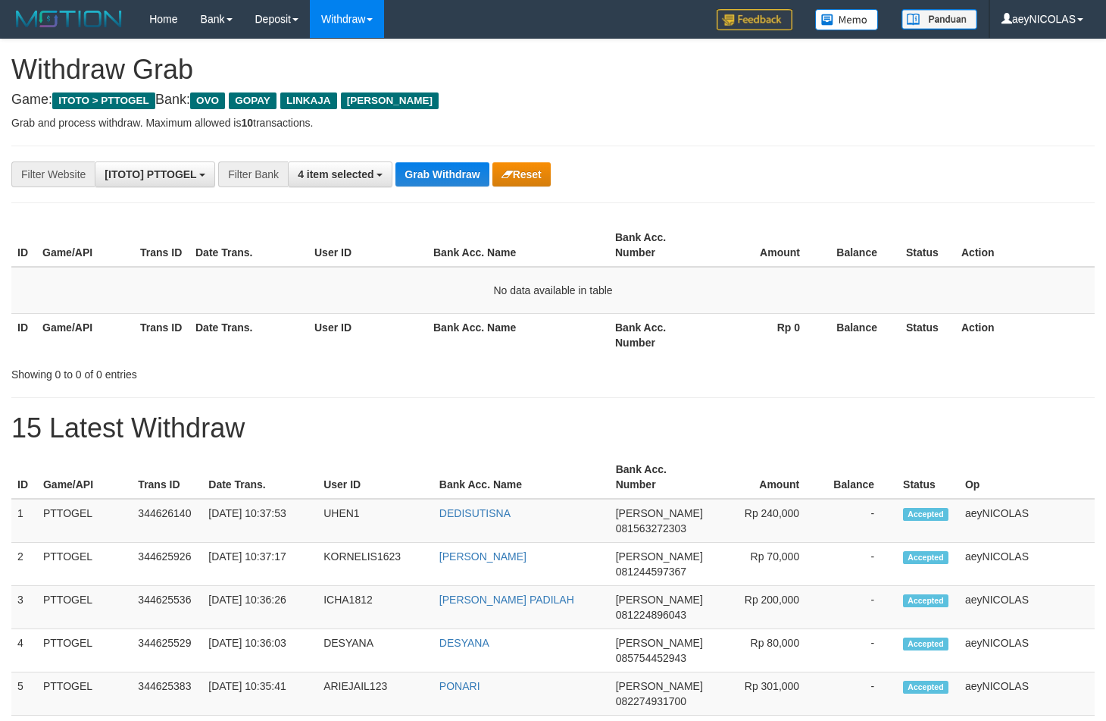
scroll to position [211, 0]
drag, startPoint x: 726, startPoint y: 296, endPoint x: 525, endPoint y: 188, distance: 228.2
click at [658, 249] on table "ID Game/API Trans ID Date Trans. User ID Bank Acc. Name Bank Acc. Number Amount…" at bounding box center [553, 290] width 1084 height 133
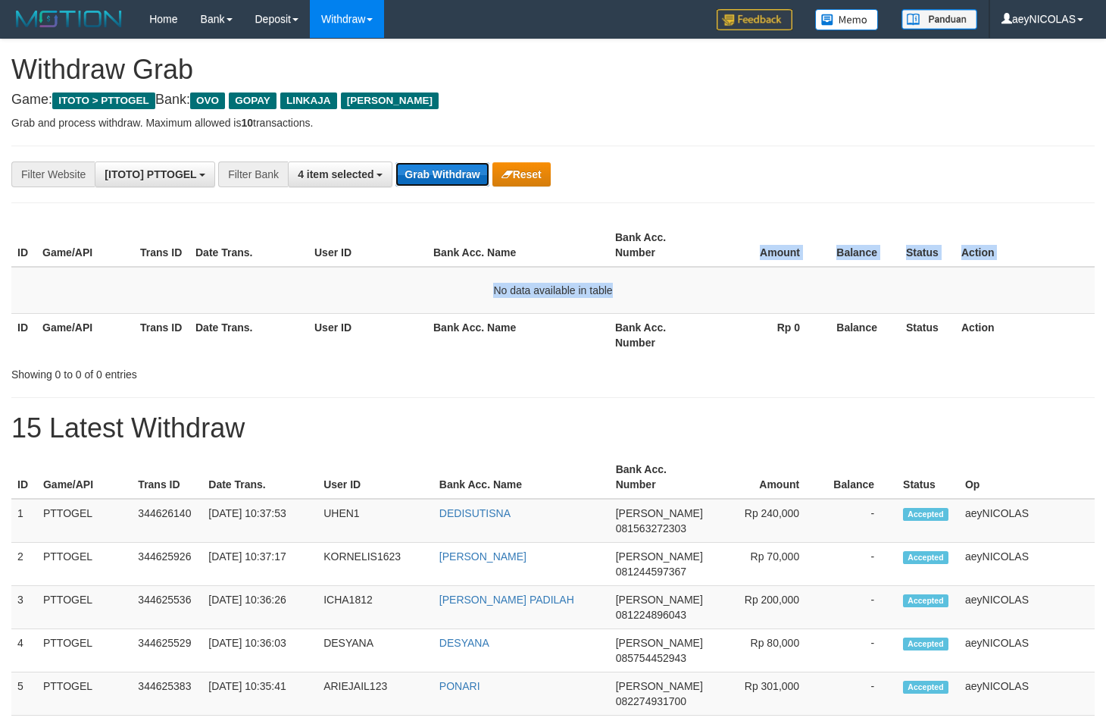
click at [439, 170] on button "Grab Withdraw" at bounding box center [442, 174] width 93 height 24
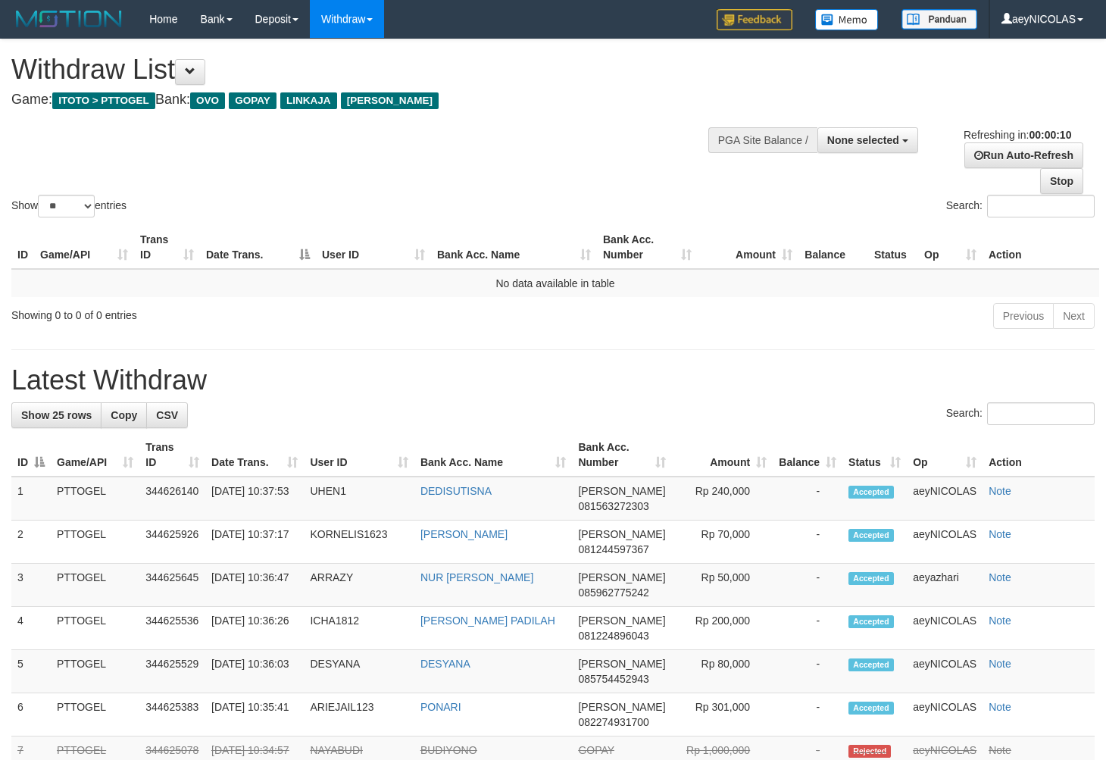
select select
select select "**"
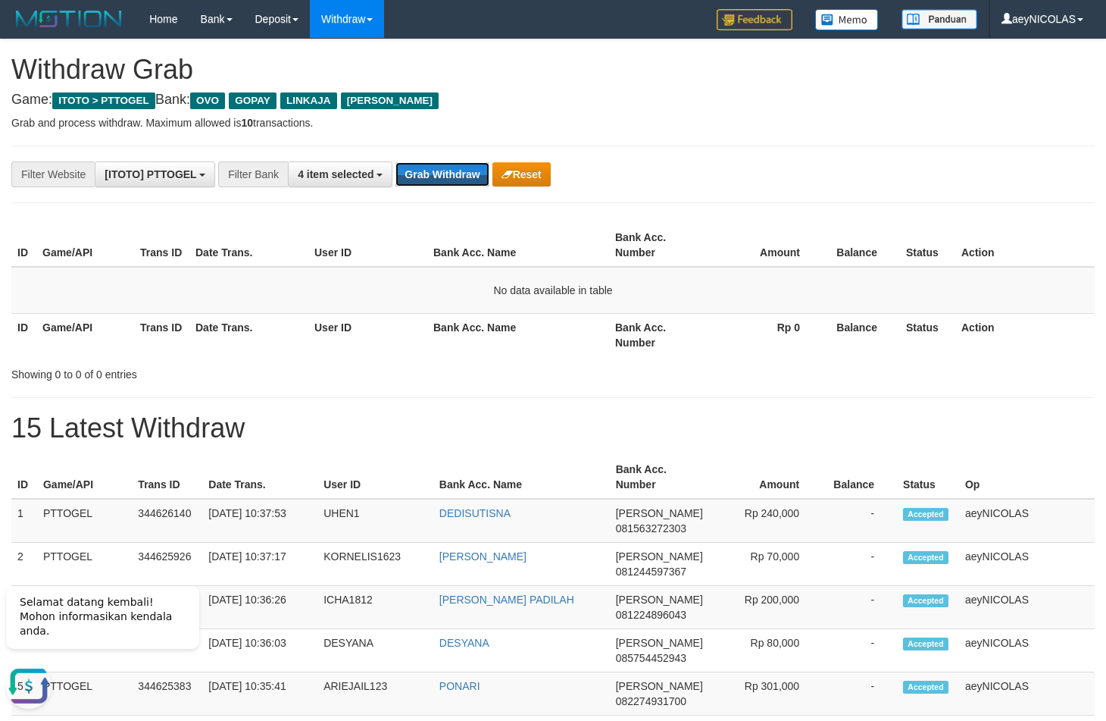
click at [429, 170] on button "Grab Withdraw" at bounding box center [442, 174] width 93 height 24
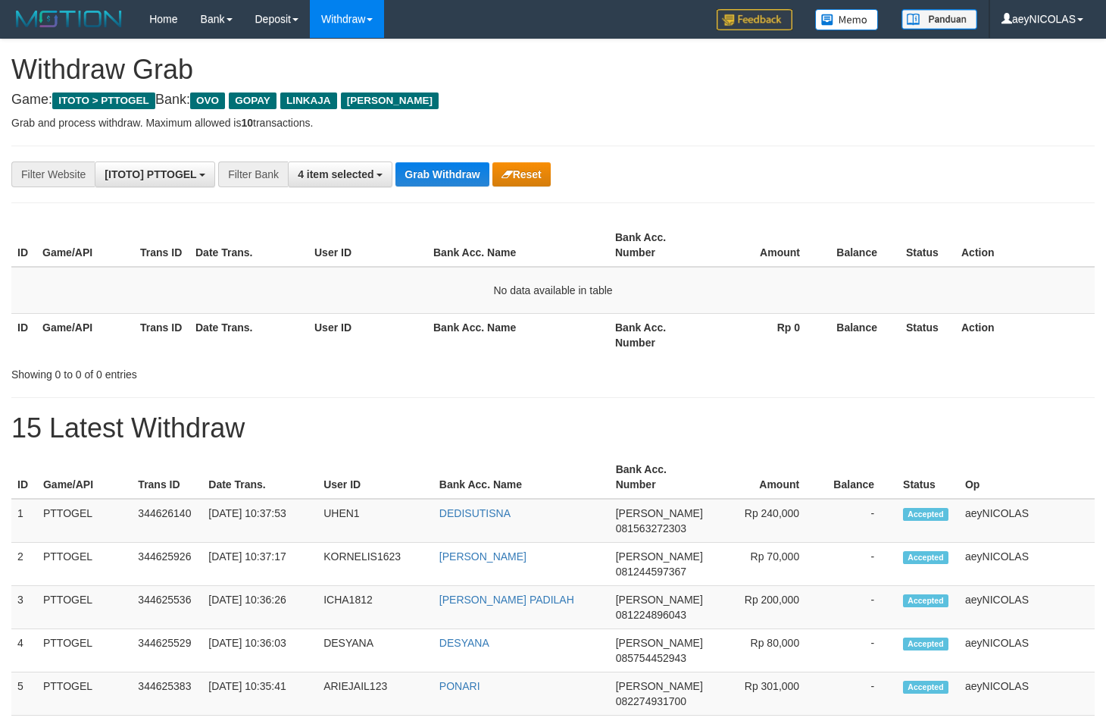
click at [429, 170] on button "Grab Withdraw" at bounding box center [442, 174] width 93 height 24
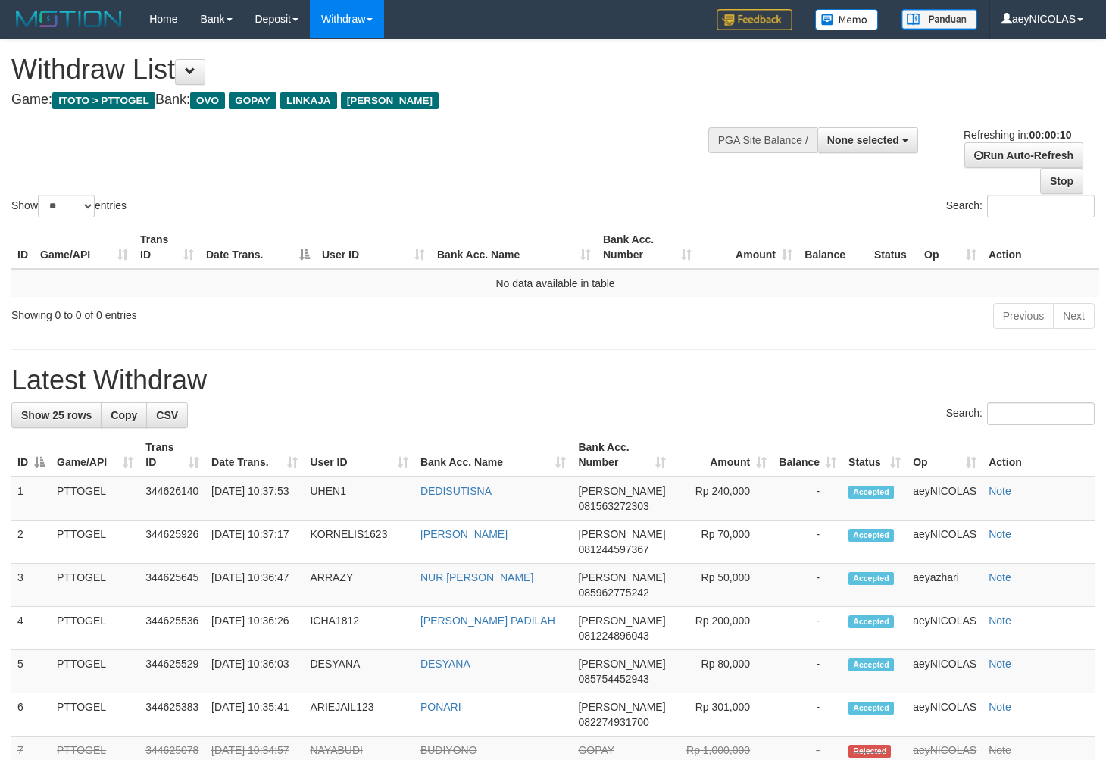
select select
select select "**"
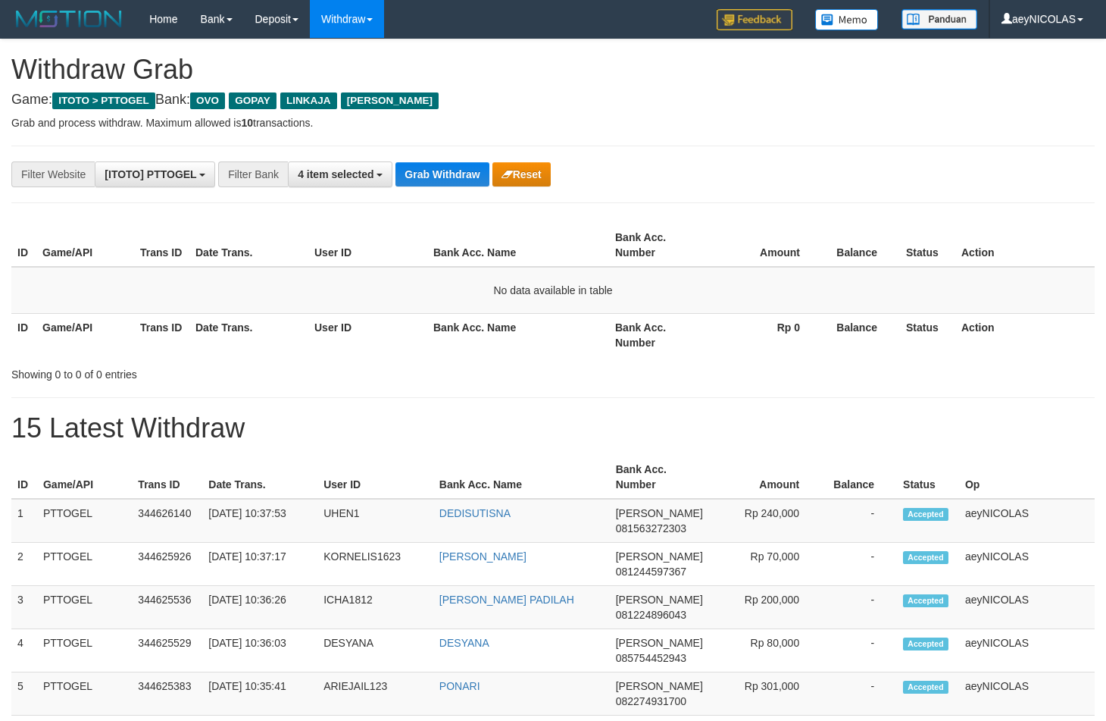
click at [429, 170] on button "Grab Withdraw" at bounding box center [442, 174] width 93 height 24
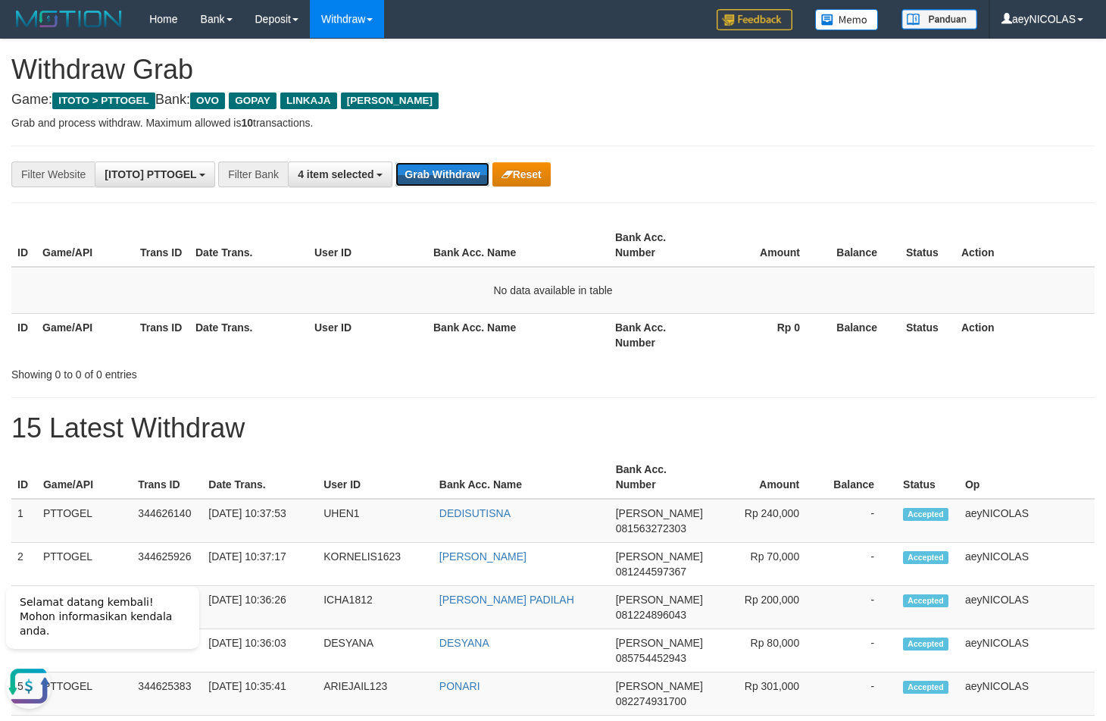
click at [429, 170] on button "Grab Withdraw" at bounding box center [442, 174] width 93 height 24
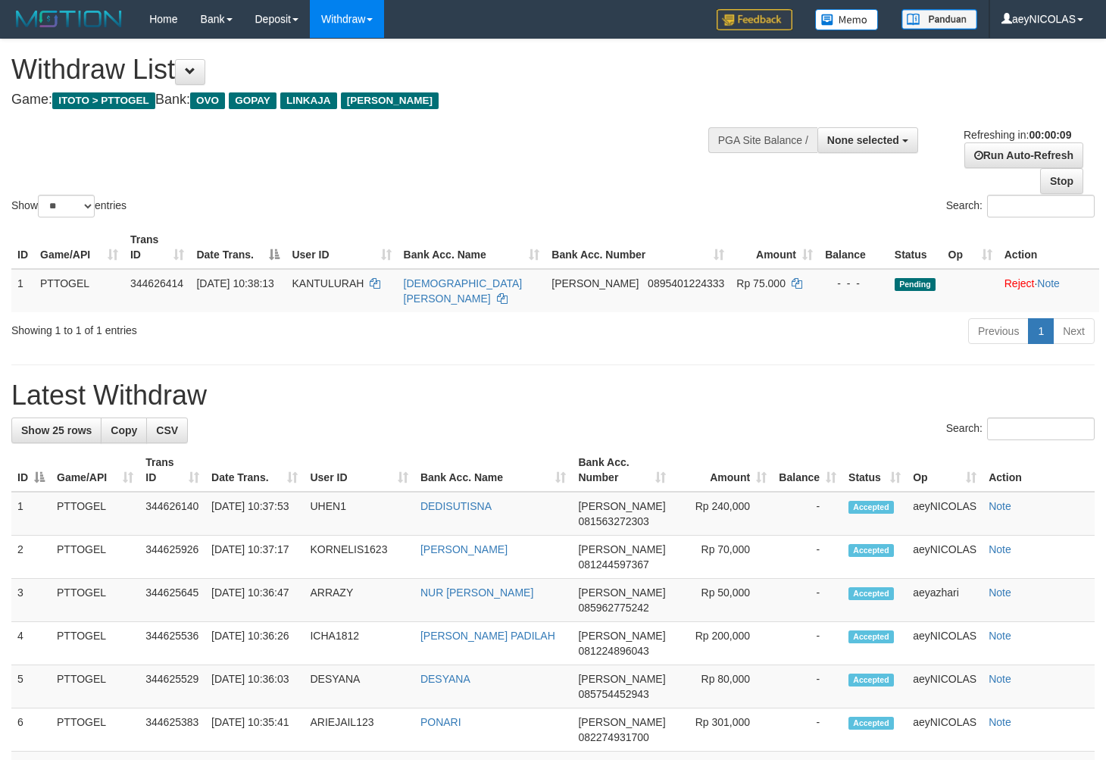
select select
select select "**"
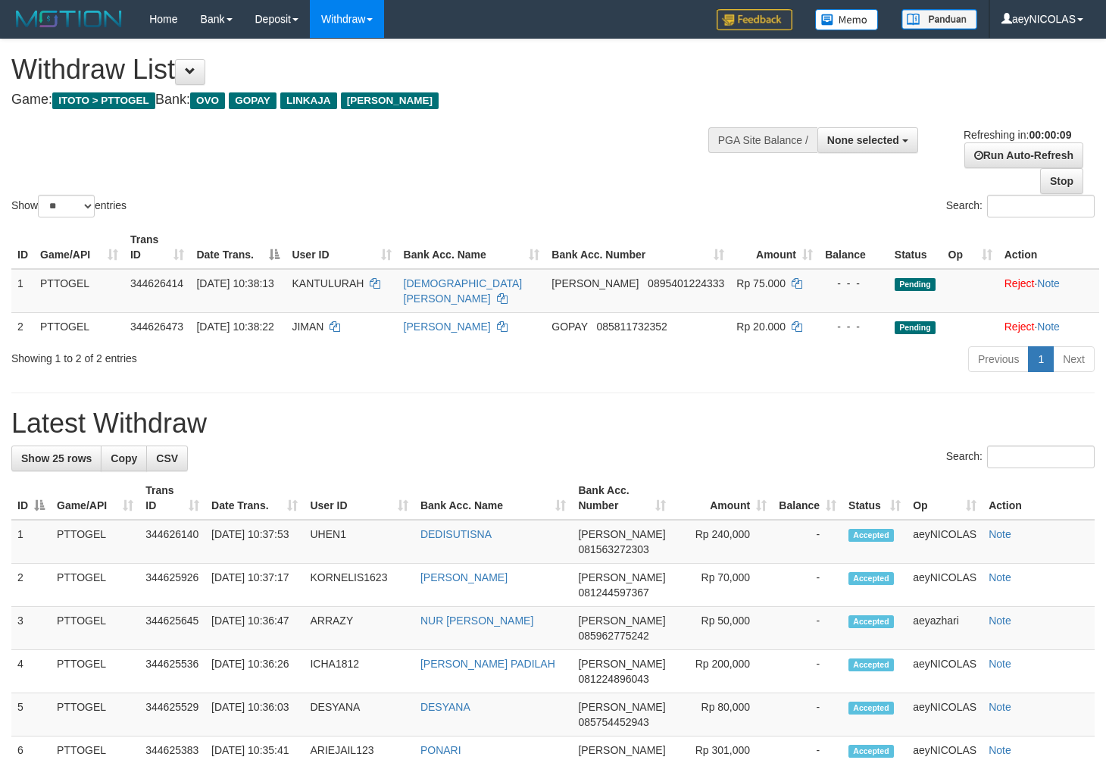
select select
select select "**"
select select
select select "**"
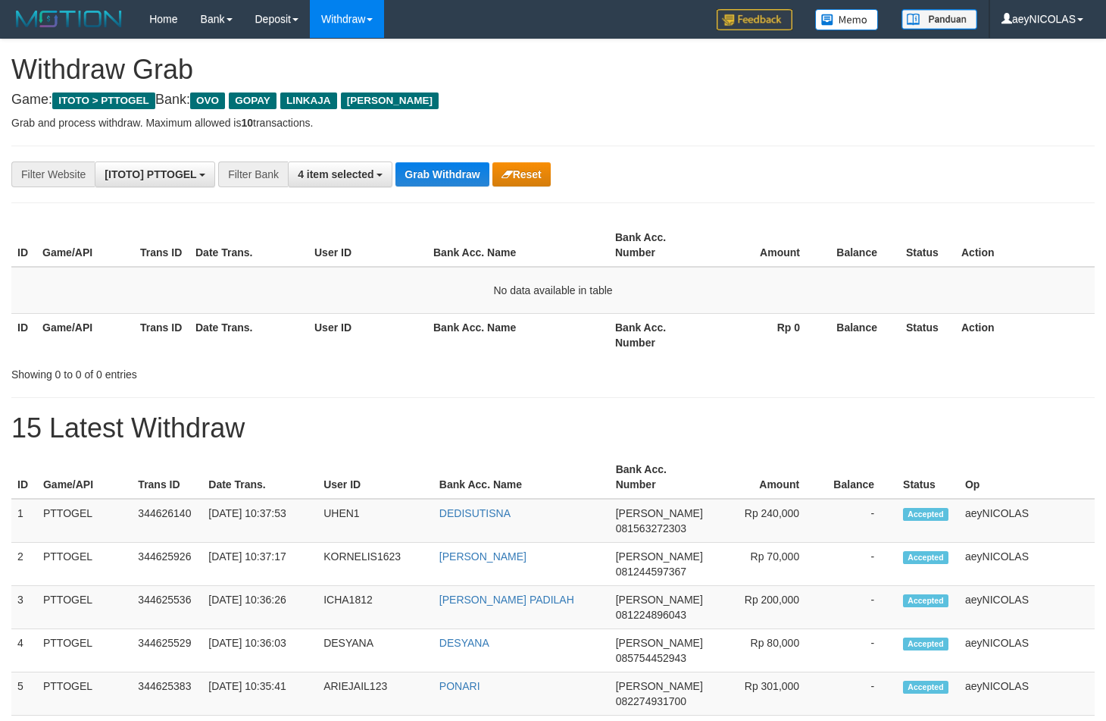
click at [429, 170] on button "Grab Withdraw" at bounding box center [442, 174] width 93 height 24
click at [424, 162] on div "**********" at bounding box center [461, 174] width 922 height 26
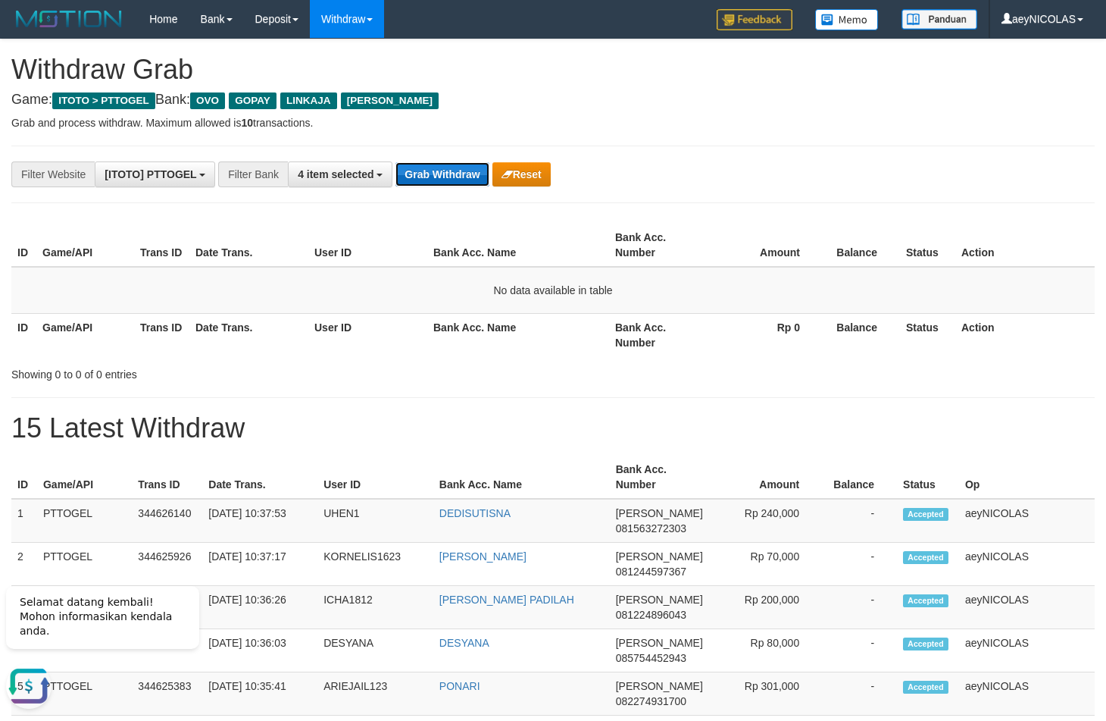
click at [421, 165] on button "Grab Withdraw" at bounding box center [442, 174] width 93 height 24
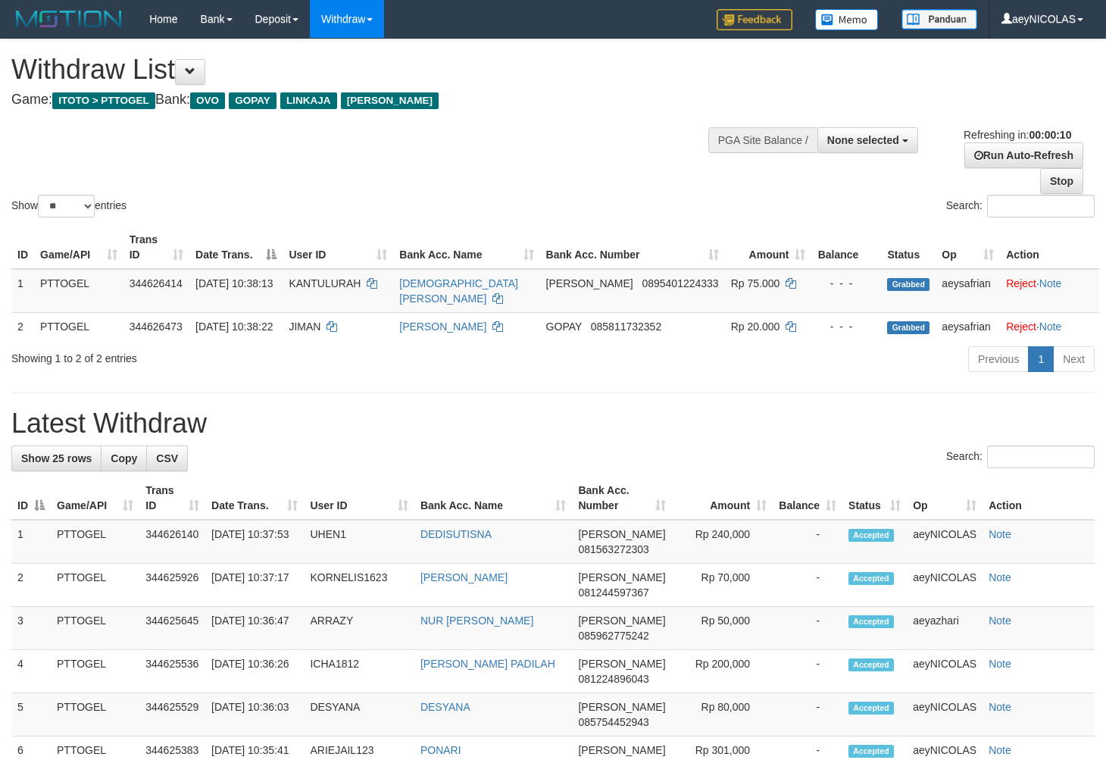
select select
select select "**"
select select
select select "**"
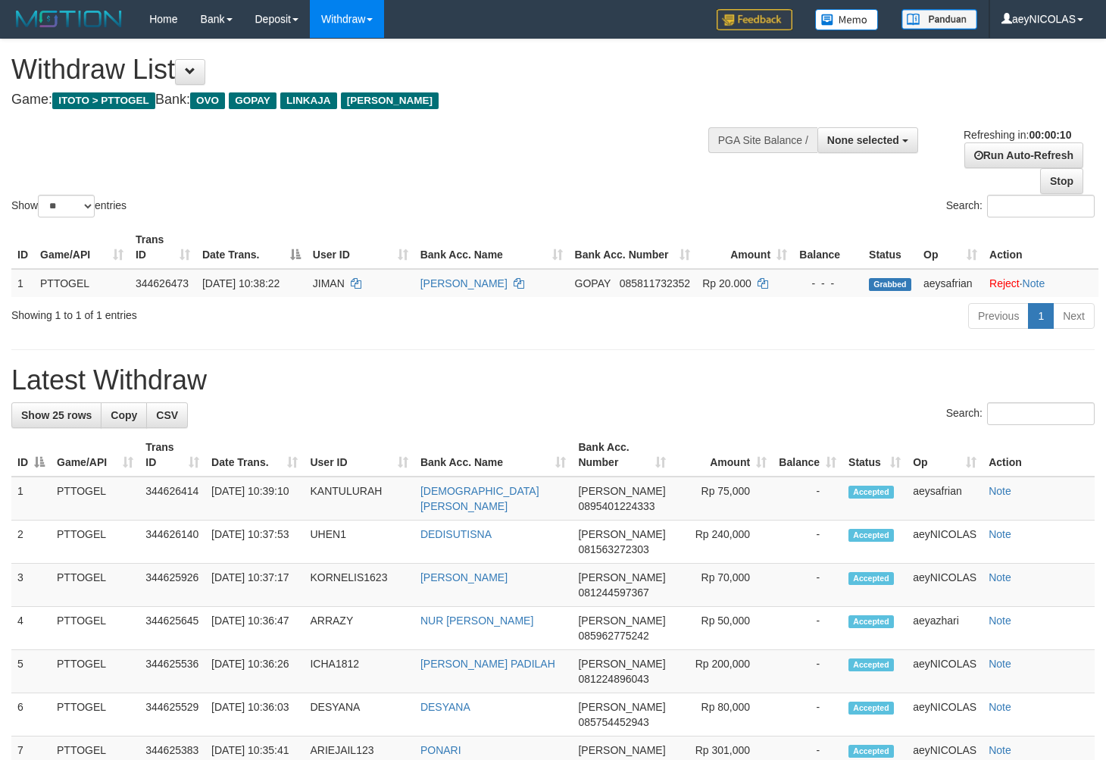
select select
select select "**"
select select
select select "**"
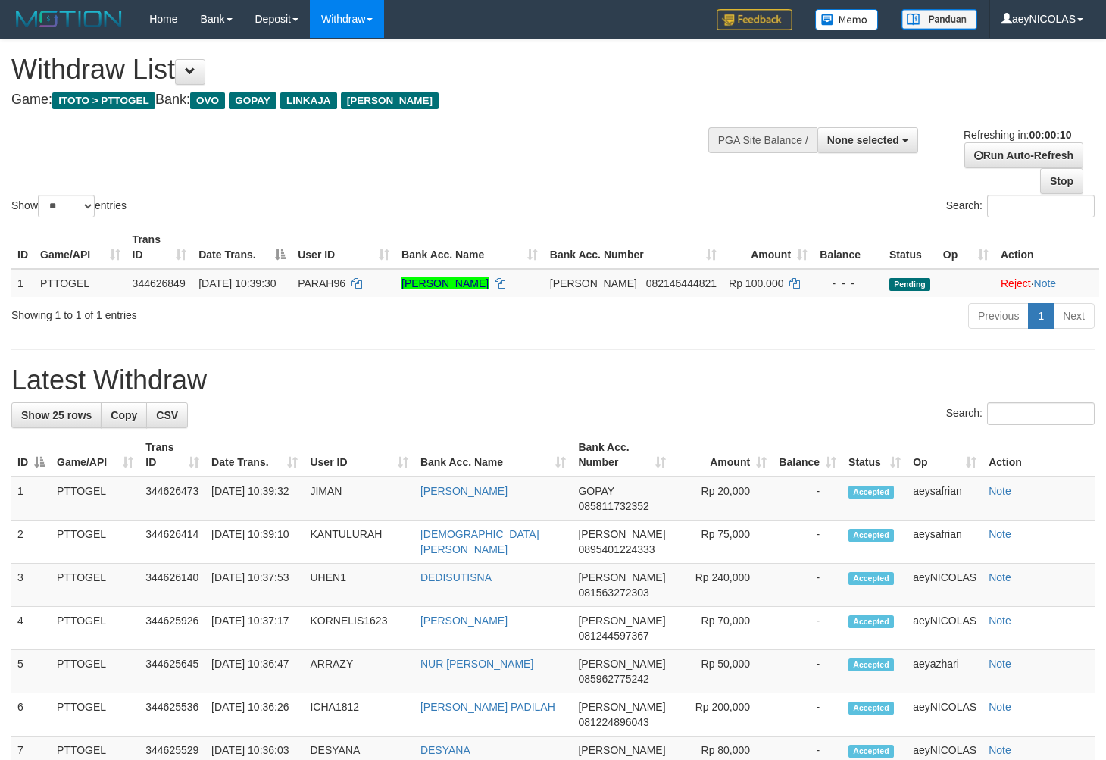
select select
select select "**"
select select
select select "**"
click at [429, 170] on div "Show ** ** ** *** entries Search:" at bounding box center [553, 129] width 1106 height 181
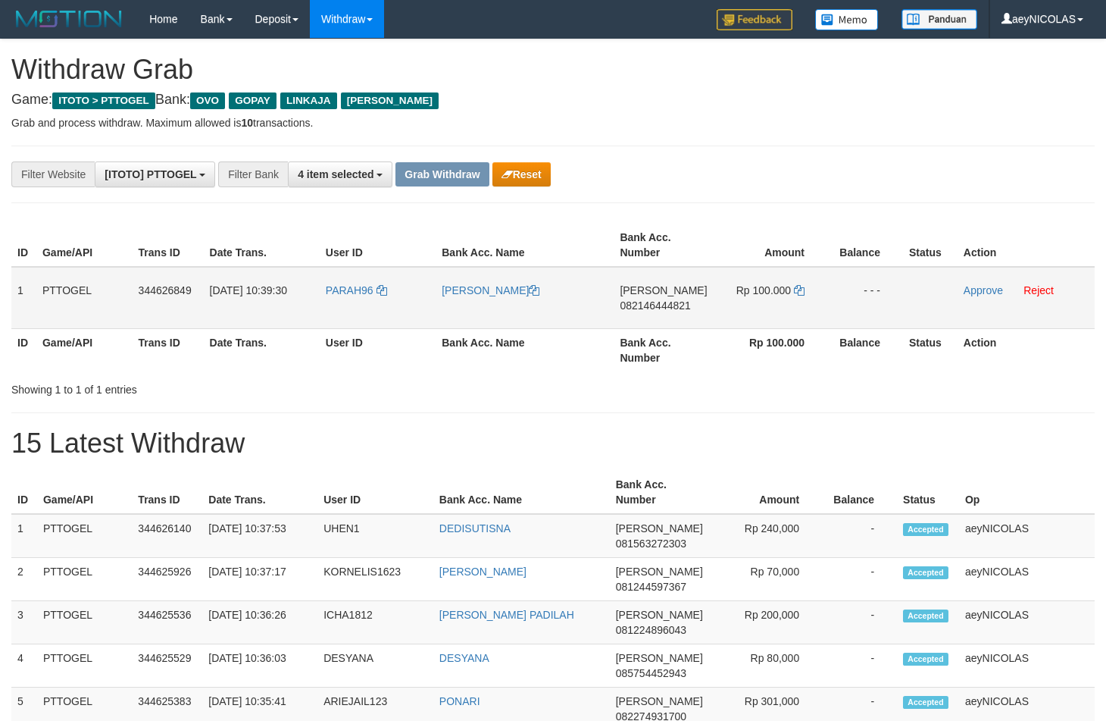
scroll to position [211, 0]
drag, startPoint x: 418, startPoint y: 317, endPoint x: 765, endPoint y: 323, distance: 347.1
click at [765, 323] on tr "1 PTTOGEL 344626849 [DATE] 10:39:30 PARAH96 [PERSON_NAME] 082146444821 Rp 100.0…" at bounding box center [553, 298] width 1084 height 62
click at [643, 313] on td "[PERSON_NAME] 082146444821" at bounding box center [663, 298] width 99 height 62
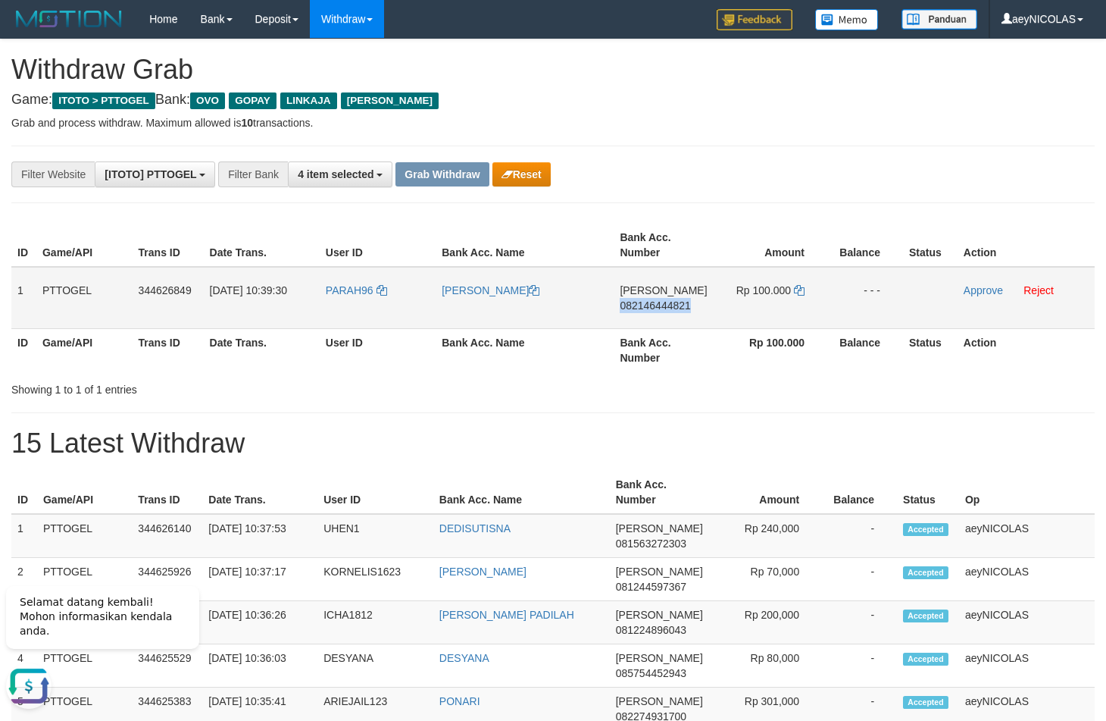
click at [643, 311] on td "[PERSON_NAME] 082146444821" at bounding box center [663, 298] width 99 height 62
click at [648, 308] on span "082146444821" at bounding box center [655, 305] width 70 height 12
copy span "082146444821"
click at [648, 308] on span "082146444821" at bounding box center [655, 305] width 70 height 12
copy span "082146444821"
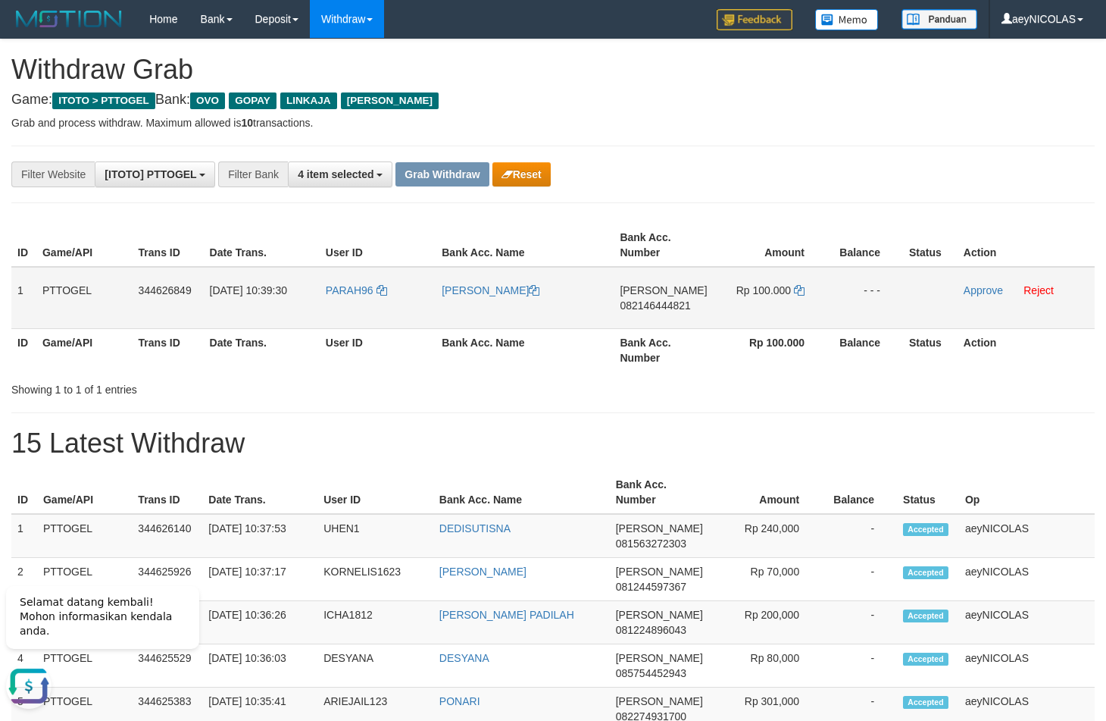
click at [659, 308] on span "082146444821" at bounding box center [655, 305] width 70 height 12
copy span "082146444821"
click at [796, 294] on icon at bounding box center [799, 290] width 11 height 11
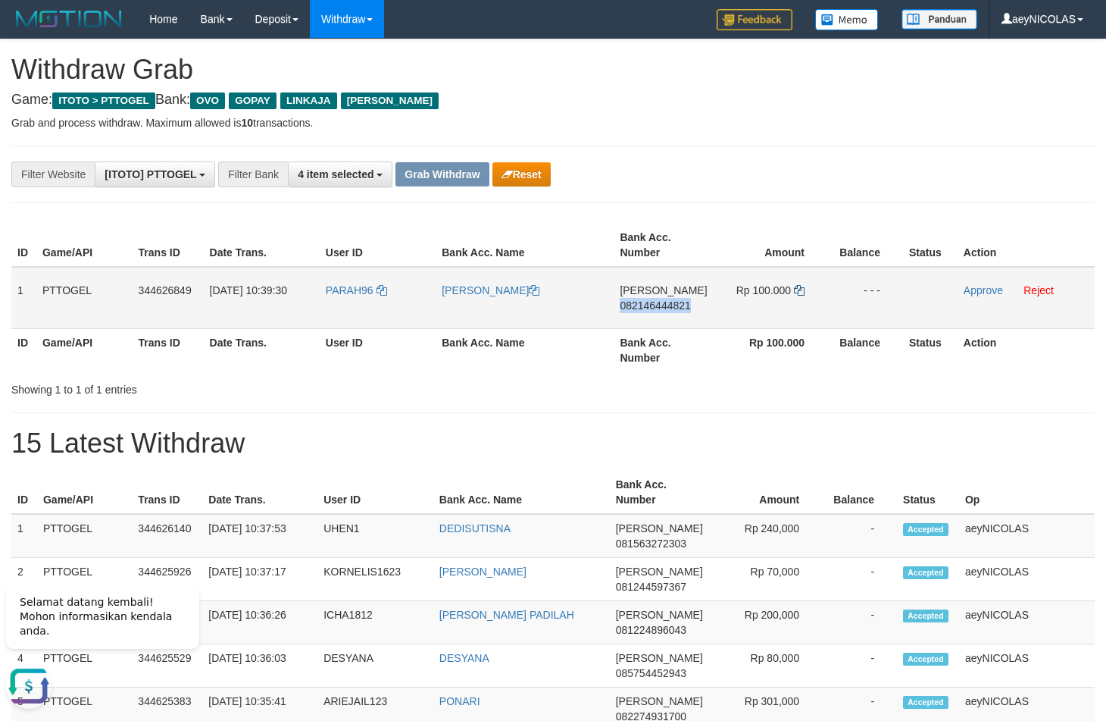
copy span "082146444821"
click at [796, 294] on icon at bounding box center [799, 290] width 11 height 11
click at [980, 287] on link "Approve" at bounding box center [983, 290] width 39 height 12
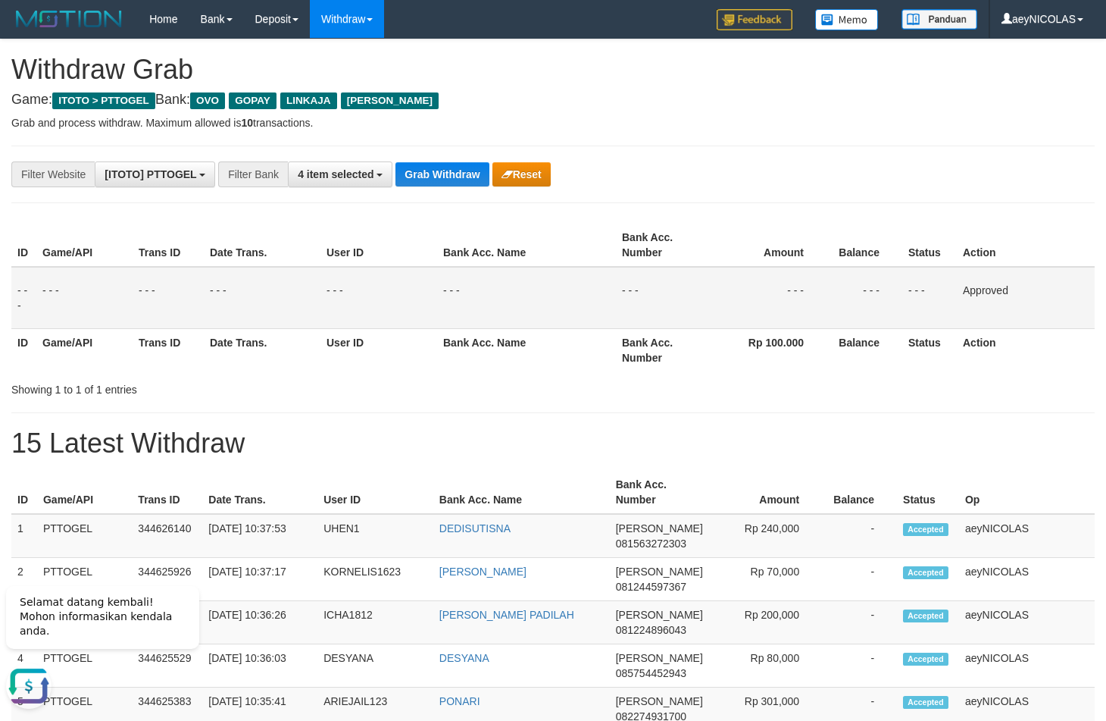
click at [464, 304] on td "- - -" at bounding box center [526, 298] width 179 height 62
click at [435, 171] on button "Grab Withdraw" at bounding box center [442, 174] width 93 height 24
drag, startPoint x: 435, startPoint y: 171, endPoint x: 5, endPoint y: 303, distance: 450.1
click at [429, 174] on button "Grab Withdraw" at bounding box center [442, 174] width 93 height 24
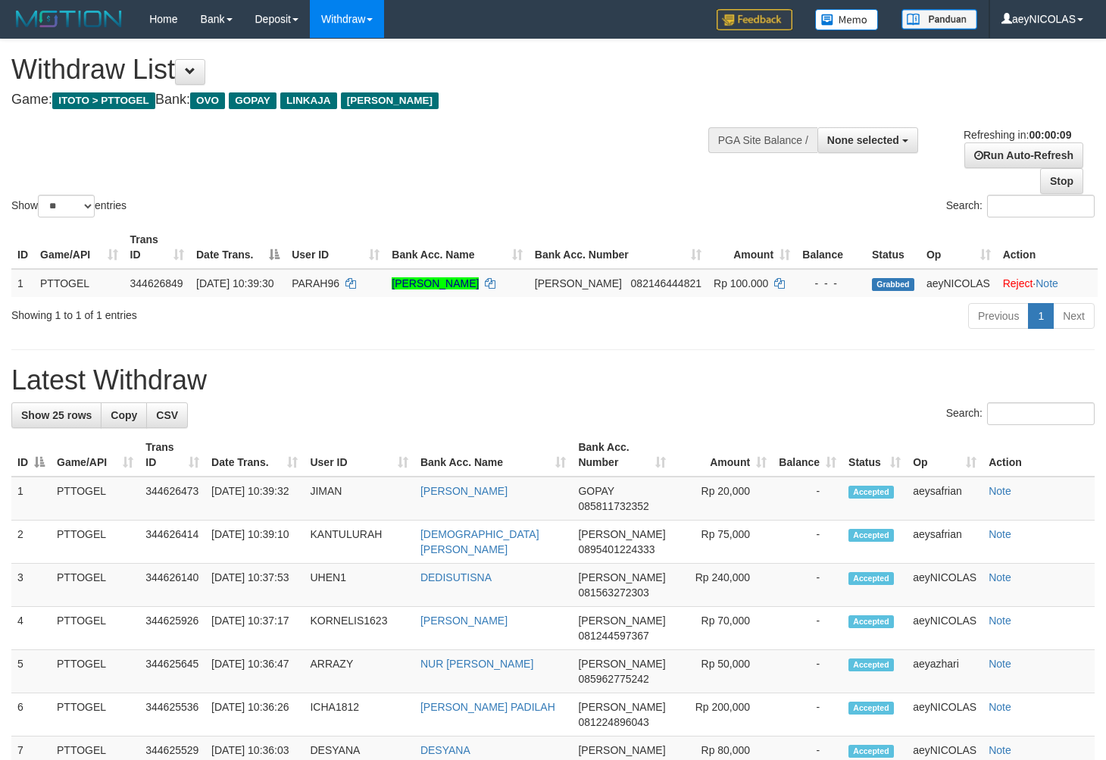
select select
select select "**"
select select
select select "**"
select select
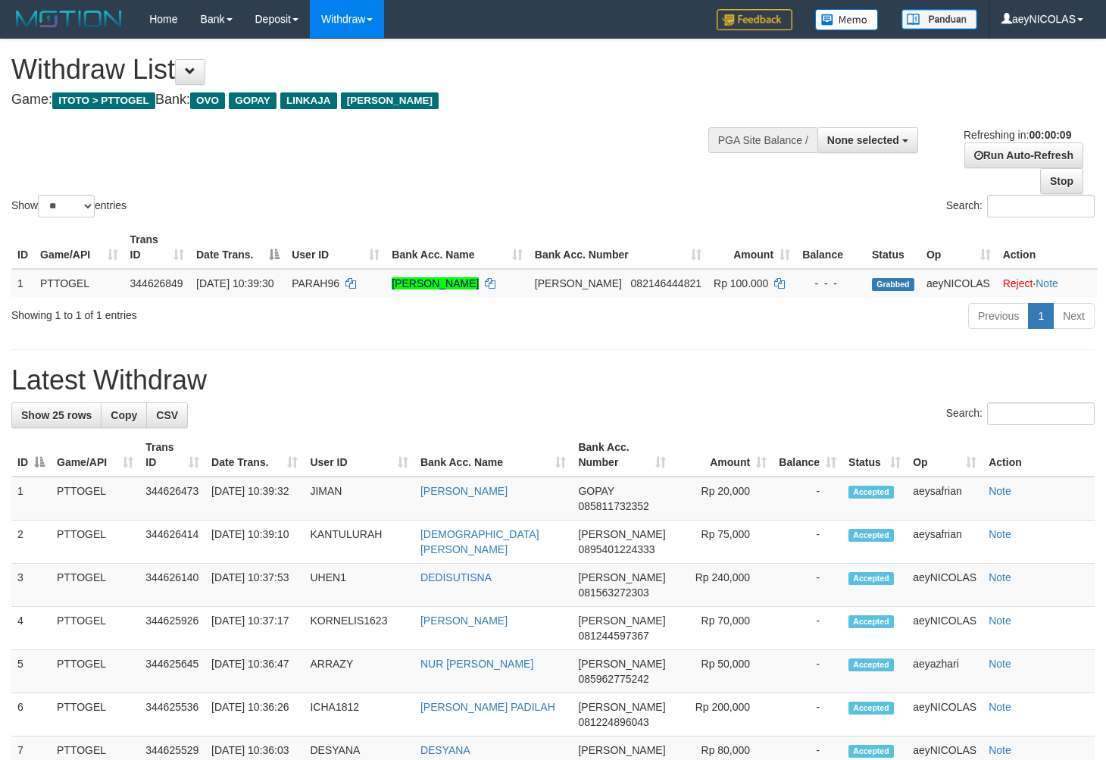
select select "**"
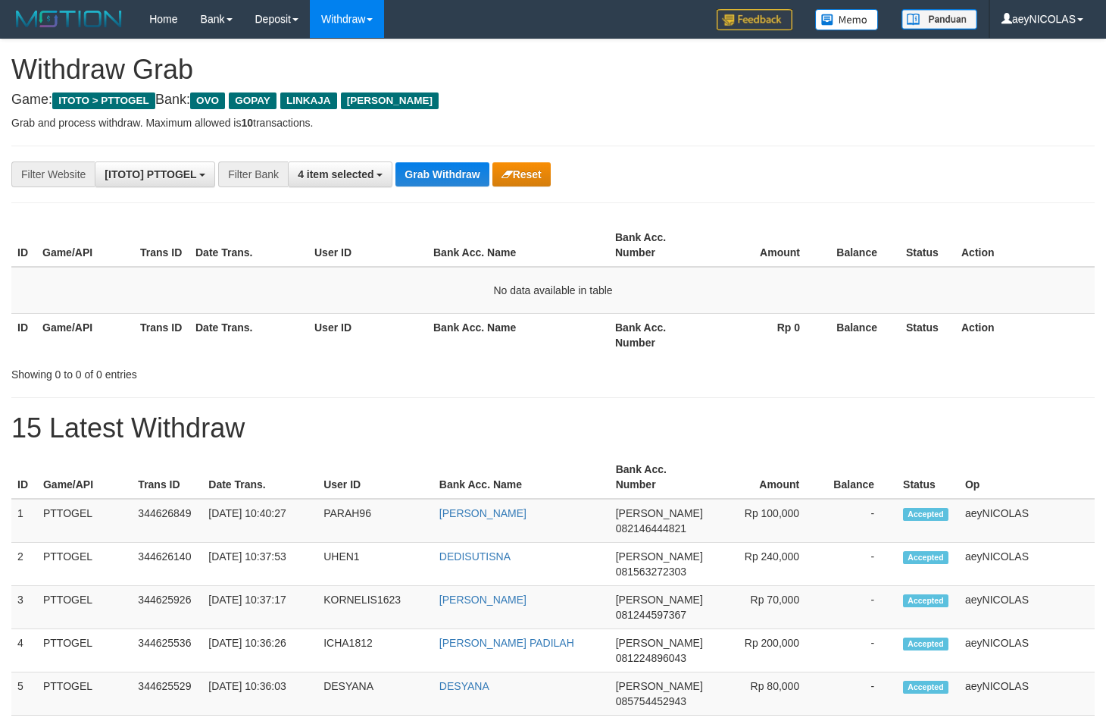
scroll to position [211, 0]
click at [530, 254] on table "ID Game/API Trans ID Date Trans. User ID Bank Acc. Name Bank Acc. Number Amount…" at bounding box center [553, 290] width 1084 height 133
click at [443, 167] on button "Grab Withdraw" at bounding box center [442, 174] width 93 height 24
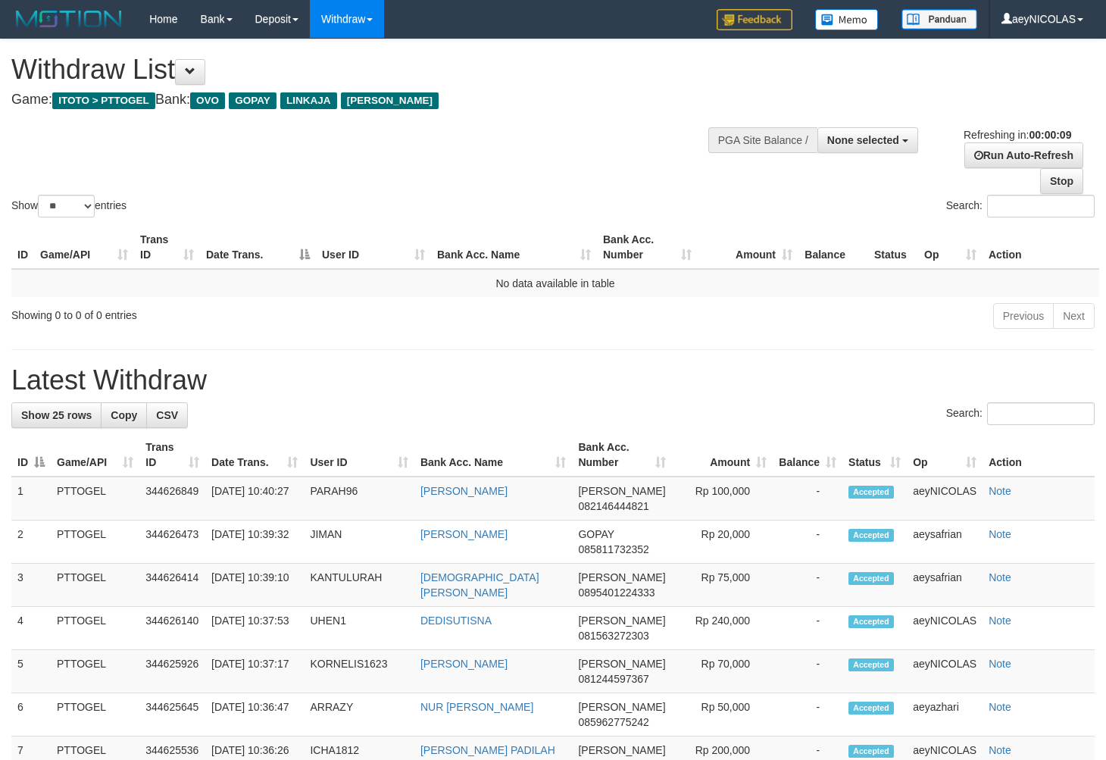
select select
select select "**"
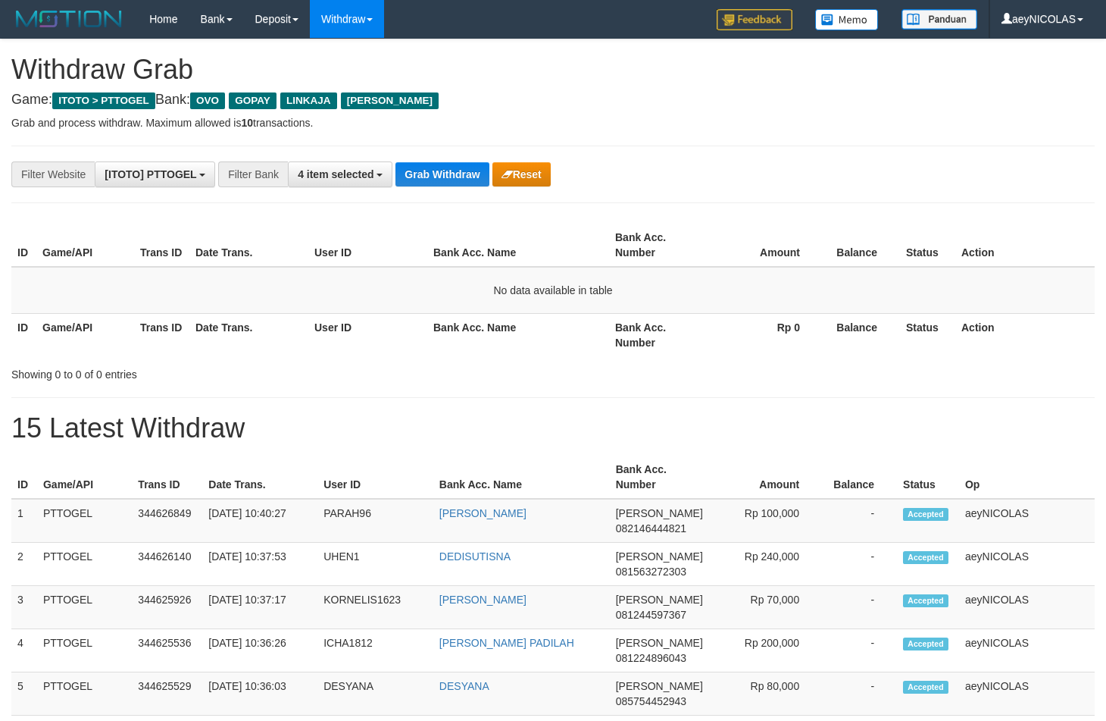
scroll to position [211, 0]
click at [443, 167] on button "Grab Withdraw" at bounding box center [442, 174] width 93 height 24
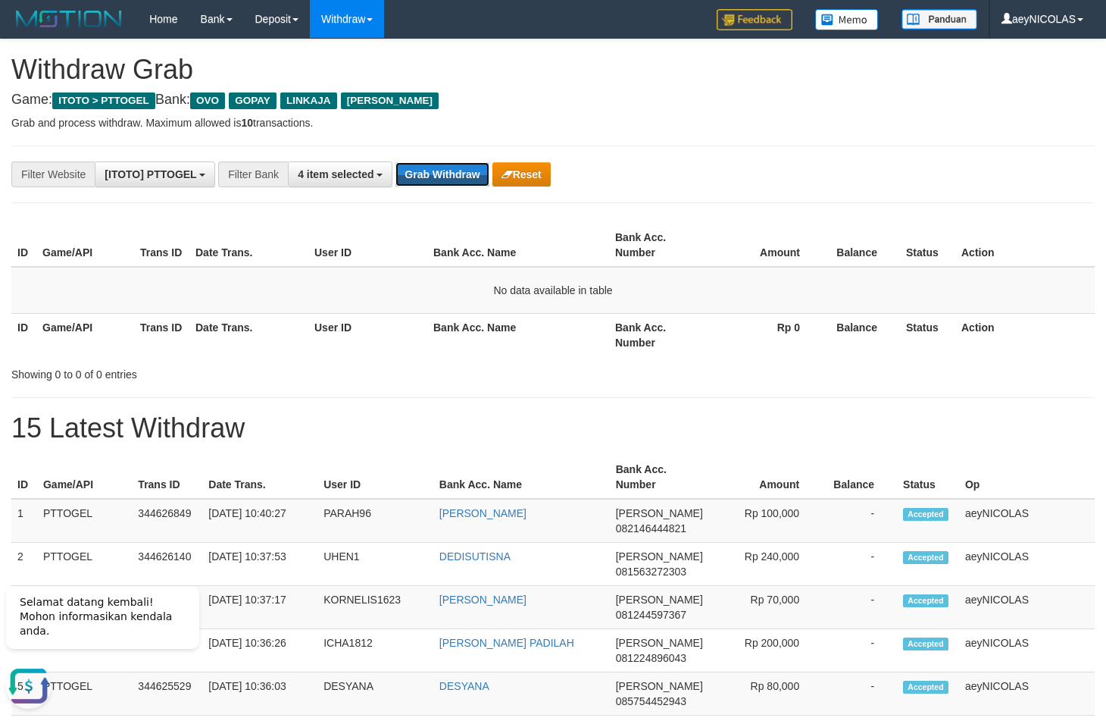
scroll to position [0, 0]
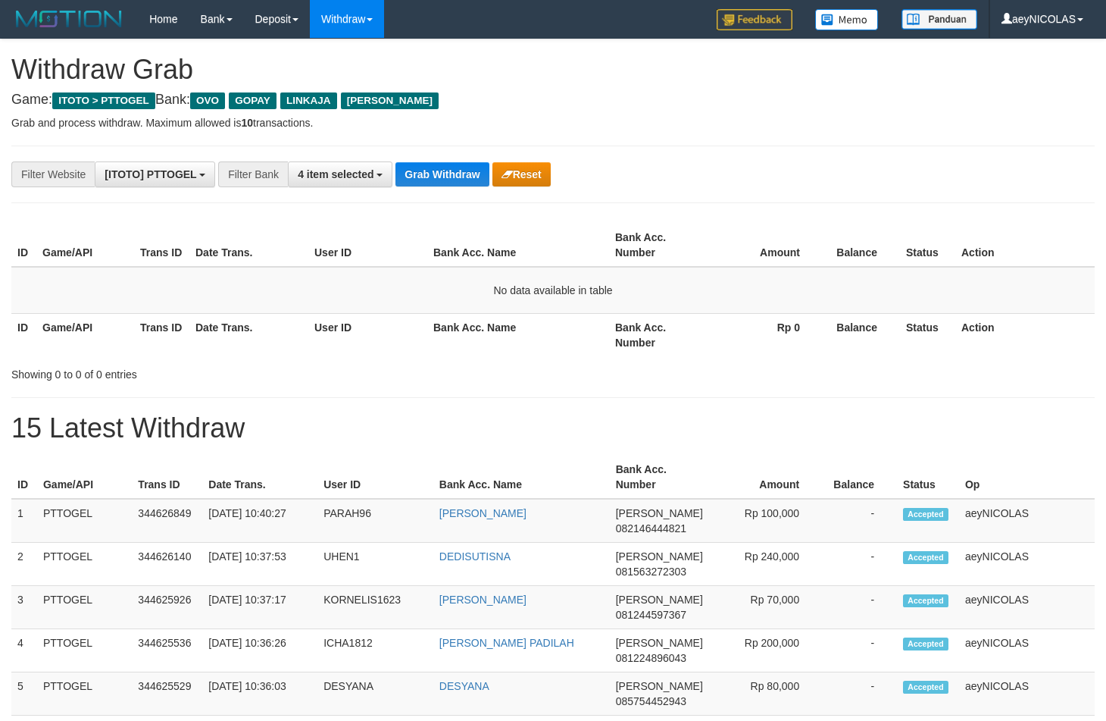
scroll to position [211, 0]
click at [443, 167] on button "Grab Withdraw" at bounding box center [442, 174] width 93 height 24
click at [743, 289] on td "No data available in table" at bounding box center [553, 290] width 1084 height 47
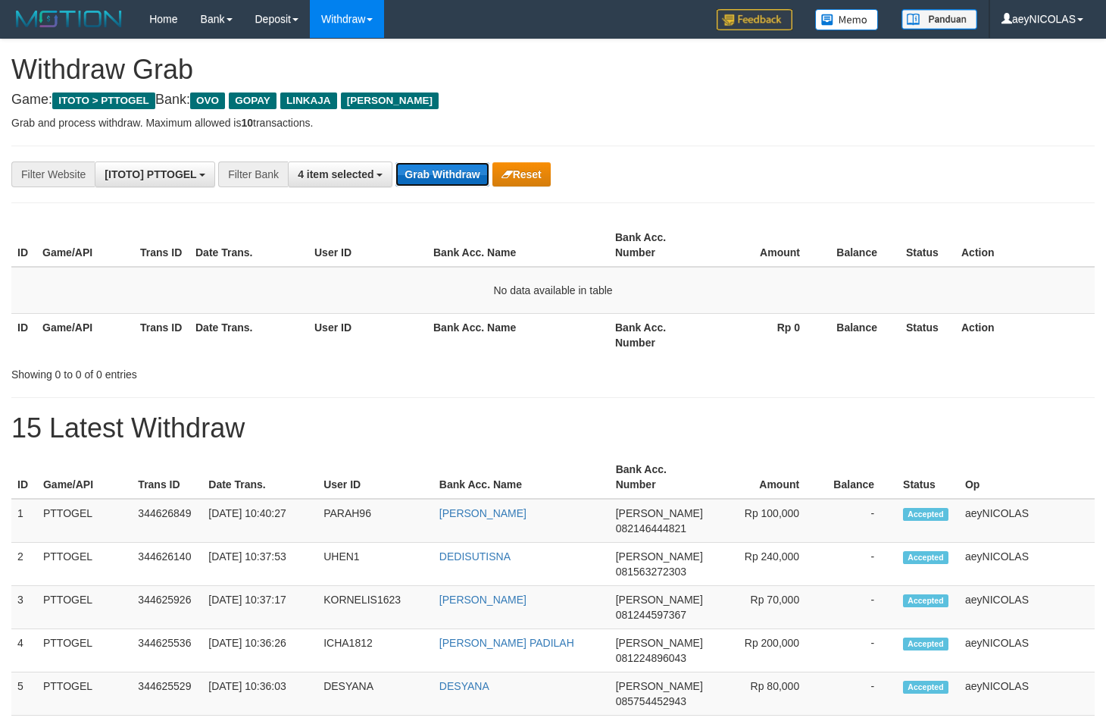
click at [405, 173] on button "Grab Withdraw" at bounding box center [442, 174] width 93 height 24
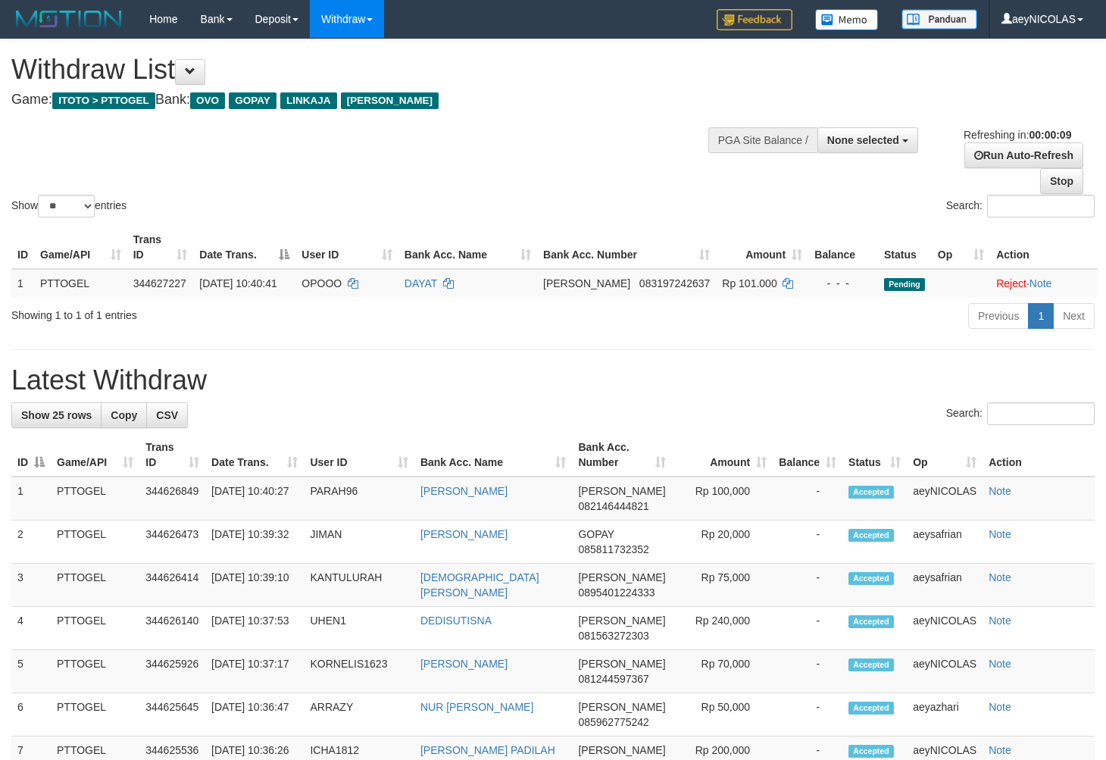
select select
select select "**"
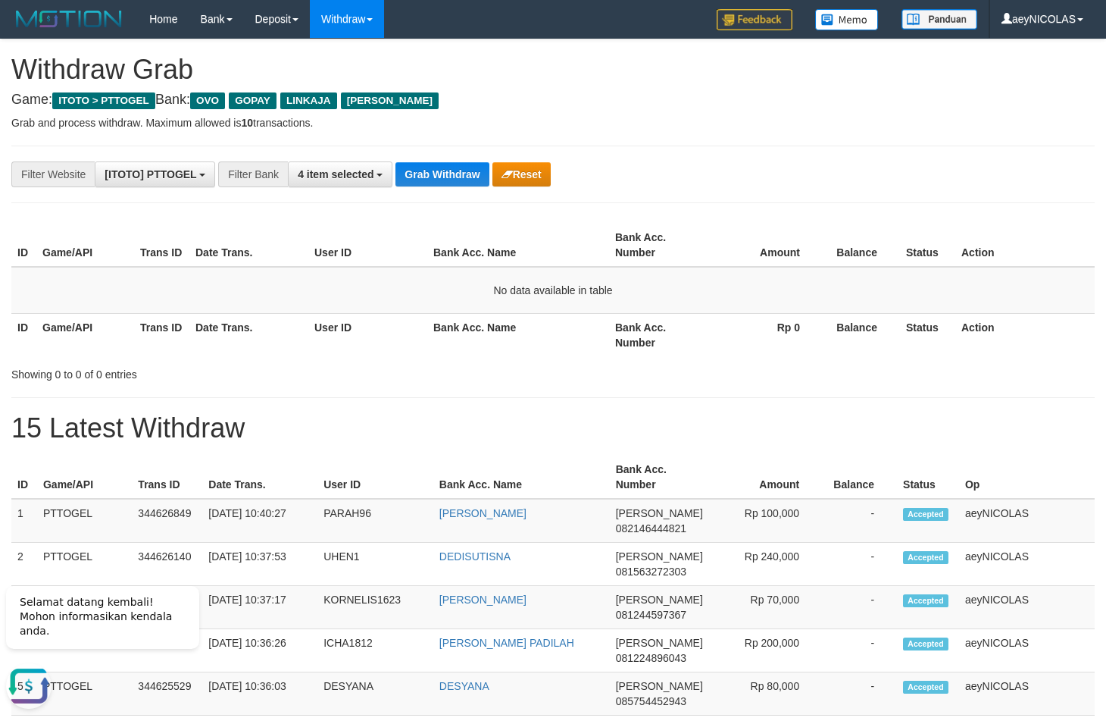
click at [546, 343] on th "Bank Acc. Name" at bounding box center [518, 334] width 182 height 43
click at [455, 177] on button "Grab Withdraw" at bounding box center [442, 174] width 93 height 24
drag, startPoint x: 455, startPoint y: 177, endPoint x: 442, endPoint y: 192, distance: 20.5
click at [451, 177] on button "Grab Withdraw" at bounding box center [442, 174] width 93 height 24
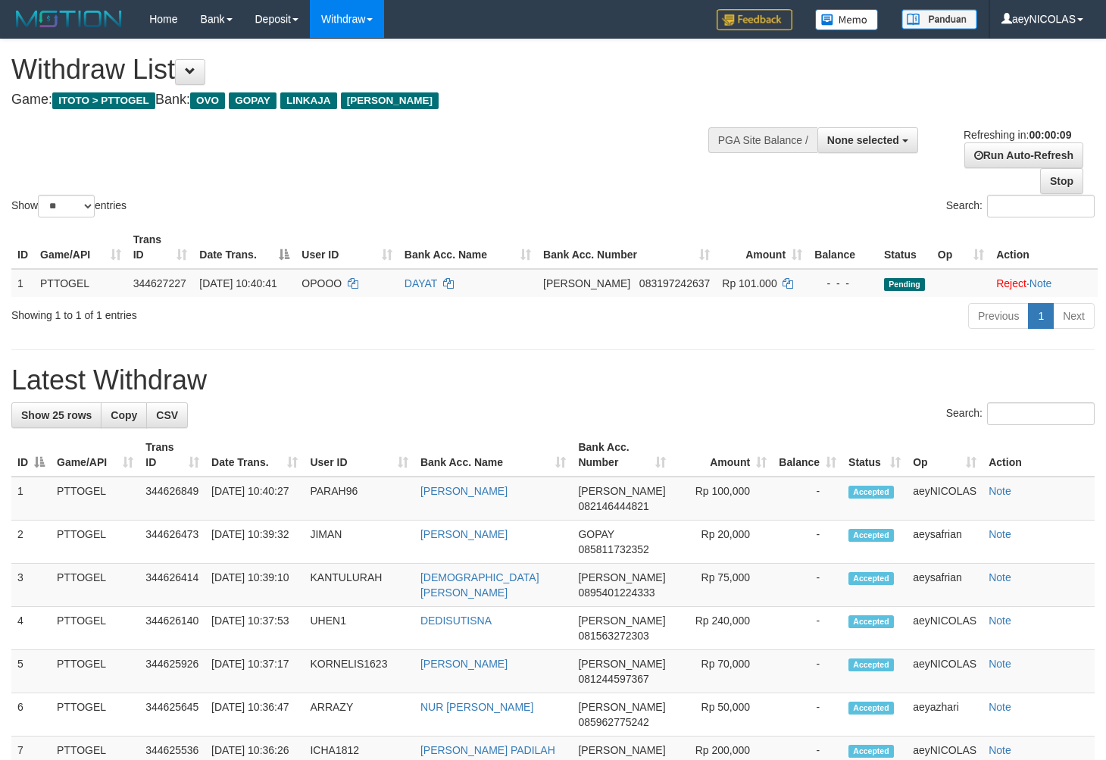
select select
select select "**"
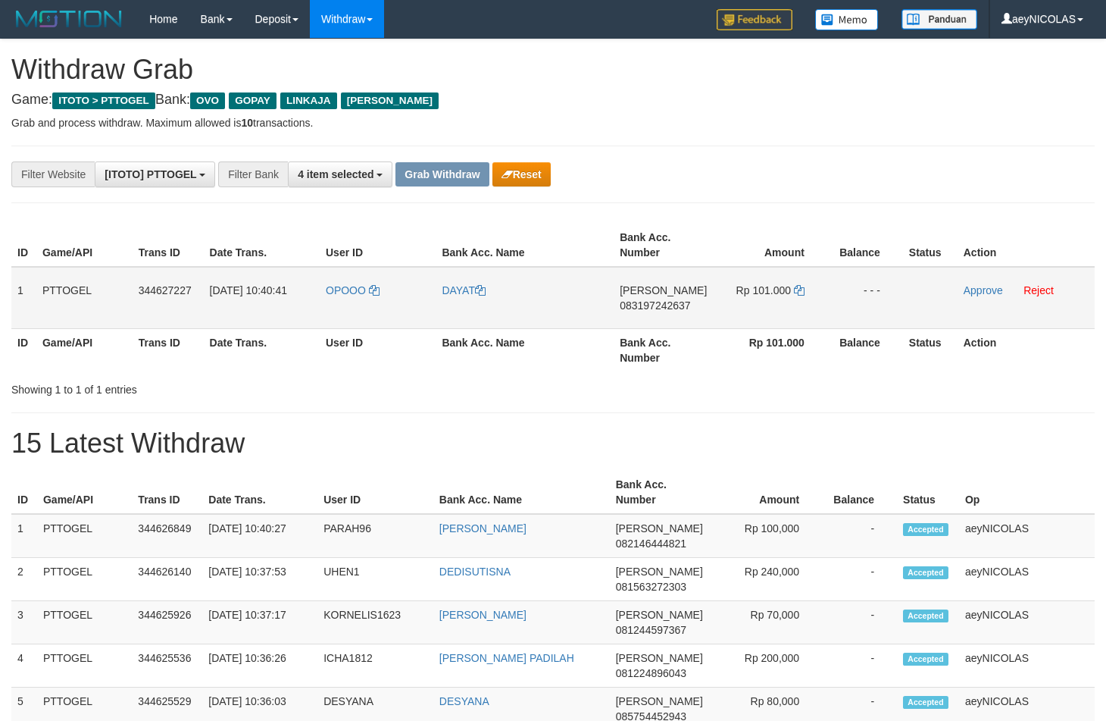
scroll to position [211, 0]
drag, startPoint x: 370, startPoint y: 314, endPoint x: 732, endPoint y: 313, distance: 362.2
click at [733, 313] on tr "1 PTTOGEL 344627227 [DATE] 10:40:41 [GEOGRAPHIC_DATA] [PERSON_NAME] 08319724263…" at bounding box center [553, 298] width 1084 height 62
click at [648, 309] on span "083197242637" at bounding box center [655, 305] width 70 height 12
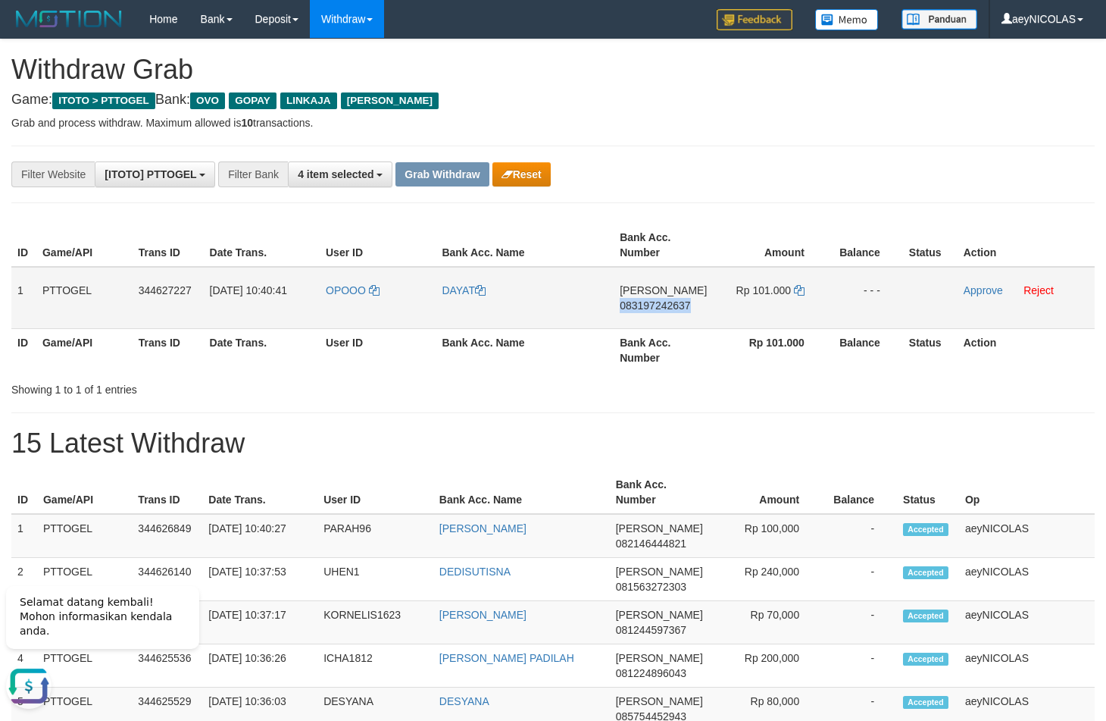
click at [648, 309] on span "083197242637" at bounding box center [655, 305] width 70 height 12
copy span "083197242637"
click at [654, 379] on div "Showing 1 to 1 of 1 entries" at bounding box center [553, 386] width 1106 height 21
click at [643, 304] on span "083197242637" at bounding box center [655, 305] width 70 height 12
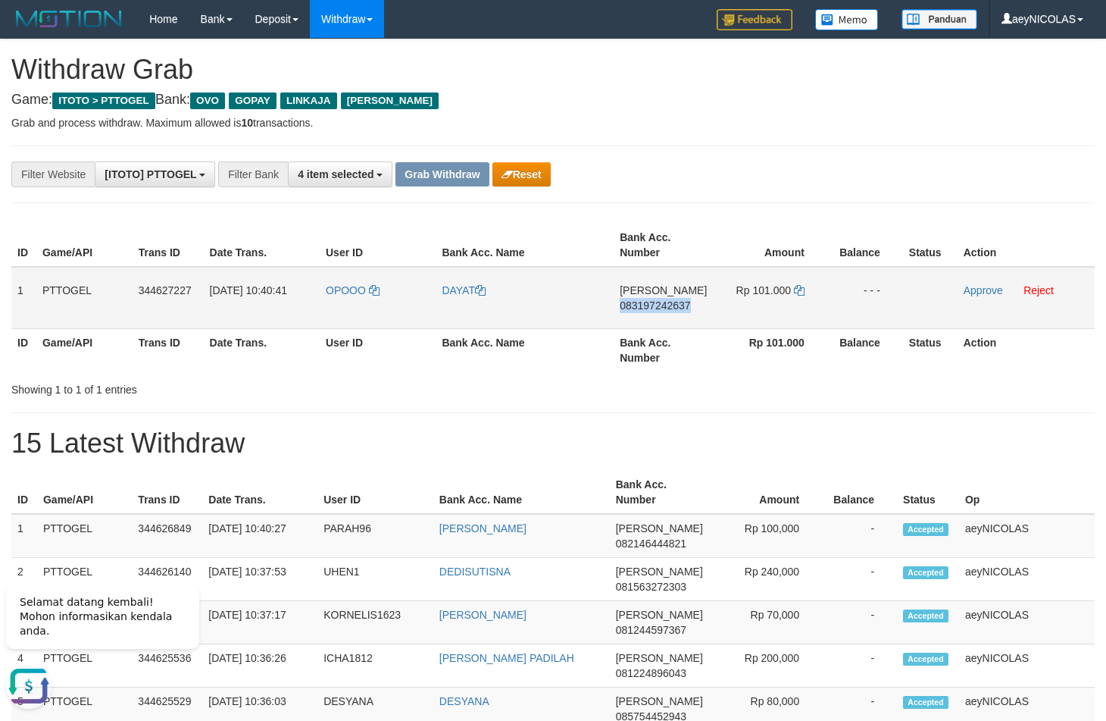
copy span "083197242637"
click at [643, 309] on span "083197242637" at bounding box center [655, 305] width 70 height 12
copy span "083197242637"
click at [647, 371] on th "Bank Acc. Number" at bounding box center [663, 349] width 99 height 43
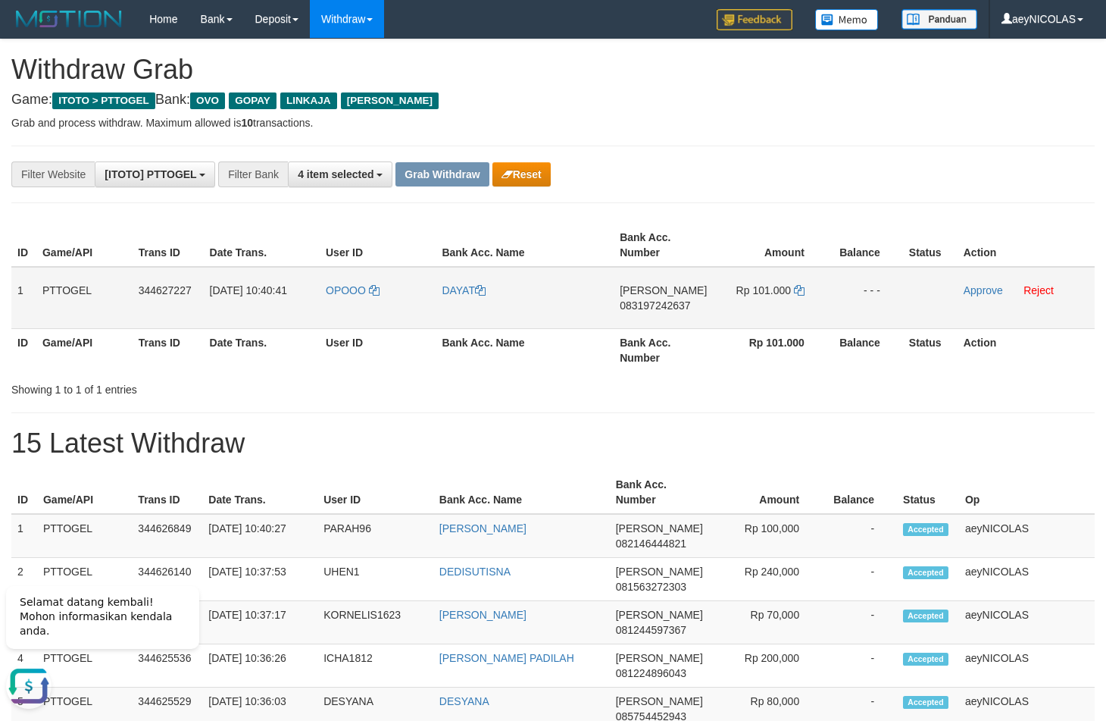
click at [798, 298] on td "Rp 101.000" at bounding box center [770, 298] width 114 height 62
click at [798, 296] on td "Rp 101.000" at bounding box center [770, 298] width 114 height 62
click at [799, 292] on icon at bounding box center [799, 290] width 11 height 11
copy td "Rp 101.000"
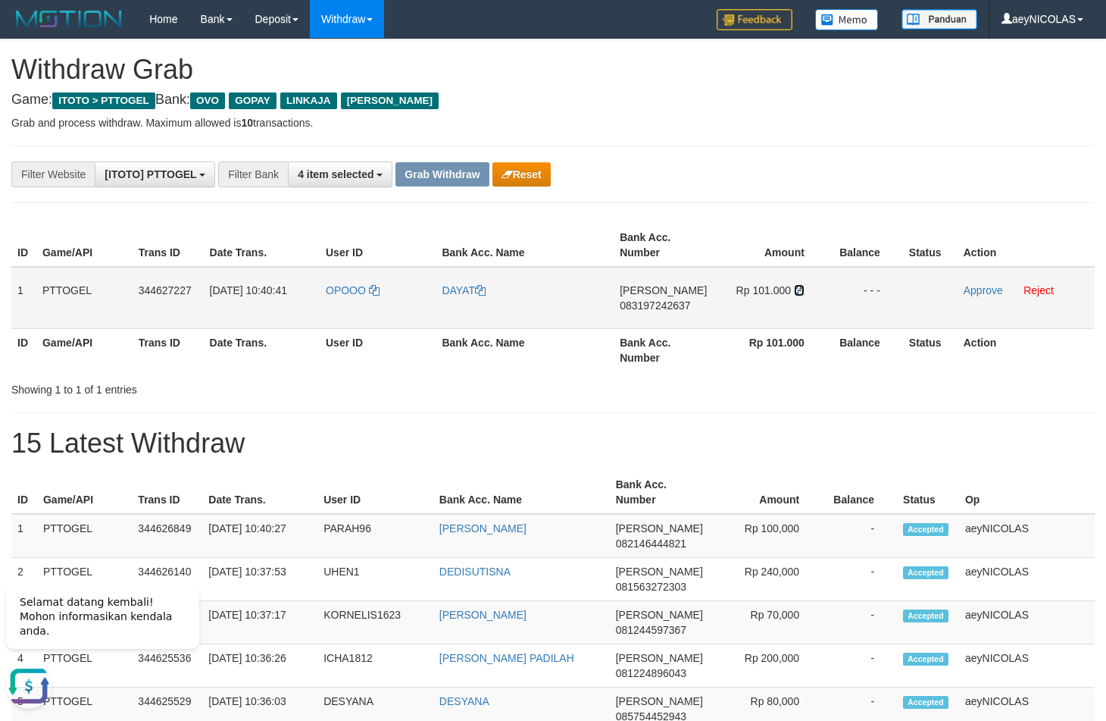
click at [799, 292] on icon at bounding box center [799, 290] width 11 height 11
click at [988, 283] on td "Approve Reject" at bounding box center [1026, 298] width 137 height 62
click at [985, 292] on link "Approve" at bounding box center [983, 290] width 39 height 12
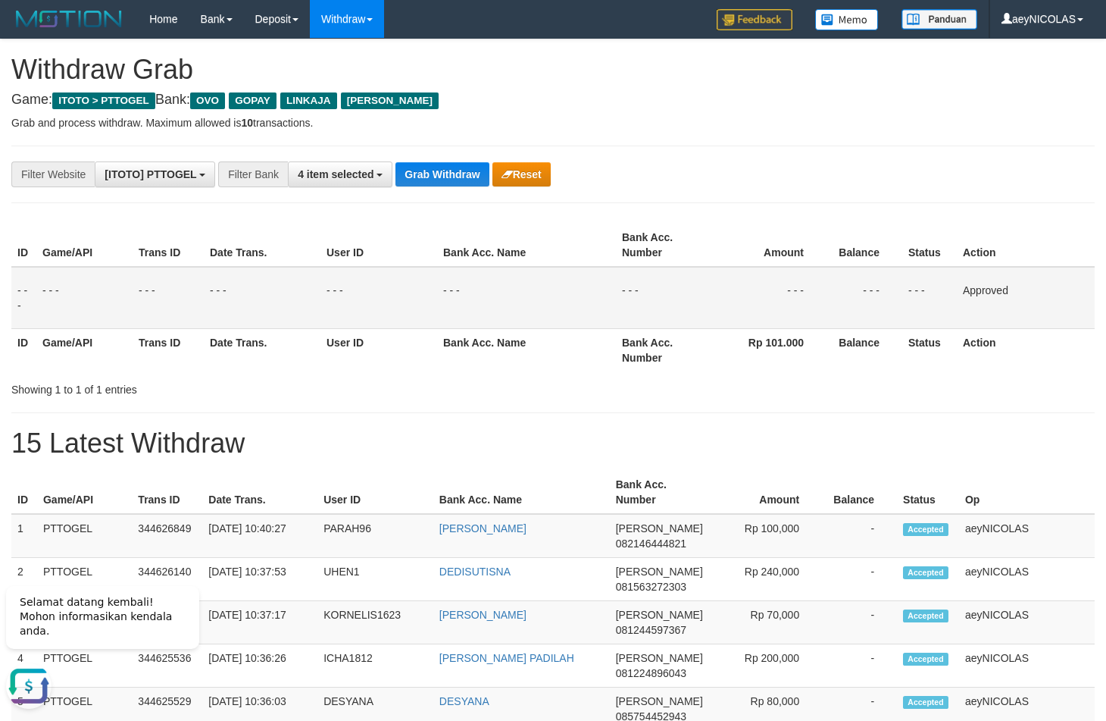
click at [461, 173] on button "Grab Withdraw" at bounding box center [442, 174] width 93 height 24
drag, startPoint x: 461, startPoint y: 173, endPoint x: 60, endPoint y: 332, distance: 431.3
click at [448, 178] on button "Grab Withdraw" at bounding box center [442, 174] width 93 height 24
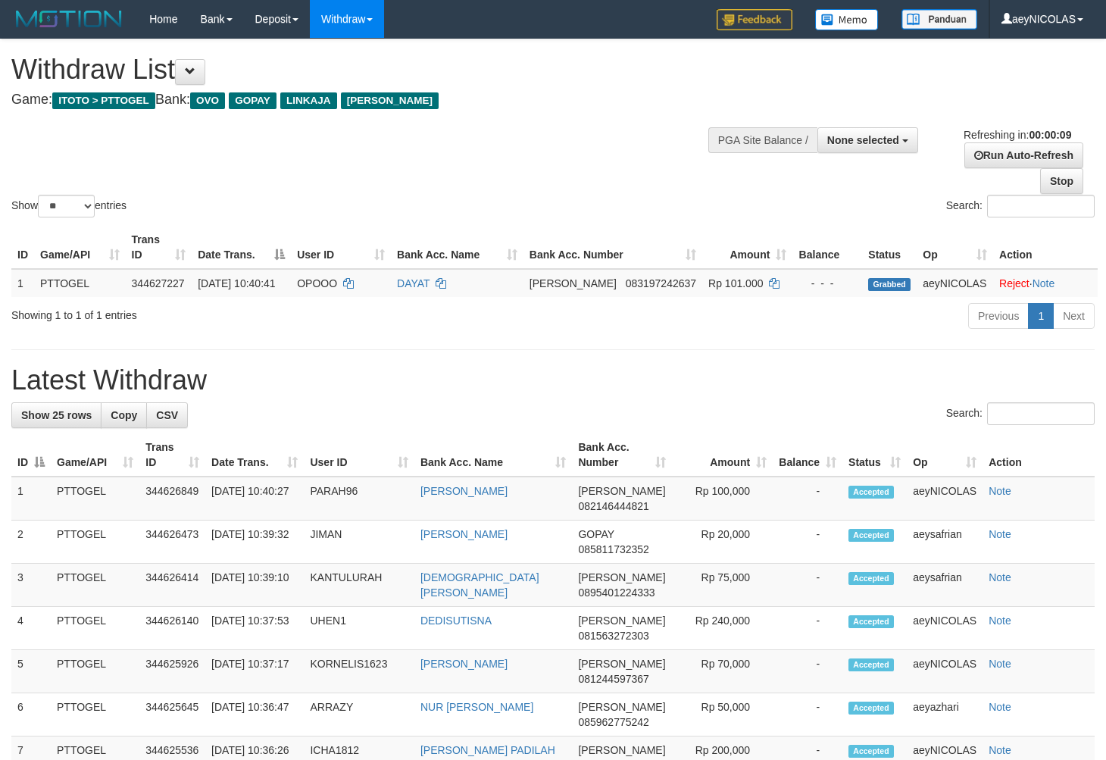
select select
select select "**"
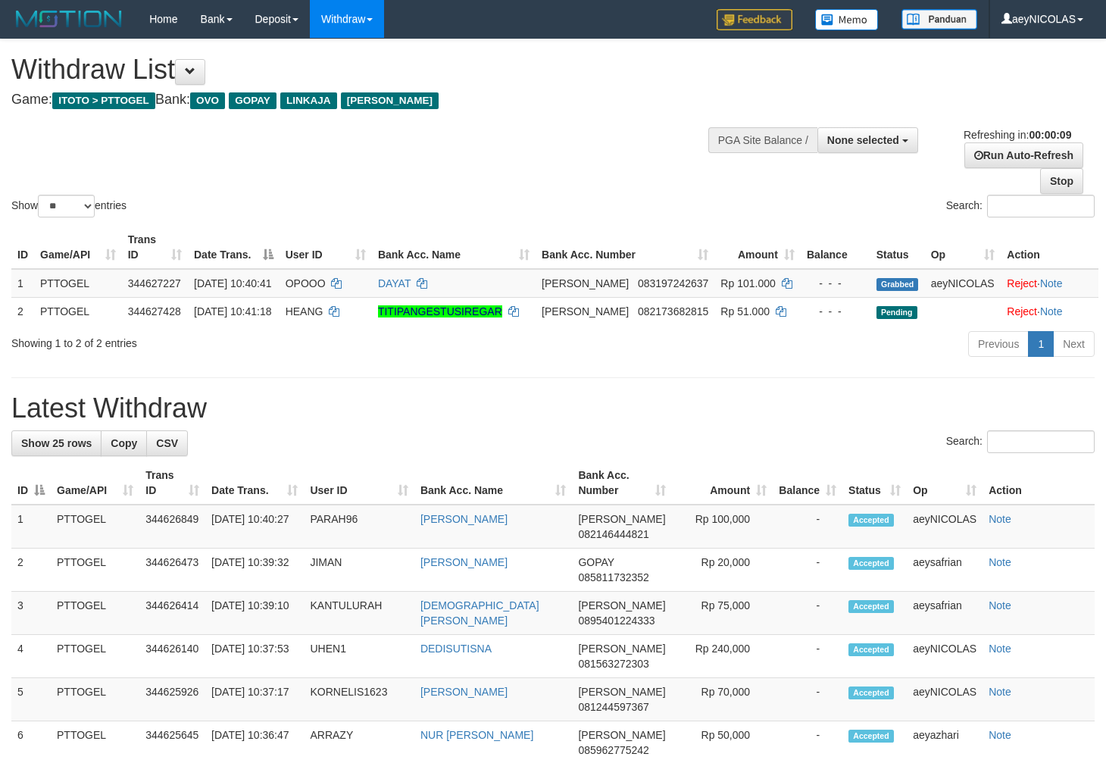
select select
select select "**"
select select
select select "**"
select select
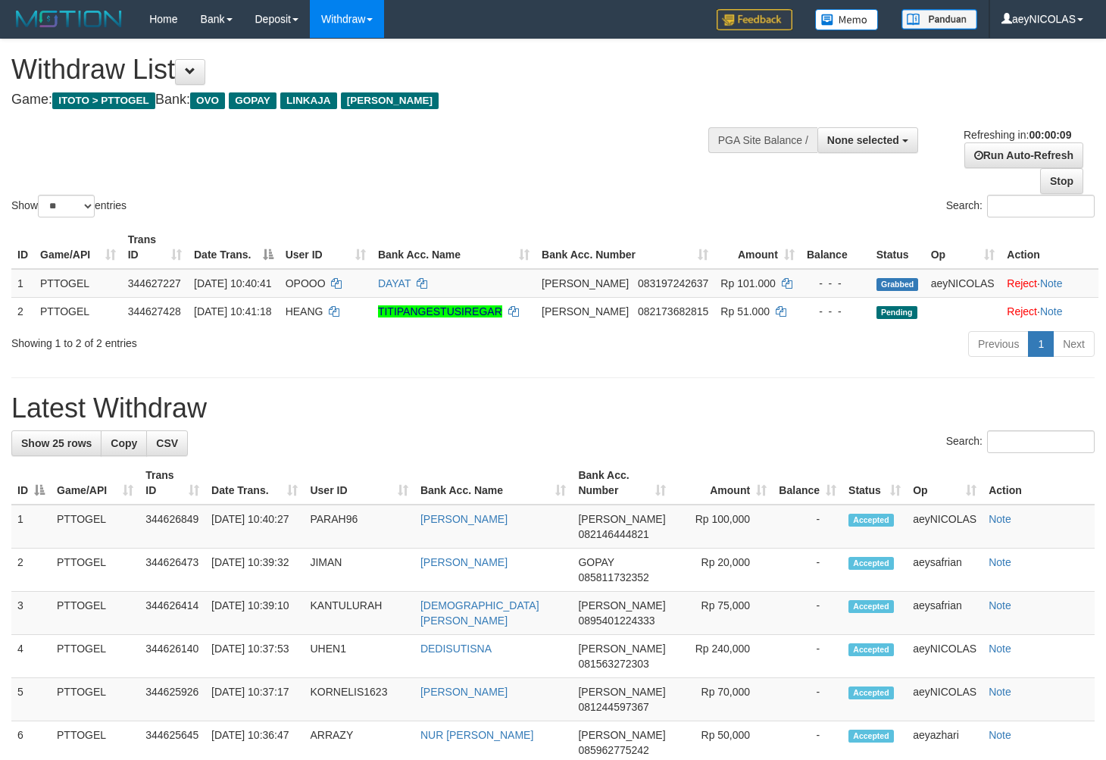
select select "**"
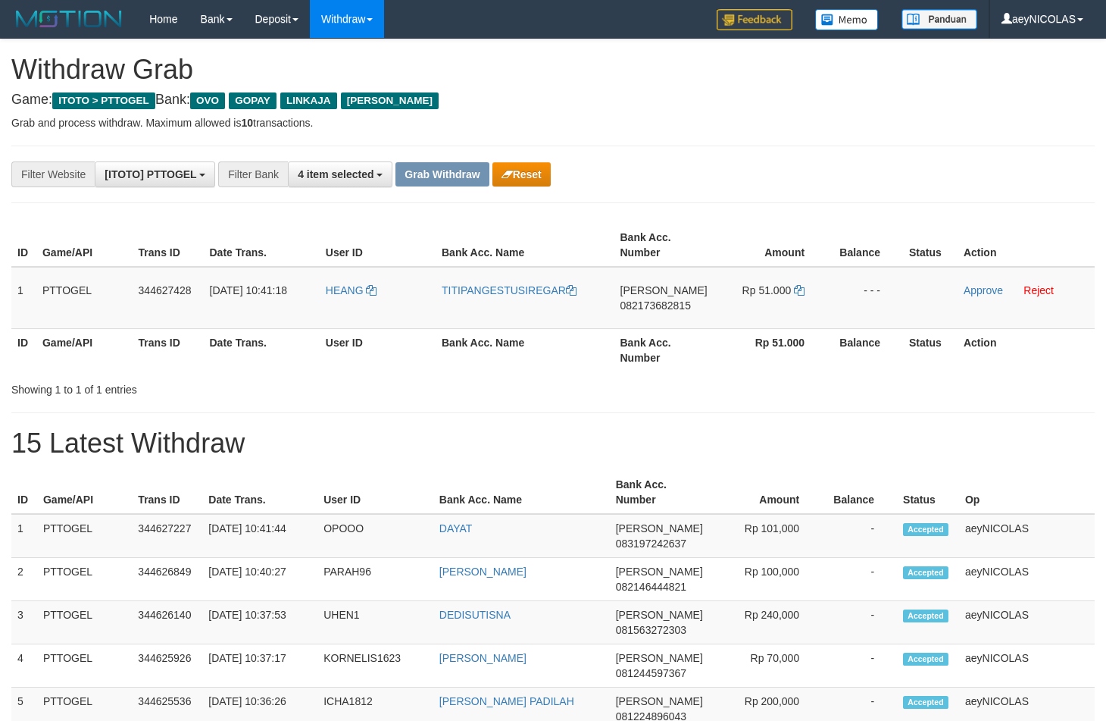
scroll to position [211, 0]
copy tr
drag, startPoint x: 382, startPoint y: 323, endPoint x: 784, endPoint y: 280, distance: 404.6
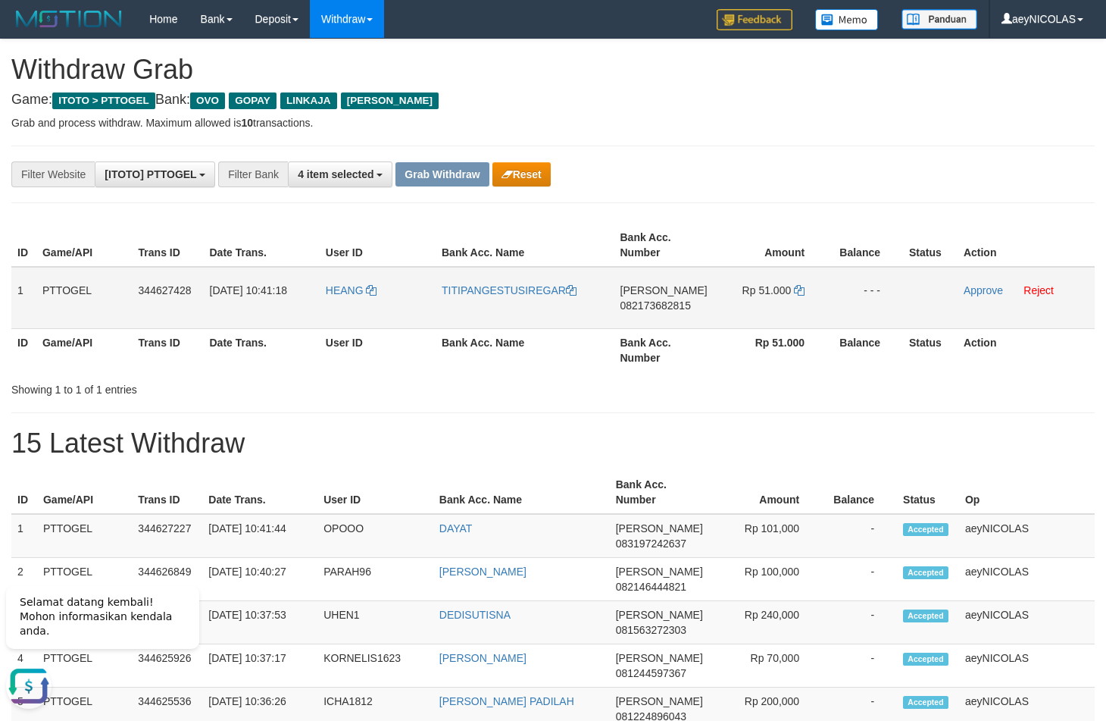
click at [784, 280] on tr "1 PTTOGEL 344627428 [DATE] 10:41:18 [PERSON_NAME] TITIPANGESTUSIREGAR [PERSON_N…" at bounding box center [553, 298] width 1084 height 62
click at [646, 302] on span "082173682815" at bounding box center [656, 305] width 70 height 12
copy tr
click at [646, 302] on span "082173682815" at bounding box center [656, 305] width 70 height 12
copy span "082173682815"
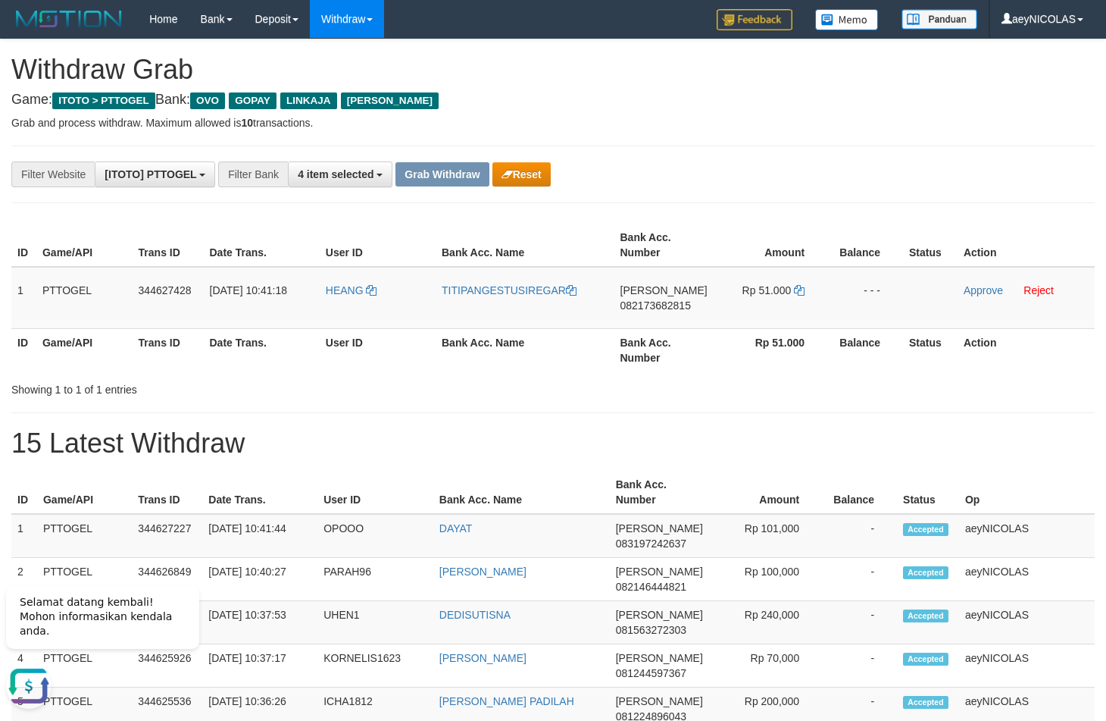
click at [871, 447] on h1 "15 Latest Withdraw" at bounding box center [553, 443] width 1084 height 30
click at [798, 292] on icon at bounding box center [799, 290] width 11 height 11
copy span "082173682815"
click at [798, 292] on icon at bounding box center [799, 290] width 11 height 11
click at [980, 292] on link "Approve" at bounding box center [983, 290] width 39 height 12
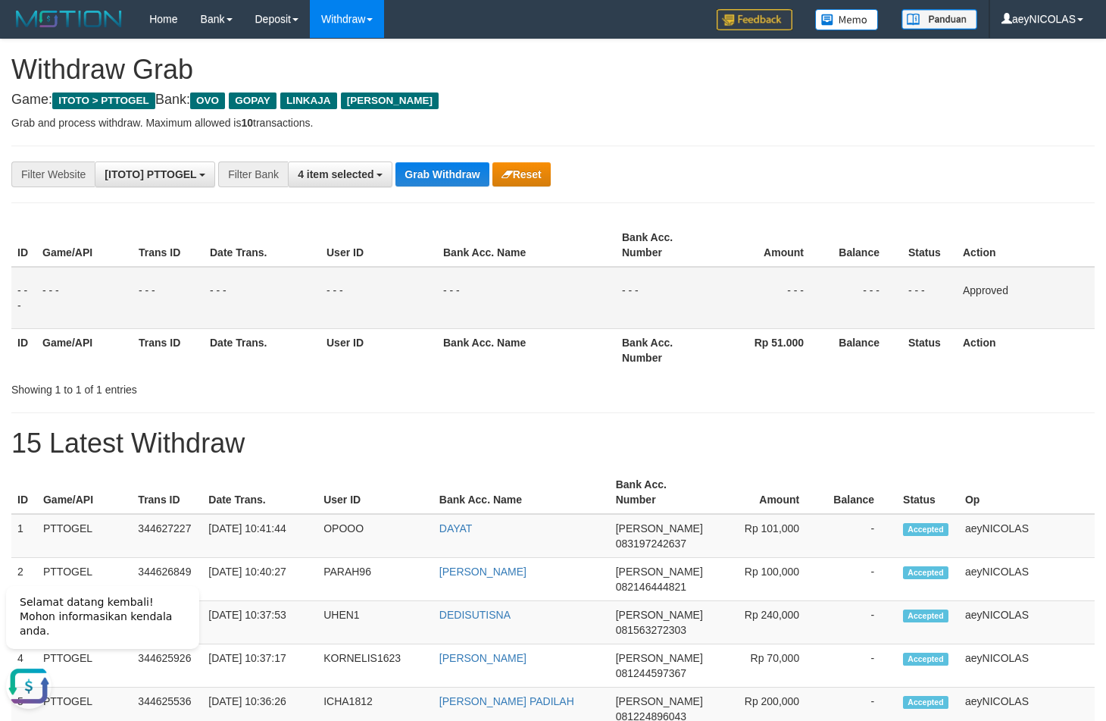
click at [660, 274] on td "- - -" at bounding box center [664, 298] width 96 height 62
click at [459, 187] on div "**********" at bounding box center [461, 174] width 922 height 26
click at [459, 185] on button "Grab Withdraw" at bounding box center [442, 174] width 93 height 24
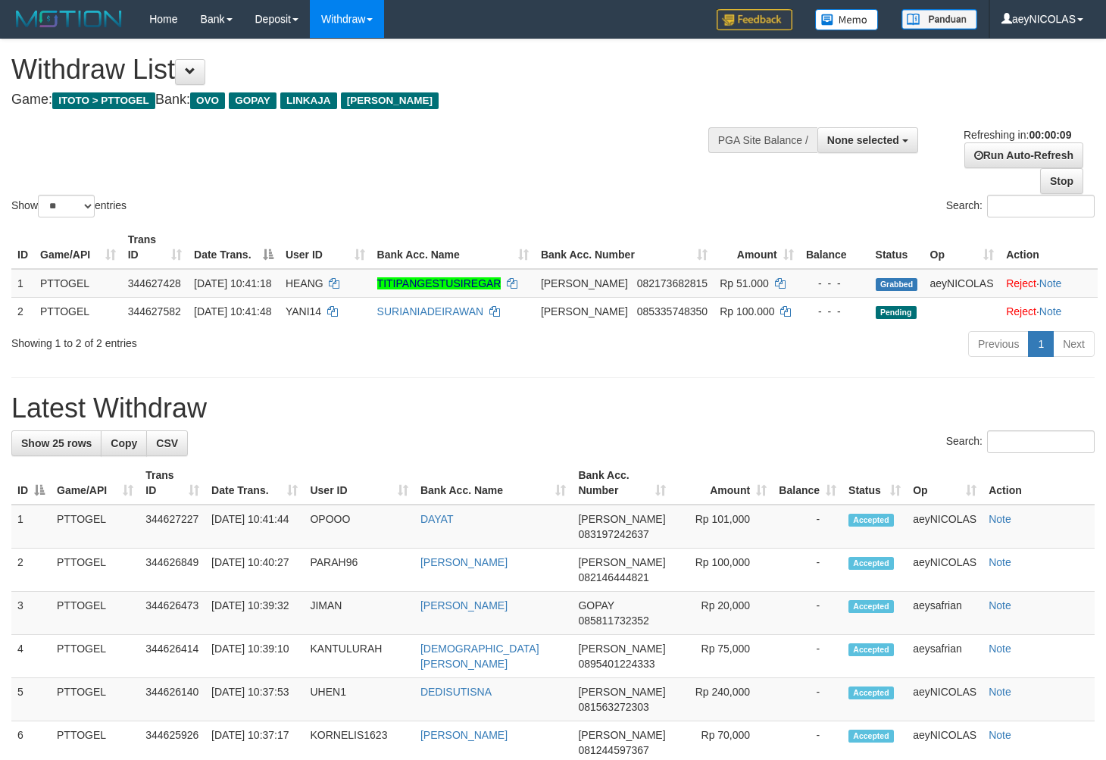
select select
select select "**"
select select
select select "**"
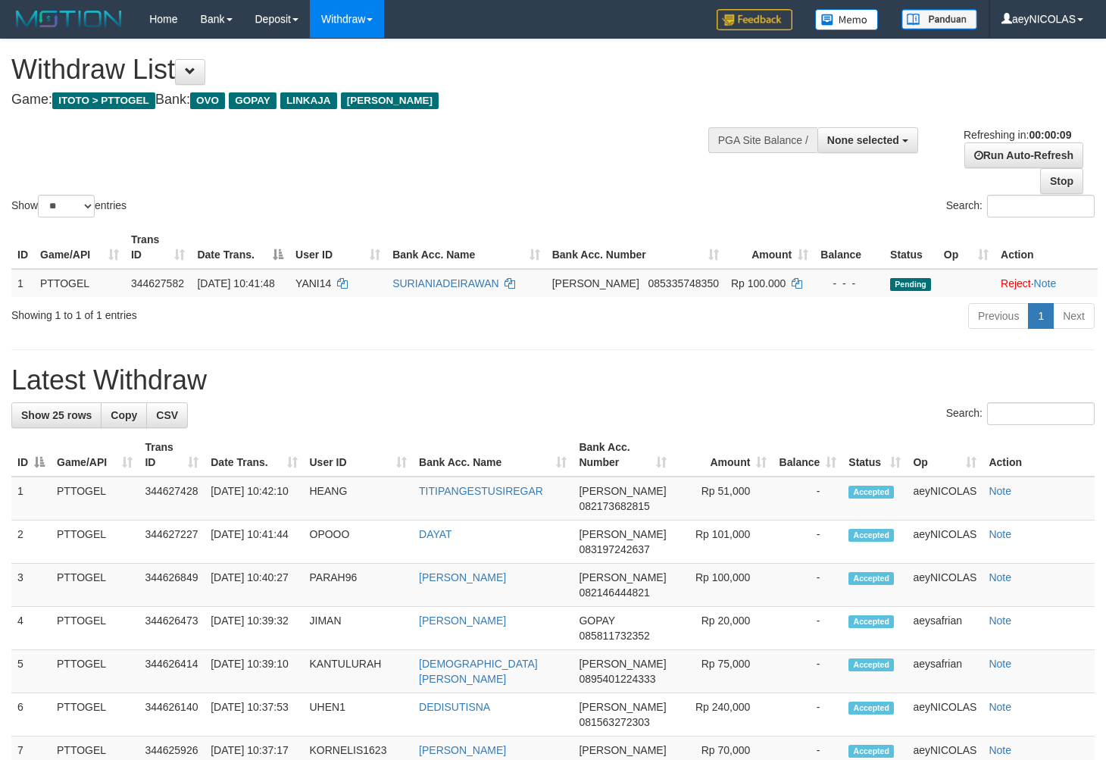
select select
select select "**"
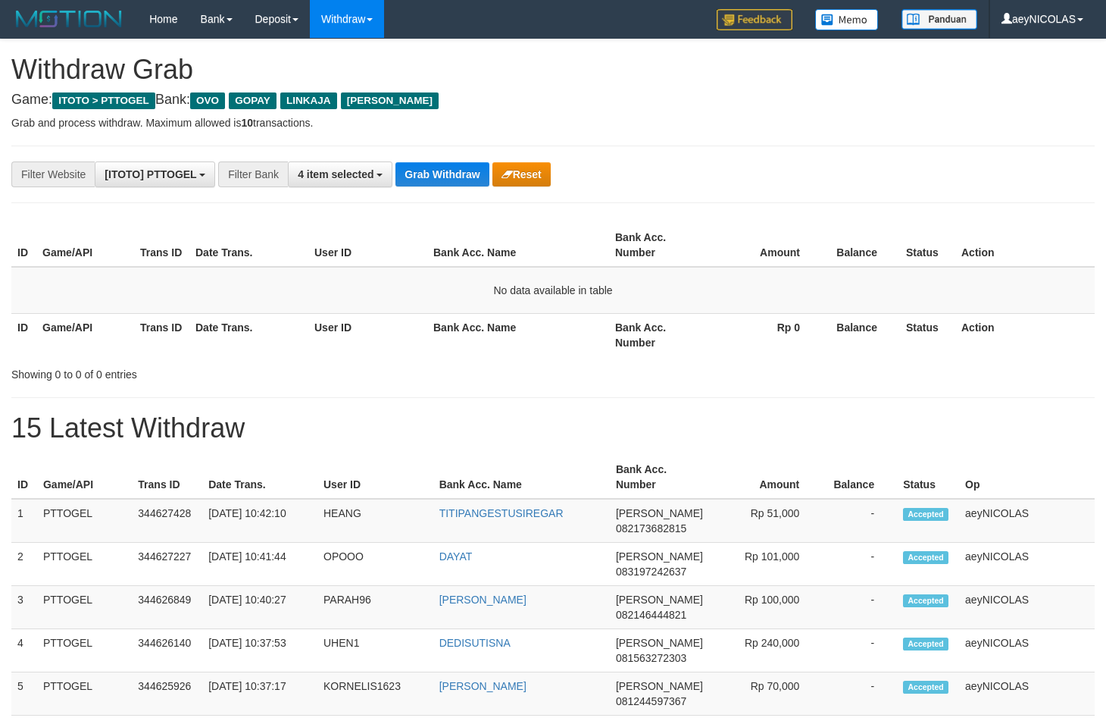
scroll to position [211, 0]
click at [444, 187] on div "**********" at bounding box center [461, 174] width 922 height 26
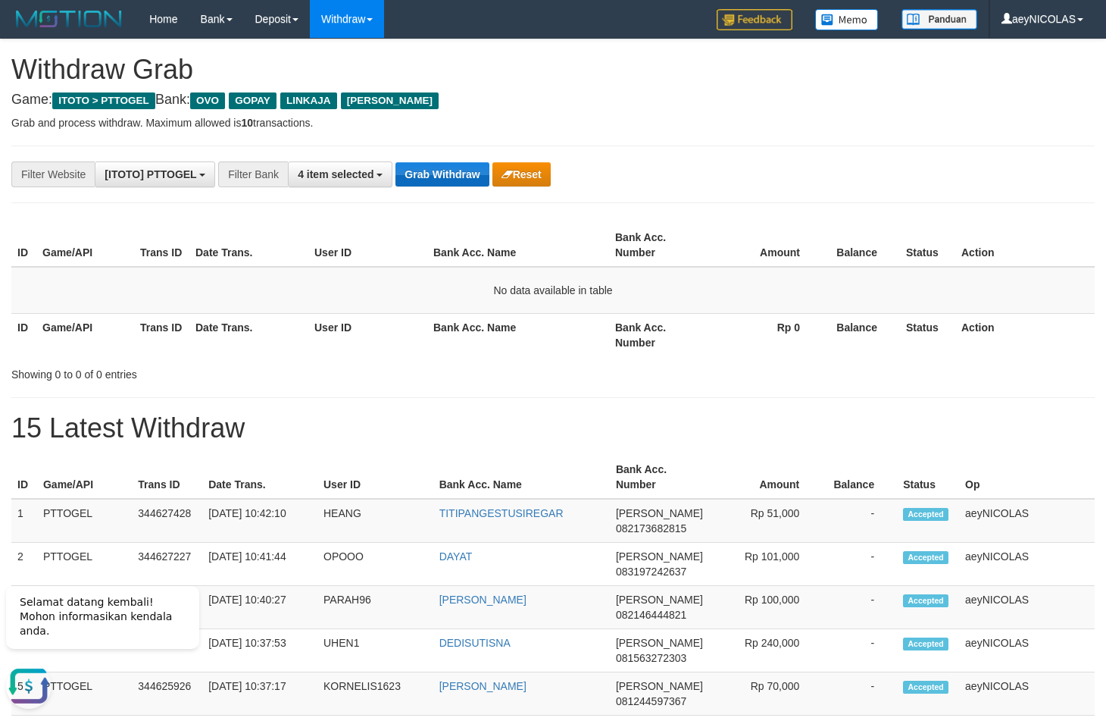
scroll to position [0, 0]
click at [444, 183] on button "Grab Withdraw" at bounding box center [442, 174] width 93 height 24
click at [443, 180] on button "Grab Withdraw" at bounding box center [442, 174] width 93 height 24
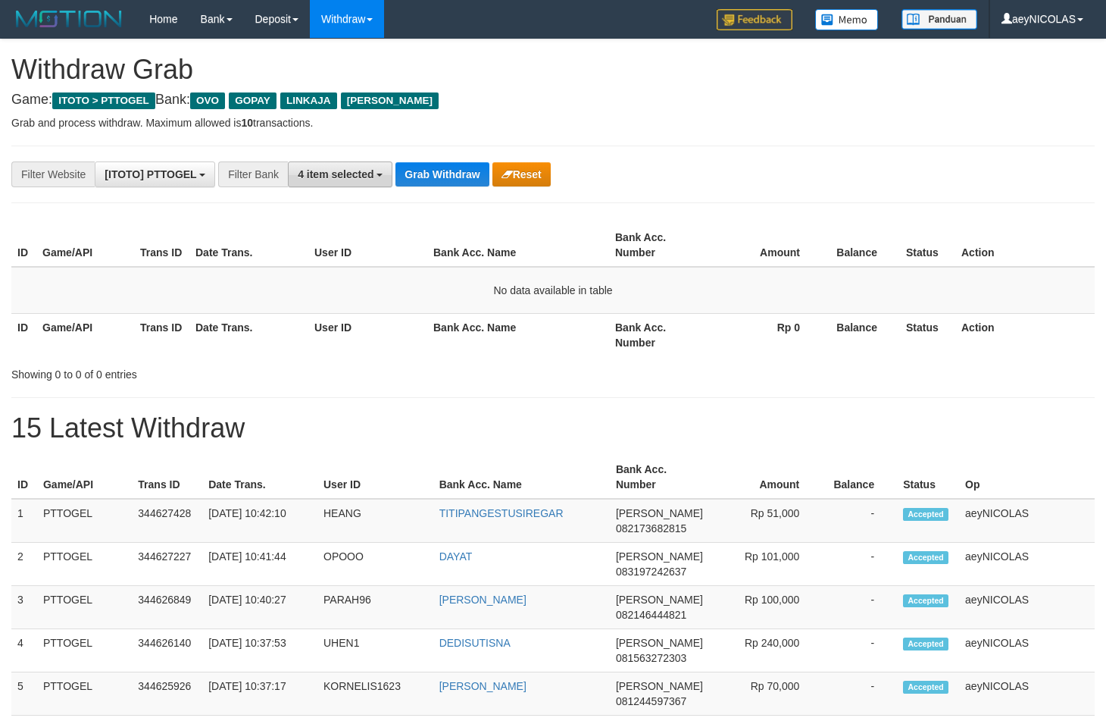
scroll to position [211, 0]
click at [391, 163] on button "4 item selected" at bounding box center [340, 174] width 105 height 26
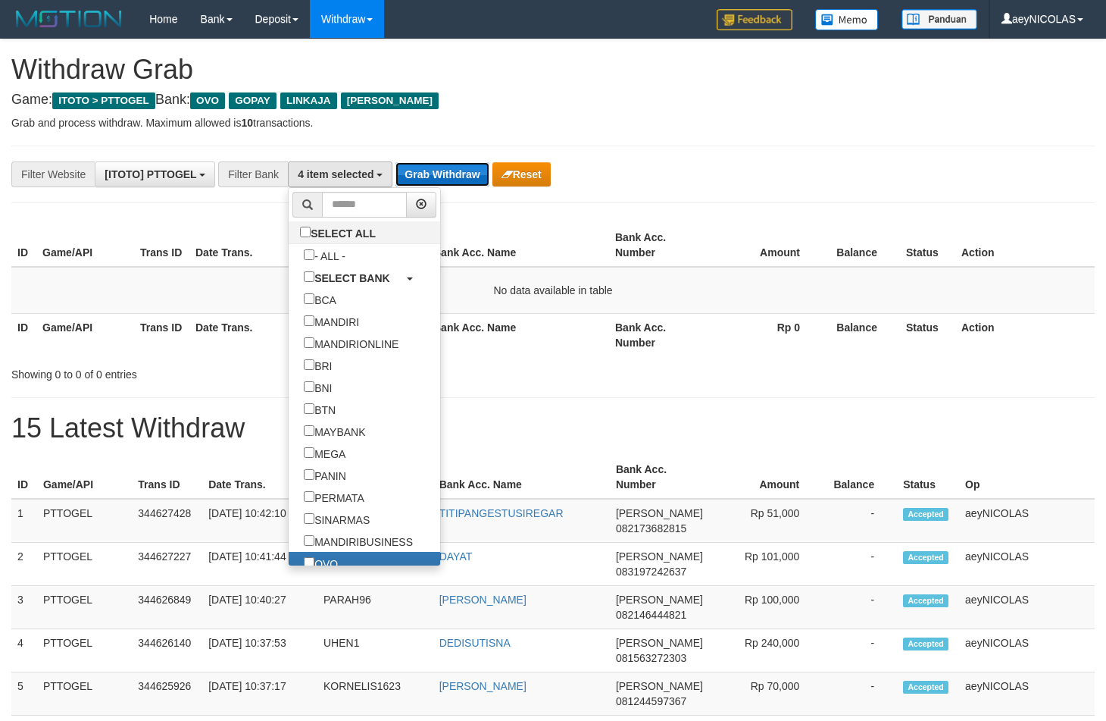
click at [423, 173] on button "Grab Withdraw" at bounding box center [442, 174] width 93 height 24
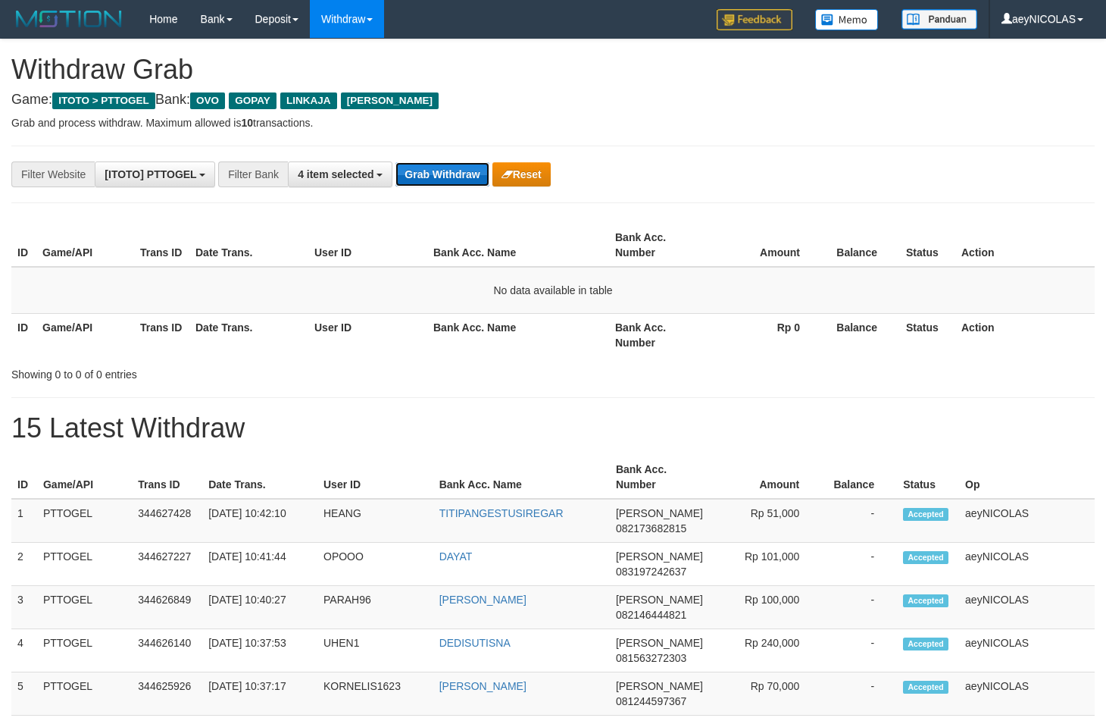
click at [423, 173] on button "Grab Withdraw" at bounding box center [442, 174] width 93 height 24
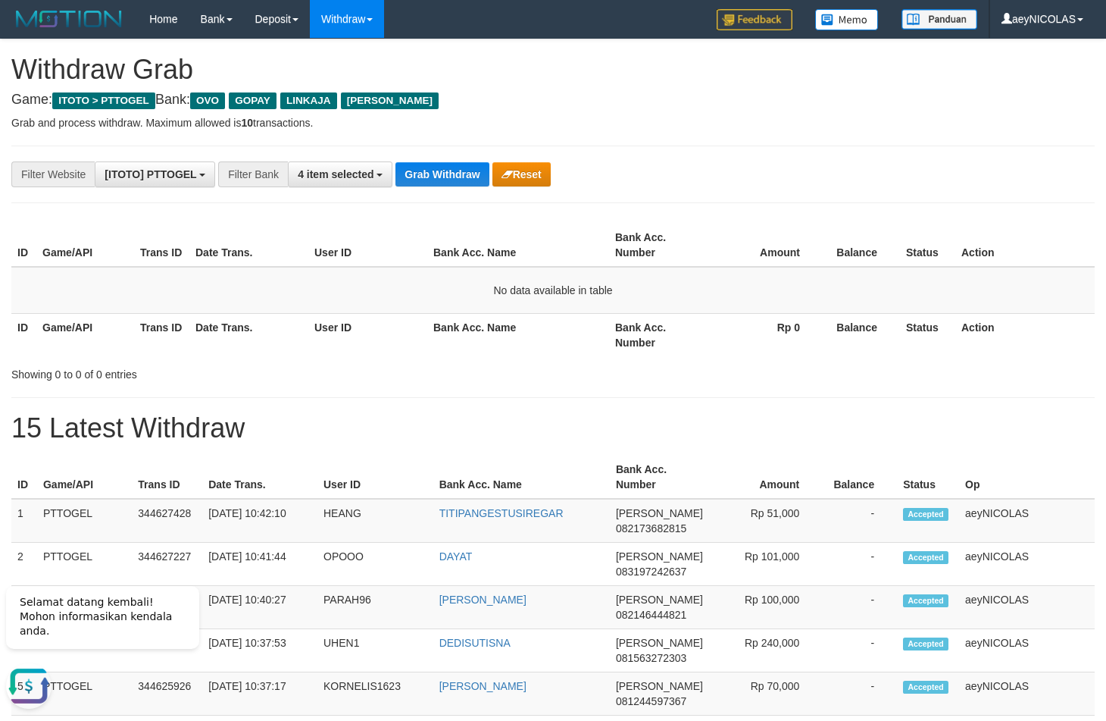
click at [651, 334] on th "Bank Acc. Number" at bounding box center [658, 334] width 98 height 43
click at [427, 167] on button "Grab Withdraw" at bounding box center [442, 174] width 93 height 24
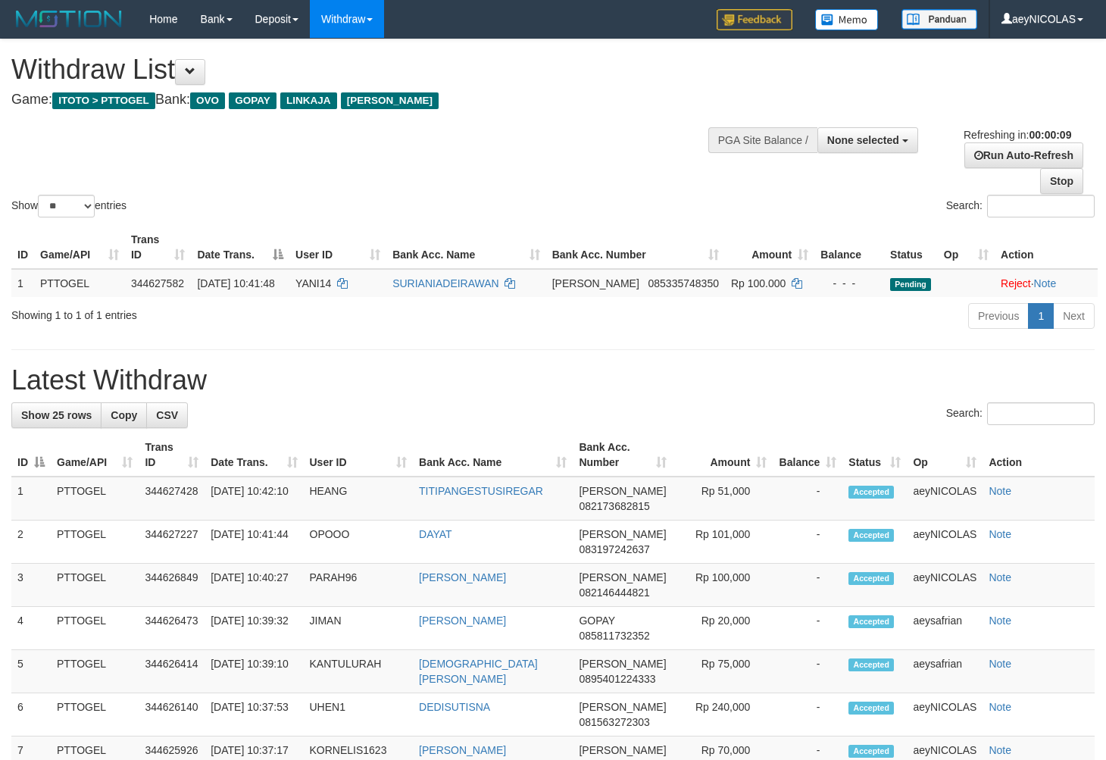
select select
select select "**"
select select
select select "**"
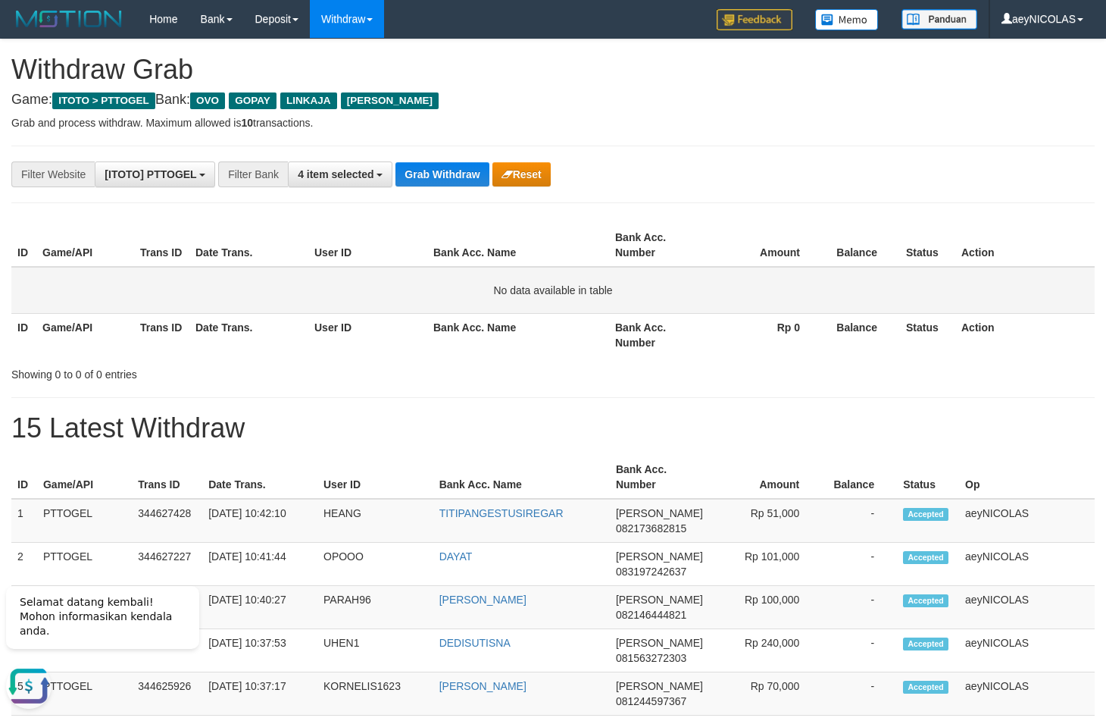
click at [790, 314] on td "No data available in table" at bounding box center [553, 290] width 1084 height 47
click at [455, 170] on button "Grab Withdraw" at bounding box center [442, 174] width 93 height 24
click at [455, 169] on button "Grab Withdraw" at bounding box center [442, 174] width 93 height 24
click at [721, 359] on div "ID Game/API Trans ID Date Trans. User ID Bank Acc. Name Bank Acc. Number Amount…" at bounding box center [553, 290] width 1106 height 142
click at [86, 314] on td "No data available in table" at bounding box center [553, 290] width 1084 height 47
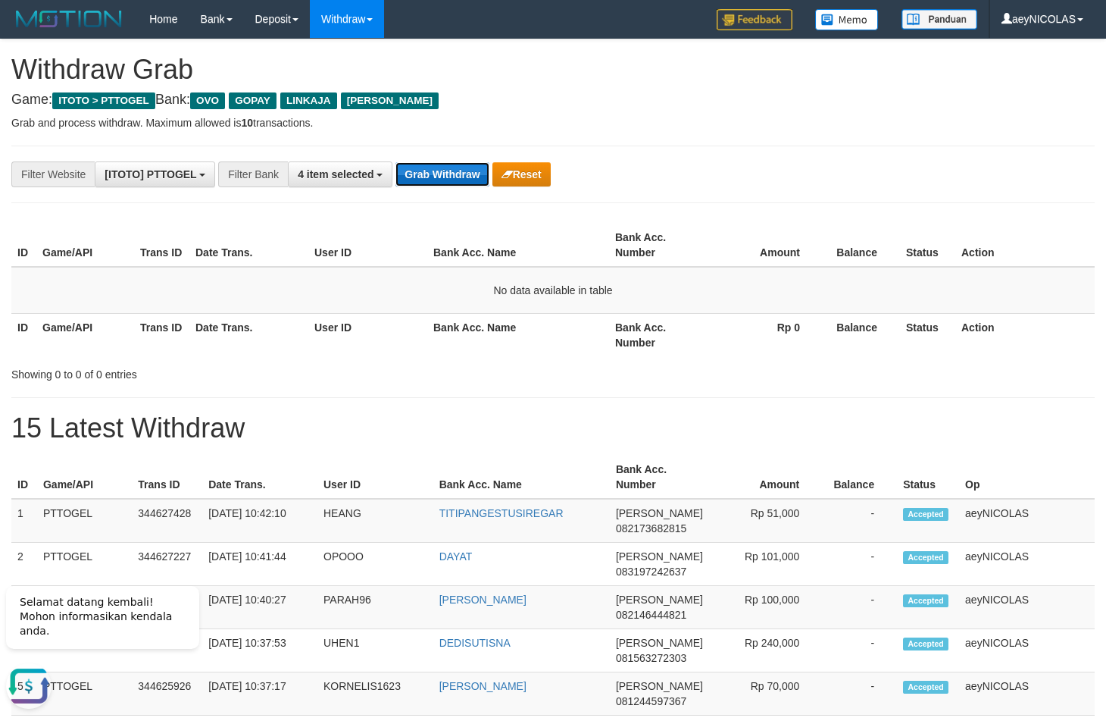
click at [469, 170] on button "Grab Withdraw" at bounding box center [442, 174] width 93 height 24
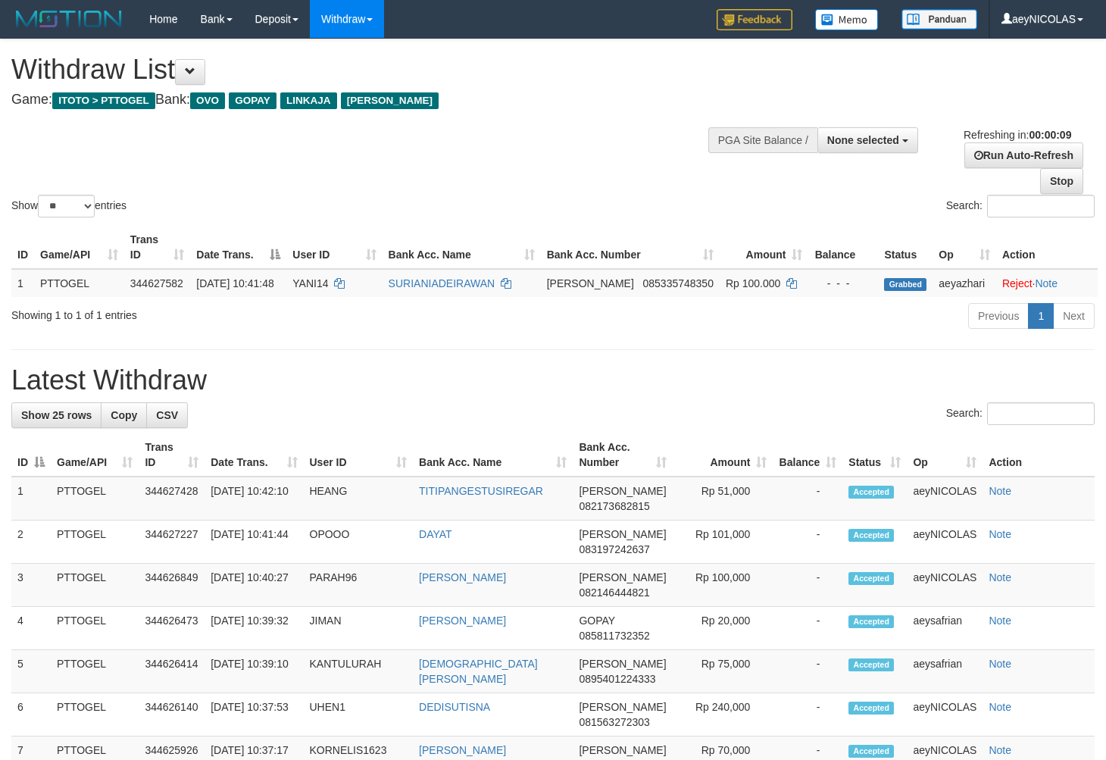
select select
select select "**"
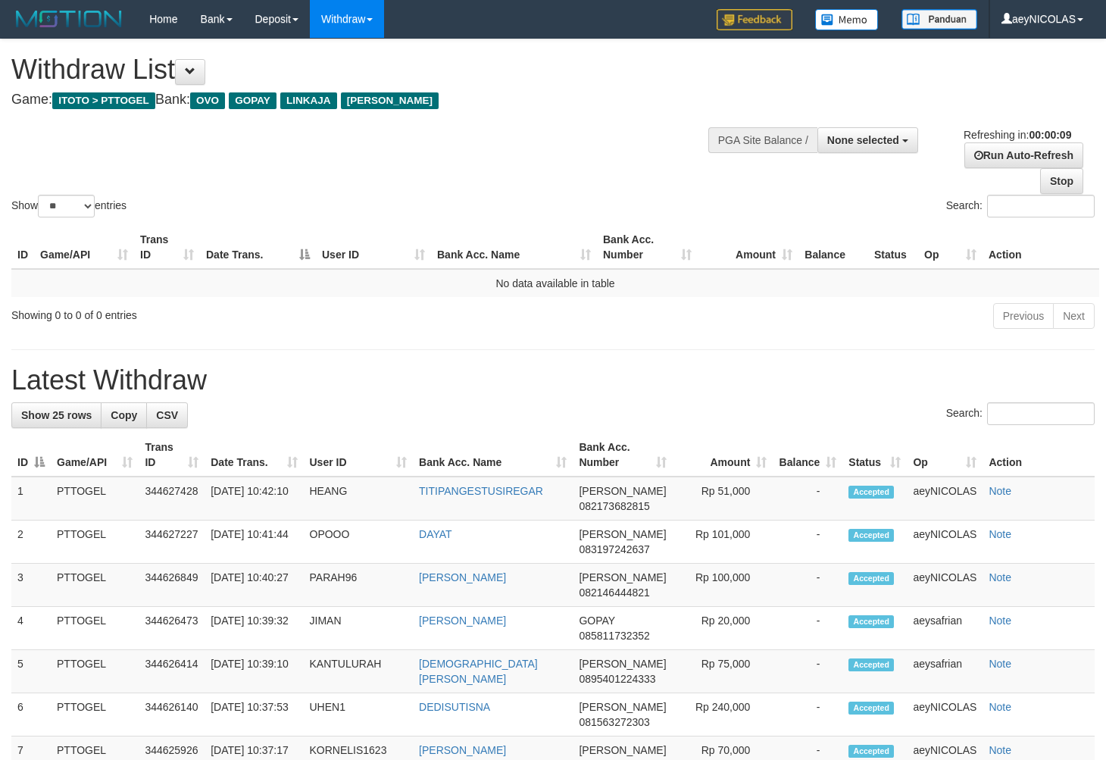
select select
select select "**"
